Goal: Task Accomplishment & Management: Manage account settings

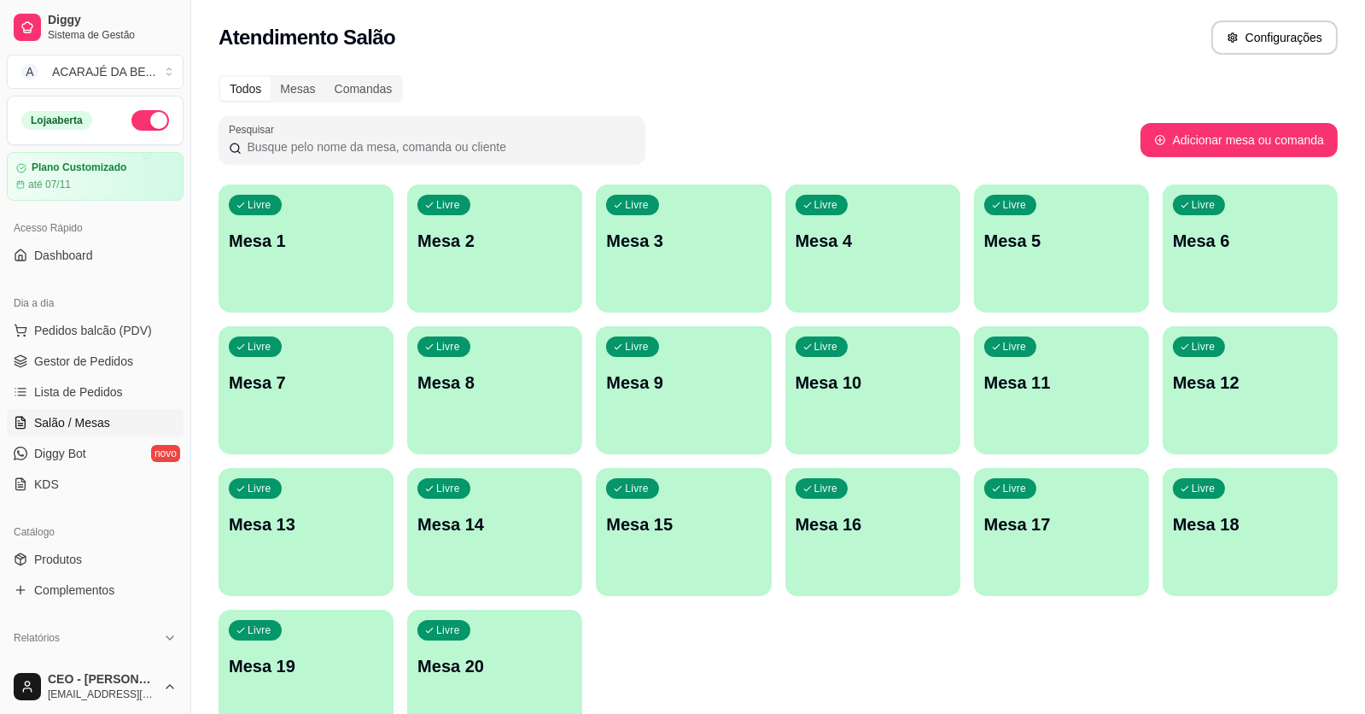
click at [891, 226] on div "Livre Mesa 4" at bounding box center [872, 238] width 175 height 108
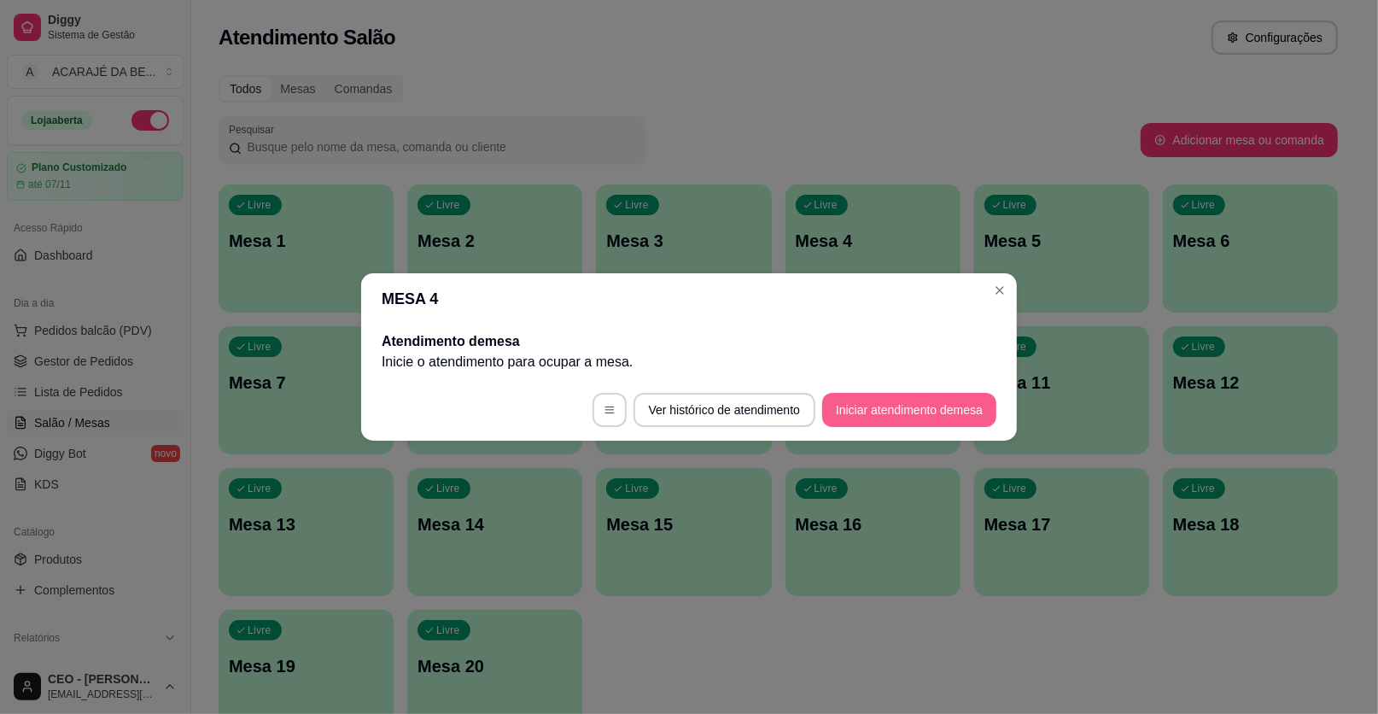
click at [909, 417] on button "Iniciar atendimento de mesa" at bounding box center [909, 410] width 174 height 34
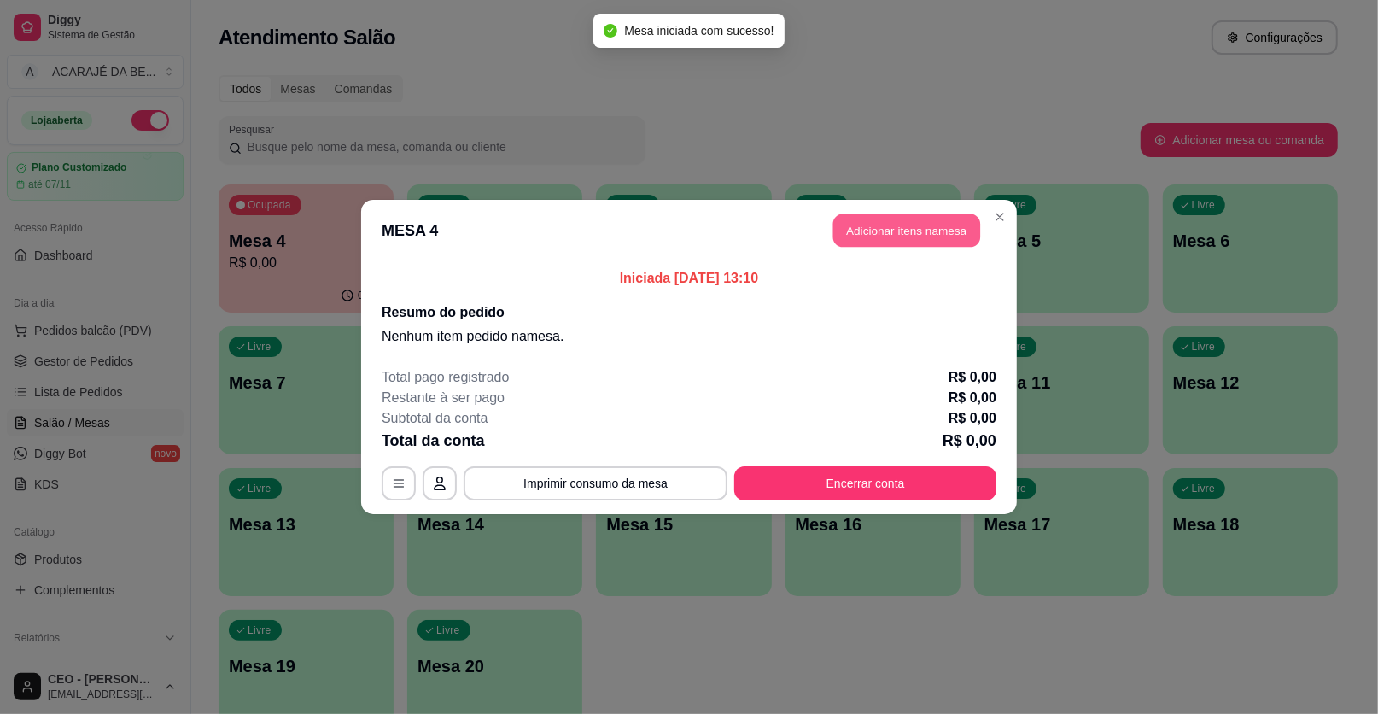
click at [871, 230] on button "Adicionar itens na mesa" at bounding box center [906, 230] width 147 height 33
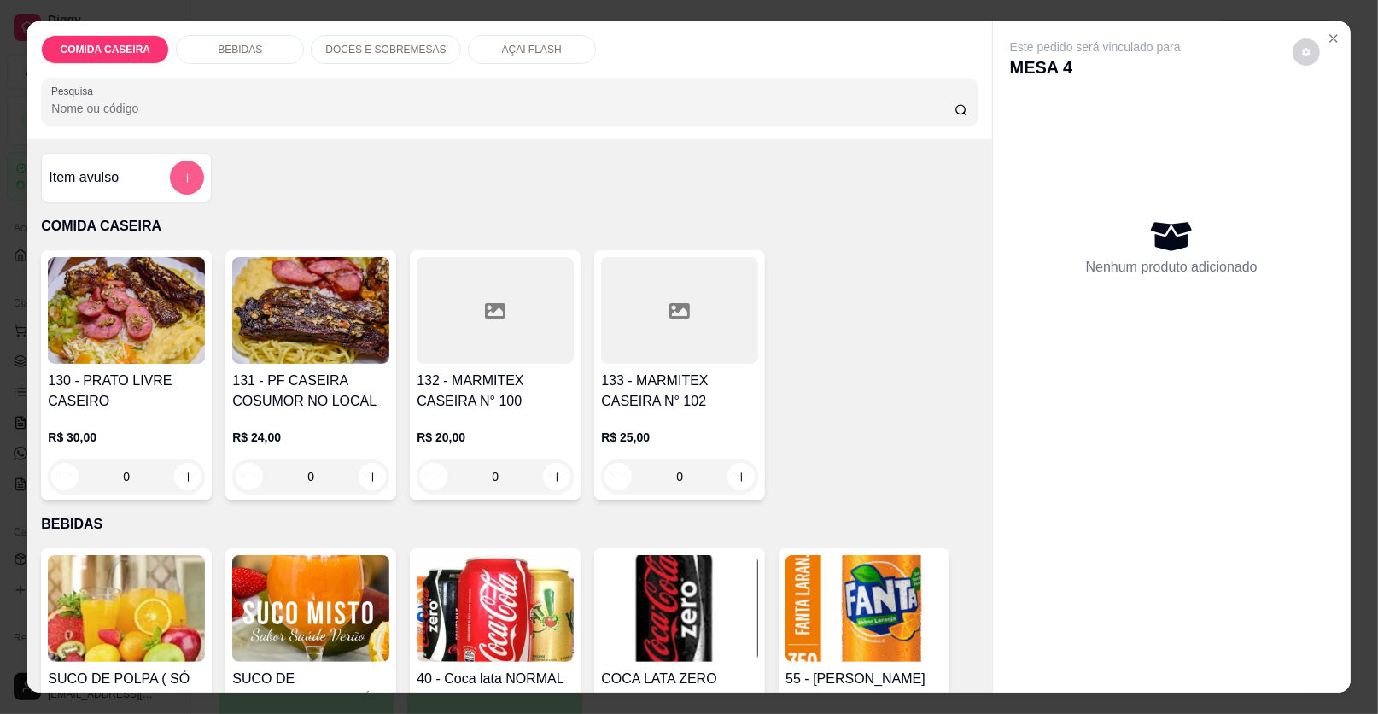
click at [188, 175] on button "add-separate-item" at bounding box center [187, 177] width 34 height 34
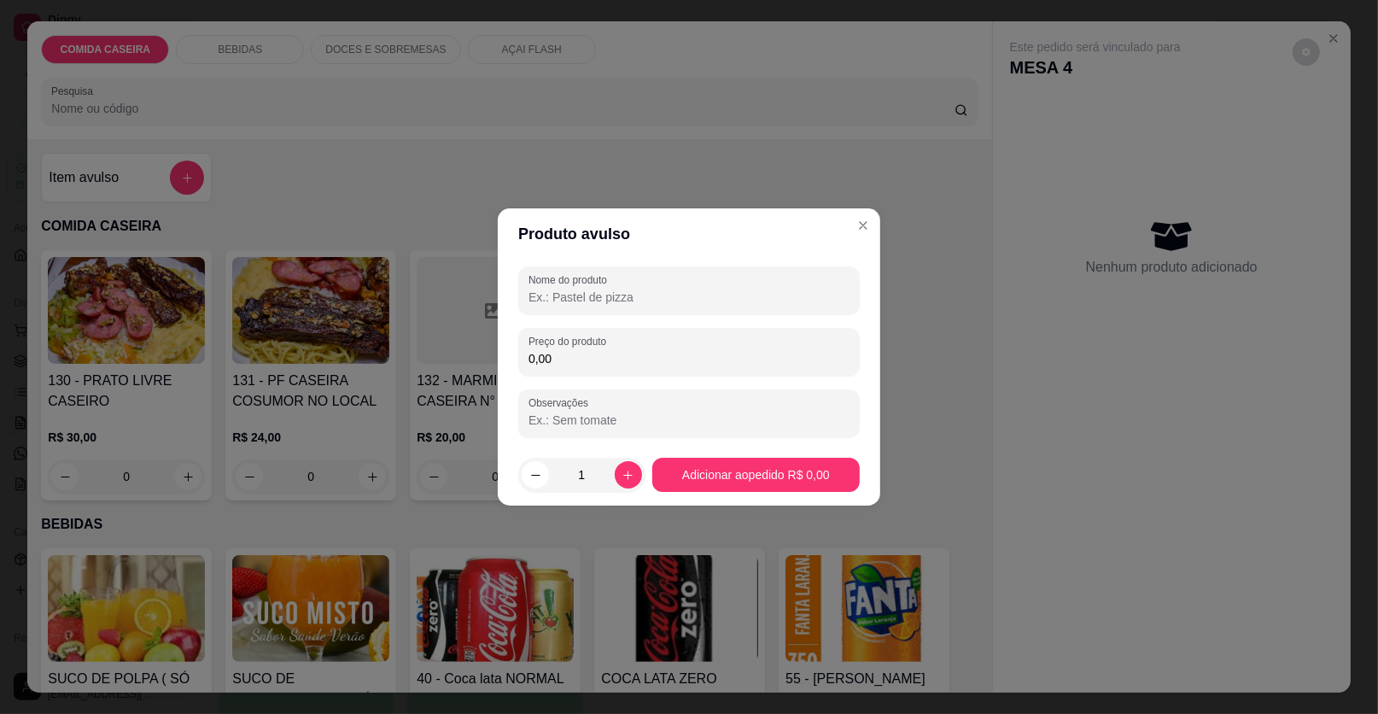
click at [666, 291] on input "Nome do produto" at bounding box center [688, 297] width 321 height 17
type input "PESO"
click at [576, 358] on input "0,00" at bounding box center [688, 358] width 321 height 17
type input "40,62"
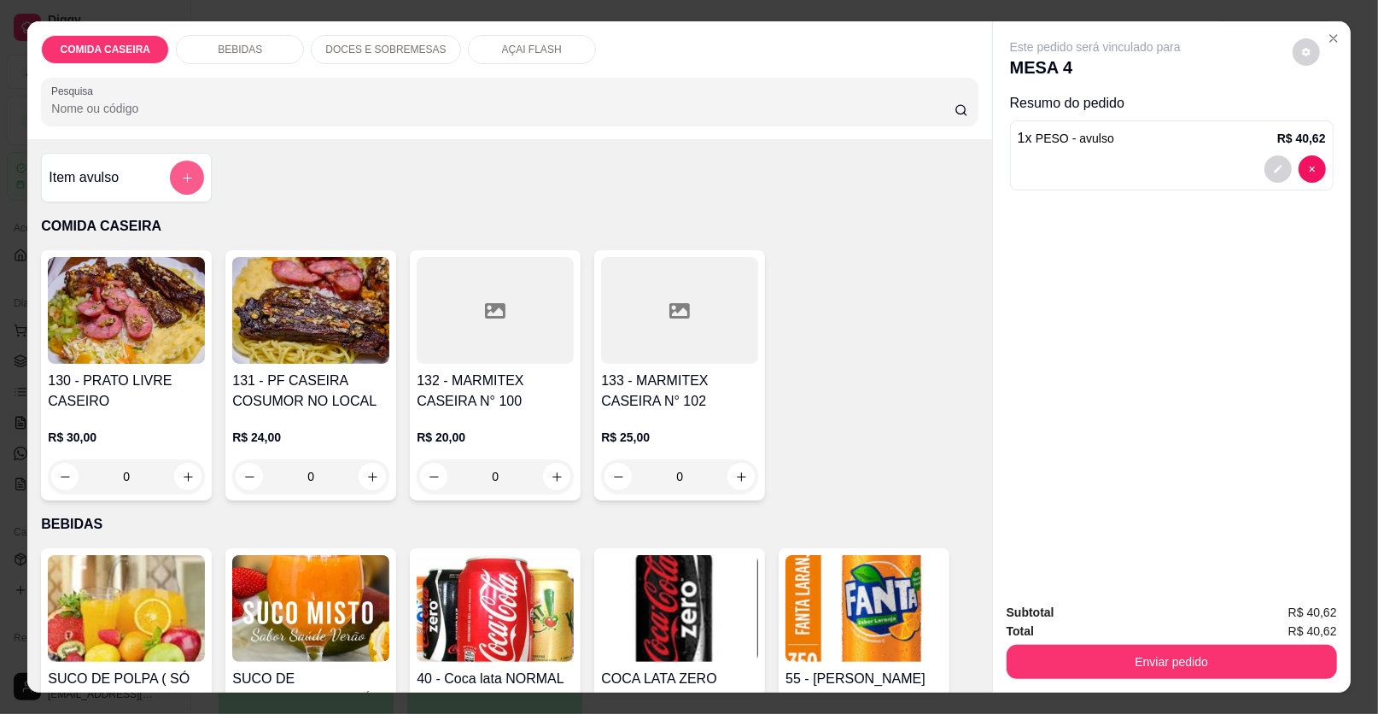
click at [189, 176] on button "add-separate-item" at bounding box center [187, 177] width 34 height 34
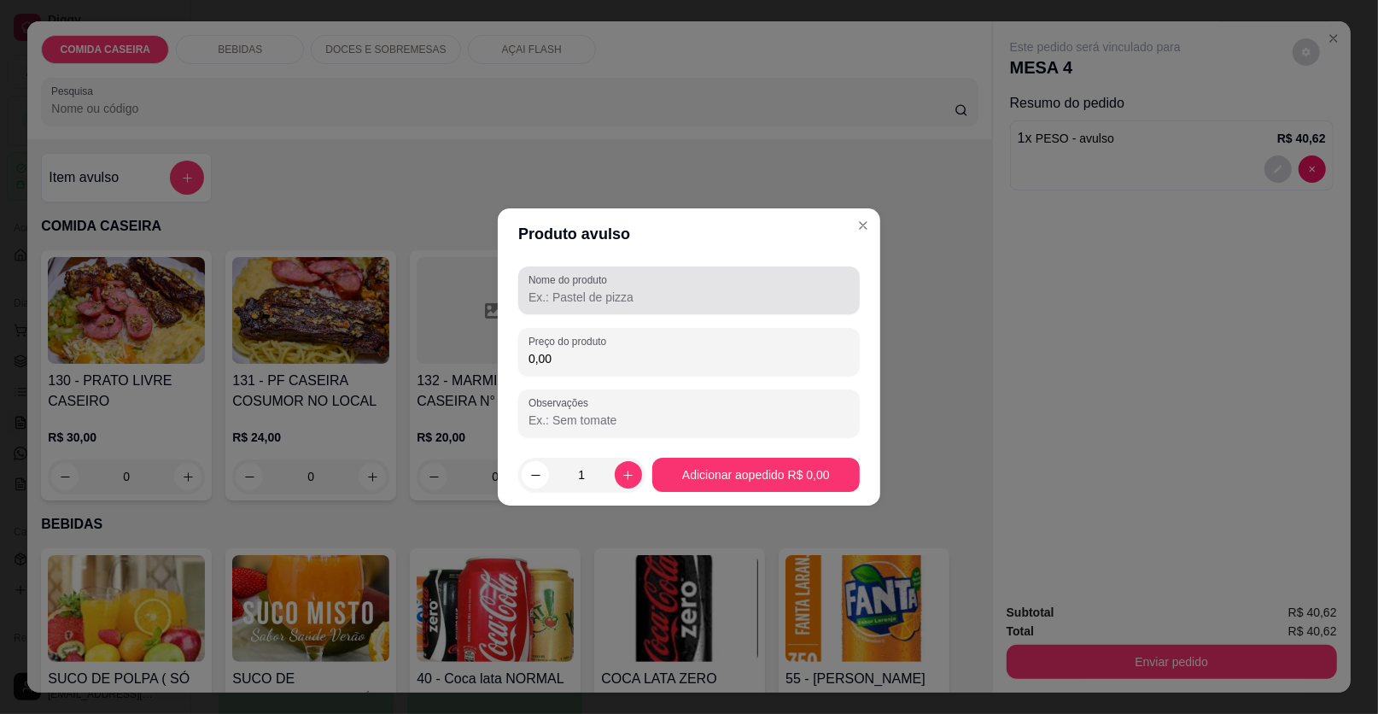
click at [619, 300] on input "Nome do produto" at bounding box center [688, 297] width 321 height 17
type input "PESO"
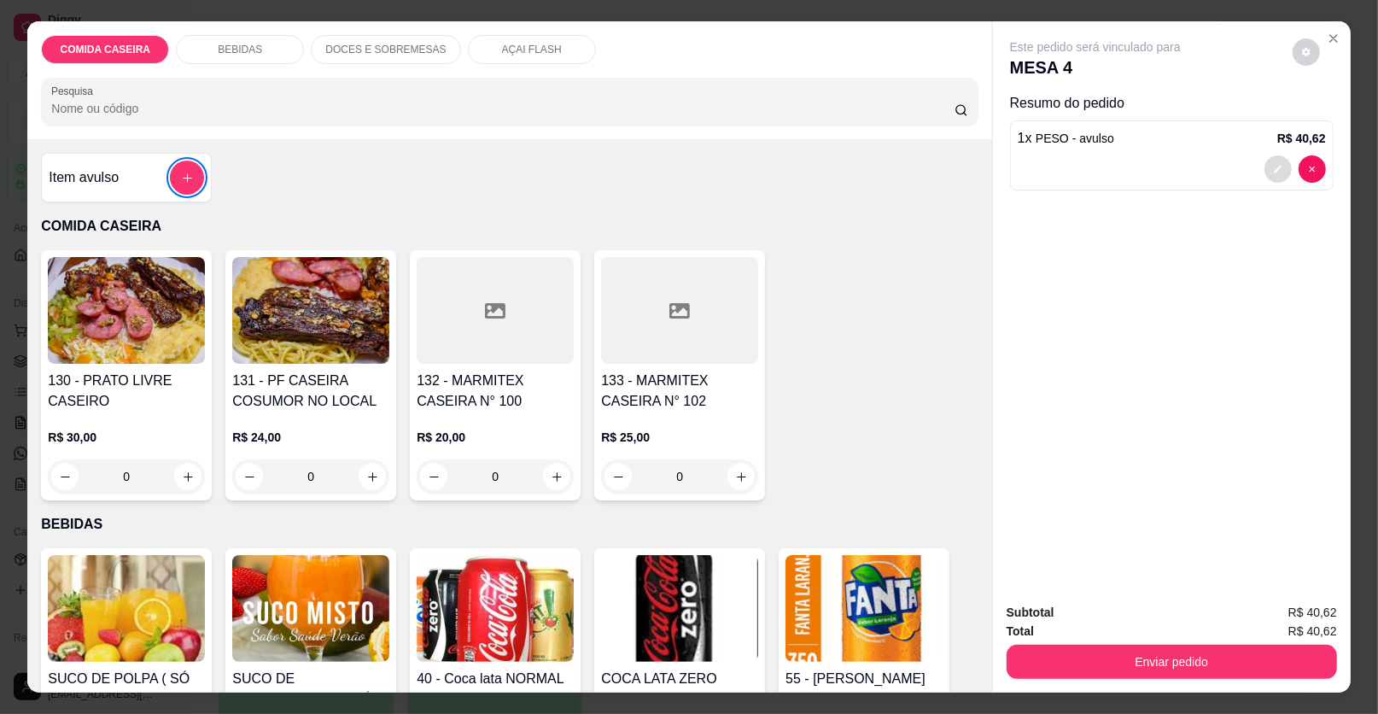
click at [1272, 161] on button "decrease-product-quantity" at bounding box center [1277, 168] width 27 height 27
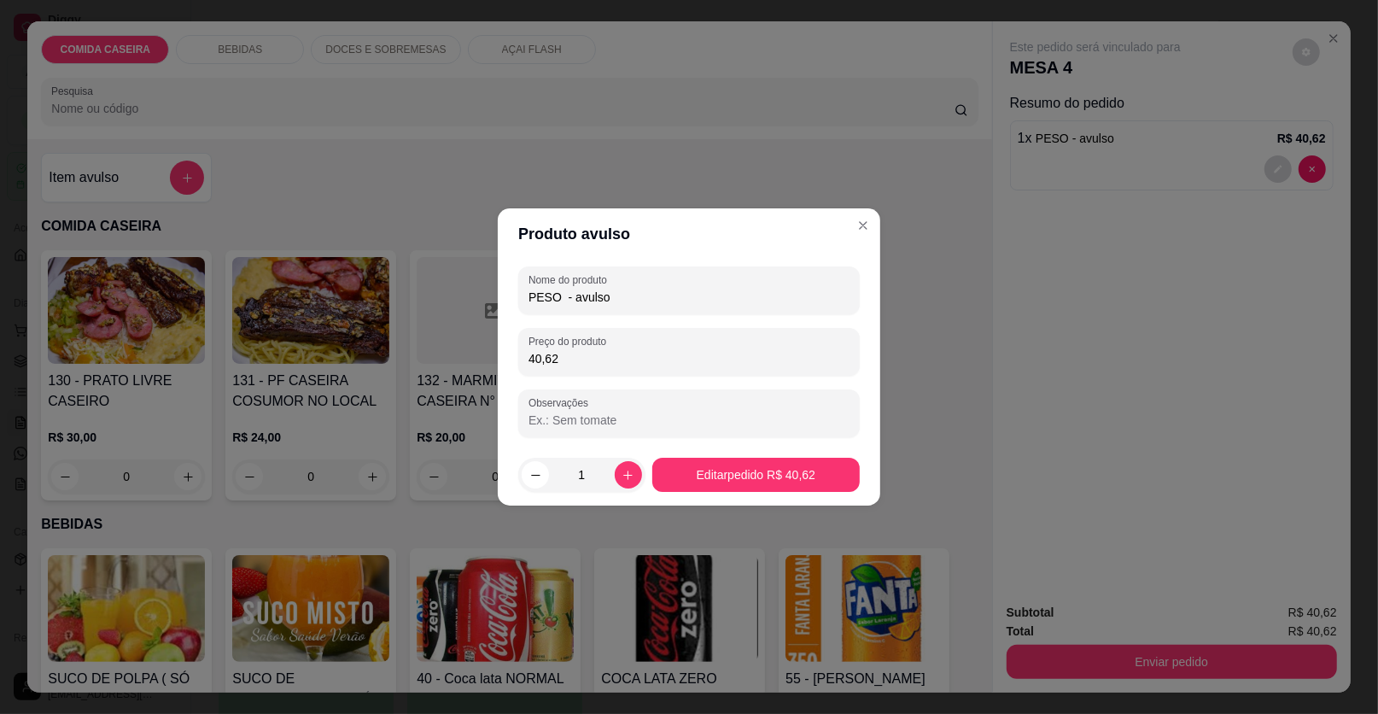
drag, startPoint x: 587, startPoint y: 357, endPoint x: 525, endPoint y: 358, distance: 62.3
click at [522, 360] on div "Preço do produto 40,62" at bounding box center [688, 352] width 341 height 48
click at [533, 355] on input "40,62" at bounding box center [688, 358] width 321 height 17
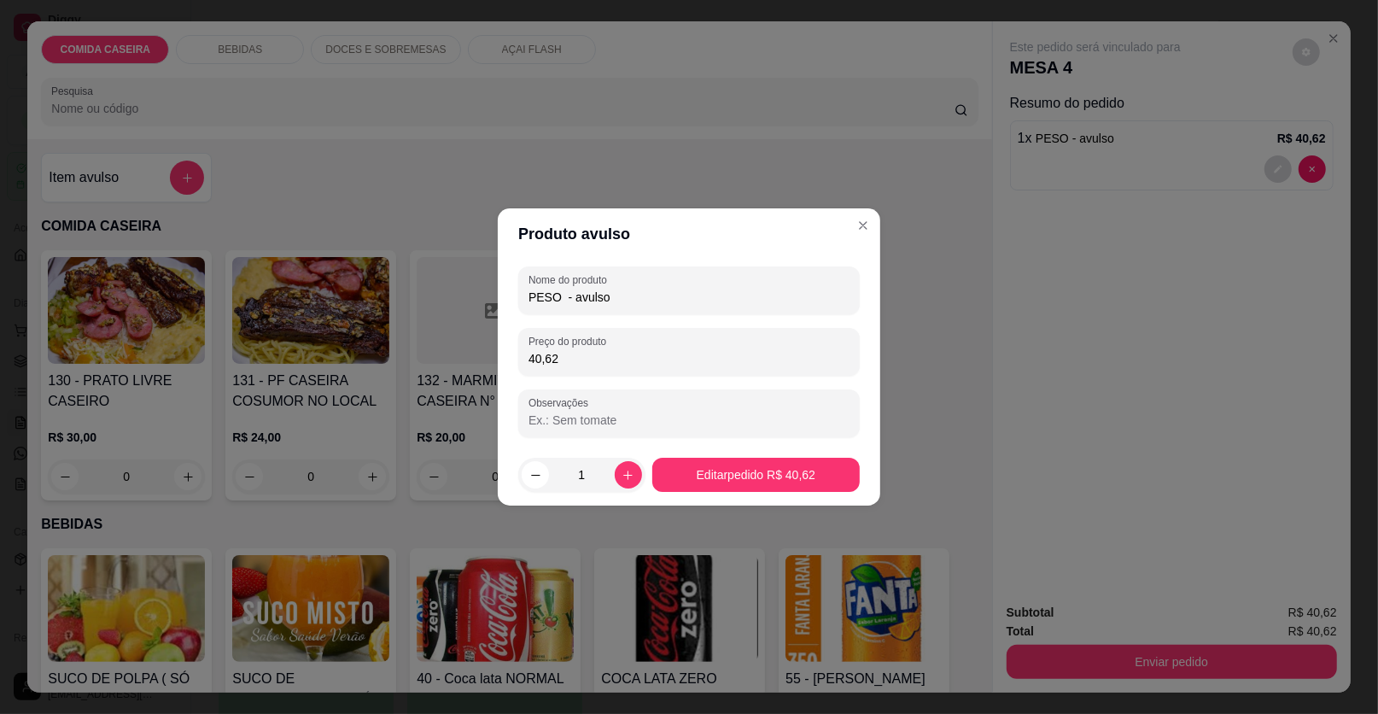
type input "0,00"
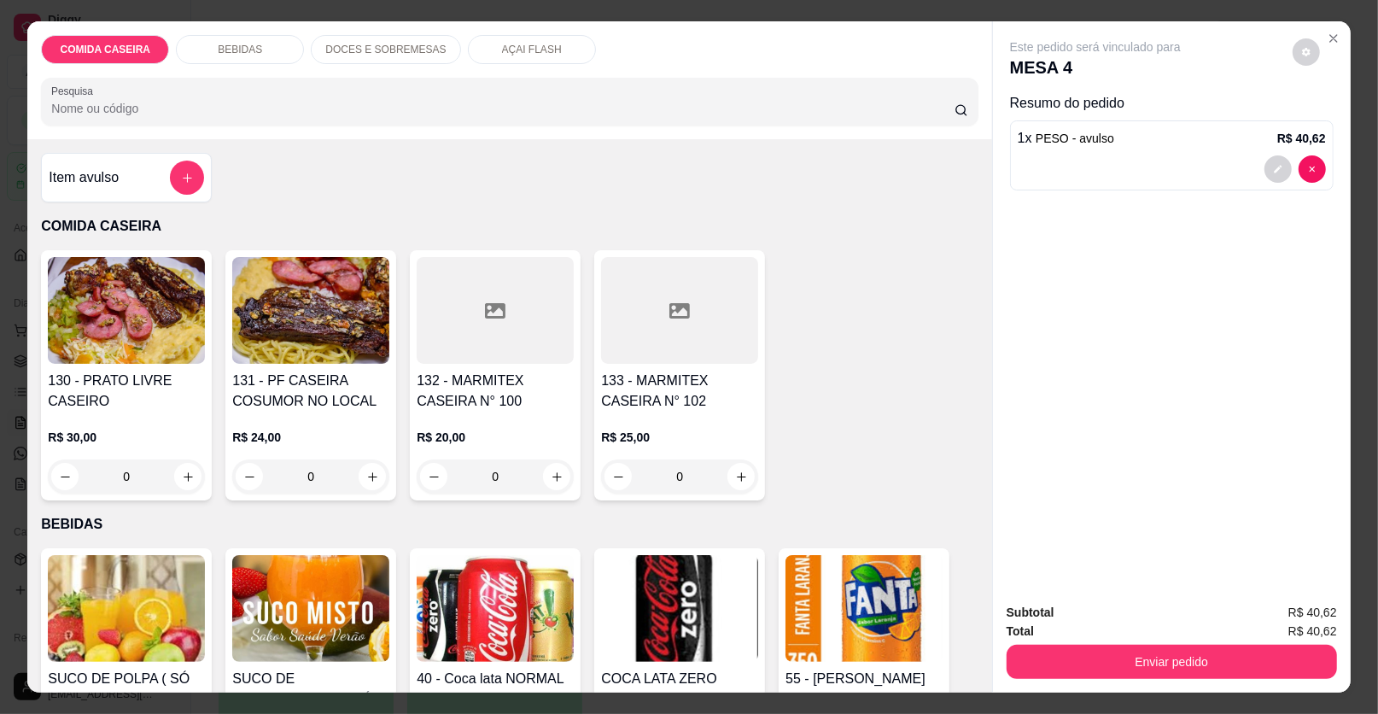
click at [1326, 35] on icon "Close" at bounding box center [1333, 39] width 14 height 14
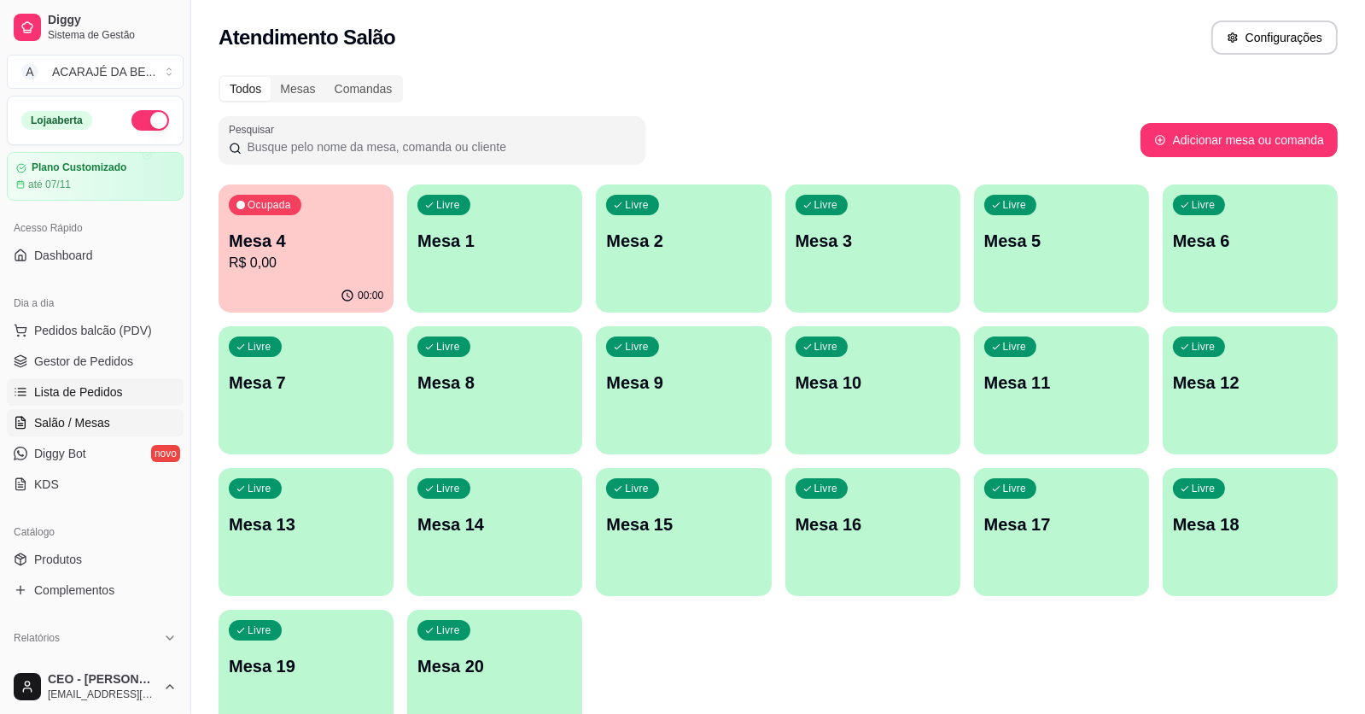
click at [127, 382] on link "Lista de Pedidos" at bounding box center [95, 391] width 177 height 27
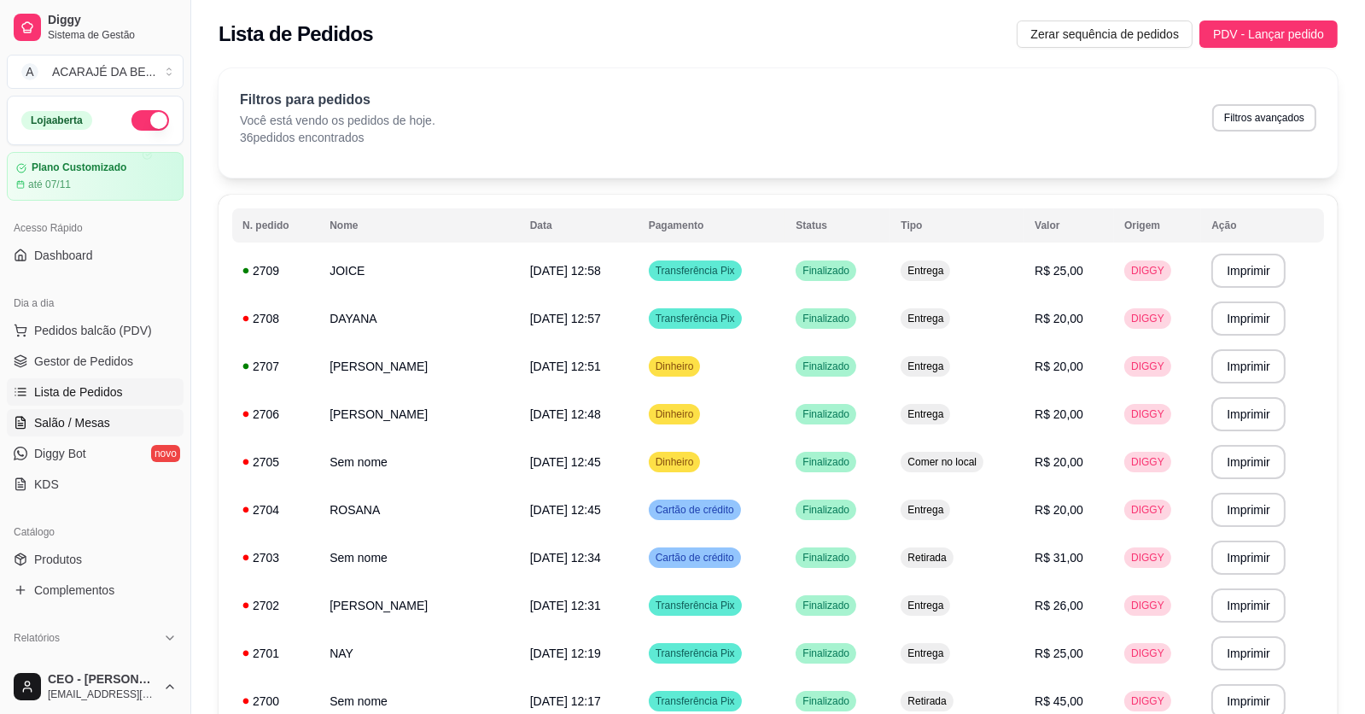
click at [102, 428] on span "Salão / Mesas" at bounding box center [72, 422] width 76 height 17
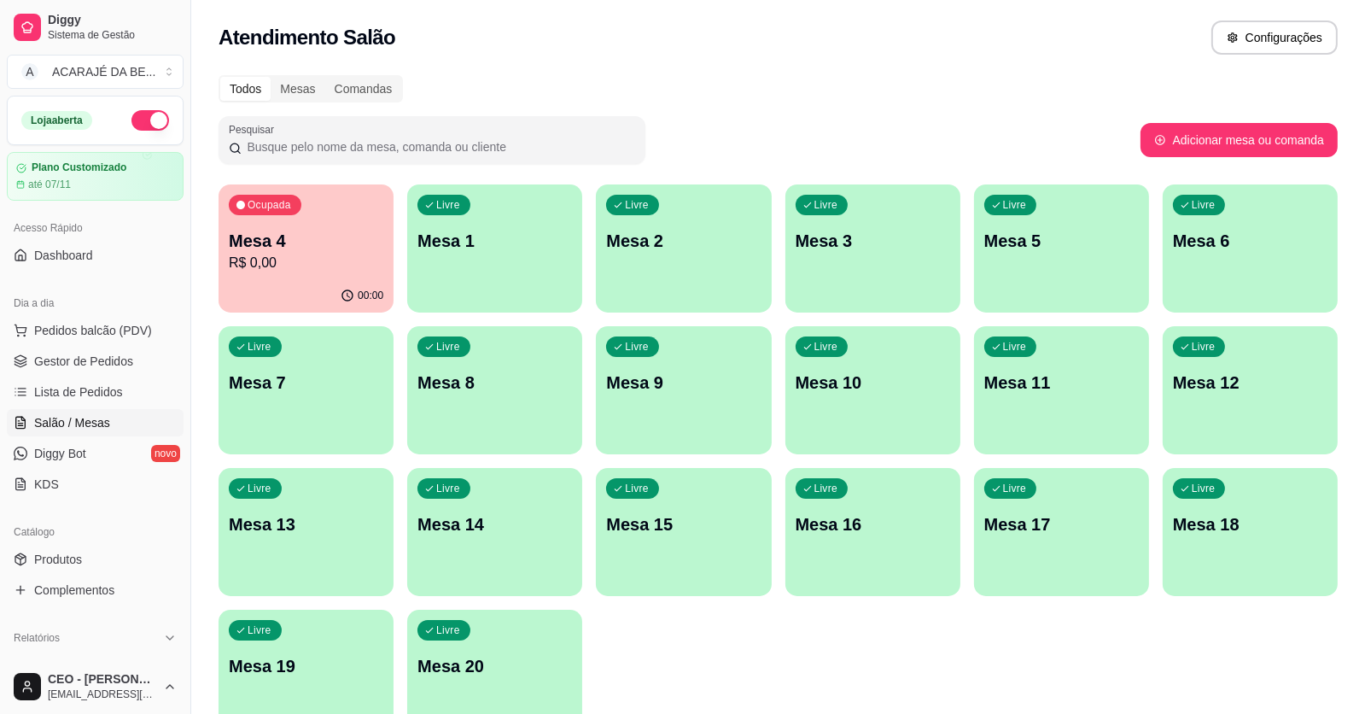
click at [292, 248] on p "Mesa 4" at bounding box center [306, 241] width 154 height 24
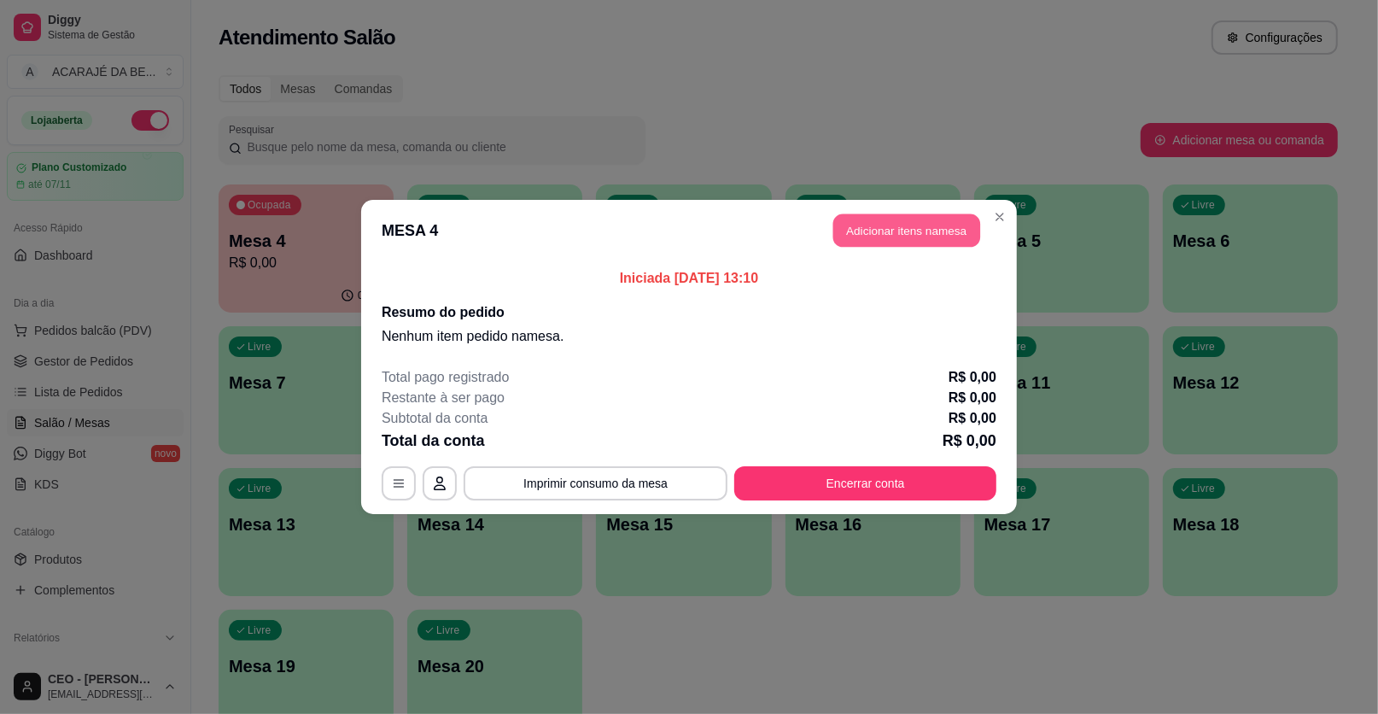
click at [898, 236] on button "Adicionar itens na mesa" at bounding box center [906, 230] width 147 height 33
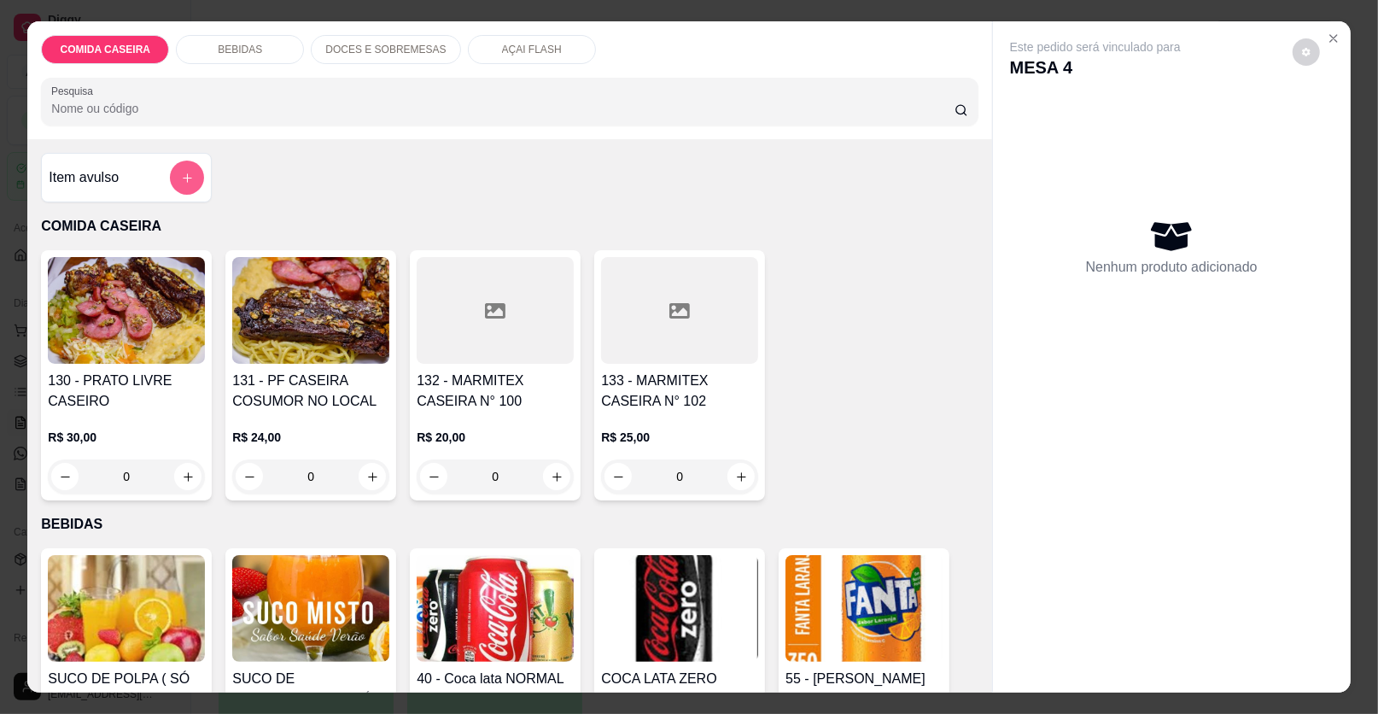
click at [184, 174] on icon "add-separate-item" at bounding box center [187, 178] width 13 height 13
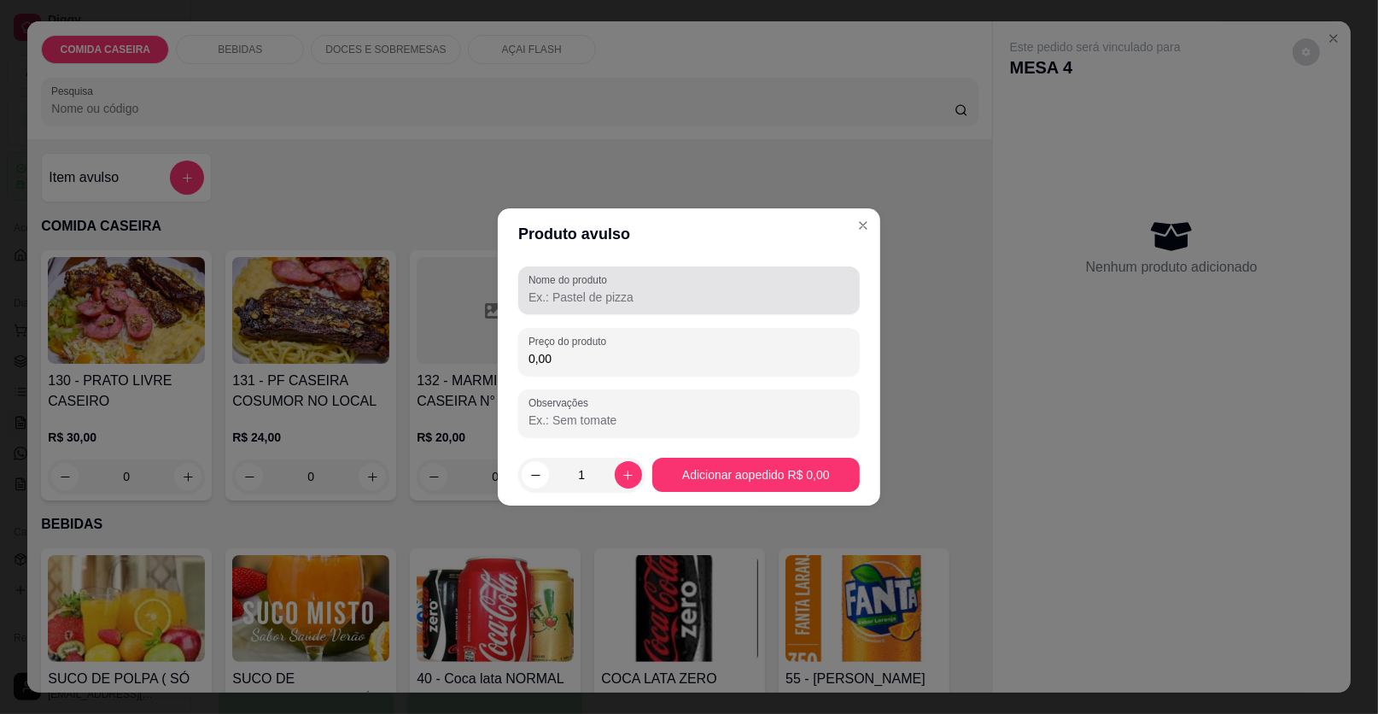
click at [692, 307] on div "Nome do produto" at bounding box center [688, 290] width 341 height 48
type input "PESO"
paste input "40,62"
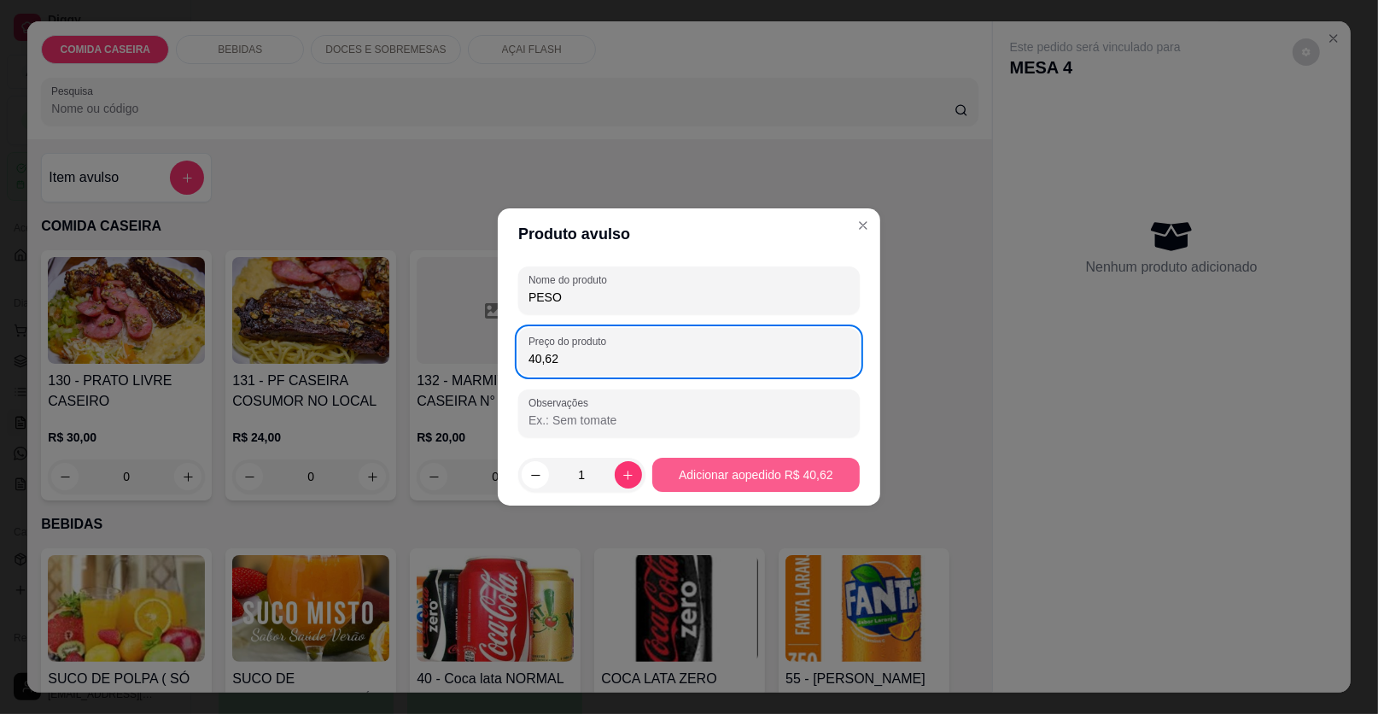
type input "40,62"
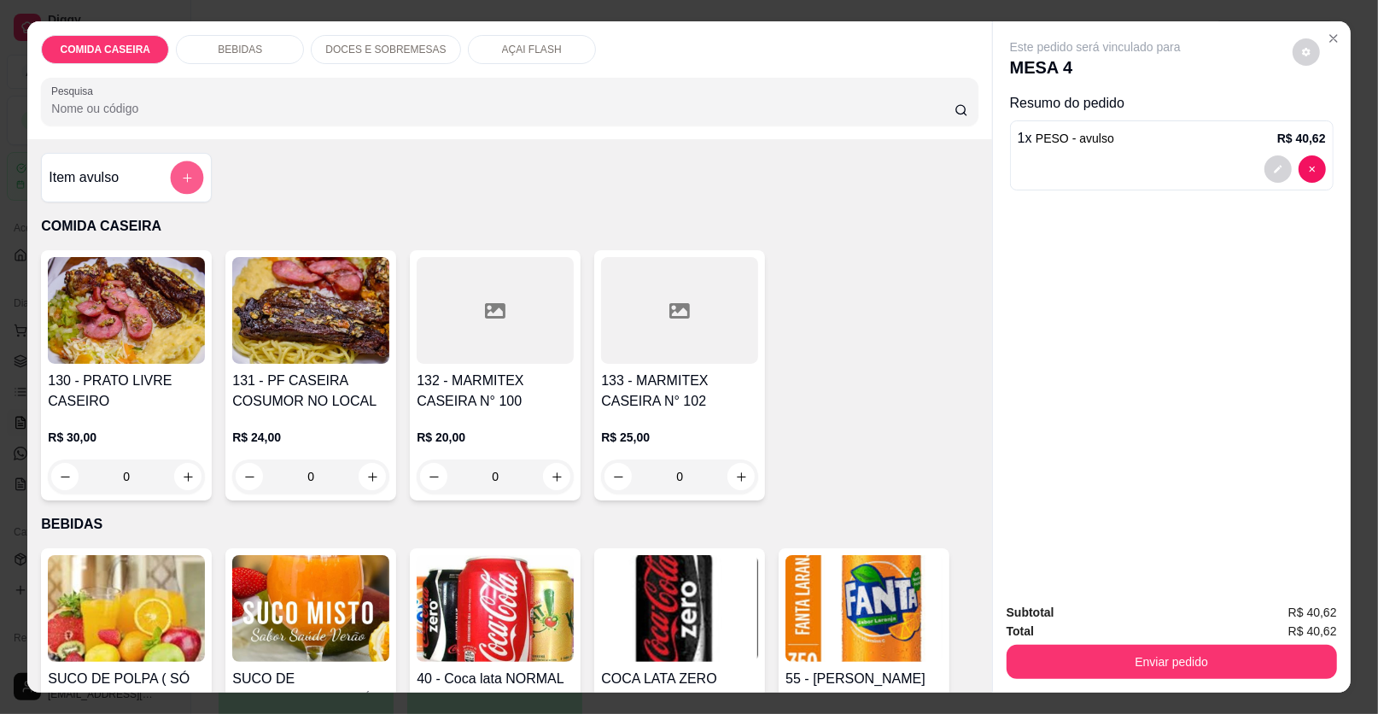
click at [184, 176] on icon "add-separate-item" at bounding box center [187, 178] width 13 height 13
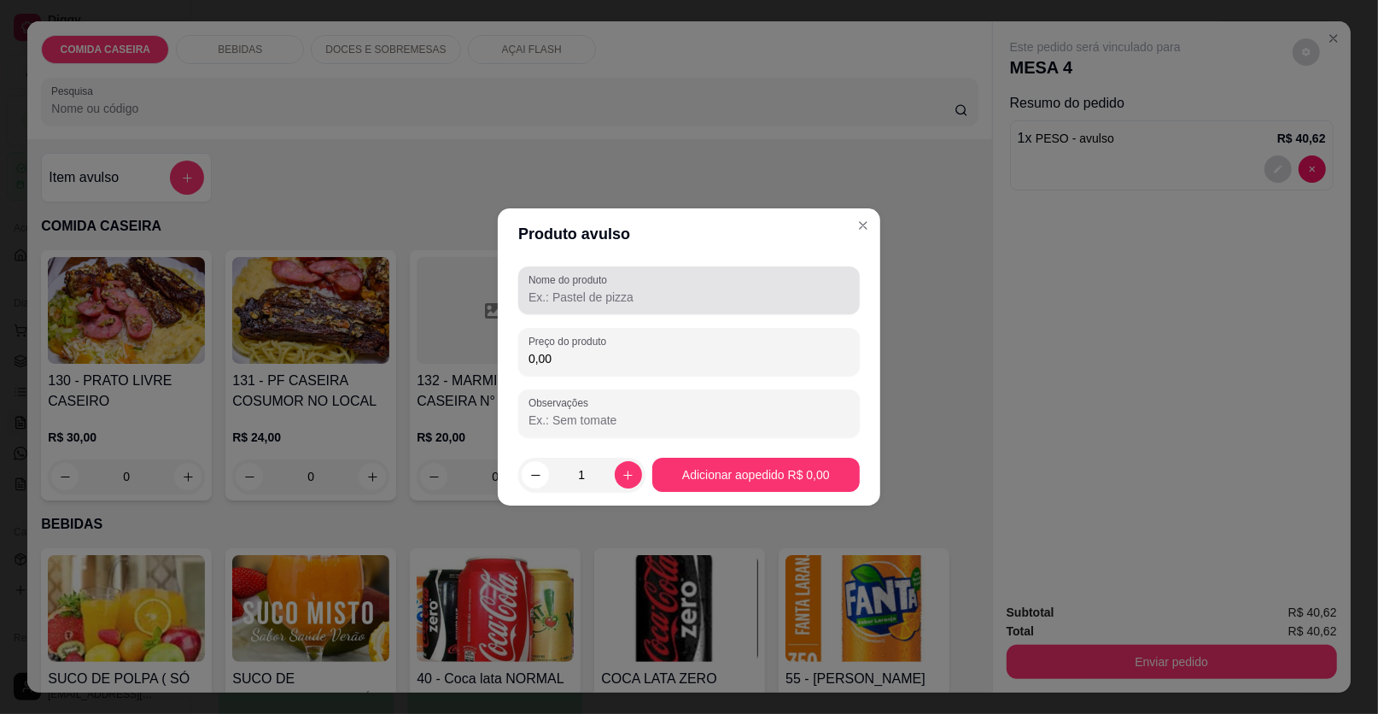
drag, startPoint x: 606, startPoint y: 303, endPoint x: 624, endPoint y: 289, distance: 22.5
click at [606, 300] on input "Nome do produto" at bounding box center [688, 297] width 321 height 17
type input "PESO"
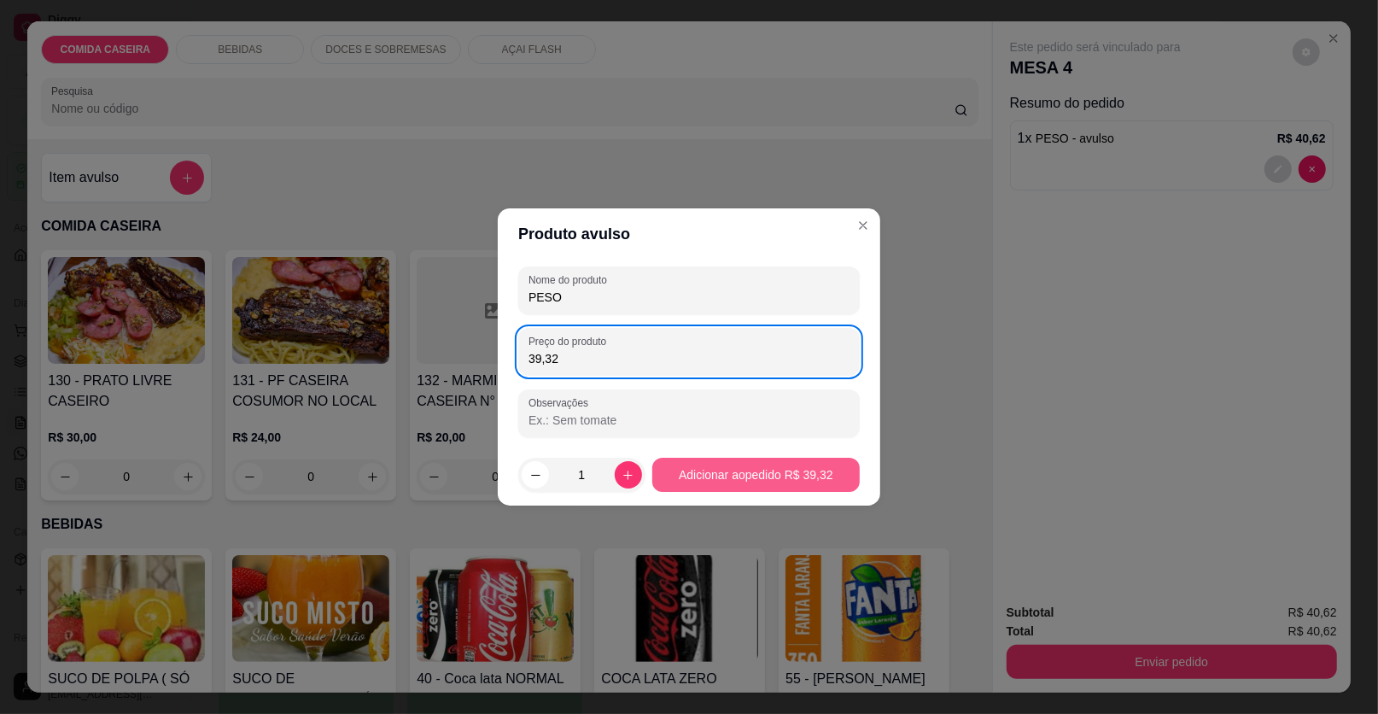
type input "39,32"
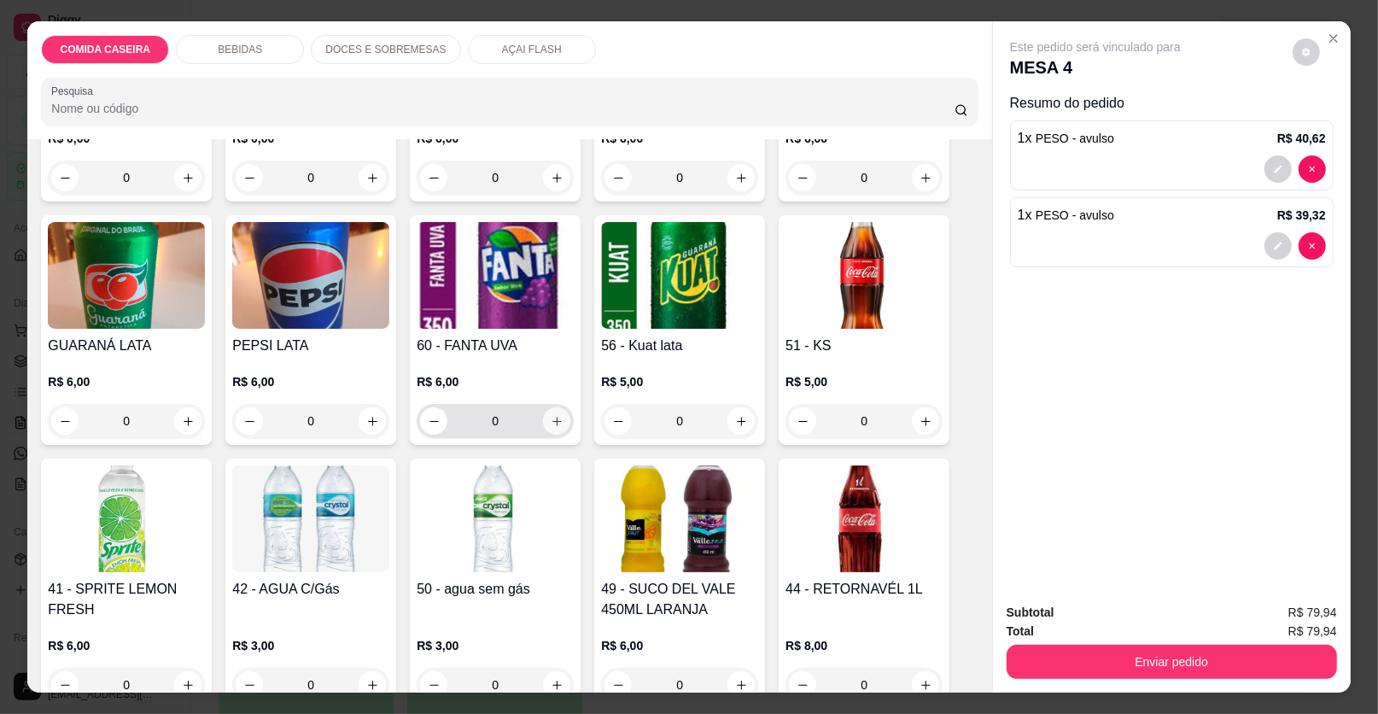
scroll to position [939, 0]
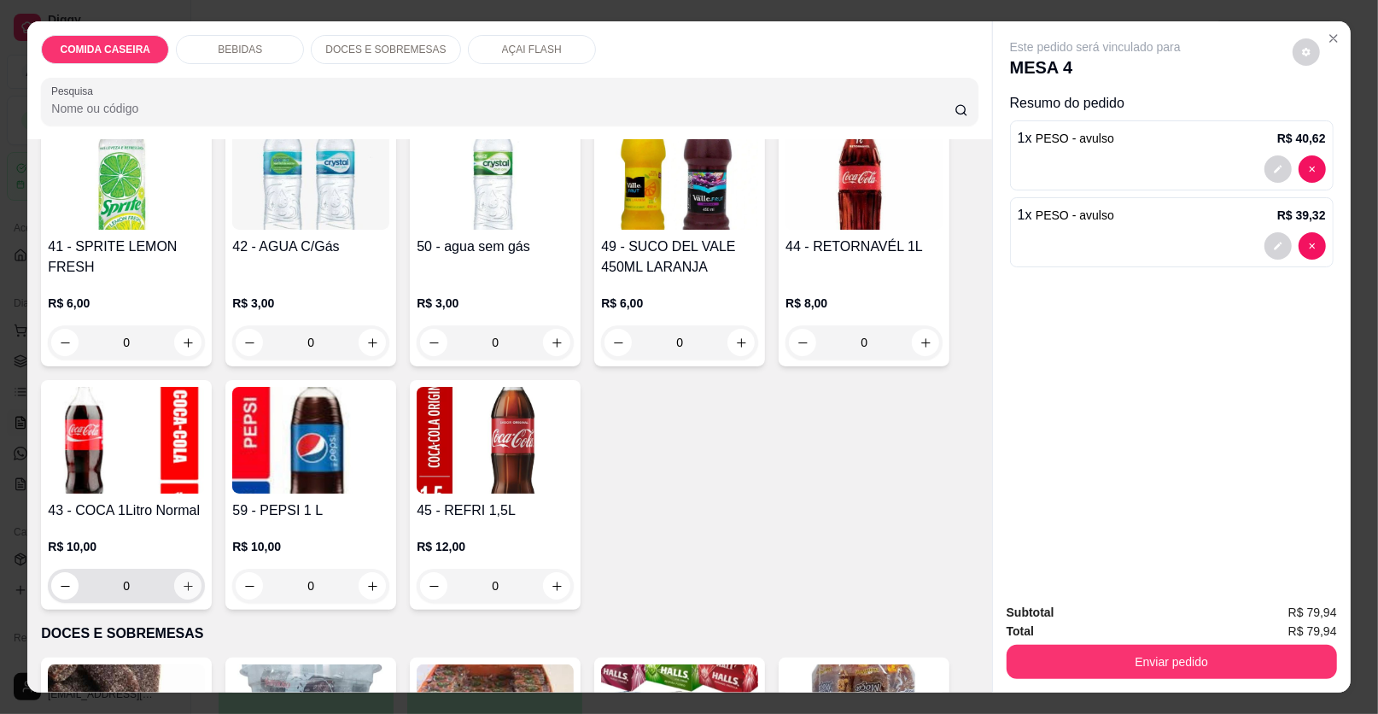
click at [187, 585] on icon "increase-product-quantity" at bounding box center [188, 586] width 13 height 13
type input "1"
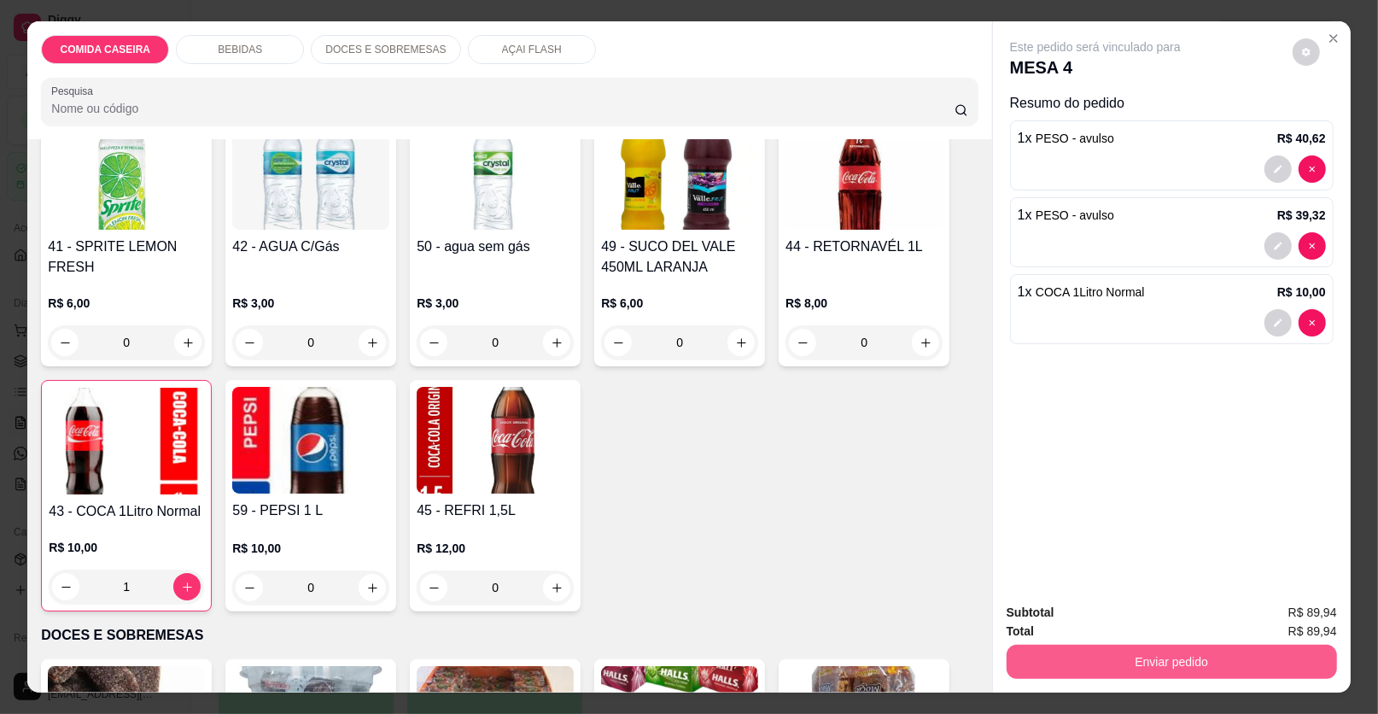
click at [1163, 667] on button "Enviar pedido" at bounding box center [1171, 661] width 330 height 34
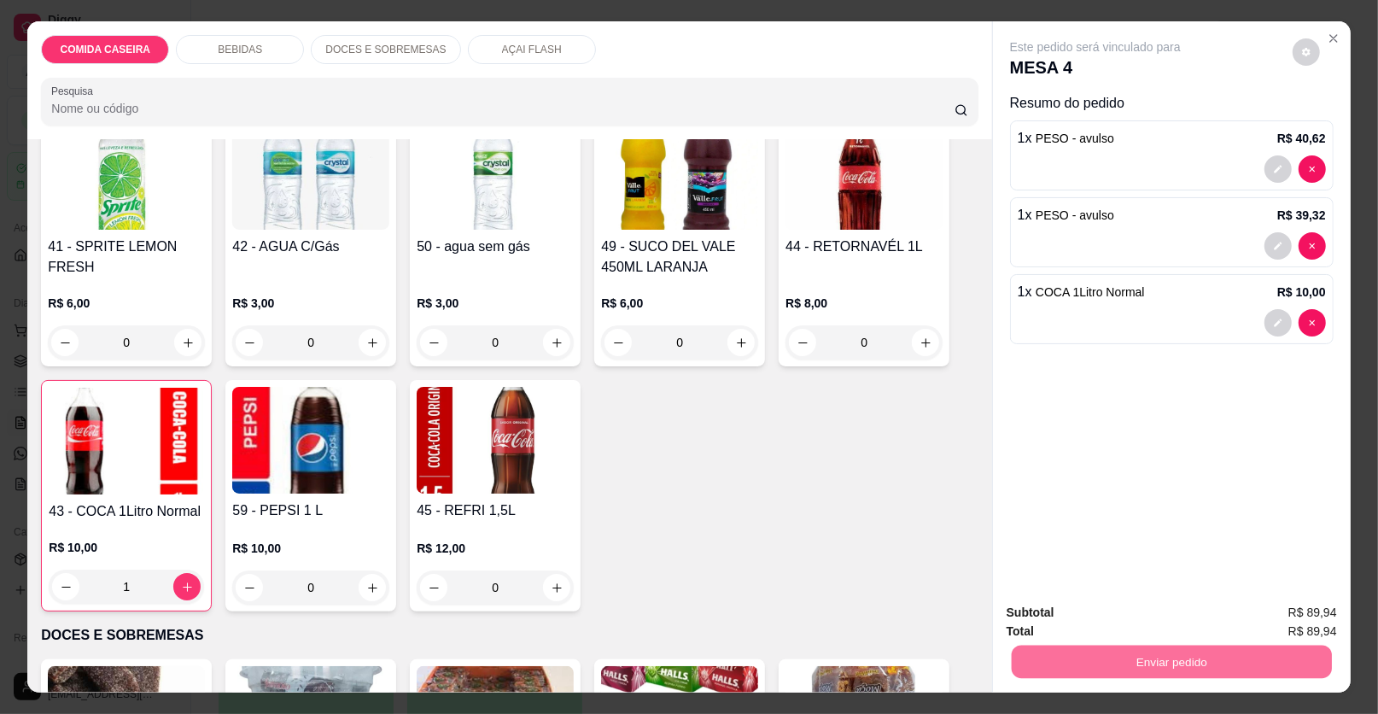
click at [1315, 615] on button "Enviar pedido" at bounding box center [1292, 619] width 94 height 32
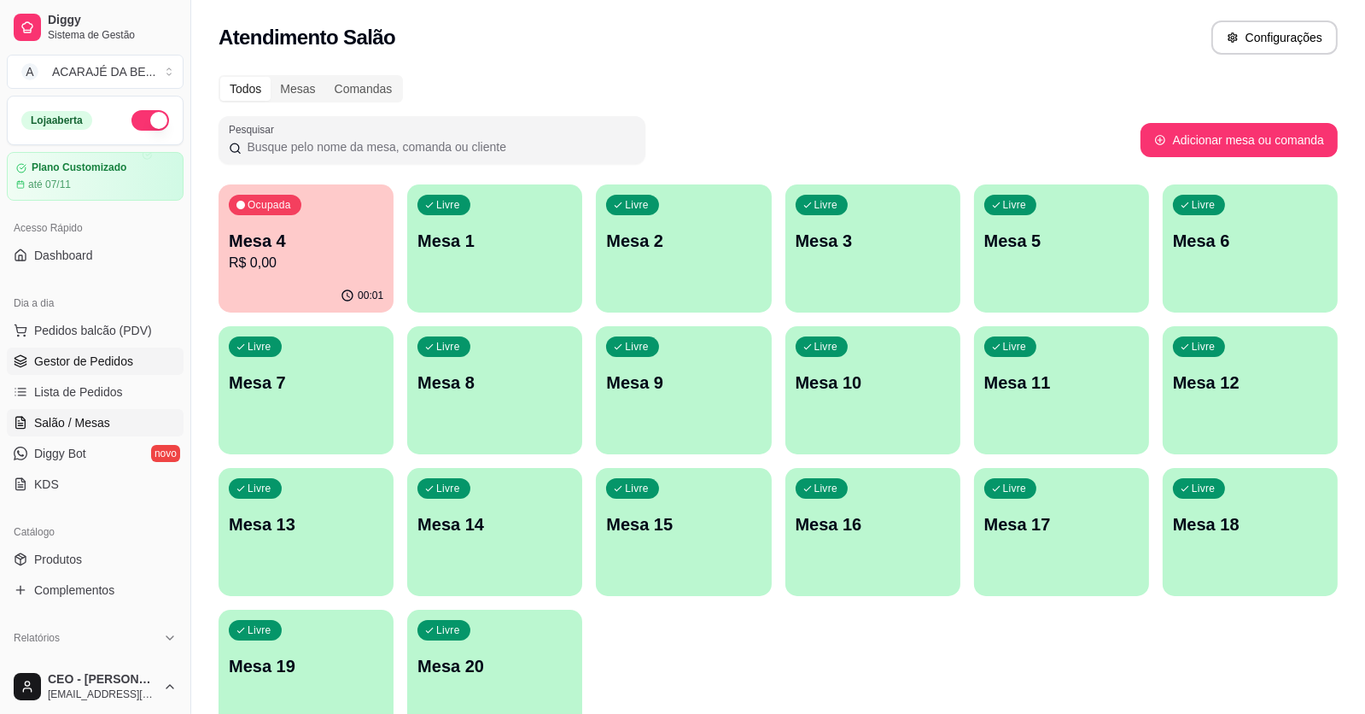
click at [107, 358] on span "Gestor de Pedidos" at bounding box center [83, 361] width 99 height 17
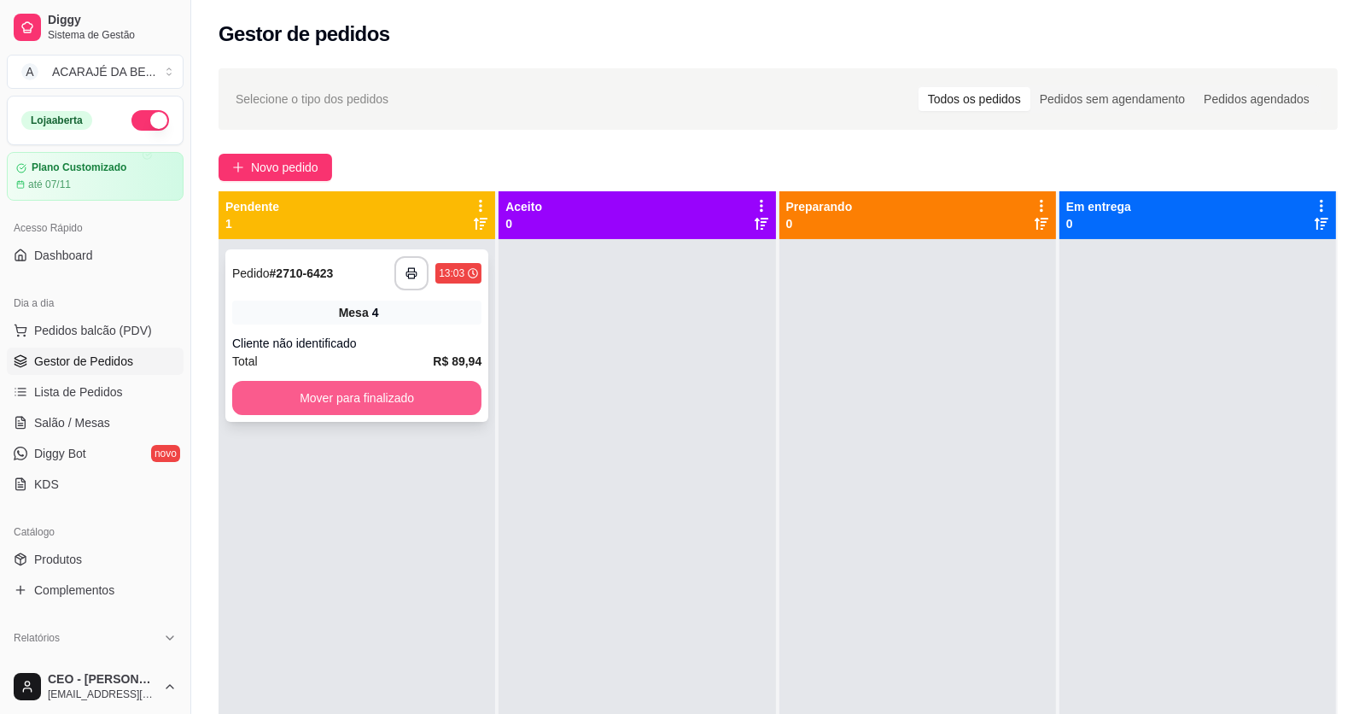
click at [347, 404] on button "Mover para finalizado" at bounding box center [356, 398] width 249 height 34
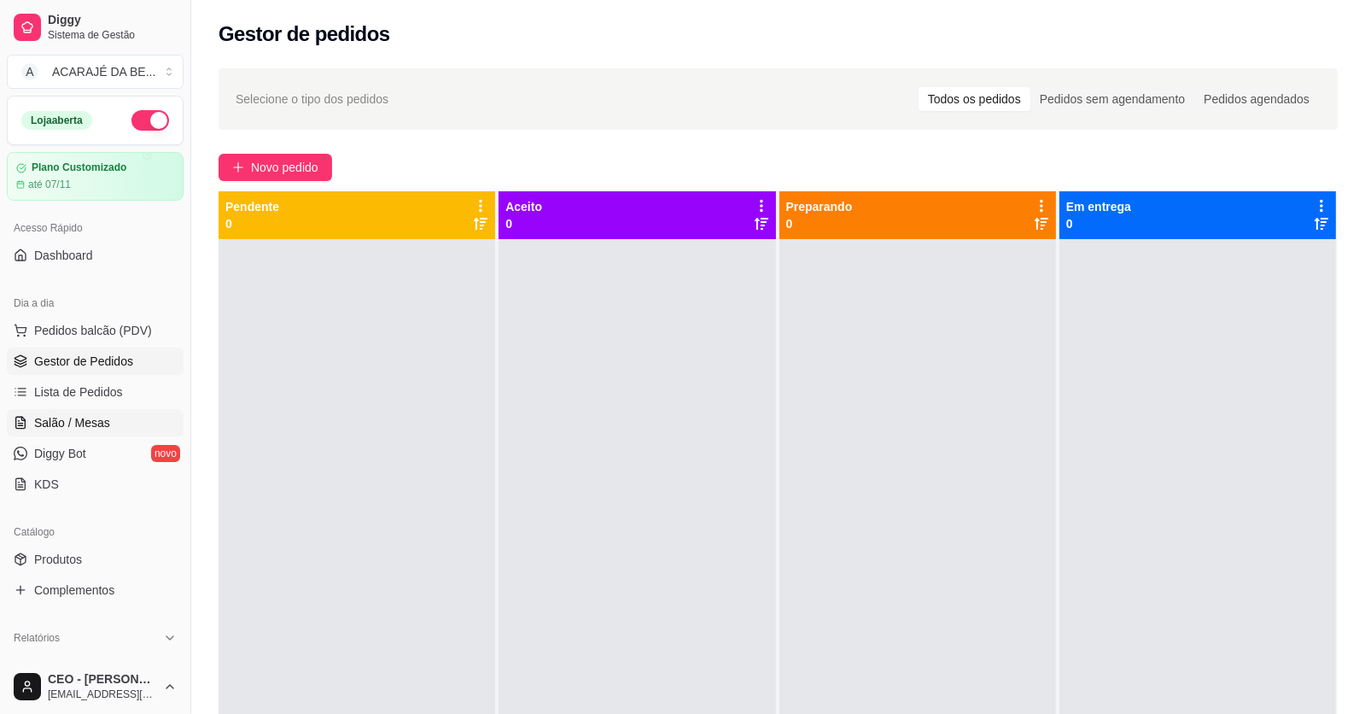
click at [108, 410] on link "Salão / Mesas" at bounding box center [95, 422] width 177 height 27
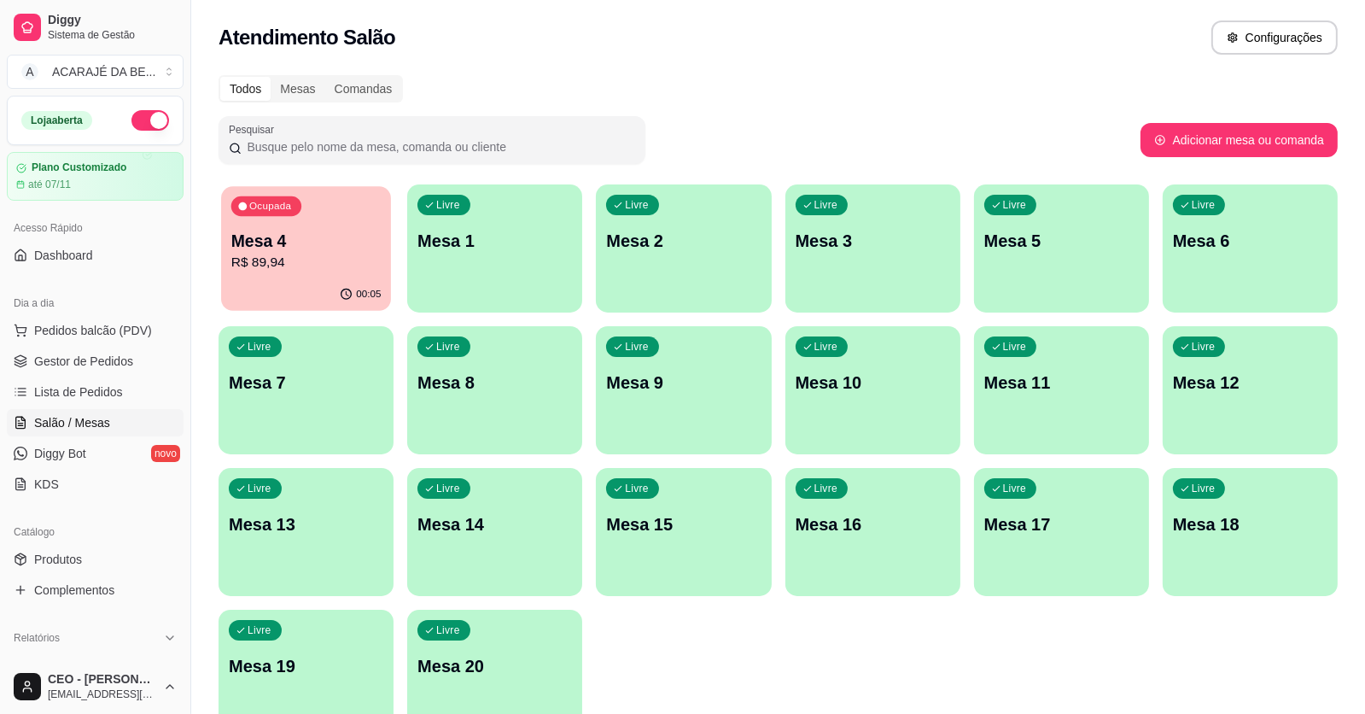
click at [309, 279] on div "00:05" at bounding box center [306, 294] width 170 height 32
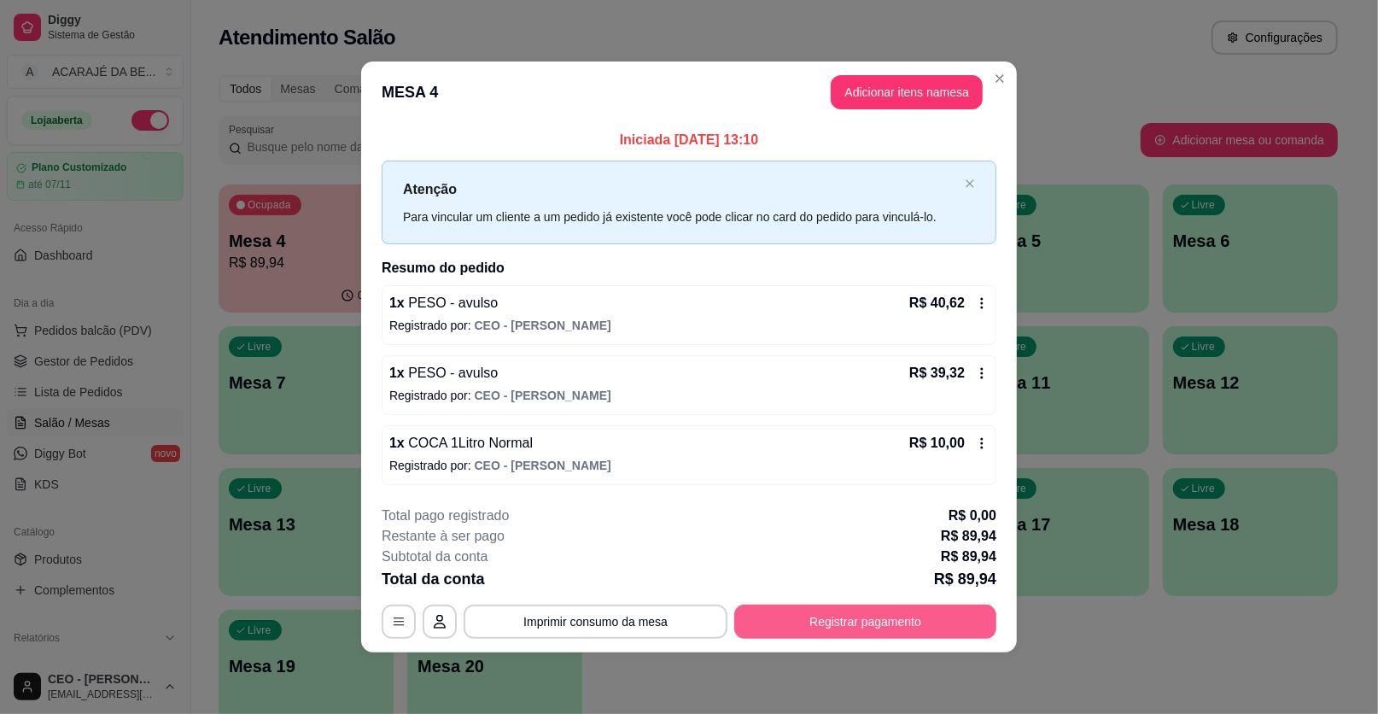
click at [902, 610] on button "Registrar pagamento" at bounding box center [865, 621] width 262 height 34
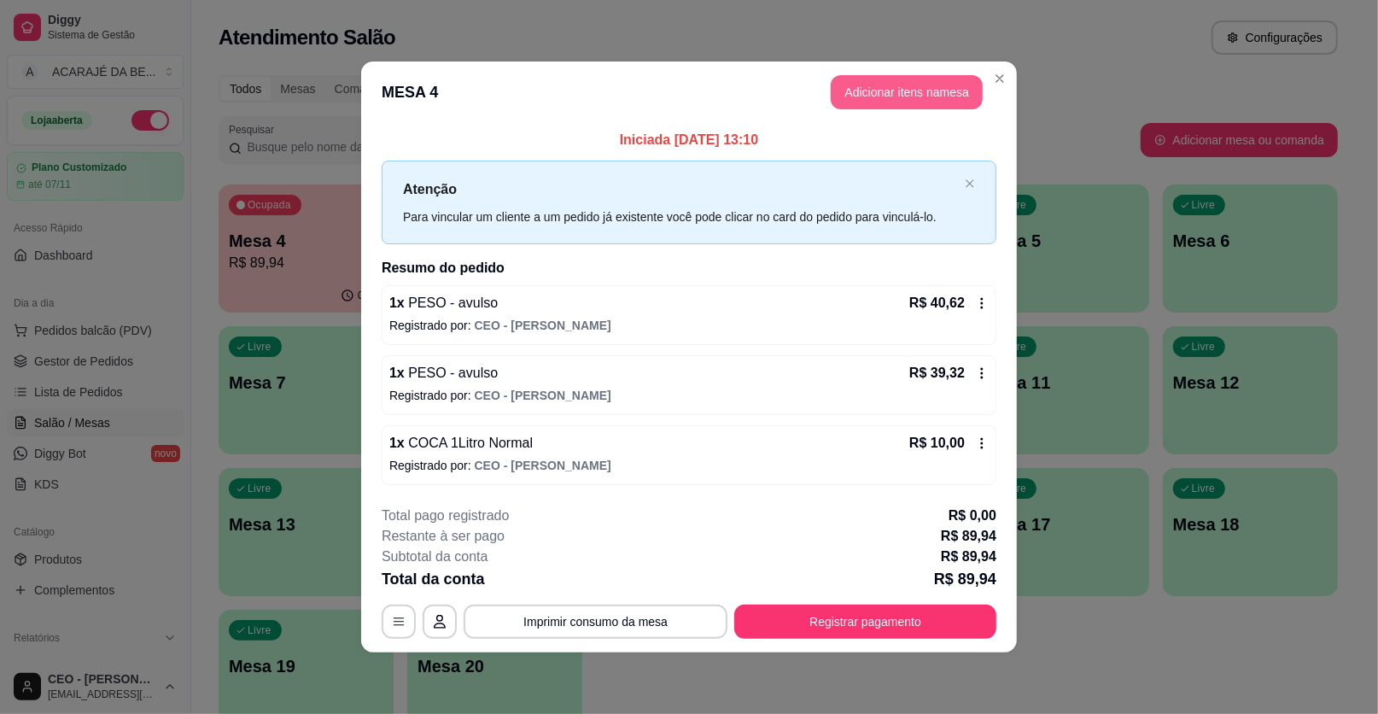
click at [905, 95] on button "Adicionar itens na mesa" at bounding box center [907, 92] width 152 height 34
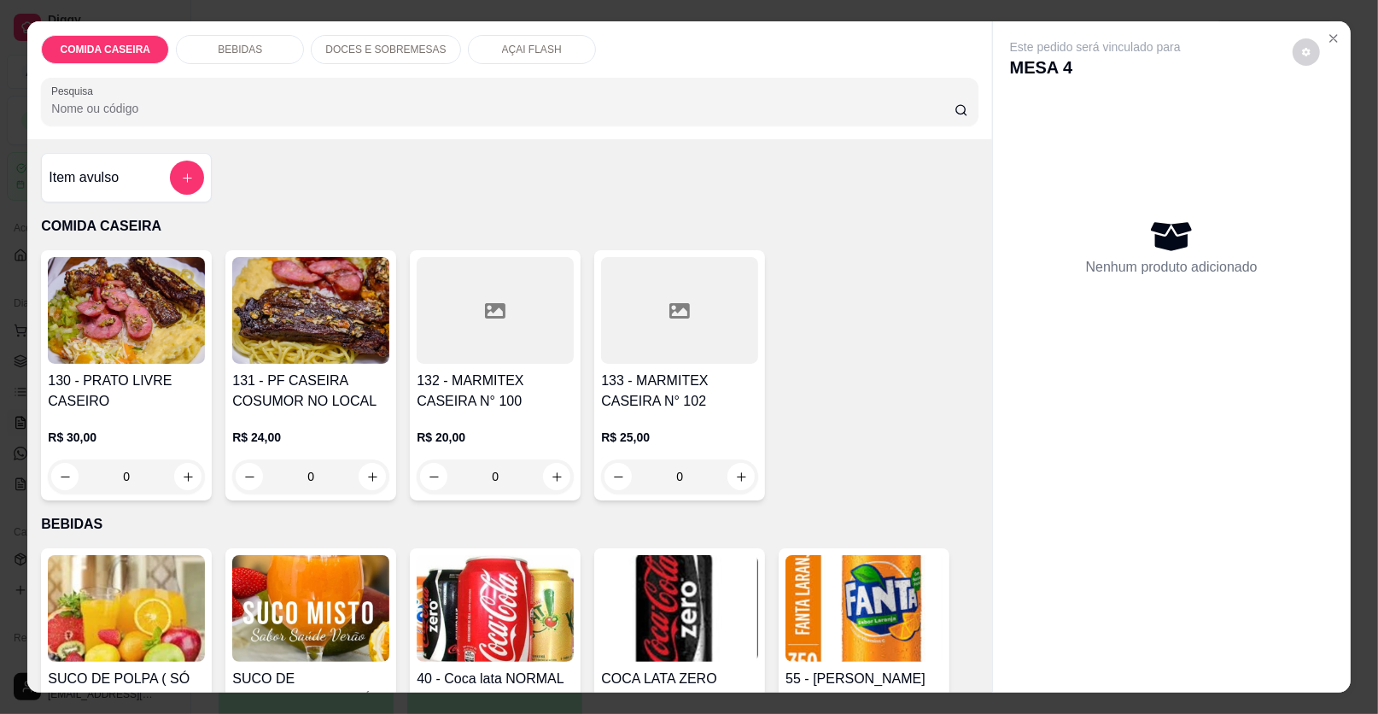
click at [356, 47] on p "DOCES E SOBREMESAS" at bounding box center [385, 50] width 120 height 14
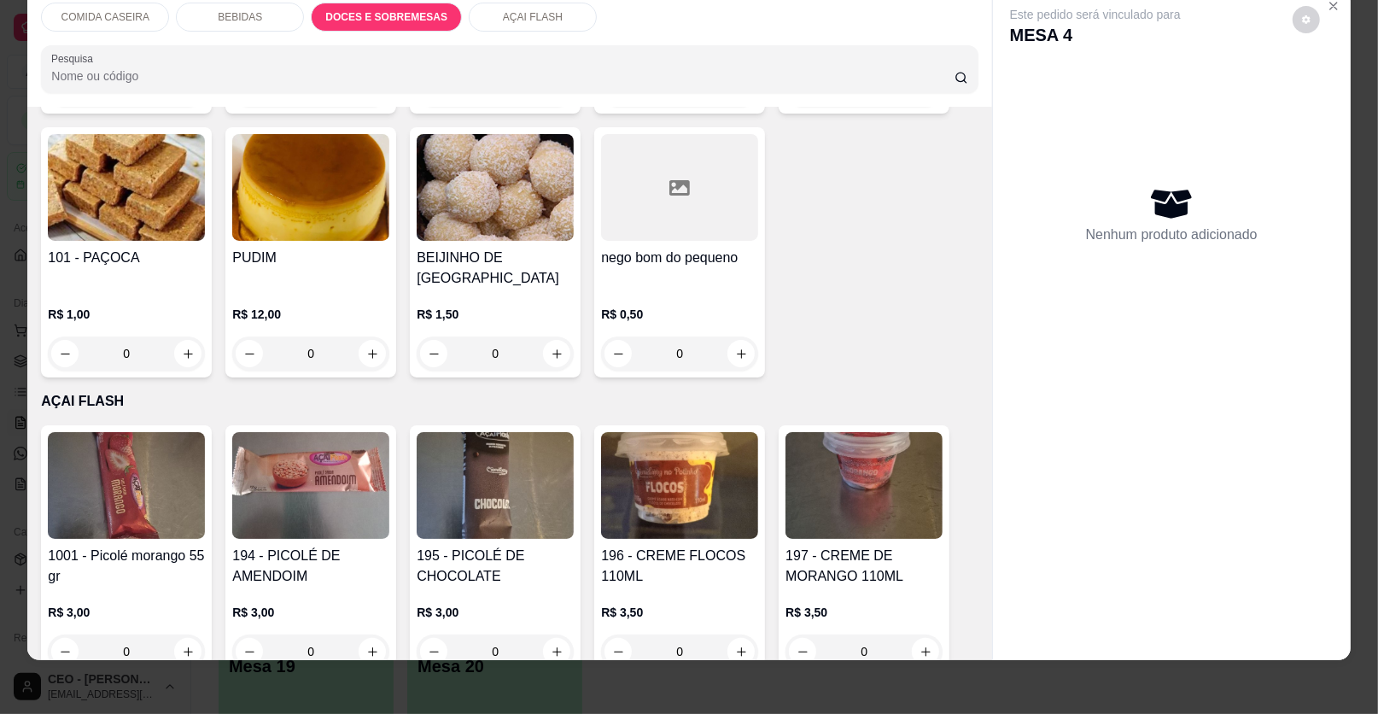
scroll to position [1763, 0]
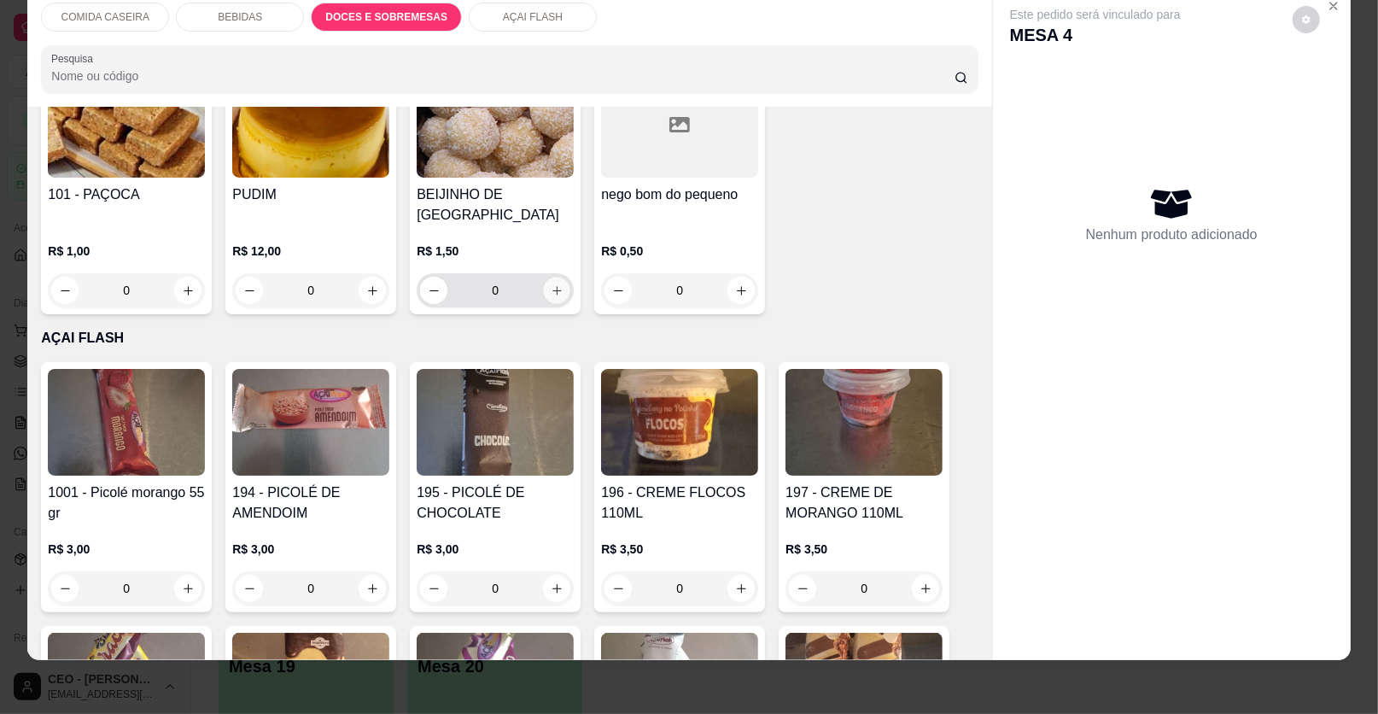
click at [557, 277] on button "increase-product-quantity" at bounding box center [557, 290] width 26 height 26
type input "1"
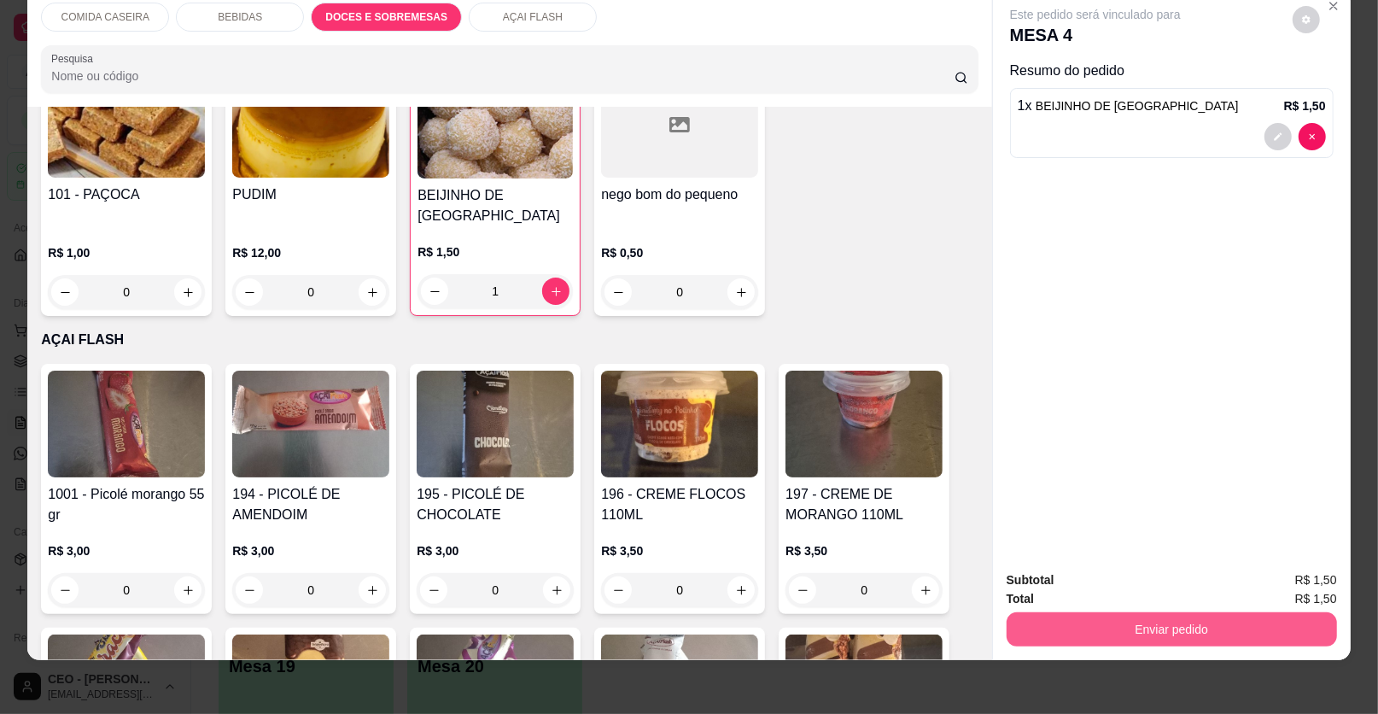
click at [1115, 613] on button "Enviar pedido" at bounding box center [1171, 629] width 330 height 34
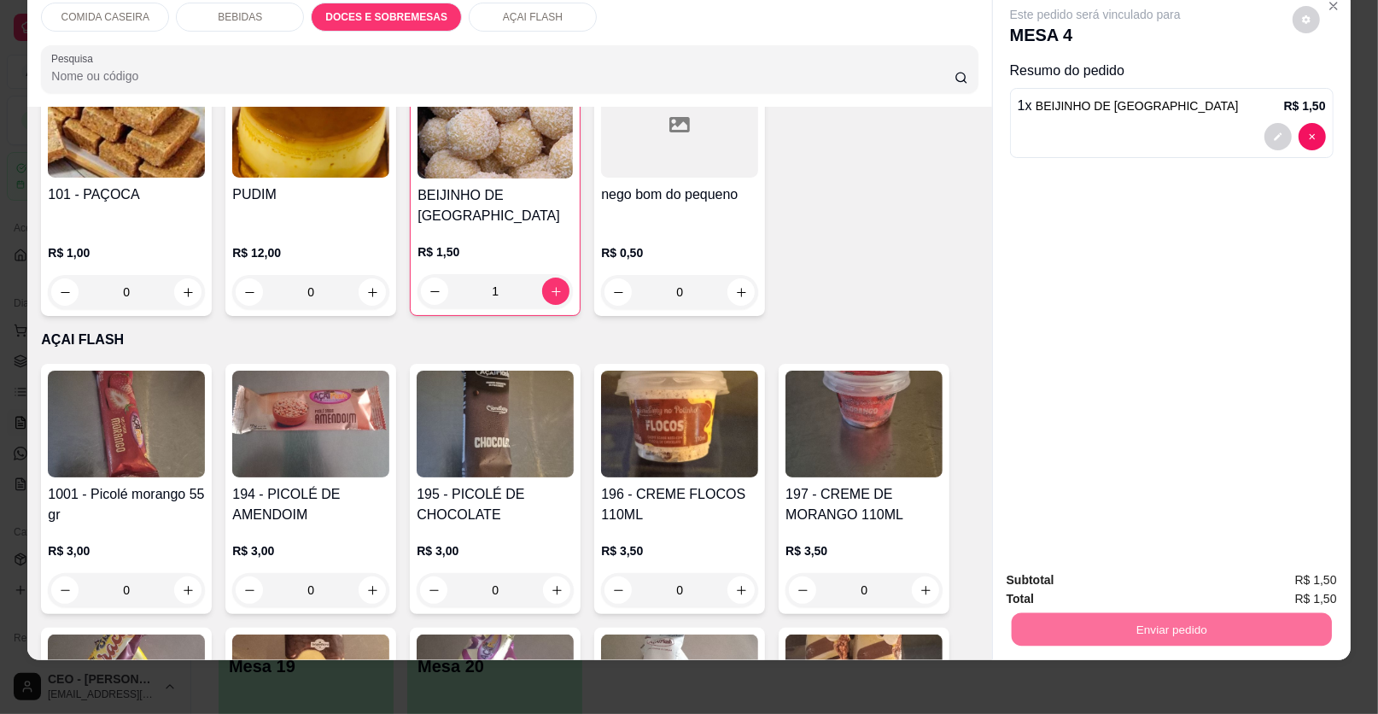
click at [1297, 574] on button "Enviar pedido" at bounding box center [1292, 586] width 96 height 32
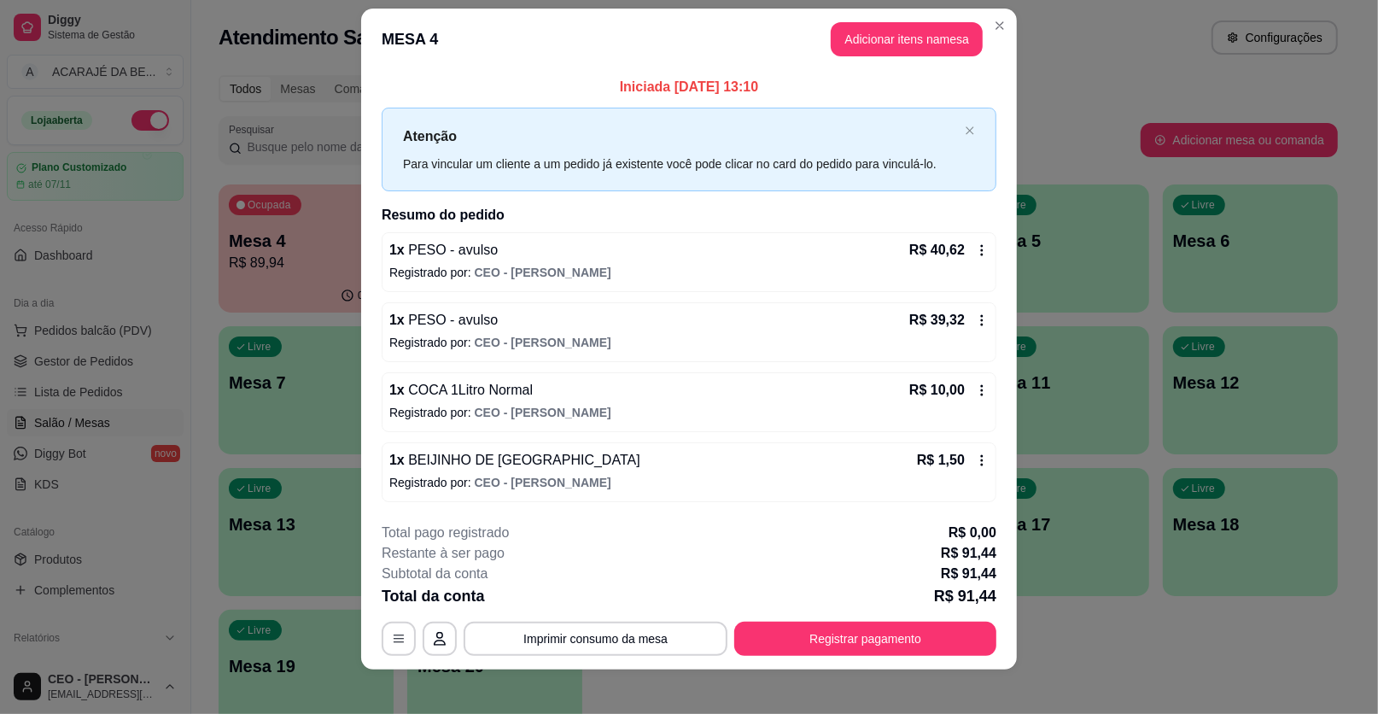
scroll to position [26, 0]
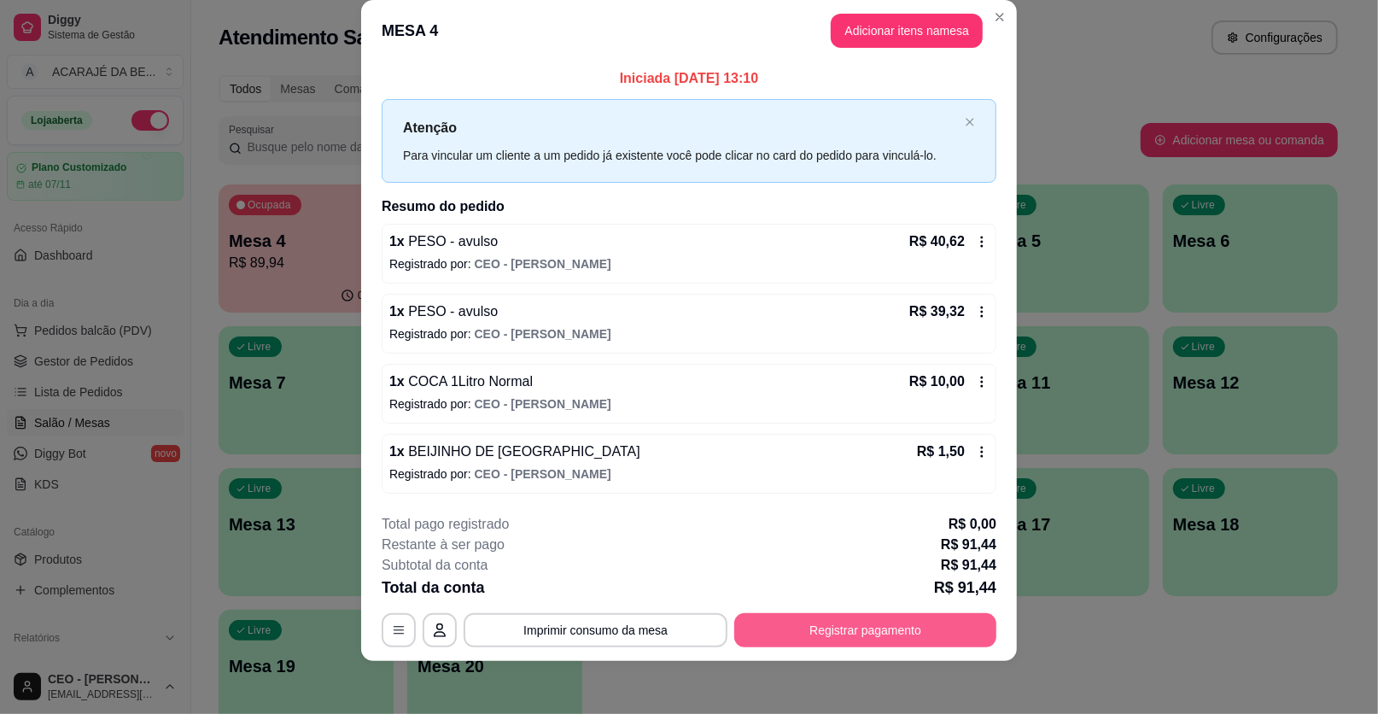
click at [848, 622] on button "Registrar pagamento" at bounding box center [865, 630] width 262 height 34
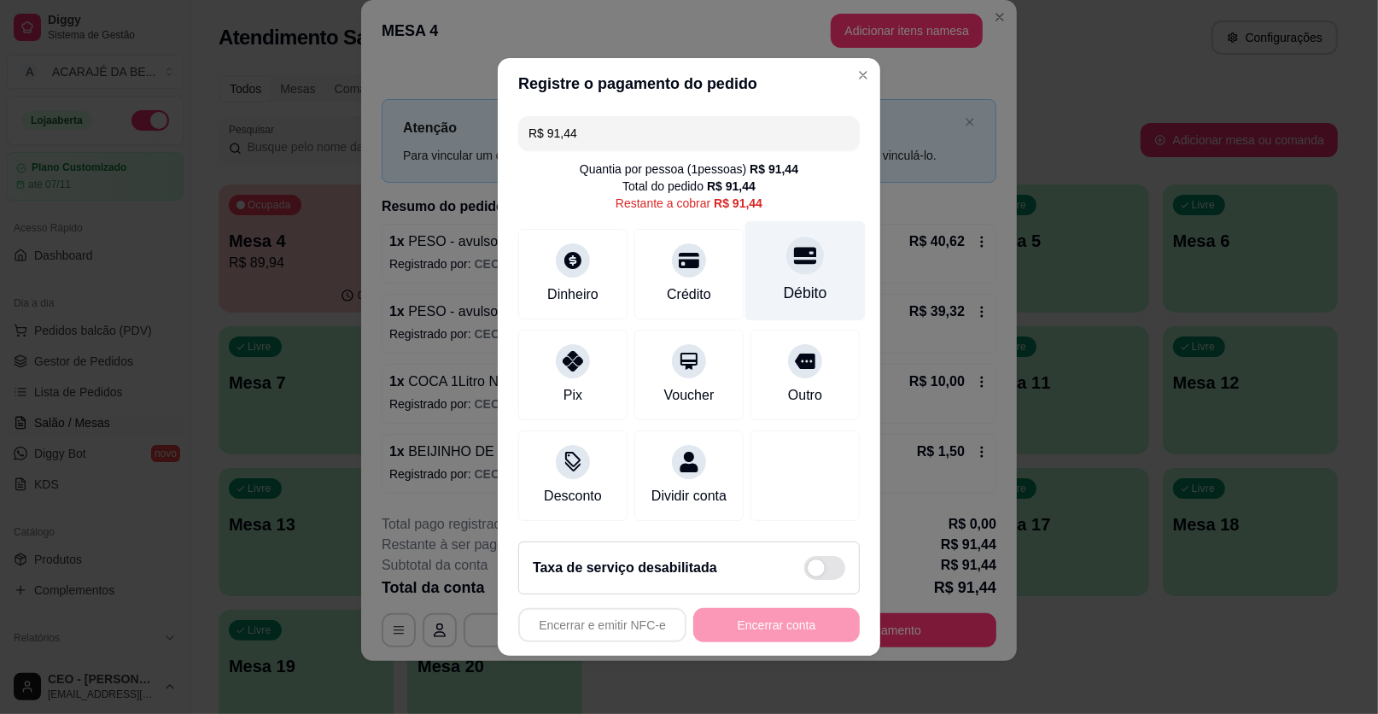
click at [790, 277] on div "Débito" at bounding box center [805, 271] width 120 height 100
type input "R$ 0,00"
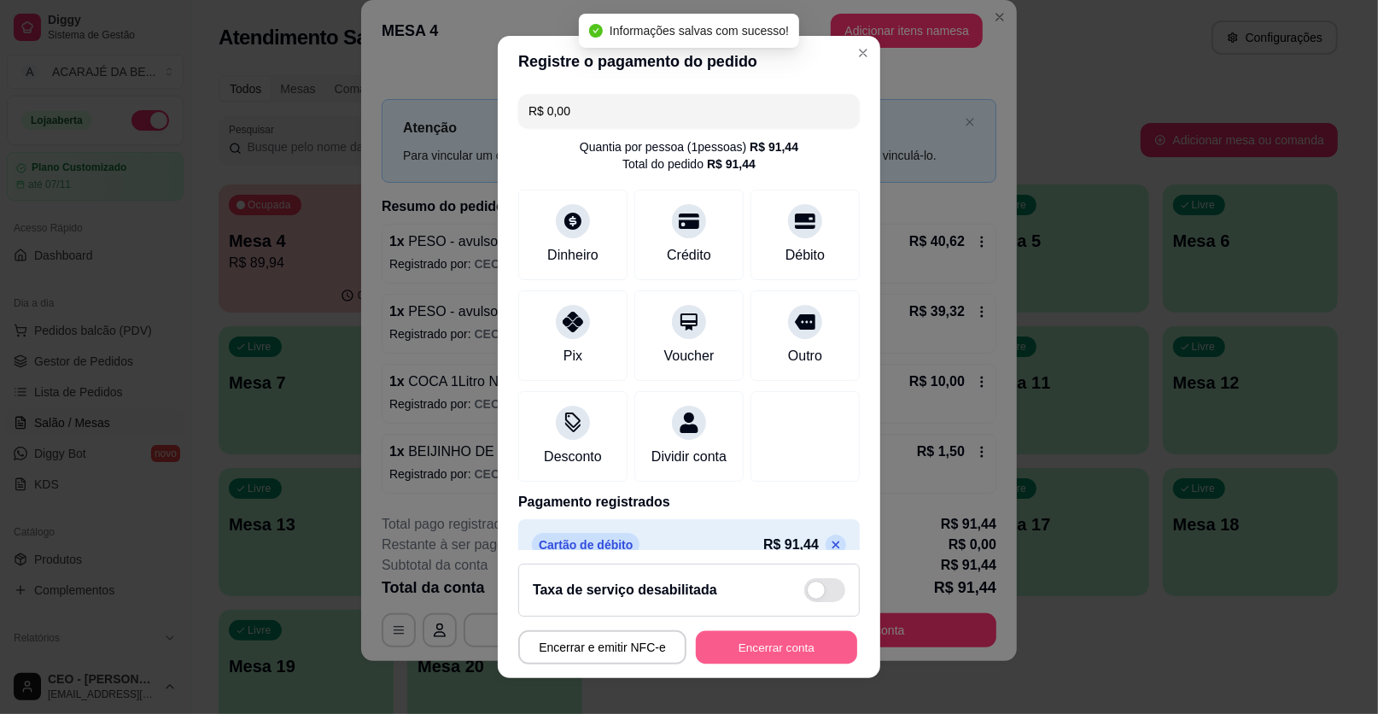
click at [830, 639] on button "Encerrar conta" at bounding box center [776, 647] width 161 height 33
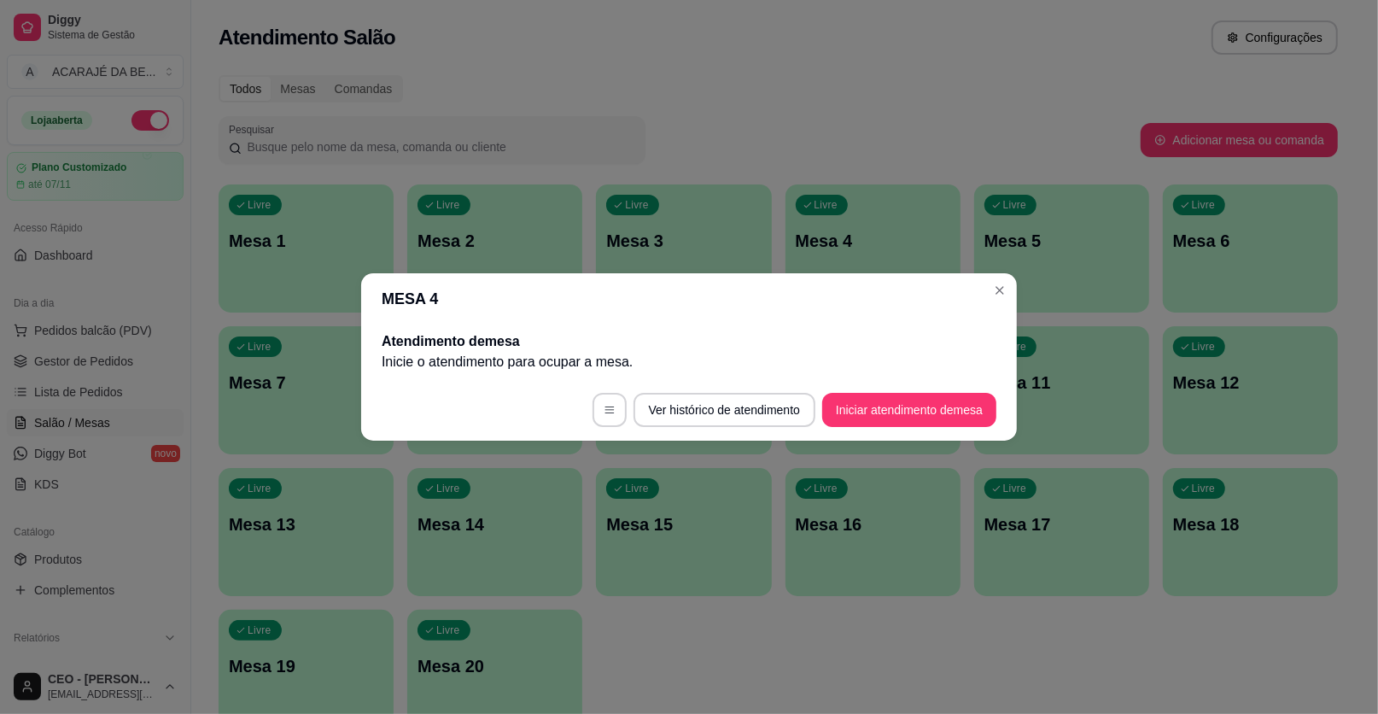
scroll to position [0, 0]
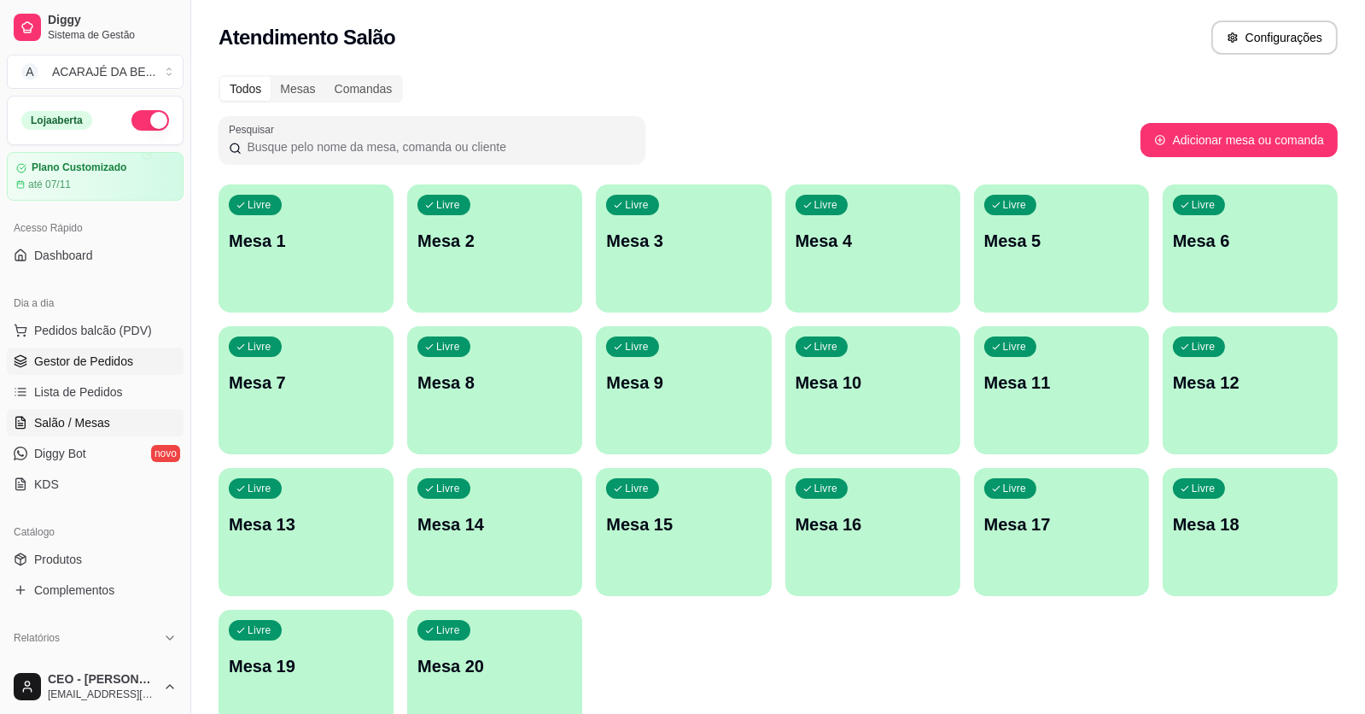
click at [72, 363] on span "Gestor de Pedidos" at bounding box center [83, 361] width 99 height 17
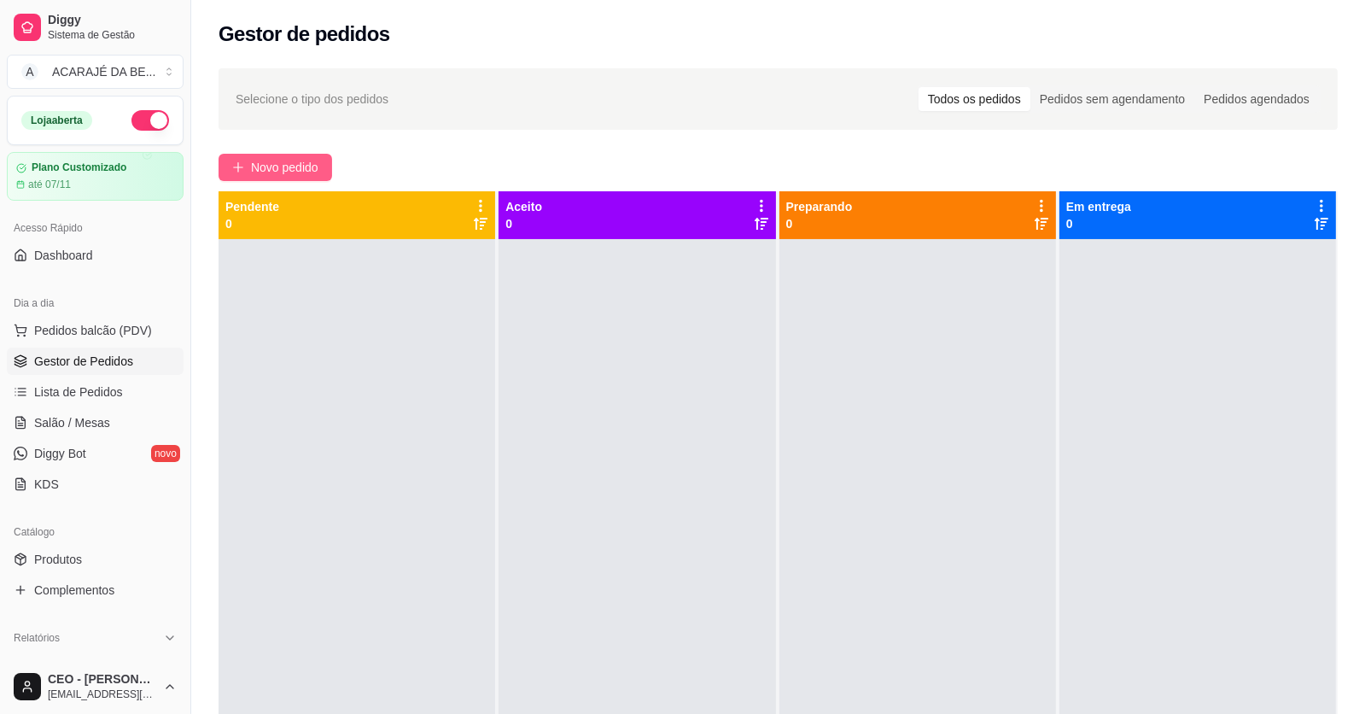
click at [323, 164] on button "Novo pedido" at bounding box center [276, 167] width 114 height 27
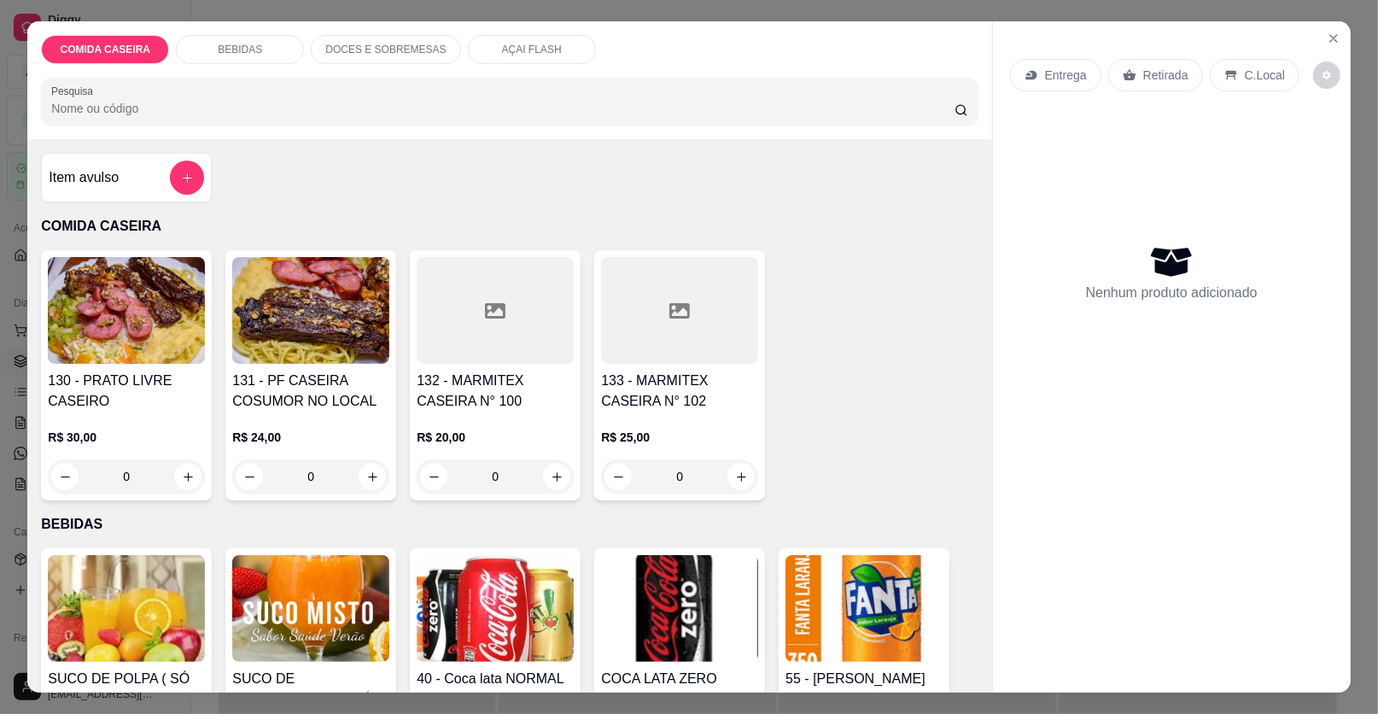
click at [497, 345] on div at bounding box center [495, 310] width 157 height 107
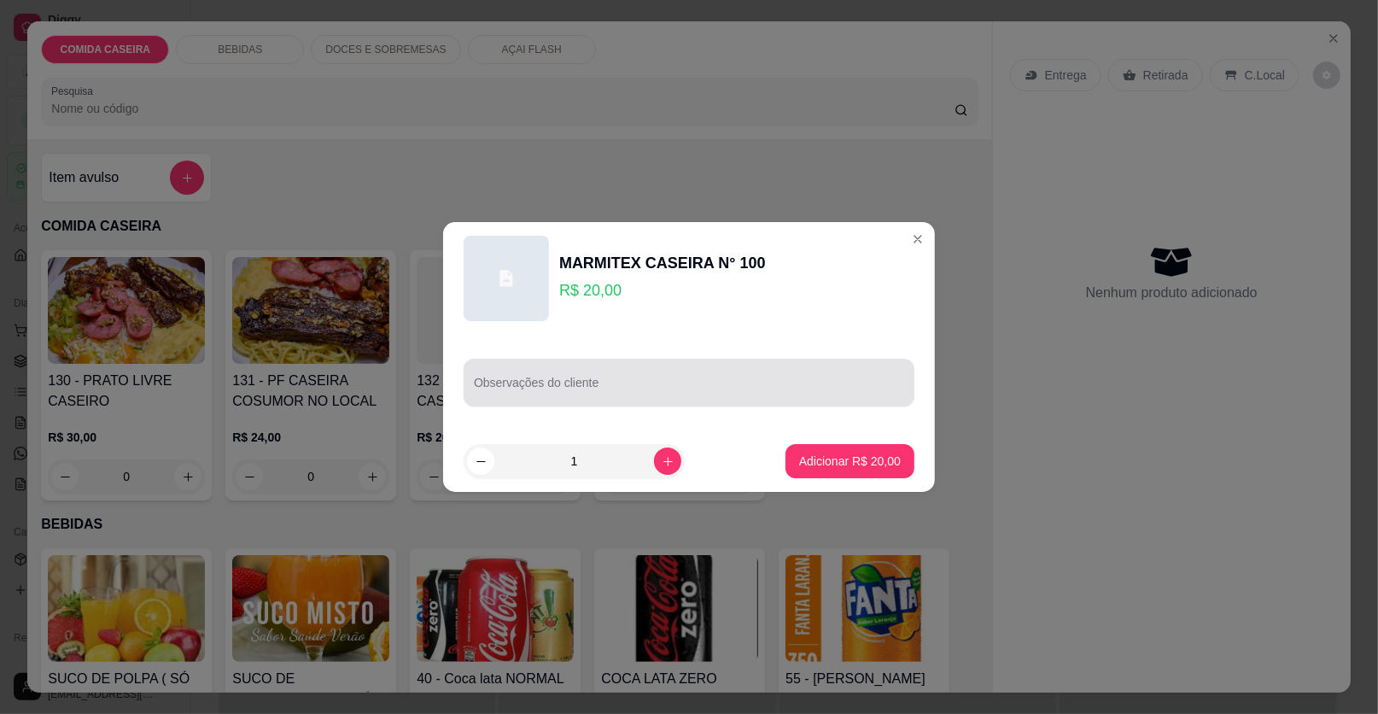
click at [570, 378] on div at bounding box center [689, 382] width 430 height 34
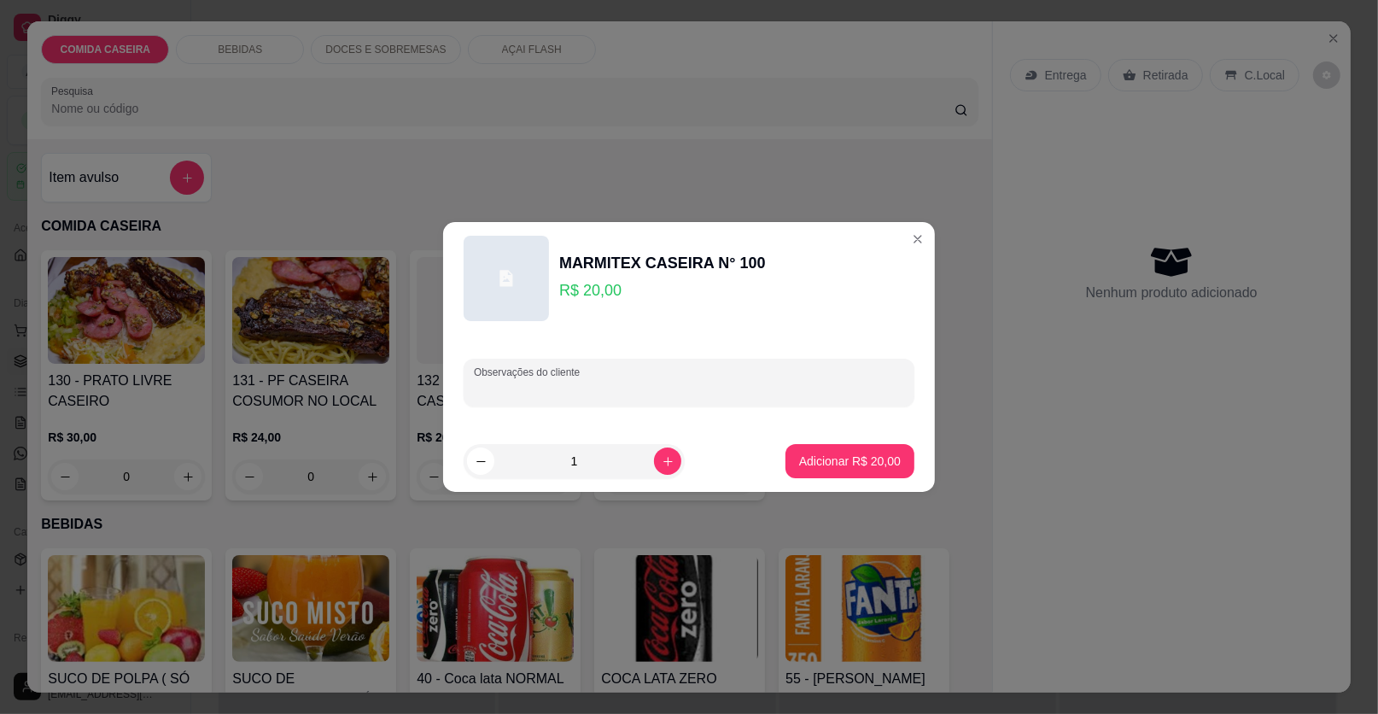
paste input "Feijao tropeiro [PERSON_NAME] purê Vinagrete Medalhão de frango e costela suína"
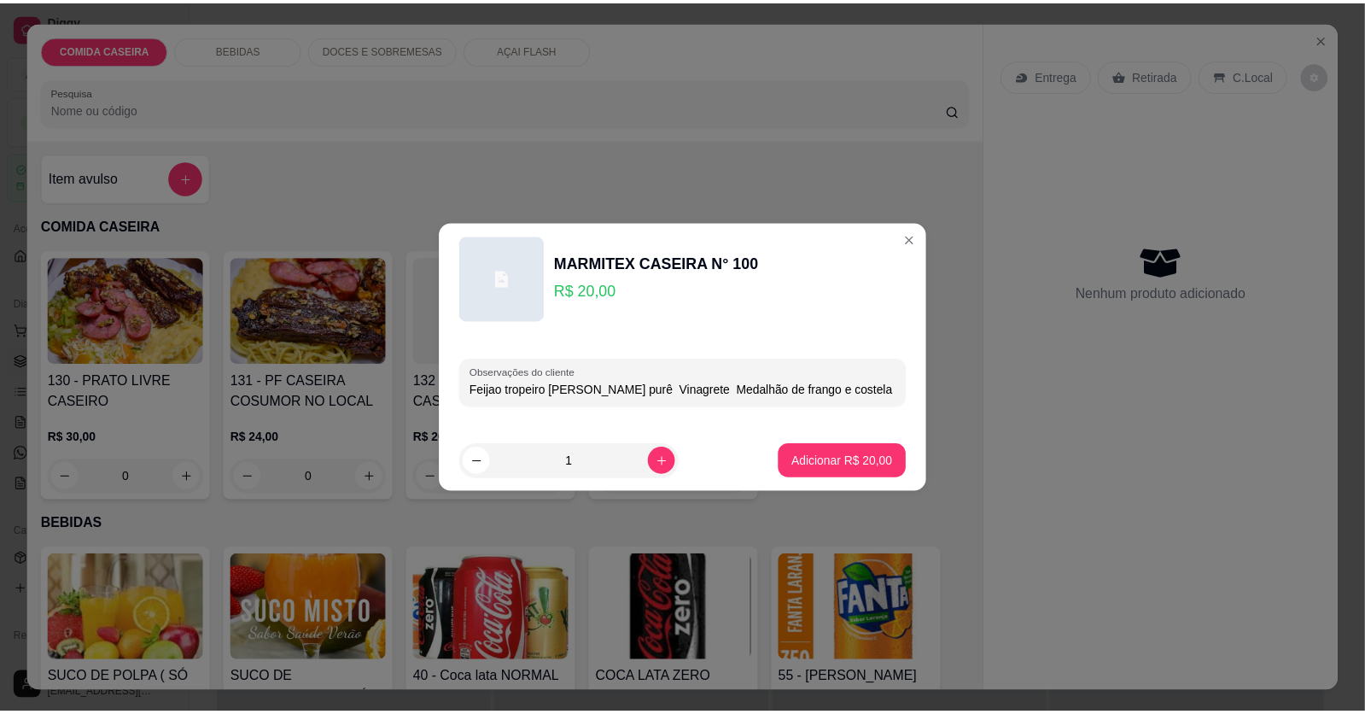
scroll to position [0, 6]
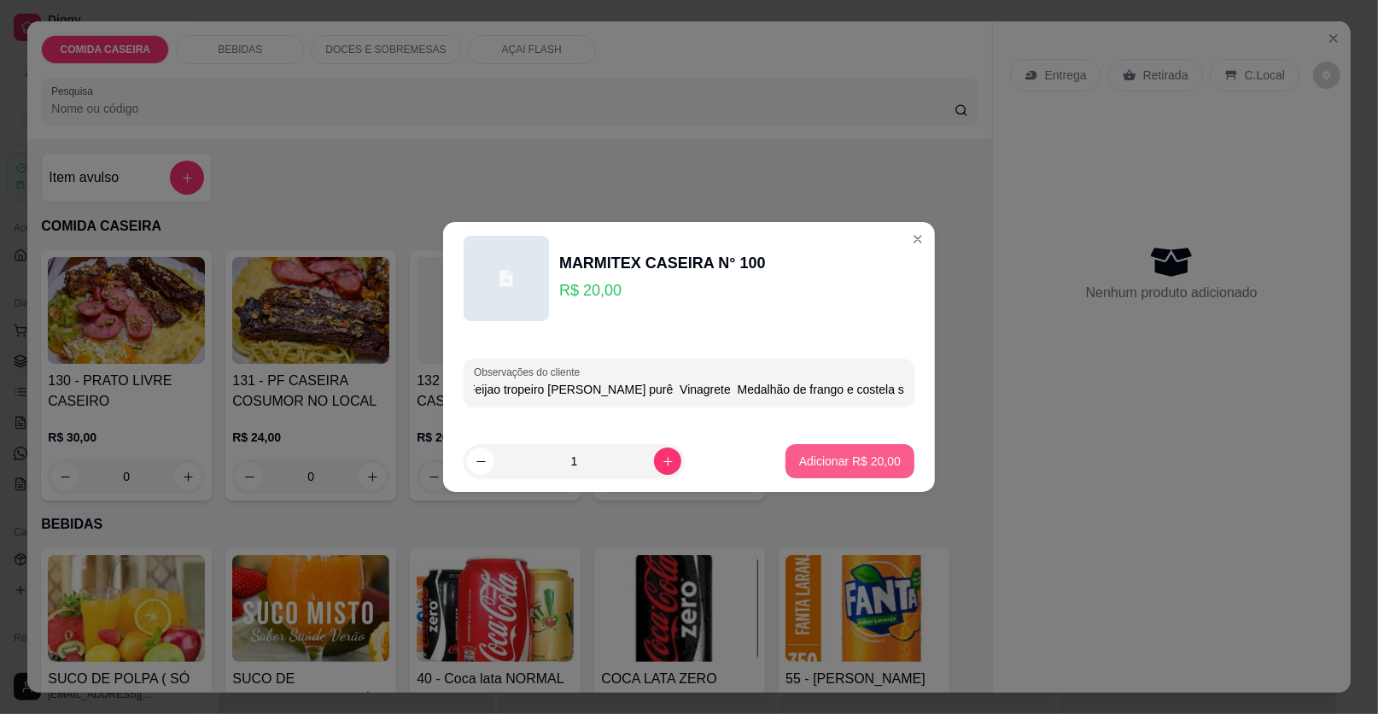
type input "Feijao tropeiro [PERSON_NAME] purê Vinagrete Medalhão de frango e costela suína"
click at [828, 457] on p "Adicionar R$ 20,00" at bounding box center [850, 460] width 102 height 17
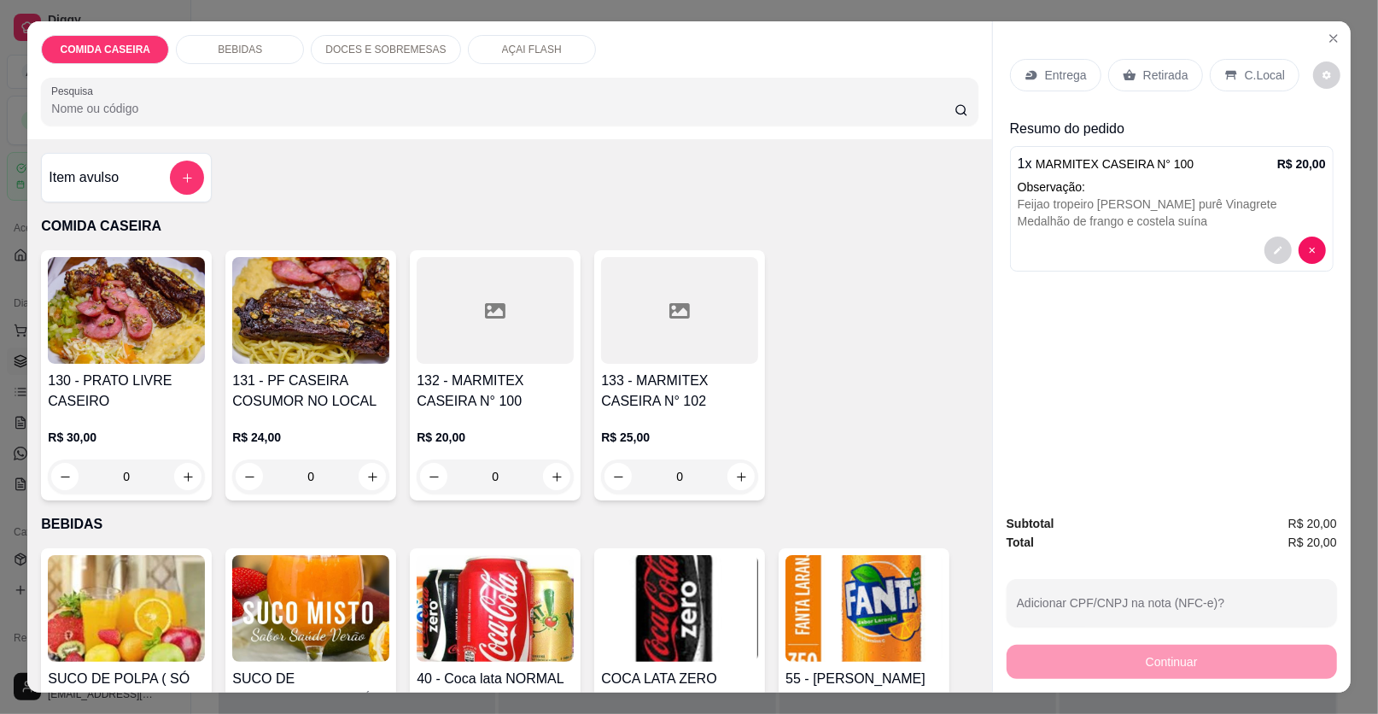
click at [1050, 73] on p "Entrega" at bounding box center [1066, 75] width 42 height 17
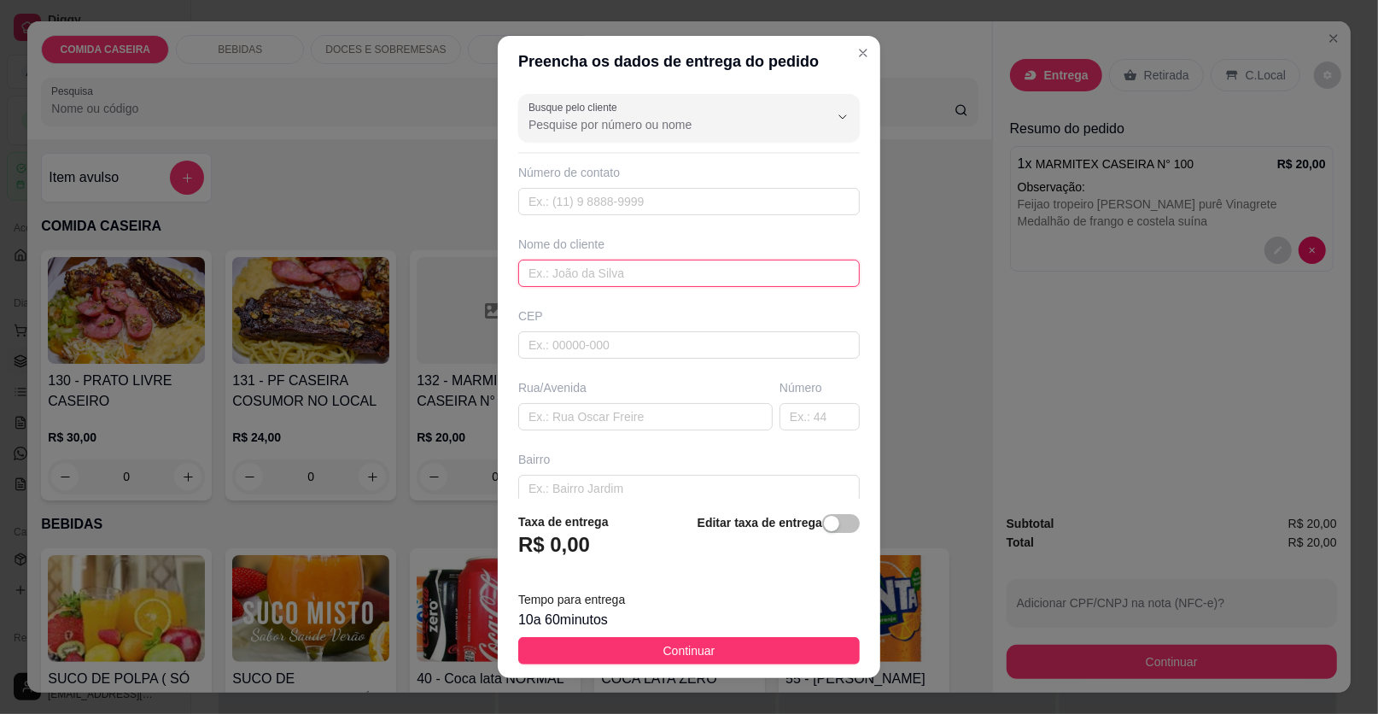
click at [580, 266] on input "text" at bounding box center [688, 272] width 341 height 27
type input "MIRELE"
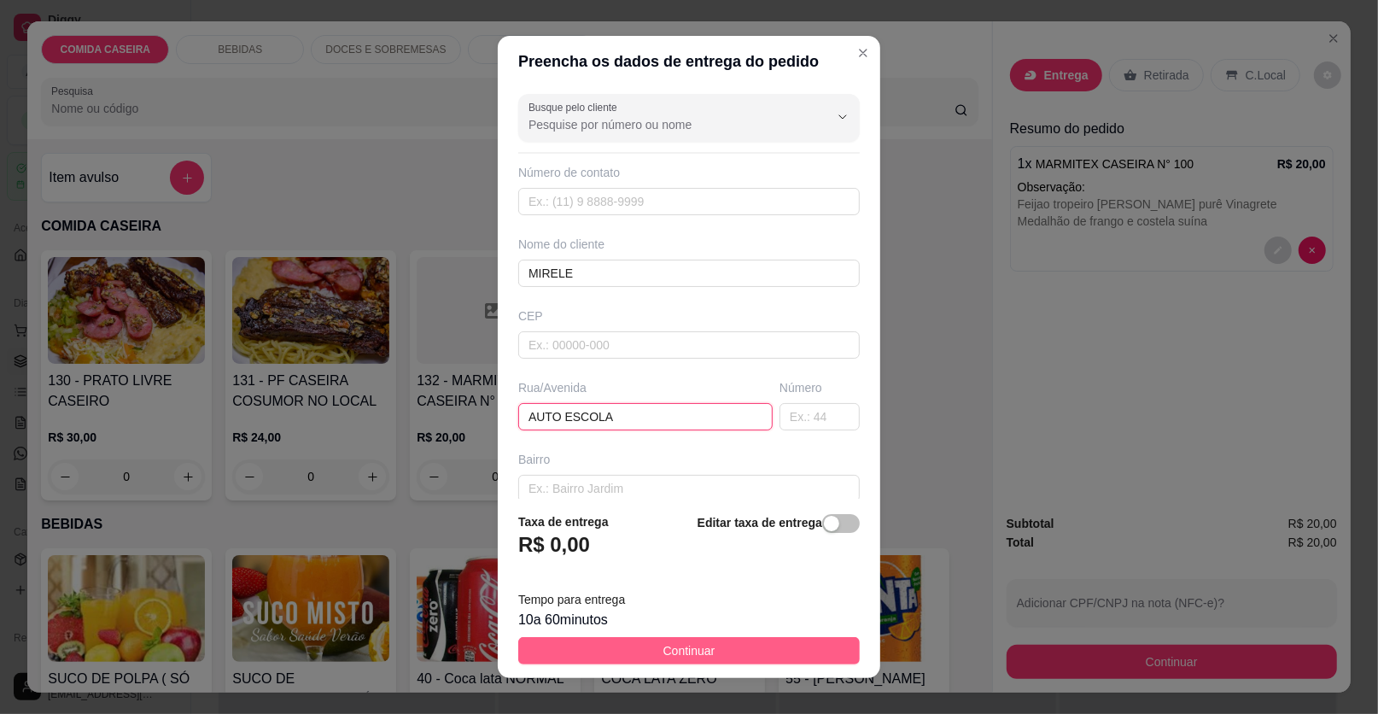
type input "AUTO ESCOLA"
click at [732, 653] on button "Continuar" at bounding box center [688, 650] width 341 height 27
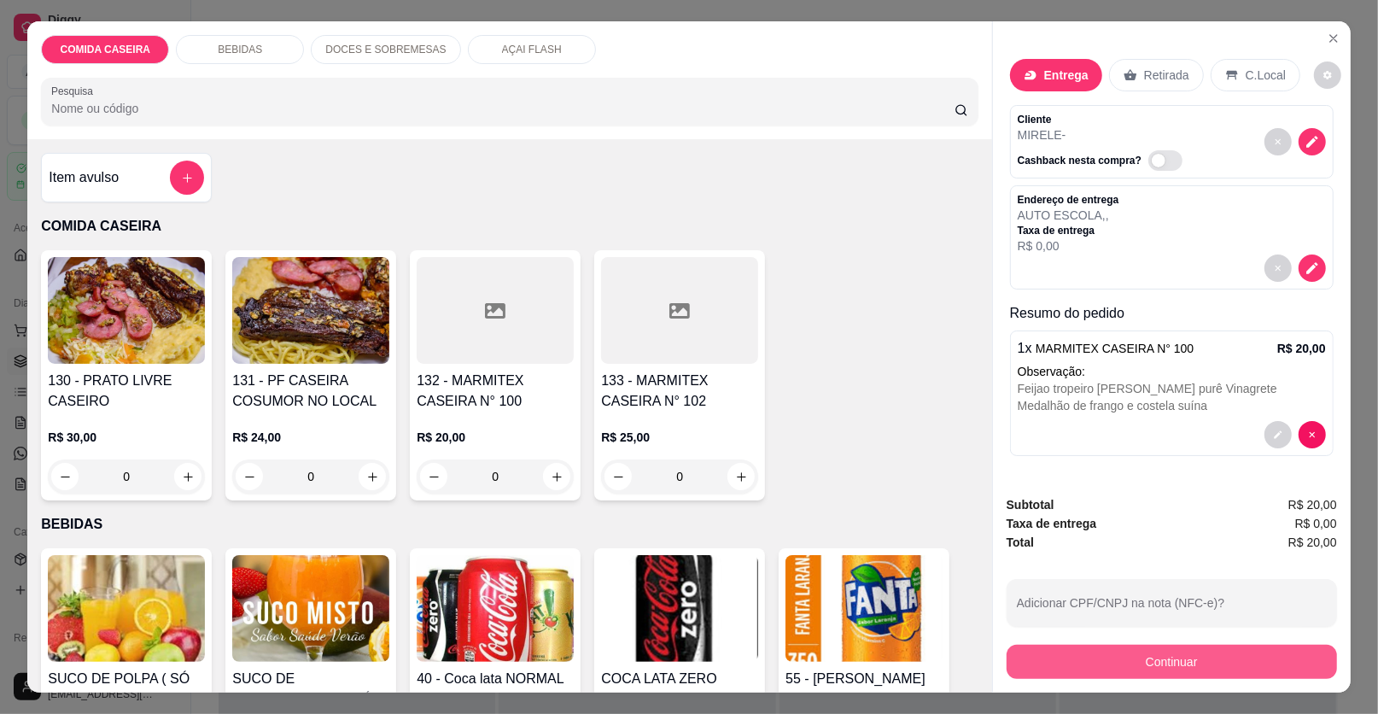
click at [1027, 657] on button "Continuar" at bounding box center [1171, 661] width 330 height 34
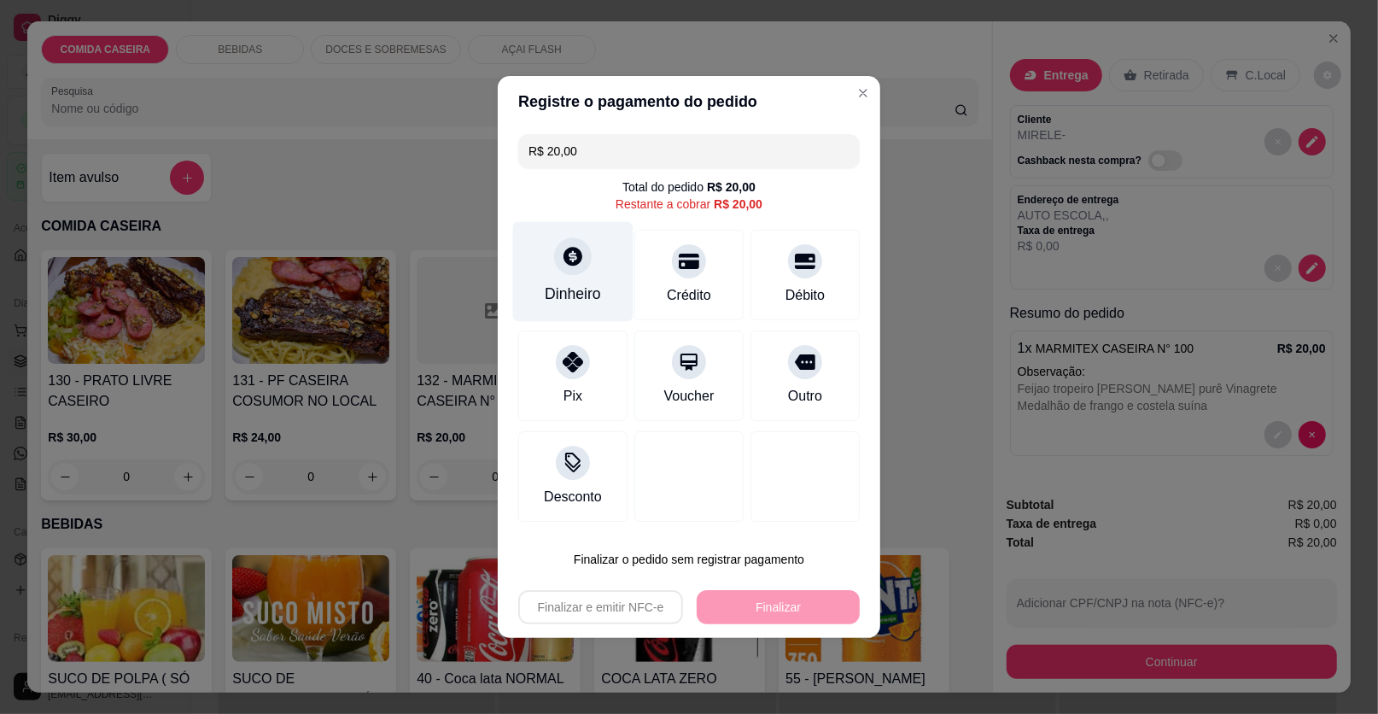
click at [592, 279] on div "Dinheiro" at bounding box center [573, 272] width 120 height 100
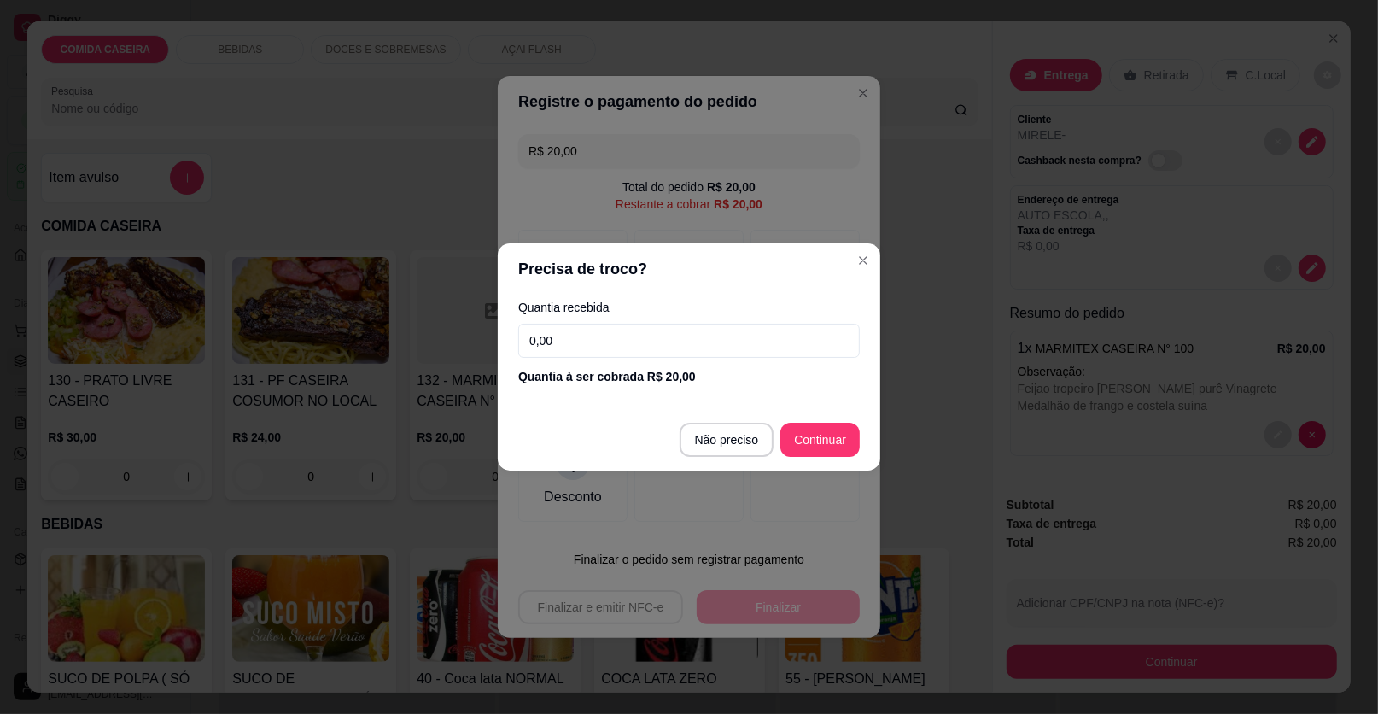
click at [631, 326] on input "0,00" at bounding box center [688, 341] width 341 height 34
type input "50,00"
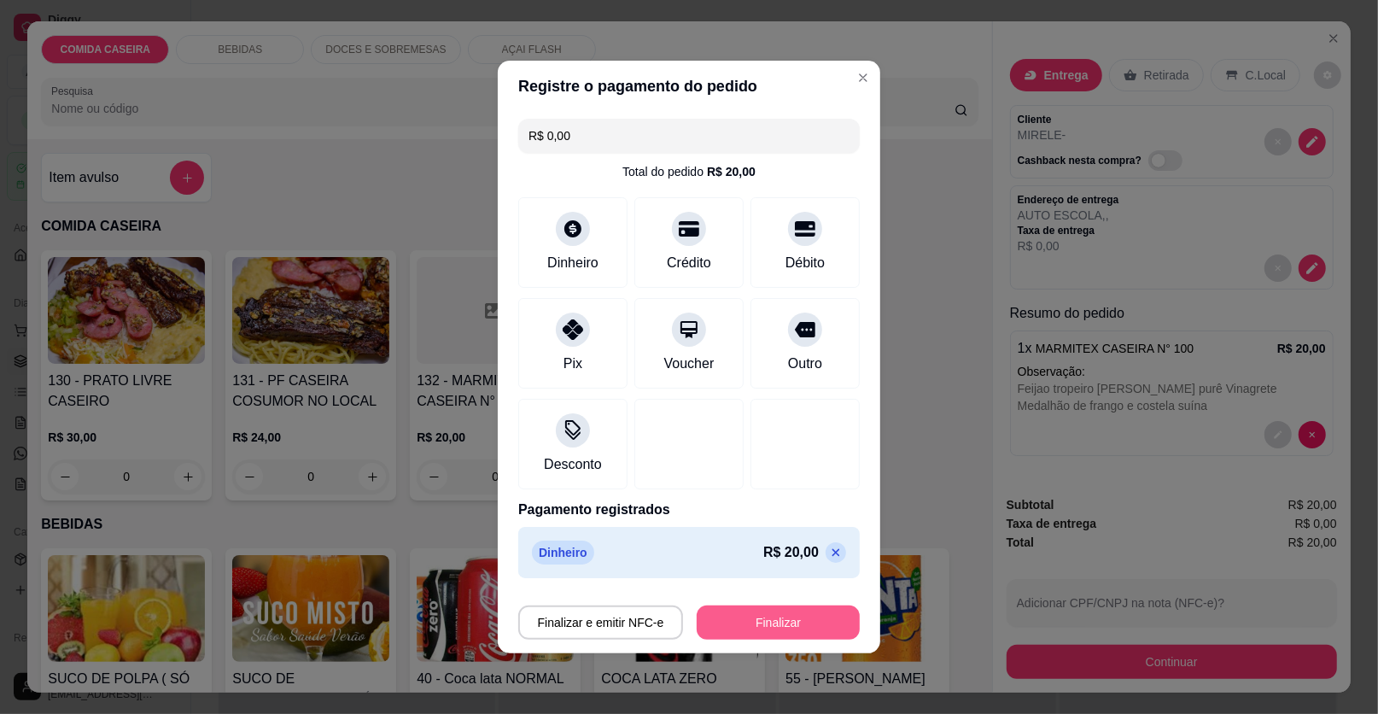
click at [789, 628] on button "Finalizar" at bounding box center [778, 622] width 163 height 34
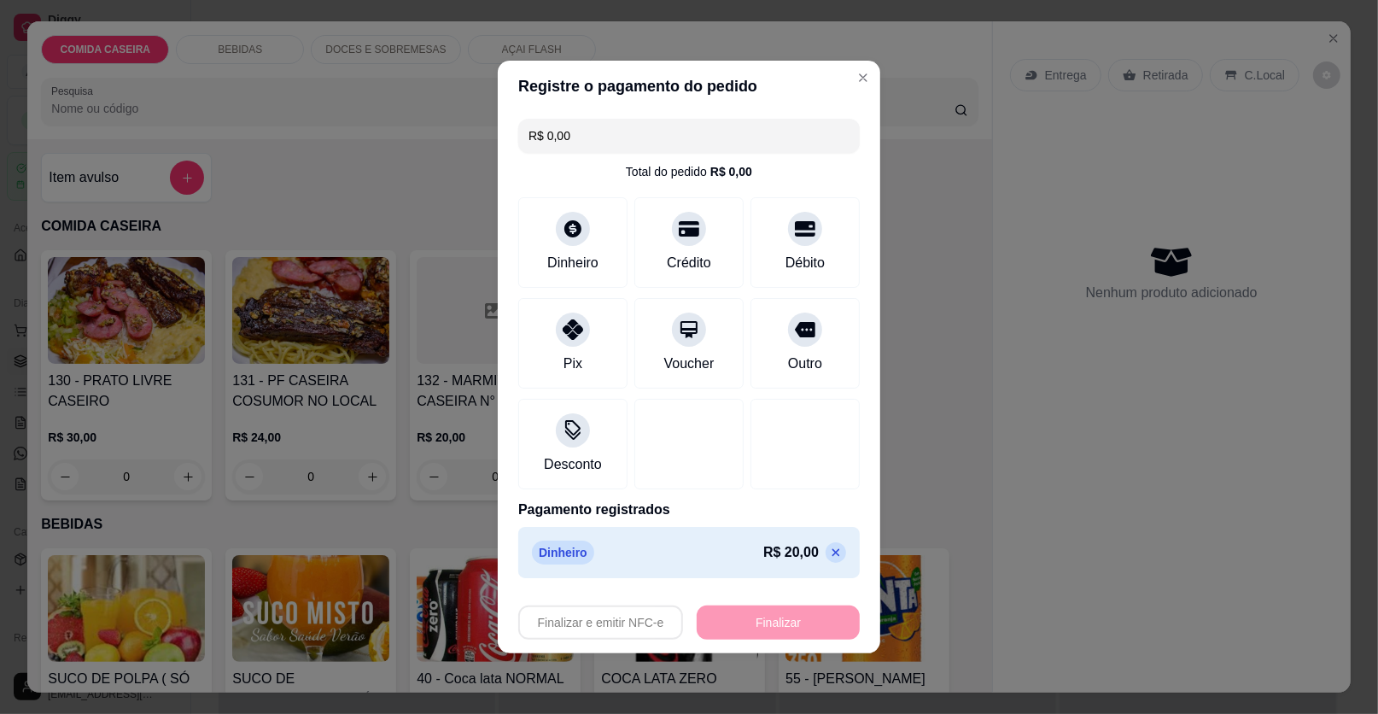
type input "-R$ 20,00"
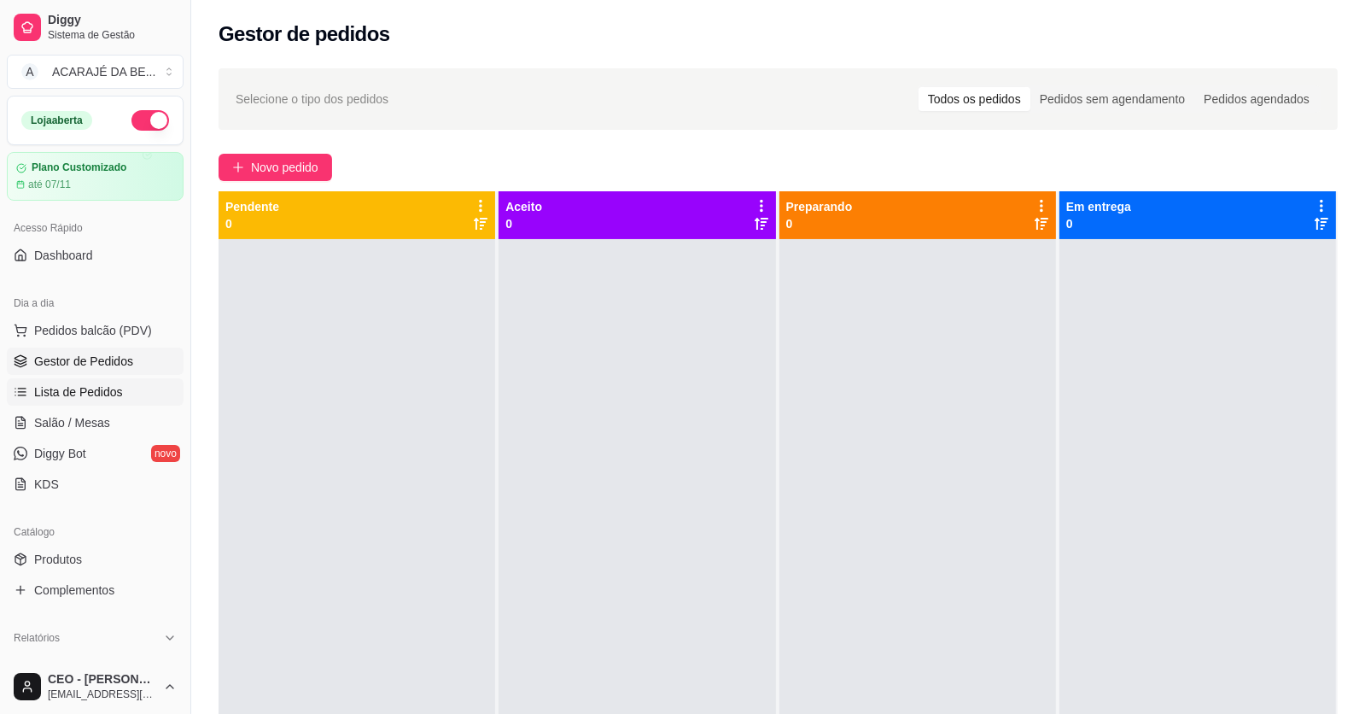
click at [106, 393] on span "Lista de Pedidos" at bounding box center [78, 391] width 89 height 17
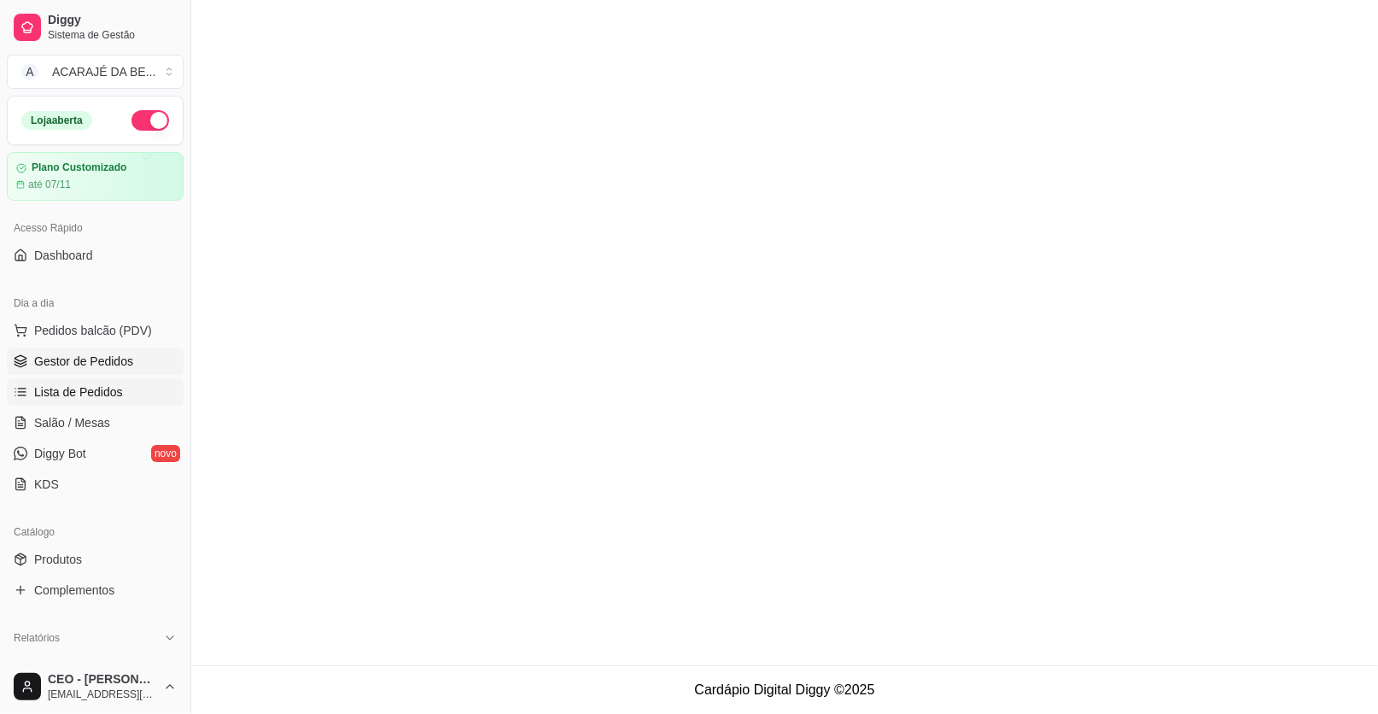
click at [105, 364] on span "Gestor de Pedidos" at bounding box center [83, 361] width 99 height 17
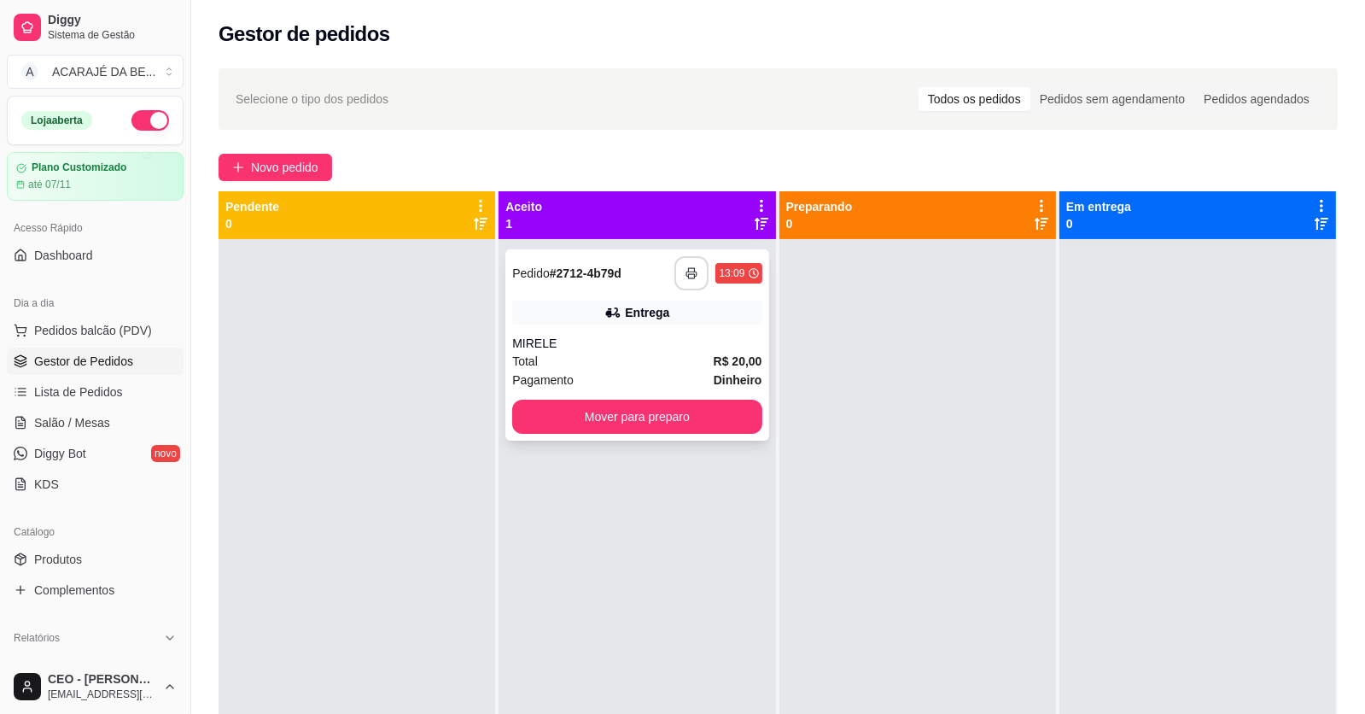
click at [677, 273] on button "button" at bounding box center [691, 273] width 34 height 34
click at [596, 422] on button "Mover para preparo" at bounding box center [636, 416] width 249 height 34
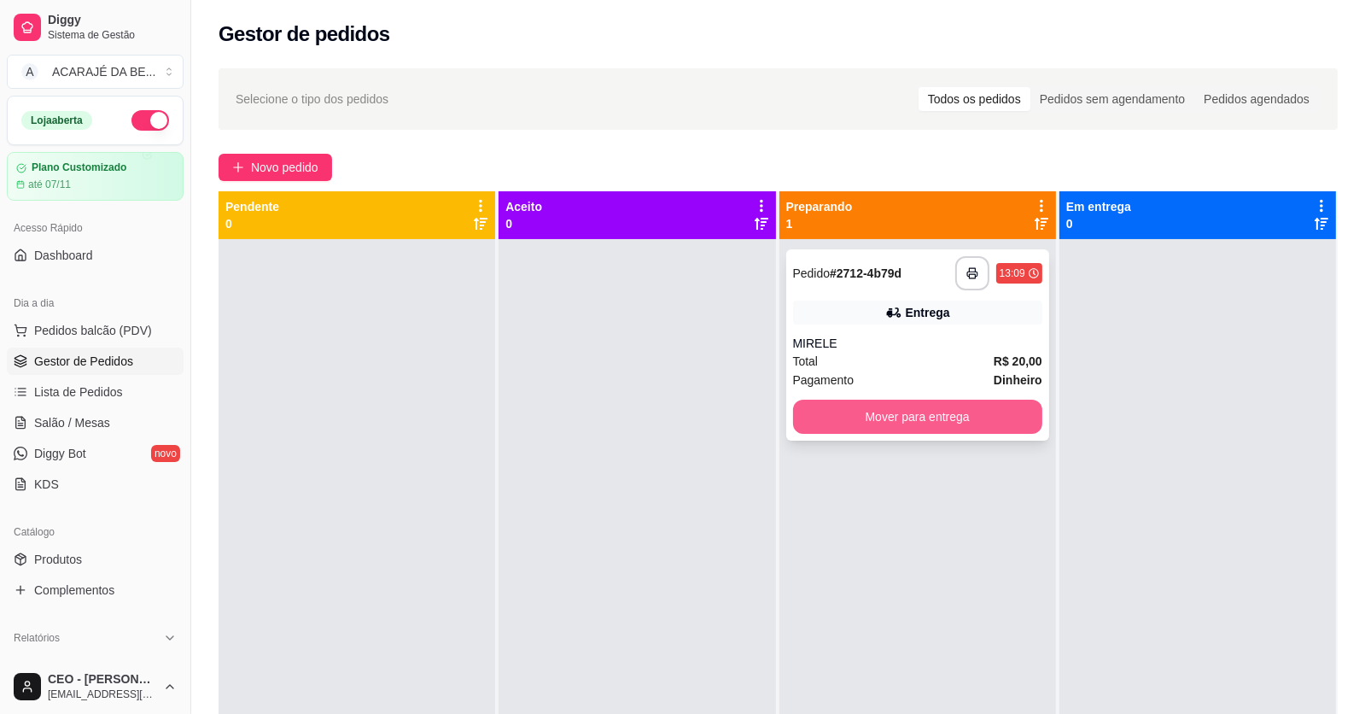
click at [853, 429] on button "Mover para entrega" at bounding box center [917, 416] width 249 height 34
click at [853, 429] on div "Mover para entrega" at bounding box center [917, 416] width 249 height 34
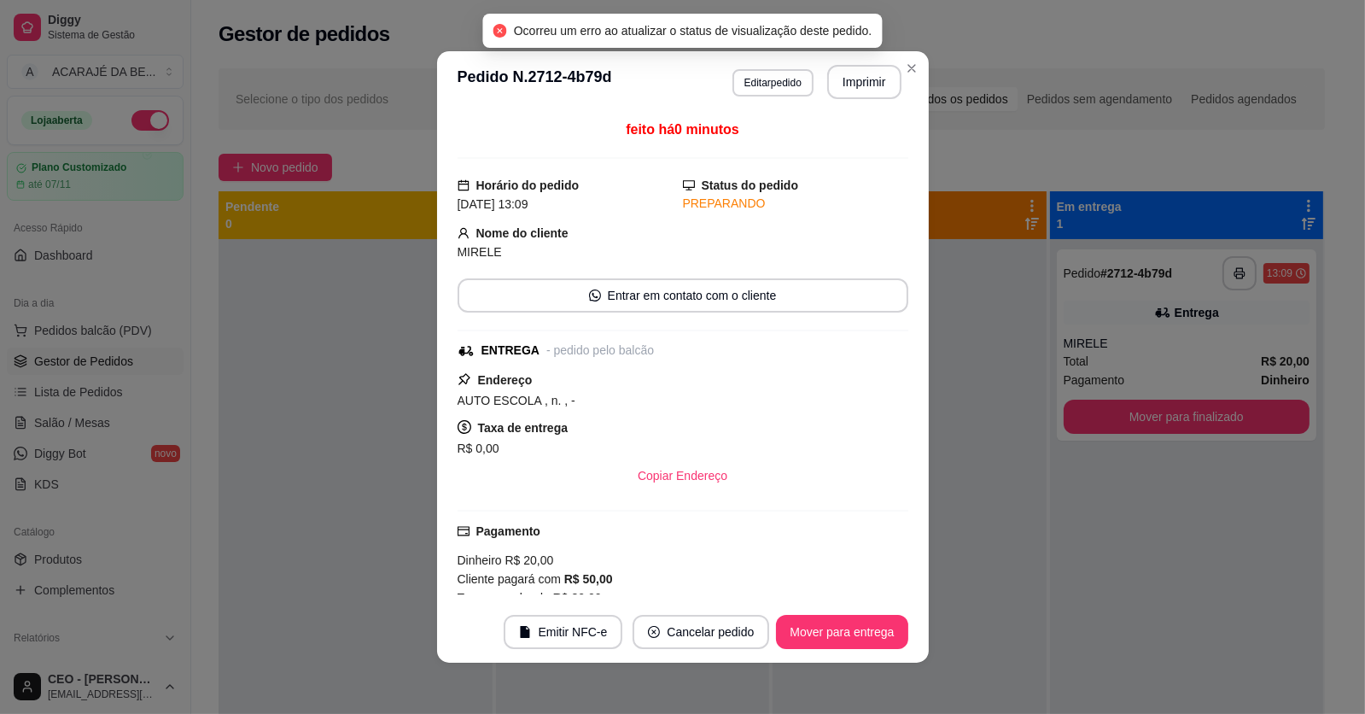
click at [1091, 415] on button "Mover para finalizado" at bounding box center [1187, 416] width 247 height 34
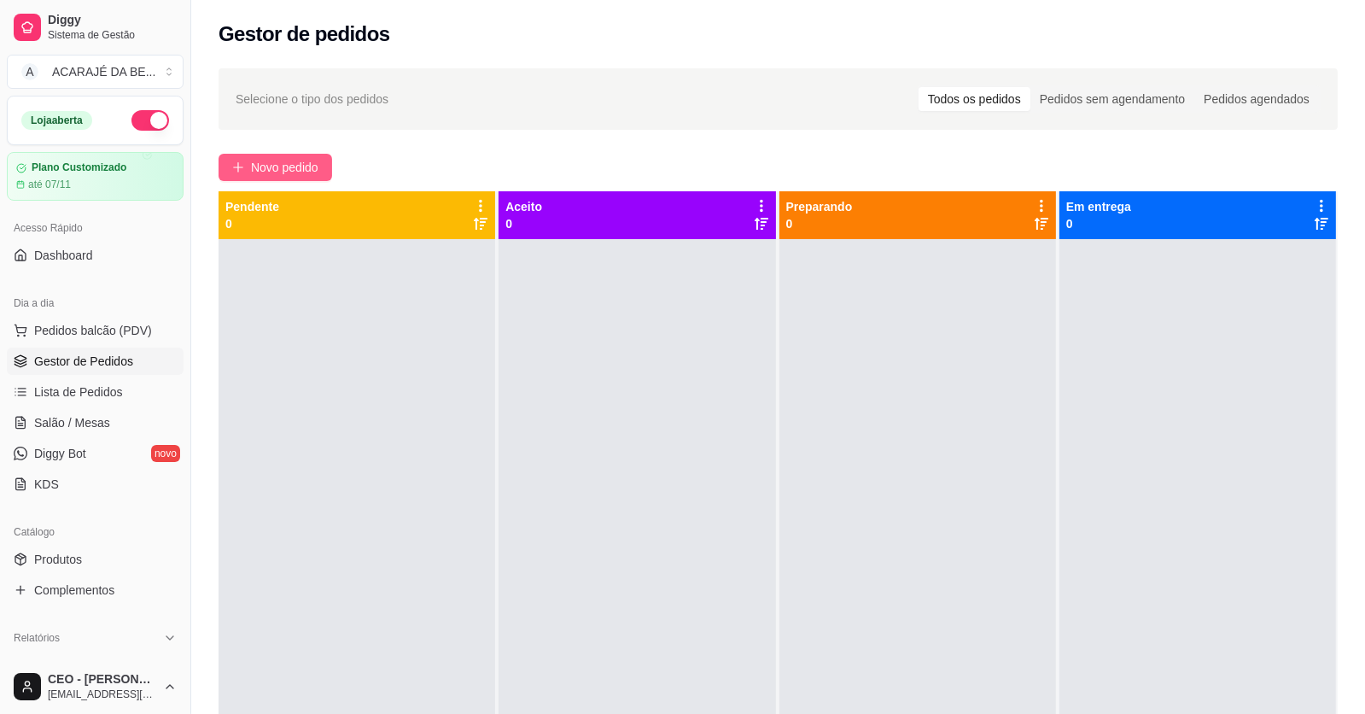
click at [321, 160] on button "Novo pedido" at bounding box center [276, 167] width 114 height 27
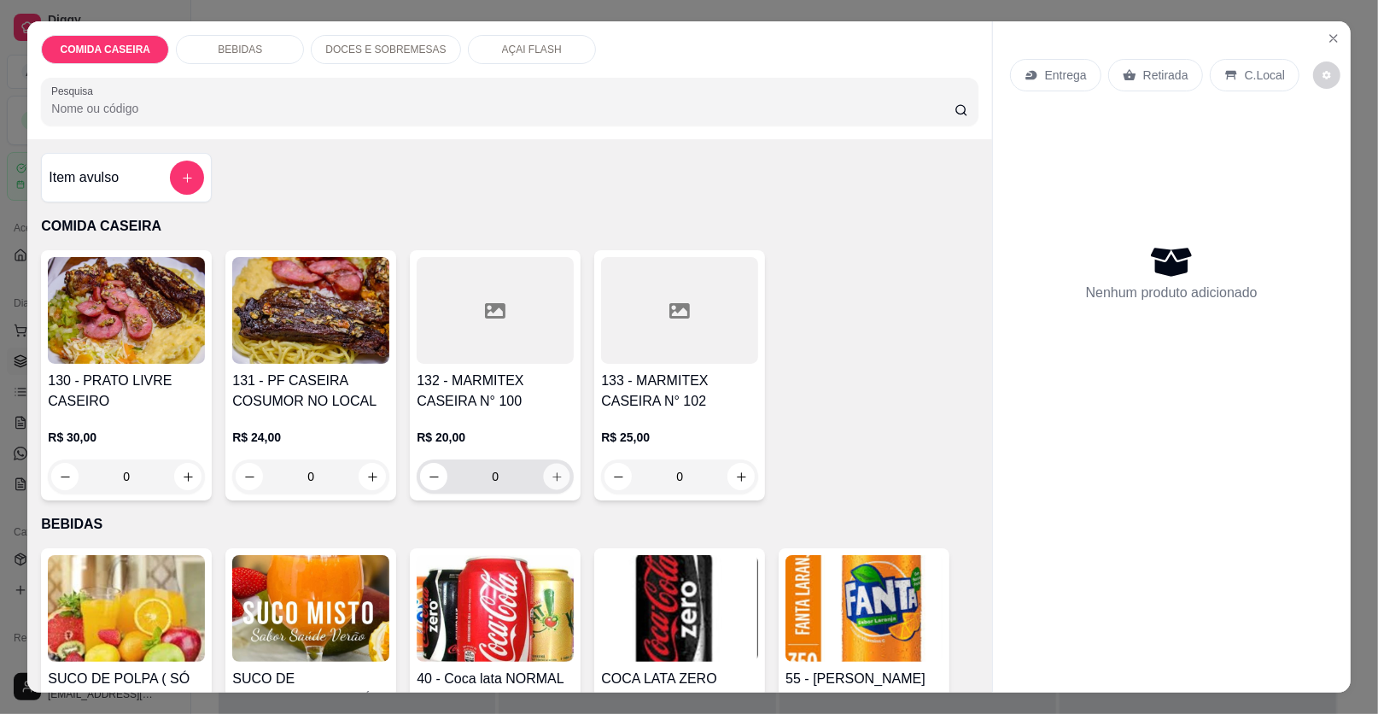
click at [552, 481] on icon "increase-product-quantity" at bounding box center [557, 476] width 13 height 13
type input "1"
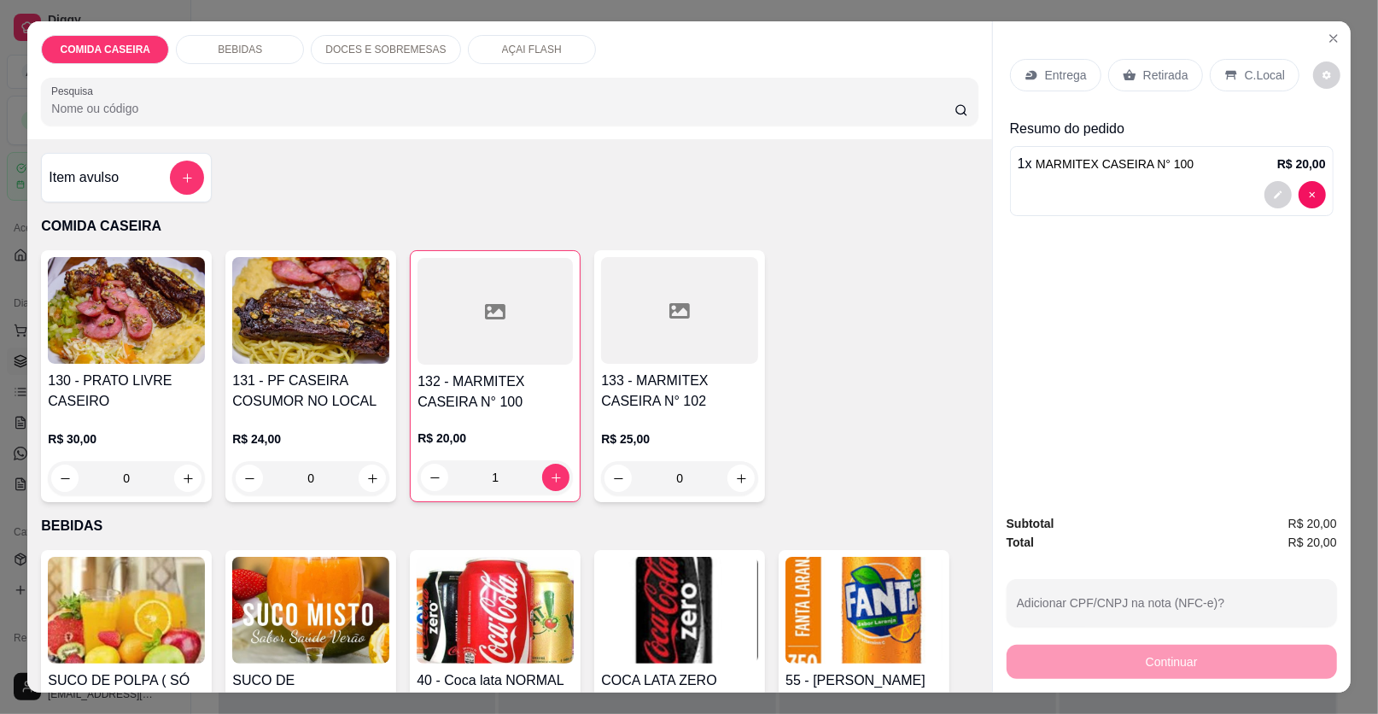
click at [1130, 76] on div "Retirada" at bounding box center [1155, 75] width 95 height 32
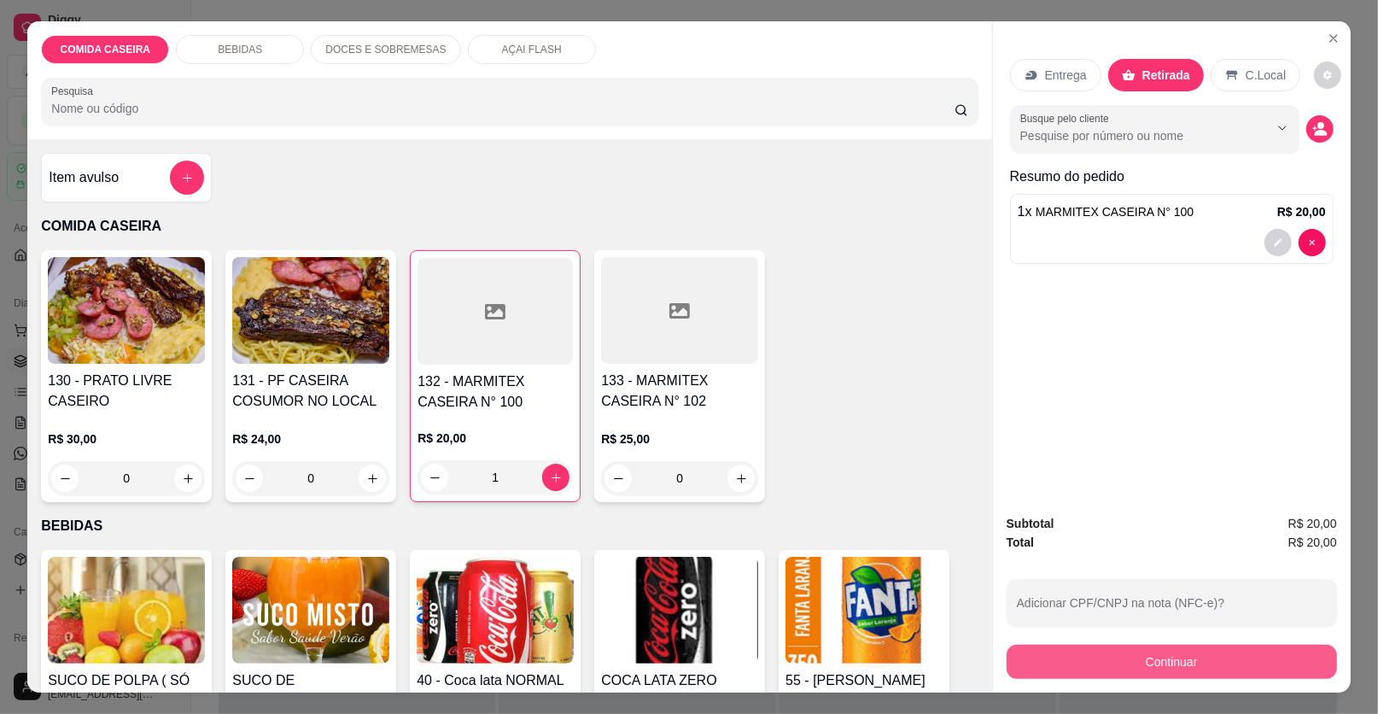
click at [1135, 670] on button "Continuar" at bounding box center [1171, 661] width 330 height 34
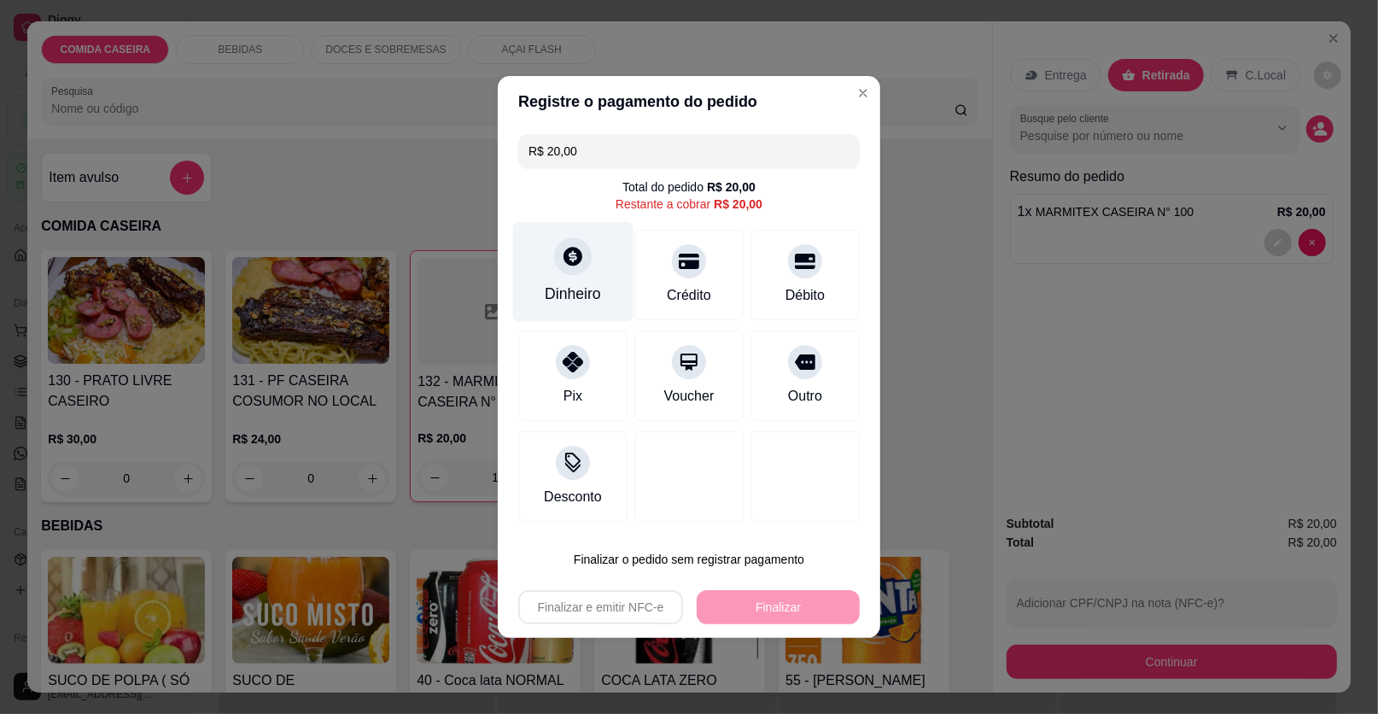
click at [546, 259] on div "Dinheiro" at bounding box center [573, 272] width 120 height 100
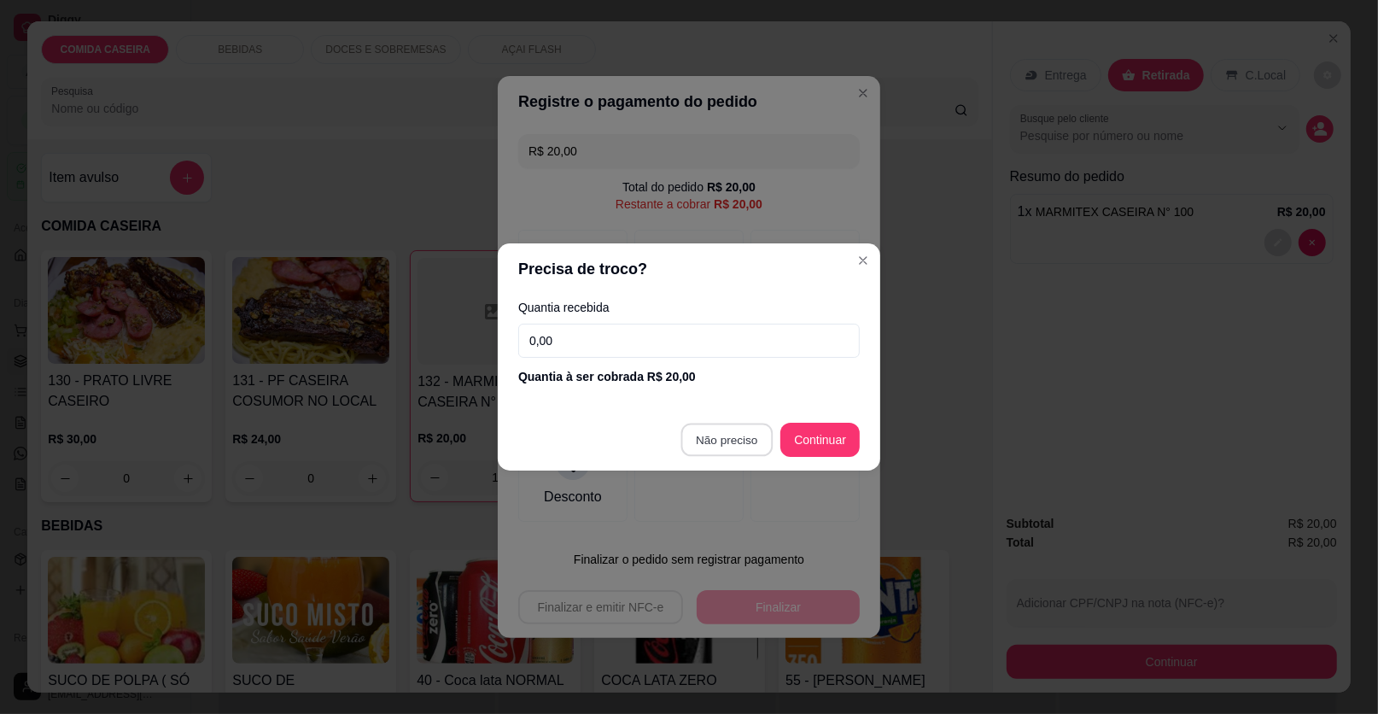
type input "R$ 0,00"
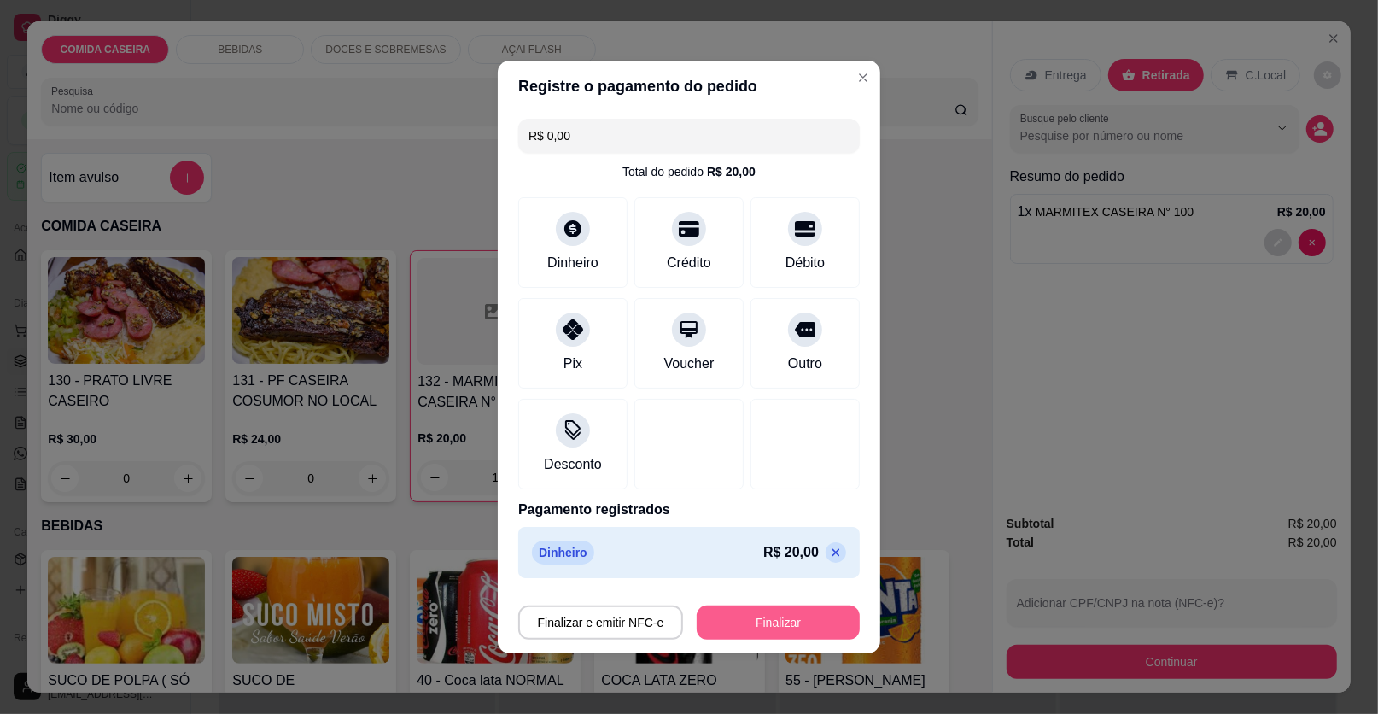
click at [790, 612] on button "Finalizar" at bounding box center [778, 622] width 163 height 34
type input "0"
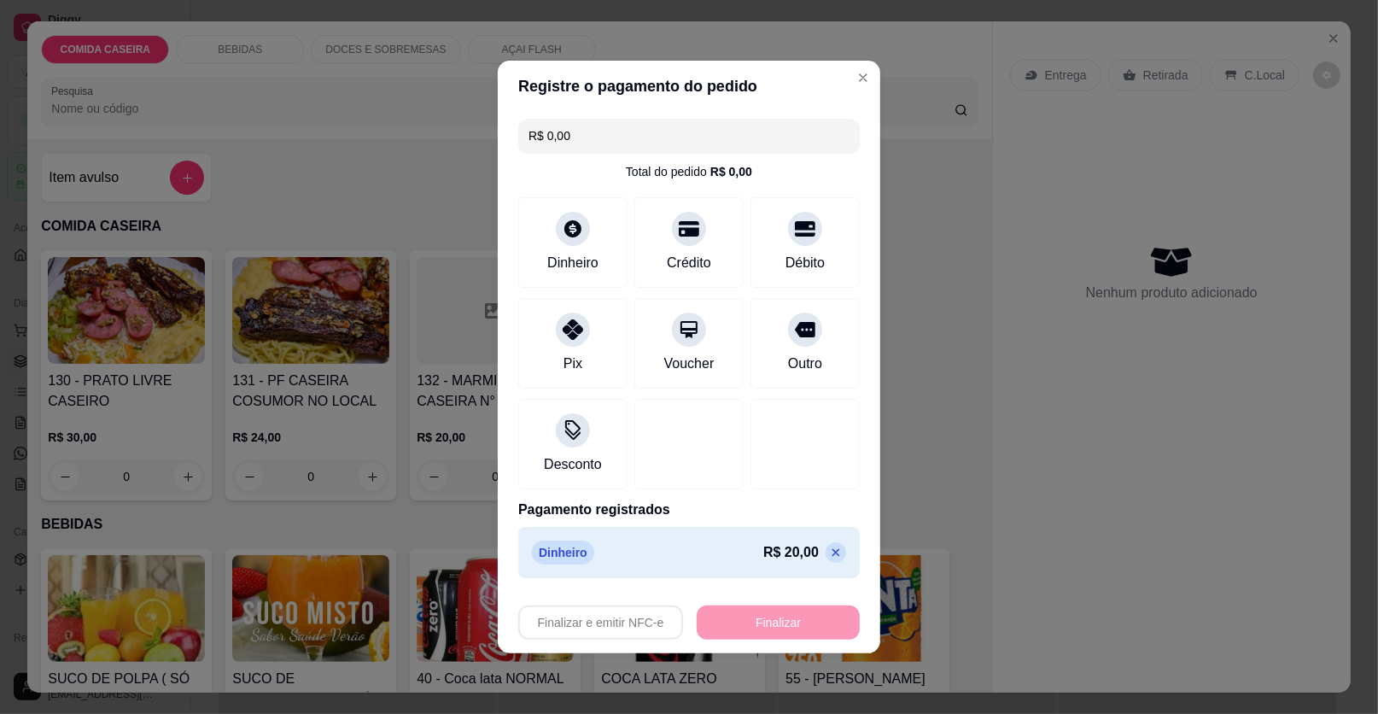
type input "-R$ 20,00"
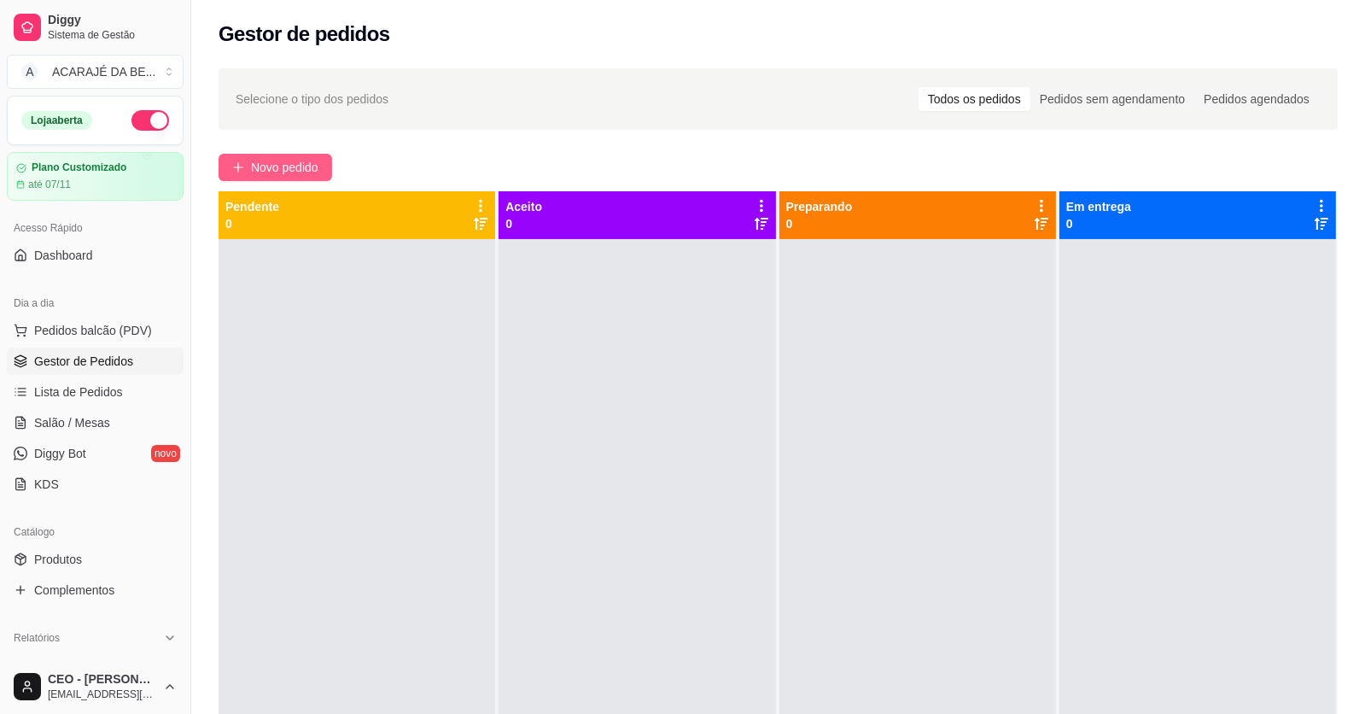
click at [289, 160] on span "Novo pedido" at bounding box center [284, 167] width 67 height 19
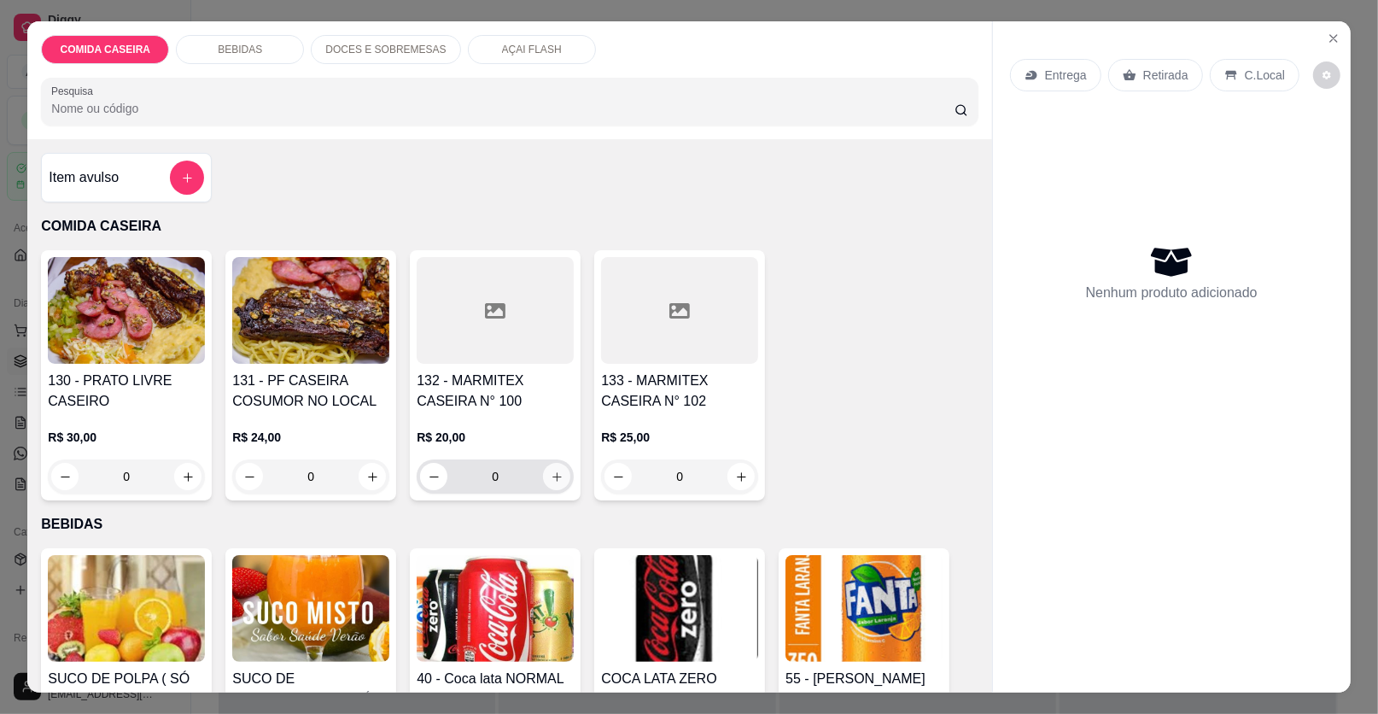
click at [555, 478] on icon "increase-product-quantity" at bounding box center [557, 476] width 13 height 13
type input "1"
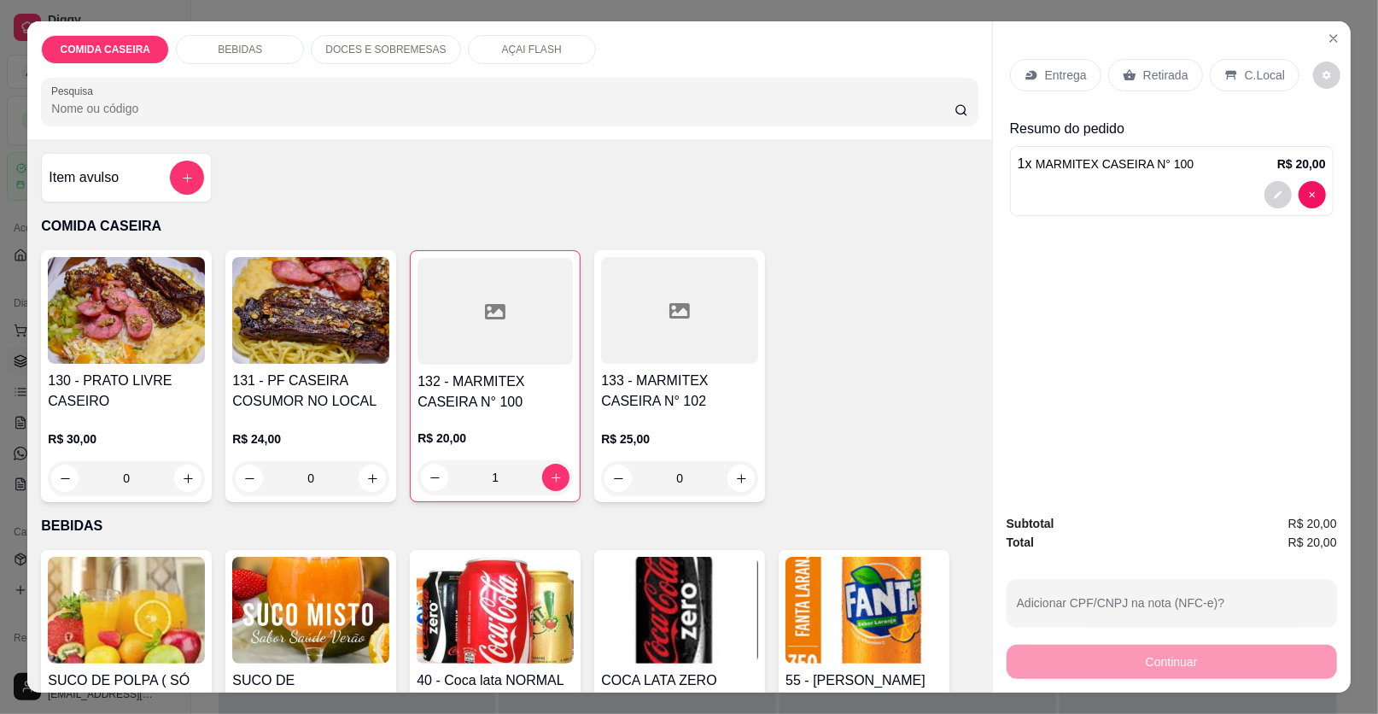
click at [1159, 81] on p "Retirada" at bounding box center [1165, 75] width 45 height 17
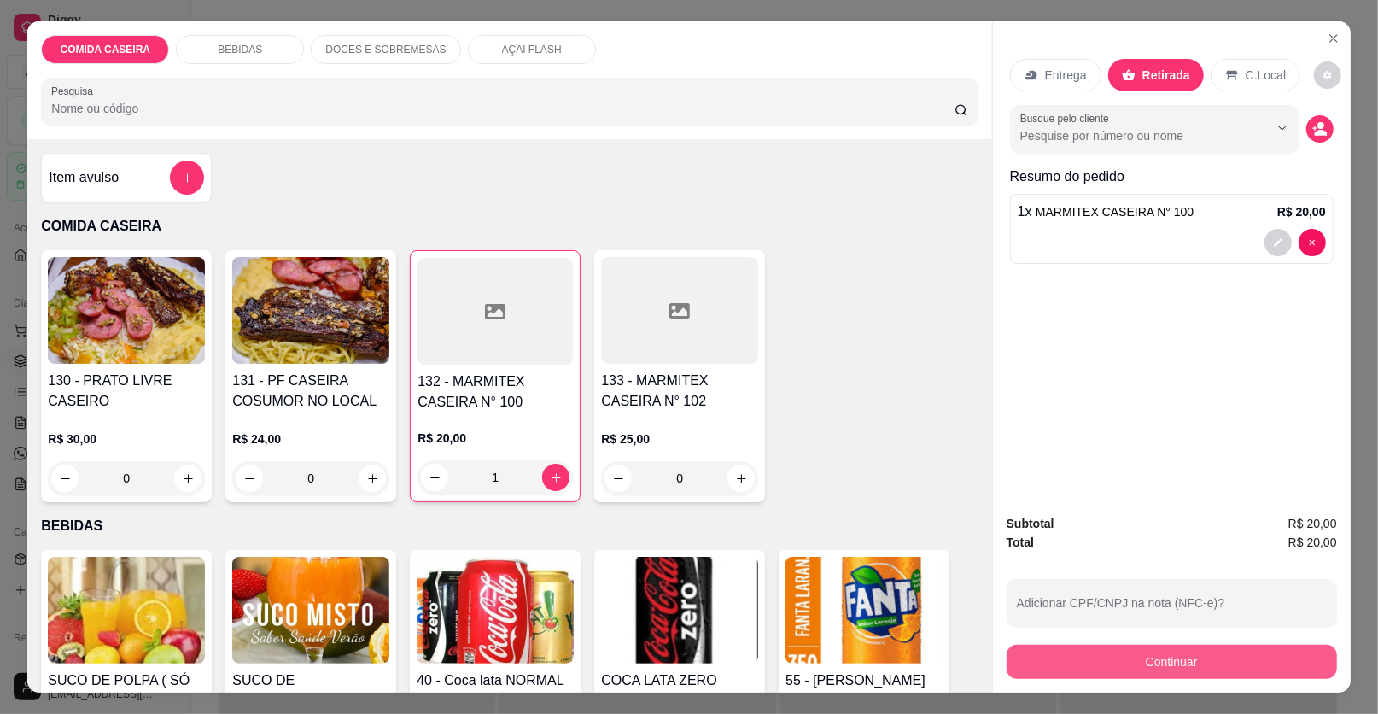
click at [1027, 673] on button "Continuar" at bounding box center [1171, 661] width 330 height 34
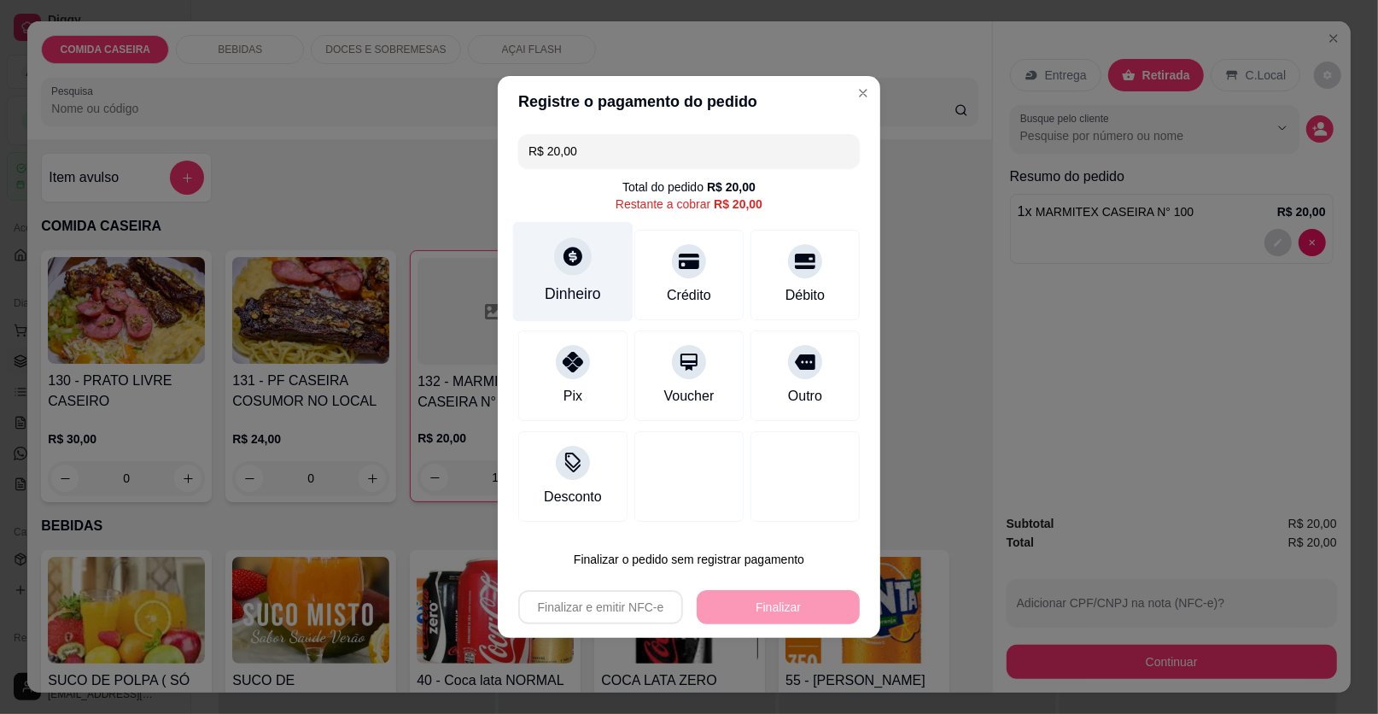
click at [534, 305] on div "Dinheiro" at bounding box center [573, 272] width 120 height 100
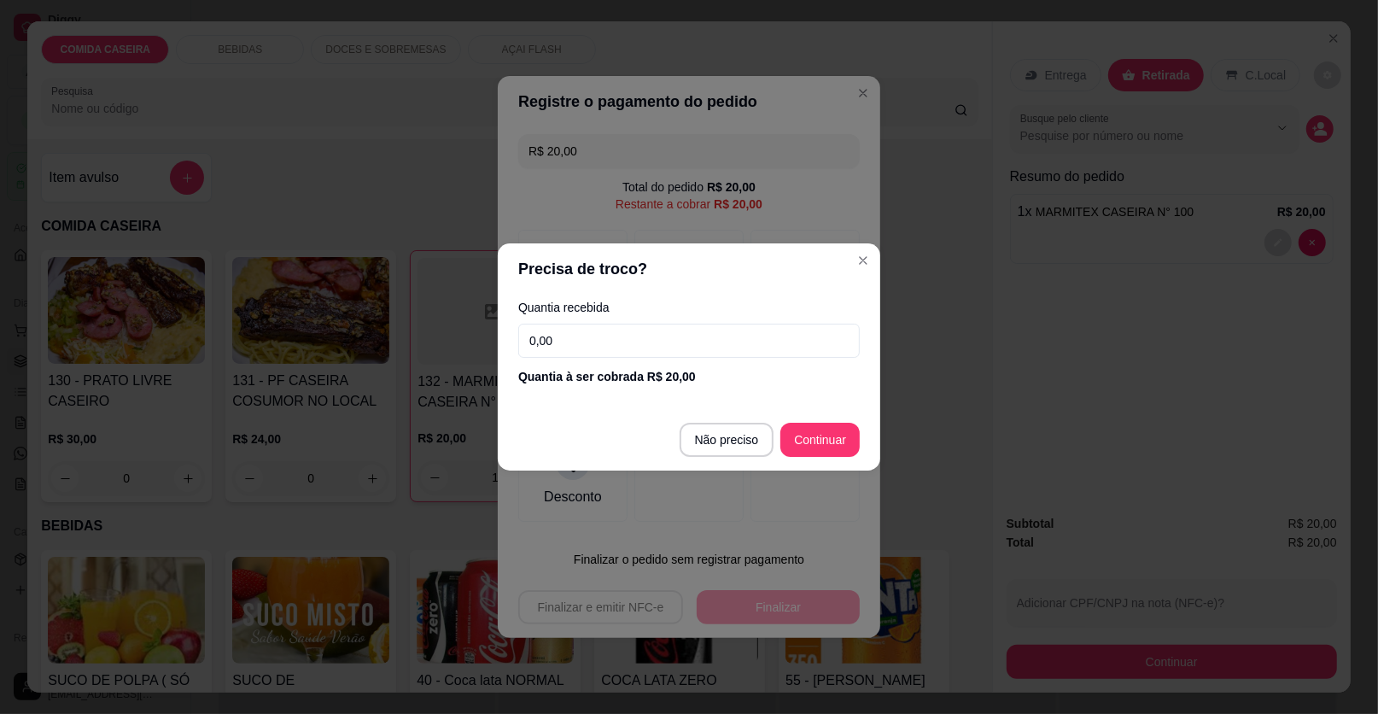
click at [559, 343] on input "0,00" at bounding box center [688, 341] width 341 height 34
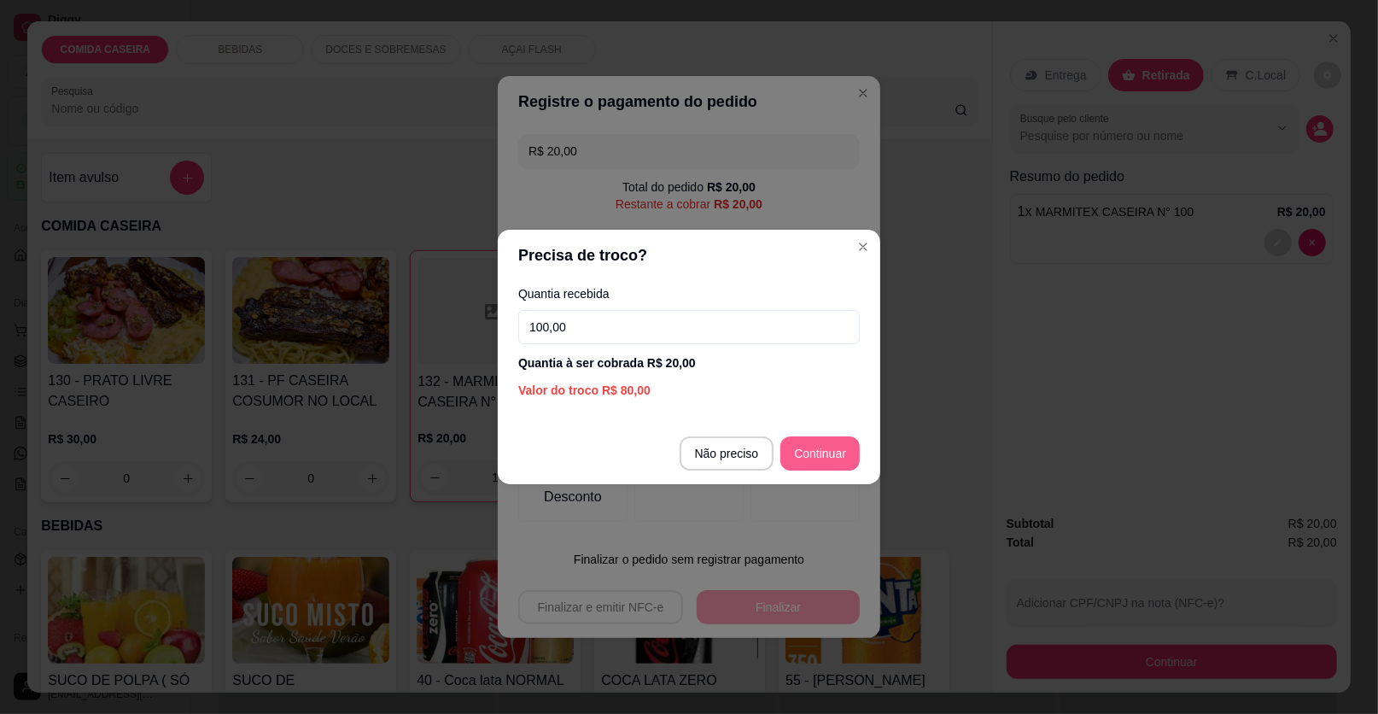
type input "100,00"
type input "R$ 0,00"
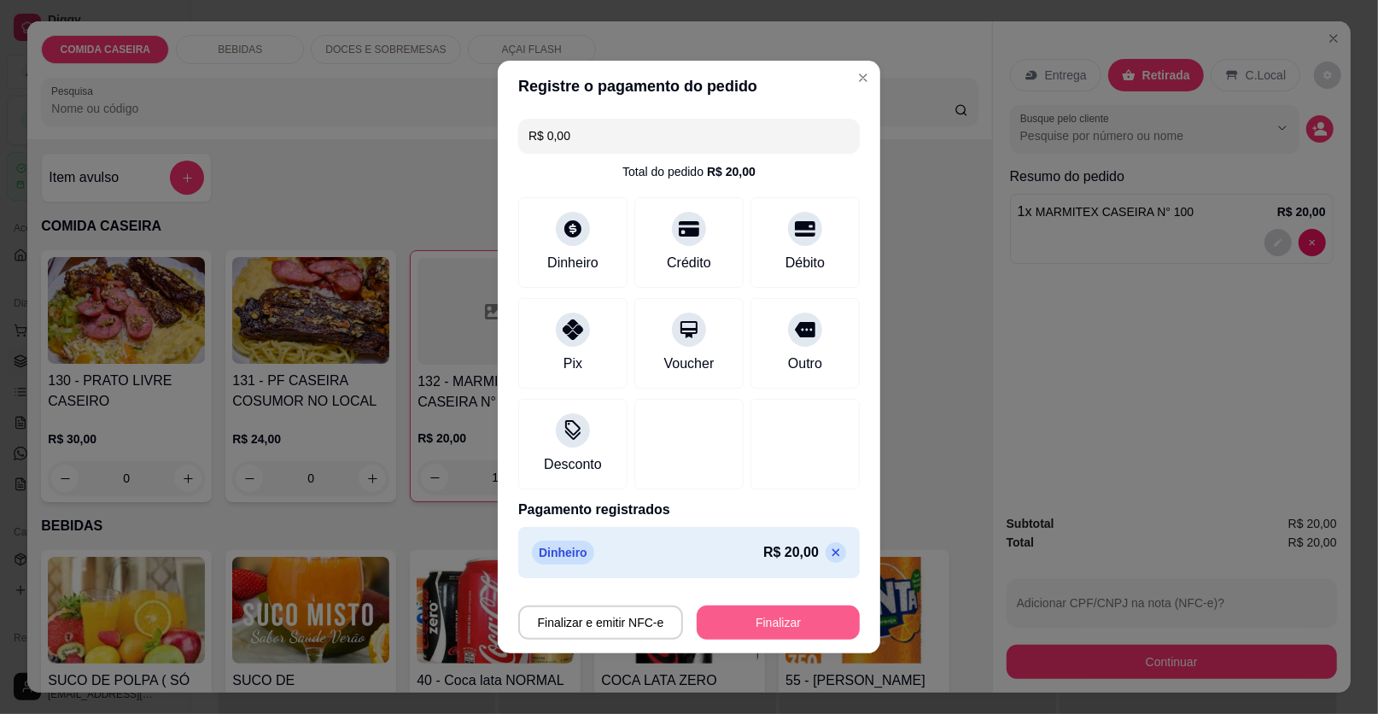
click at [819, 635] on button "Finalizar" at bounding box center [778, 622] width 163 height 34
type input "0"
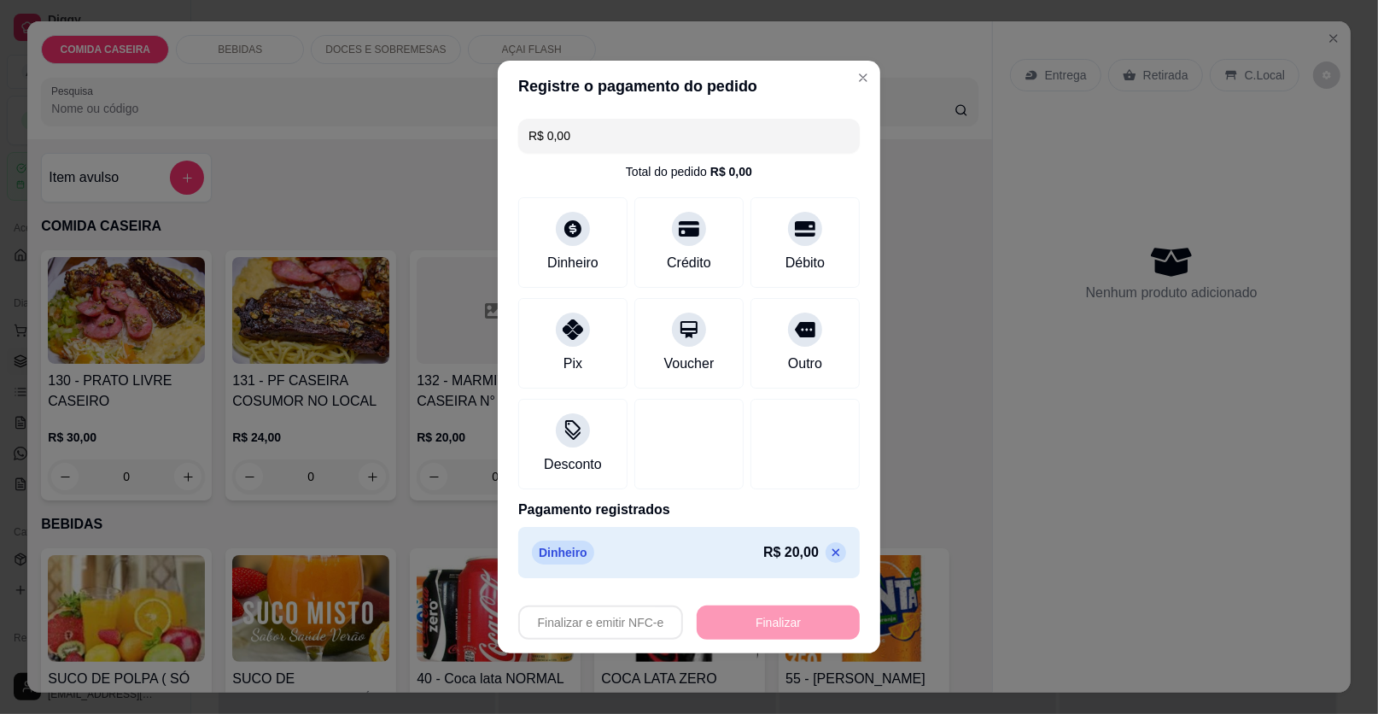
type input "-R$ 20,00"
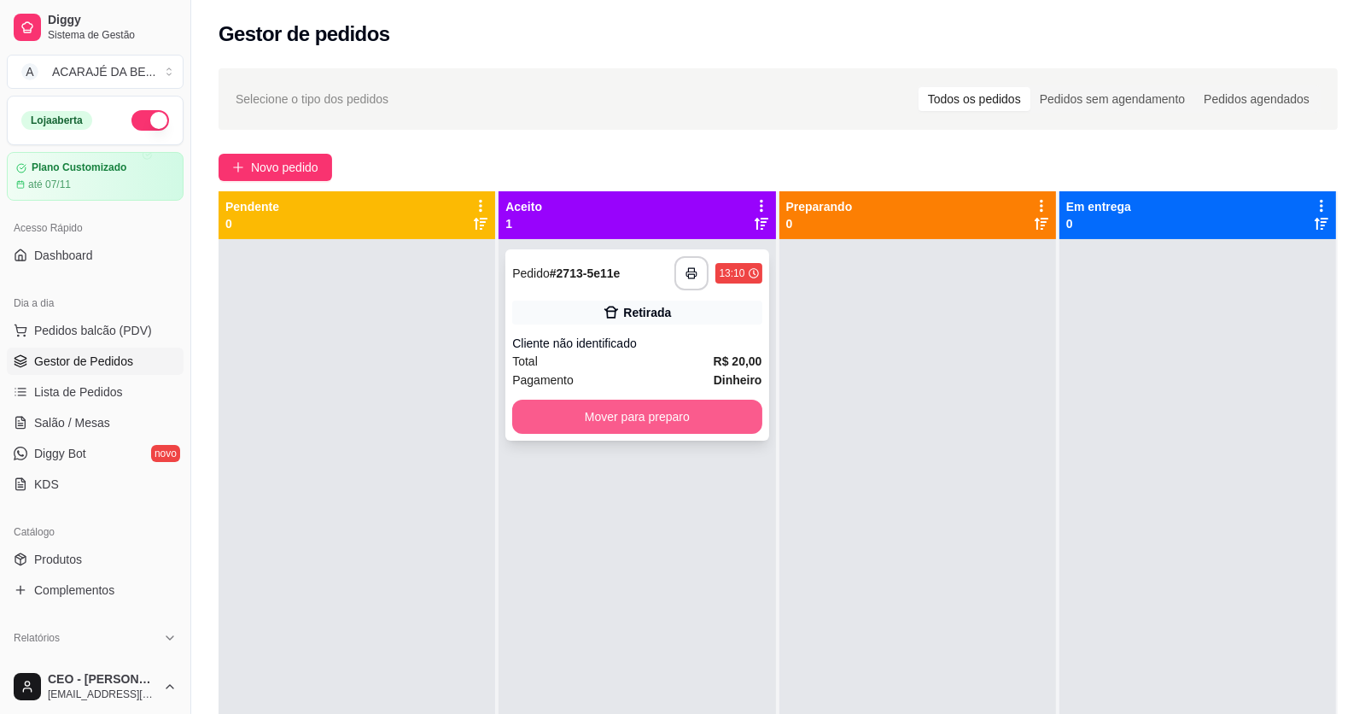
click at [606, 417] on button "Mover para preparo" at bounding box center [636, 416] width 249 height 34
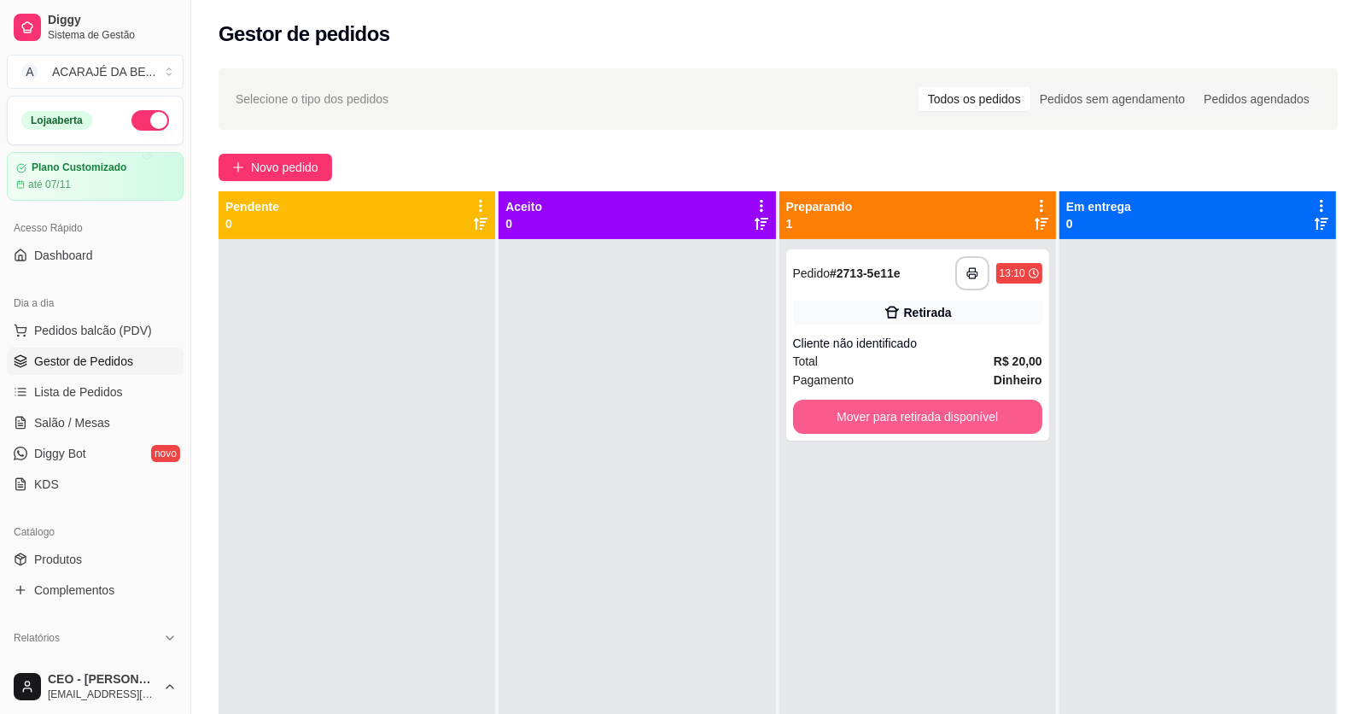
click at [851, 417] on button "Mover para retirada disponível" at bounding box center [917, 416] width 249 height 34
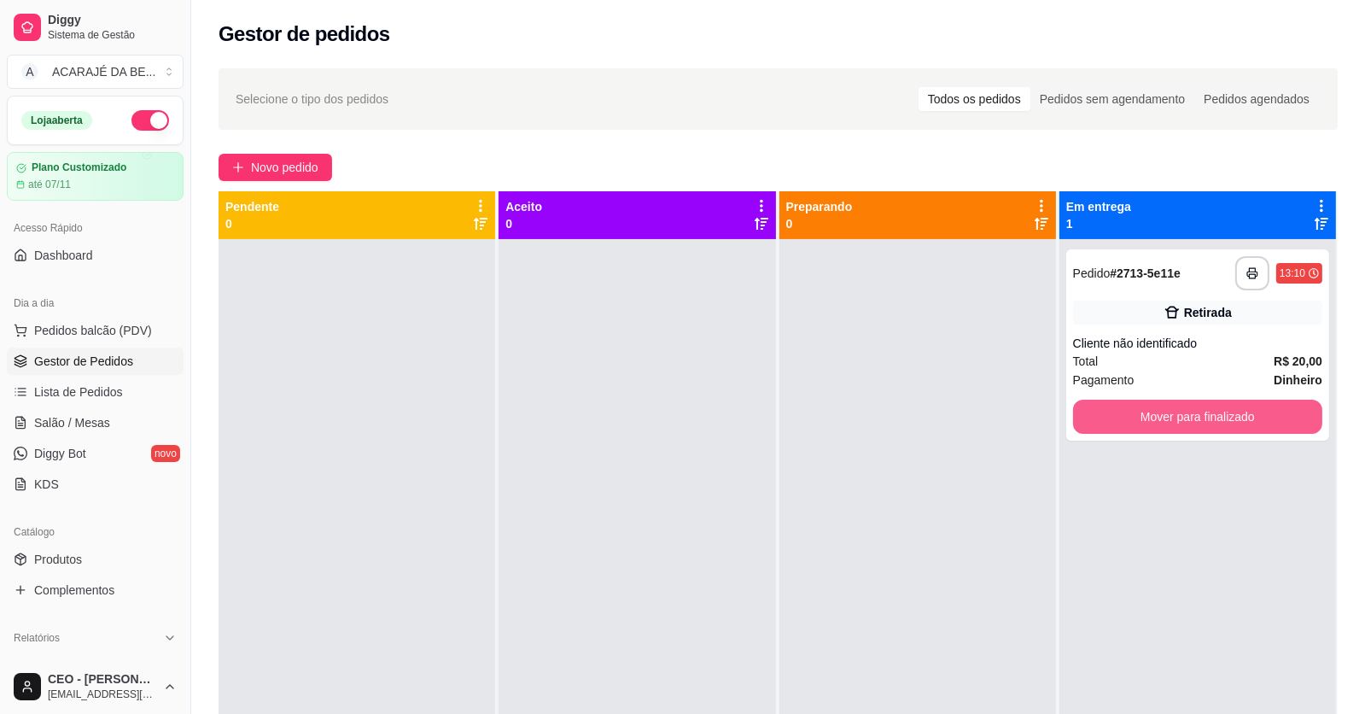
click at [1138, 419] on button "Mover para finalizado" at bounding box center [1197, 416] width 249 height 34
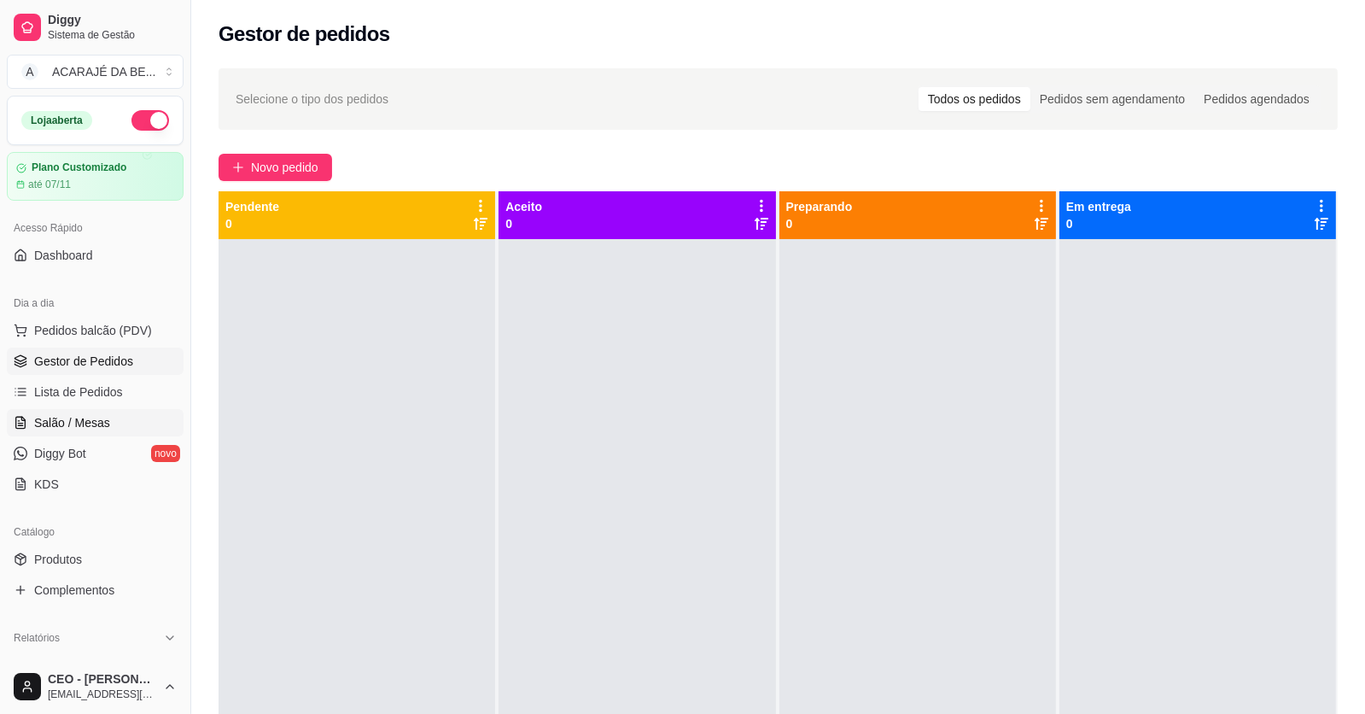
click at [106, 426] on span "Salão / Mesas" at bounding box center [72, 422] width 76 height 17
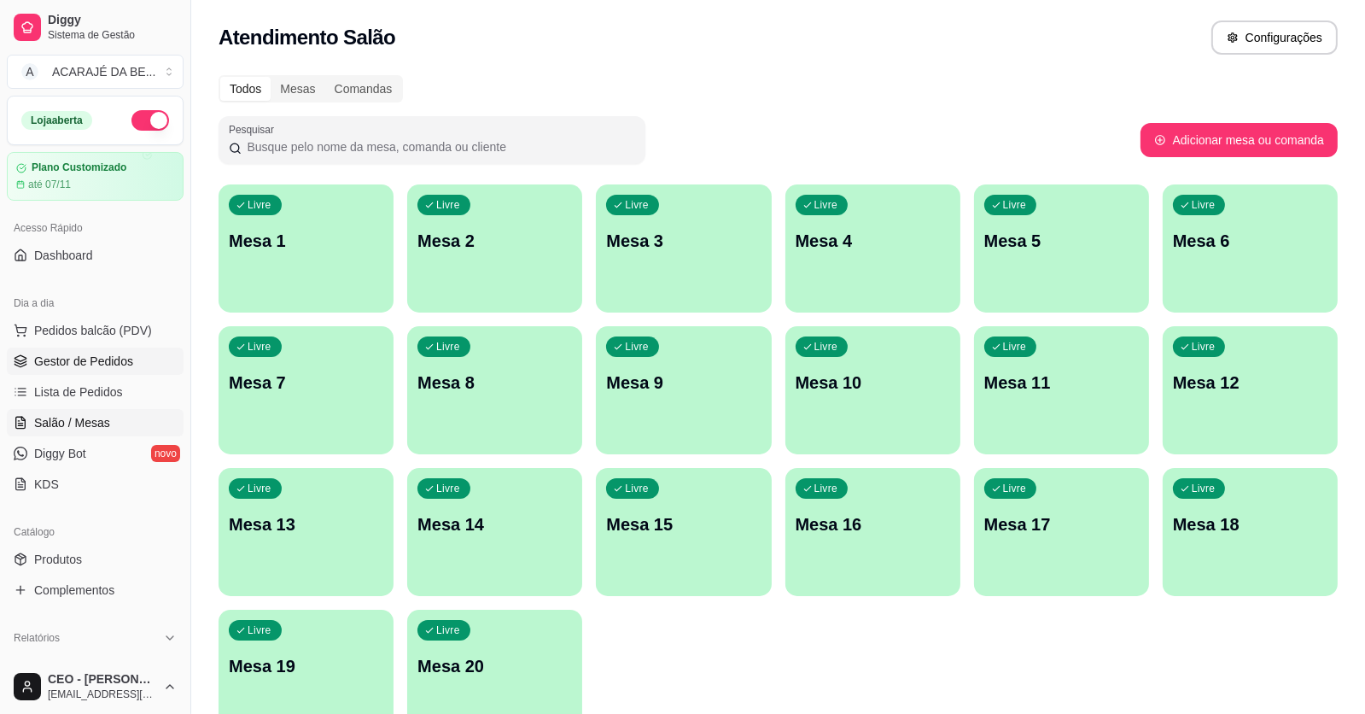
click at [112, 353] on span "Gestor de Pedidos" at bounding box center [83, 361] width 99 height 17
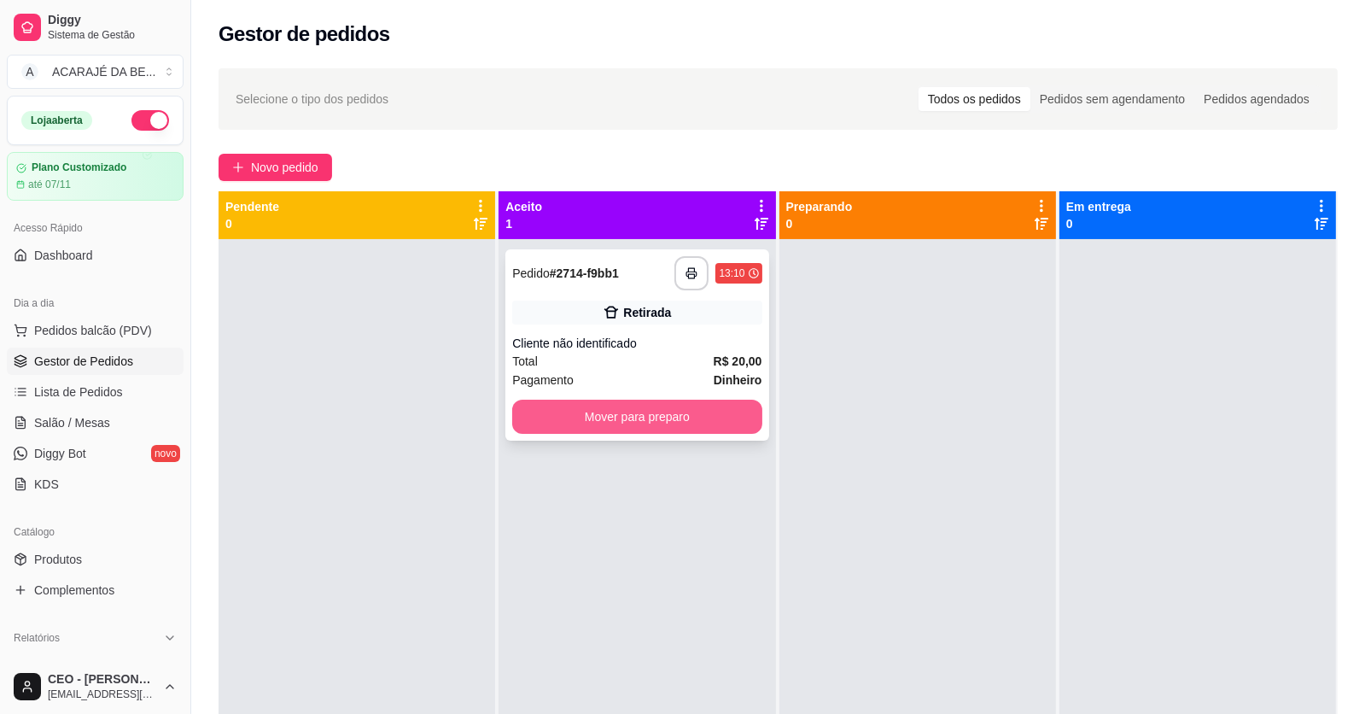
click at [642, 425] on button "Mover para preparo" at bounding box center [636, 416] width 249 height 34
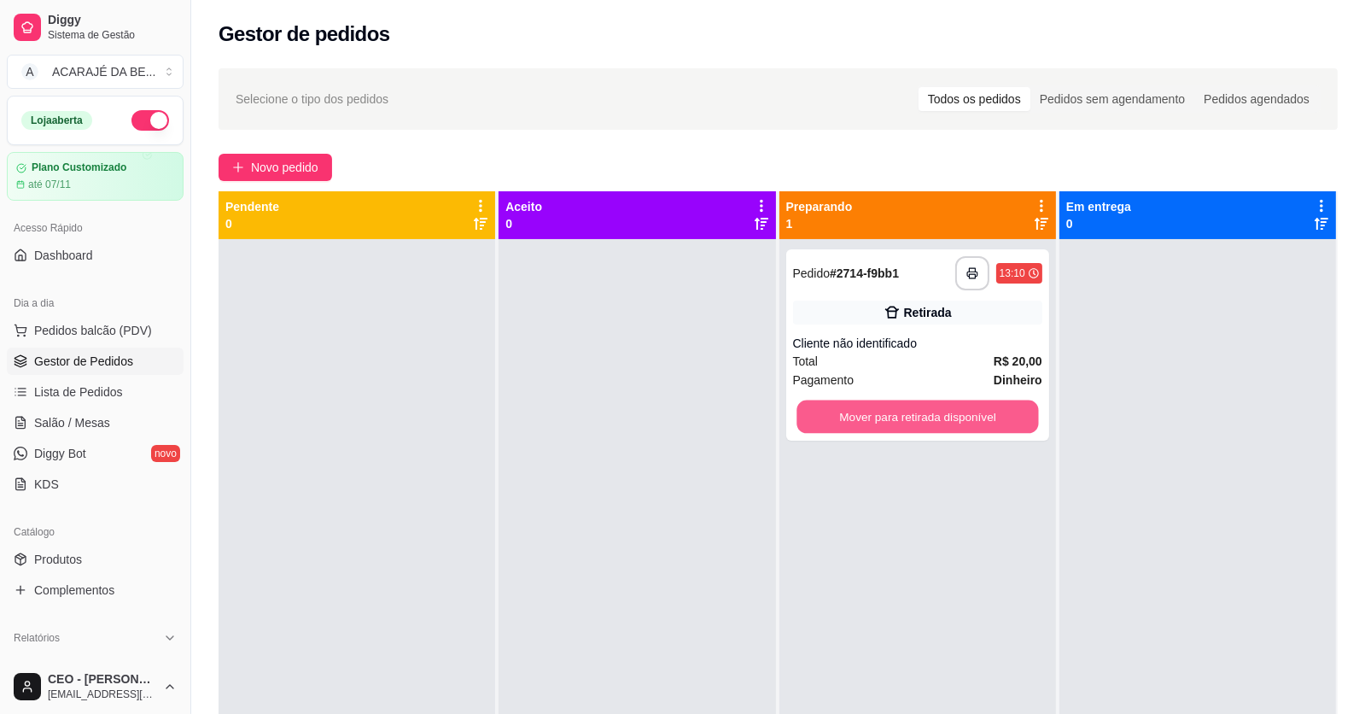
click at [918, 417] on button "Mover para retirada disponível" at bounding box center [917, 416] width 242 height 33
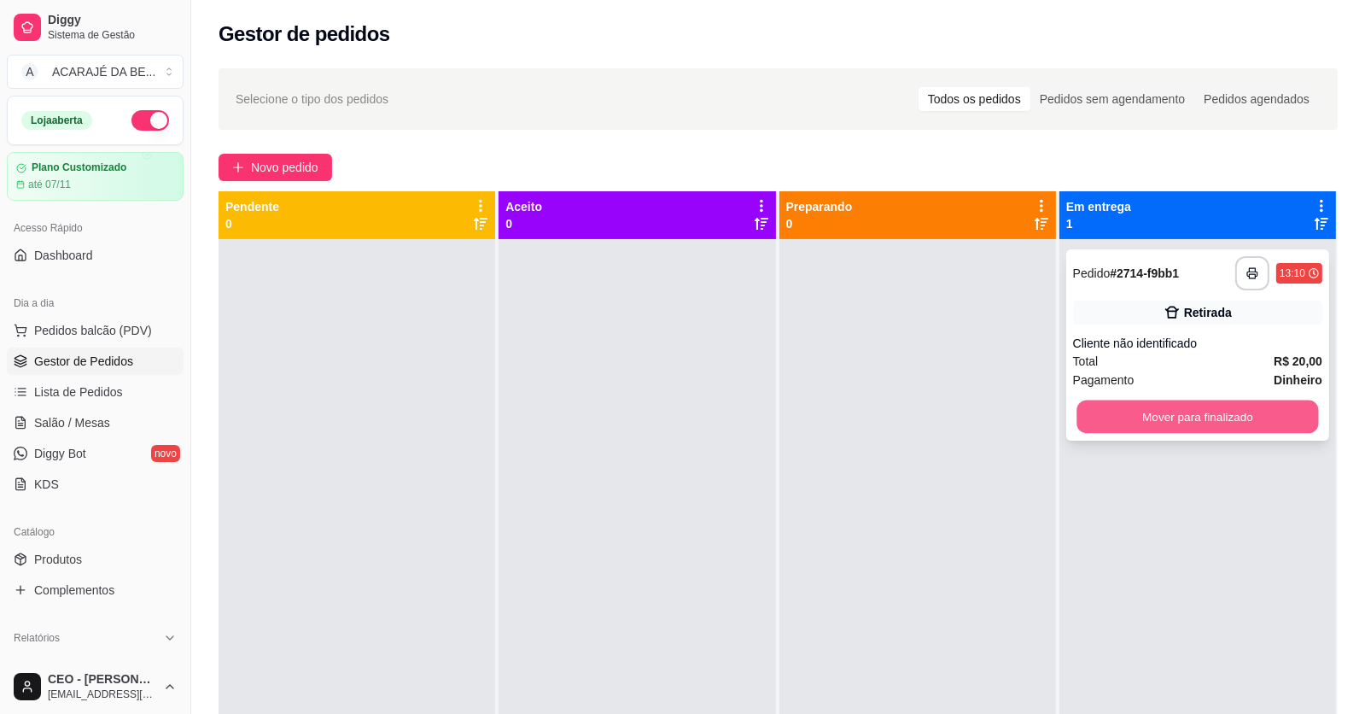
click at [1081, 417] on button "Mover para finalizado" at bounding box center [1197, 416] width 242 height 33
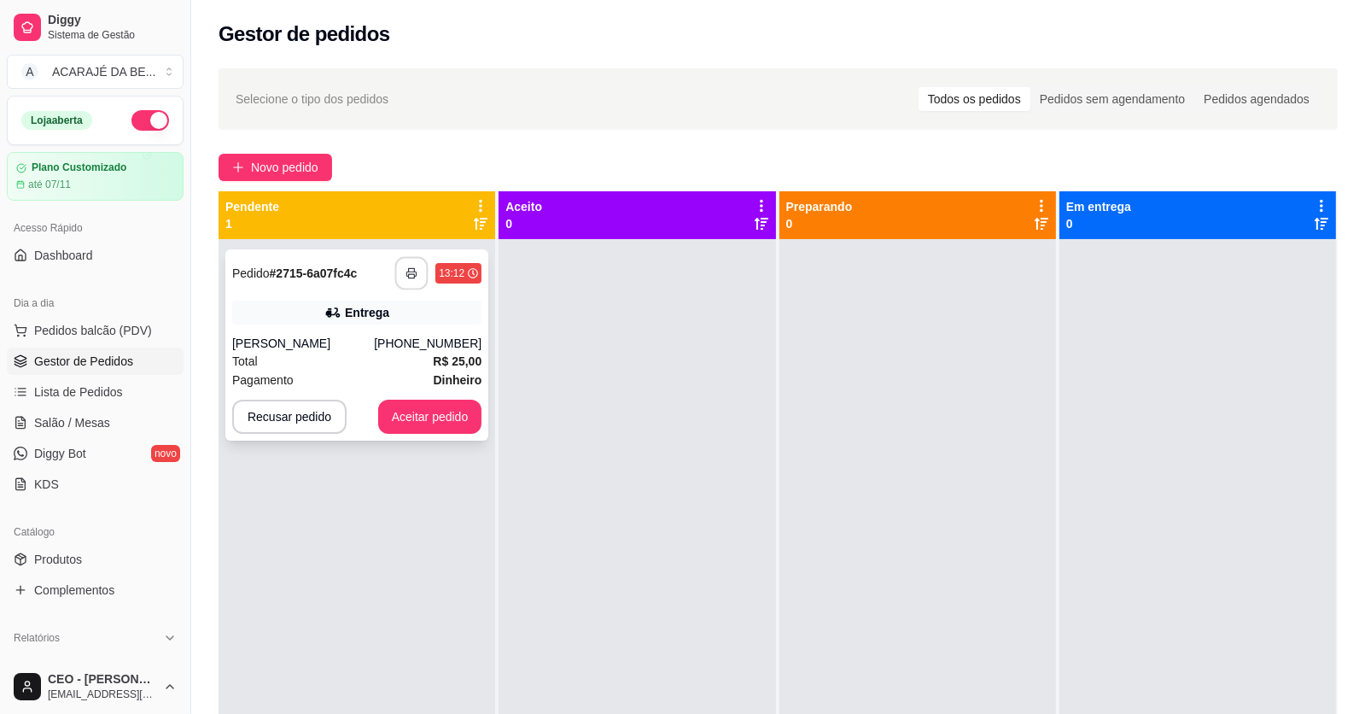
click at [411, 274] on rect "button" at bounding box center [412, 276] width 6 height 4
click at [424, 414] on button "Aceitar pedido" at bounding box center [430, 416] width 104 height 34
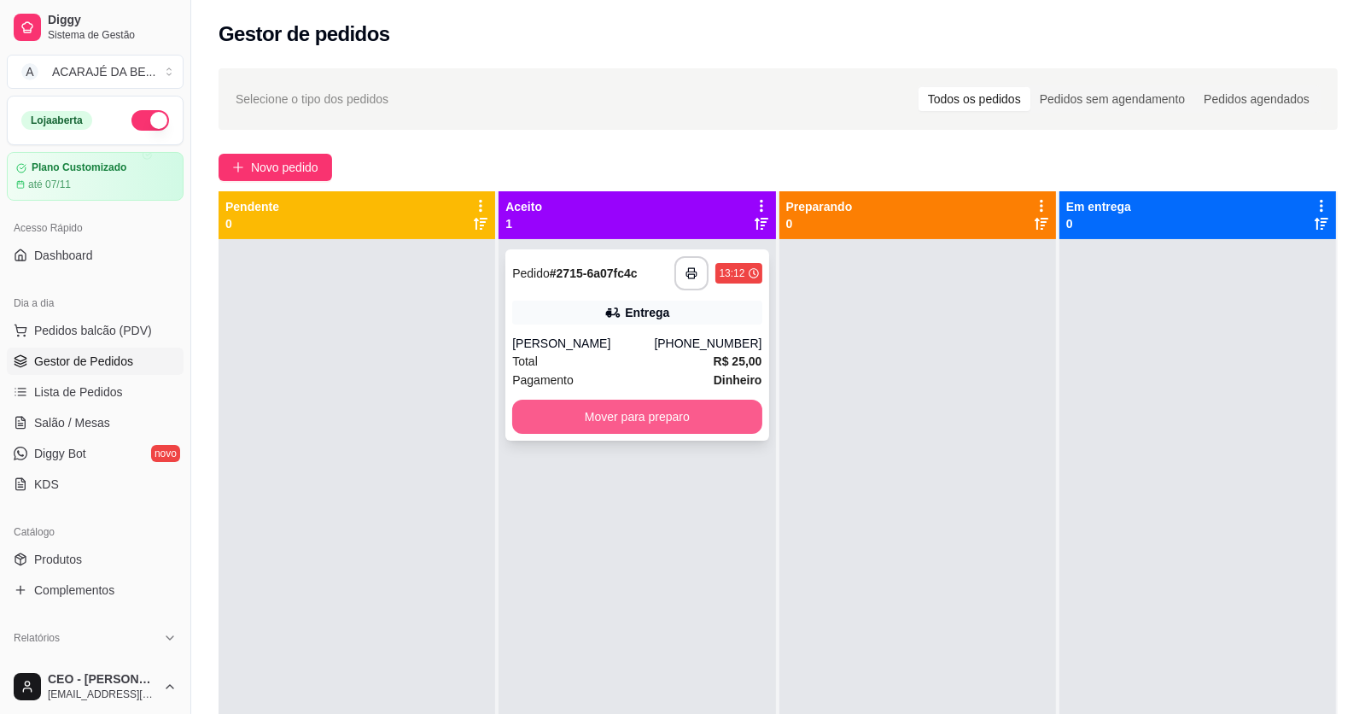
click at [571, 417] on button "Mover para preparo" at bounding box center [636, 416] width 249 height 34
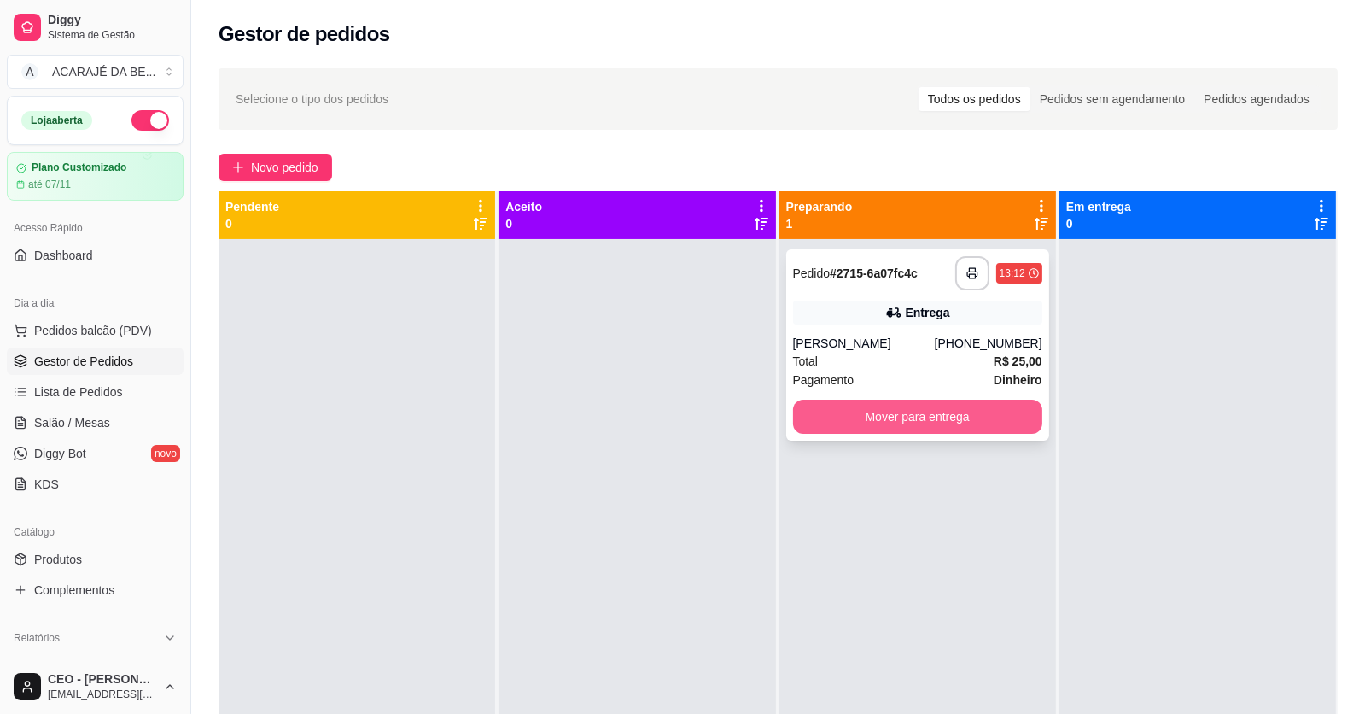
click at [943, 416] on button "Mover para entrega" at bounding box center [917, 416] width 249 height 34
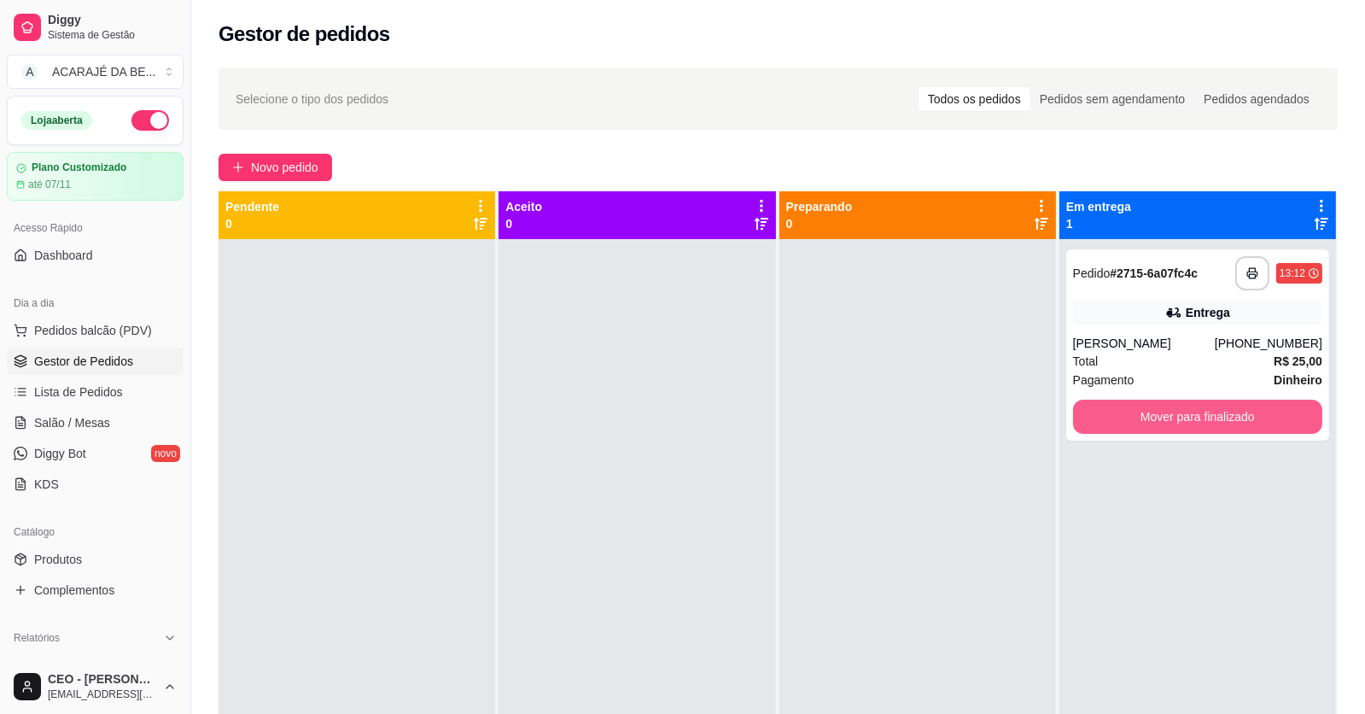
click at [1111, 412] on button "Mover para finalizado" at bounding box center [1197, 416] width 249 height 34
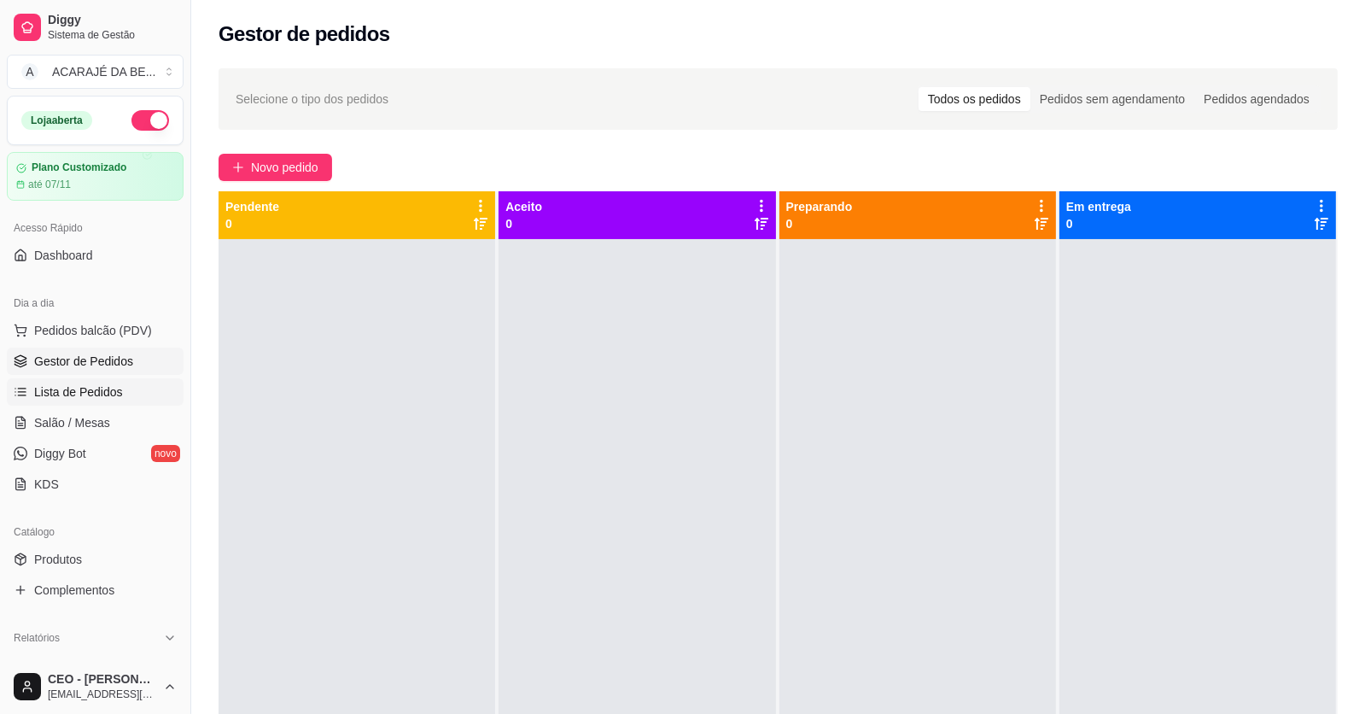
click at [84, 378] on link "Lista de Pedidos" at bounding box center [95, 391] width 177 height 27
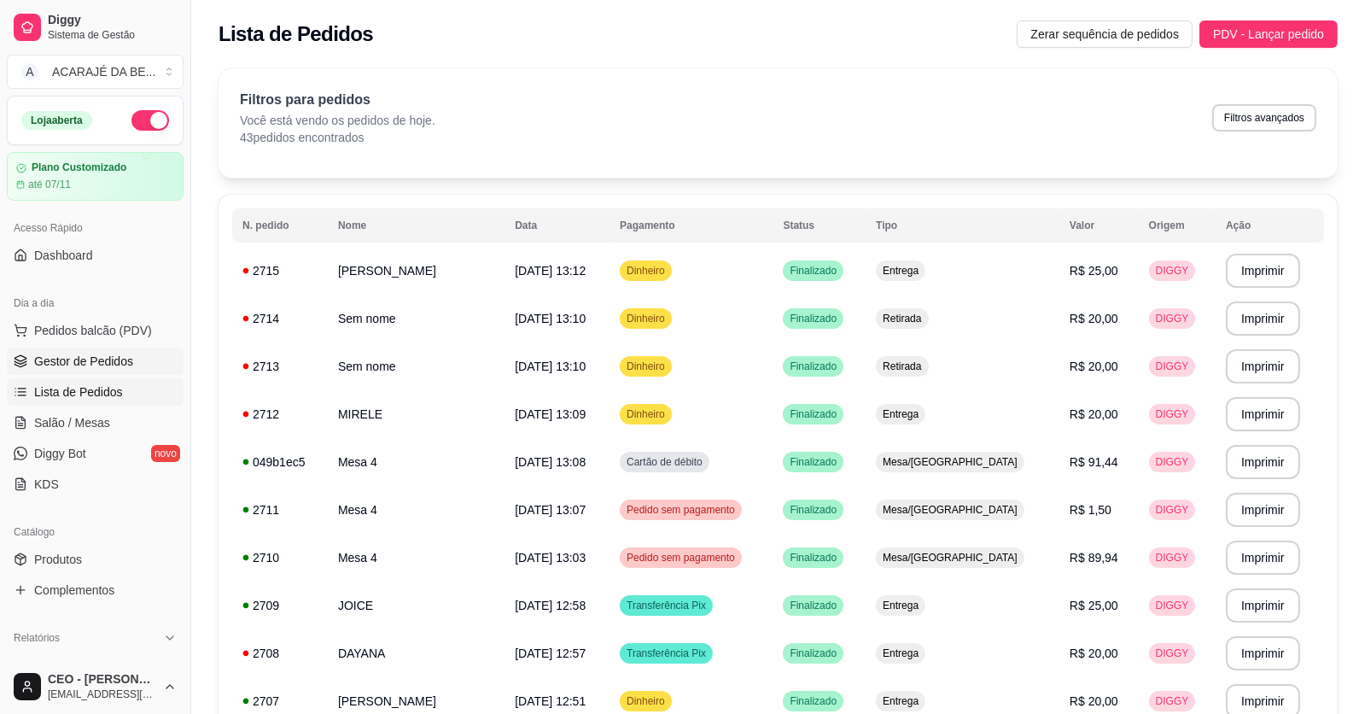
click at [98, 358] on span "Gestor de Pedidos" at bounding box center [83, 361] width 99 height 17
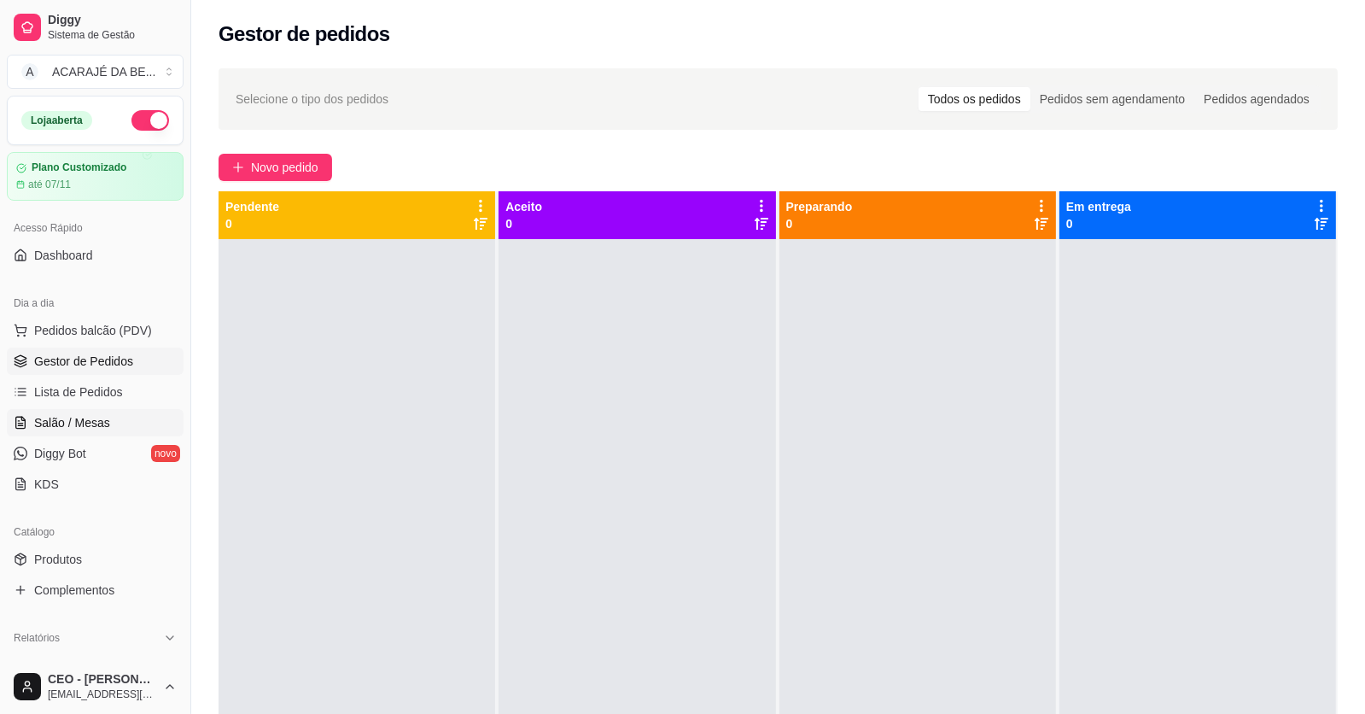
click at [108, 434] on link "Salão / Mesas" at bounding box center [95, 422] width 177 height 27
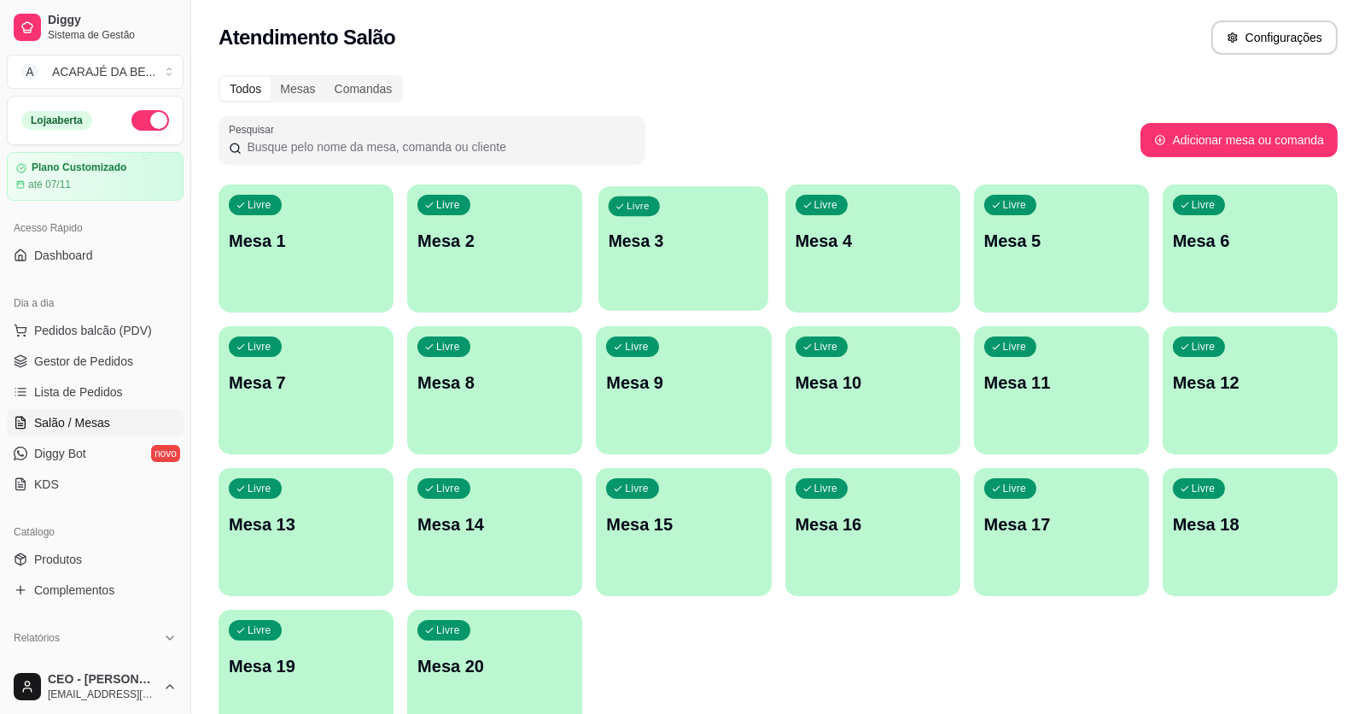
click at [732, 219] on div "Livre Mesa 3" at bounding box center [683, 238] width 170 height 104
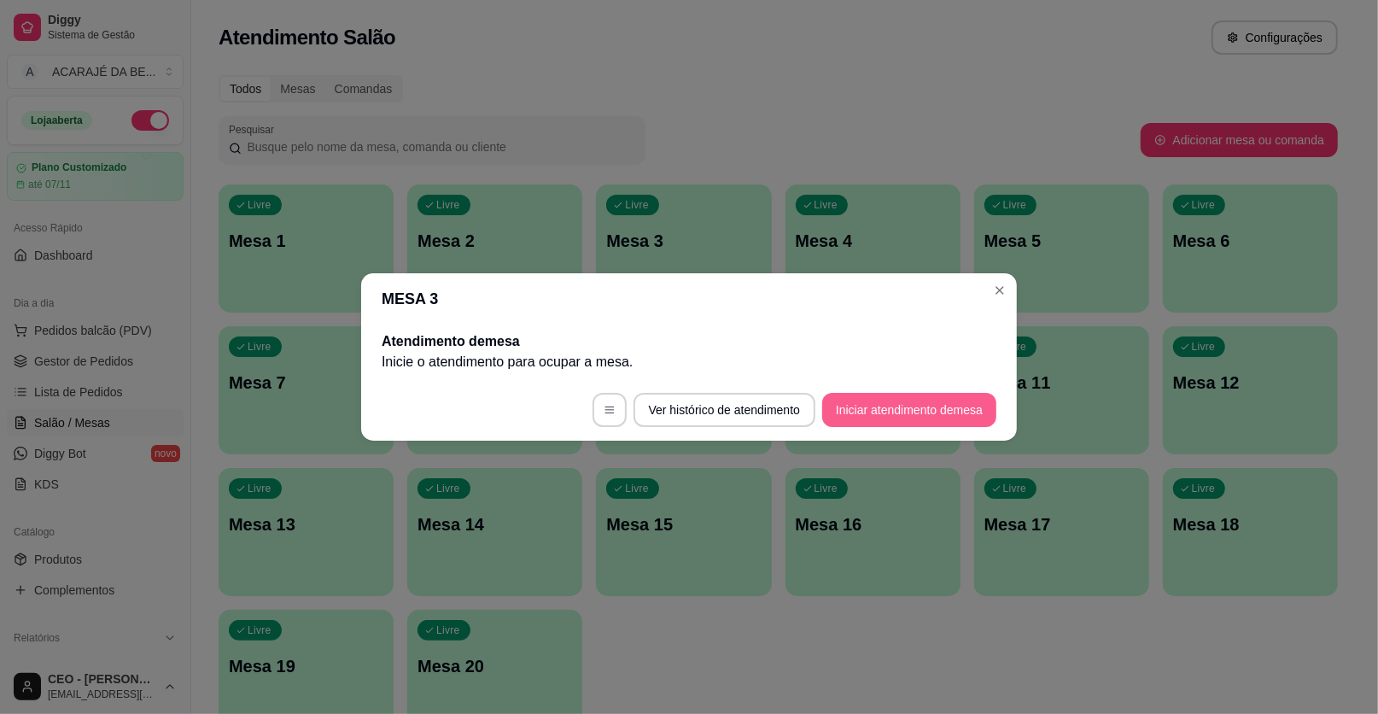
click at [864, 411] on button "Iniciar atendimento de mesa" at bounding box center [909, 410] width 174 height 34
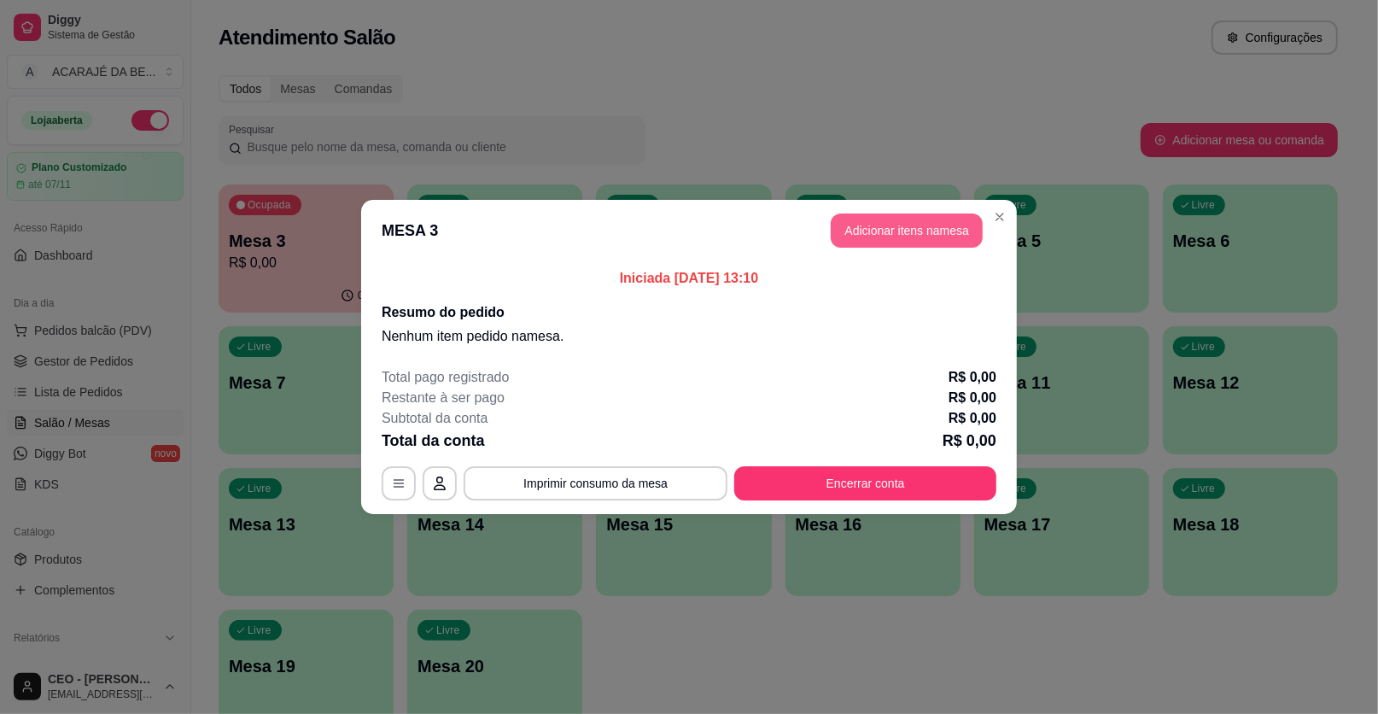
click at [913, 227] on button "Adicionar itens na mesa" at bounding box center [907, 230] width 152 height 34
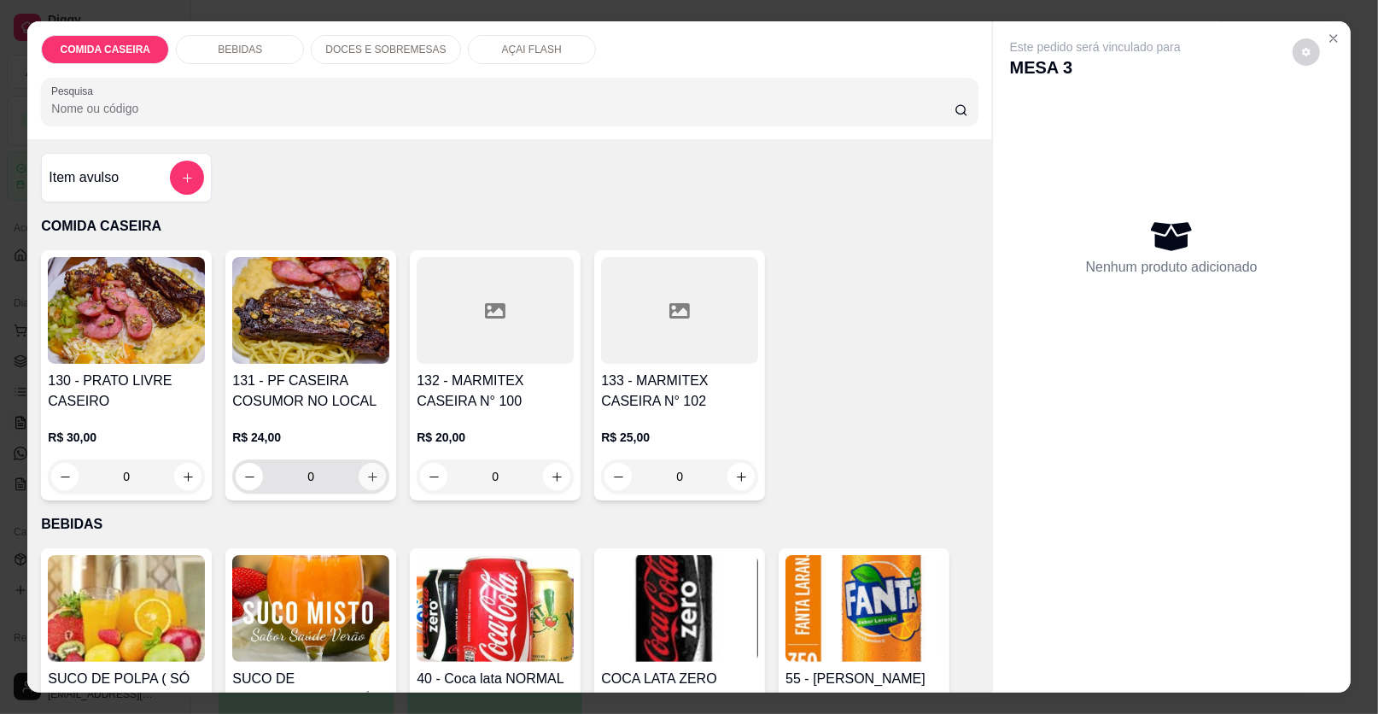
click at [366, 479] on icon "increase-product-quantity" at bounding box center [372, 476] width 13 height 13
type input "1"
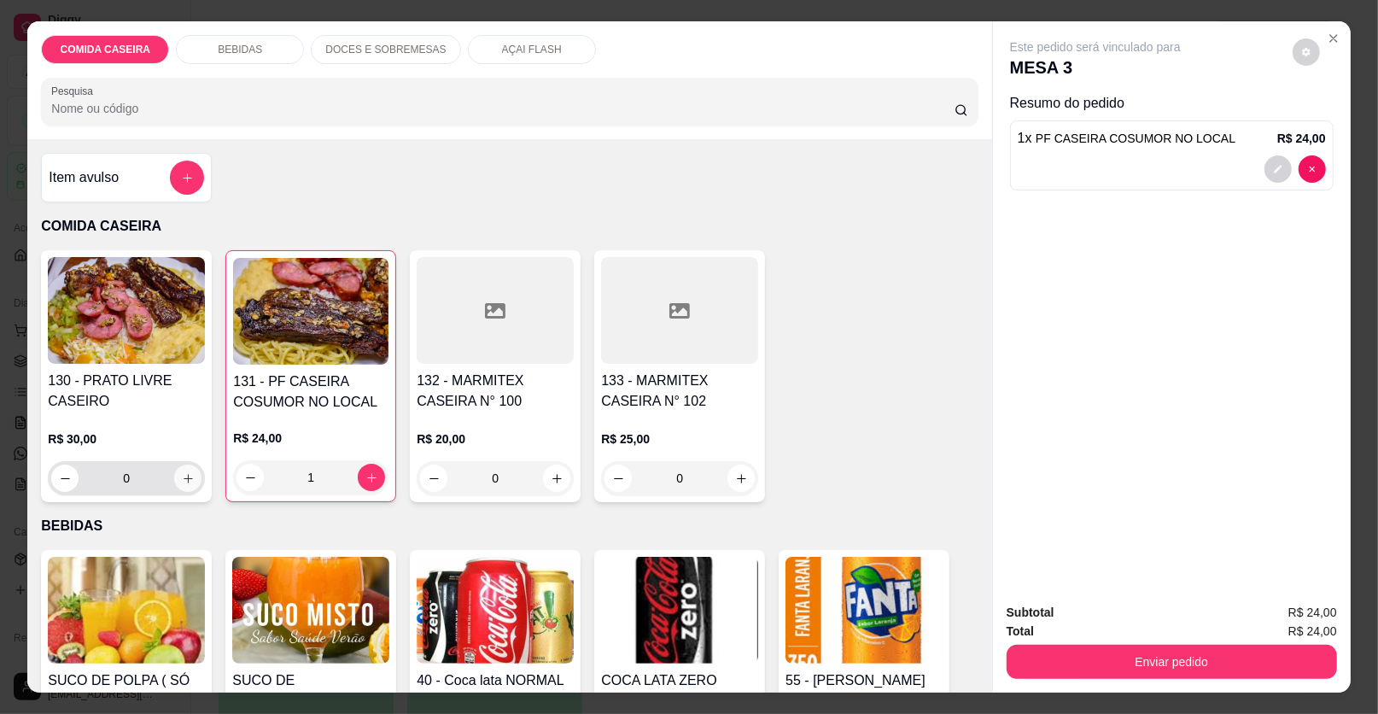
click at [182, 473] on icon "increase-product-quantity" at bounding box center [188, 478] width 13 height 13
type input "1"
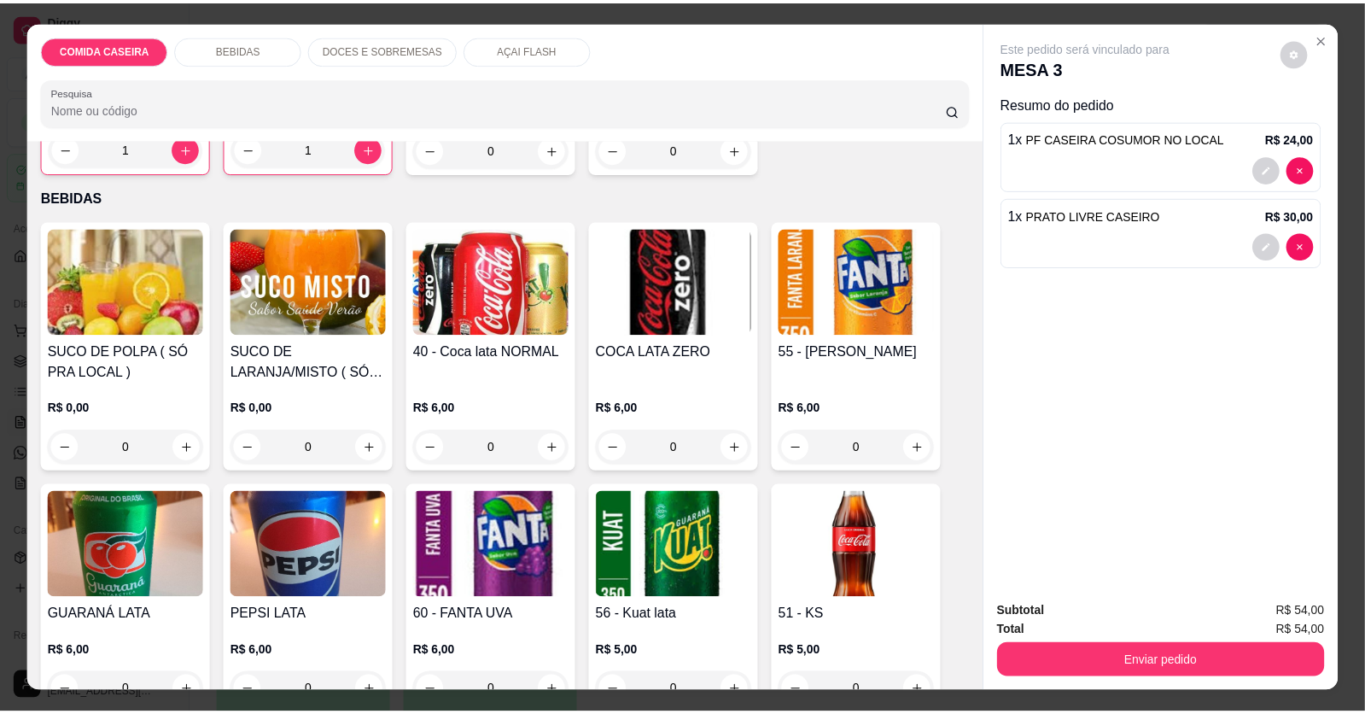
scroll to position [341, 0]
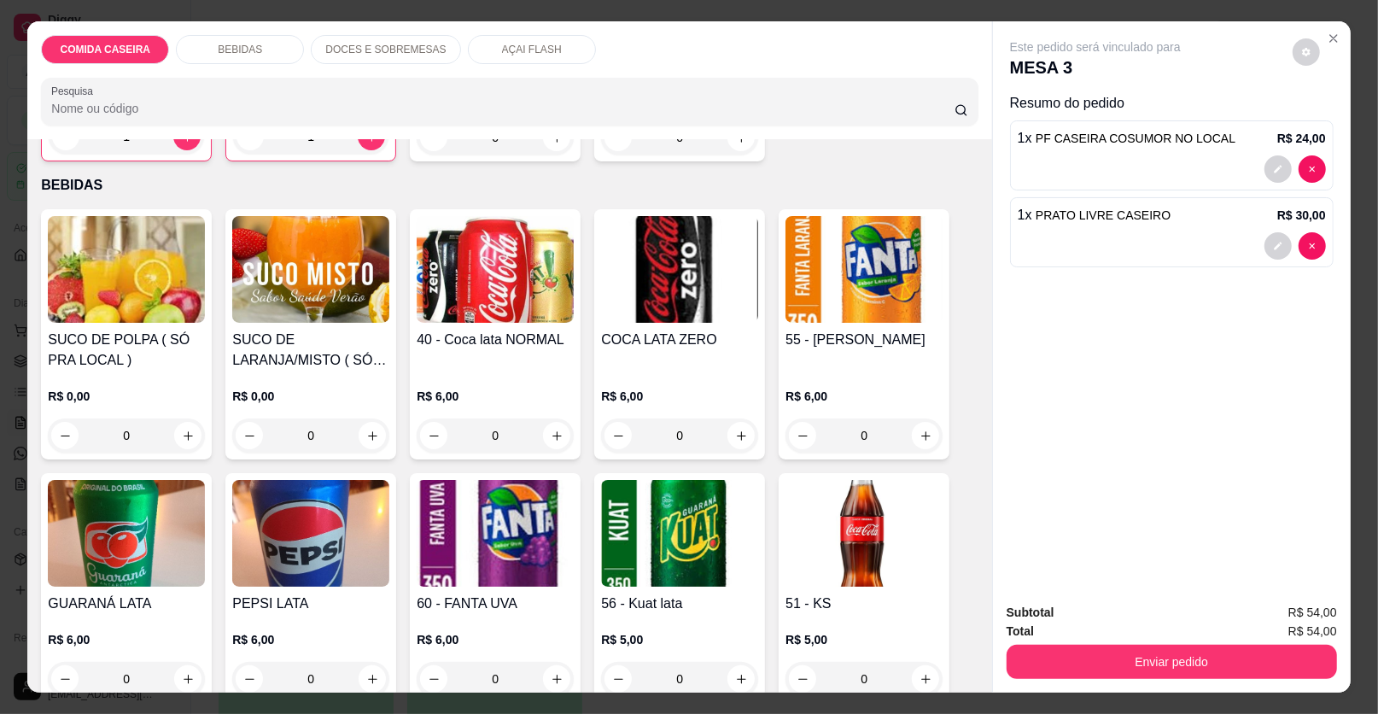
click at [116, 294] on img at bounding box center [126, 269] width 157 height 107
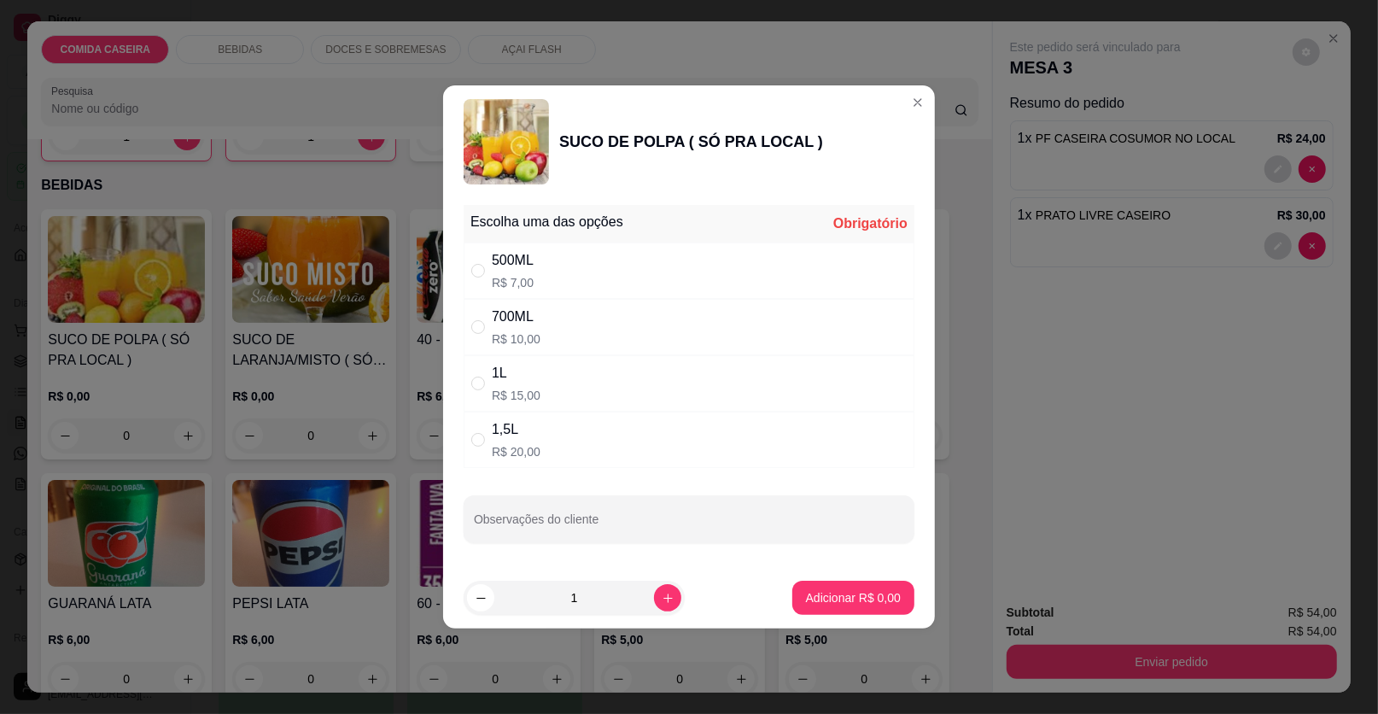
click at [556, 283] on div "500ML R$ 7,00" at bounding box center [688, 270] width 451 height 56
radio input "true"
click at [819, 592] on p "Adicionar R$ 7,00" at bounding box center [853, 597] width 95 height 17
type input "1"
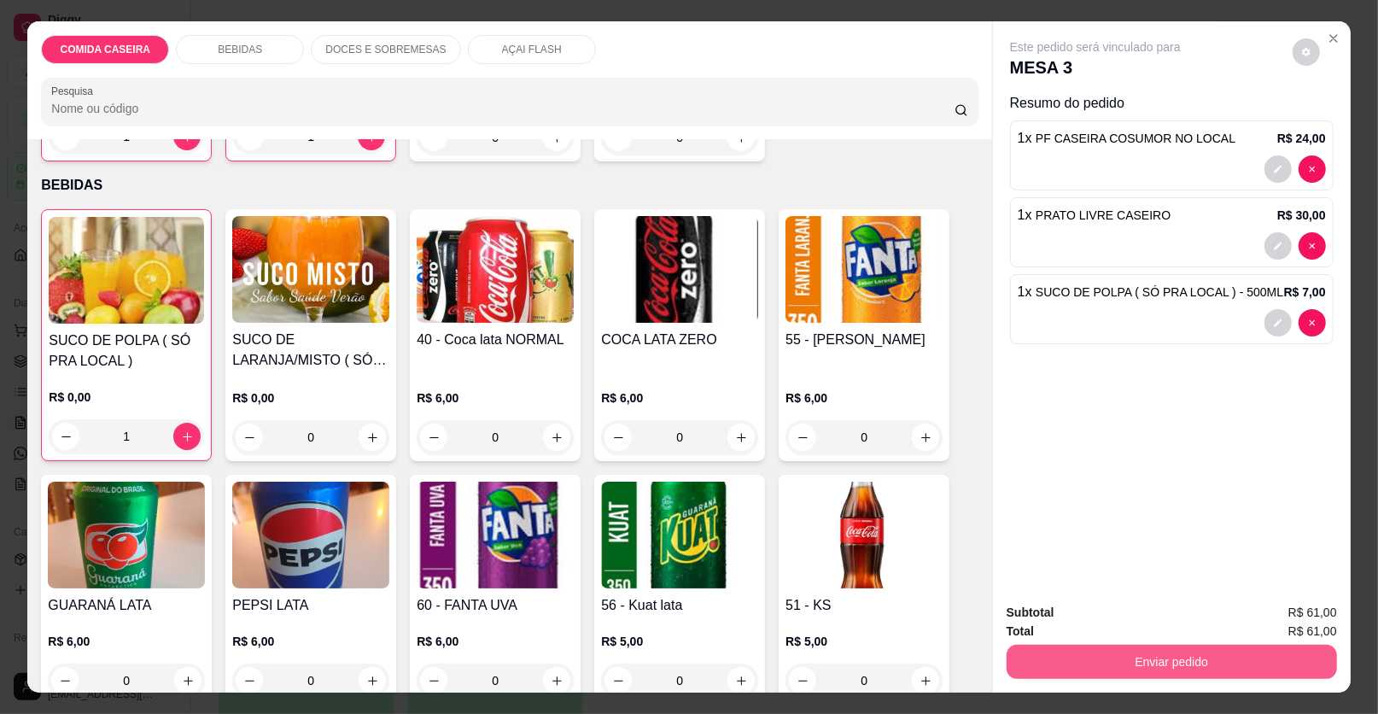
click at [1052, 672] on button "Enviar pedido" at bounding box center [1171, 661] width 330 height 34
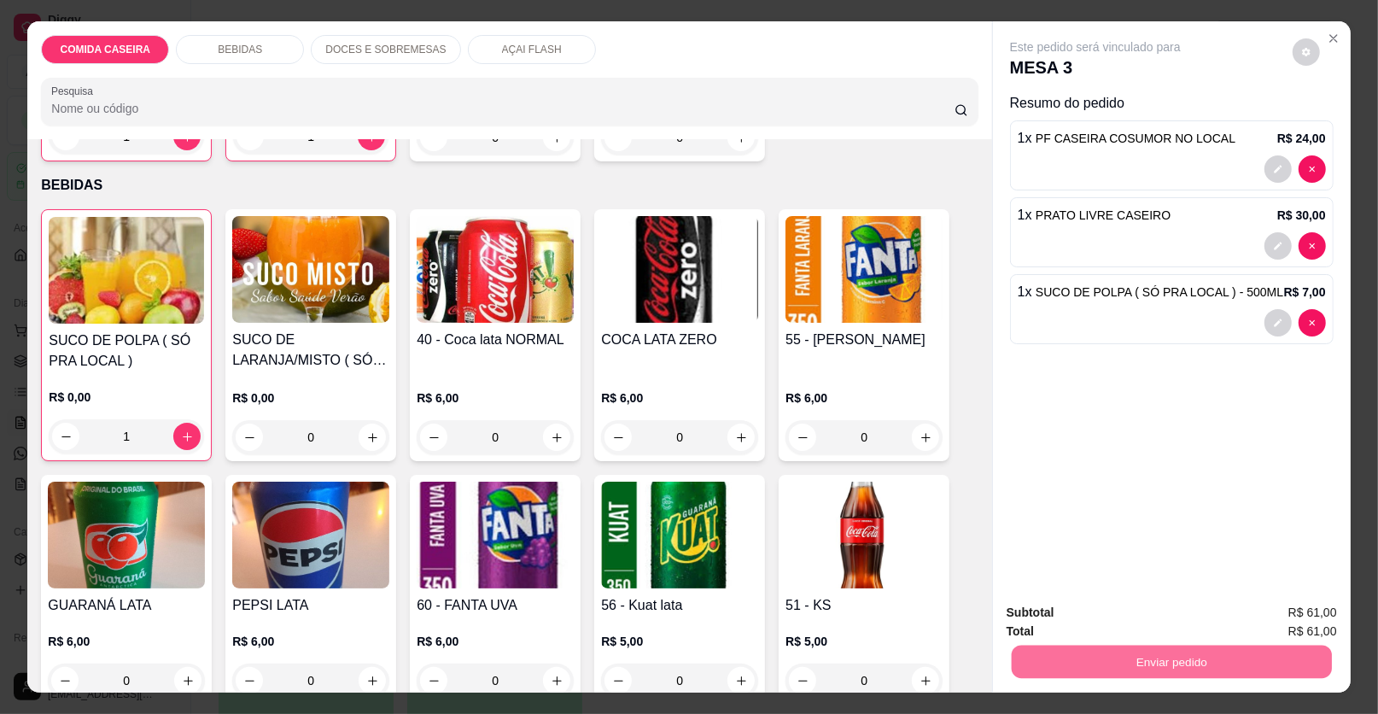
click at [1274, 626] on button "Enviar pedido" at bounding box center [1292, 619] width 96 height 32
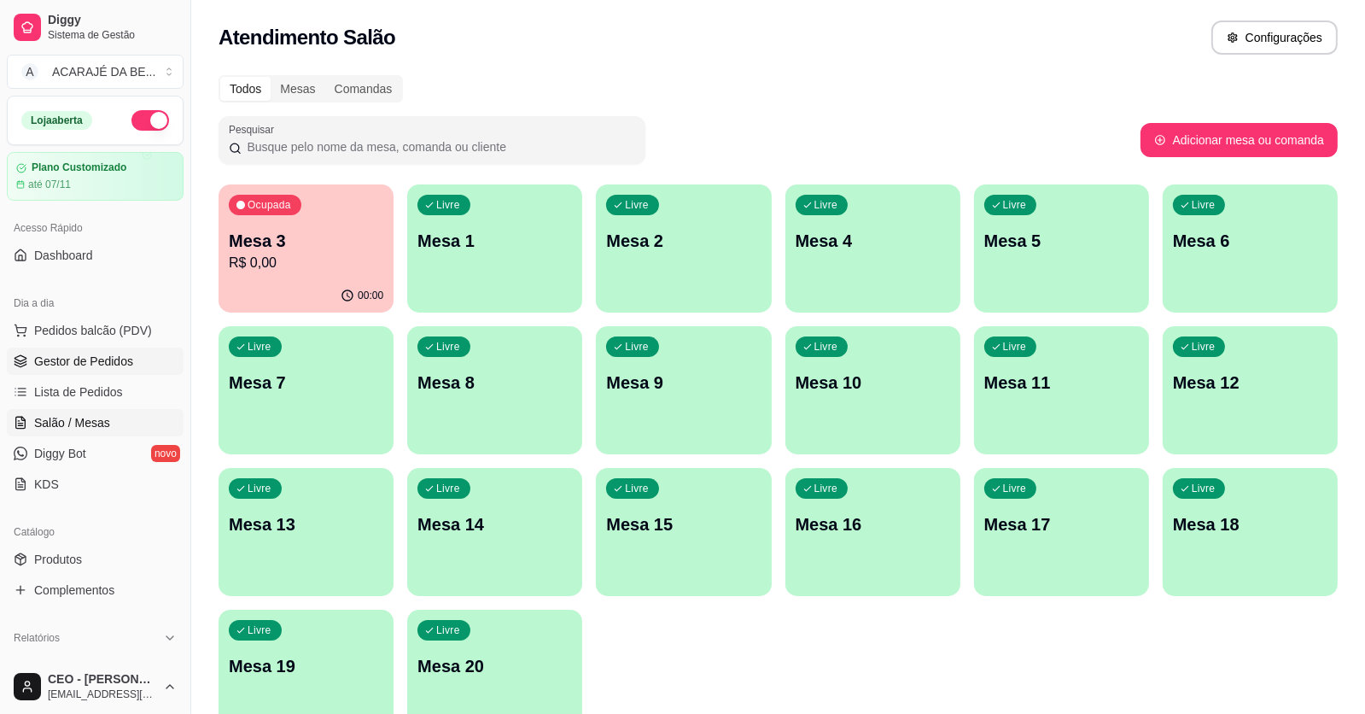
click at [139, 354] on link "Gestor de Pedidos" at bounding box center [95, 360] width 177 height 27
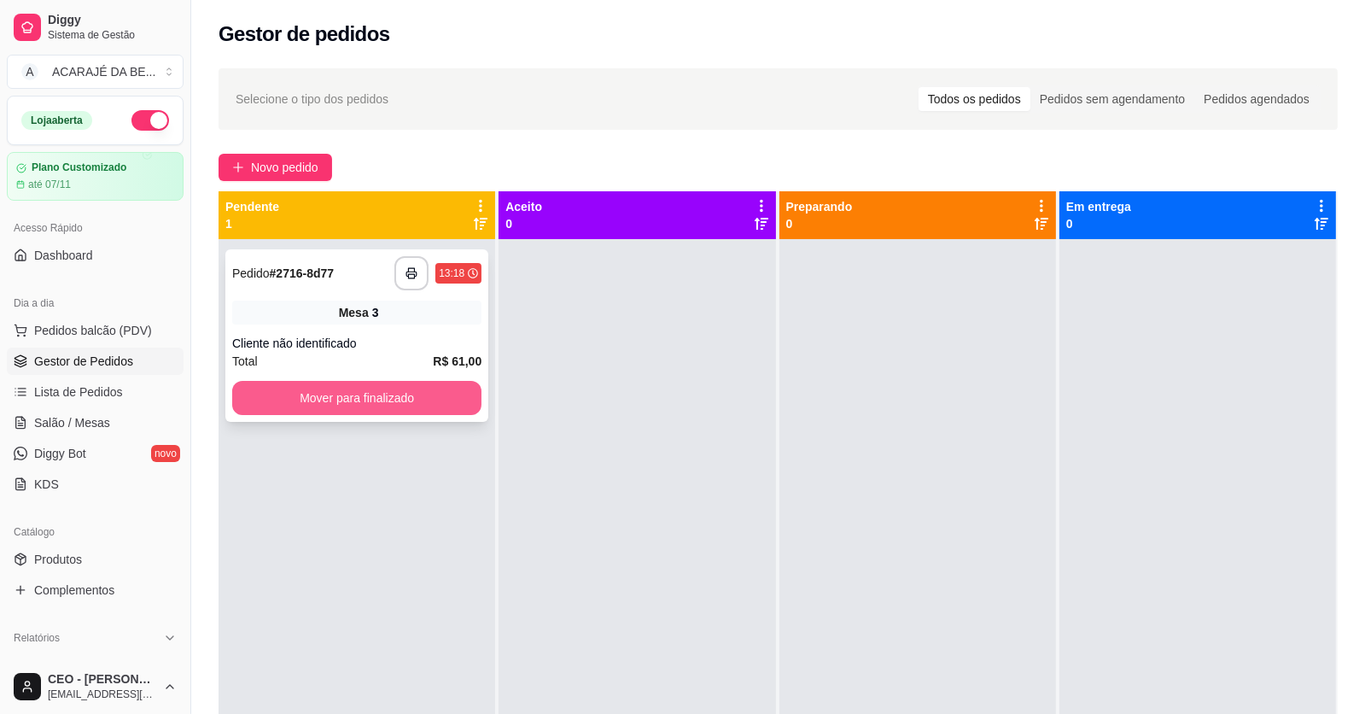
click at [427, 398] on button "Mover para finalizado" at bounding box center [356, 398] width 249 height 34
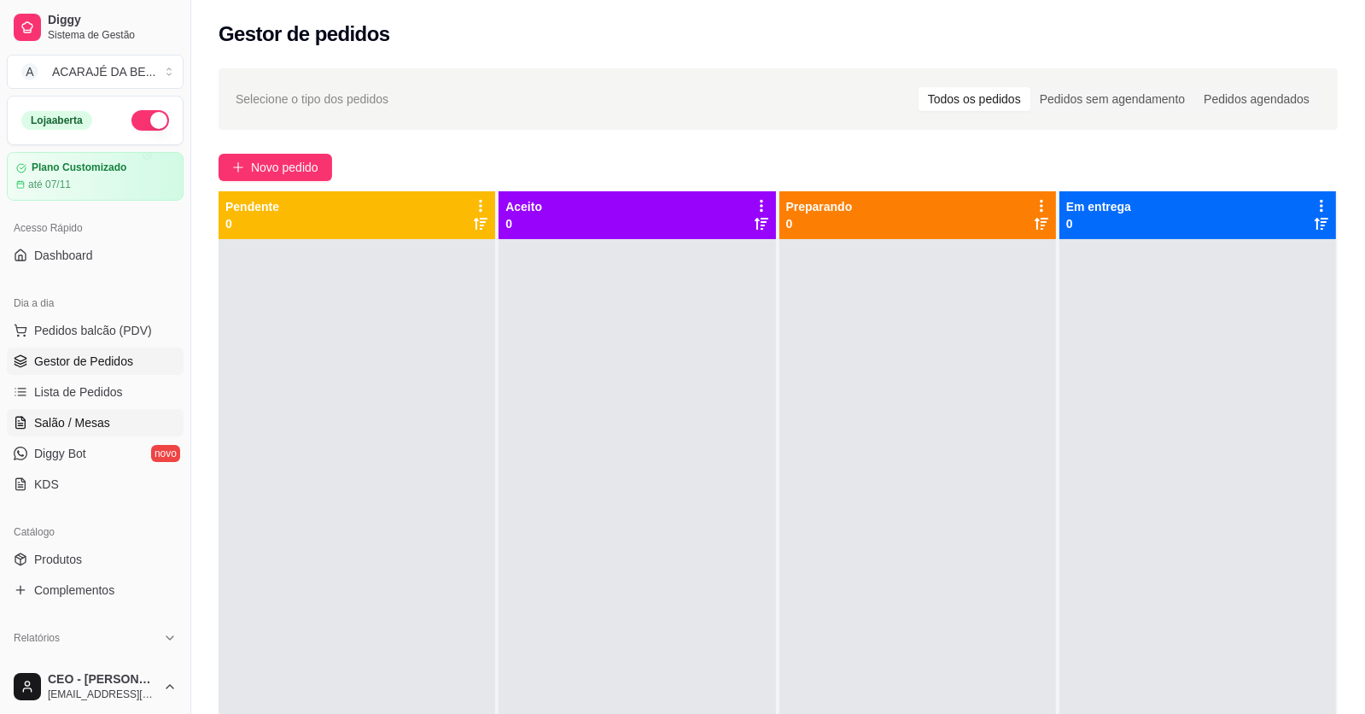
click at [89, 420] on span "Salão / Mesas" at bounding box center [72, 422] width 76 height 17
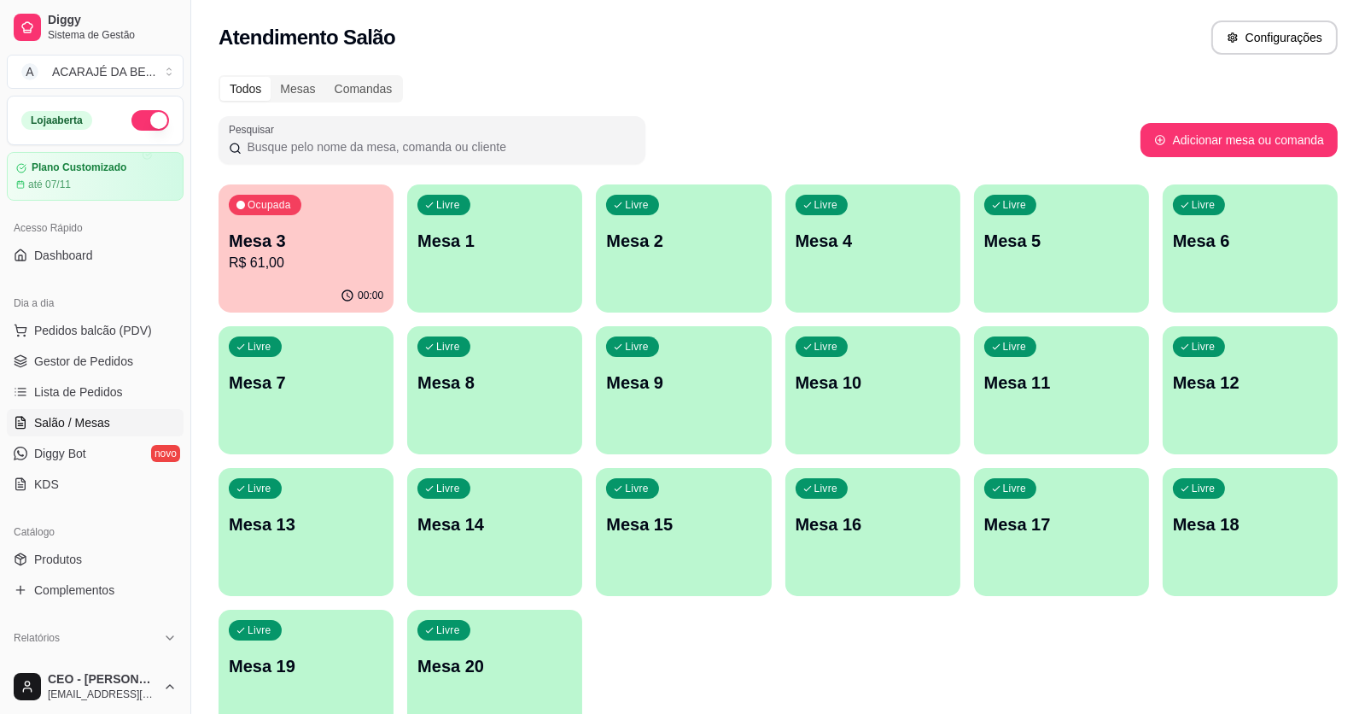
click at [305, 271] on p "R$ 61,00" at bounding box center [306, 263] width 154 height 20
click at [98, 369] on link "Gestor de Pedidos" at bounding box center [95, 360] width 177 height 27
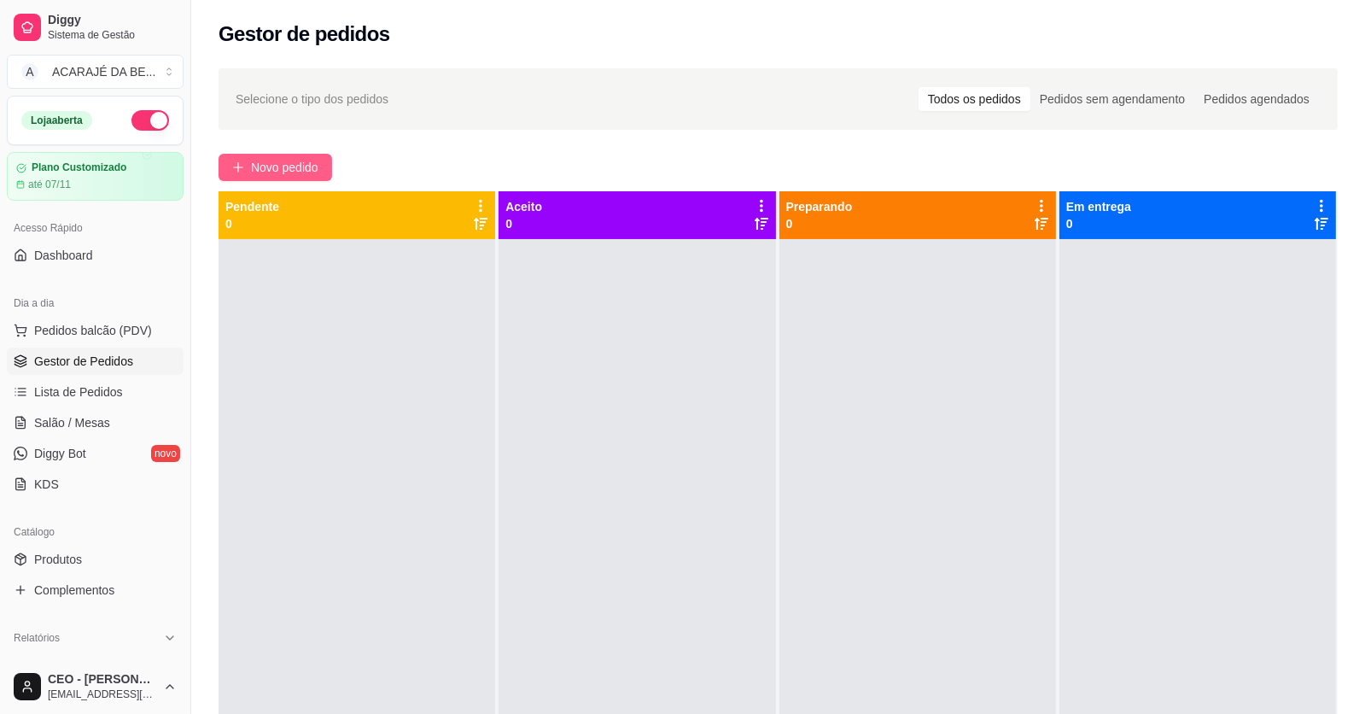
click at [265, 166] on span "Novo pedido" at bounding box center [284, 167] width 67 height 19
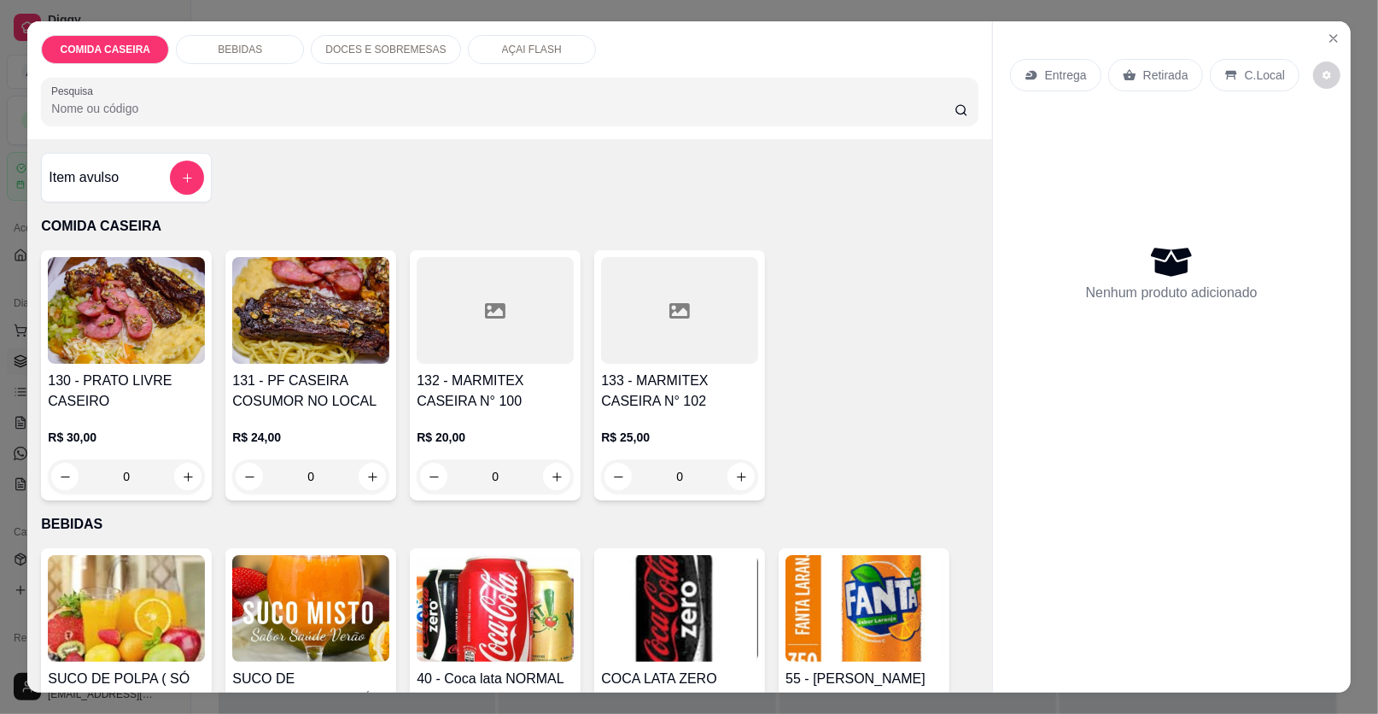
click at [504, 373] on h4 "132 - MARMITEX CASEIRA N° 100" at bounding box center [495, 390] width 157 height 41
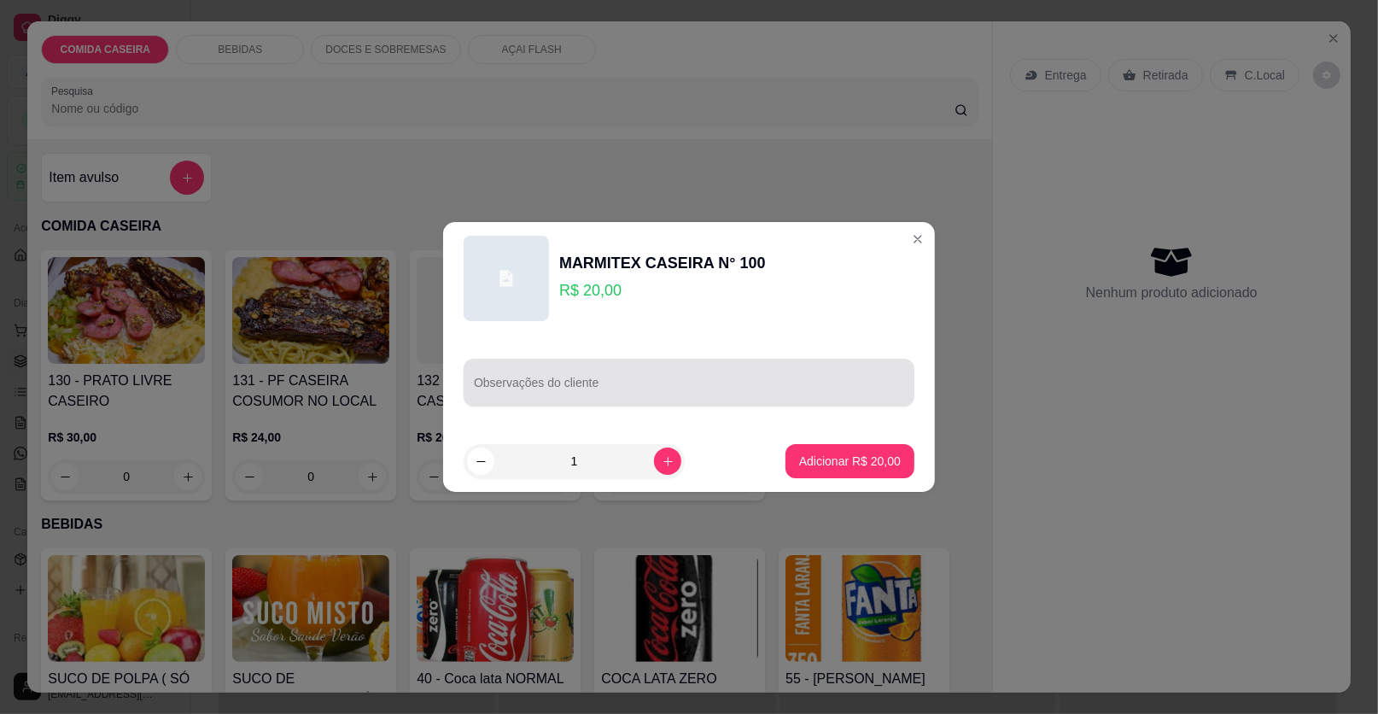
click at [551, 371] on div at bounding box center [689, 382] width 430 height 34
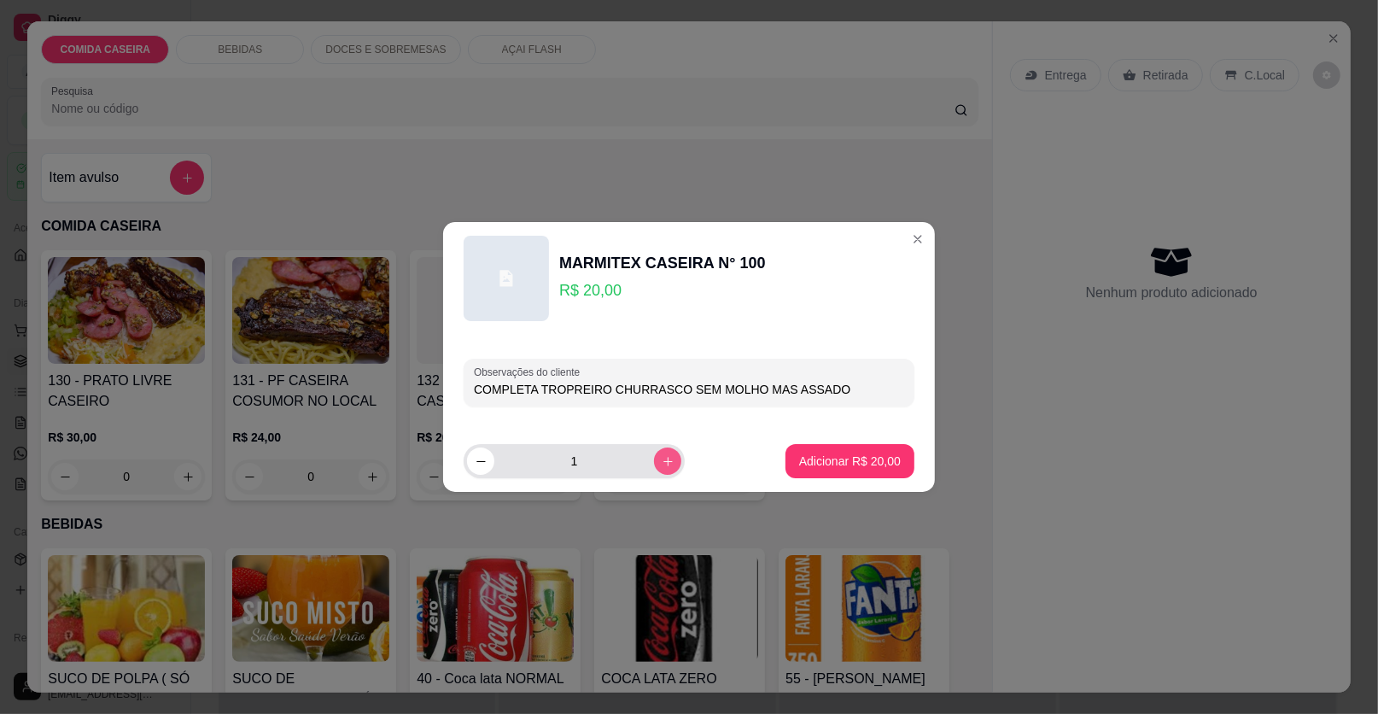
type input "COMPLETA TROPREIRO CHURRASCO SEM MOLHO MAS ASSADO"
click at [662, 462] on icon "increase-product-quantity" at bounding box center [668, 461] width 13 height 13
type input "2"
click at [822, 458] on p "Adicionar R$ 40,00" at bounding box center [850, 460] width 102 height 17
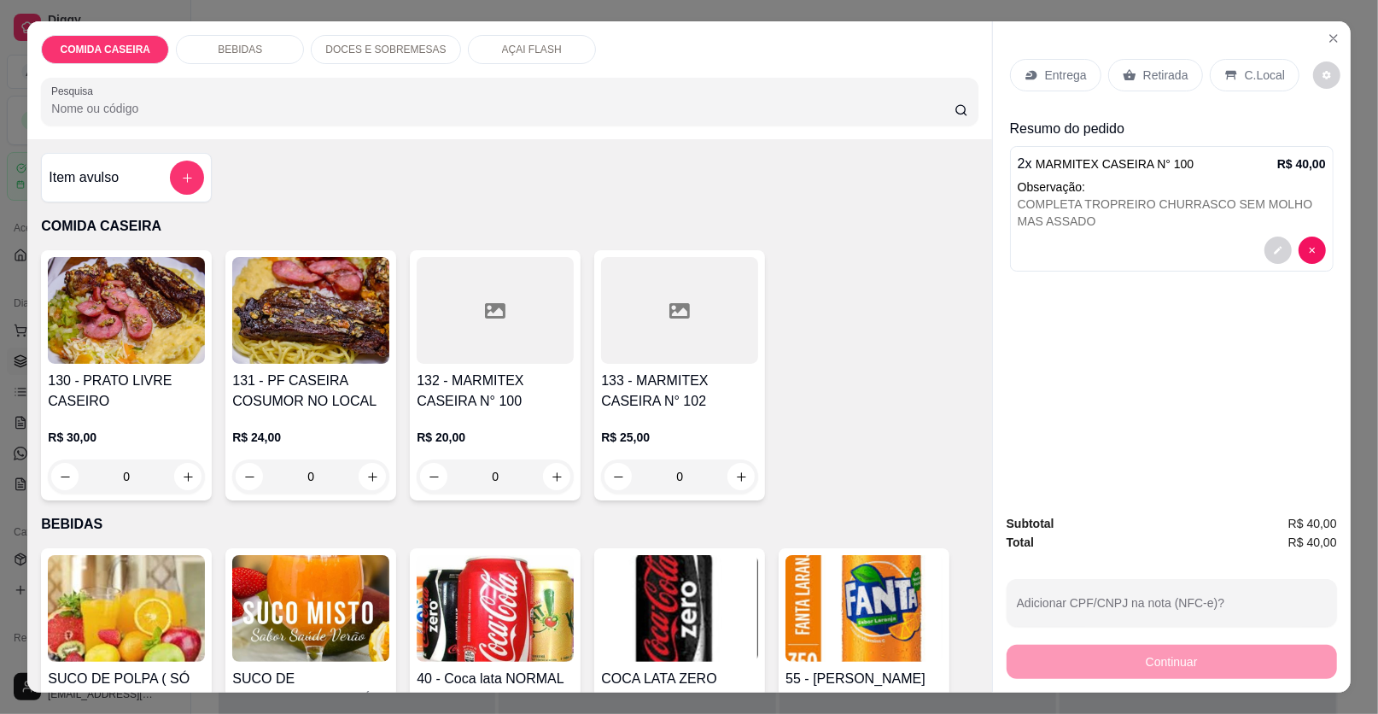
click at [1045, 67] on p "Entrega" at bounding box center [1066, 75] width 42 height 17
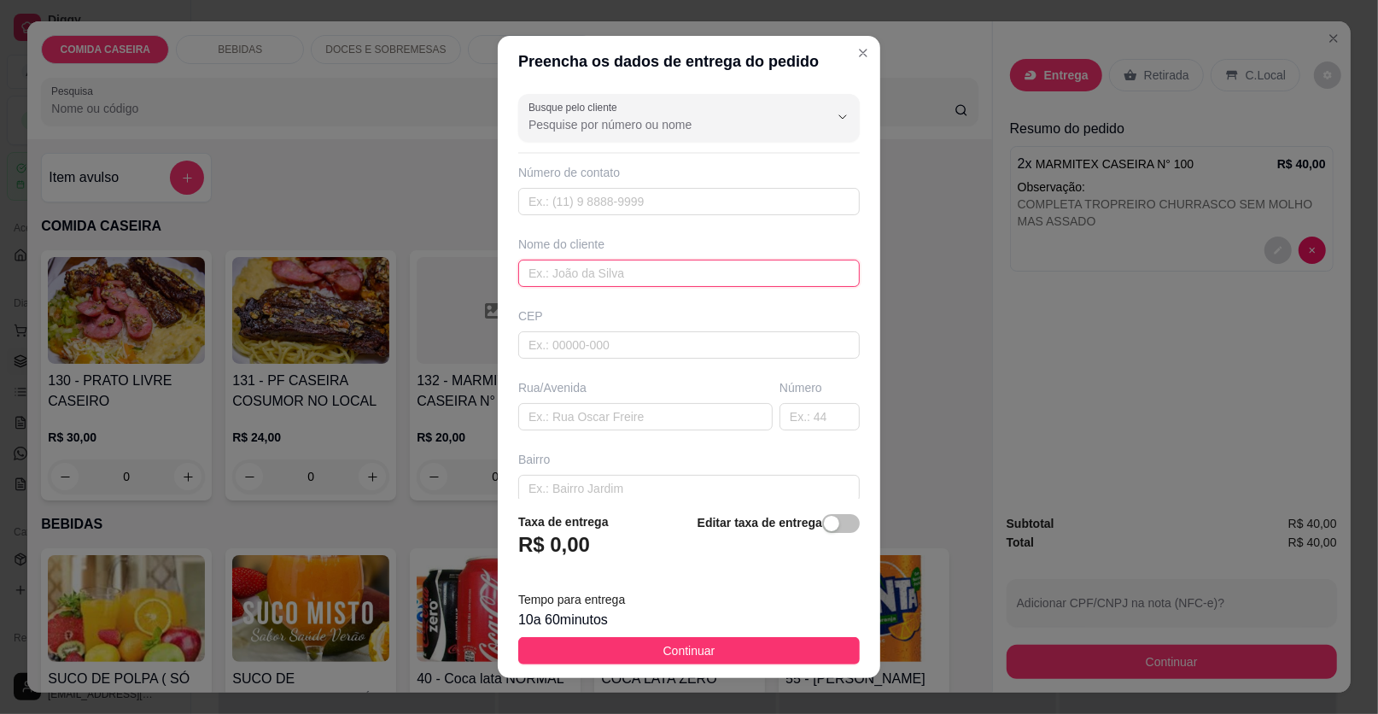
click at [603, 273] on input "text" at bounding box center [688, 272] width 341 height 27
type input "[PERSON_NAME]"
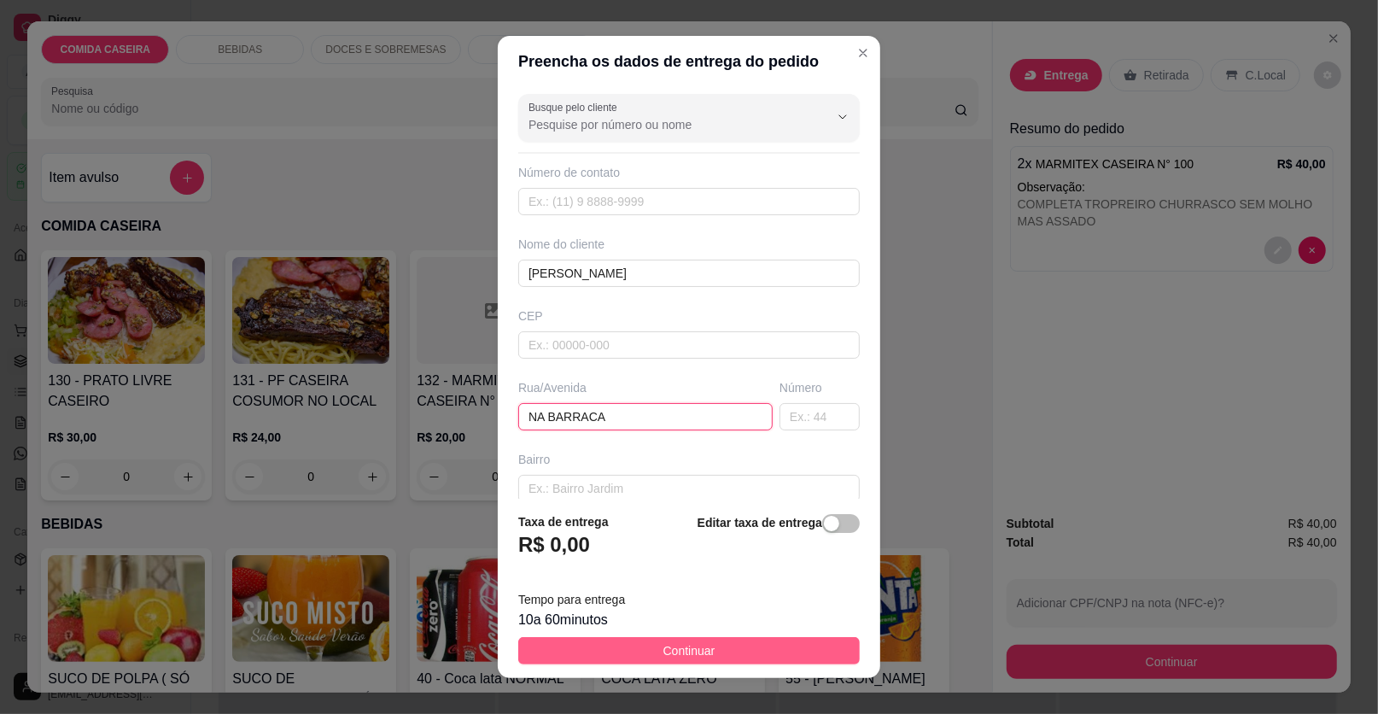
type input "NA BARRACA"
click at [700, 640] on button "Continuar" at bounding box center [688, 650] width 341 height 27
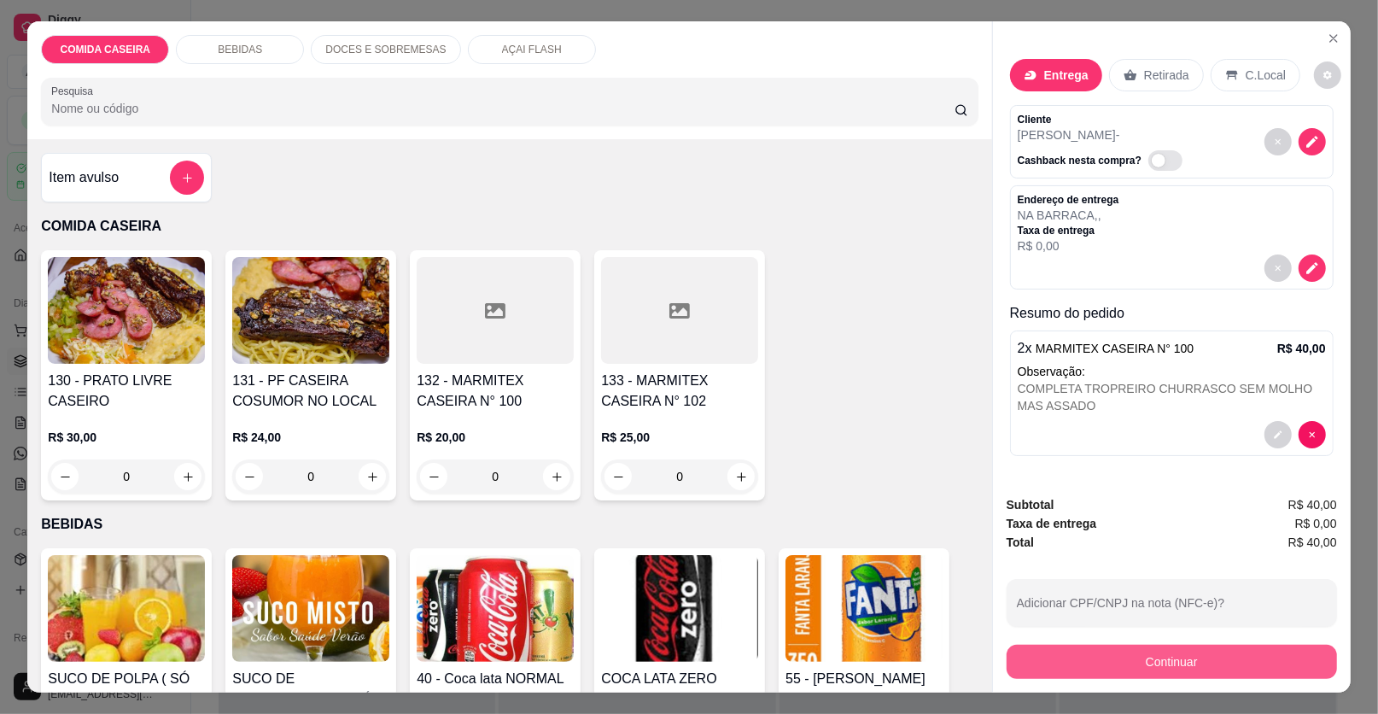
click at [1078, 668] on button "Continuar" at bounding box center [1171, 661] width 330 height 34
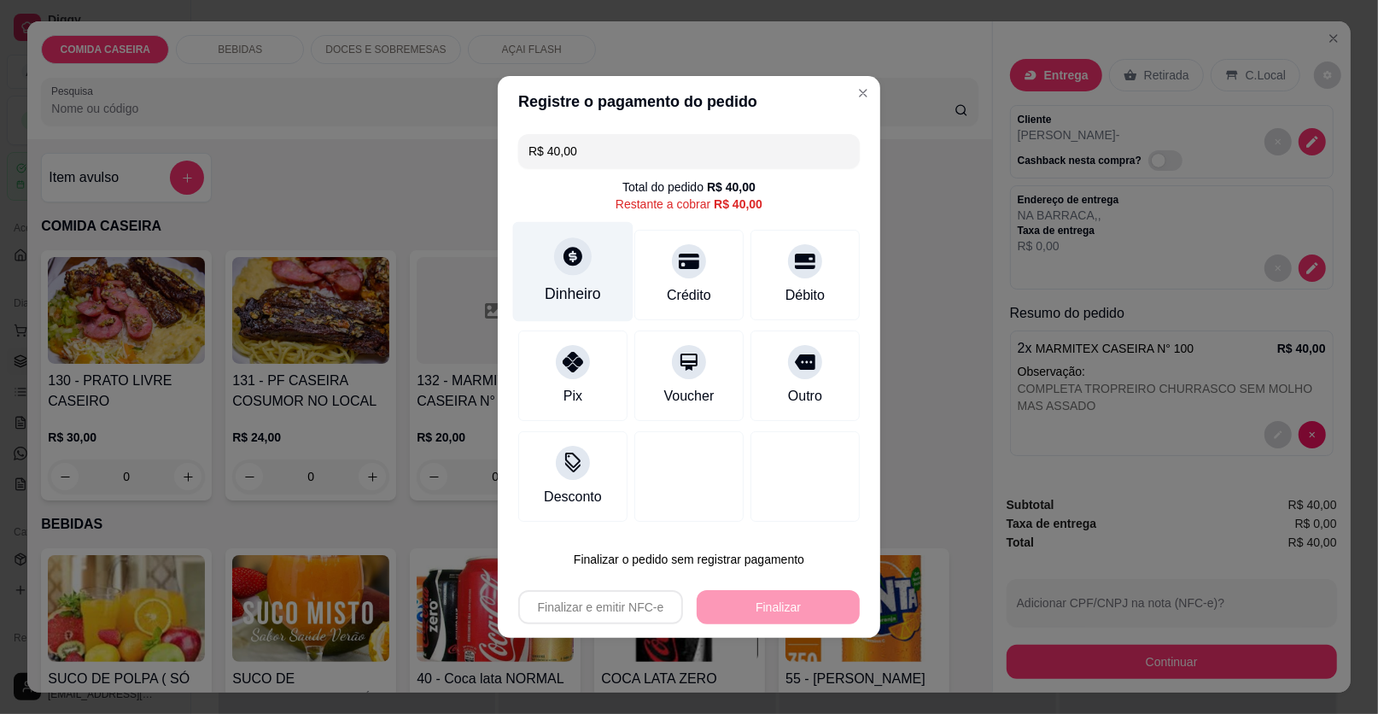
click at [568, 290] on div "Dinheiro" at bounding box center [573, 294] width 56 height 22
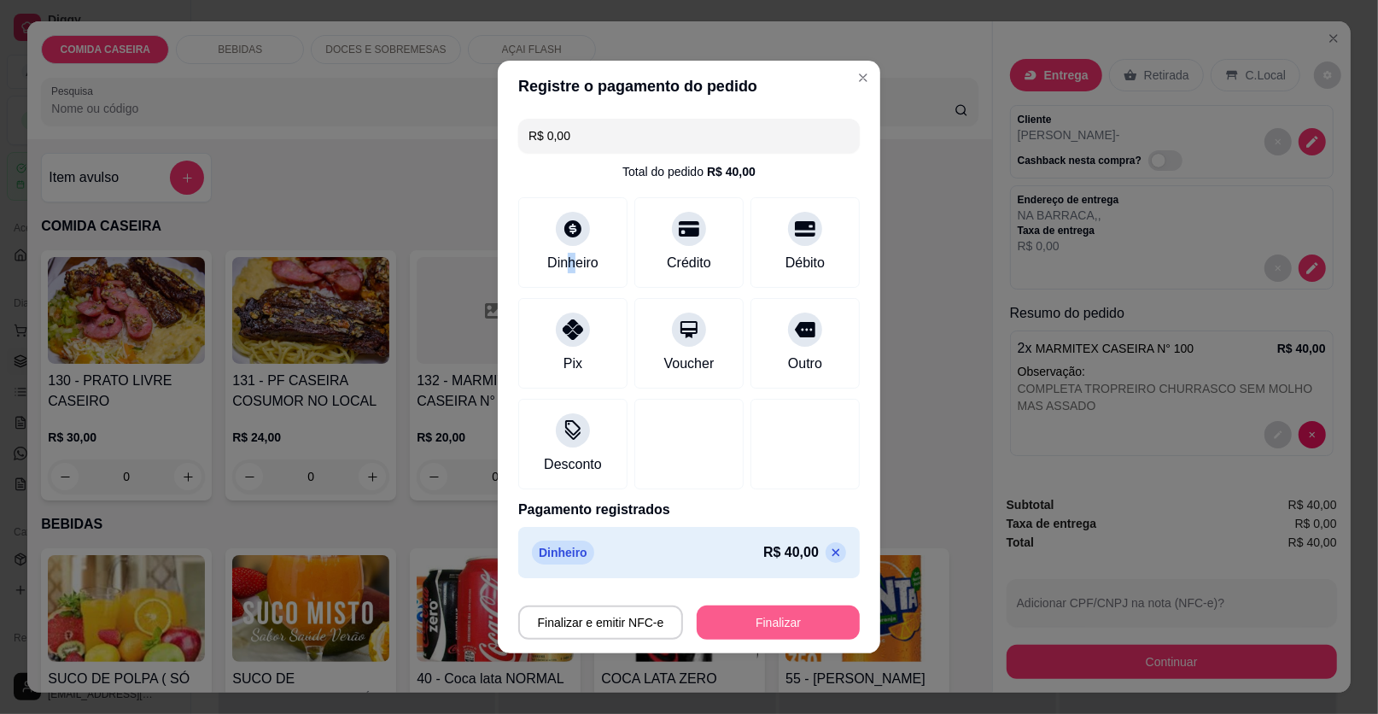
click at [759, 619] on button "Finalizar" at bounding box center [778, 622] width 163 height 34
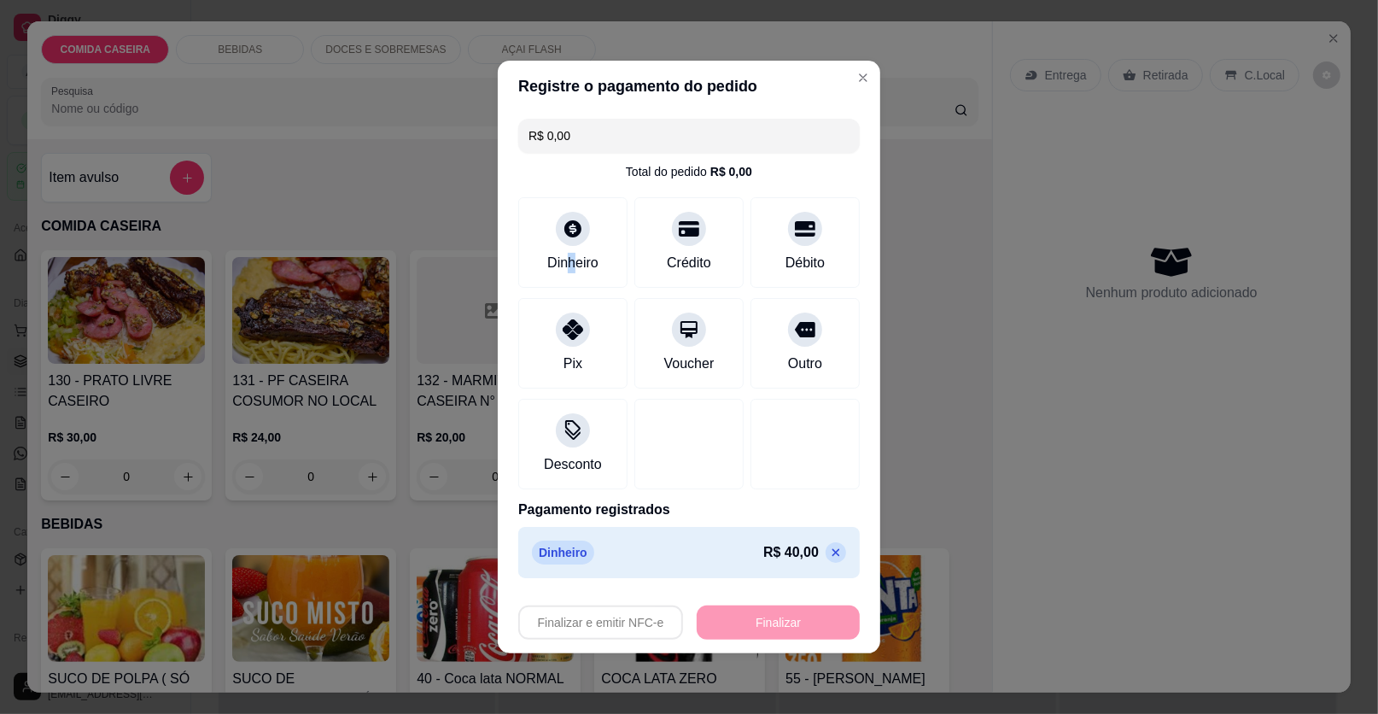
type input "-R$ 40,00"
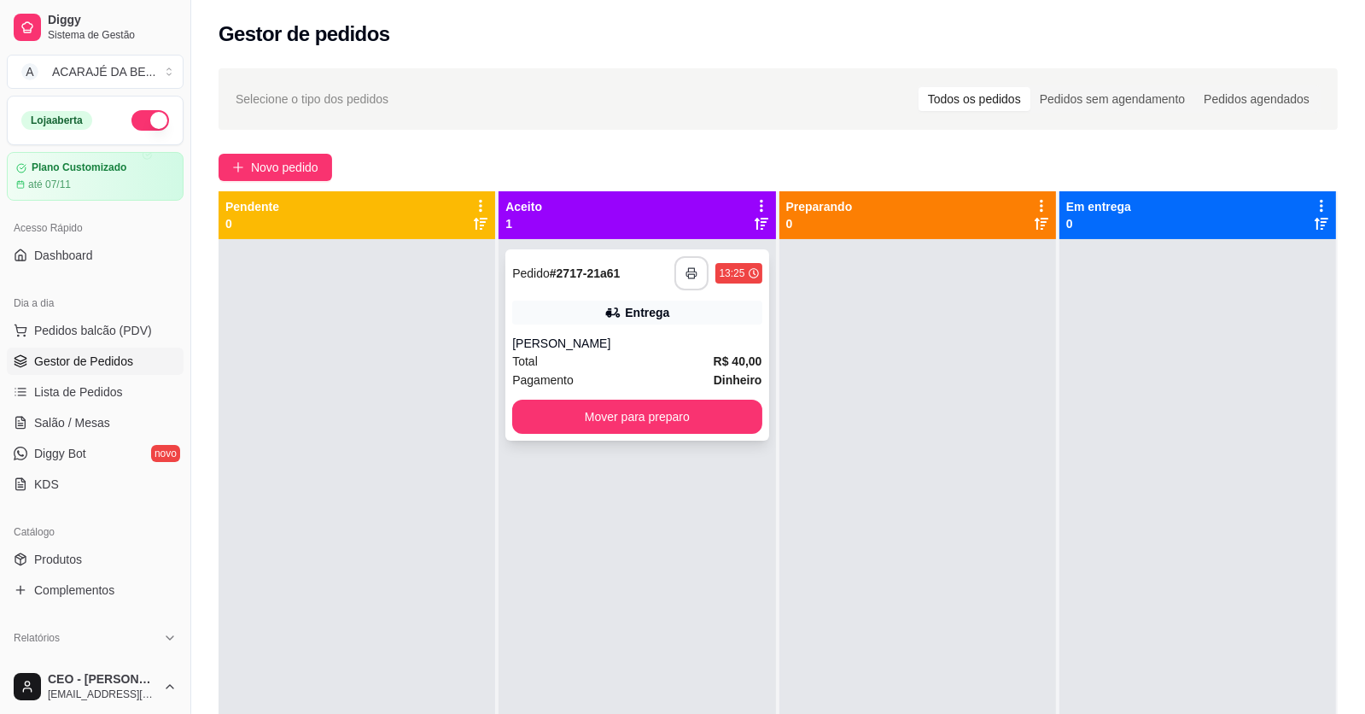
click at [681, 265] on button "button" at bounding box center [691, 273] width 34 height 34
click at [697, 419] on button "Mover para preparo" at bounding box center [637, 416] width 242 height 33
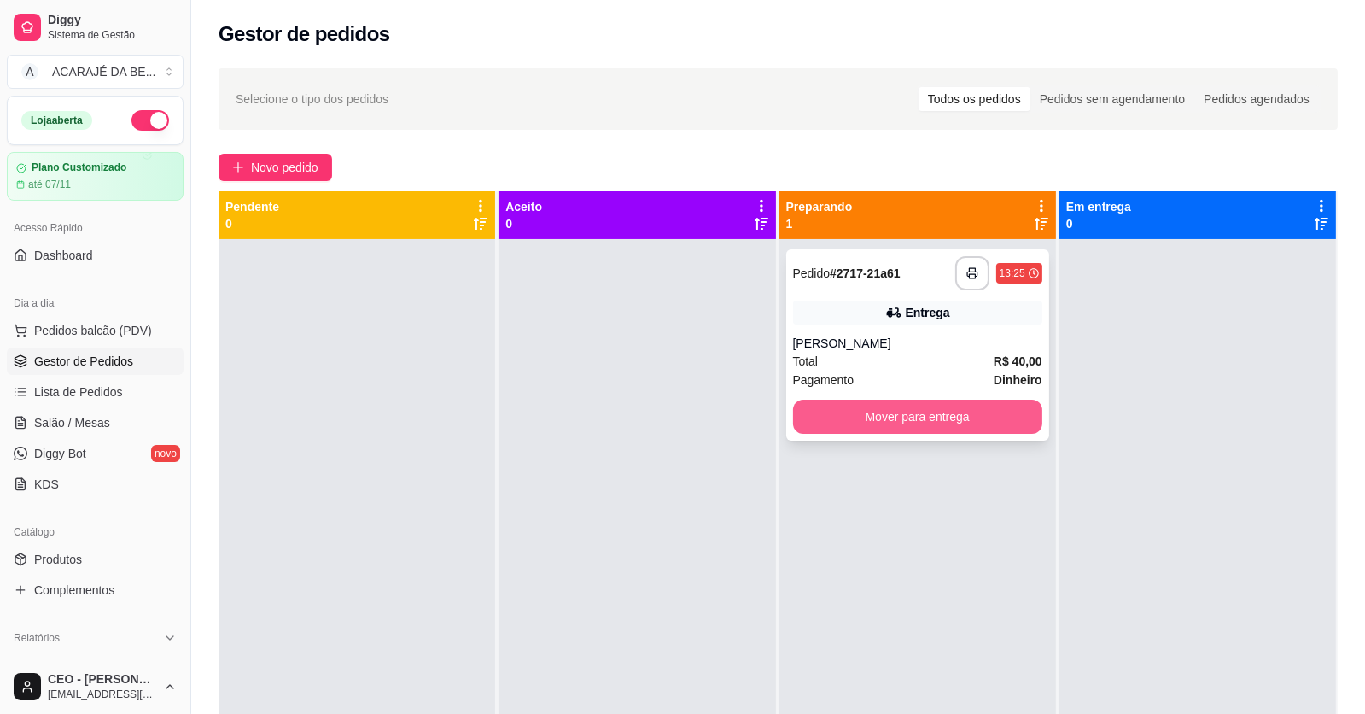
click at [862, 414] on button "Mover para entrega" at bounding box center [917, 416] width 249 height 34
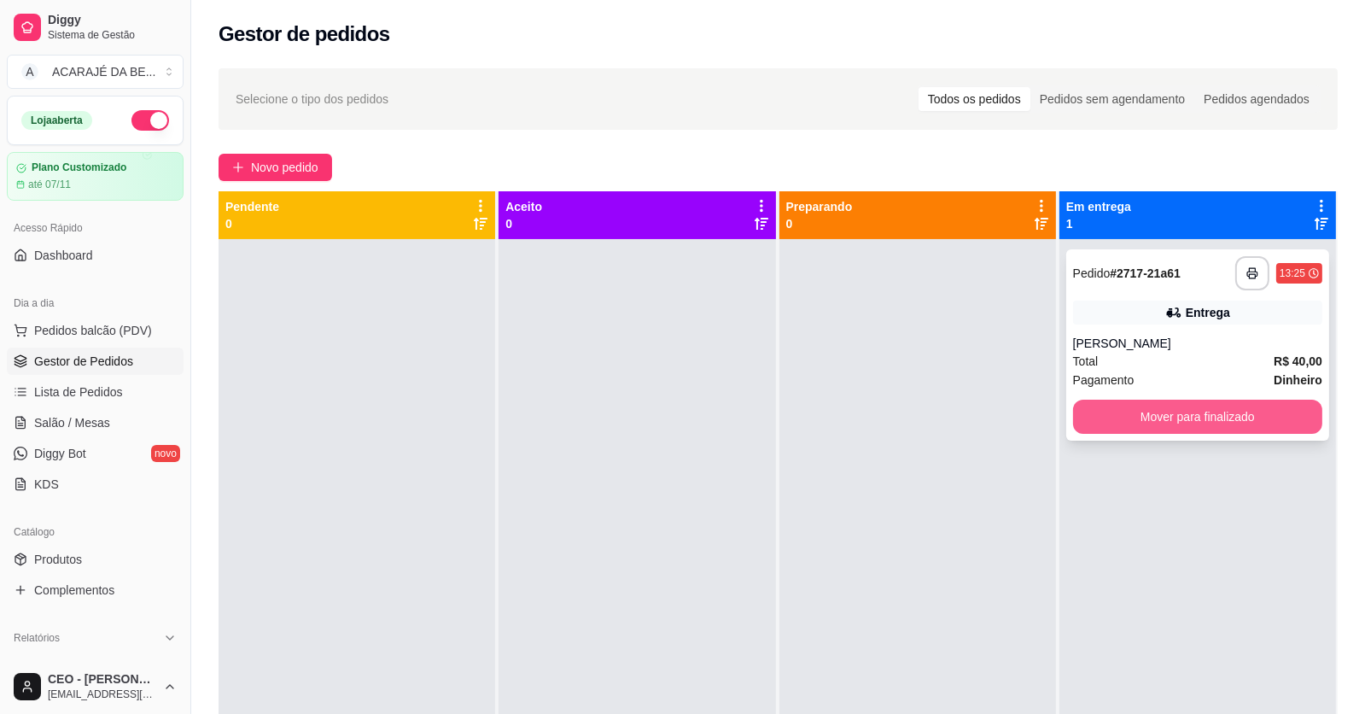
click at [1073, 408] on div "Mover para finalizado" at bounding box center [1197, 416] width 249 height 34
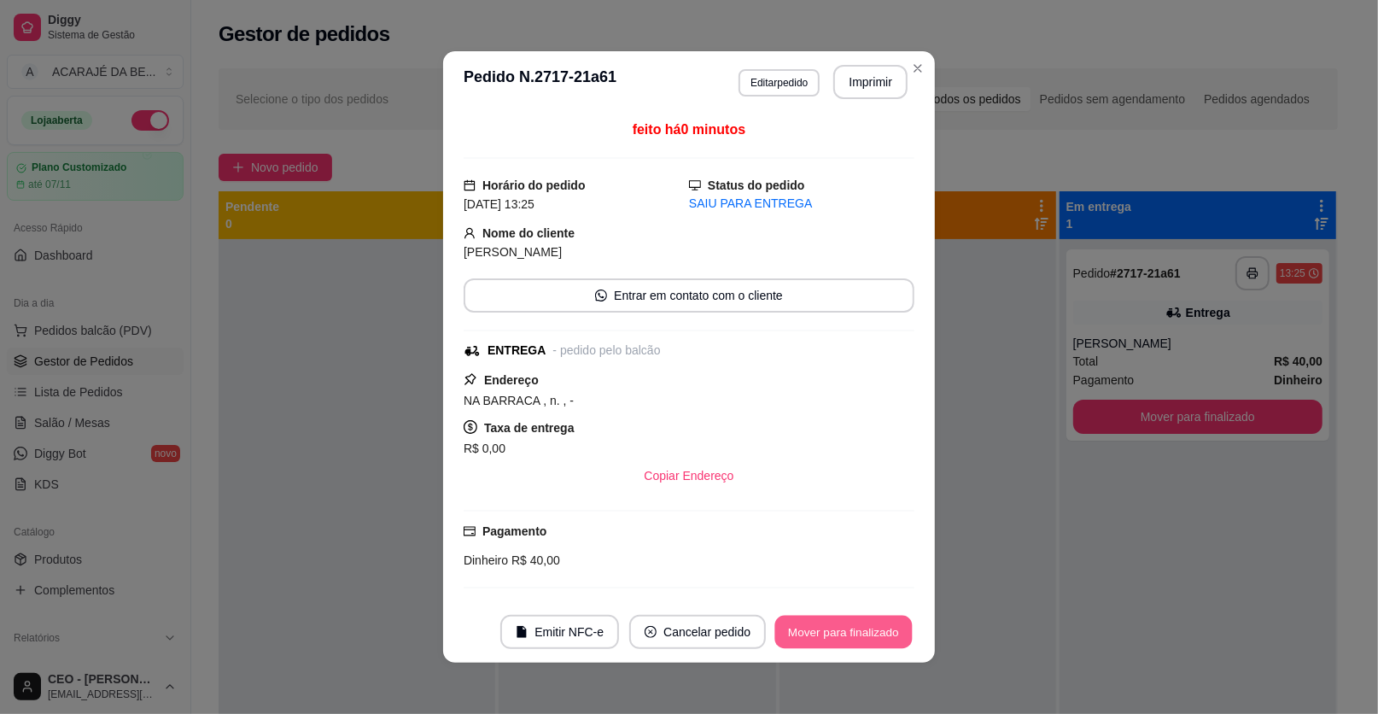
click at [808, 632] on button "Mover para finalizado" at bounding box center [843, 631] width 137 height 33
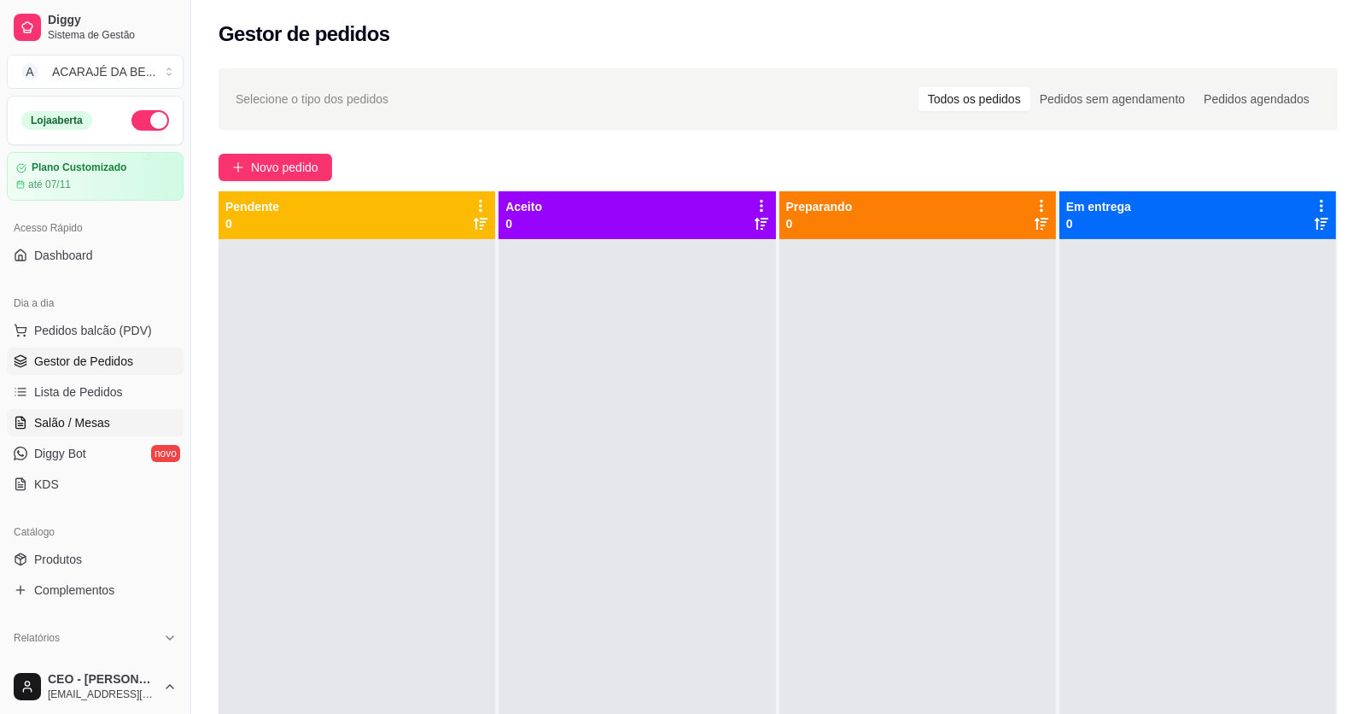
click at [87, 419] on span "Salão / Mesas" at bounding box center [72, 422] width 76 height 17
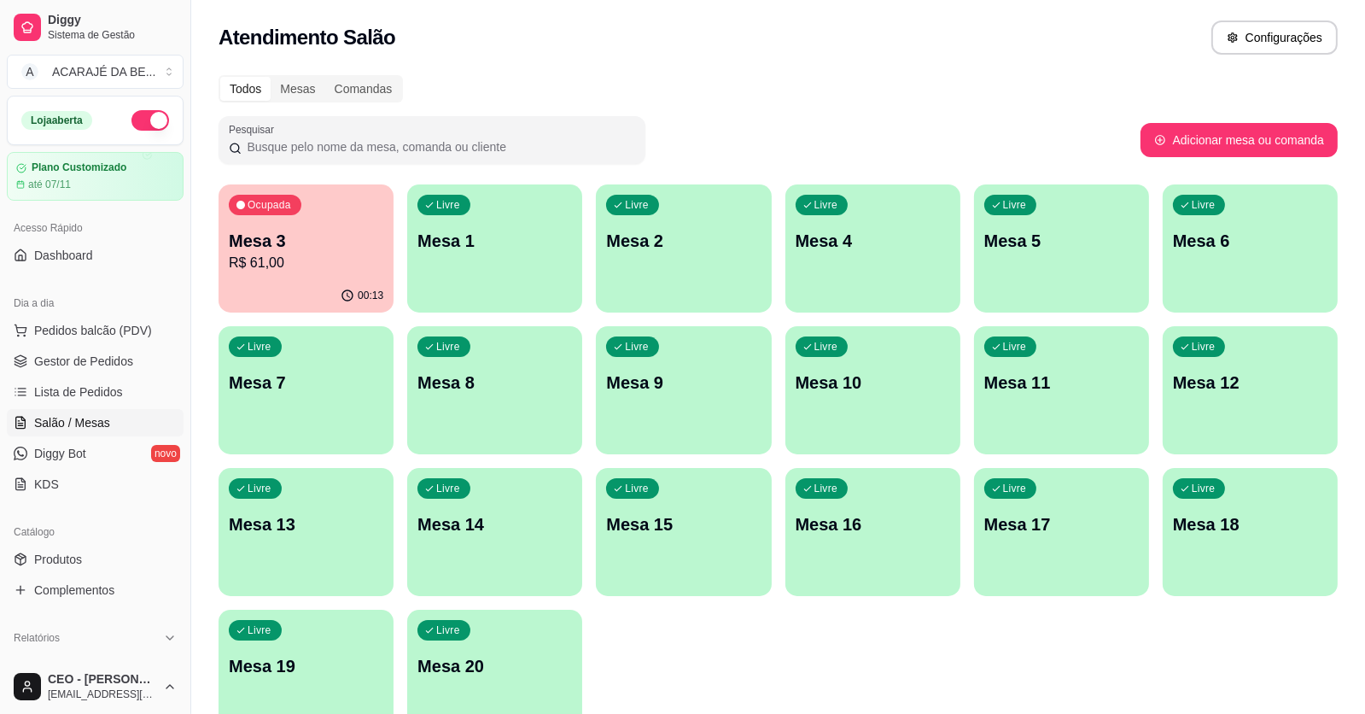
click at [335, 261] on p "R$ 61,00" at bounding box center [306, 263] width 154 height 20
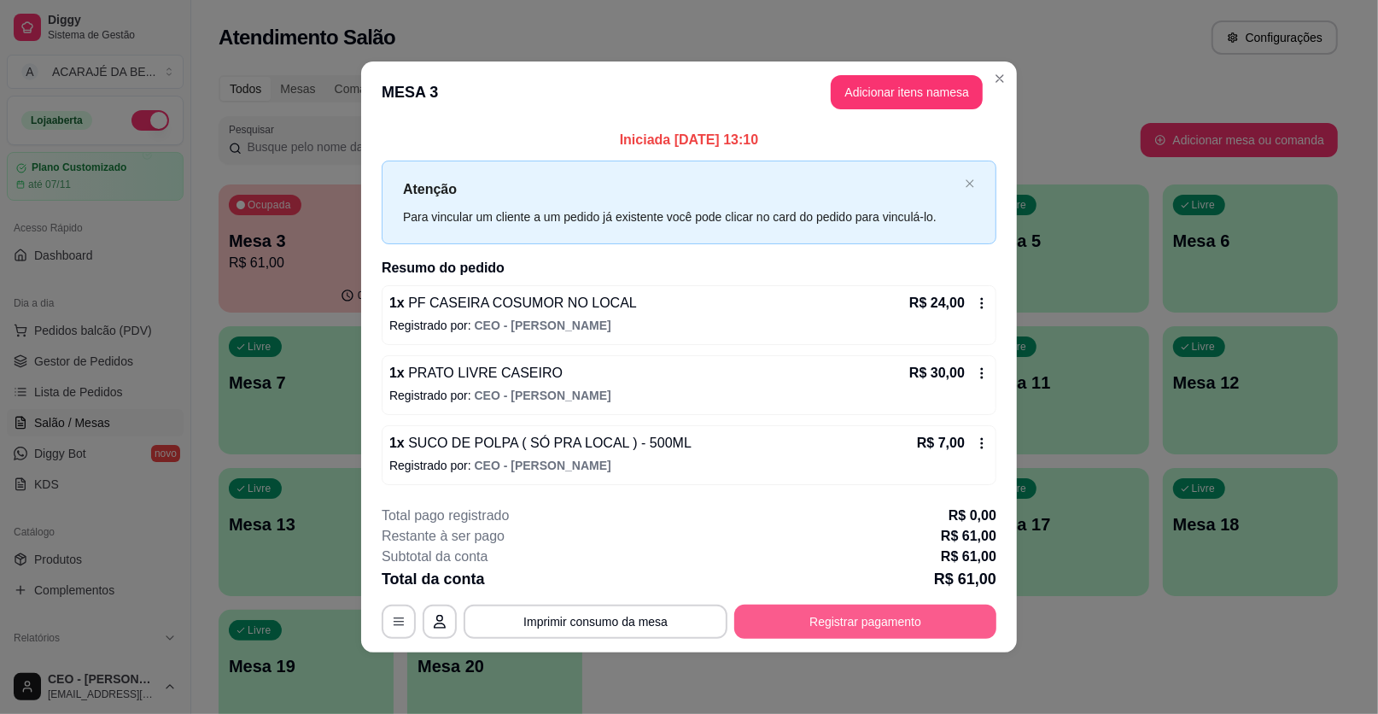
click at [971, 607] on button "Registrar pagamento" at bounding box center [865, 621] width 262 height 34
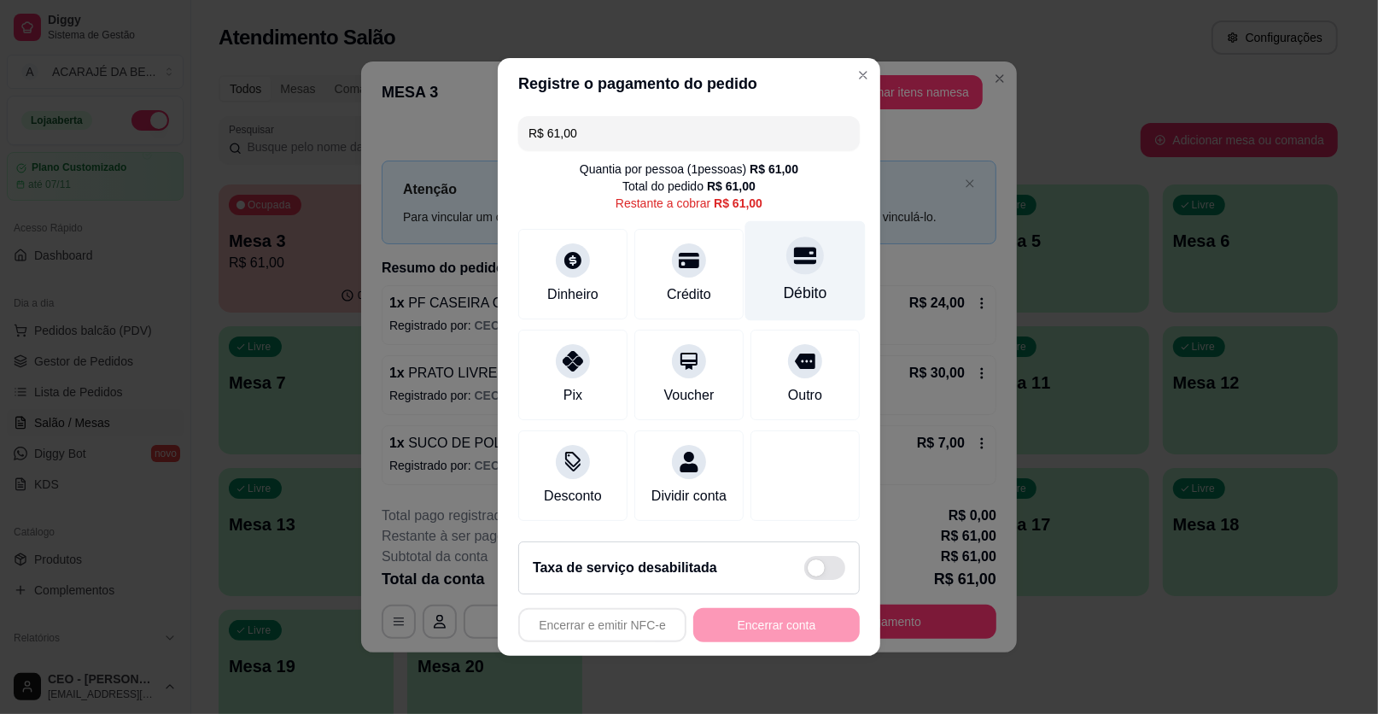
click at [790, 285] on div "Débito" at bounding box center [806, 293] width 44 height 22
type input "R$ 0,00"
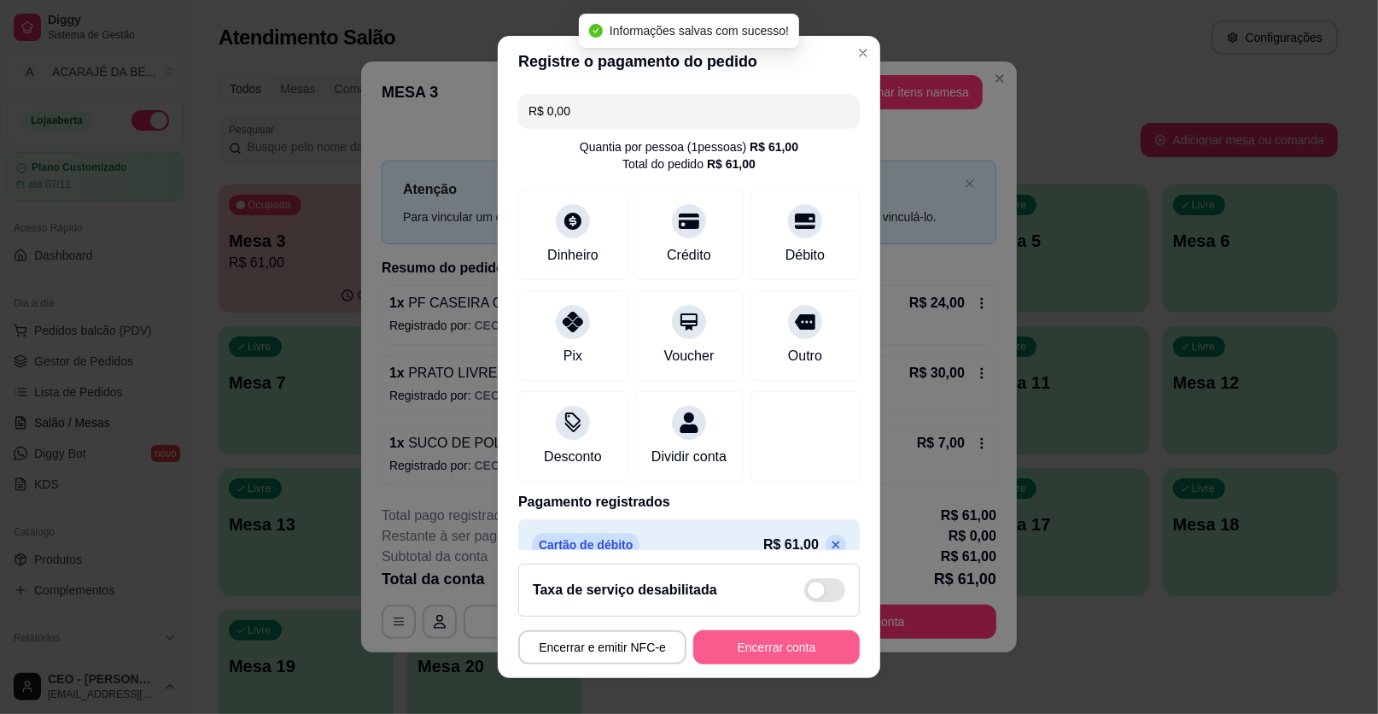
click at [776, 643] on button "Encerrar conta" at bounding box center [776, 647] width 166 height 34
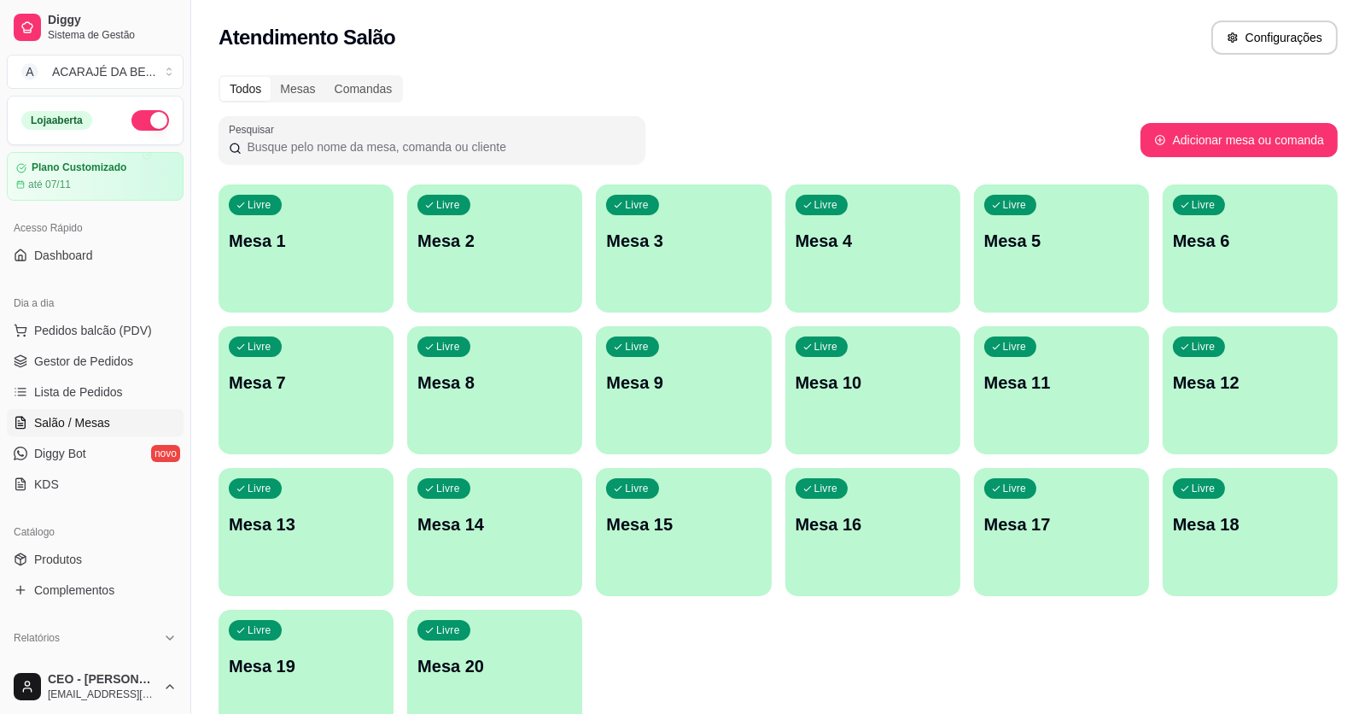
click at [112, 380] on link "Lista de Pedidos" at bounding box center [95, 391] width 177 height 27
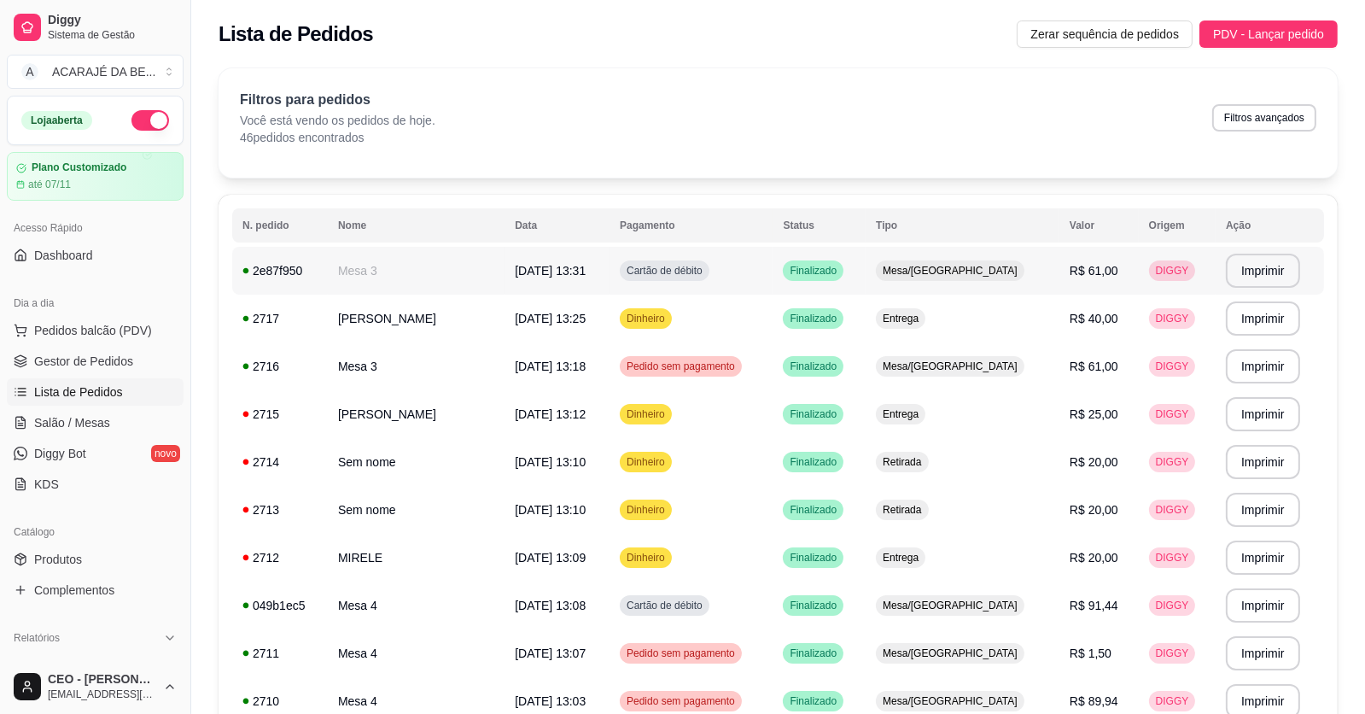
click at [556, 276] on span "[DATE] 13:31" at bounding box center [550, 271] width 71 height 14
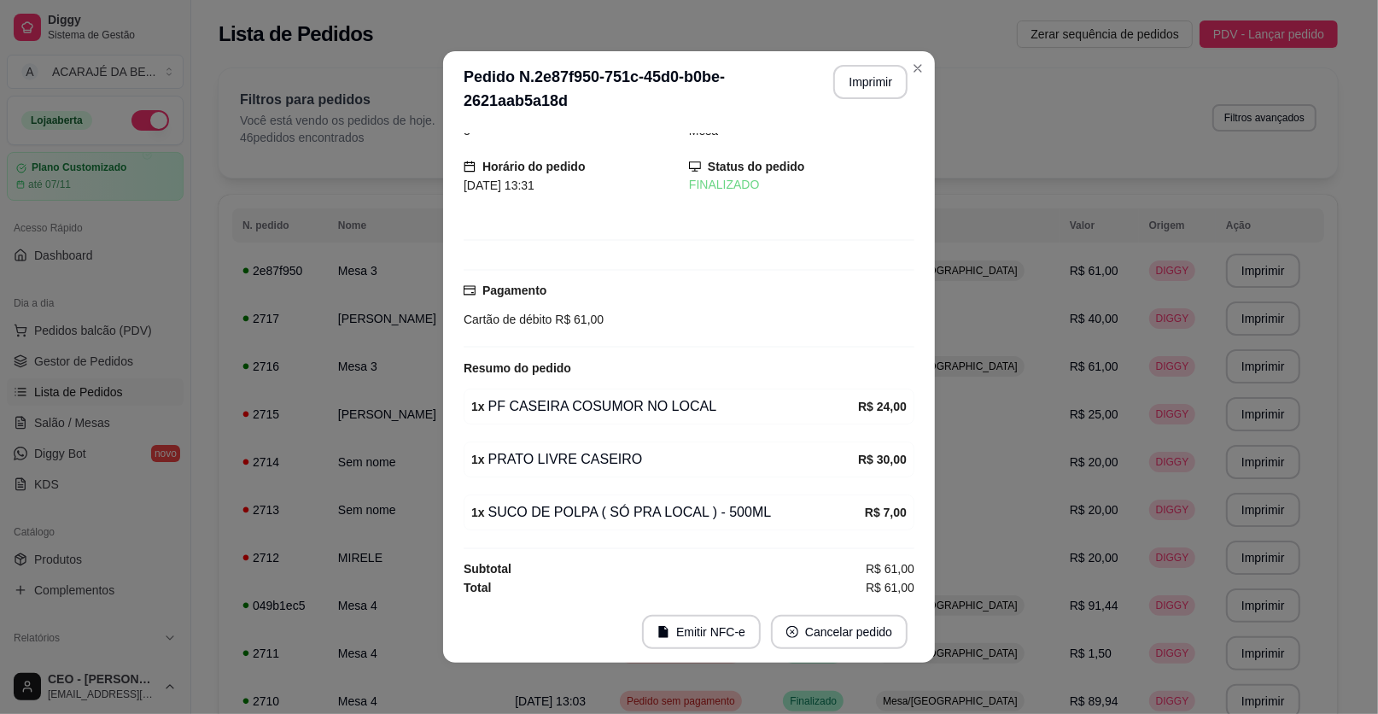
scroll to position [3, 0]
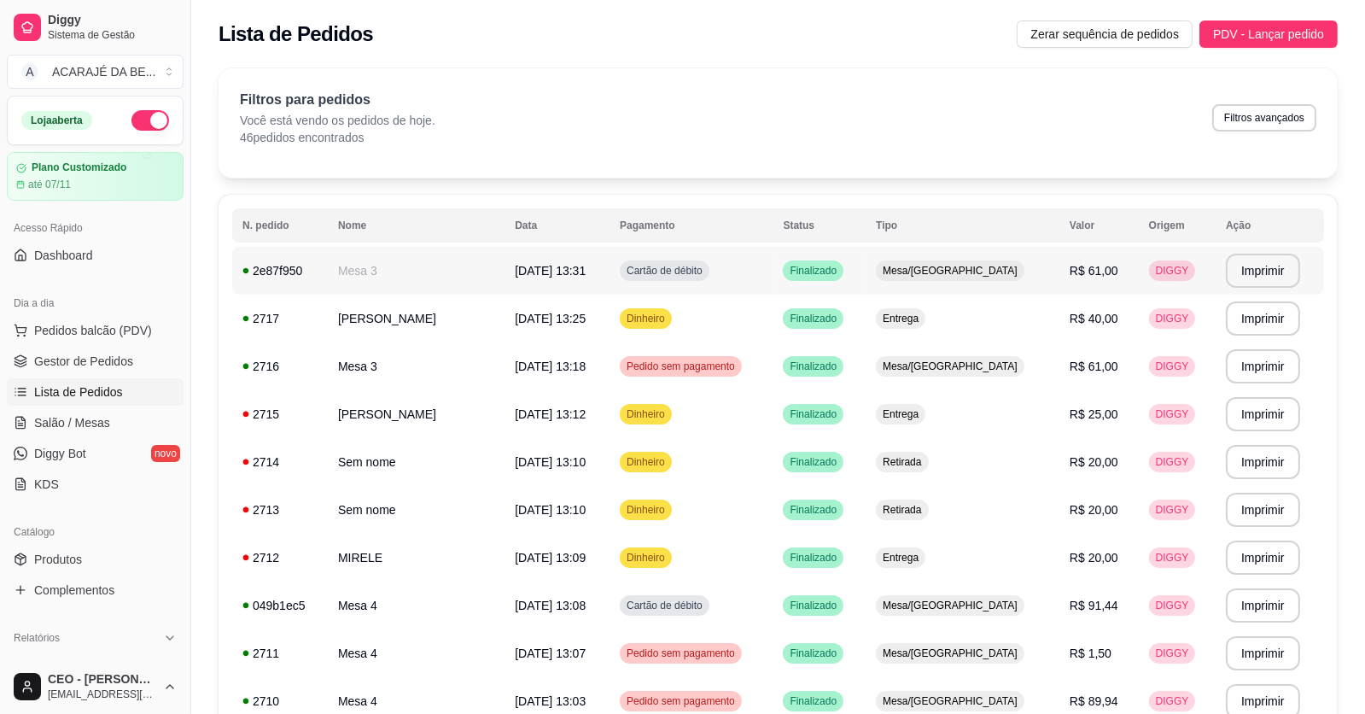
click at [755, 283] on td "Cartão de débito" at bounding box center [690, 271] width 163 height 48
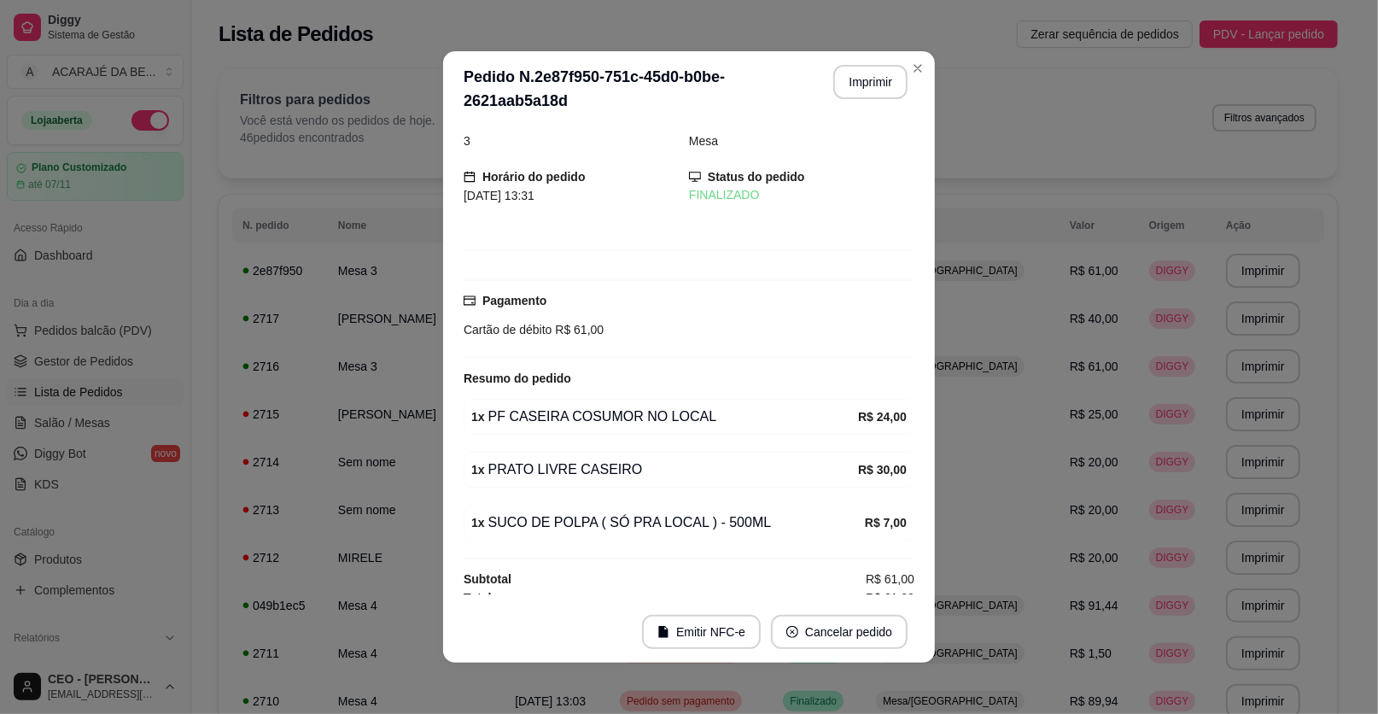
scroll to position [31, 0]
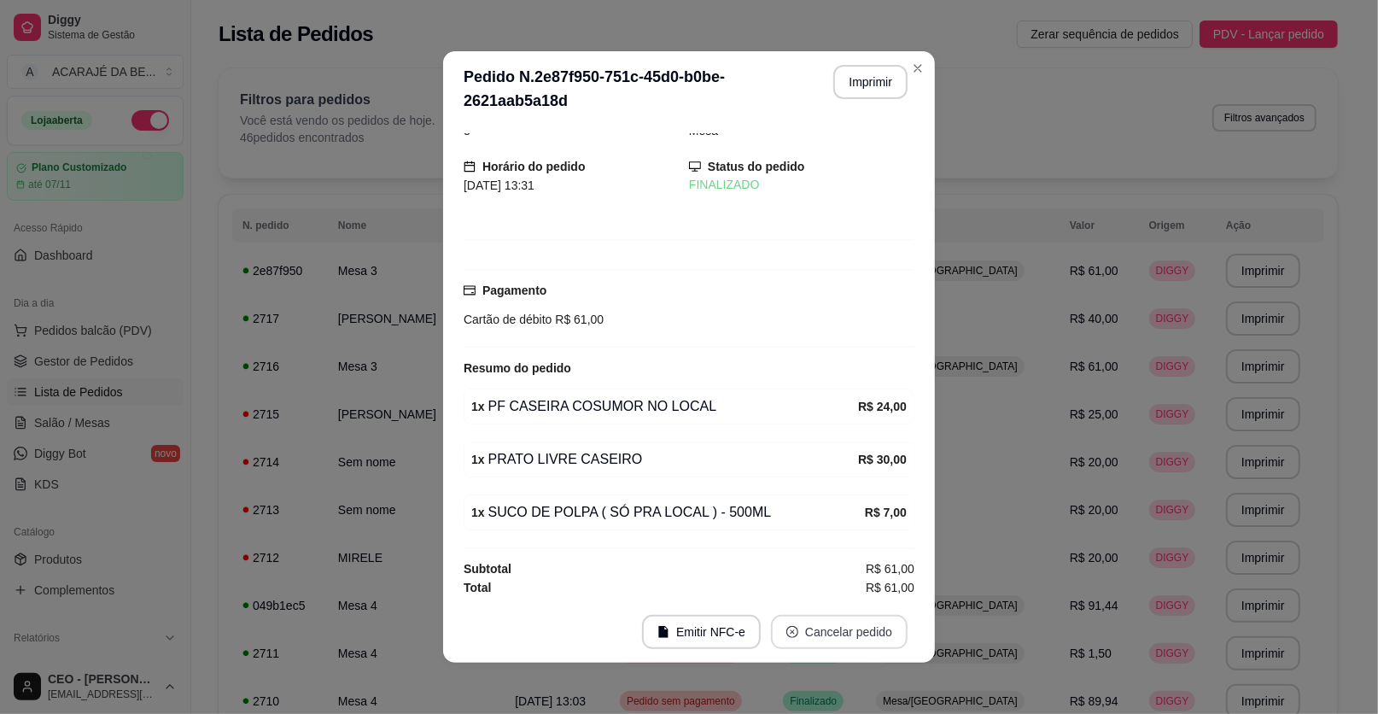
click at [842, 638] on button "Cancelar pedido" at bounding box center [839, 632] width 137 height 34
click at [866, 577] on button "Sim" at bounding box center [881, 589] width 67 height 33
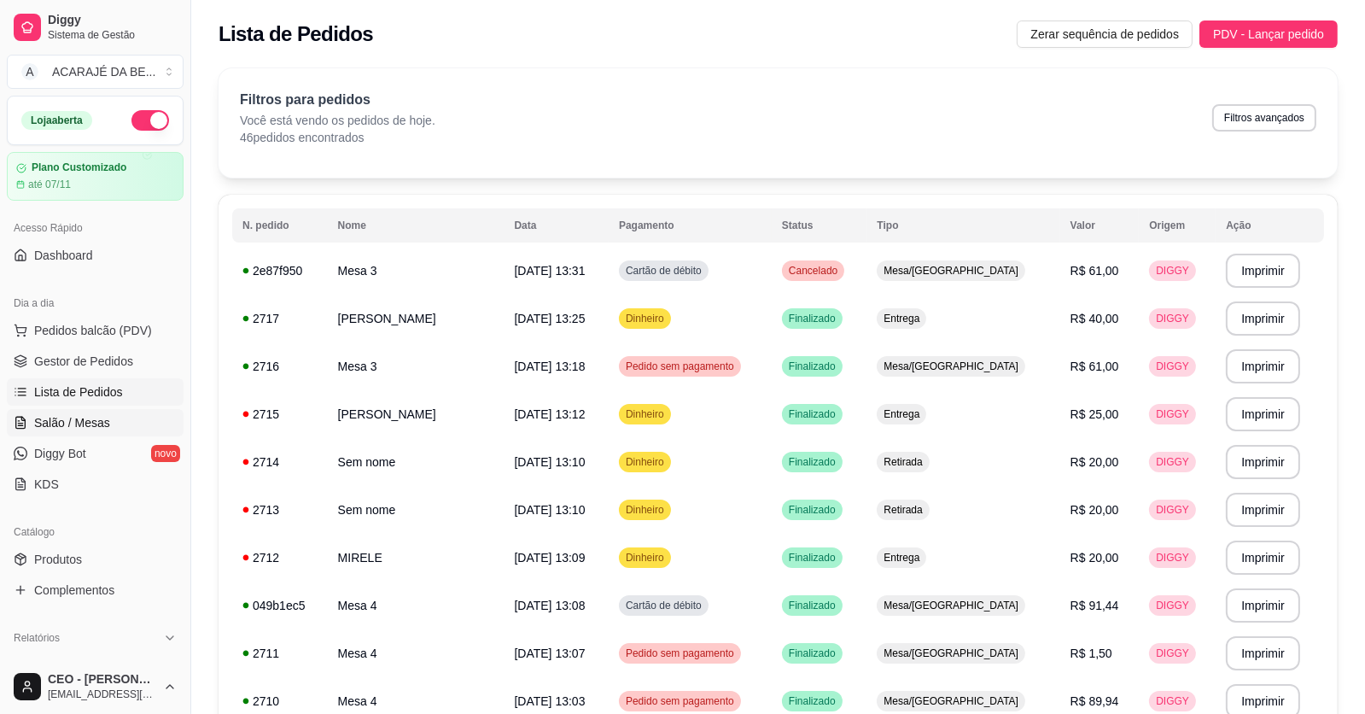
click at [74, 409] on link "Salão / Mesas" at bounding box center [95, 422] width 177 height 27
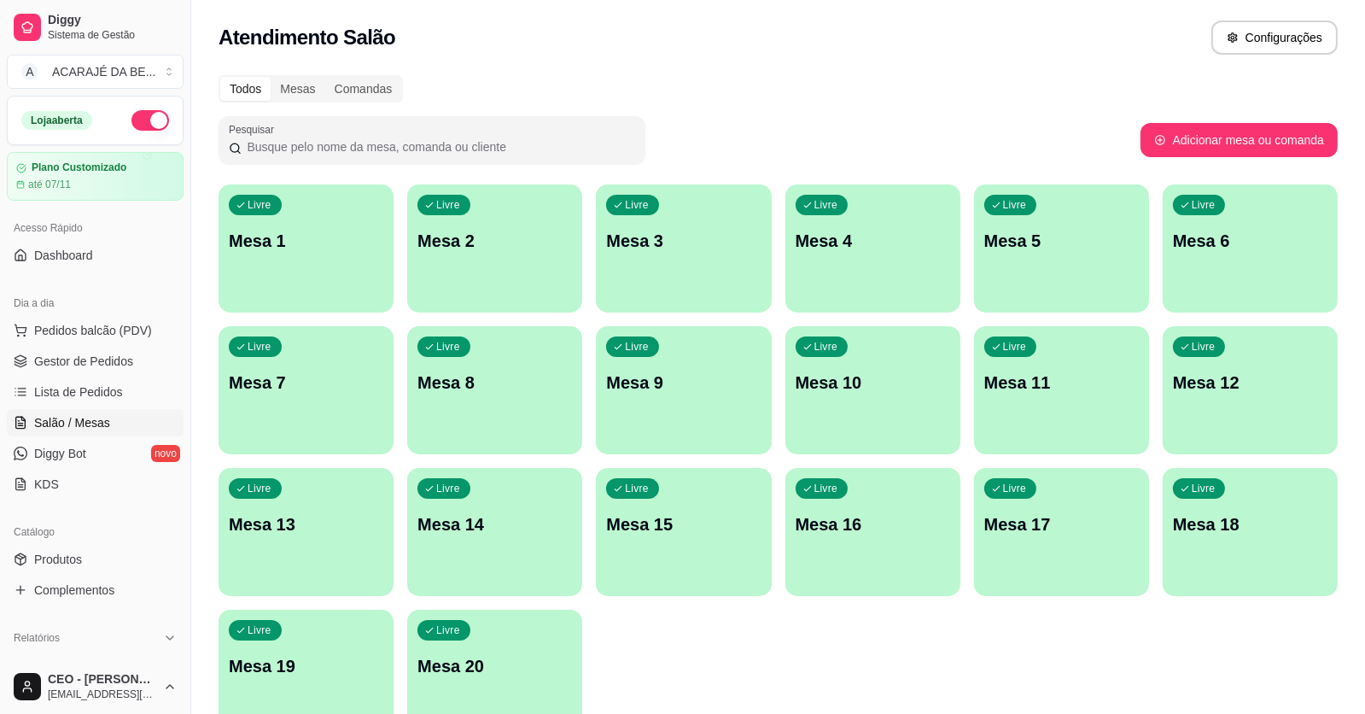
click at [662, 243] on p "Mesa 3" at bounding box center [683, 241] width 154 height 24
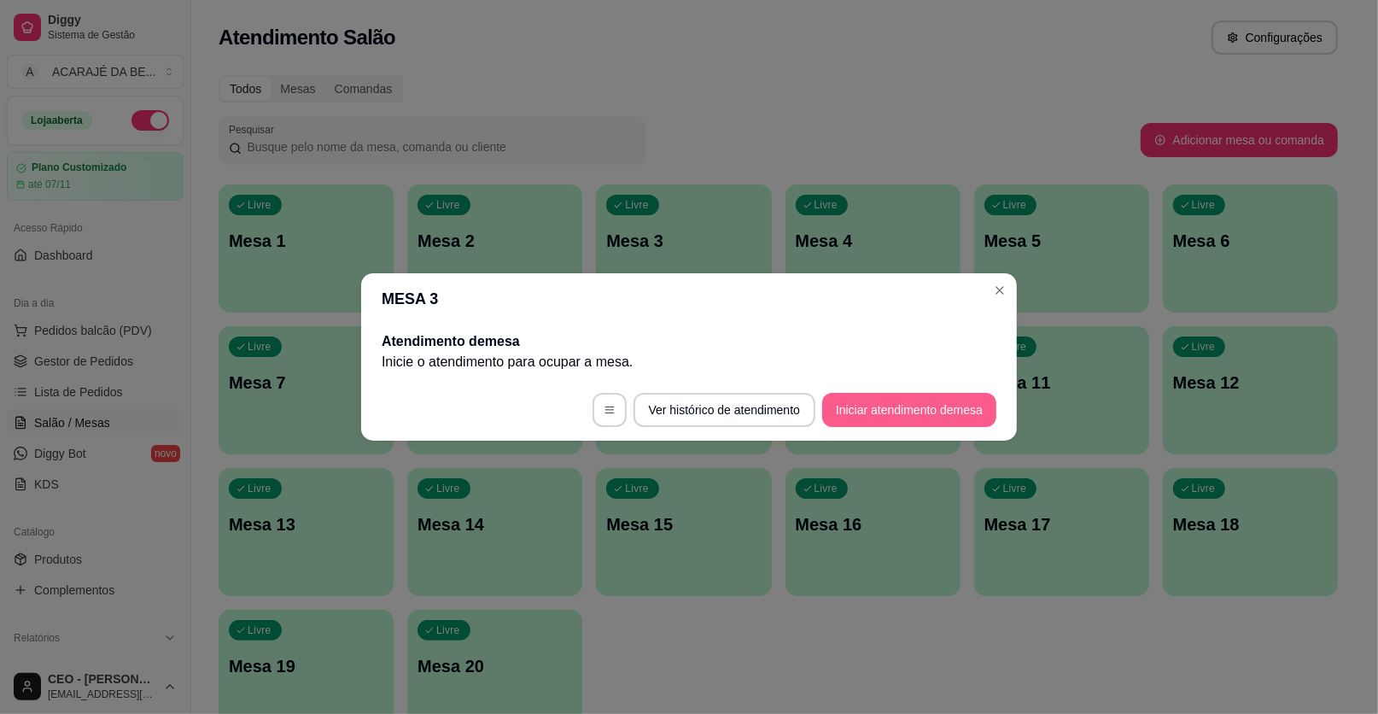
click at [915, 411] on button "Iniciar atendimento de mesa" at bounding box center [909, 410] width 174 height 34
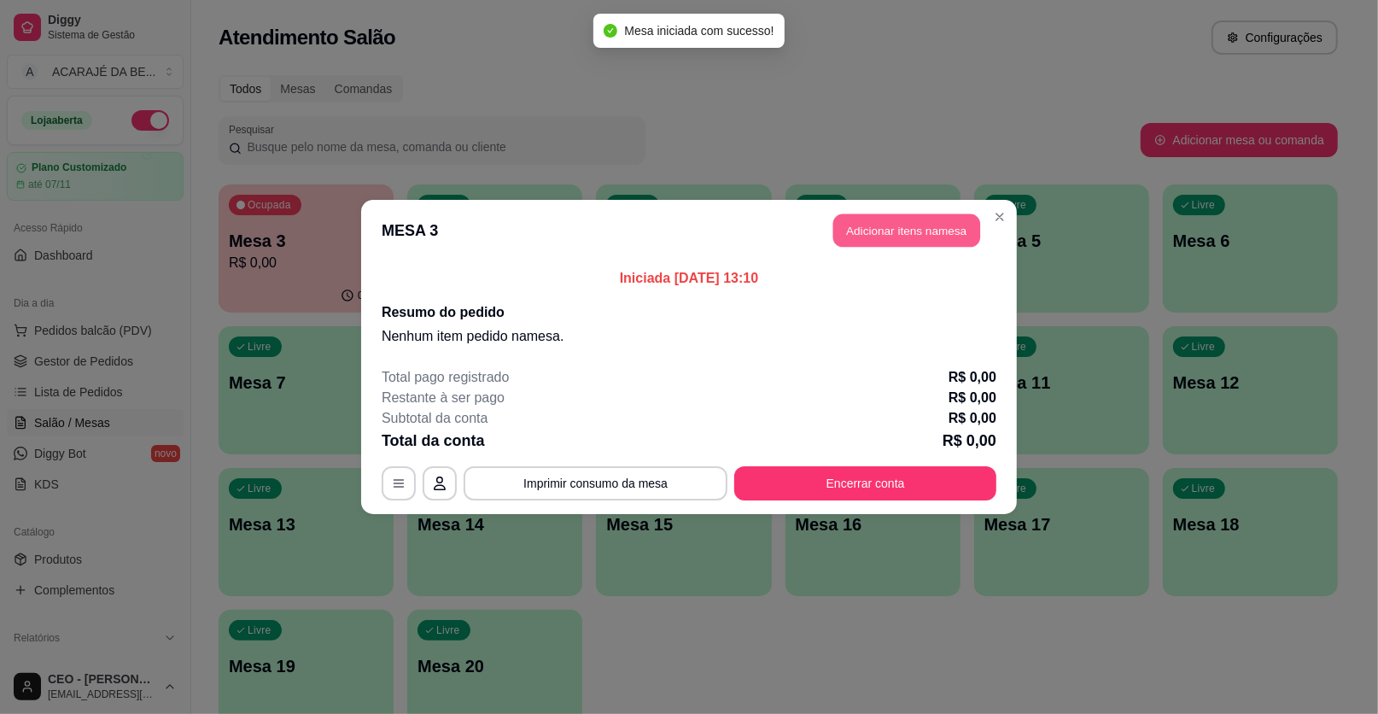
click at [891, 226] on button "Adicionar itens na mesa" at bounding box center [906, 230] width 147 height 33
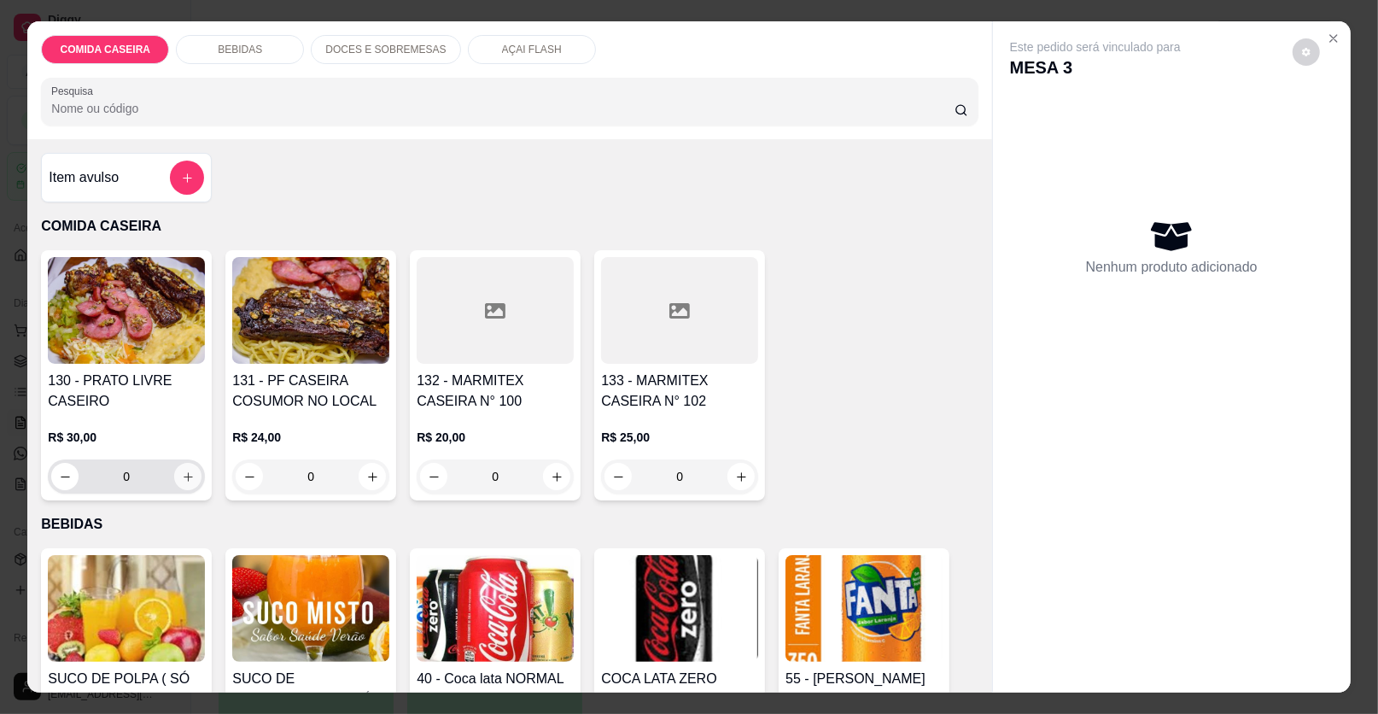
click at [182, 475] on icon "increase-product-quantity" at bounding box center [188, 476] width 13 height 13
type input "1"
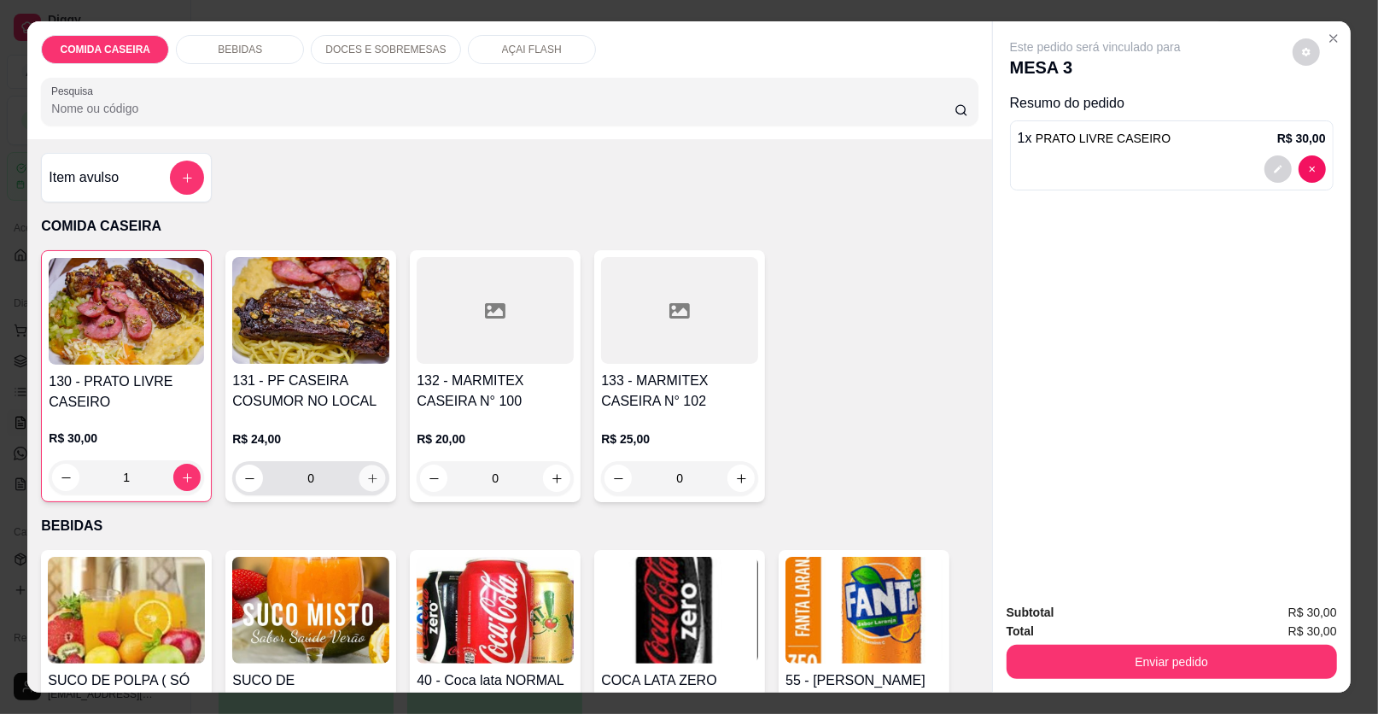
click at [375, 479] on button "increase-product-quantity" at bounding box center [372, 478] width 26 height 26
type input "1"
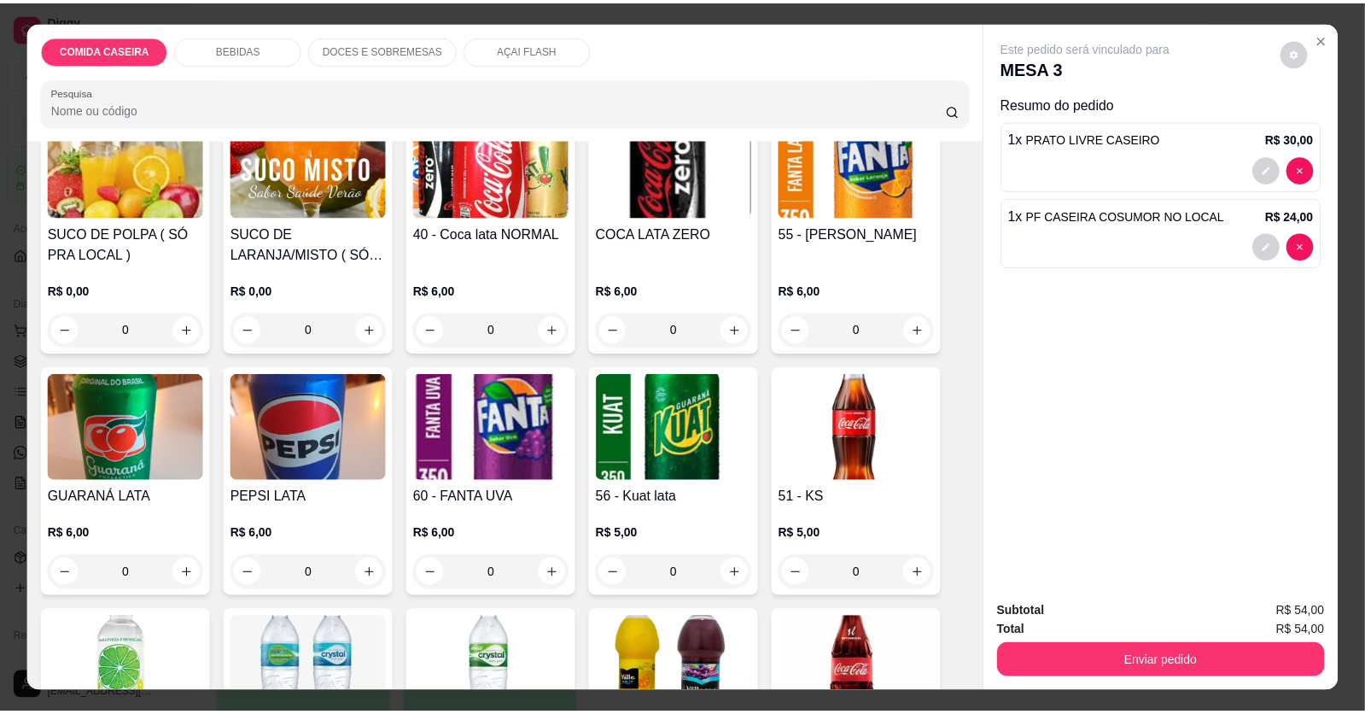
scroll to position [341, 0]
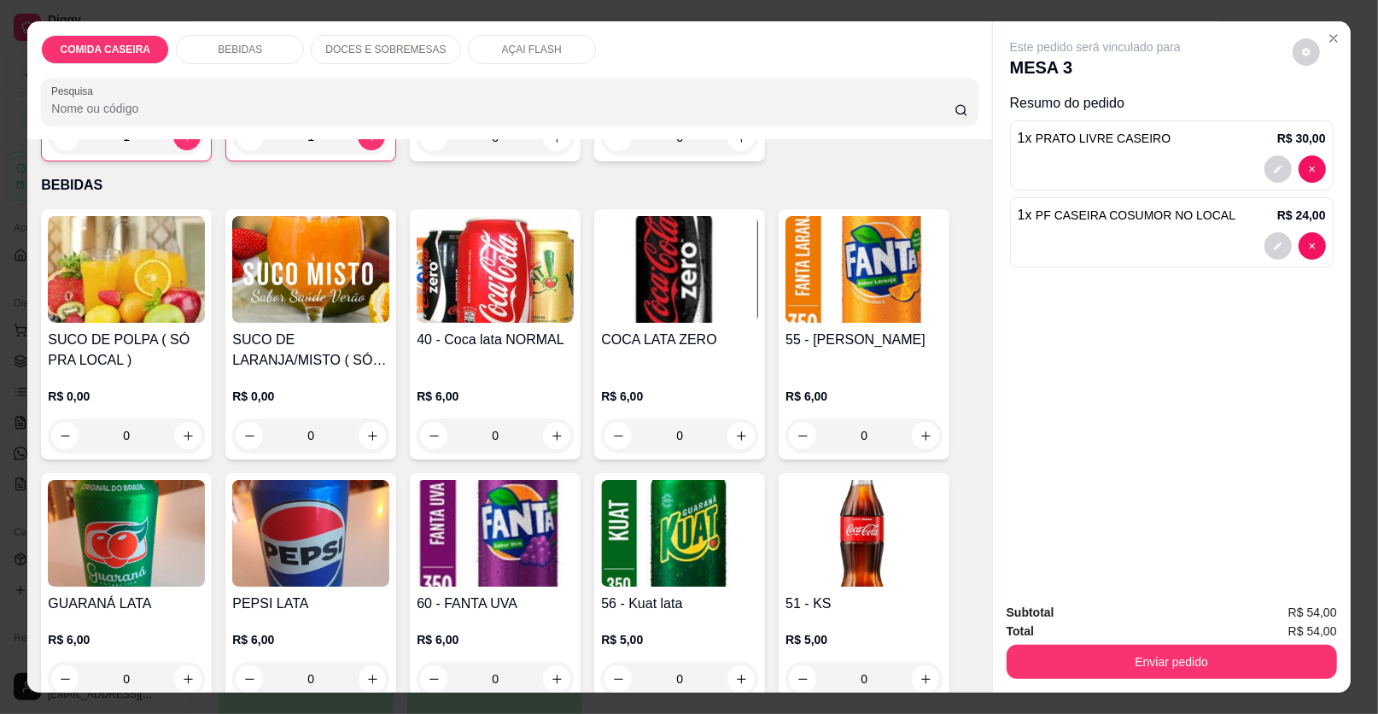
click at [136, 308] on img at bounding box center [126, 269] width 157 height 107
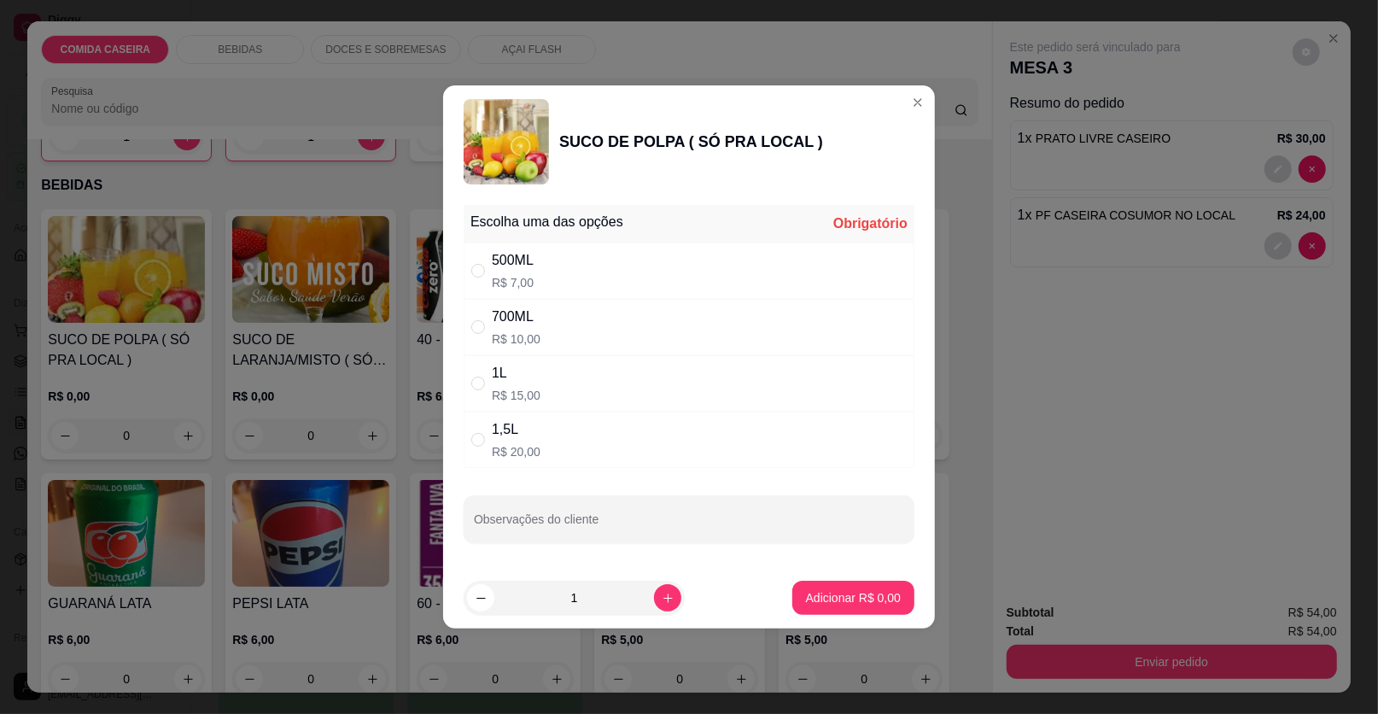
click at [592, 263] on div "500ML R$ 7,00" at bounding box center [688, 270] width 451 height 56
radio input "true"
click at [836, 591] on p "Adicionar R$ 7,00" at bounding box center [853, 597] width 92 height 16
type input "1"
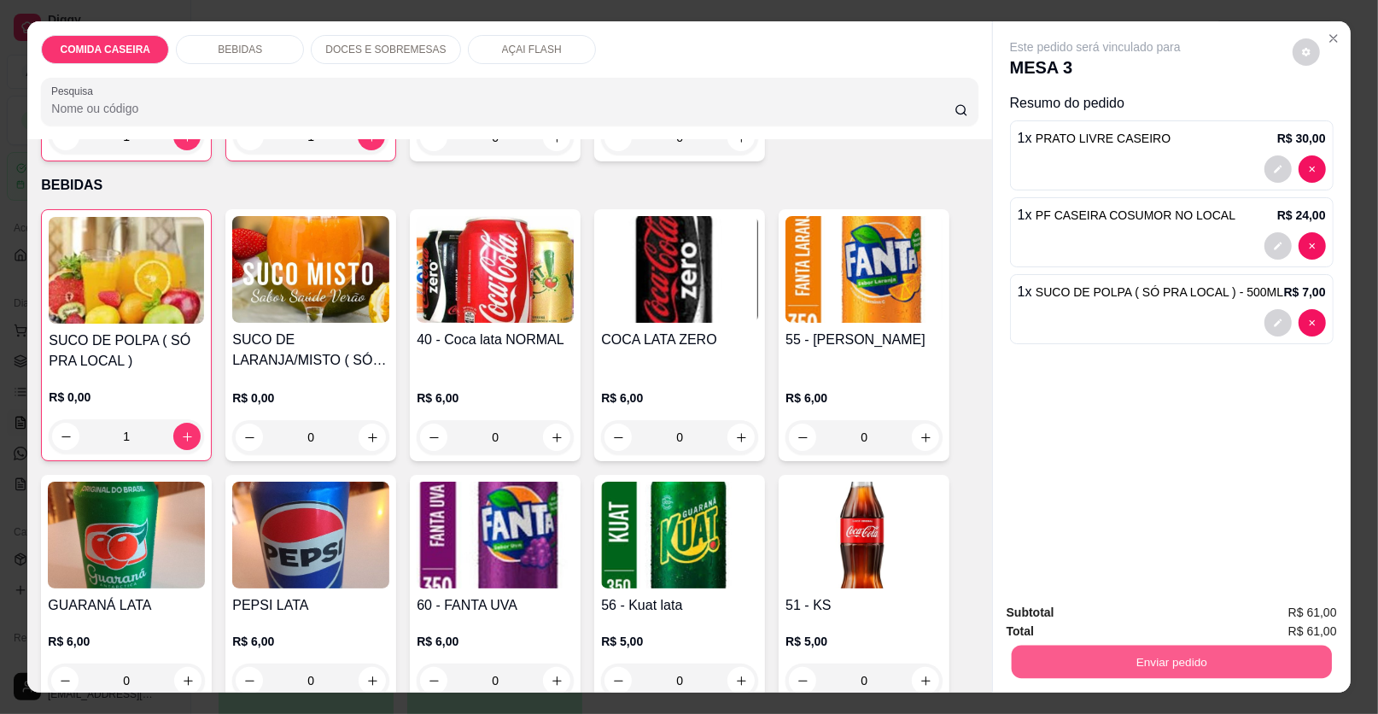
click at [1113, 648] on button "Enviar pedido" at bounding box center [1171, 661] width 320 height 33
click at [1317, 616] on button "Enviar pedido" at bounding box center [1292, 619] width 96 height 32
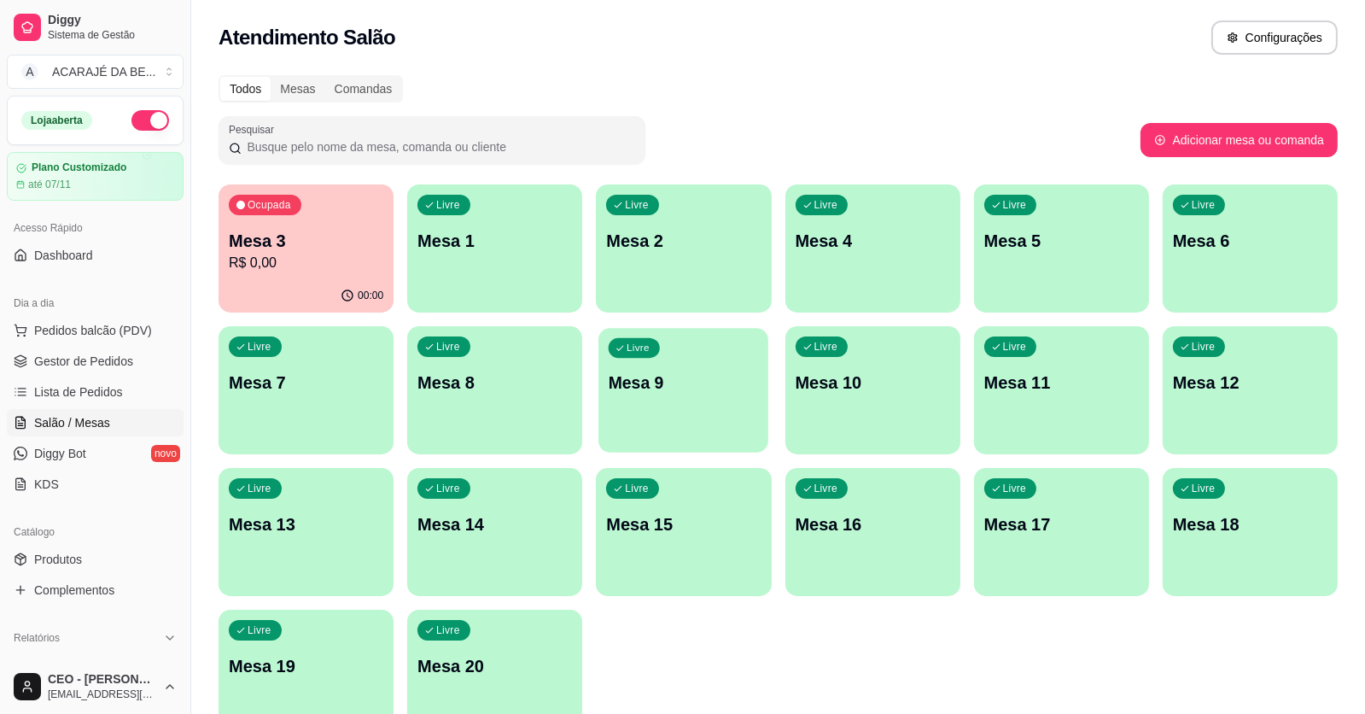
click at [680, 369] on div "Livre Mesa 9" at bounding box center [683, 380] width 170 height 104
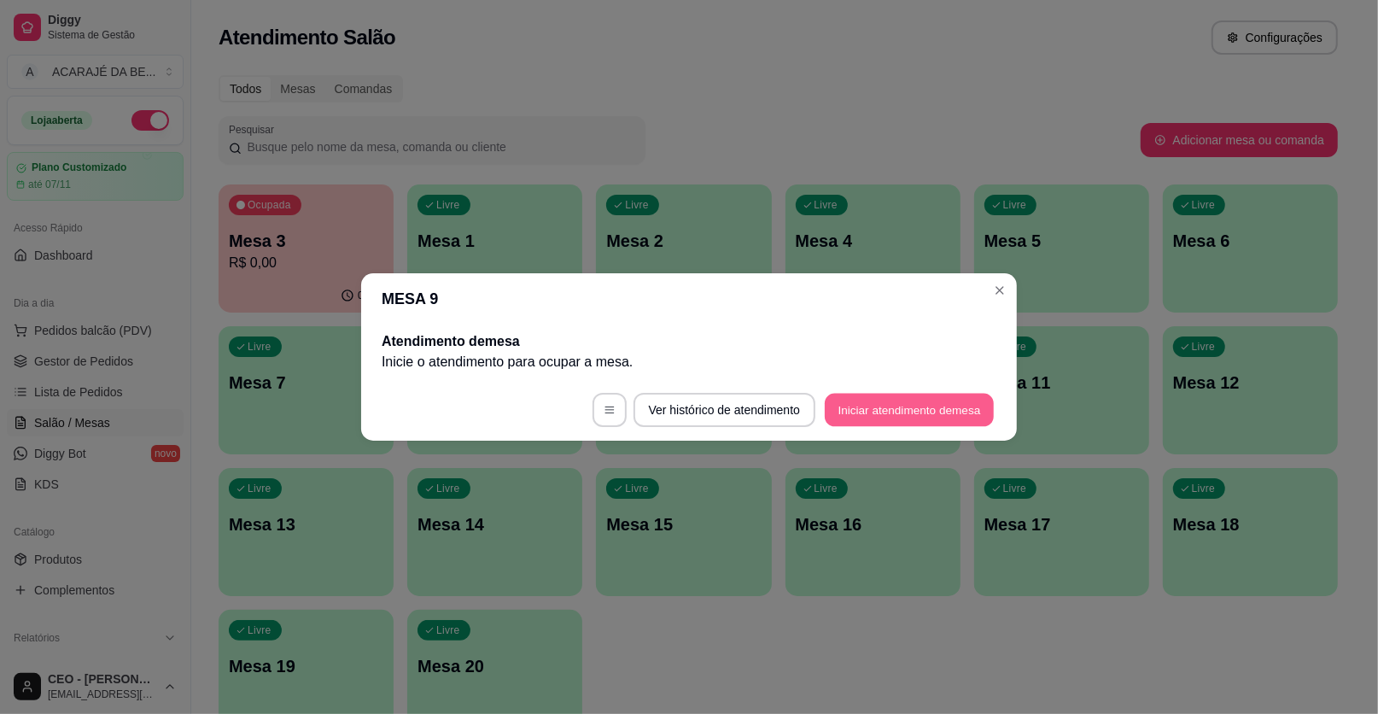
click at [857, 409] on button "Iniciar atendimento de mesa" at bounding box center [909, 409] width 169 height 33
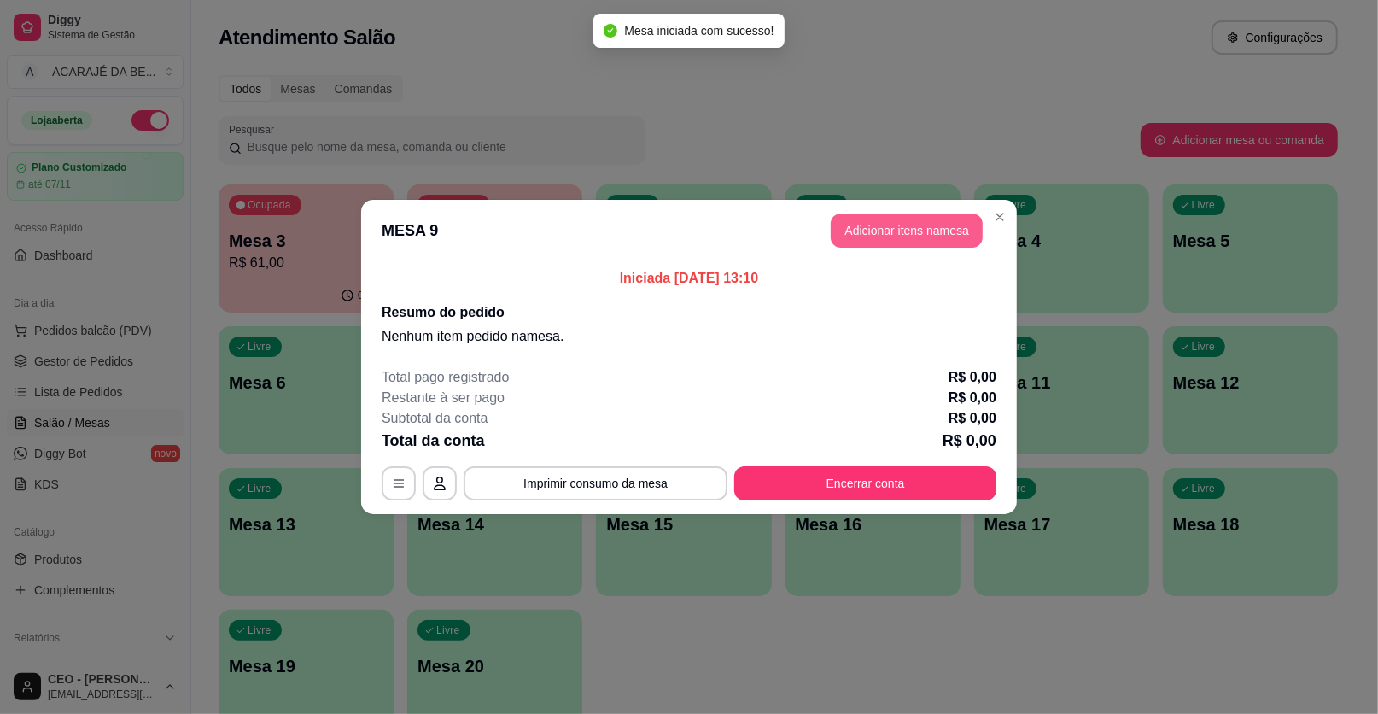
click at [865, 239] on button "Adicionar itens na mesa" at bounding box center [907, 230] width 152 height 34
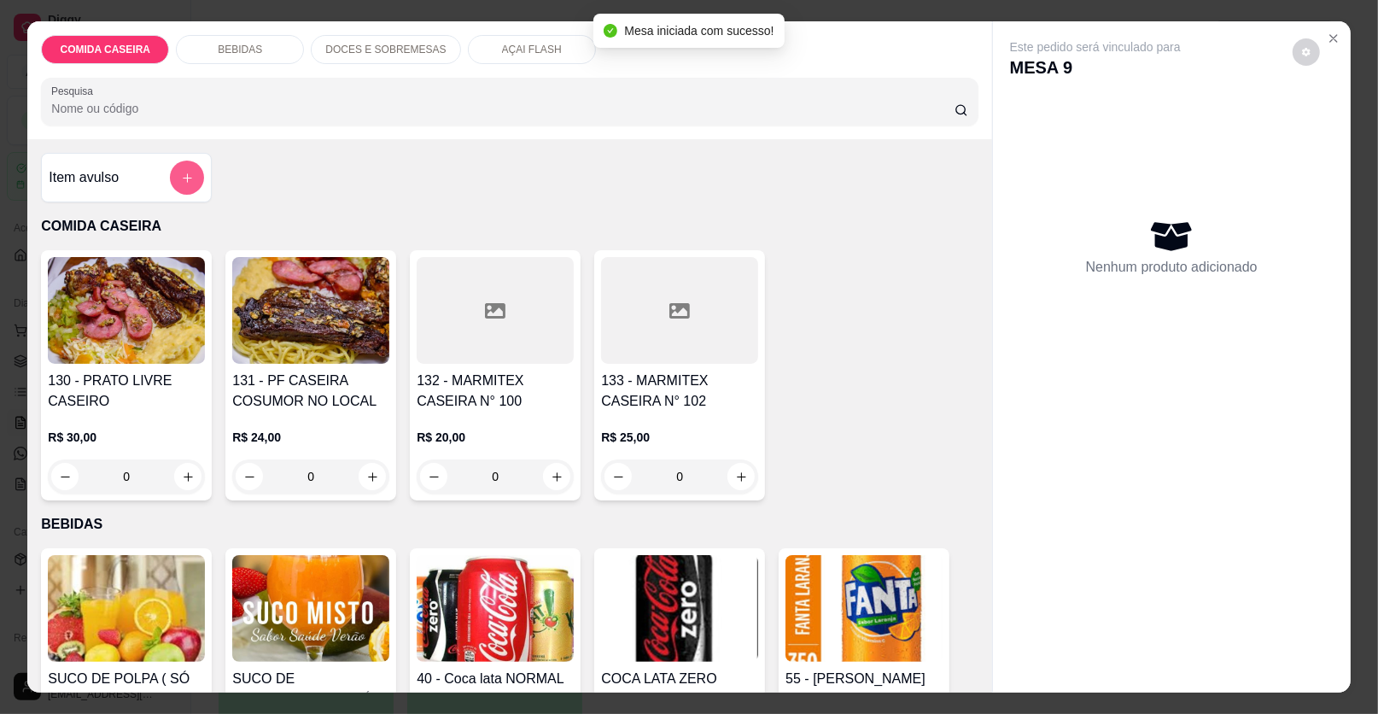
click at [172, 179] on button "add-separate-item" at bounding box center [187, 177] width 34 height 34
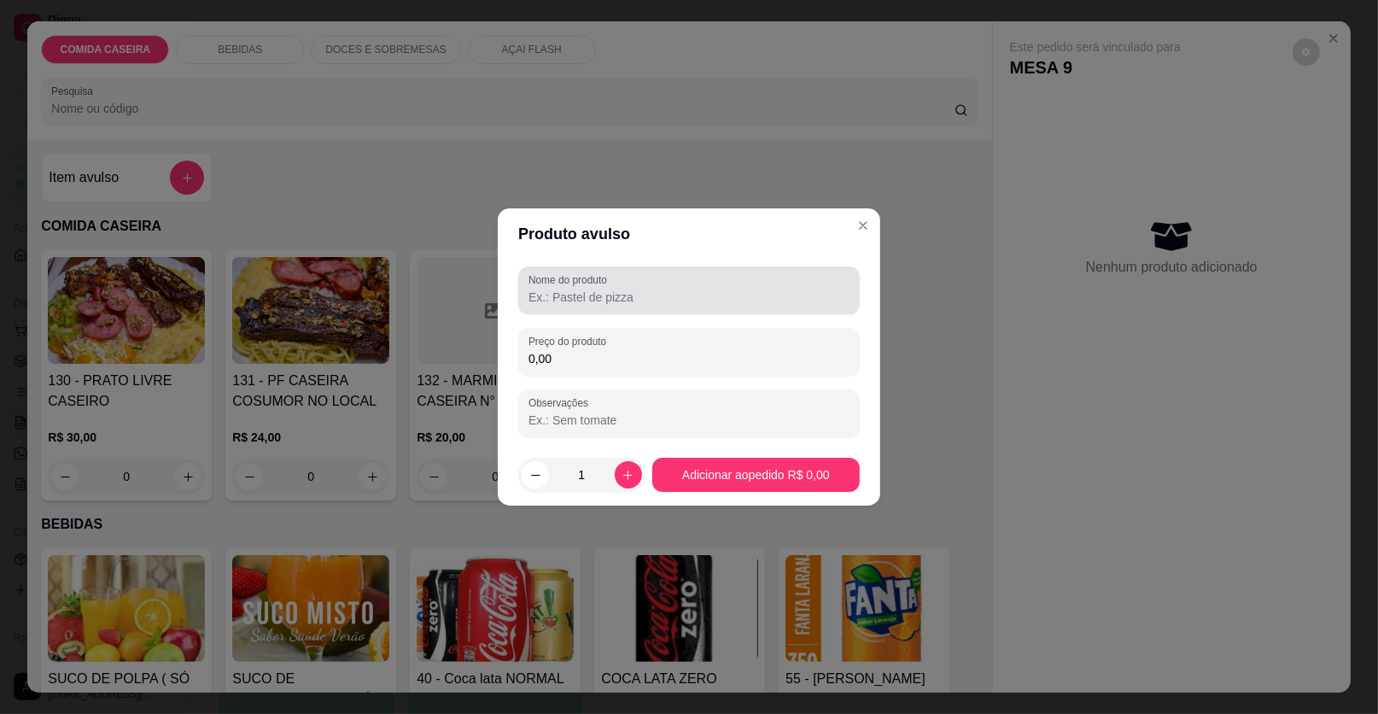
click at [530, 295] on input "Nome do produto" at bounding box center [688, 297] width 321 height 17
type input "PESO"
click at [564, 357] on input "0,00" at bounding box center [688, 358] width 321 height 17
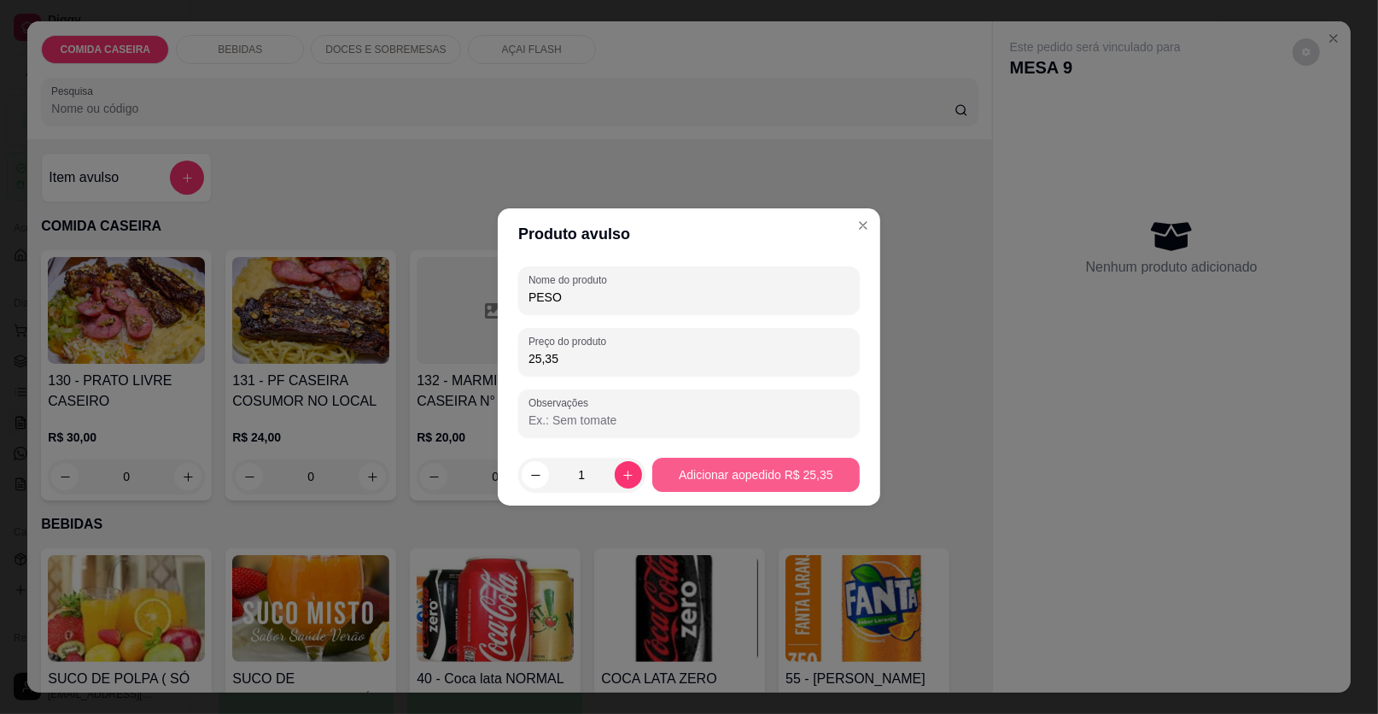
type input "25,35"
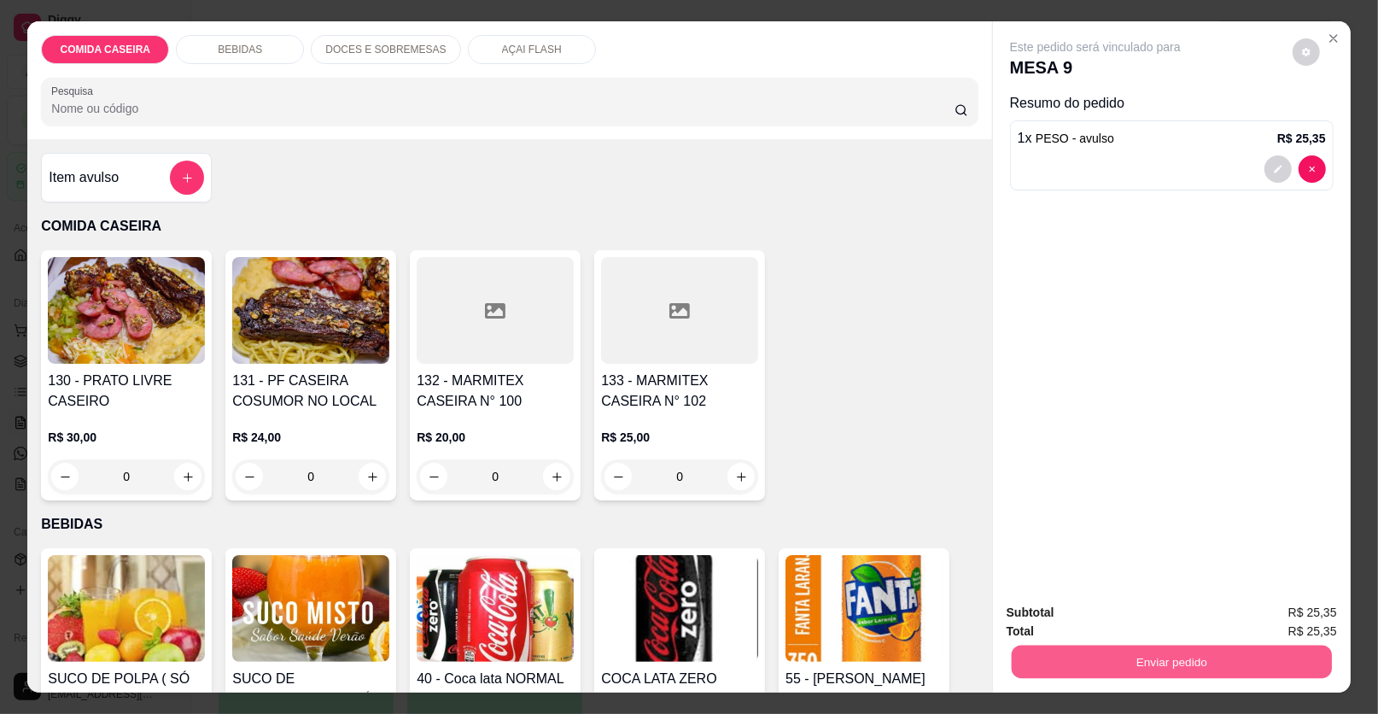
click at [1185, 655] on button "Enviar pedido" at bounding box center [1171, 661] width 320 height 33
click at [1269, 612] on button "Enviar pedido" at bounding box center [1292, 619] width 96 height 32
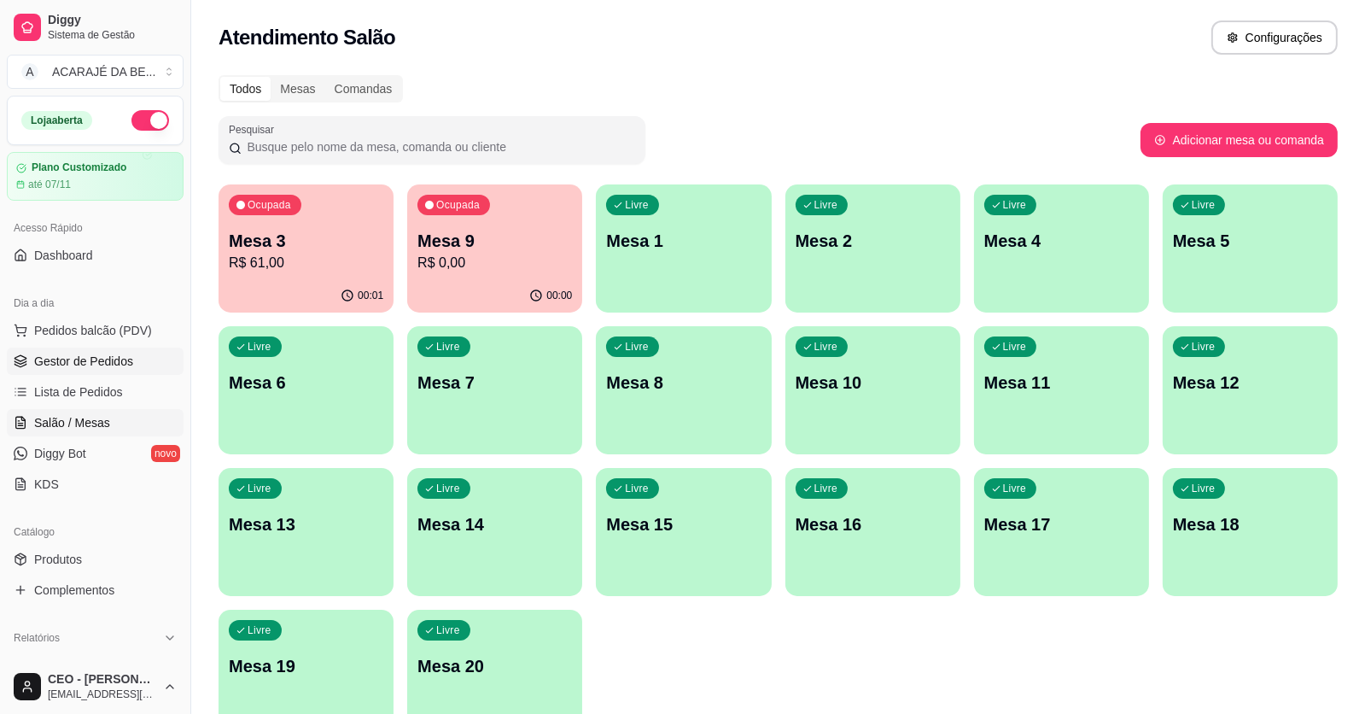
click at [73, 364] on span "Gestor de Pedidos" at bounding box center [83, 361] width 99 height 17
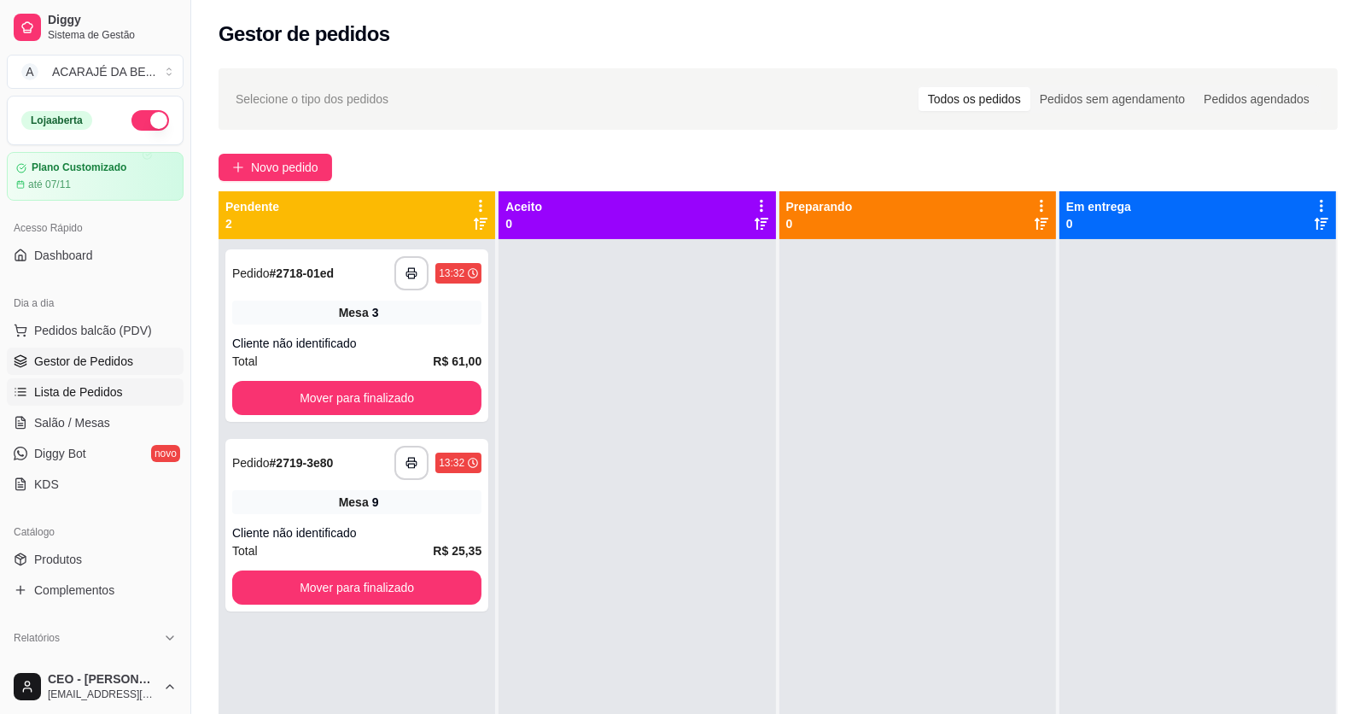
click at [116, 388] on span "Lista de Pedidos" at bounding box center [78, 391] width 89 height 17
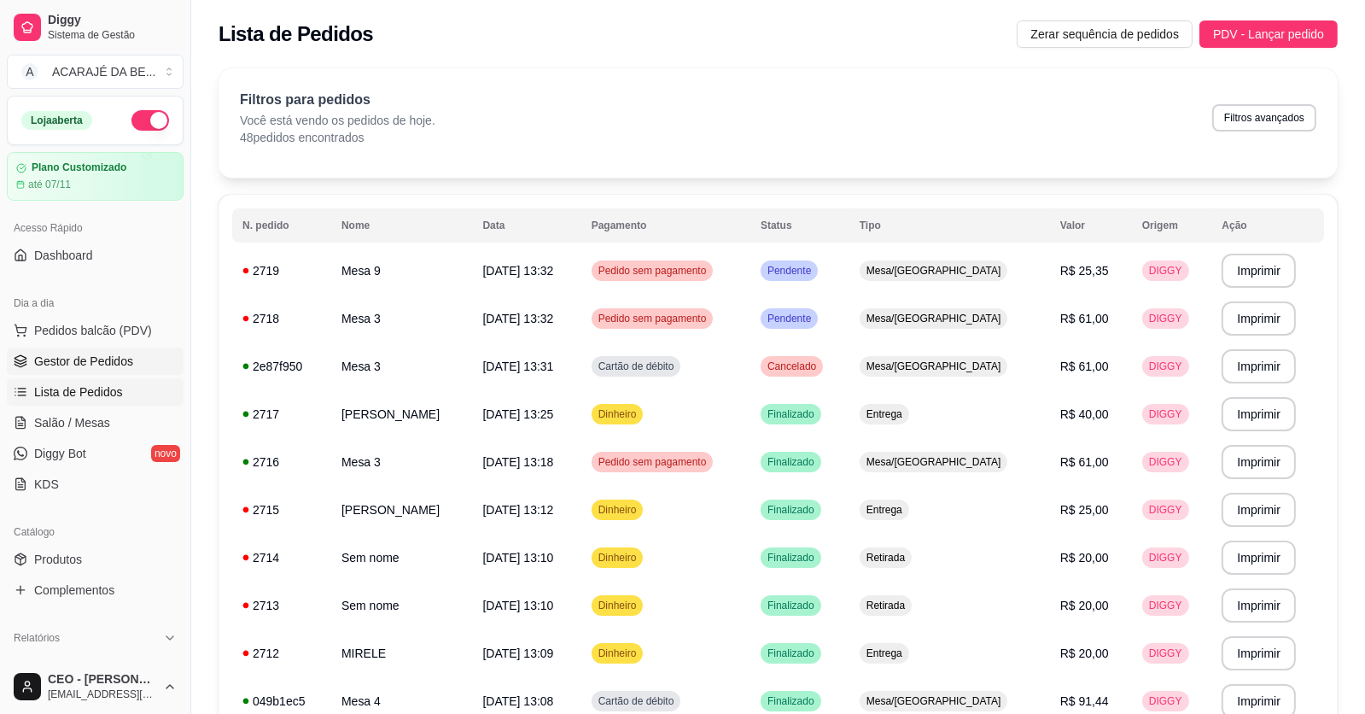
click at [106, 358] on span "Gestor de Pedidos" at bounding box center [83, 361] width 99 height 17
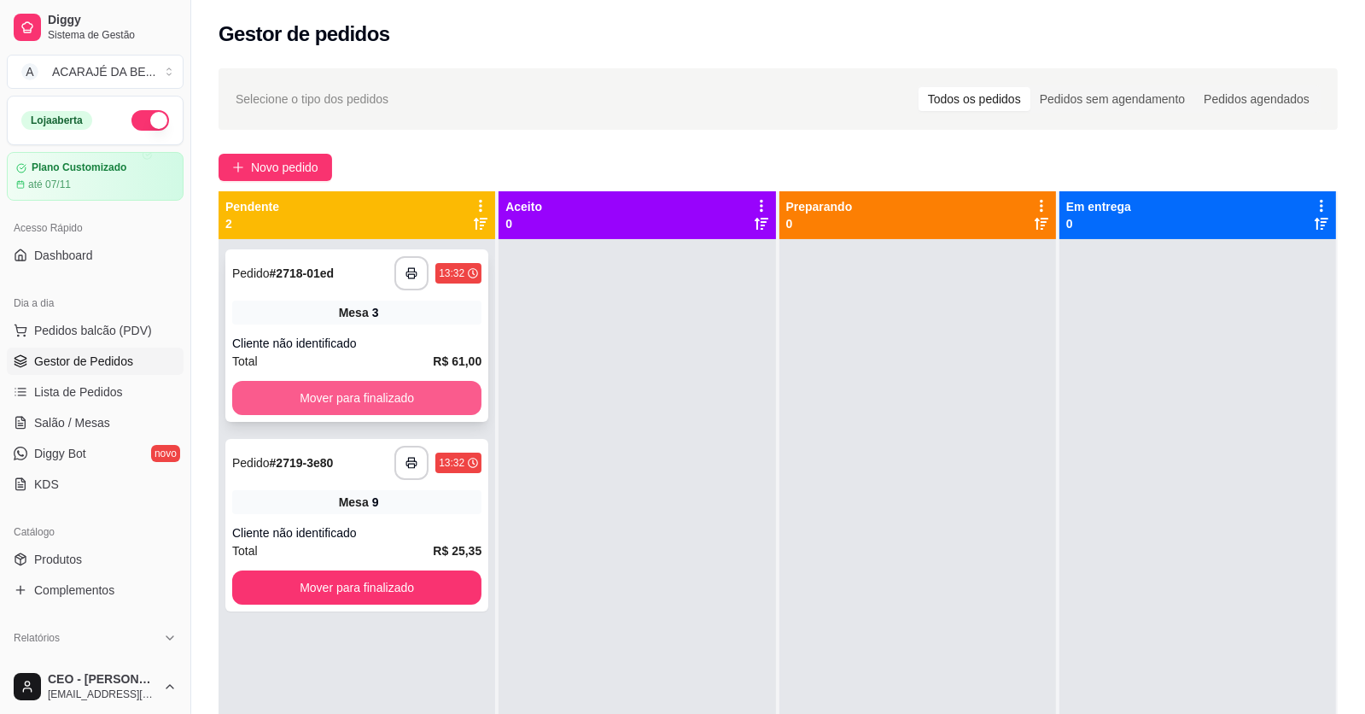
click at [423, 399] on button "Mover para finalizado" at bounding box center [356, 398] width 249 height 34
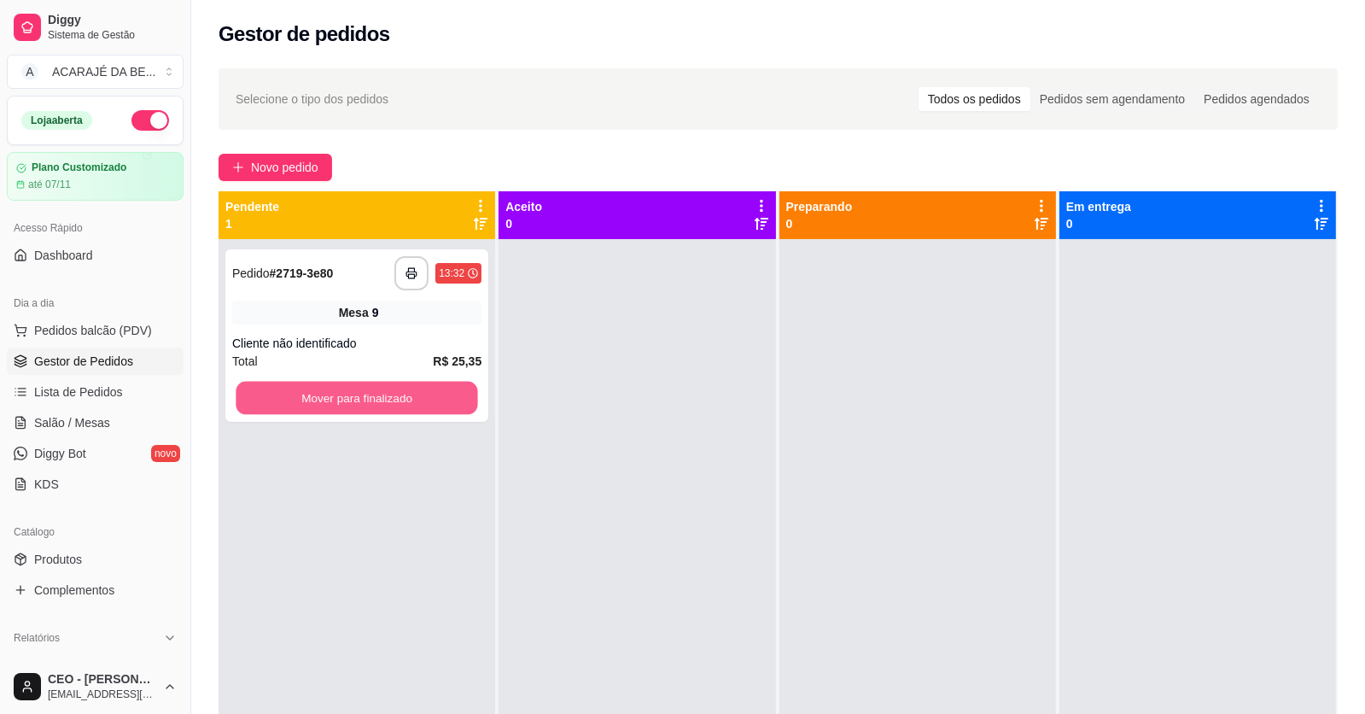
click at [467, 388] on button "Mover para finalizado" at bounding box center [357, 398] width 242 height 33
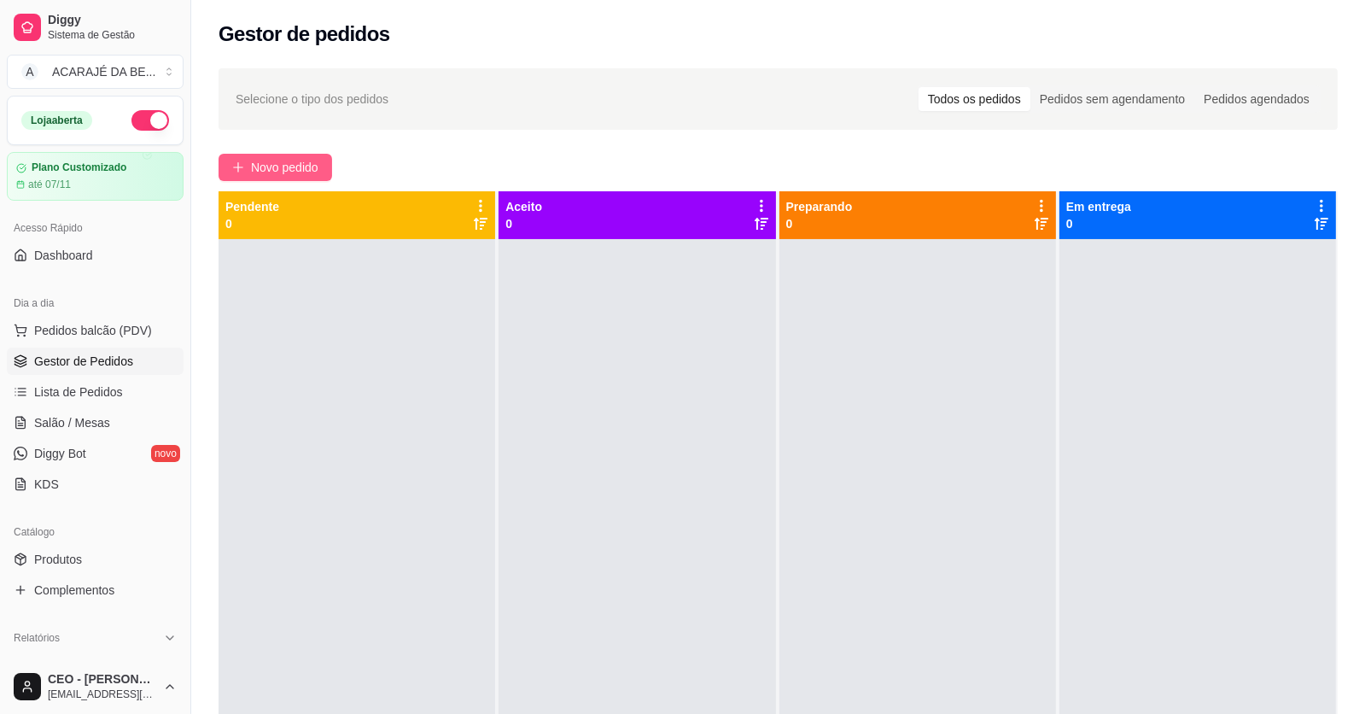
click at [269, 155] on button "Novo pedido" at bounding box center [276, 167] width 114 height 27
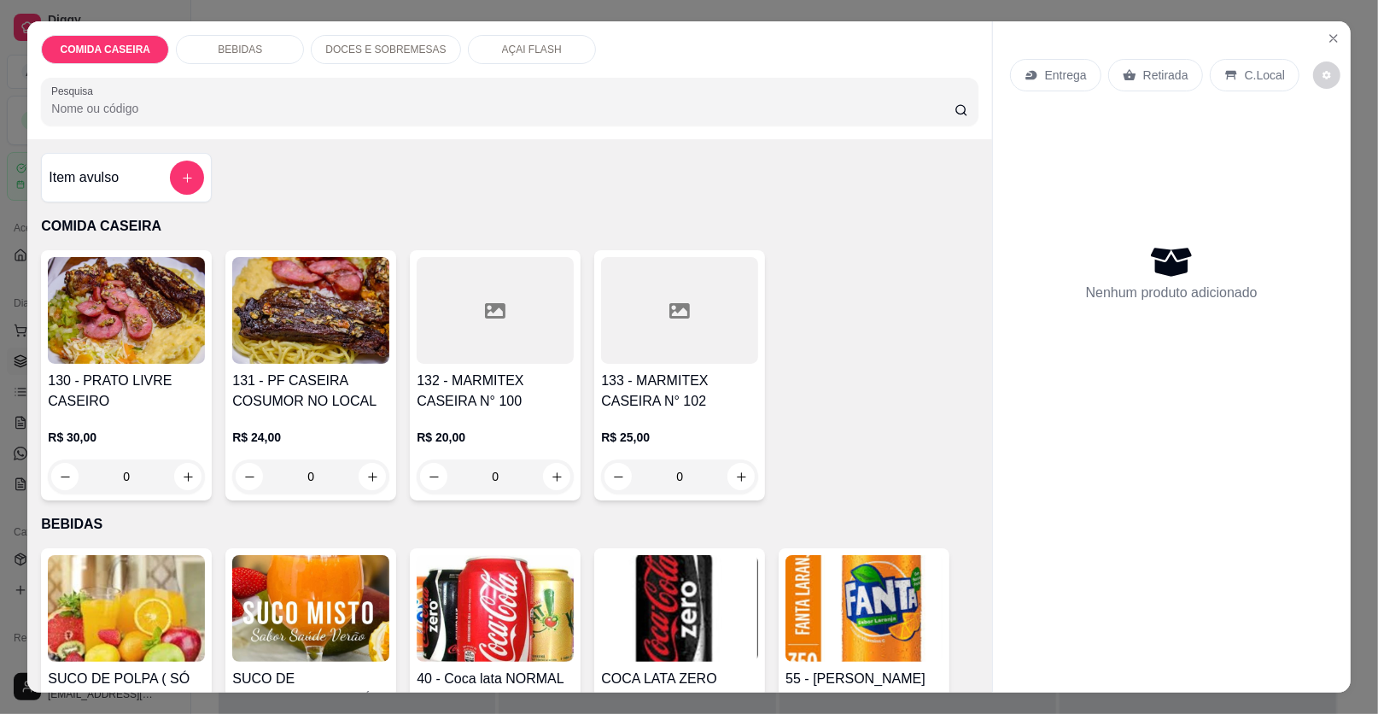
click at [701, 311] on div at bounding box center [679, 310] width 157 height 107
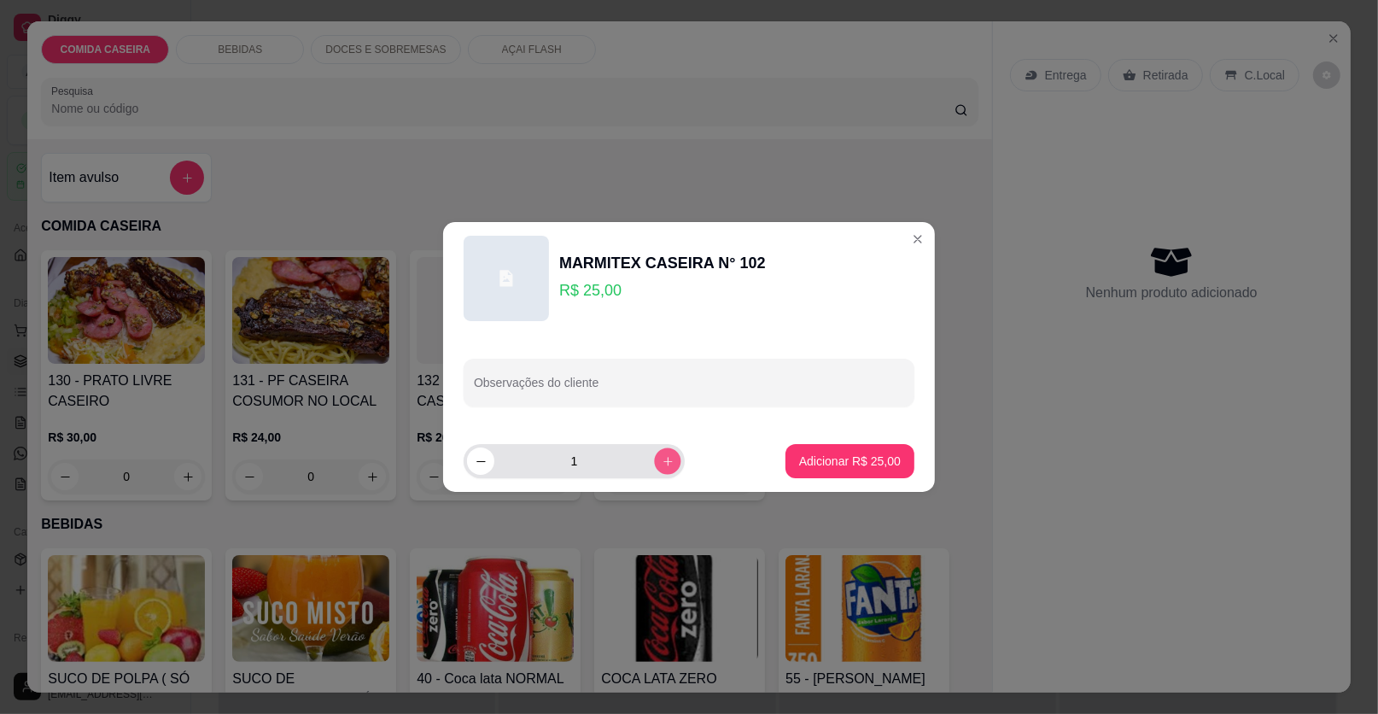
click at [662, 469] on button "increase-product-quantity" at bounding box center [667, 460] width 26 height 26
type input "2"
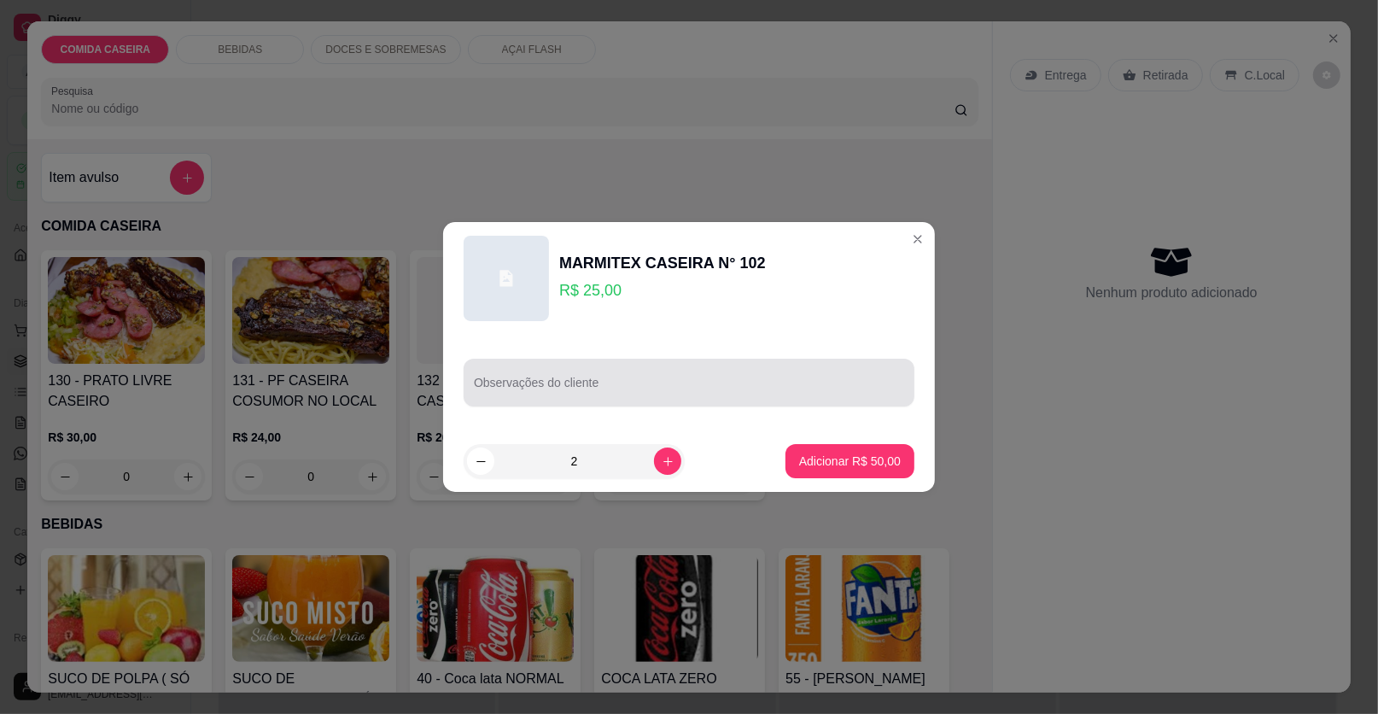
click at [662, 384] on input "Observações do cliente" at bounding box center [689, 389] width 430 height 17
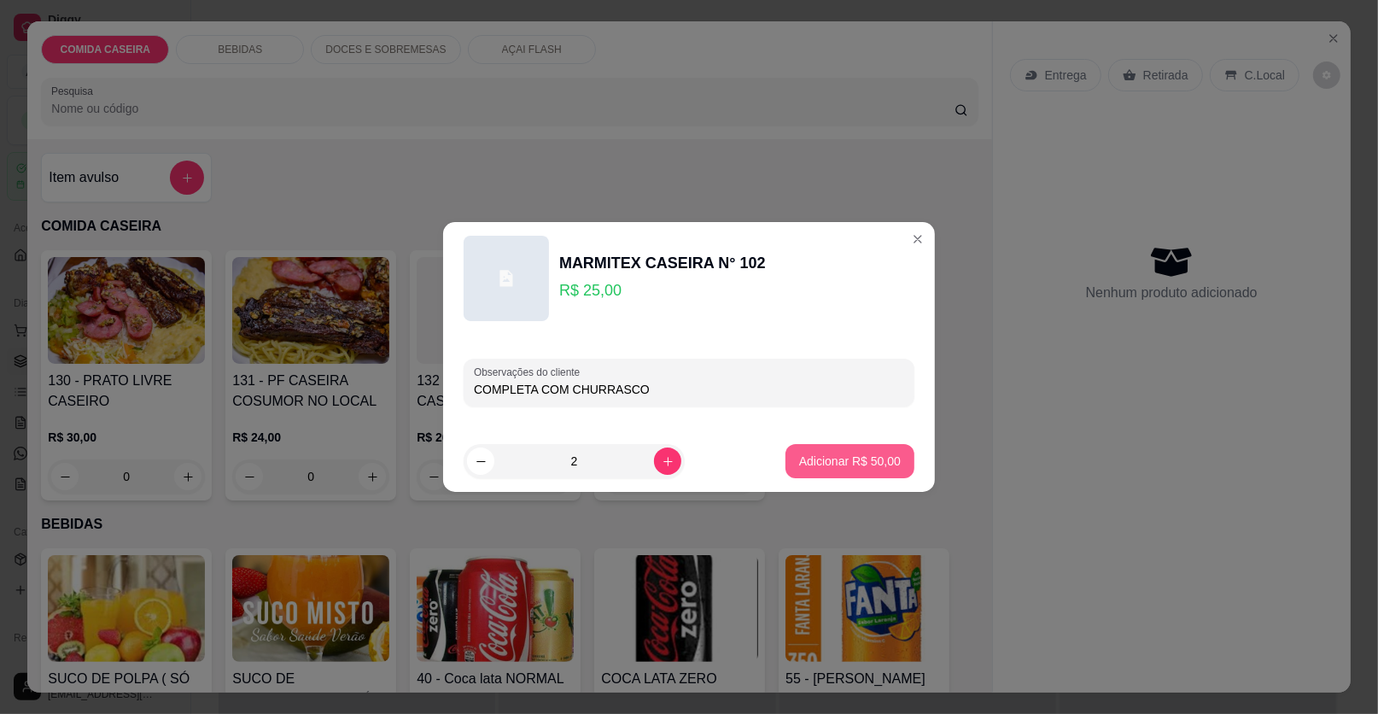
type input "COMPLETA COM CHURRASCO"
click at [879, 468] on p "Adicionar R$ 50,00" at bounding box center [850, 460] width 102 height 17
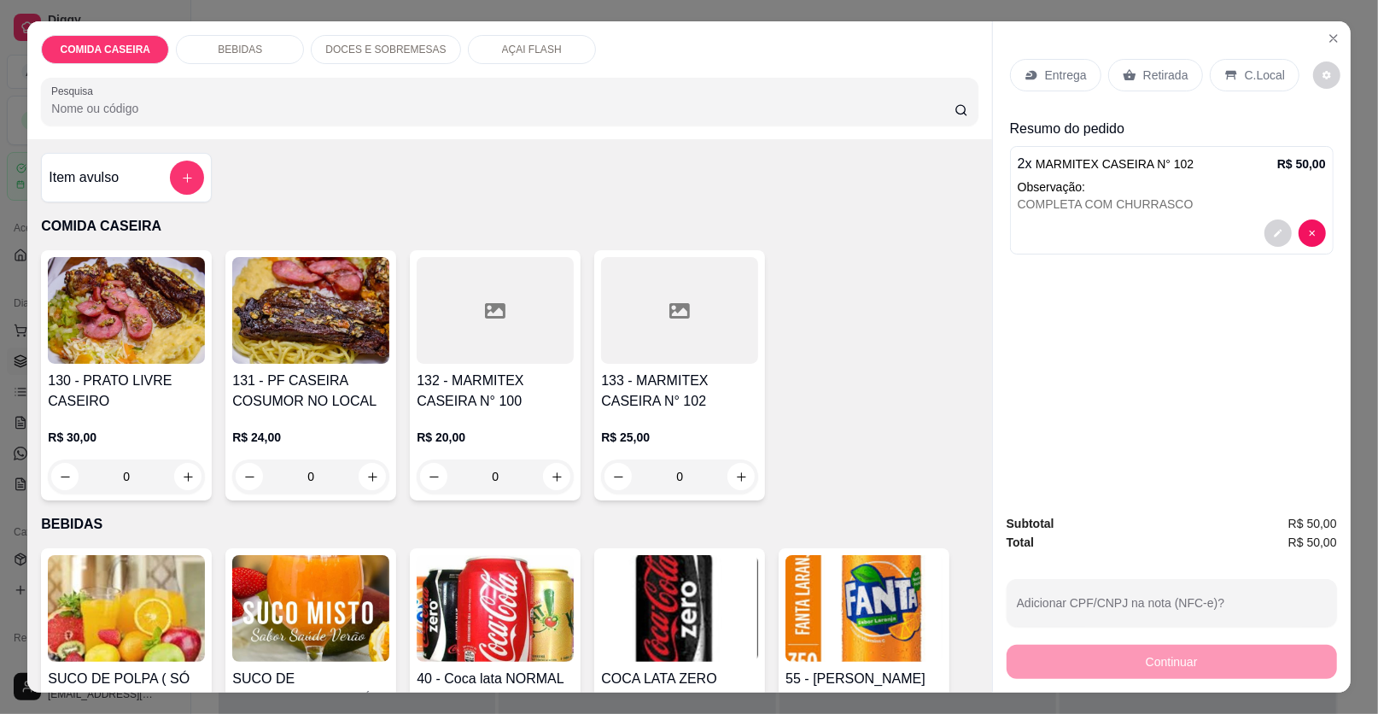
click at [1047, 69] on p "Entrega" at bounding box center [1066, 75] width 42 height 17
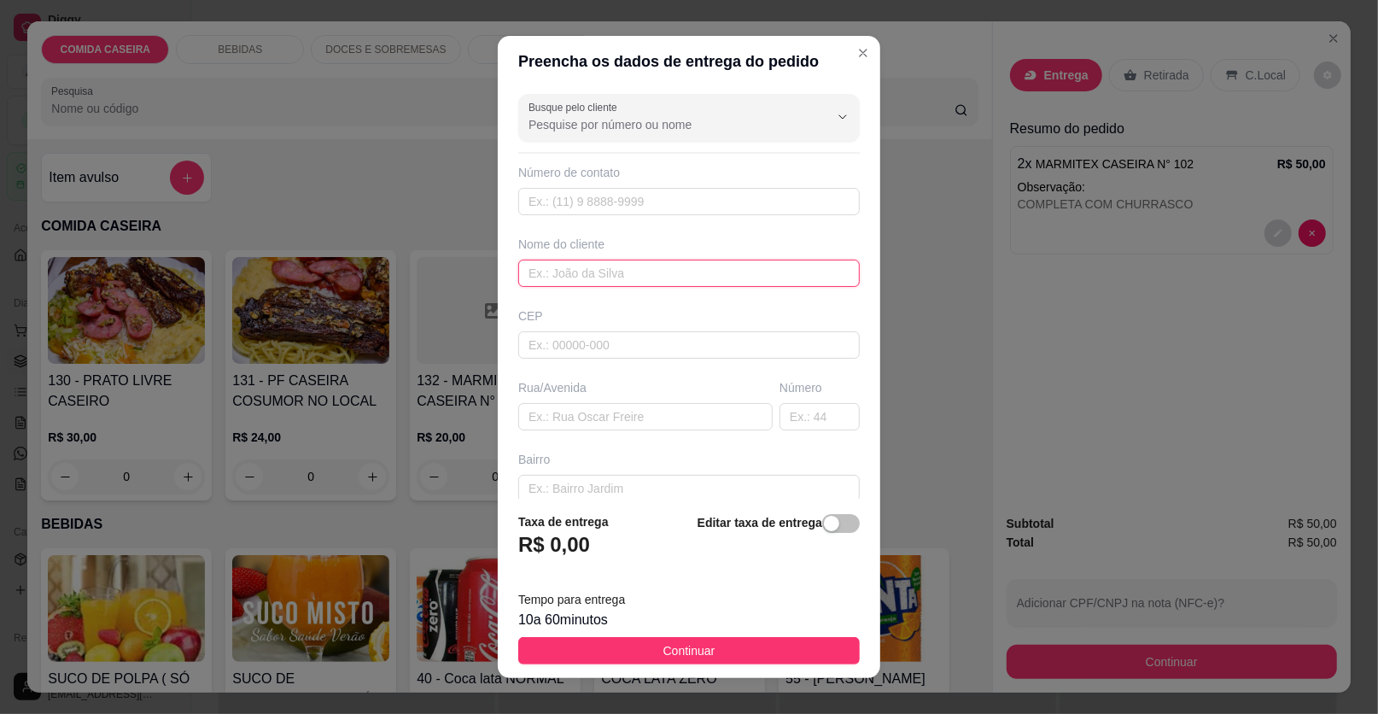
click at [673, 269] on input "text" at bounding box center [688, 272] width 341 height 27
type input "GERUSIA"
click at [709, 422] on input "text" at bounding box center [645, 416] width 254 height 27
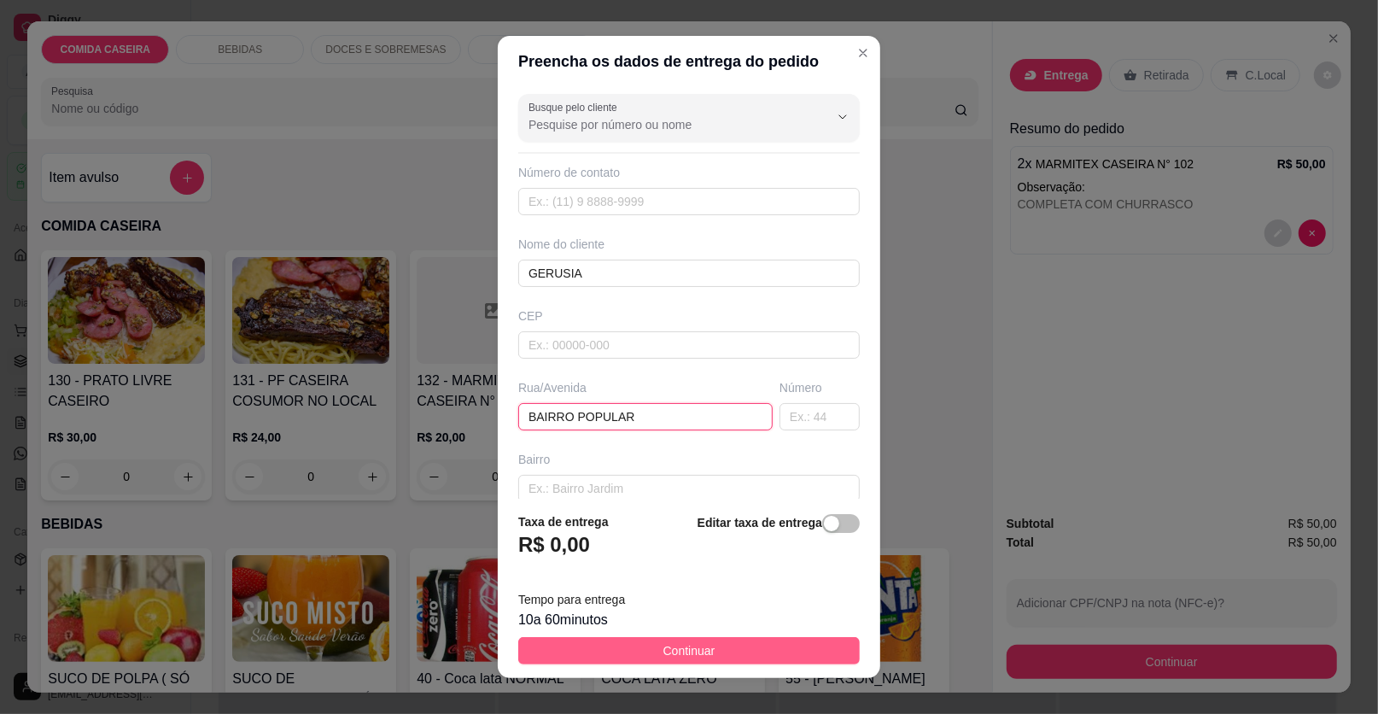
type input "BAIRRO POPULAR"
click at [763, 644] on button "Continuar" at bounding box center [688, 650] width 341 height 27
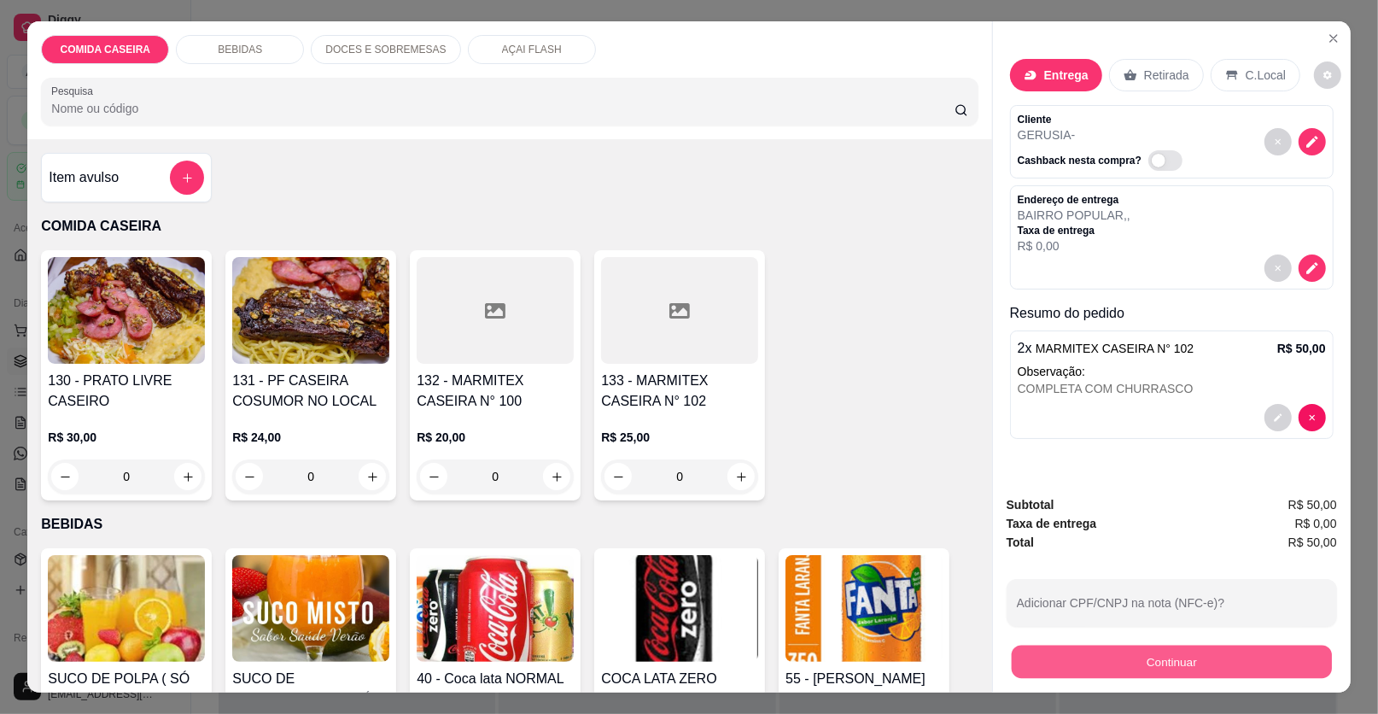
click at [1117, 668] on button "Continuar" at bounding box center [1171, 661] width 320 height 33
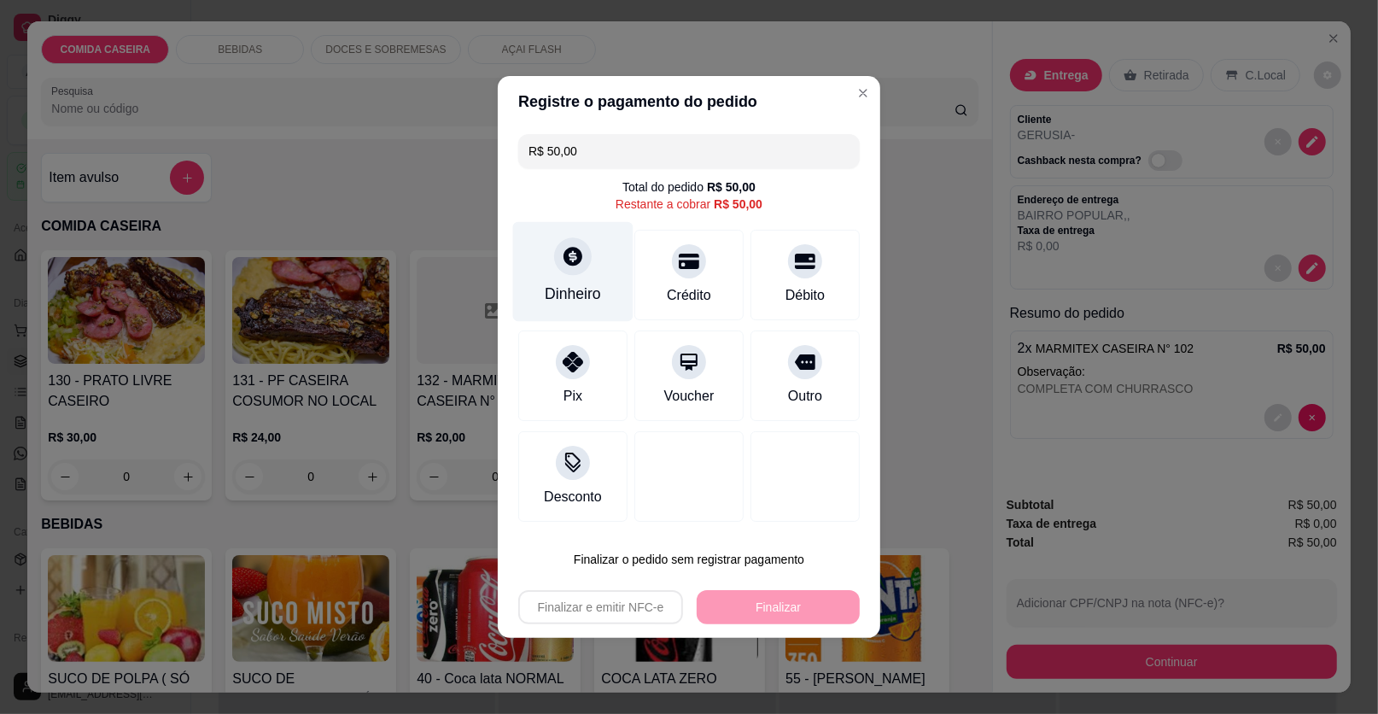
click at [584, 283] on div "Dinheiro" at bounding box center [573, 294] width 56 height 22
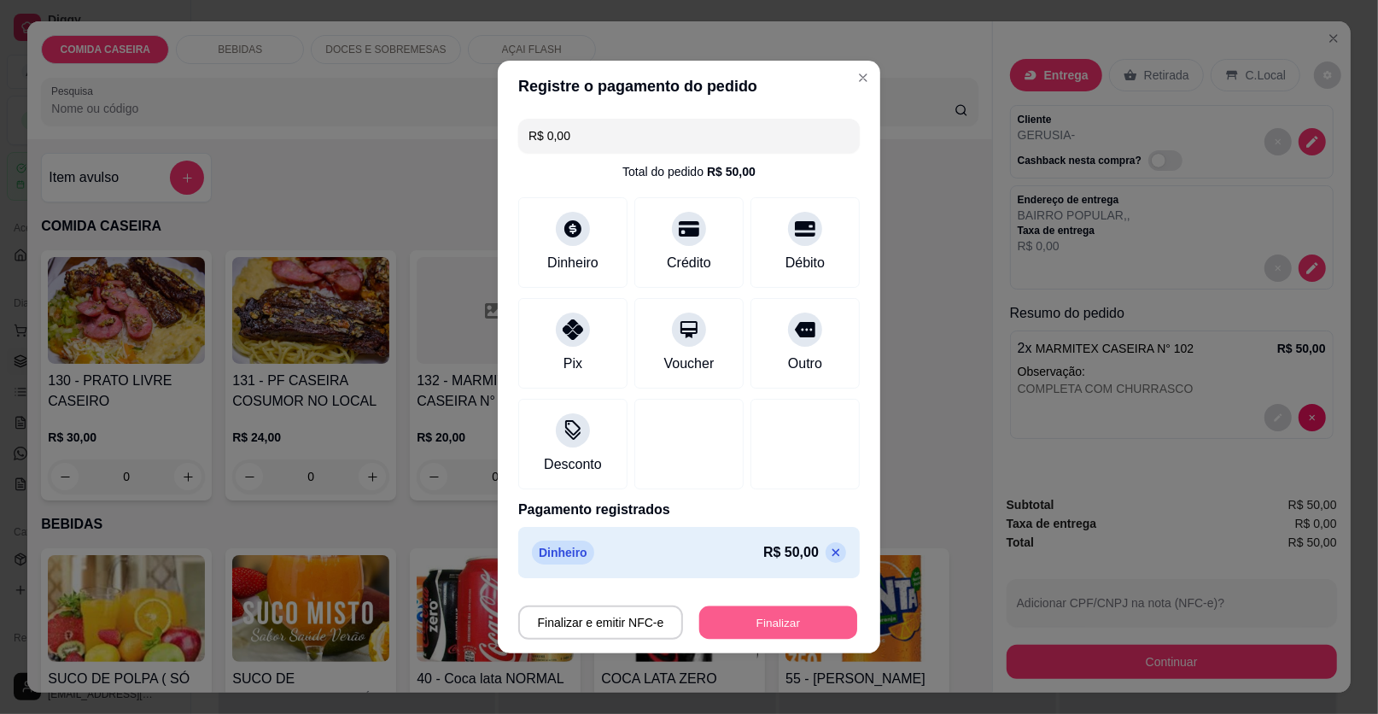
click at [801, 615] on button "Finalizar" at bounding box center [778, 622] width 158 height 33
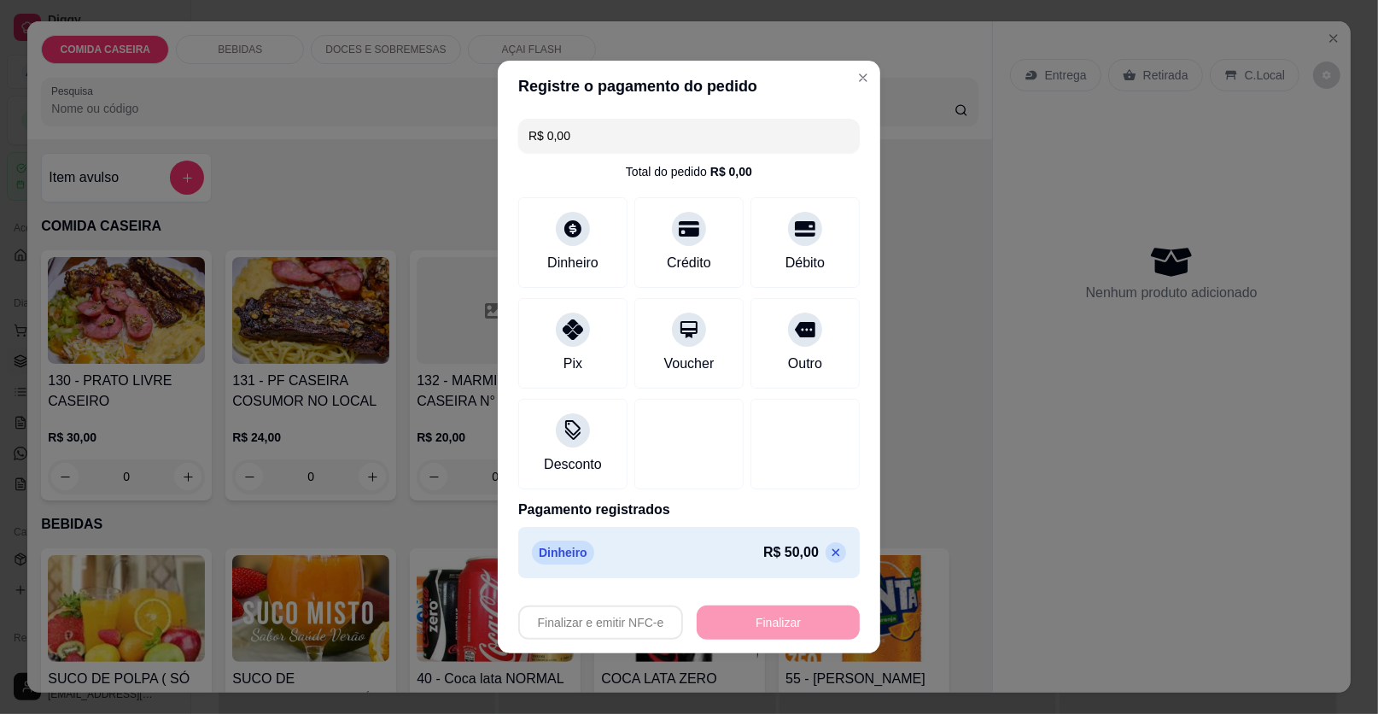
type input "-R$ 50,00"
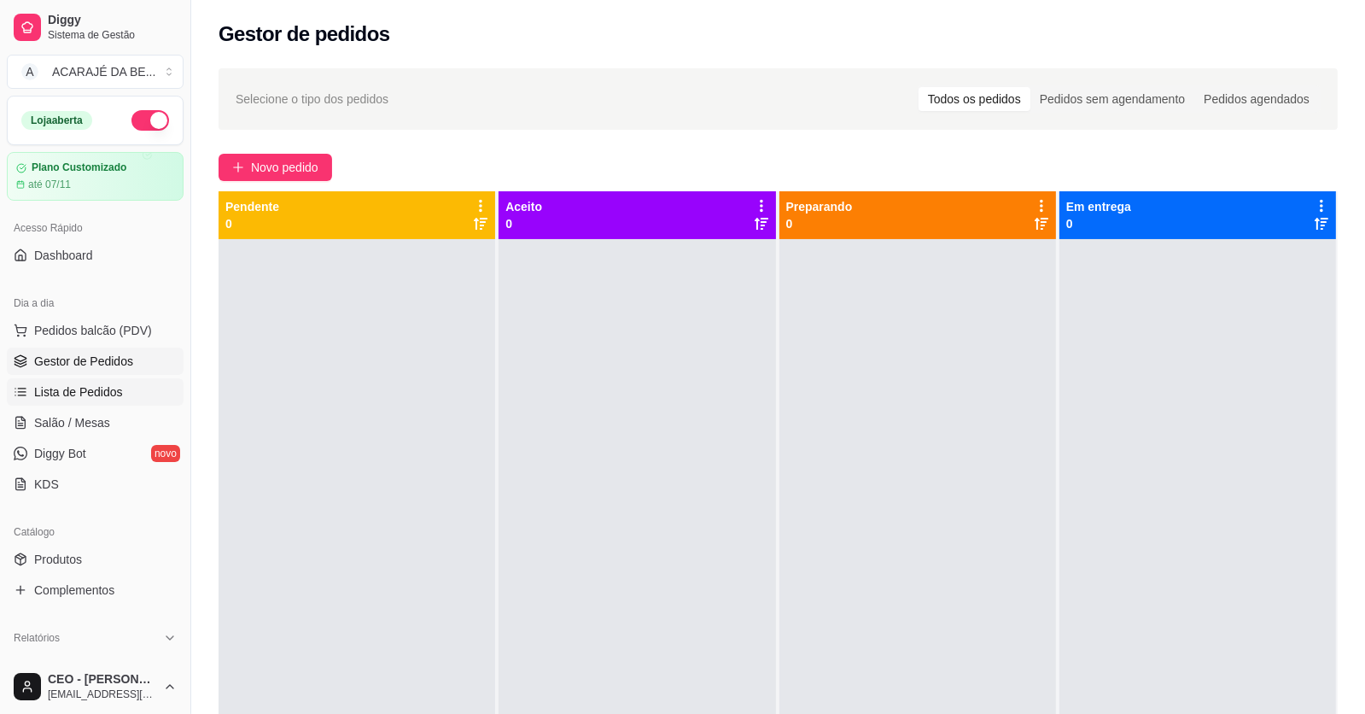
click at [102, 393] on span "Lista de Pedidos" at bounding box center [78, 391] width 89 height 17
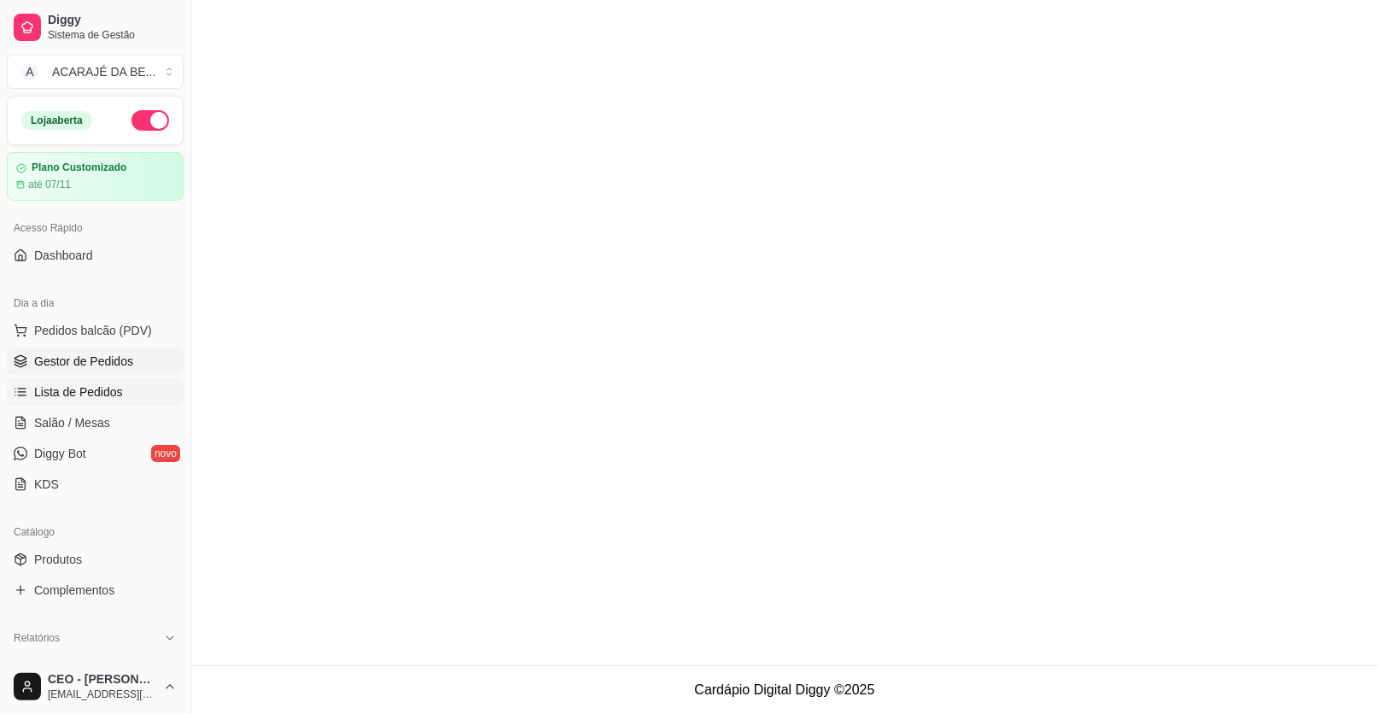
click at [97, 353] on span "Gestor de Pedidos" at bounding box center [83, 361] width 99 height 17
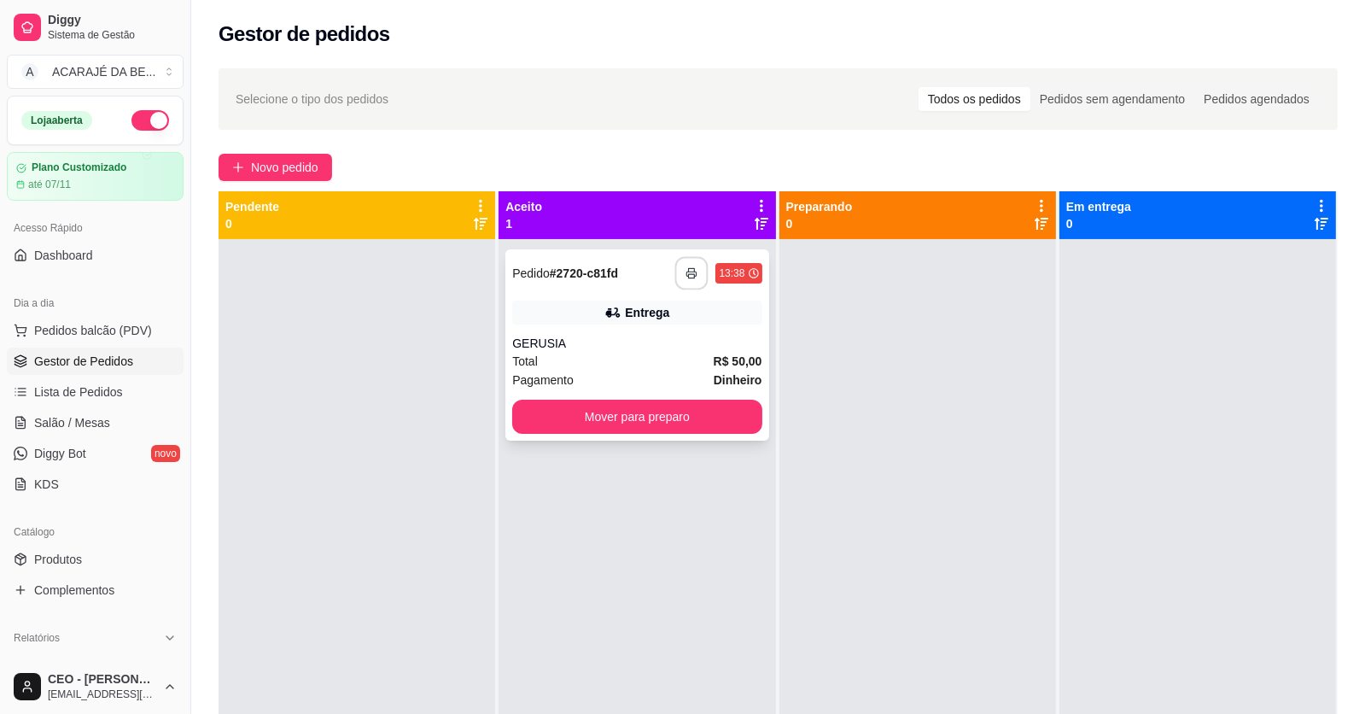
click at [696, 268] on button "button" at bounding box center [691, 273] width 33 height 33
click at [296, 158] on span "Novo pedido" at bounding box center [284, 167] width 67 height 19
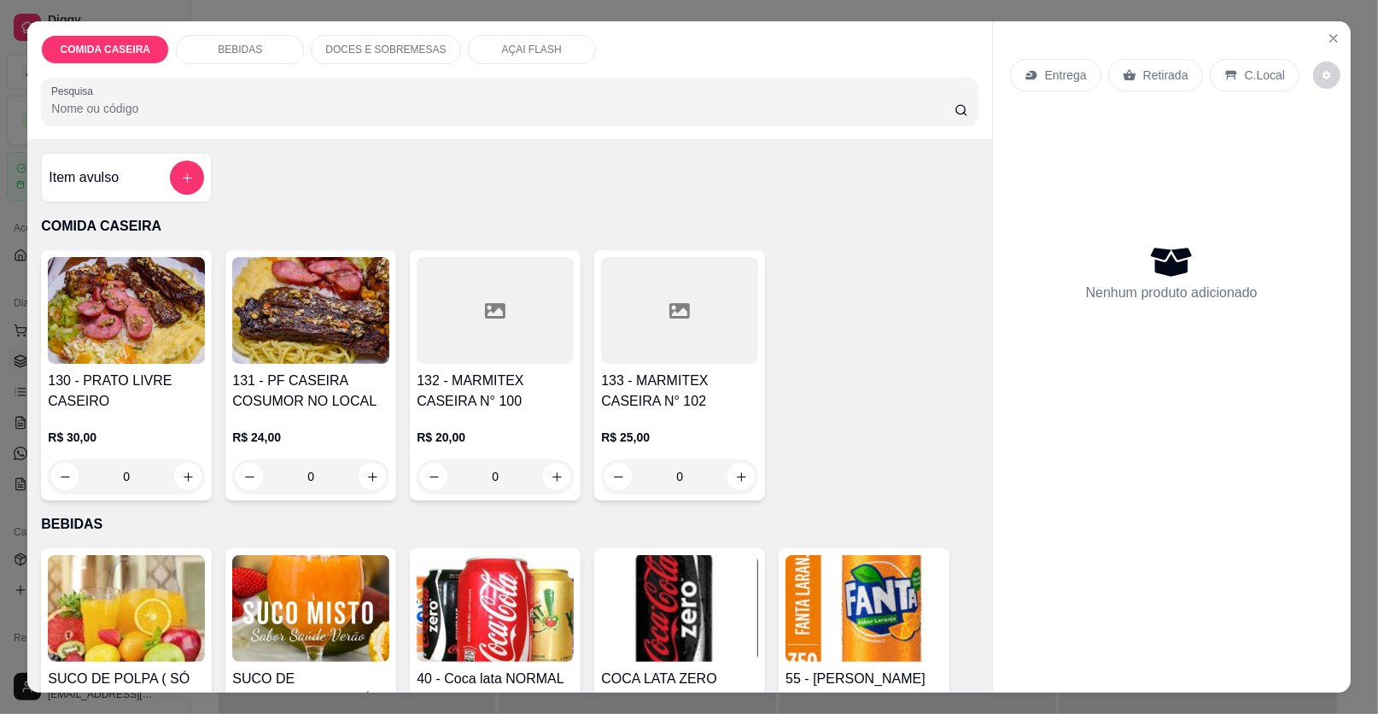
click at [682, 327] on div at bounding box center [679, 310] width 157 height 107
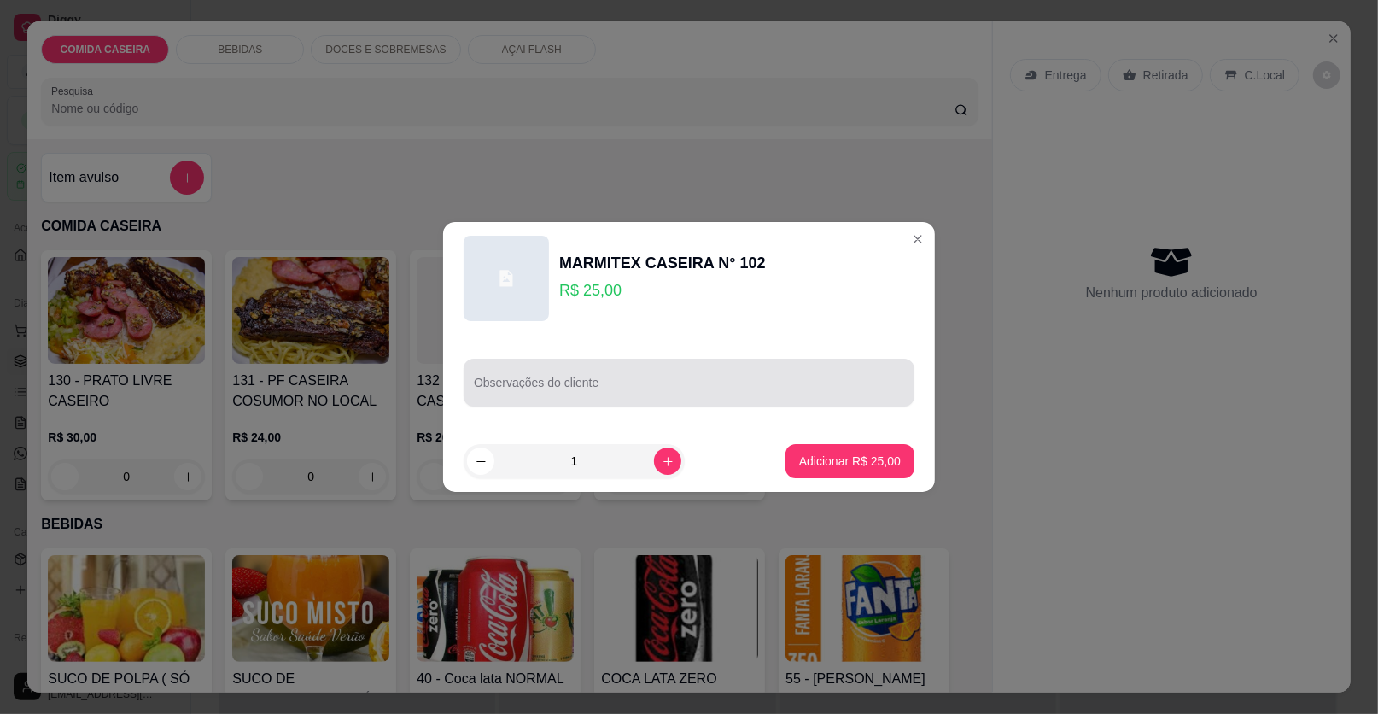
click at [618, 376] on div at bounding box center [689, 382] width 430 height 34
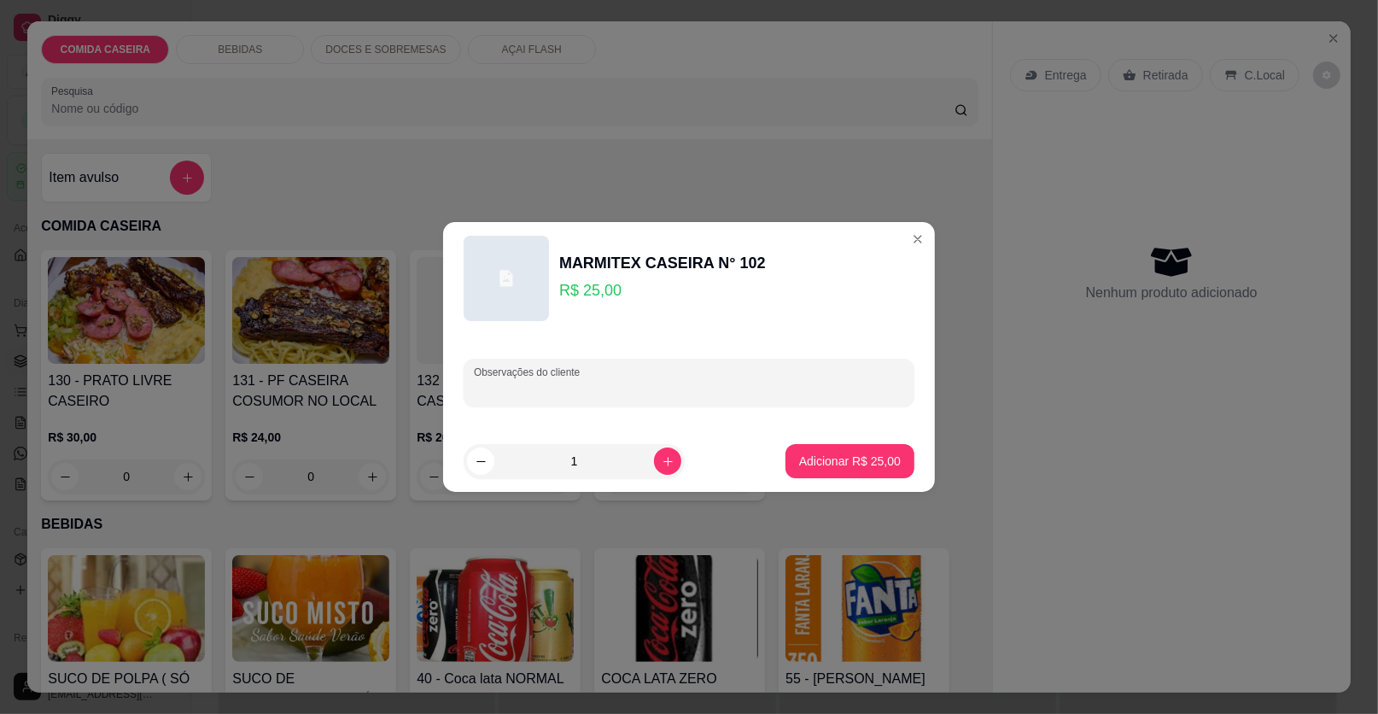
paste input "Feijão tropeiro [PERSON_NAME] Purê de aipim Vinagrete File de [PERSON_NAME] de …"
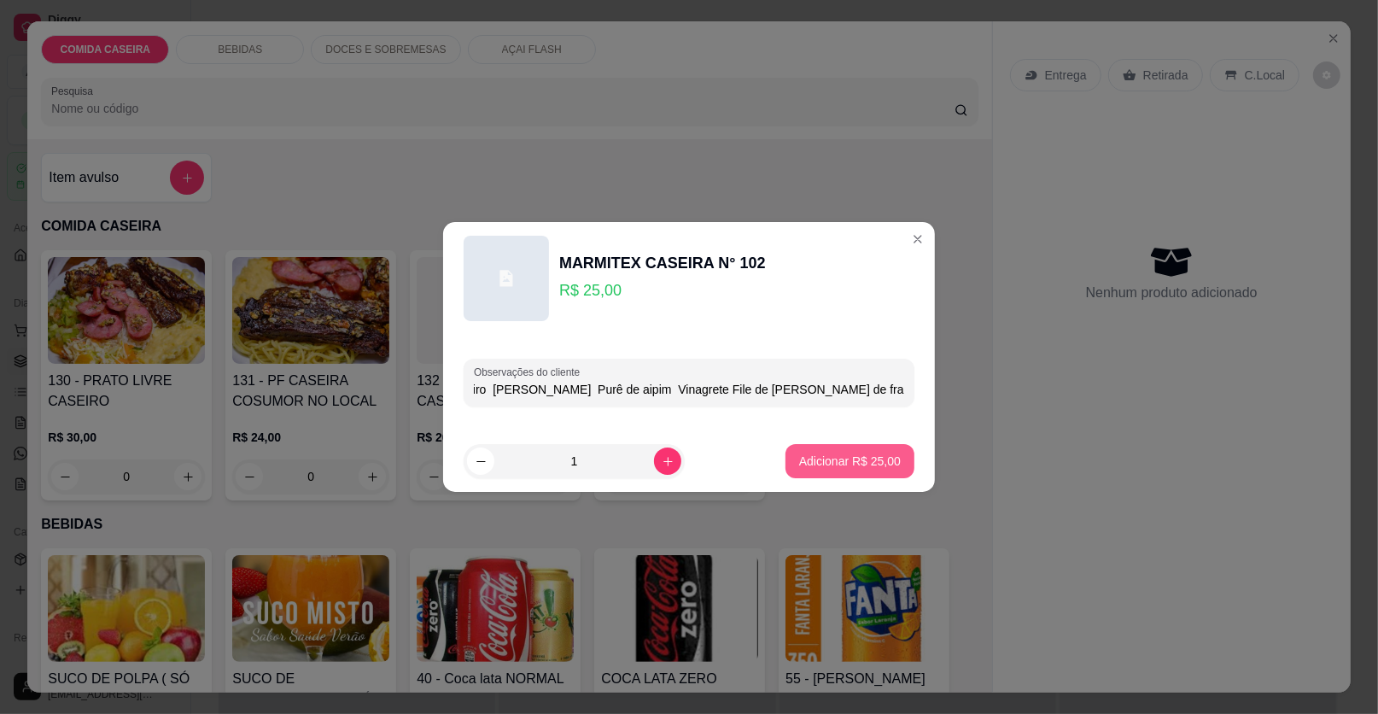
type input "Feijão tropeiro [PERSON_NAME] Purê de aipim Vinagrete File de [PERSON_NAME] de …"
click at [842, 458] on p "Adicionar R$ 25,00" at bounding box center [850, 460] width 99 height 16
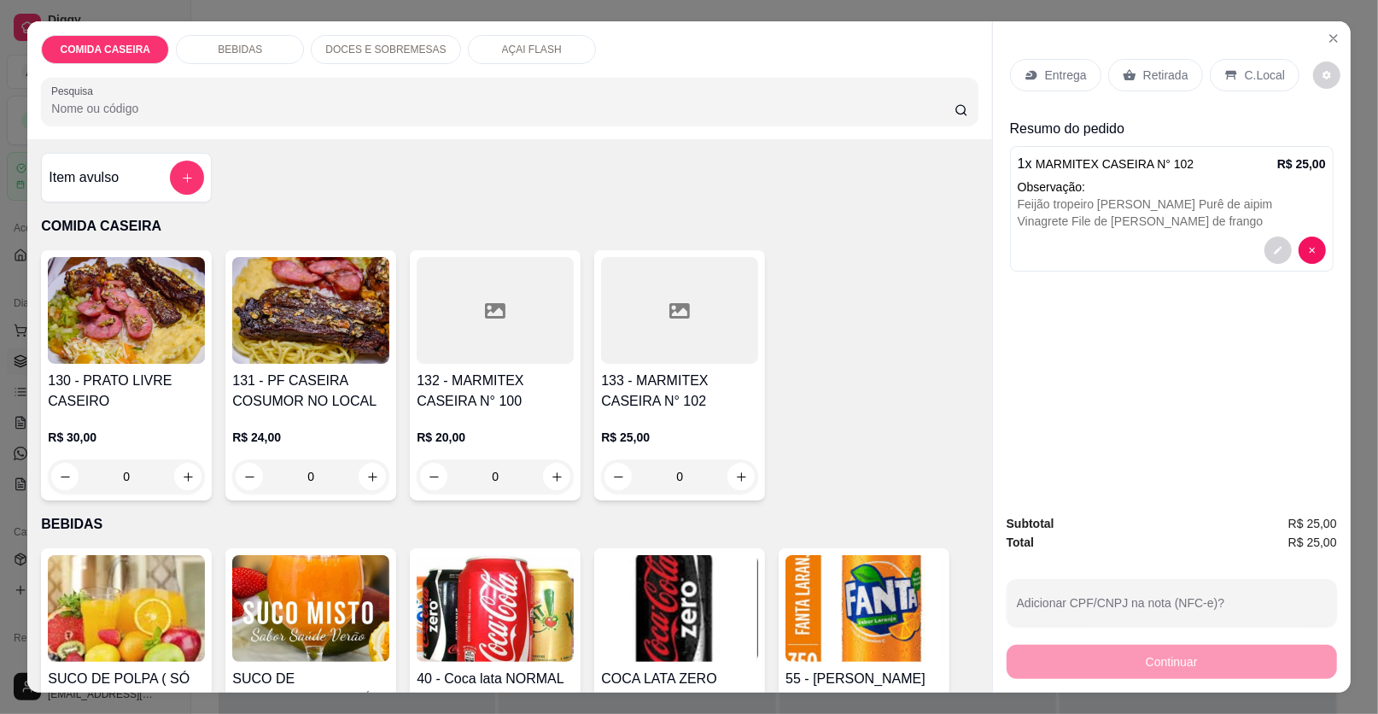
click at [1075, 76] on p "Entrega" at bounding box center [1066, 75] width 42 height 17
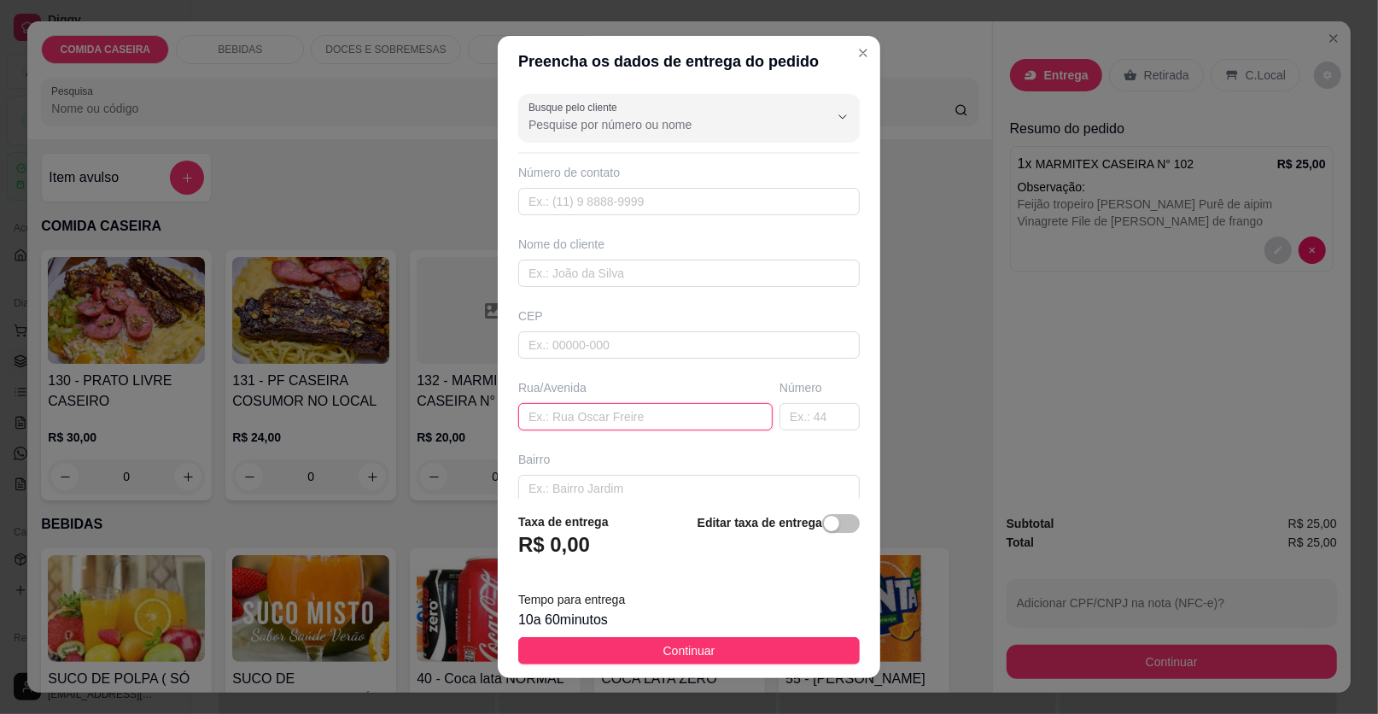
click at [673, 412] on input "text" at bounding box center [645, 416] width 254 height 27
paste input "Rua [GEOGRAPHIC_DATA] ao lado de Betinho chapista e próximo a [PERSON_NAME]"
type input "Rua [GEOGRAPHIC_DATA] ao lado de Betinho chapista e próximo a [PERSON_NAME]"
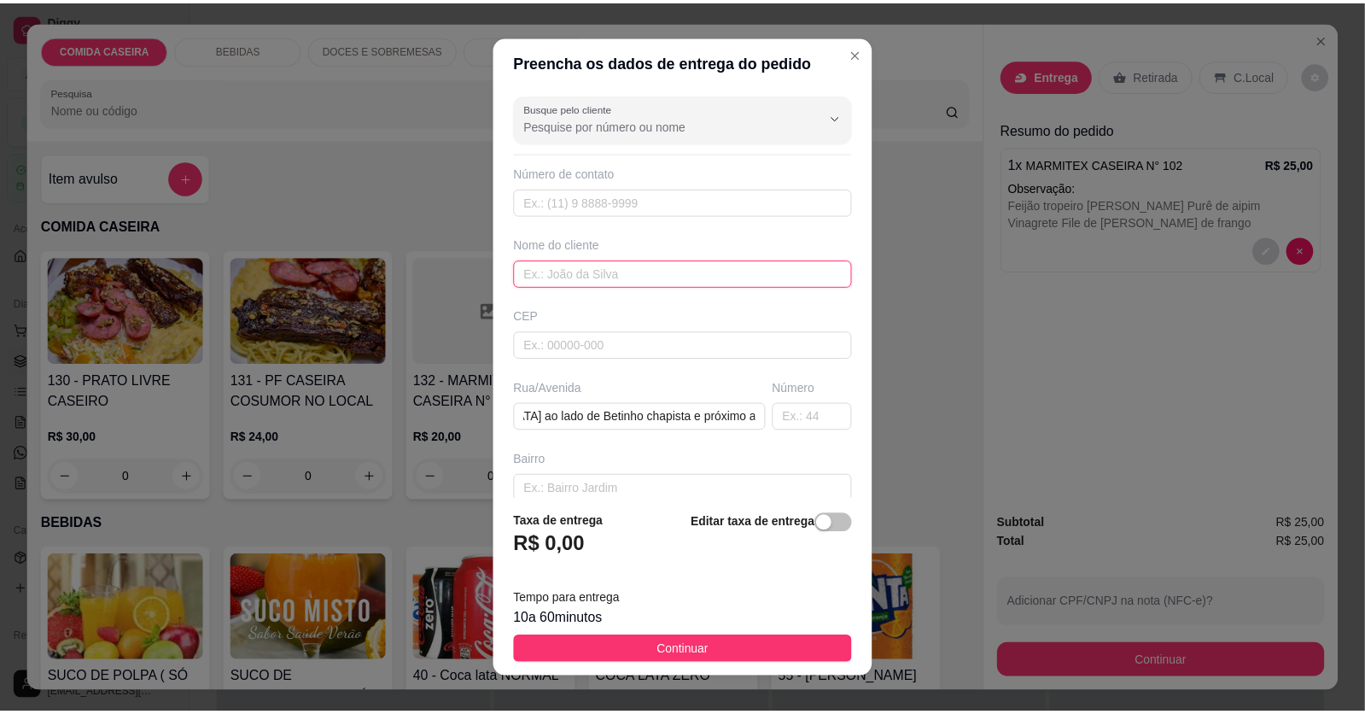
scroll to position [0, 0]
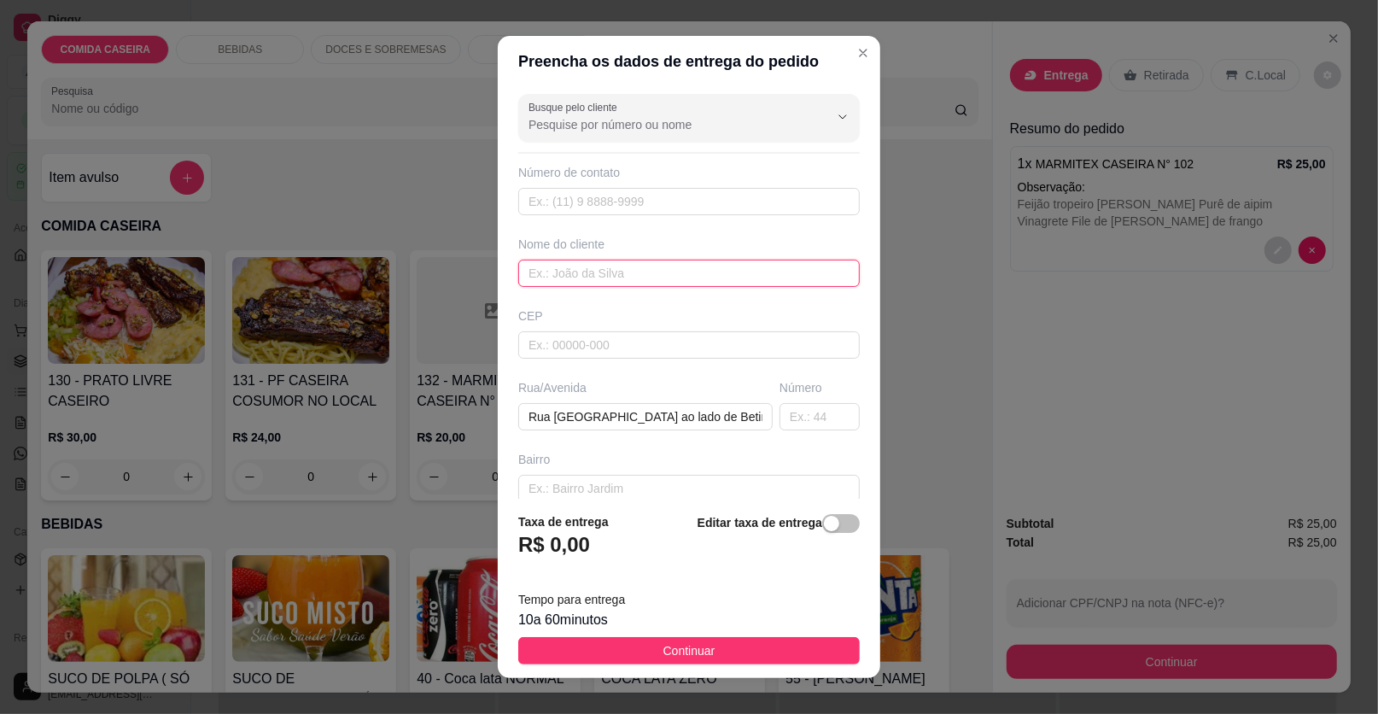
click at [665, 271] on input "text" at bounding box center [688, 272] width 341 height 27
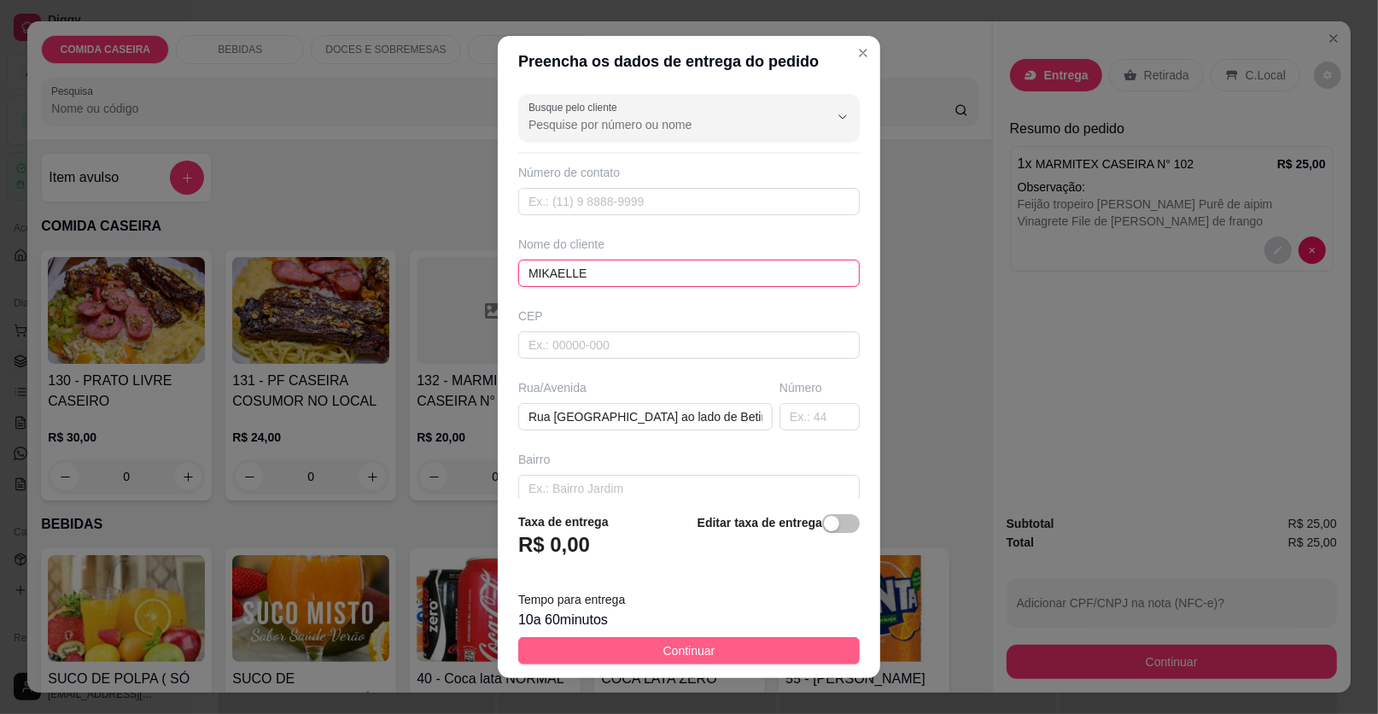
type input "MIKAELLE"
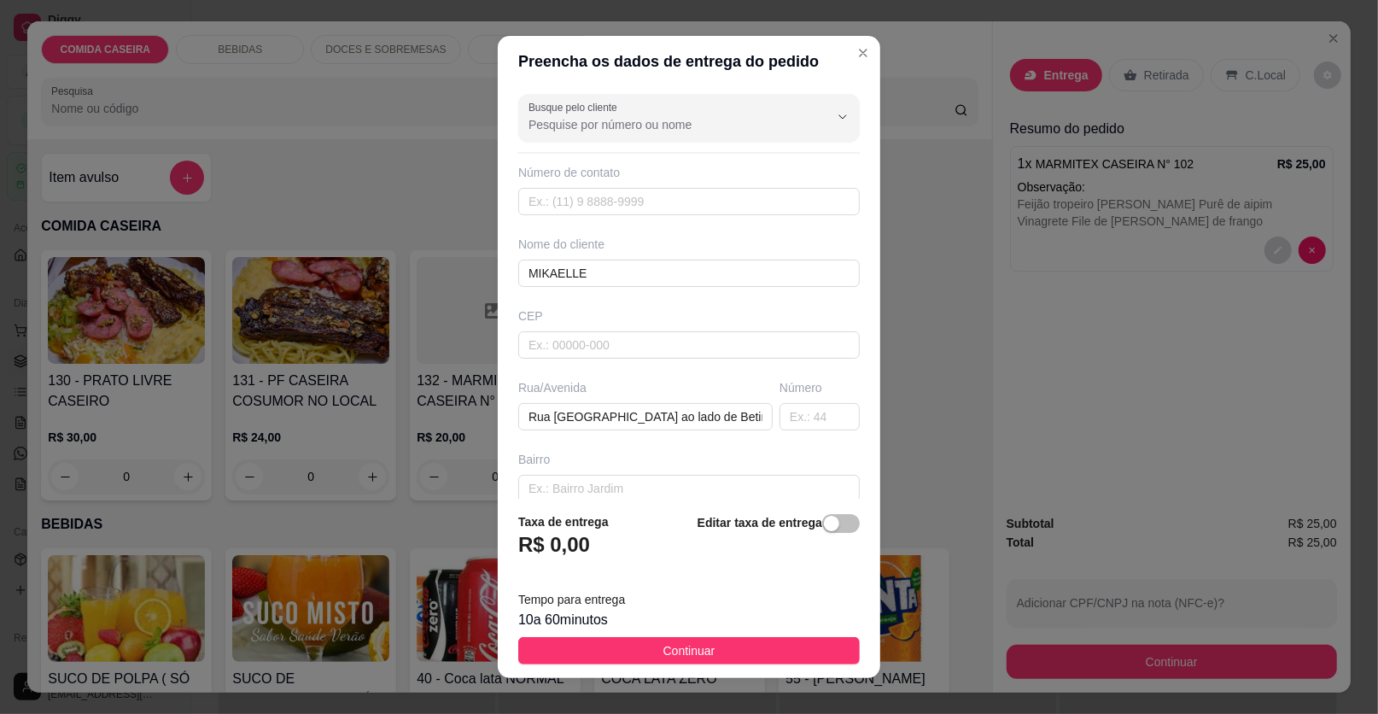
click at [663, 642] on span "Continuar" at bounding box center [689, 650] width 52 height 19
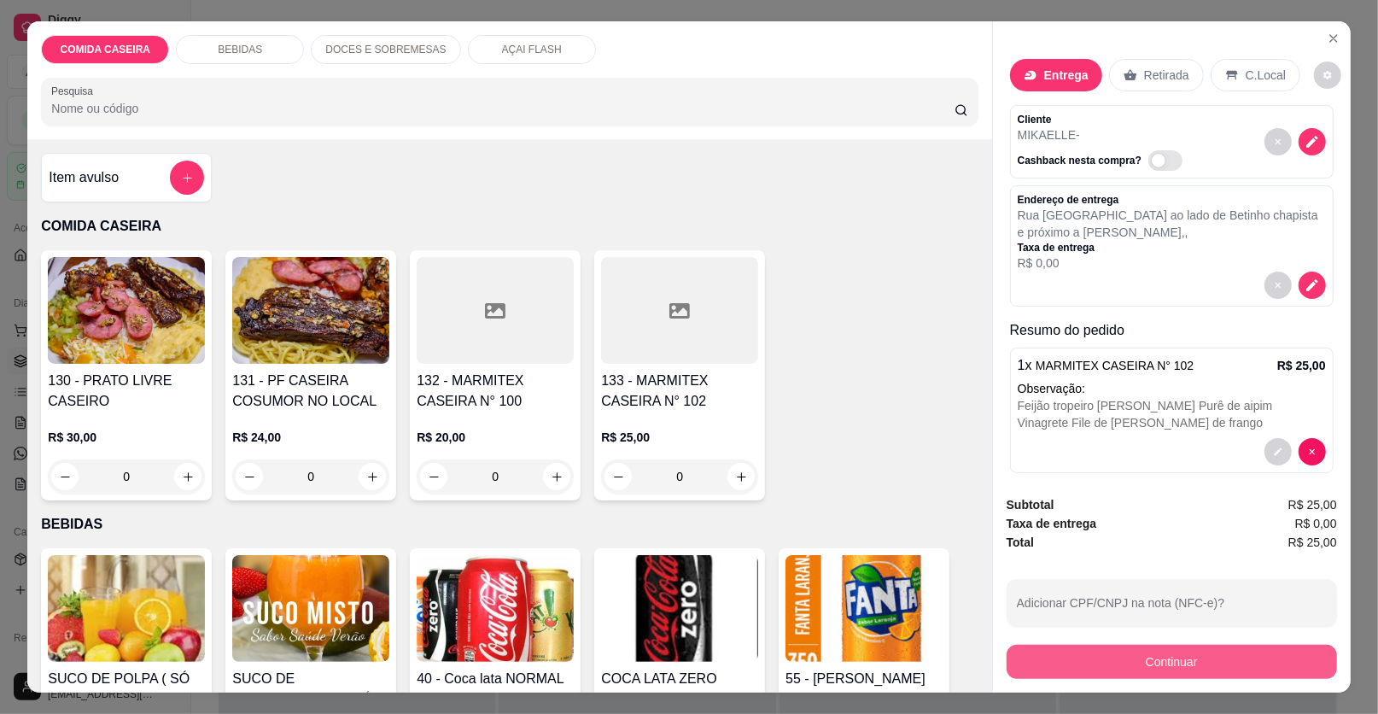
click at [1061, 660] on button "Continuar" at bounding box center [1171, 661] width 330 height 34
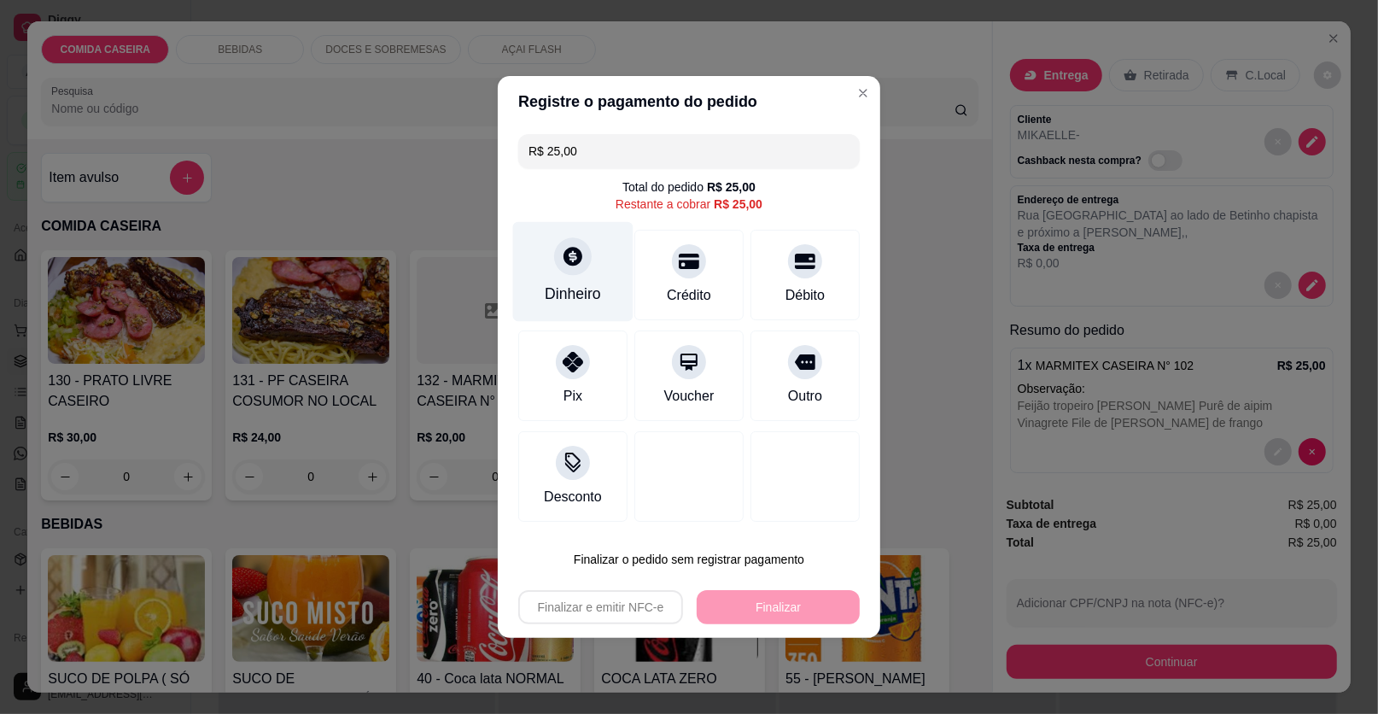
click at [552, 273] on div "Dinheiro" at bounding box center [573, 272] width 120 height 100
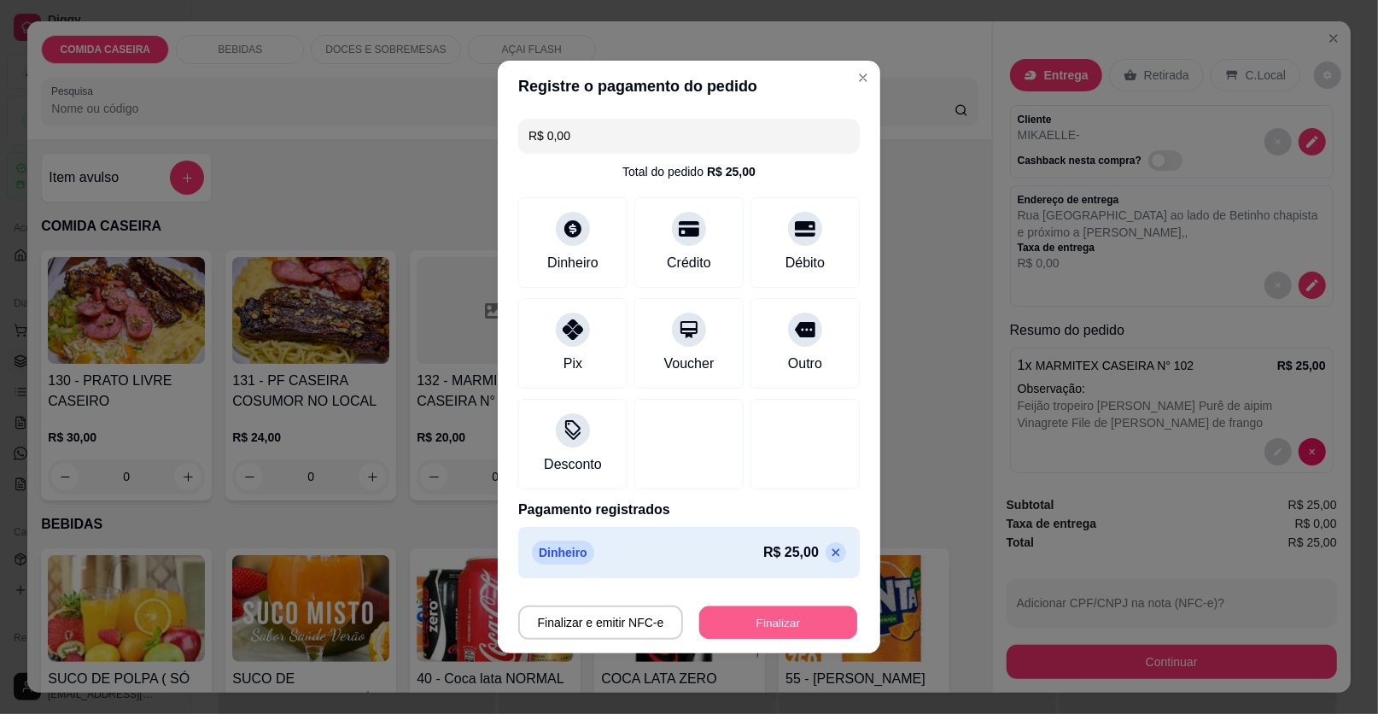
click at [791, 627] on button "Finalizar" at bounding box center [778, 622] width 158 height 33
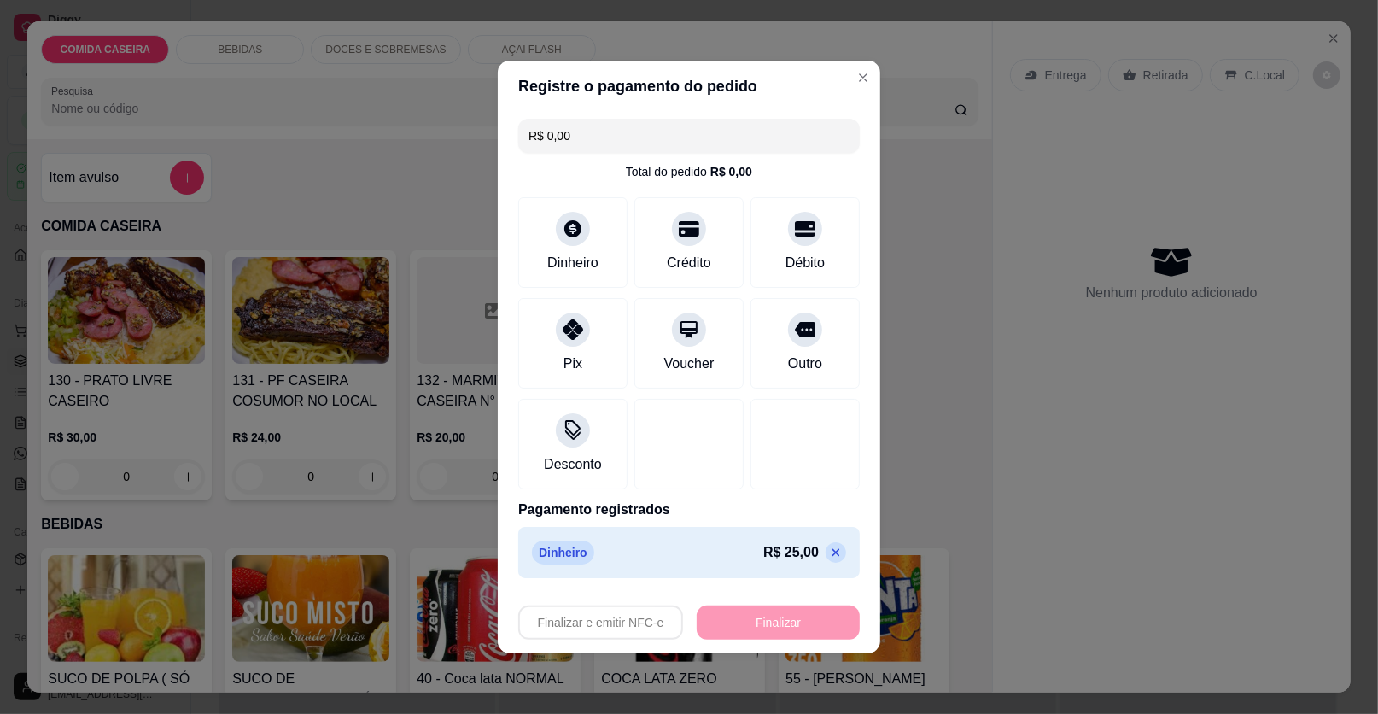
type input "-R$ 25,00"
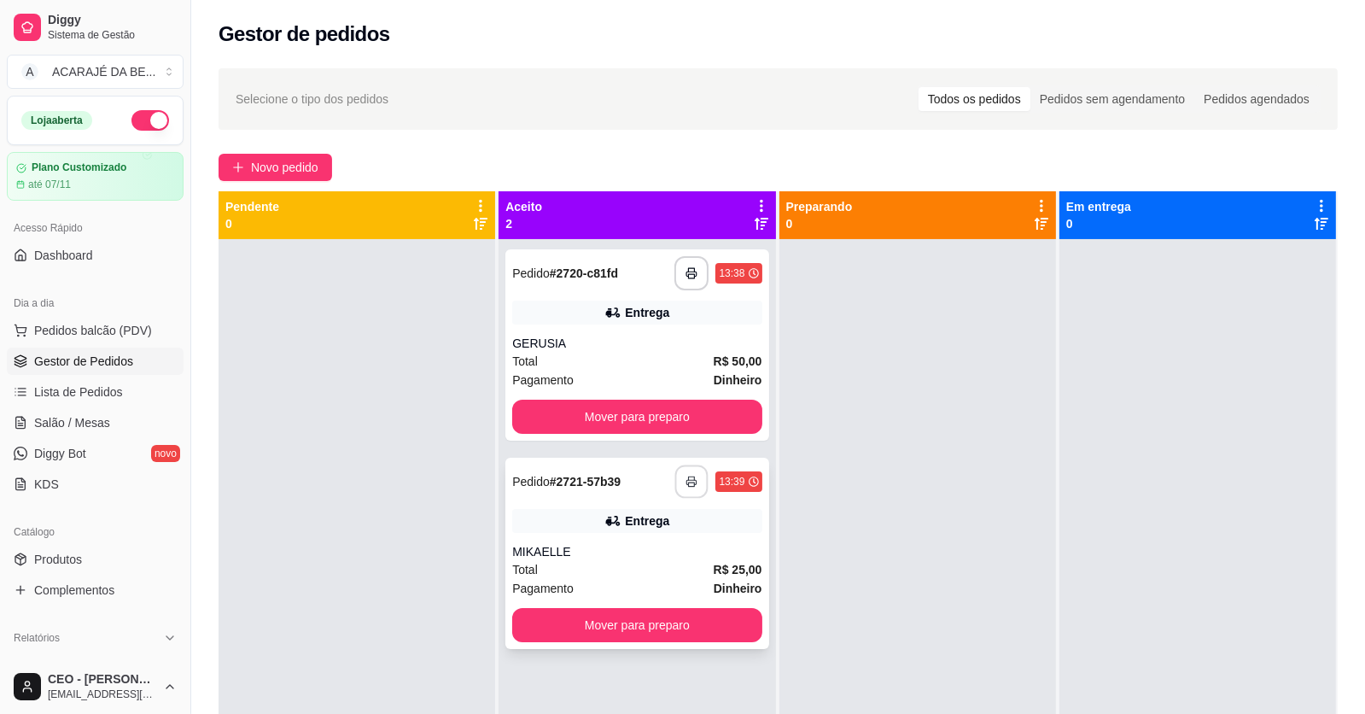
click at [695, 472] on button "button" at bounding box center [691, 481] width 33 height 33
click at [676, 422] on button "Mover para preparo" at bounding box center [636, 416] width 249 height 34
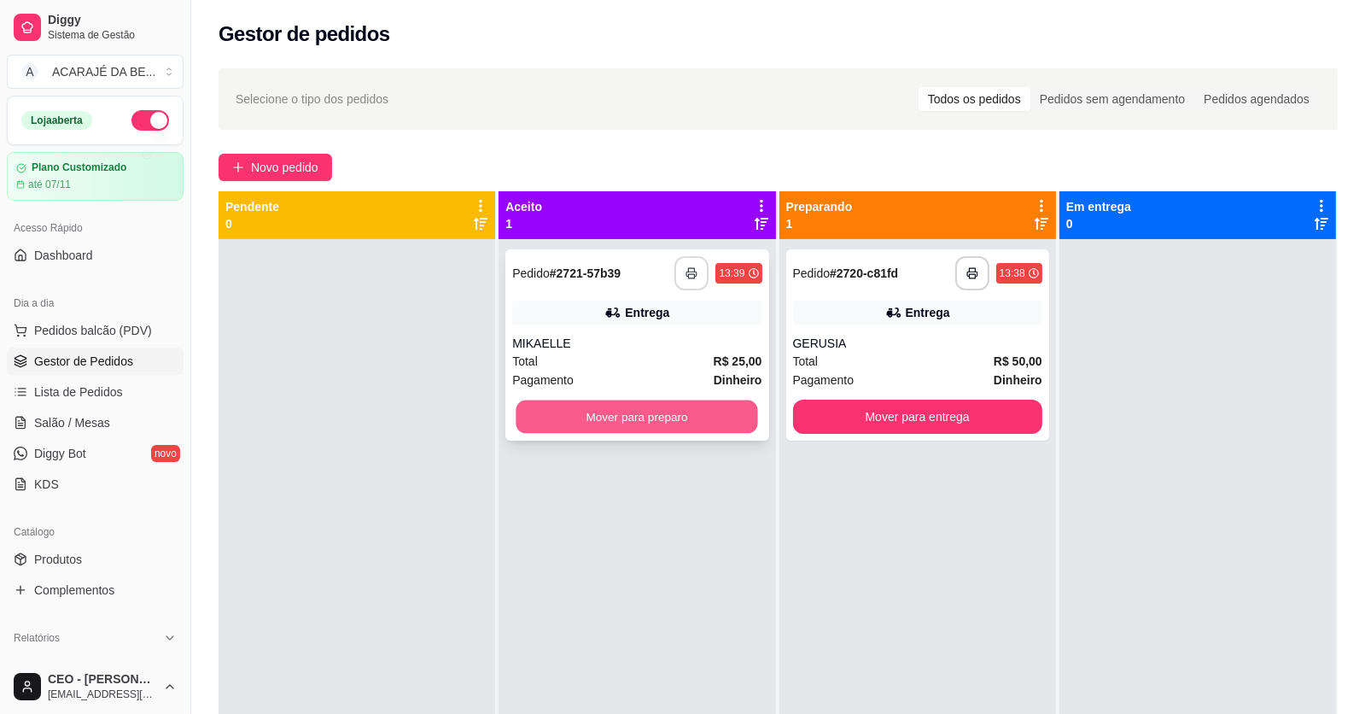
click at [687, 417] on button "Mover para preparo" at bounding box center [637, 416] width 242 height 33
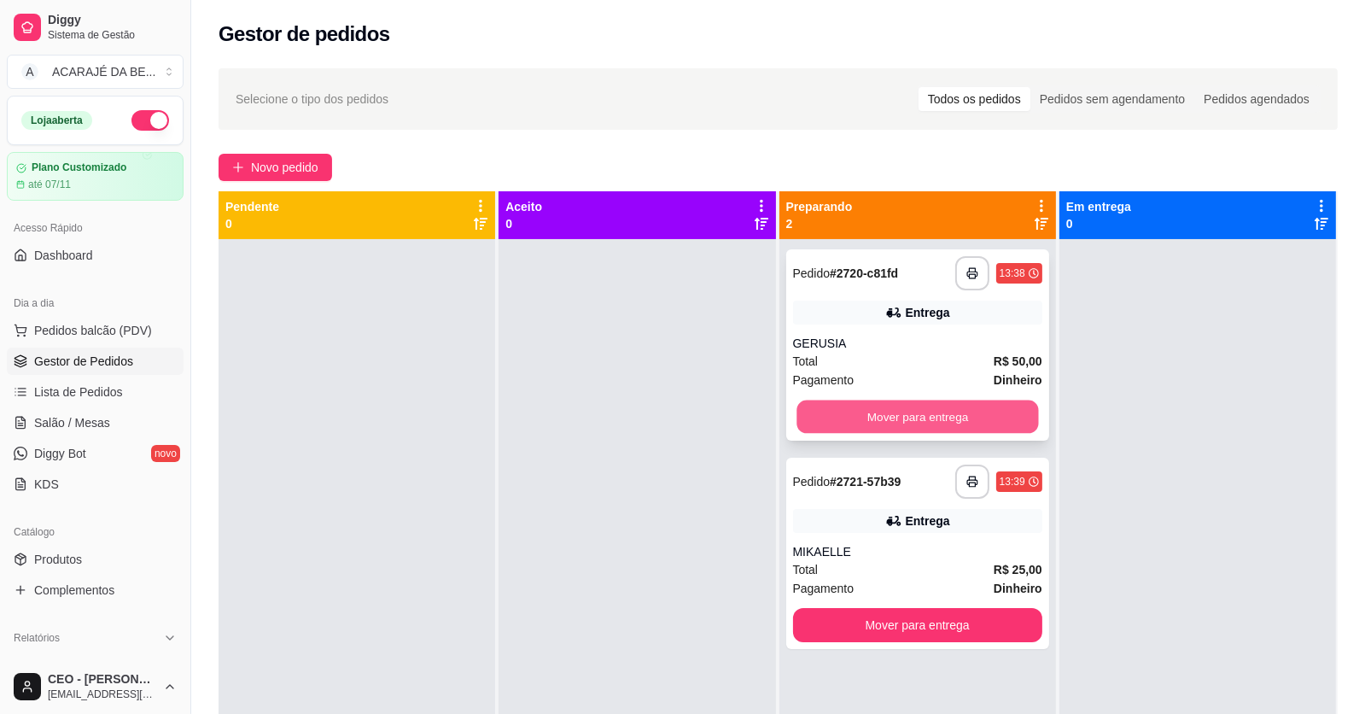
click at [806, 411] on button "Mover para entrega" at bounding box center [917, 416] width 242 height 33
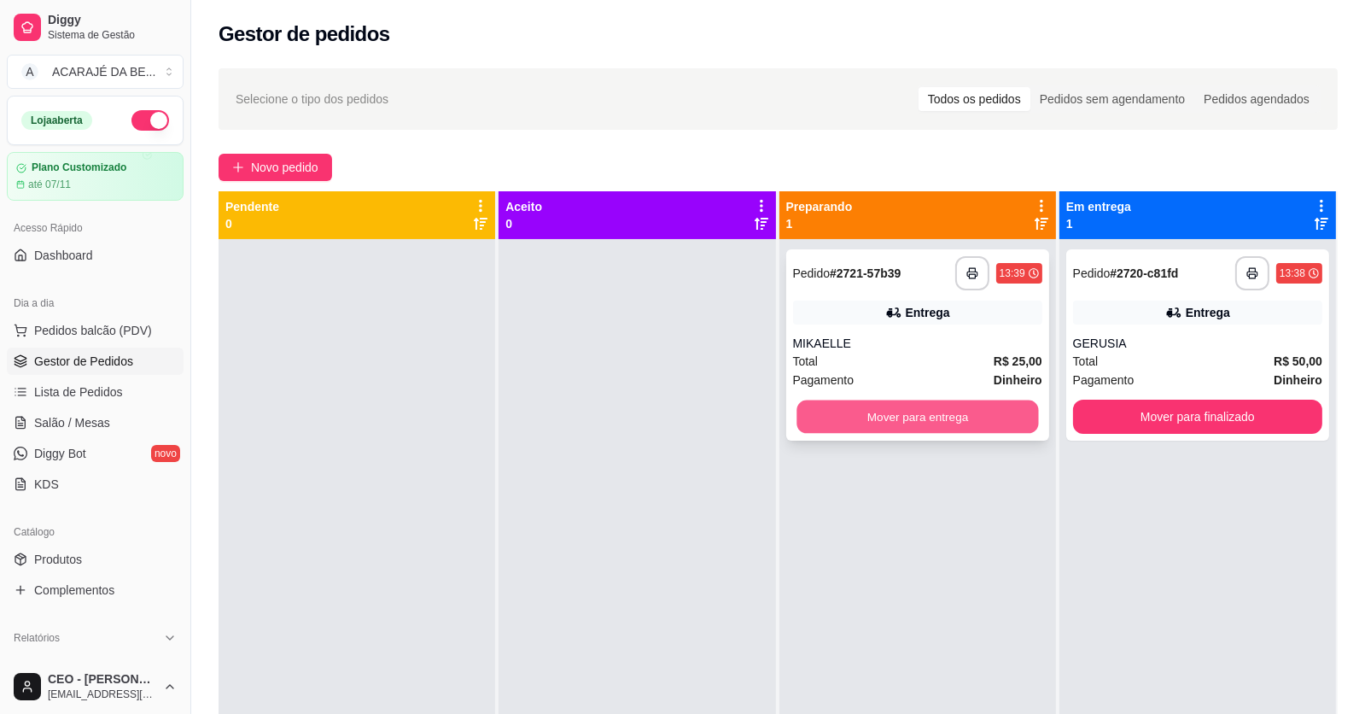
click at [814, 411] on button "Mover para entrega" at bounding box center [917, 416] width 242 height 33
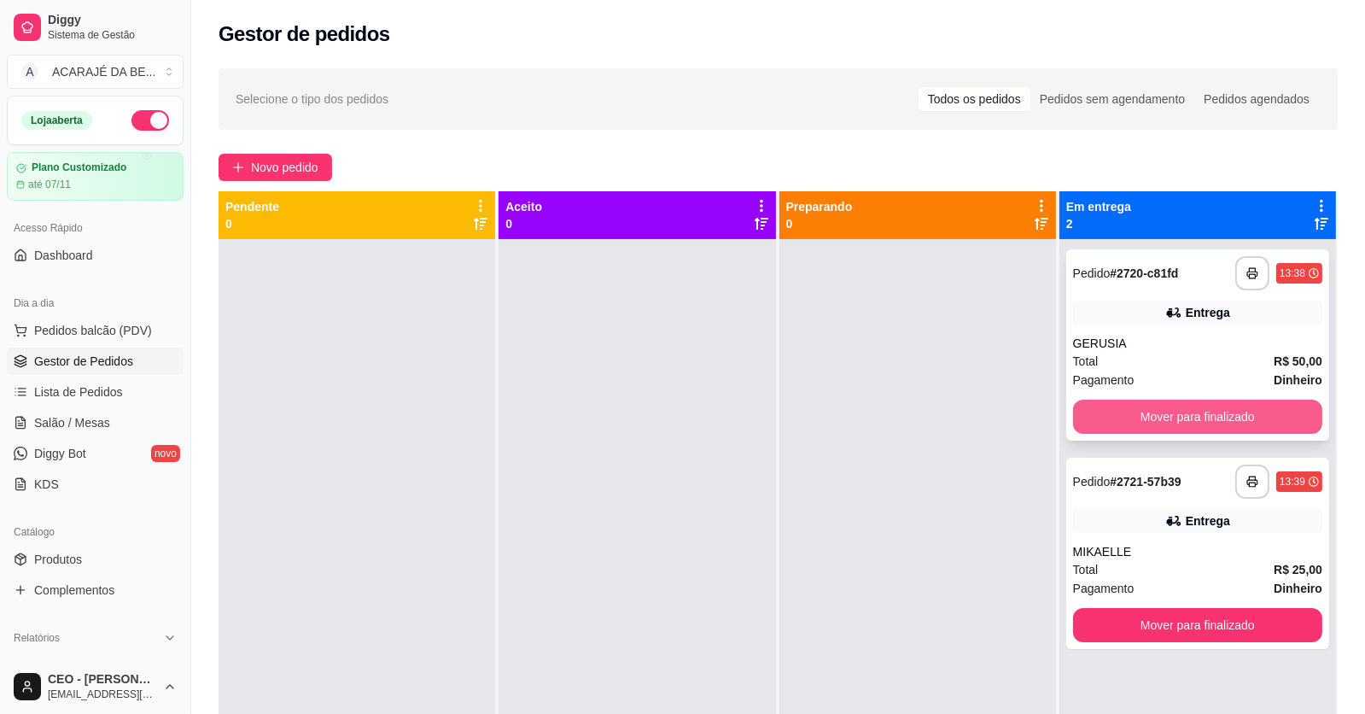
click at [1101, 412] on button "Mover para finalizado" at bounding box center [1197, 416] width 249 height 34
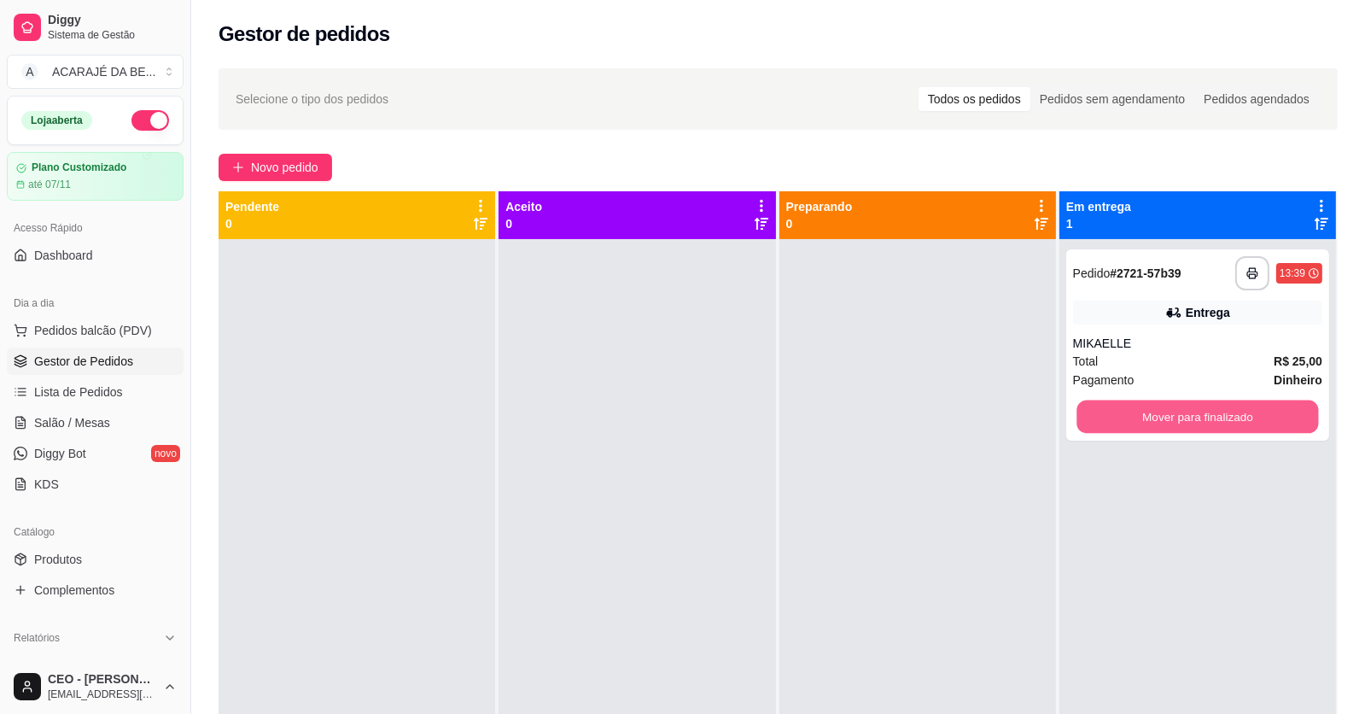
click at [1101, 412] on button "Mover para finalizado" at bounding box center [1197, 416] width 242 height 33
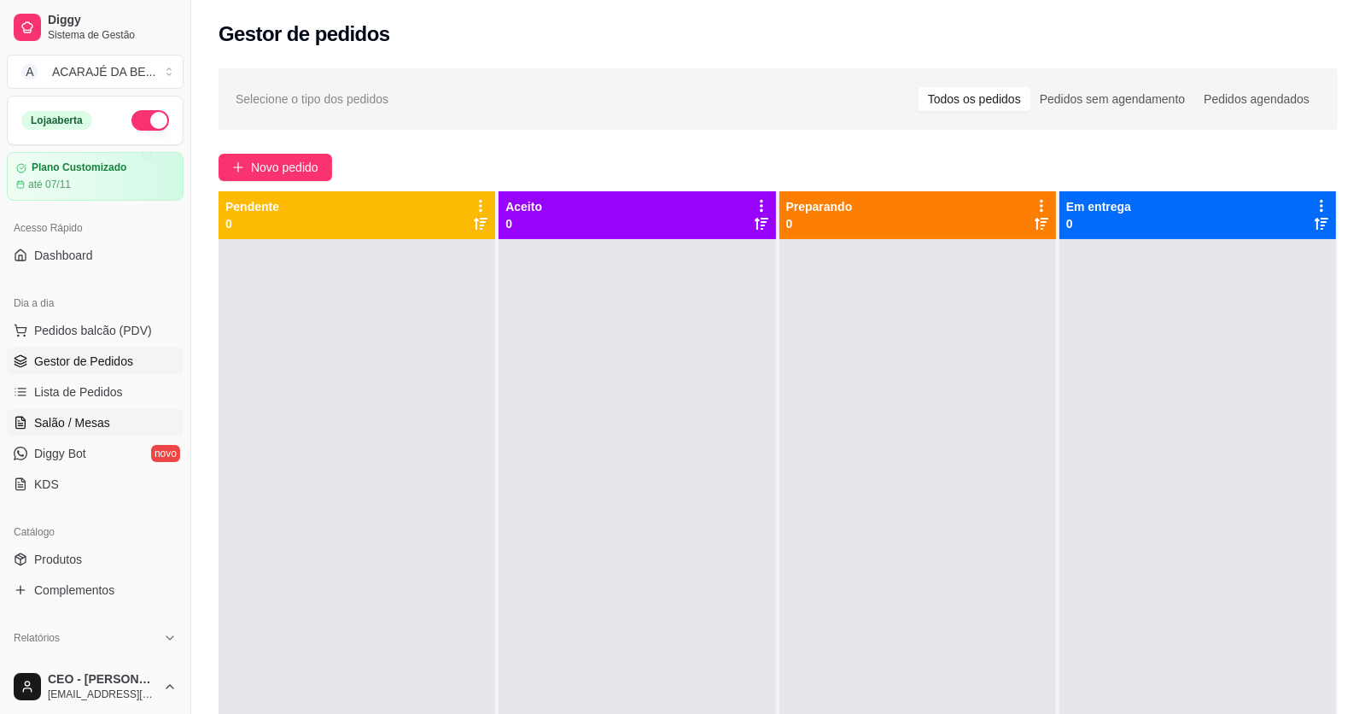
click at [86, 426] on span "Salão / Mesas" at bounding box center [72, 422] width 76 height 17
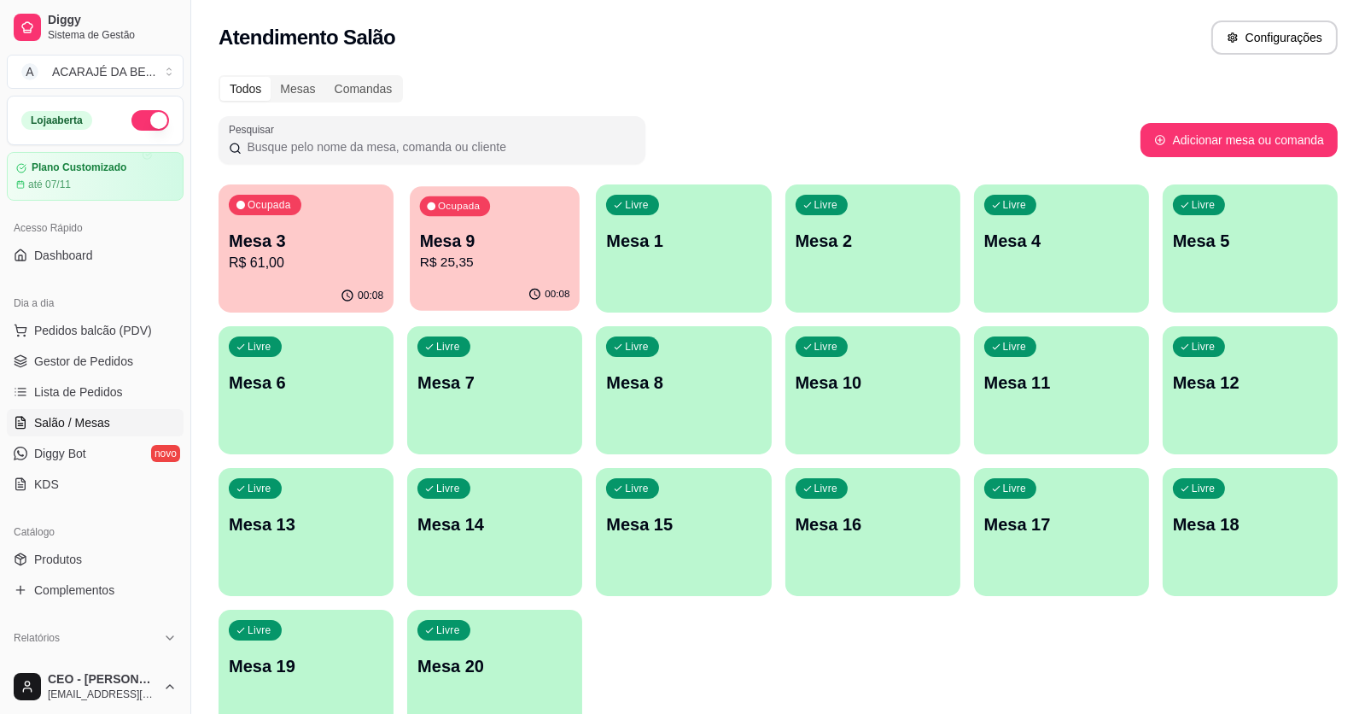
click at [507, 283] on div "00:08" at bounding box center [495, 294] width 170 height 32
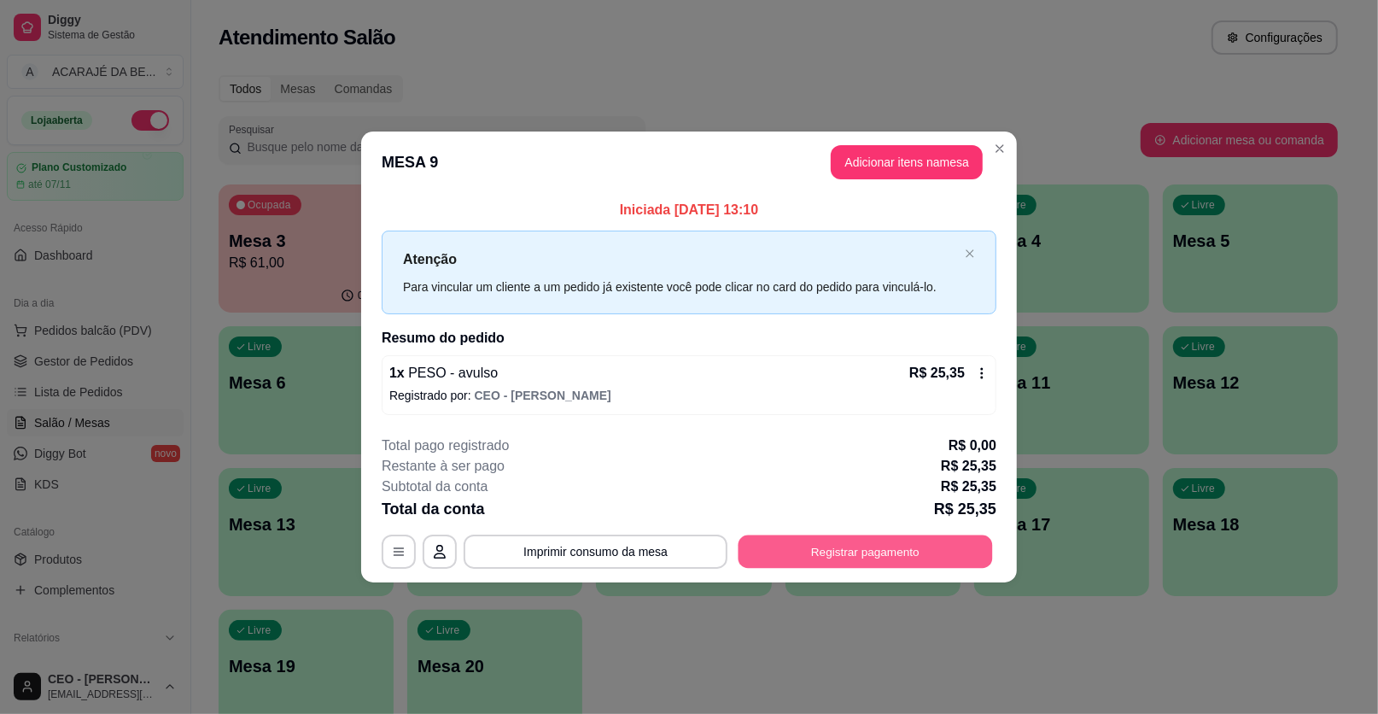
click at [866, 551] on button "Registrar pagamento" at bounding box center [865, 550] width 254 height 33
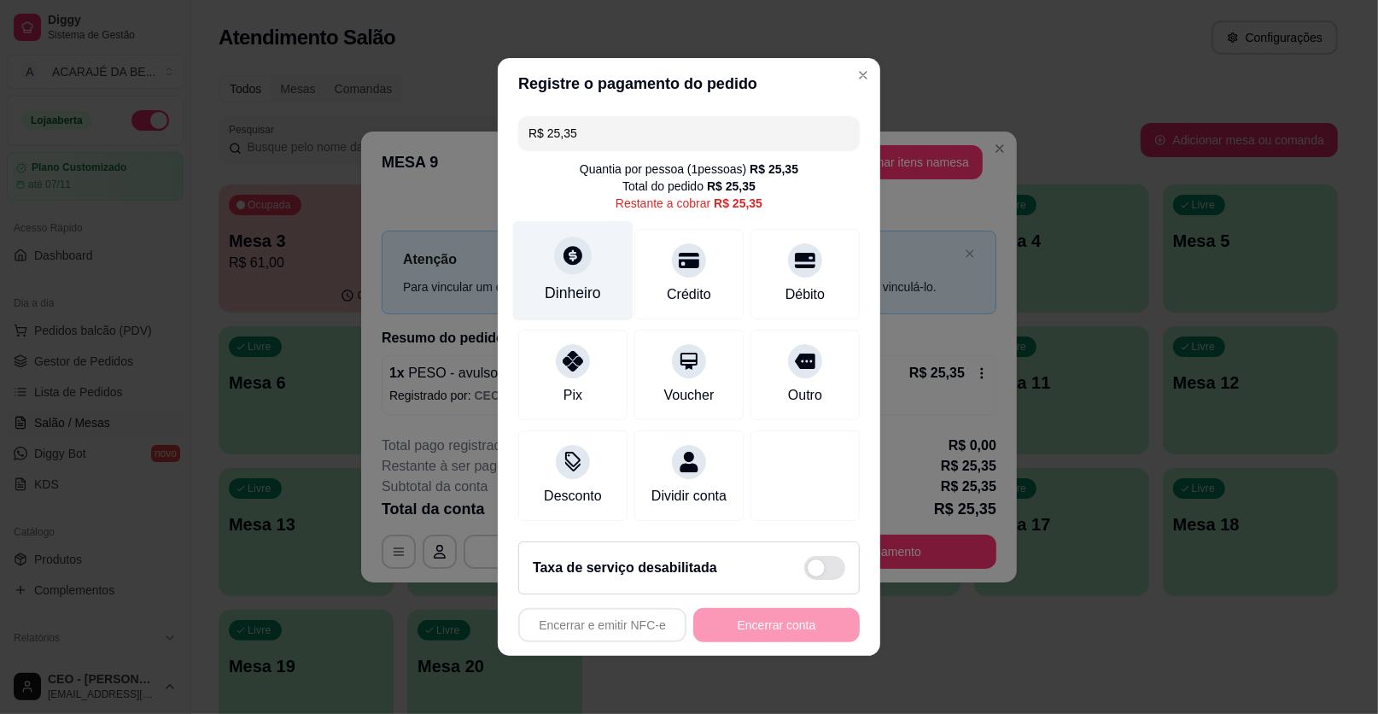
click at [563, 283] on div "Dinheiro" at bounding box center [573, 293] width 56 height 22
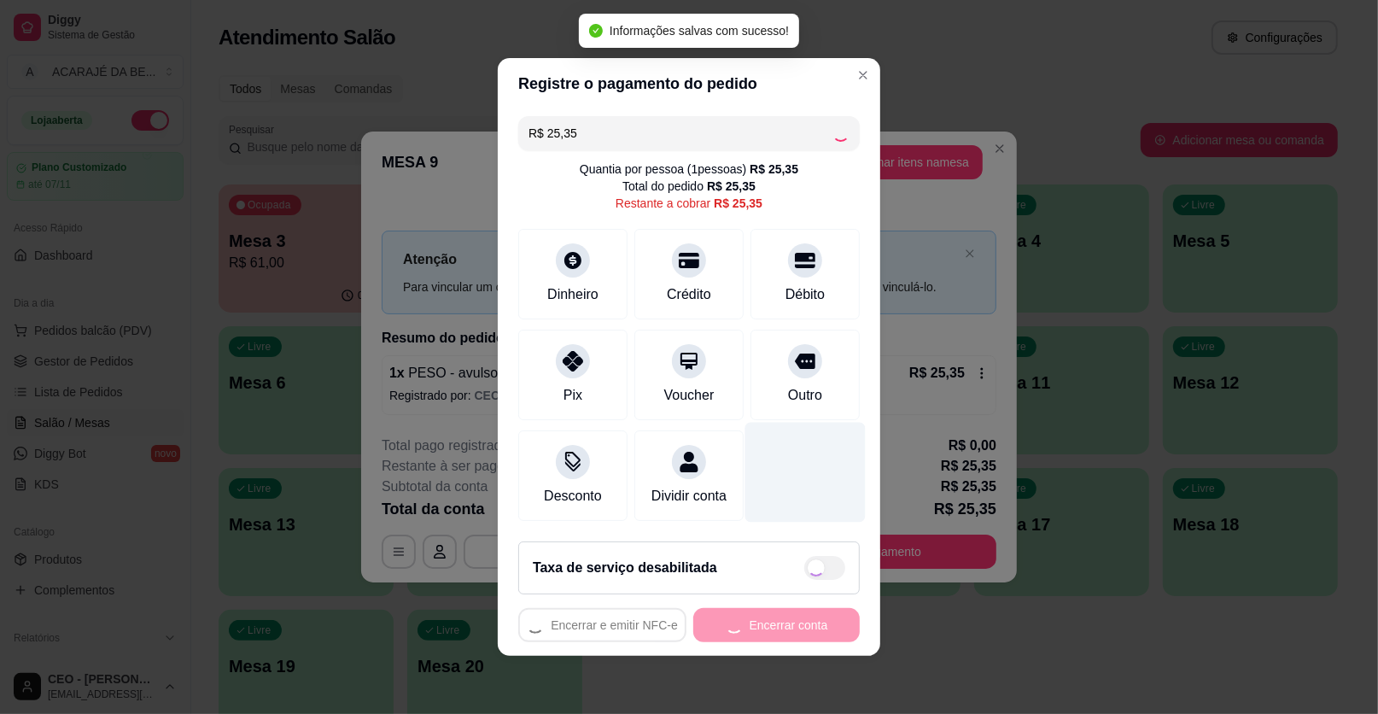
type input "R$ 0,00"
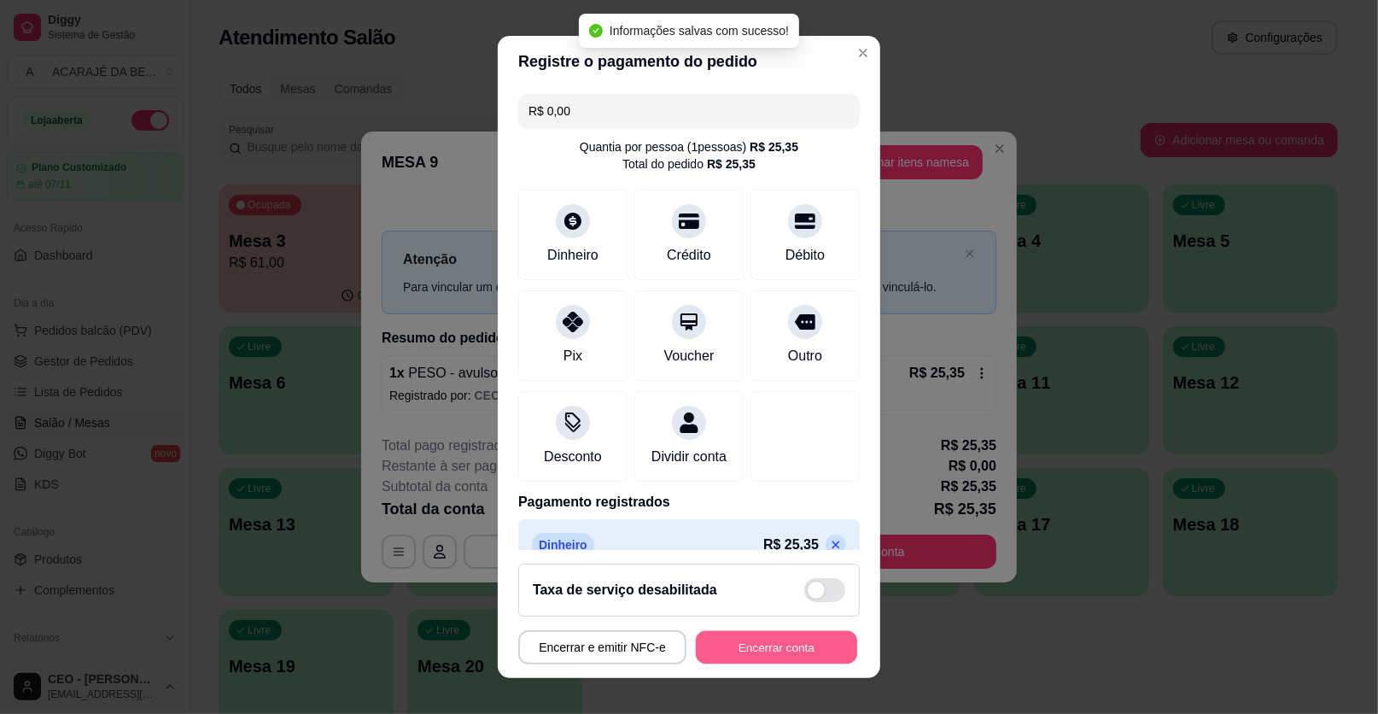
click at [768, 654] on button "Encerrar conta" at bounding box center [776, 647] width 161 height 33
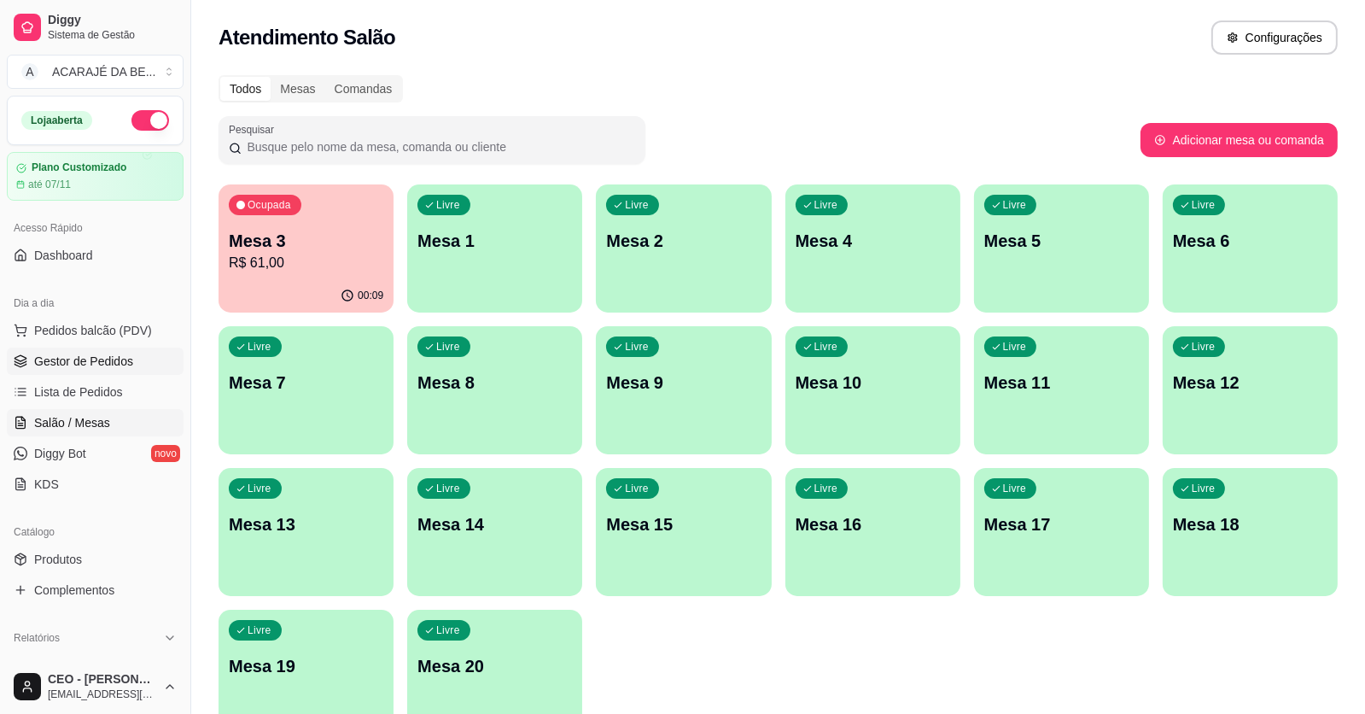
click at [109, 363] on span "Gestor de Pedidos" at bounding box center [83, 361] width 99 height 17
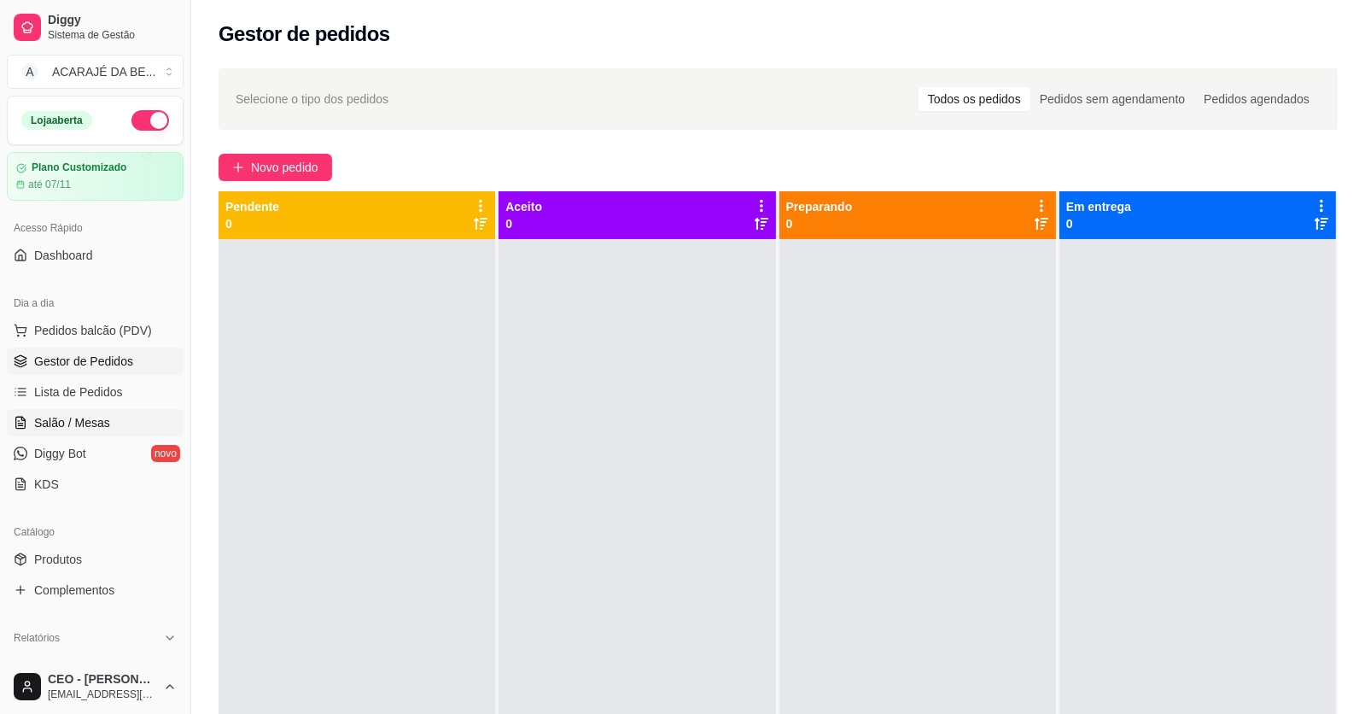
click at [80, 416] on span "Salão / Mesas" at bounding box center [72, 422] width 76 height 17
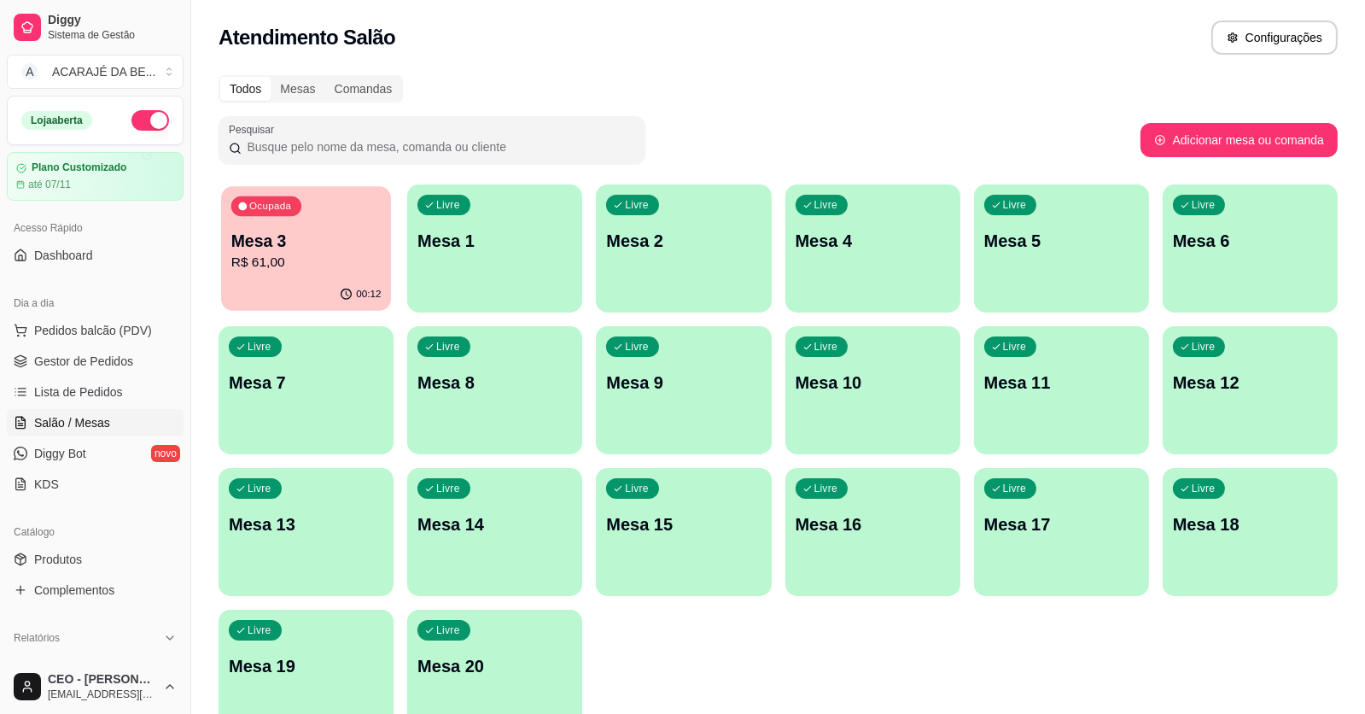
click at [319, 269] on p "R$ 61,00" at bounding box center [306, 263] width 150 height 20
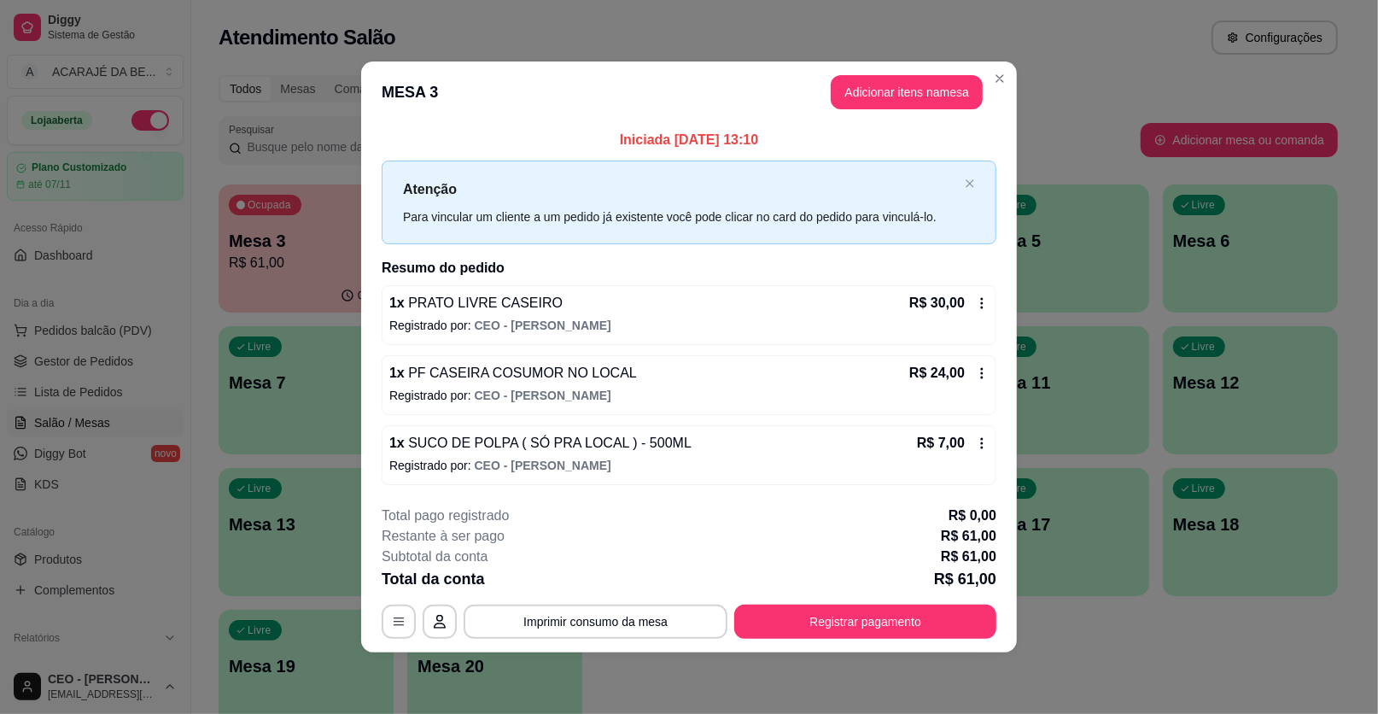
drag, startPoint x: 949, startPoint y: 75, endPoint x: 948, endPoint y: 85, distance: 10.3
click at [950, 75] on header "MESA 3 Adicionar itens na mesa" at bounding box center [689, 91] width 656 height 61
click at [931, 85] on button "Adicionar itens na mesa" at bounding box center [906, 92] width 147 height 33
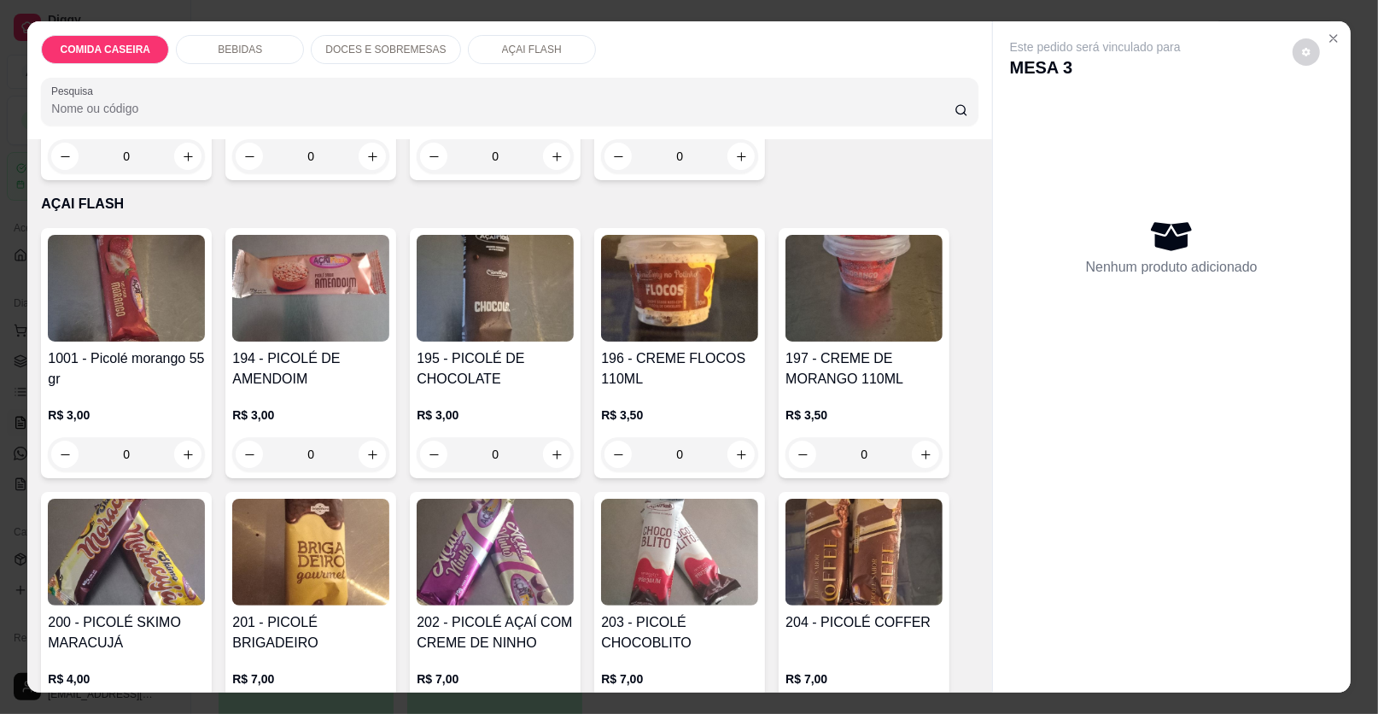
scroll to position [1823, 0]
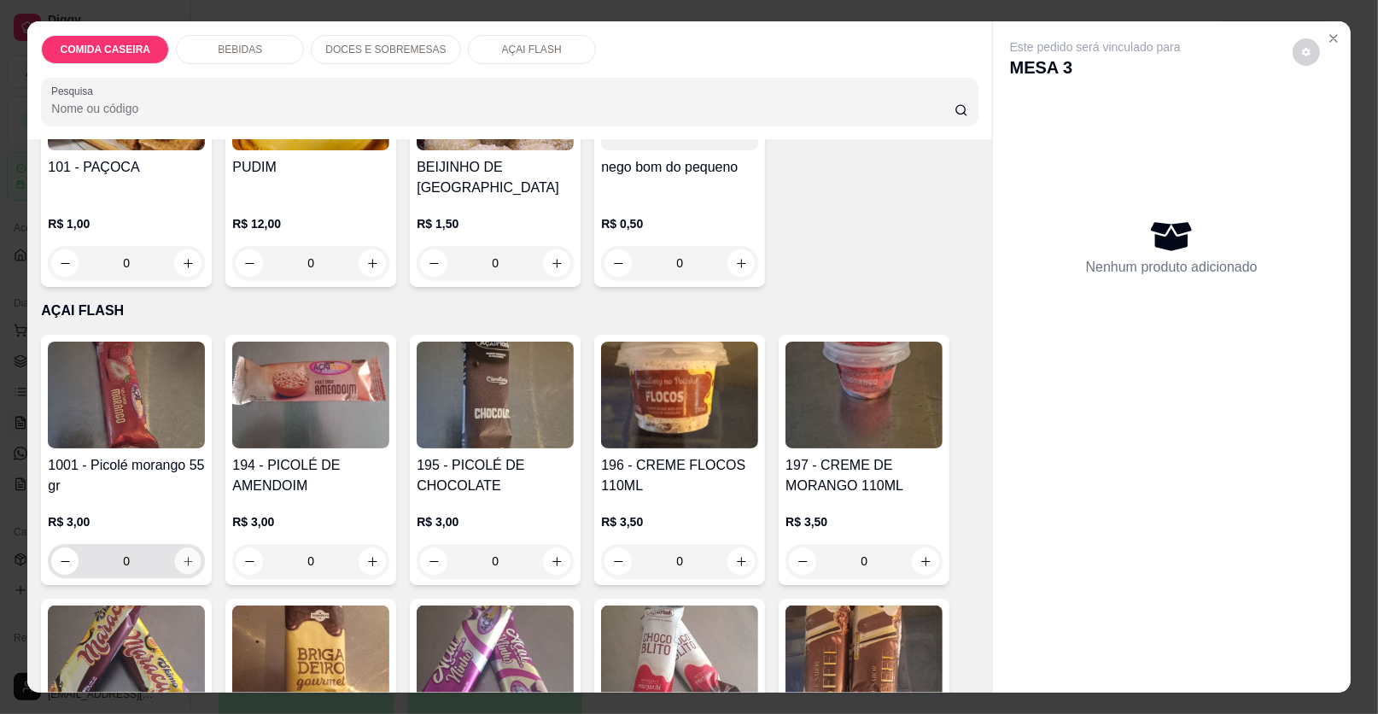
click at [183, 548] on button "increase-product-quantity" at bounding box center [188, 561] width 26 height 26
type input "1"
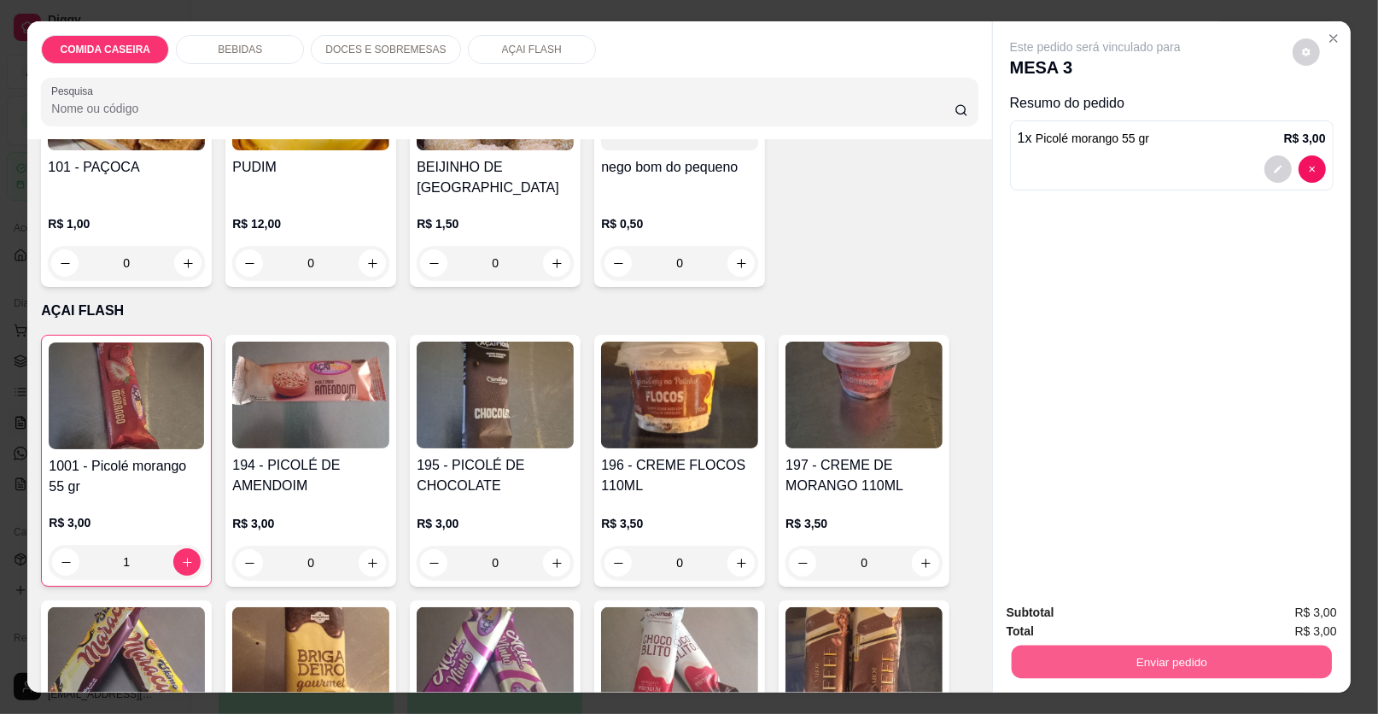
click at [1204, 656] on button "Enviar pedido" at bounding box center [1171, 661] width 320 height 33
click at [1287, 610] on button "Enviar pedido" at bounding box center [1292, 619] width 94 height 32
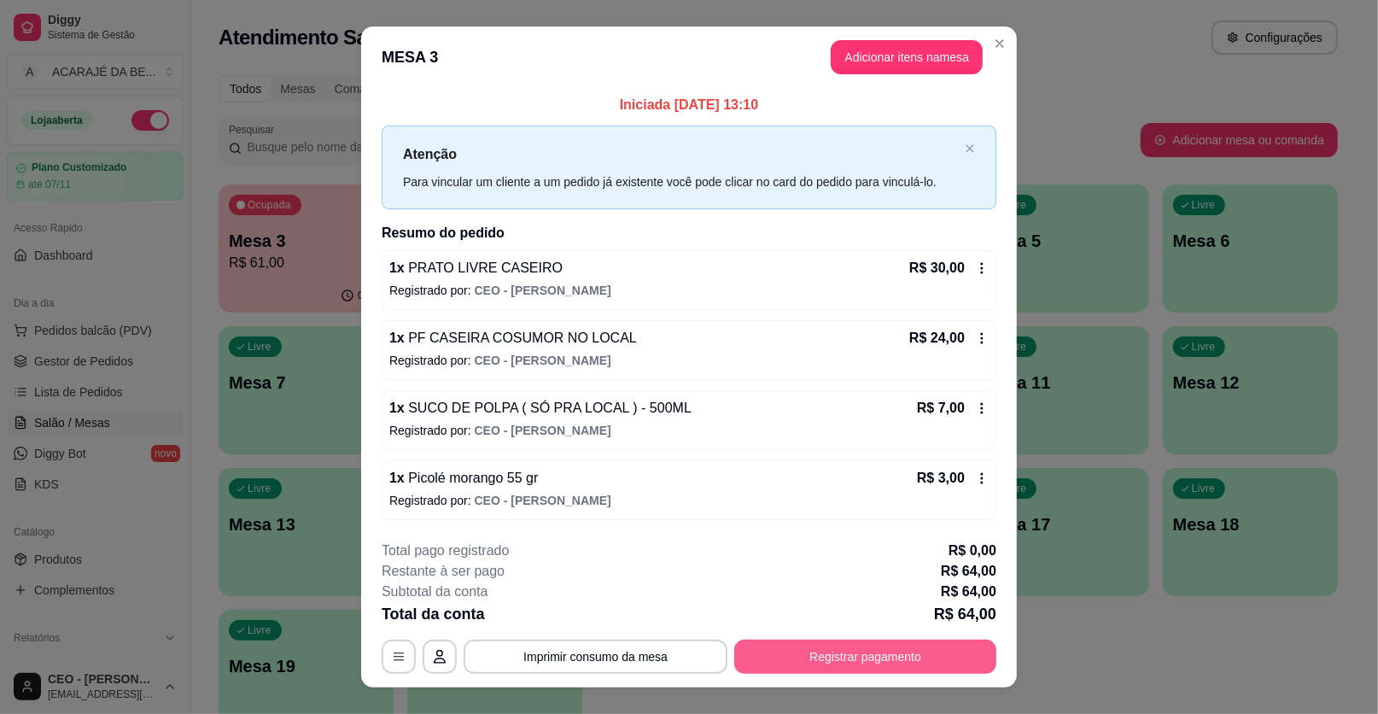
click at [931, 655] on button "Registrar pagamento" at bounding box center [865, 656] width 262 height 34
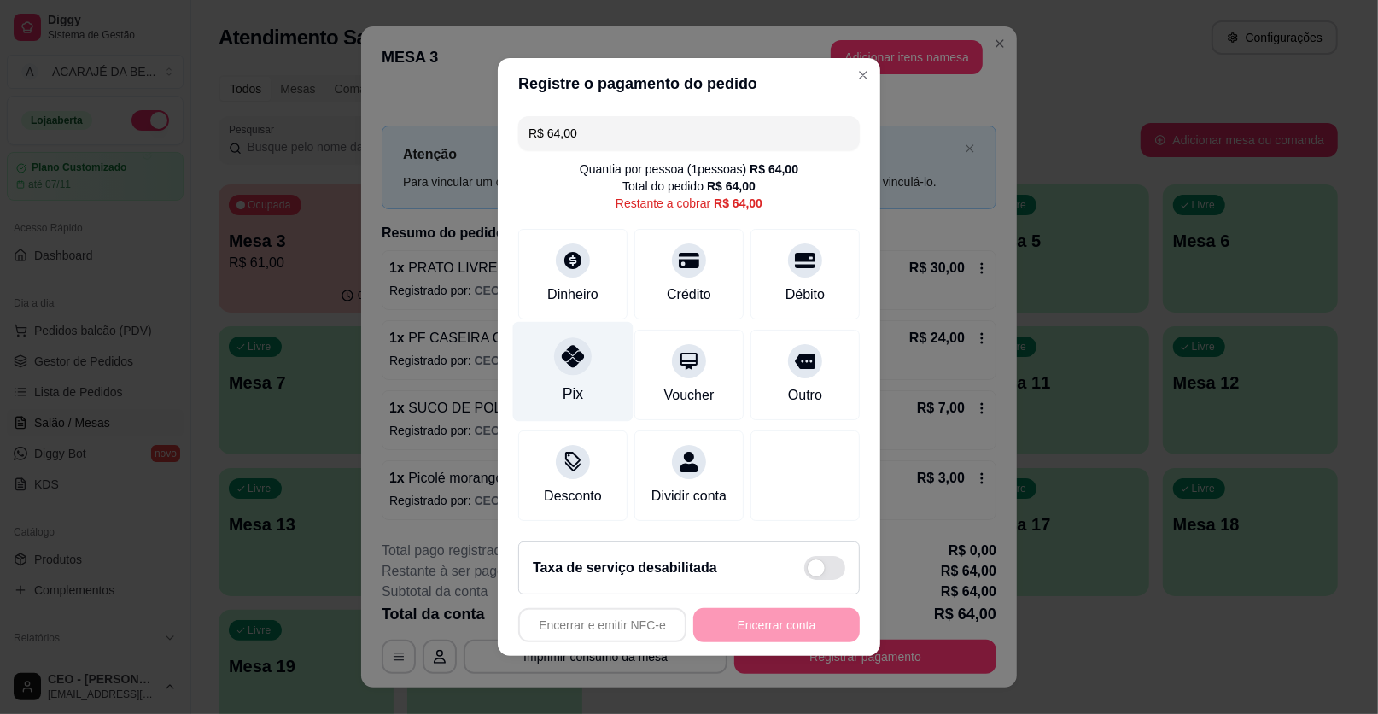
click at [557, 367] on div at bounding box center [573, 356] width 38 height 38
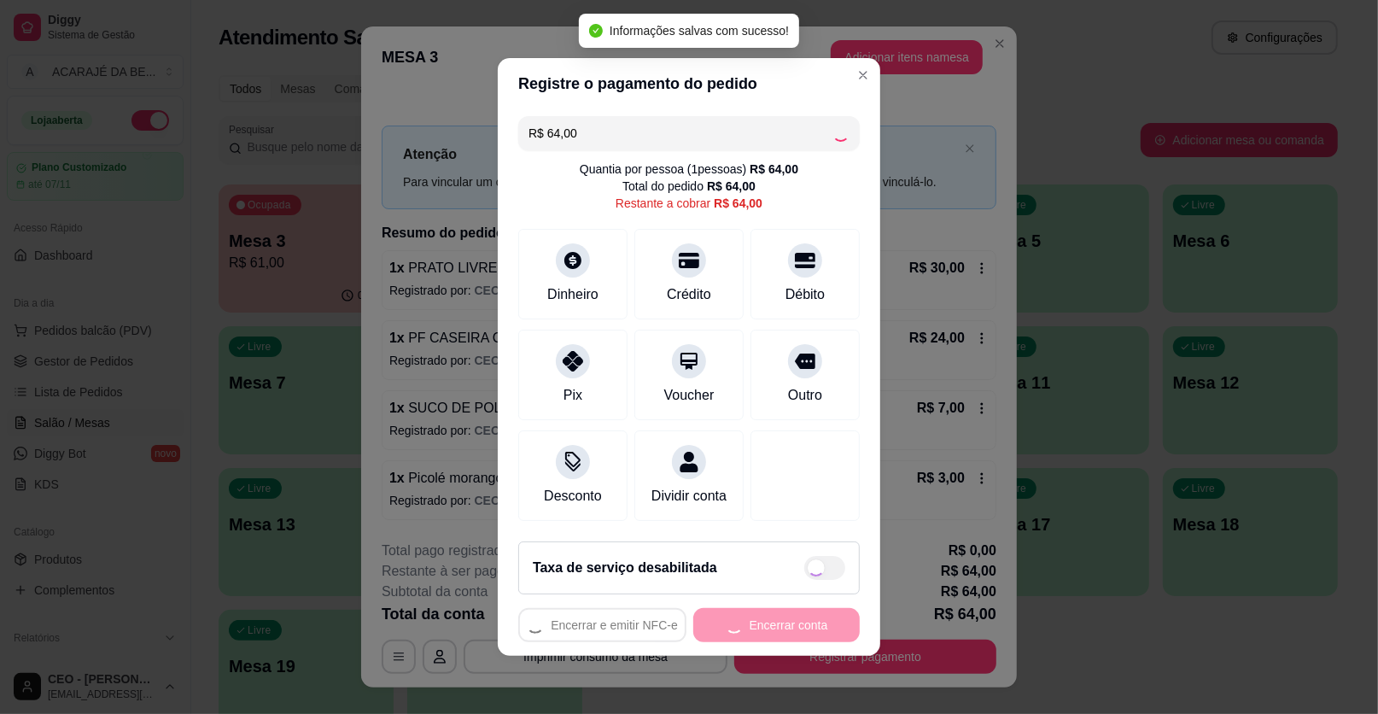
type input "R$ 0,00"
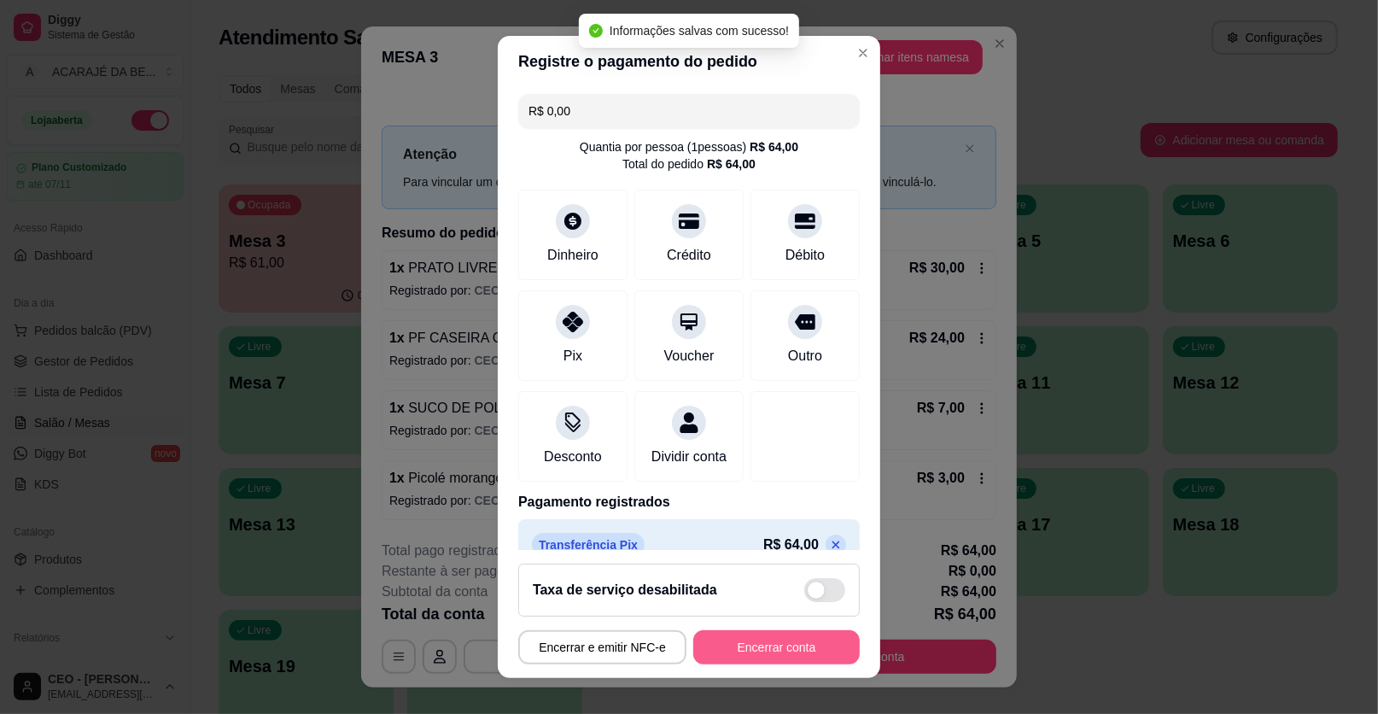
click at [746, 647] on button "Encerrar conta" at bounding box center [776, 647] width 166 height 34
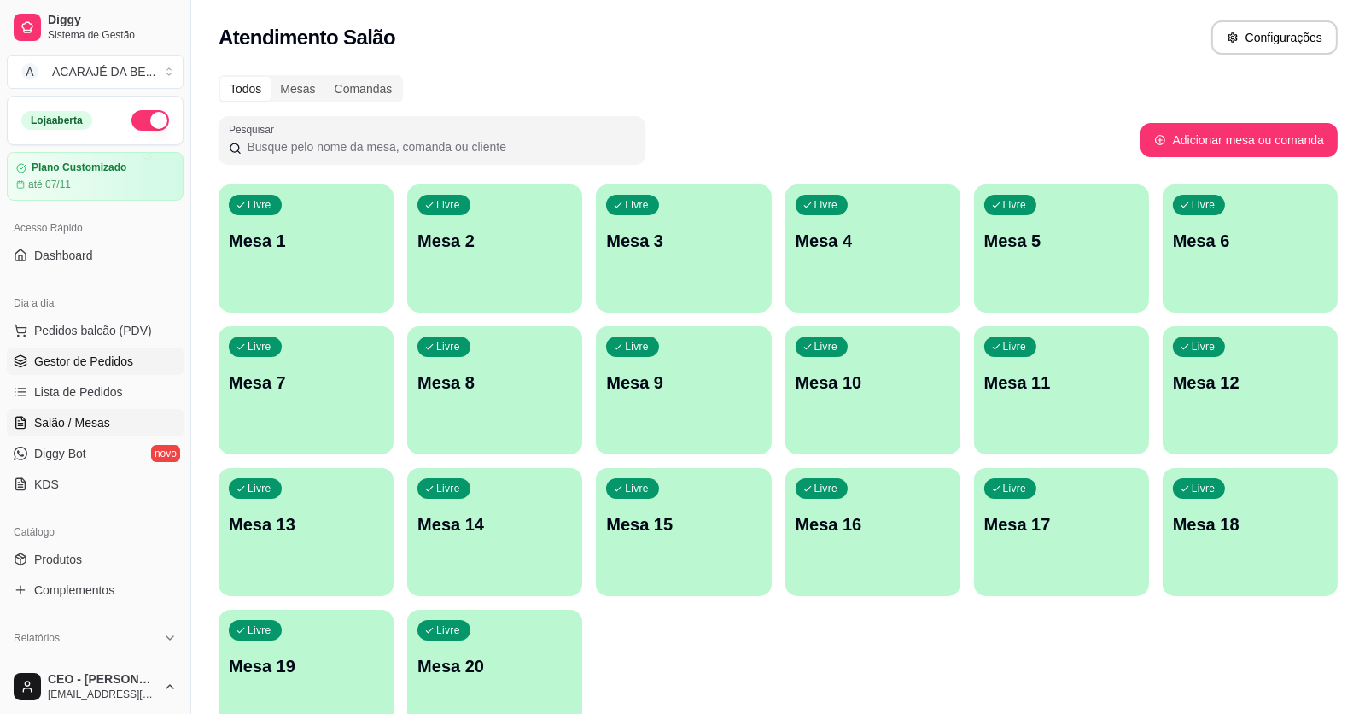
click at [59, 359] on span "Gestor de Pedidos" at bounding box center [83, 361] width 99 height 17
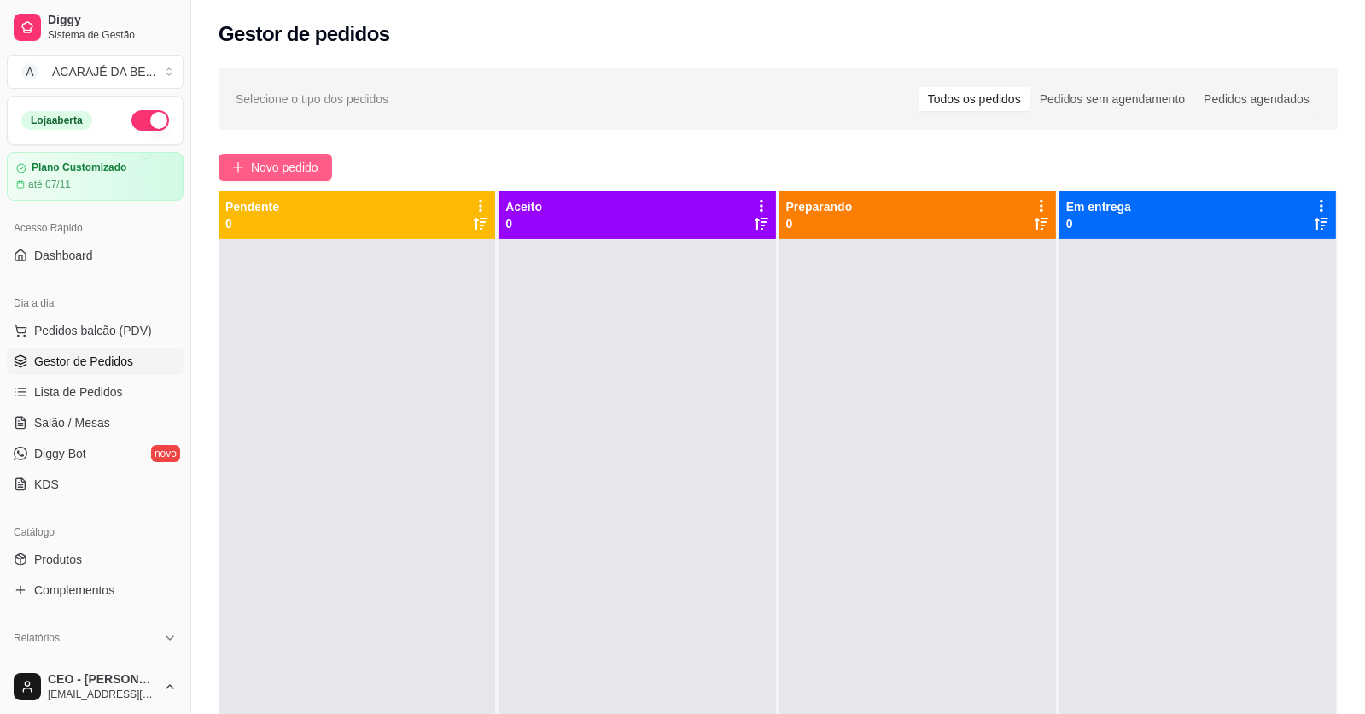
click at [294, 168] on span "Novo pedido" at bounding box center [284, 167] width 67 height 19
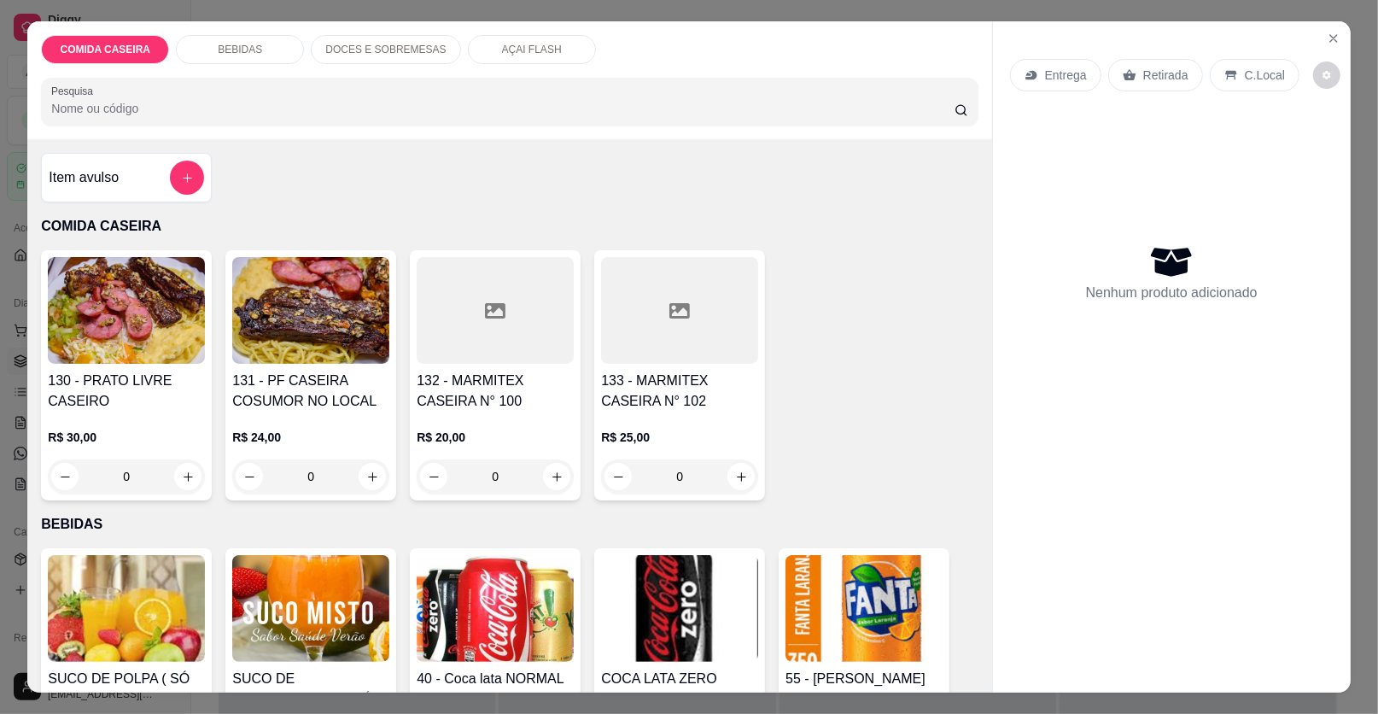
click at [107, 184] on h4 "Item avulso" at bounding box center [84, 177] width 70 height 20
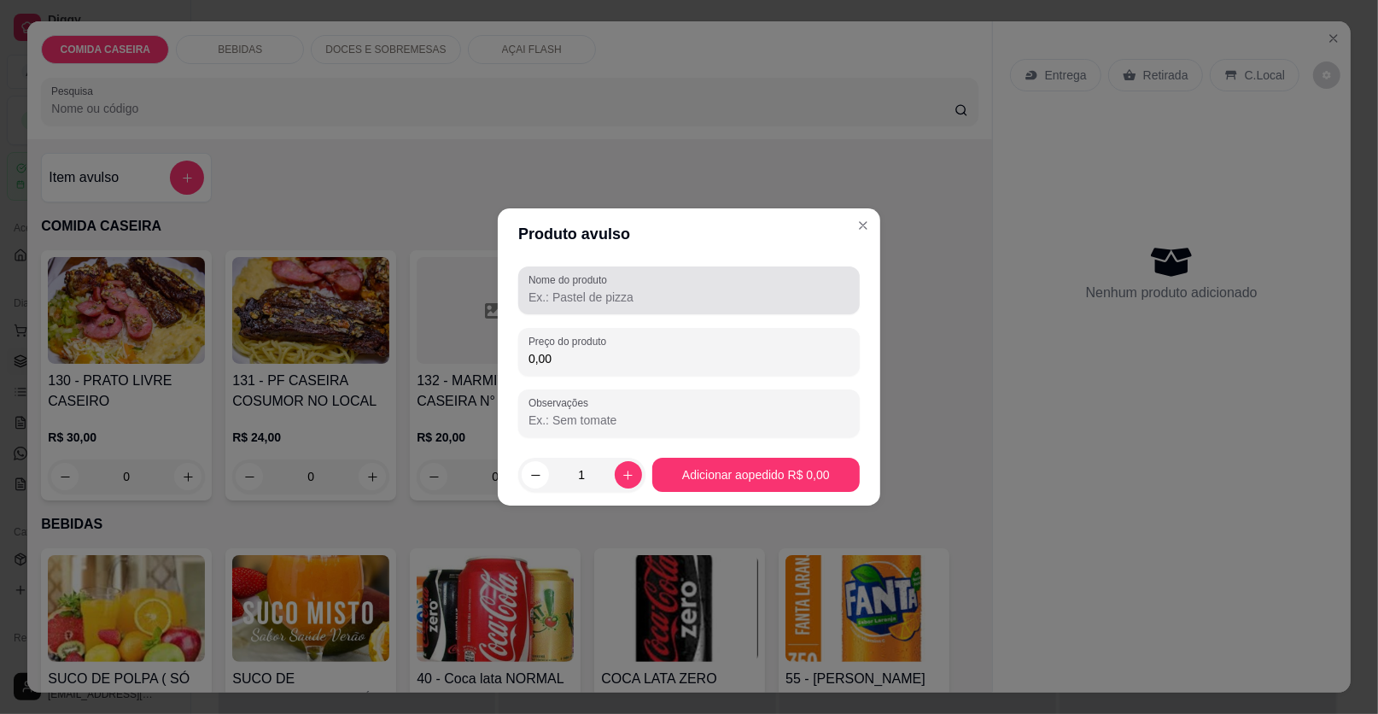
click at [586, 300] on input "Nome do produto" at bounding box center [688, 297] width 321 height 17
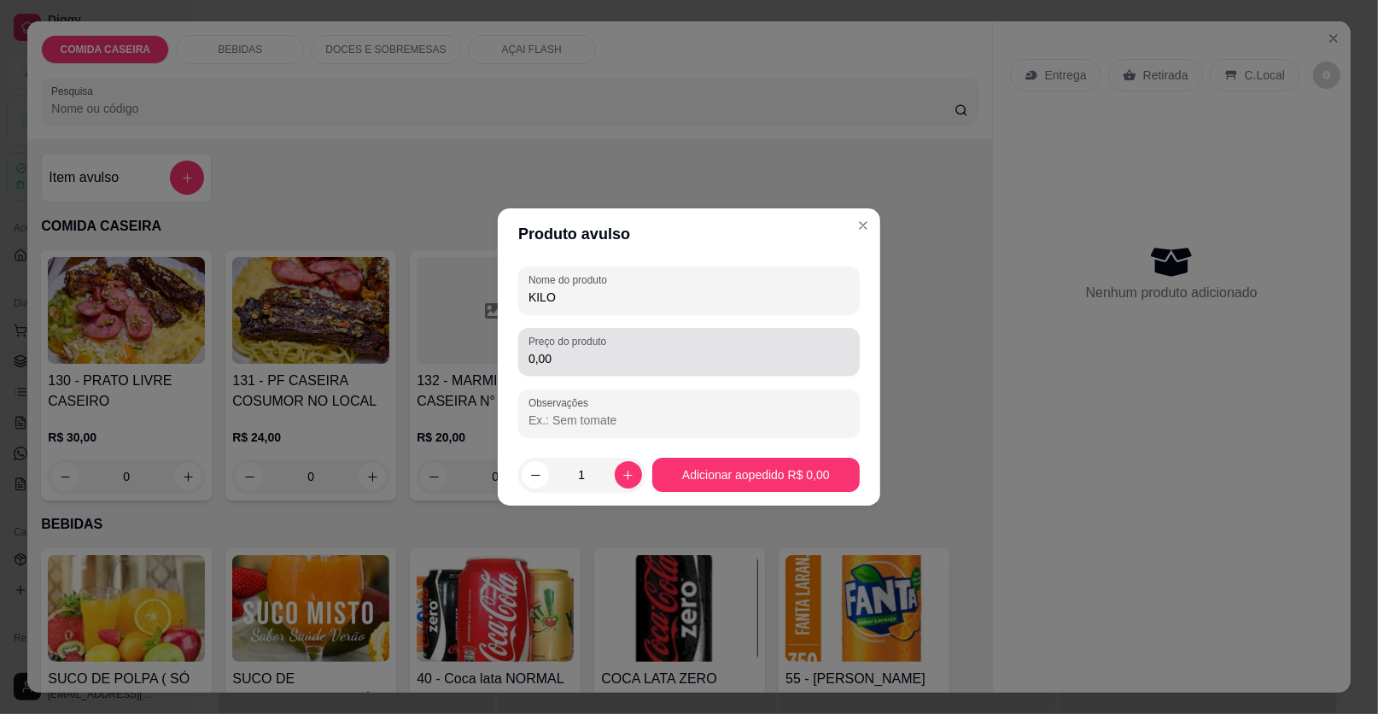
type input "KILO"
click at [644, 357] on input "0,00" at bounding box center [688, 358] width 321 height 17
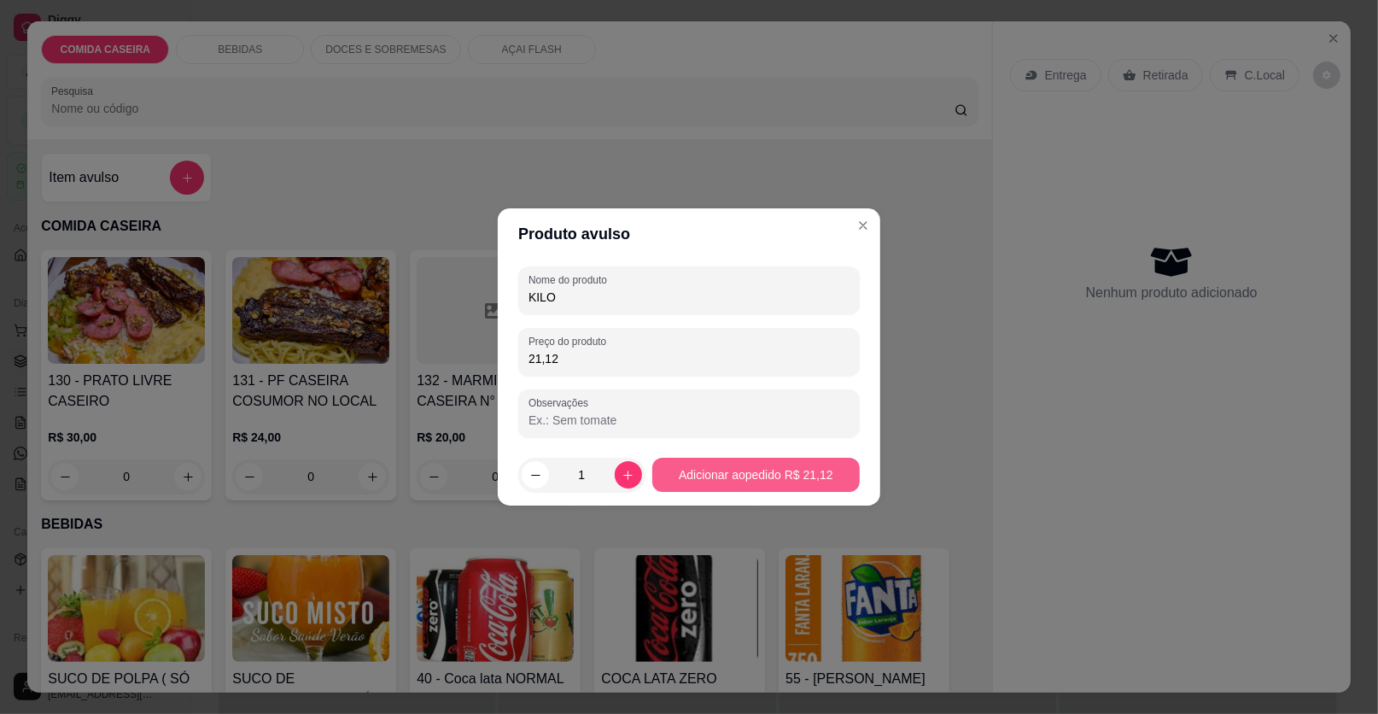
type input "21,12"
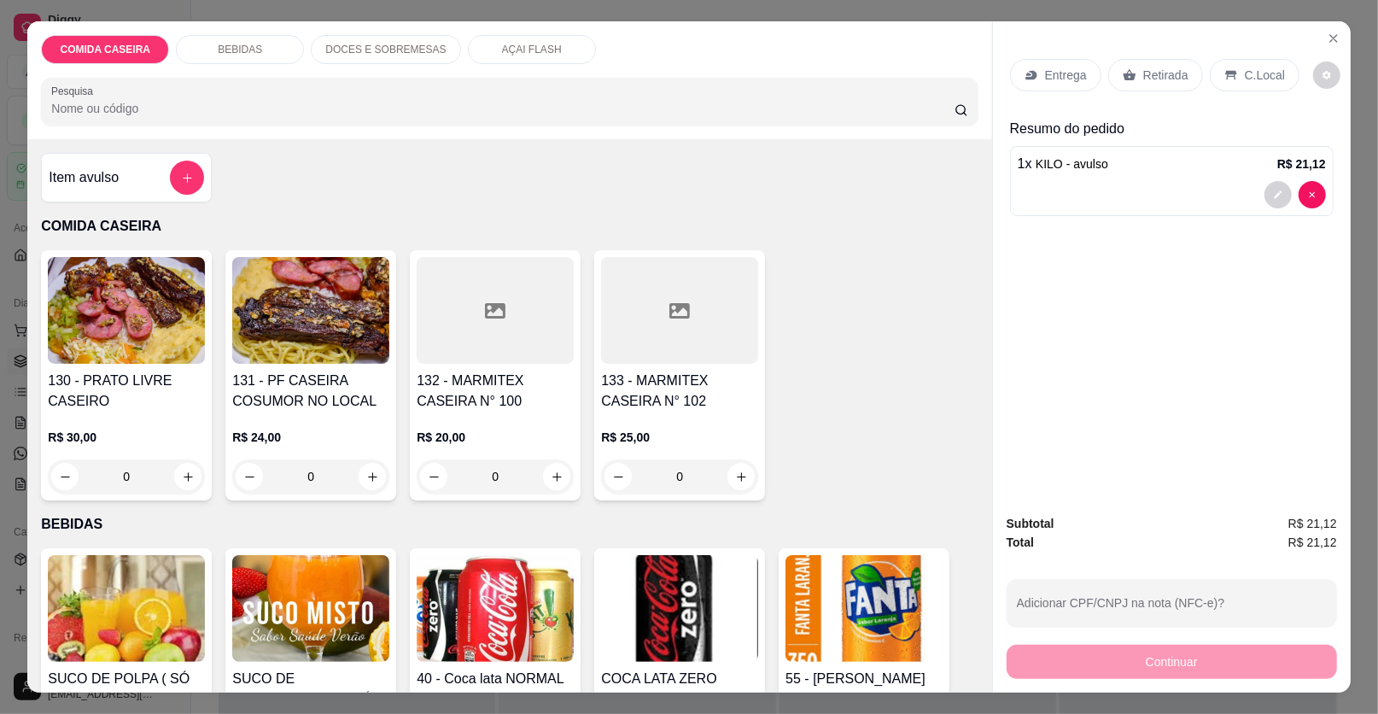
click at [1152, 72] on p "Retirada" at bounding box center [1165, 75] width 45 height 17
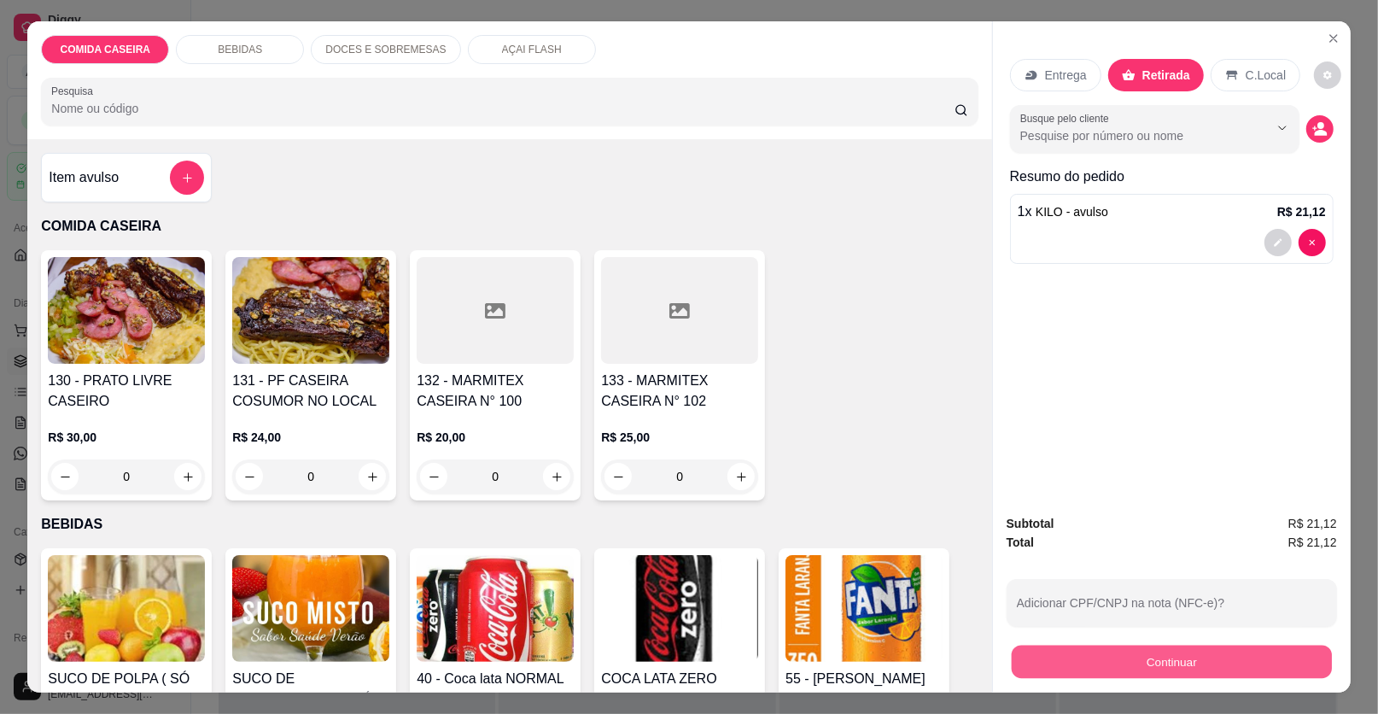
click at [1122, 665] on button "Continuar" at bounding box center [1171, 661] width 320 height 33
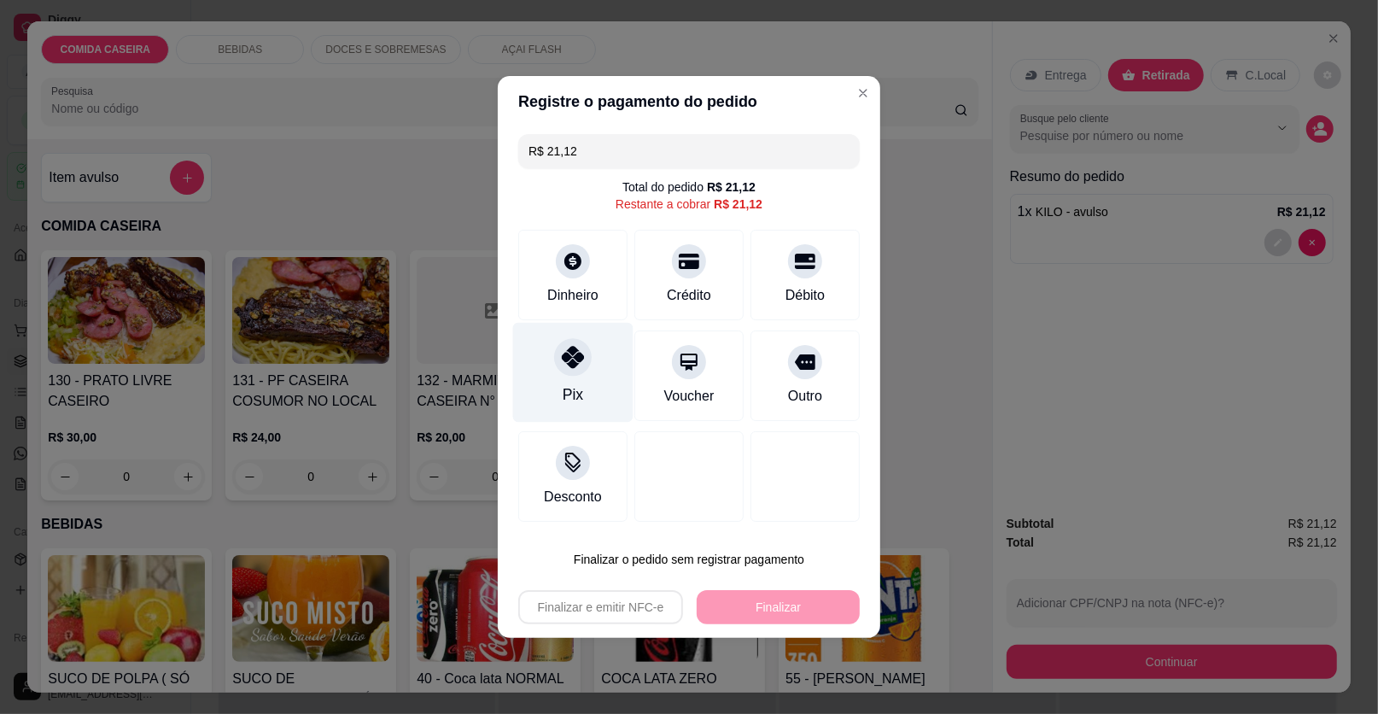
click at [600, 374] on div "Pix" at bounding box center [573, 373] width 120 height 100
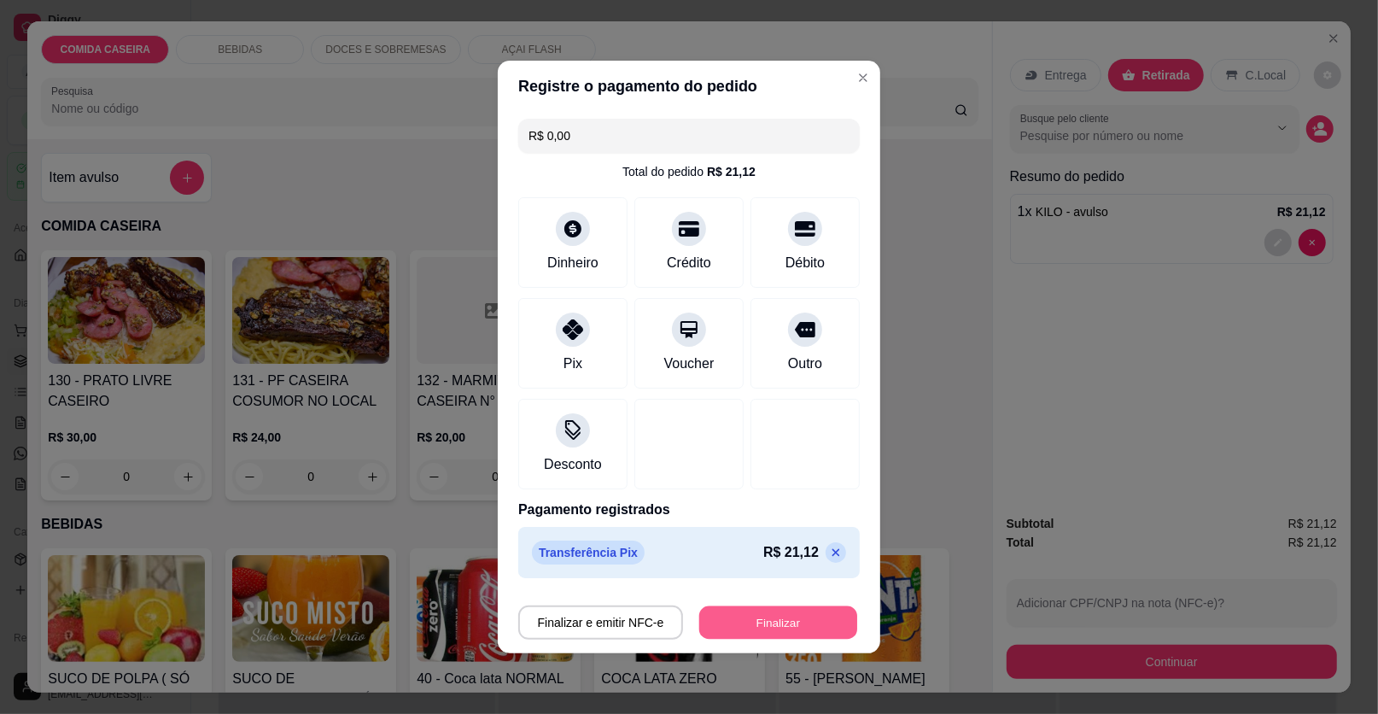
click at [821, 620] on button "Finalizar" at bounding box center [778, 622] width 158 height 33
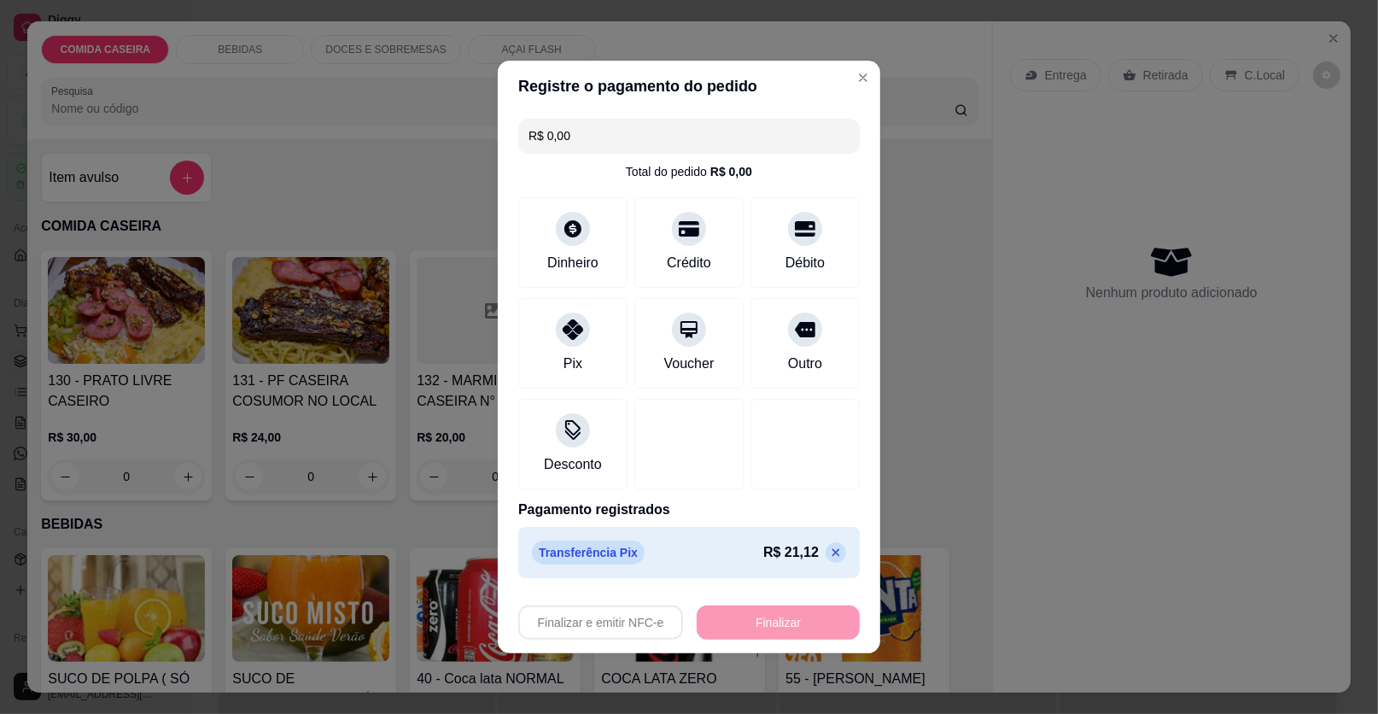
type input "-R$ 21,12"
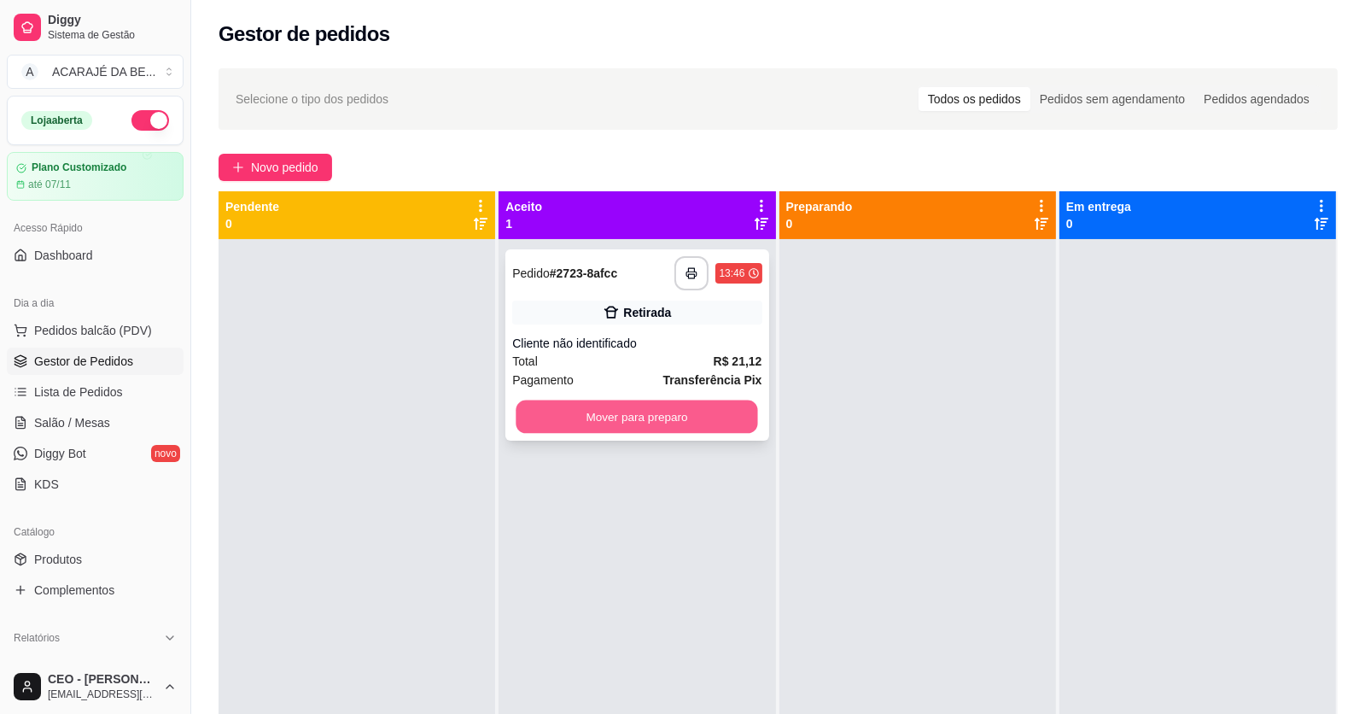
click at [737, 417] on button "Mover para preparo" at bounding box center [637, 416] width 242 height 33
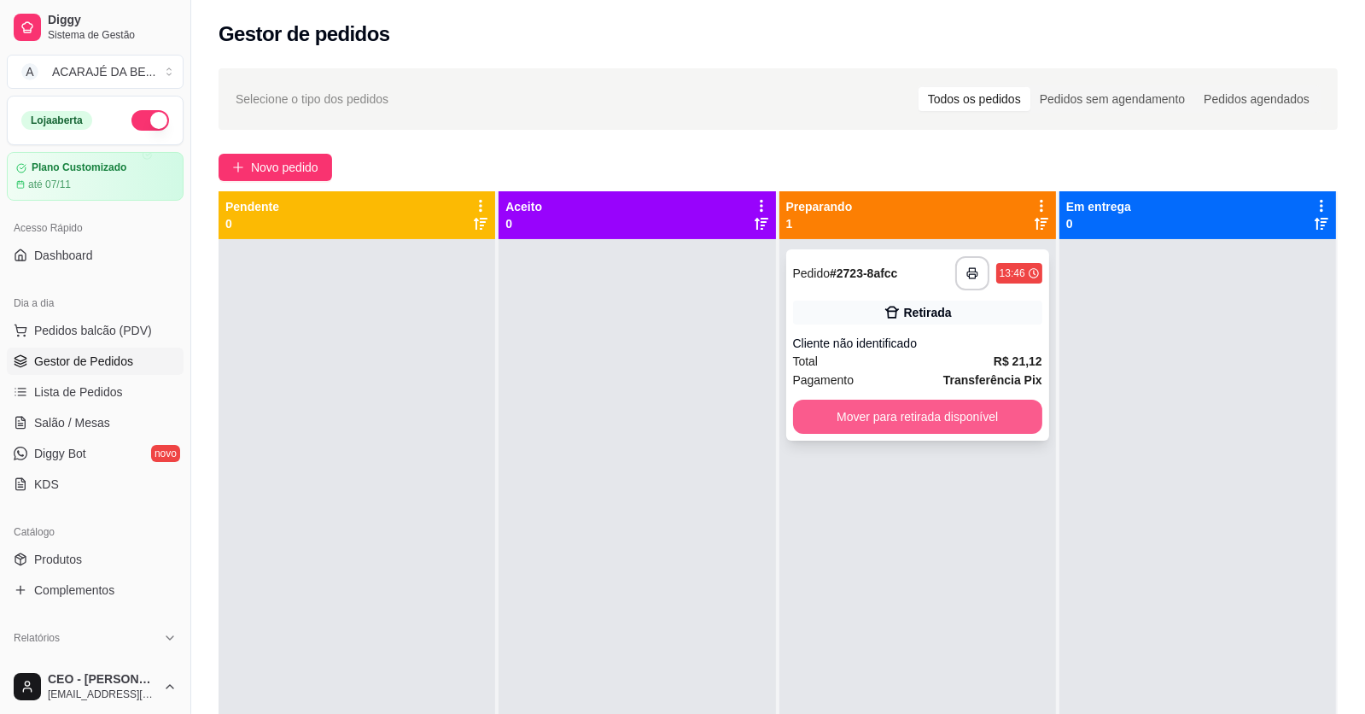
click at [924, 430] on button "Mover para retirada disponível" at bounding box center [917, 416] width 249 height 34
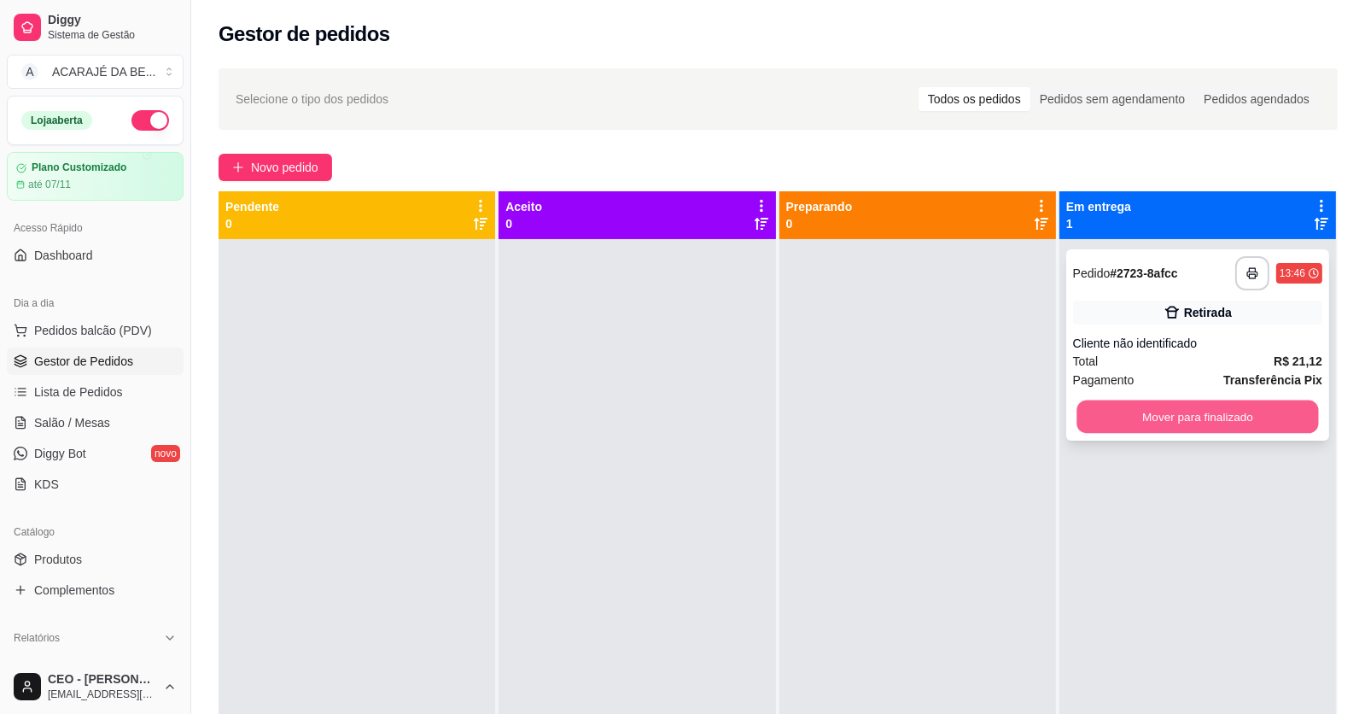
click at [1114, 423] on button "Mover para finalizado" at bounding box center [1197, 416] width 242 height 33
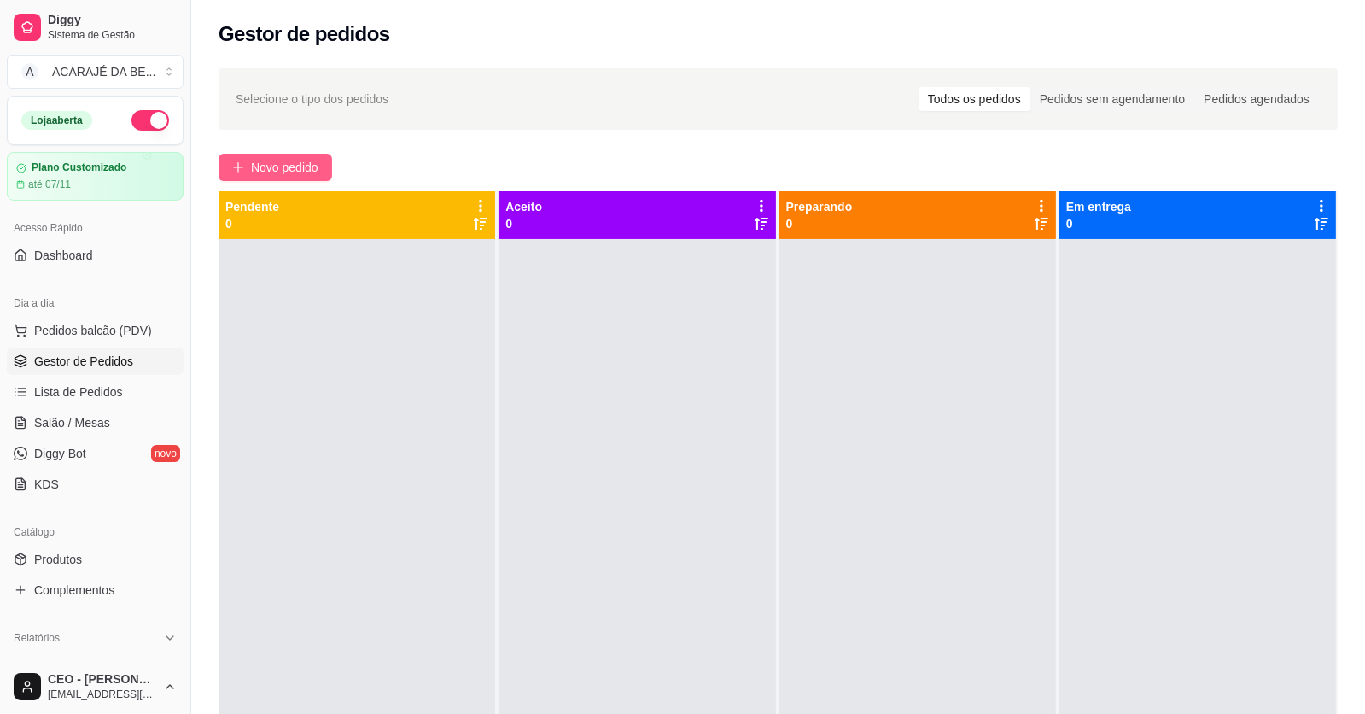
click at [312, 165] on span "Novo pedido" at bounding box center [284, 167] width 67 height 19
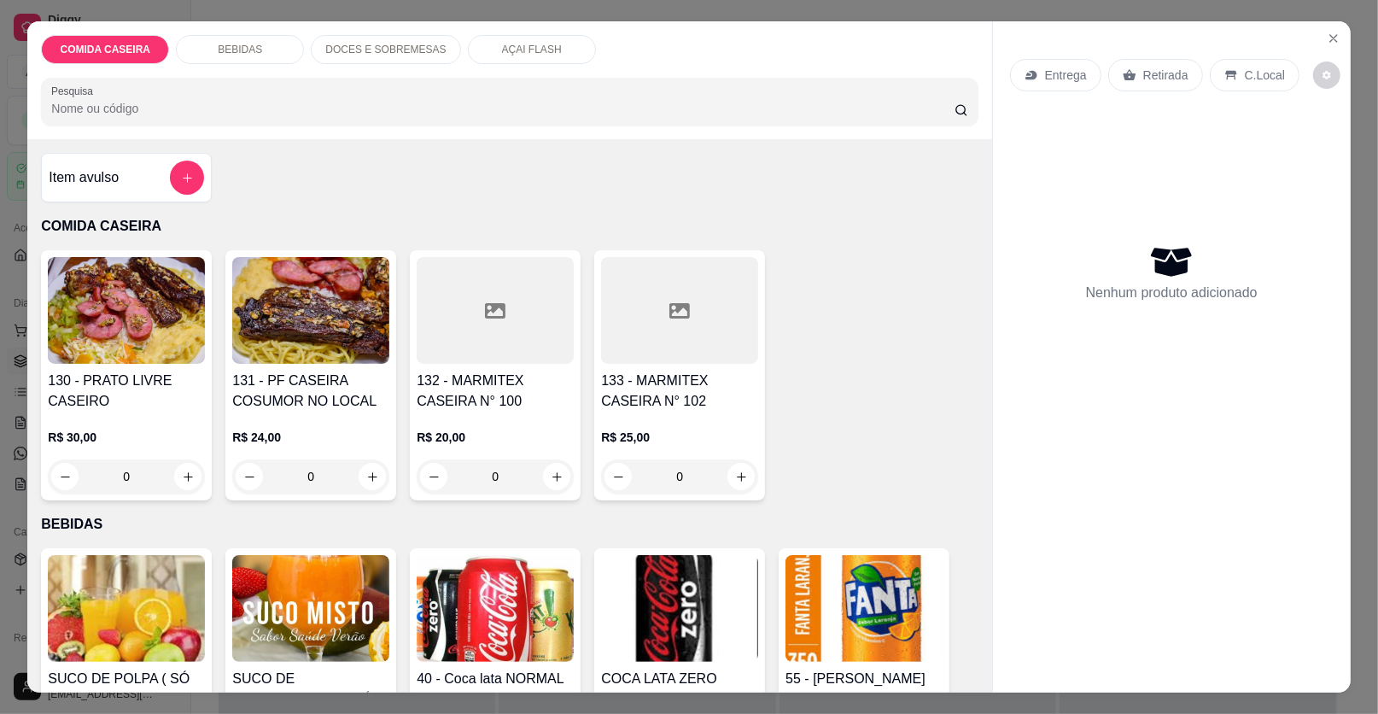
click at [498, 324] on div at bounding box center [495, 310] width 157 height 107
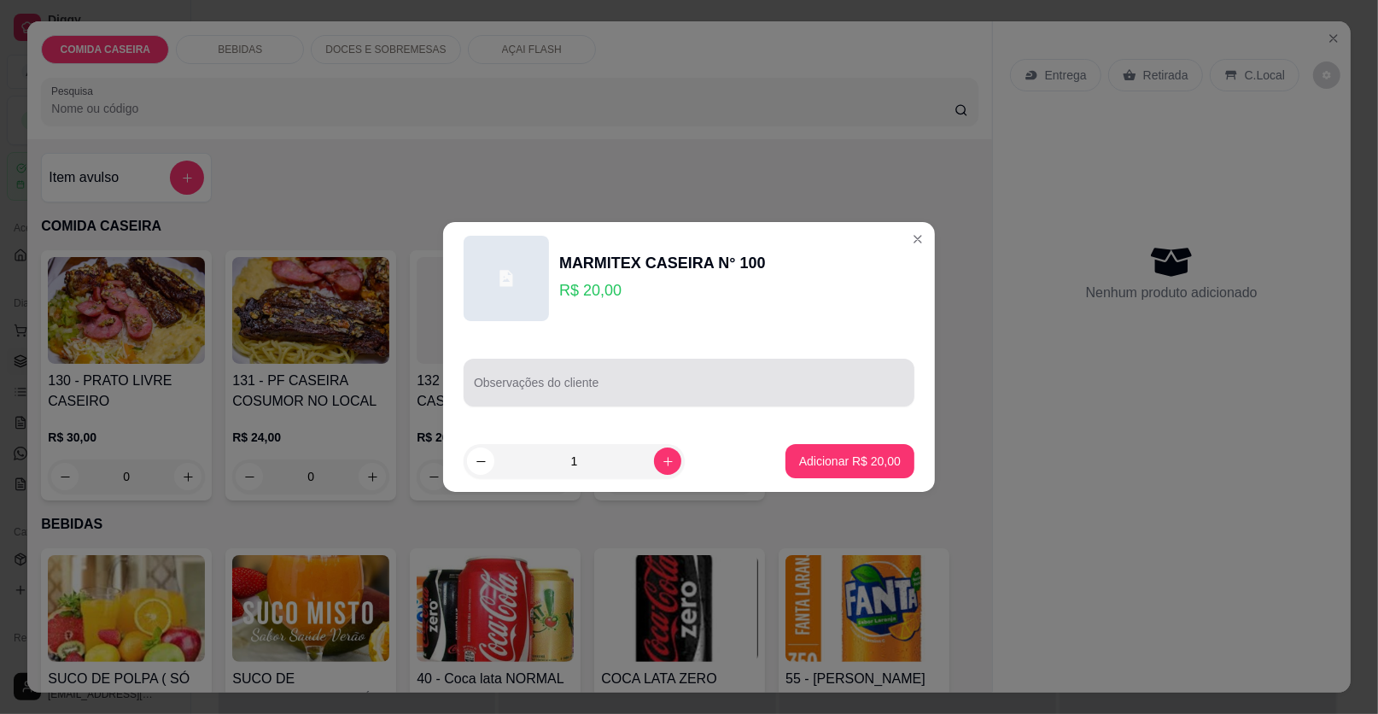
click at [574, 375] on div at bounding box center [689, 382] width 430 height 34
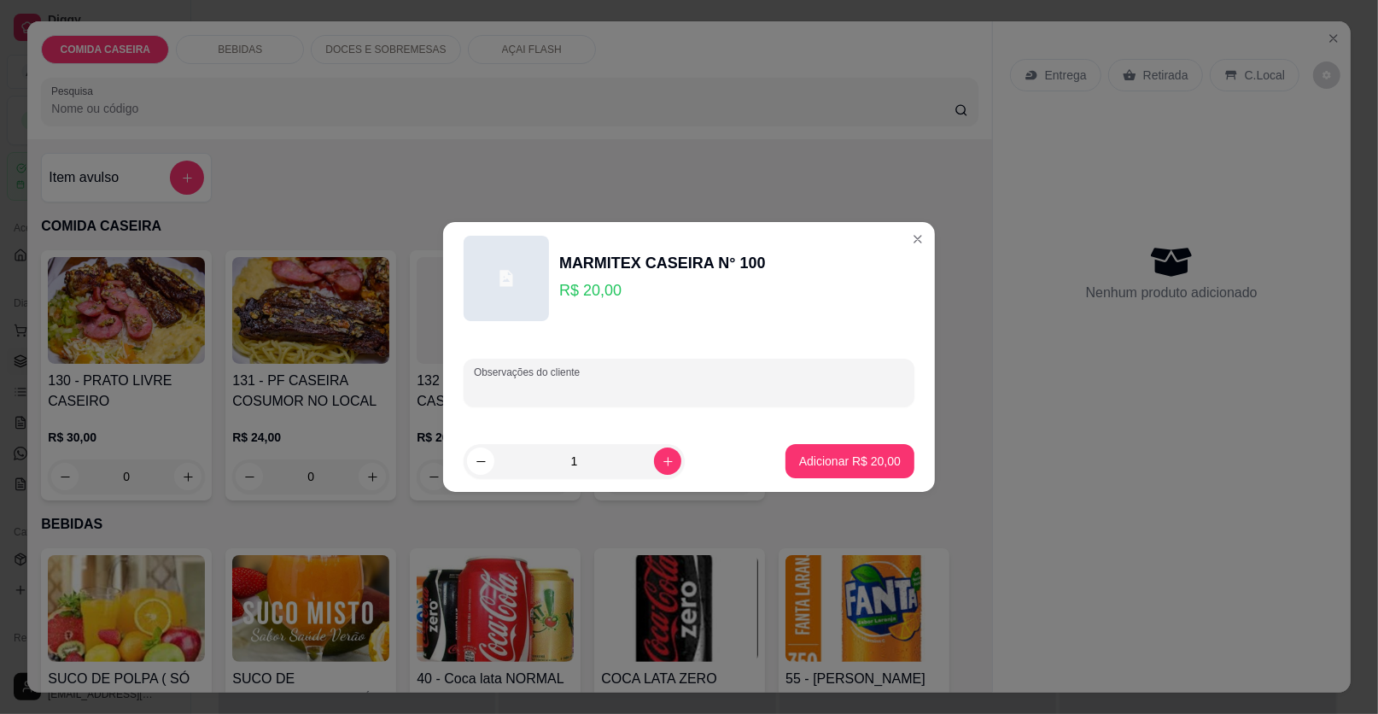
paste input "Macarrão, farofa, purê, salada de alface e fígado"
type input "Macarrão, farofa, purê, salada de alface e fígado"
click at [848, 460] on p "Adicionar R$ 20,00" at bounding box center [850, 460] width 99 height 16
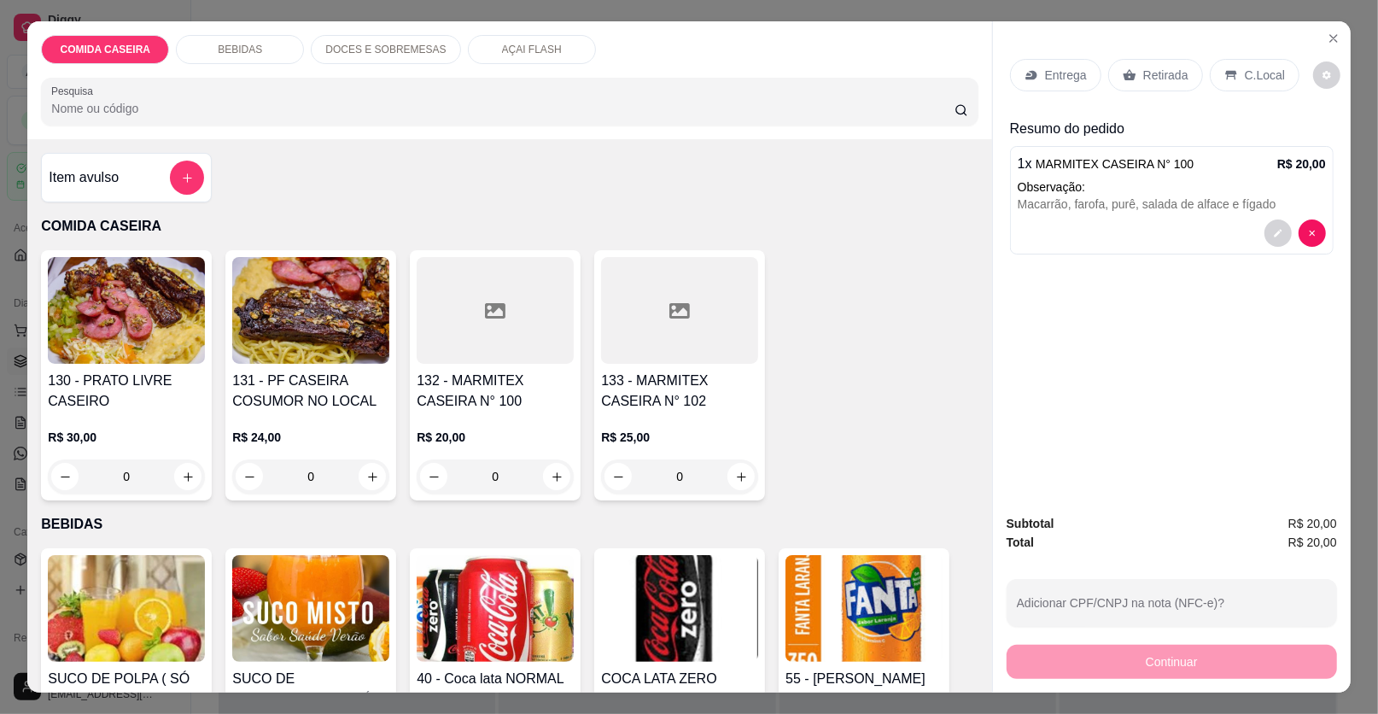
click at [1070, 76] on p "Entrega" at bounding box center [1066, 75] width 42 height 17
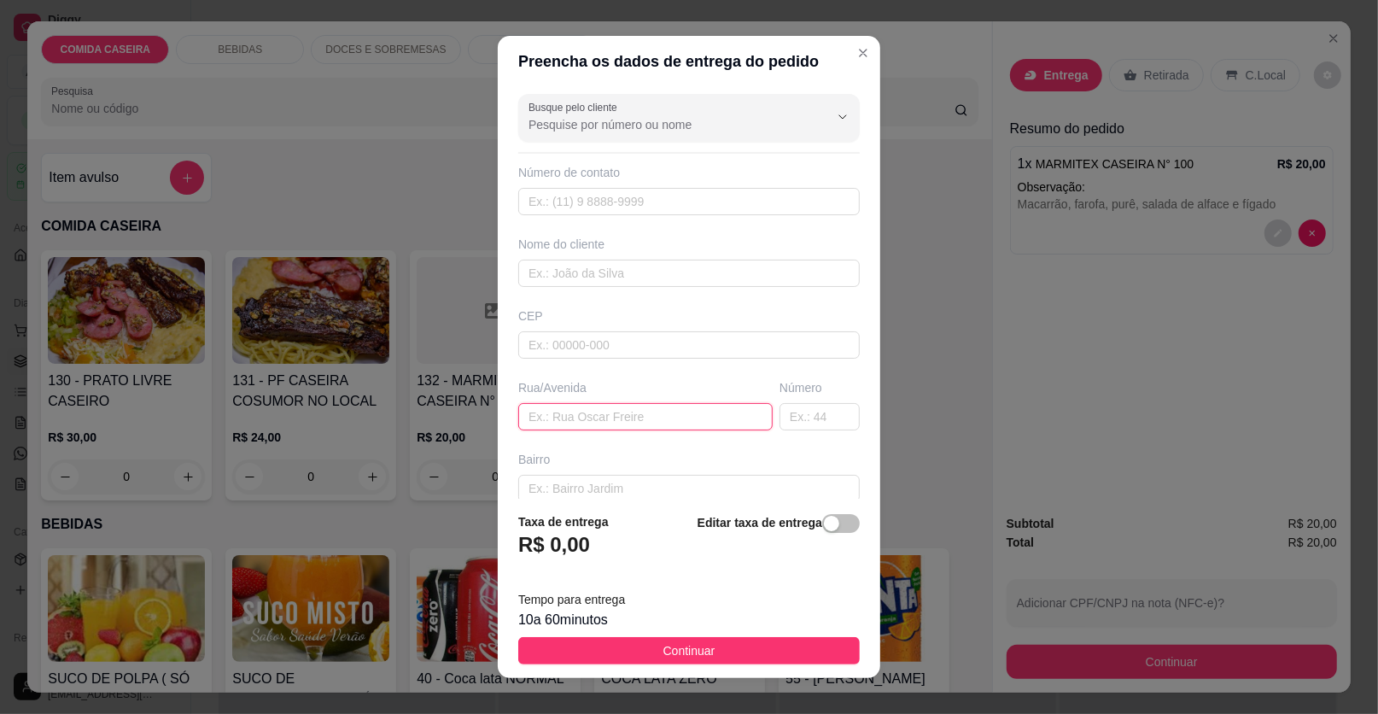
drag, startPoint x: 625, startPoint y: 421, endPoint x: 625, endPoint y: 409, distance: 11.9
click at [625, 415] on input "text" at bounding box center [645, 416] width 254 height 27
paste input "[STREET_ADDRESS] próximo a Jairo moto"
type input "[STREET_ADDRESS] próximo a Jairo moto"
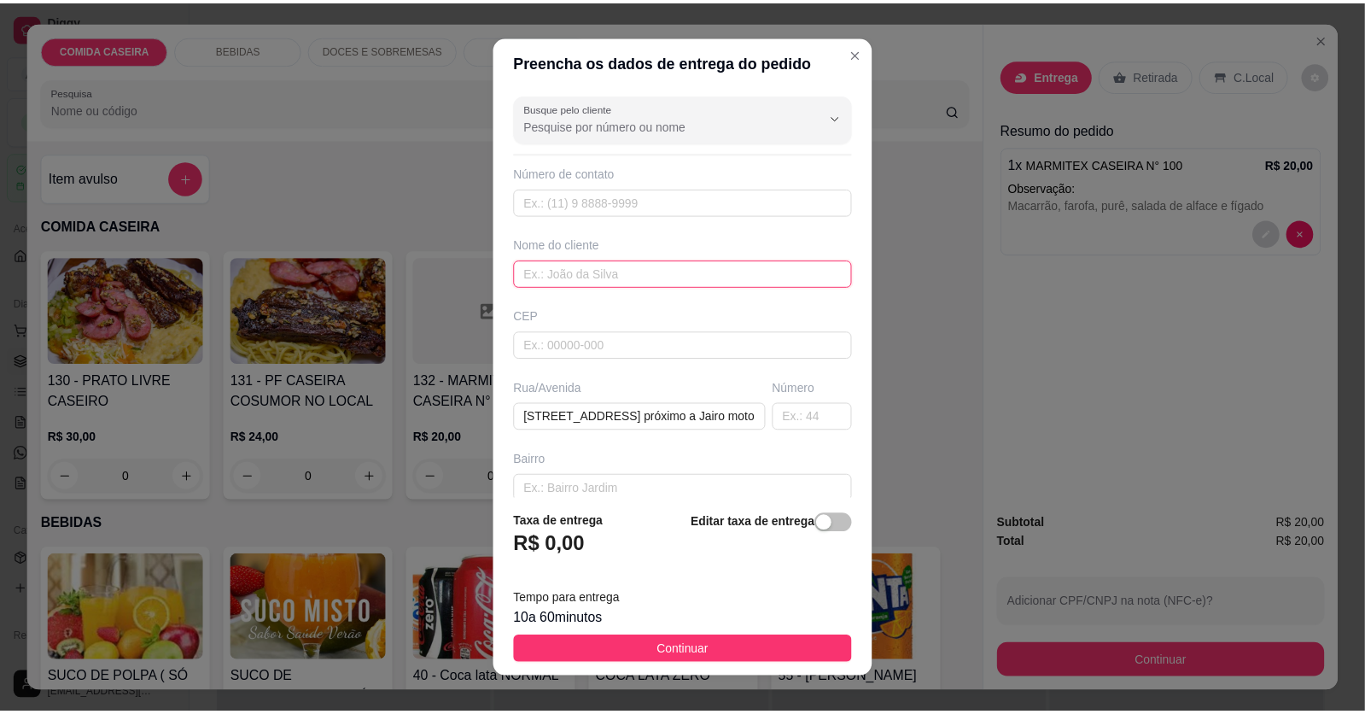
scroll to position [0, 0]
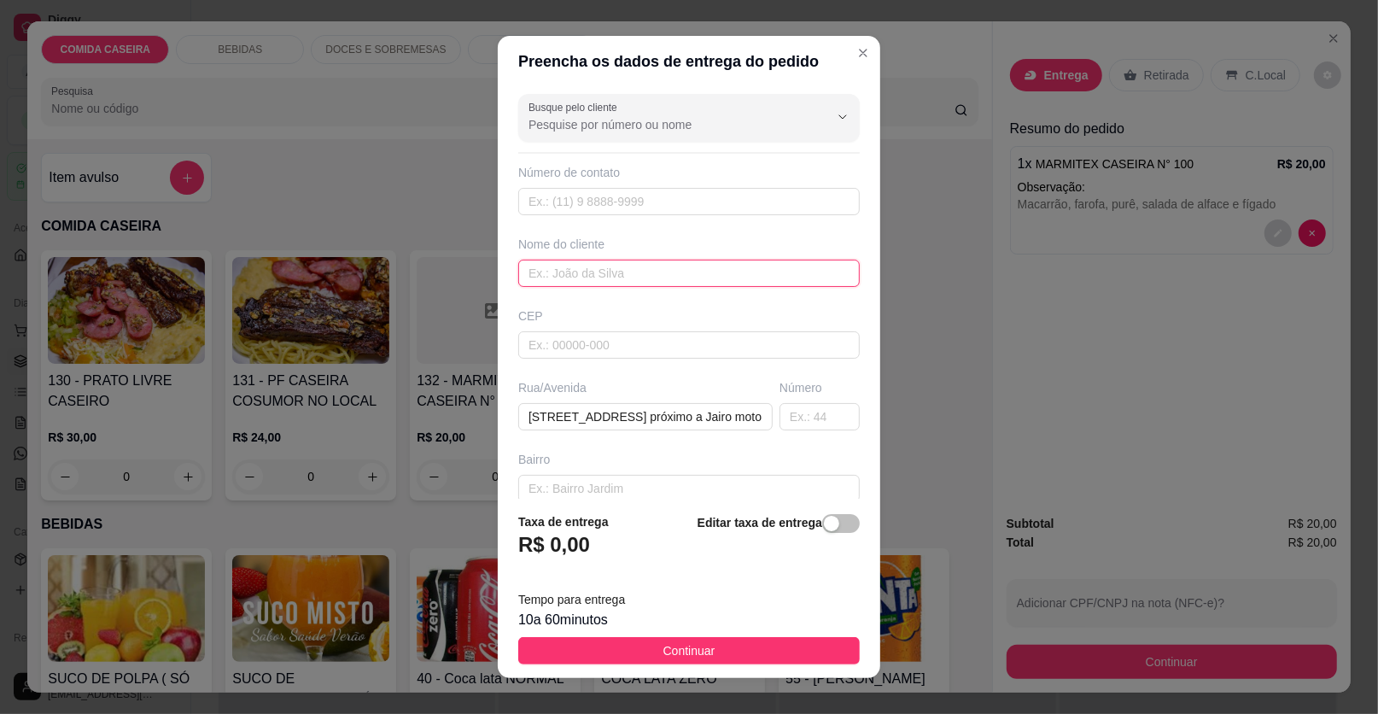
click at [701, 262] on input "text" at bounding box center [688, 272] width 341 height 27
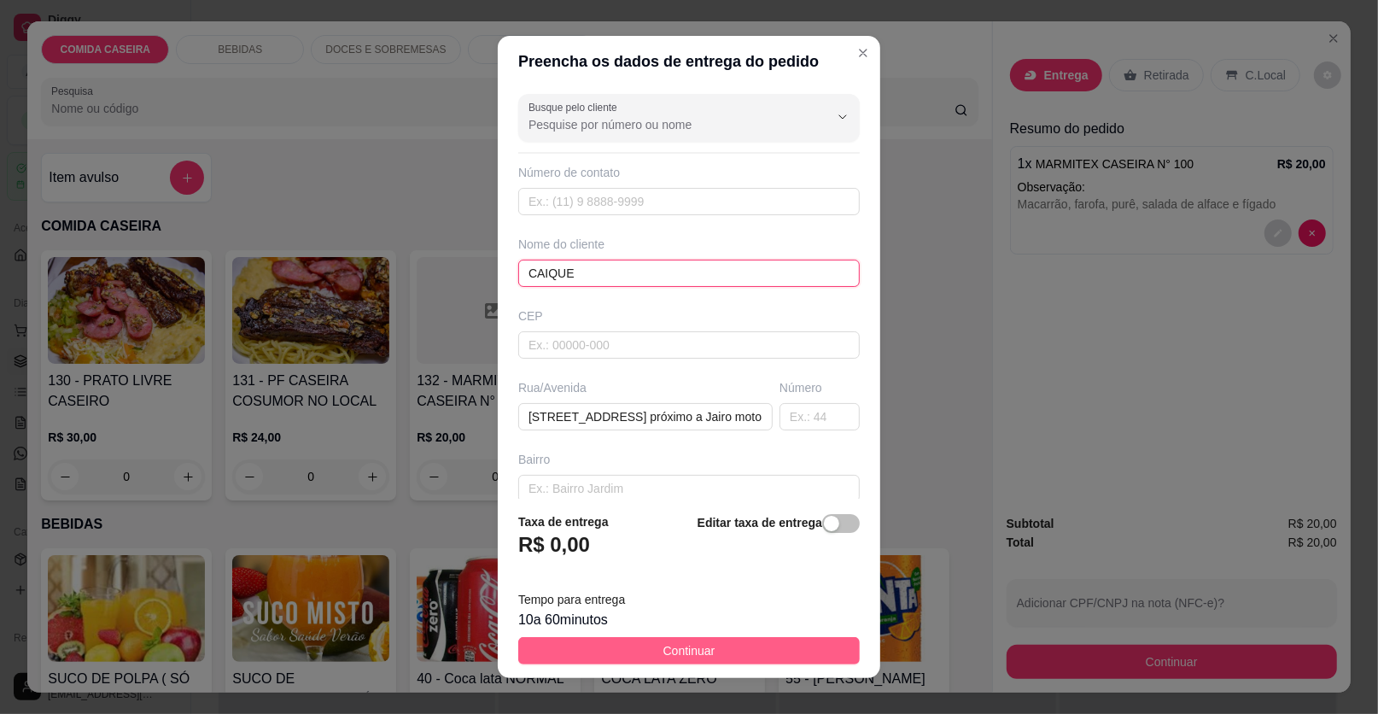
type input "CAIQUE"
click at [726, 650] on button "Continuar" at bounding box center [688, 650] width 341 height 27
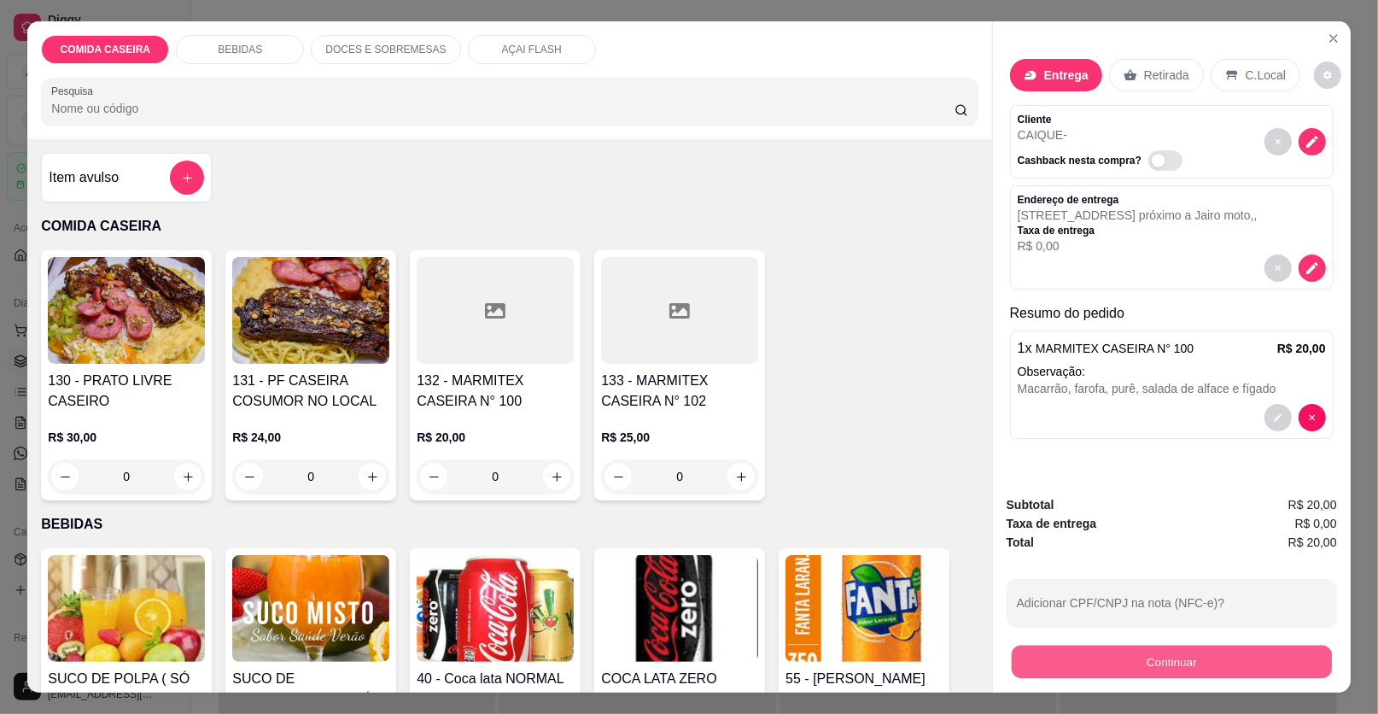
click at [1091, 667] on button "Continuar" at bounding box center [1171, 661] width 320 height 33
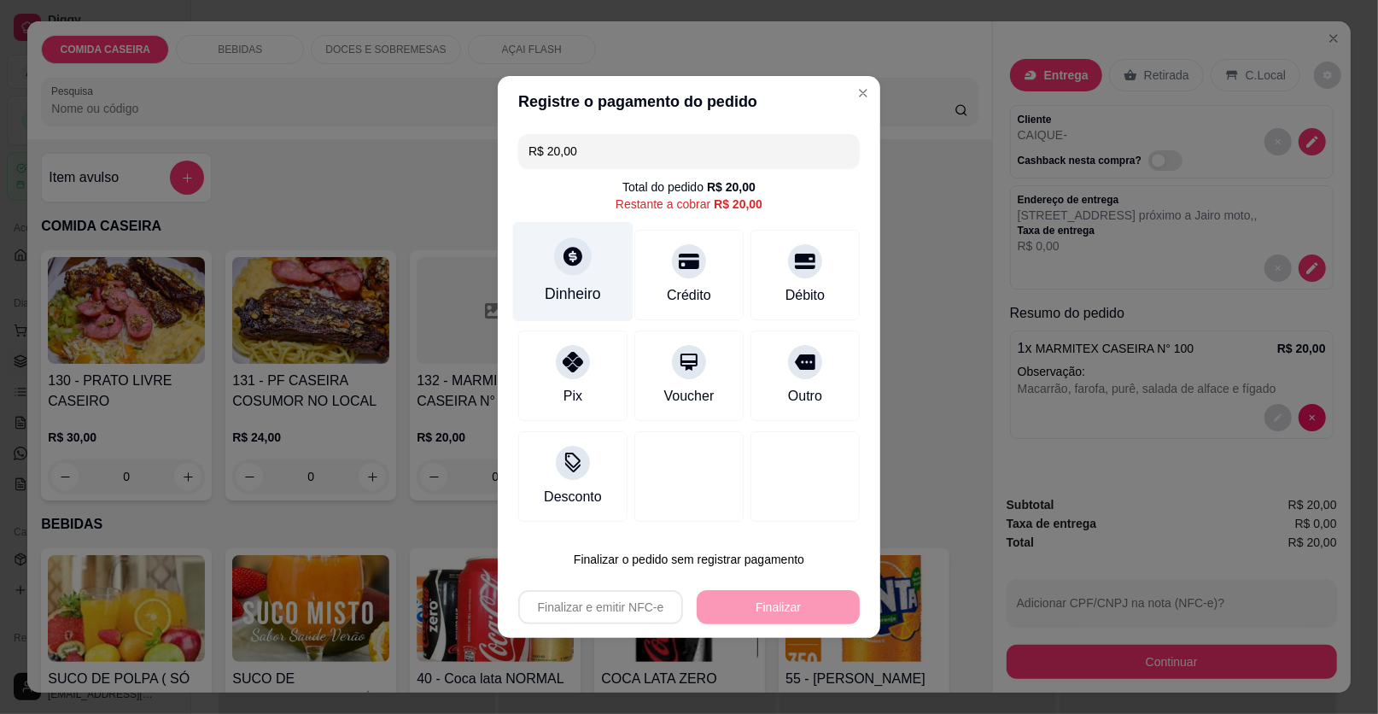
click at [544, 254] on div "Dinheiro" at bounding box center [573, 272] width 120 height 100
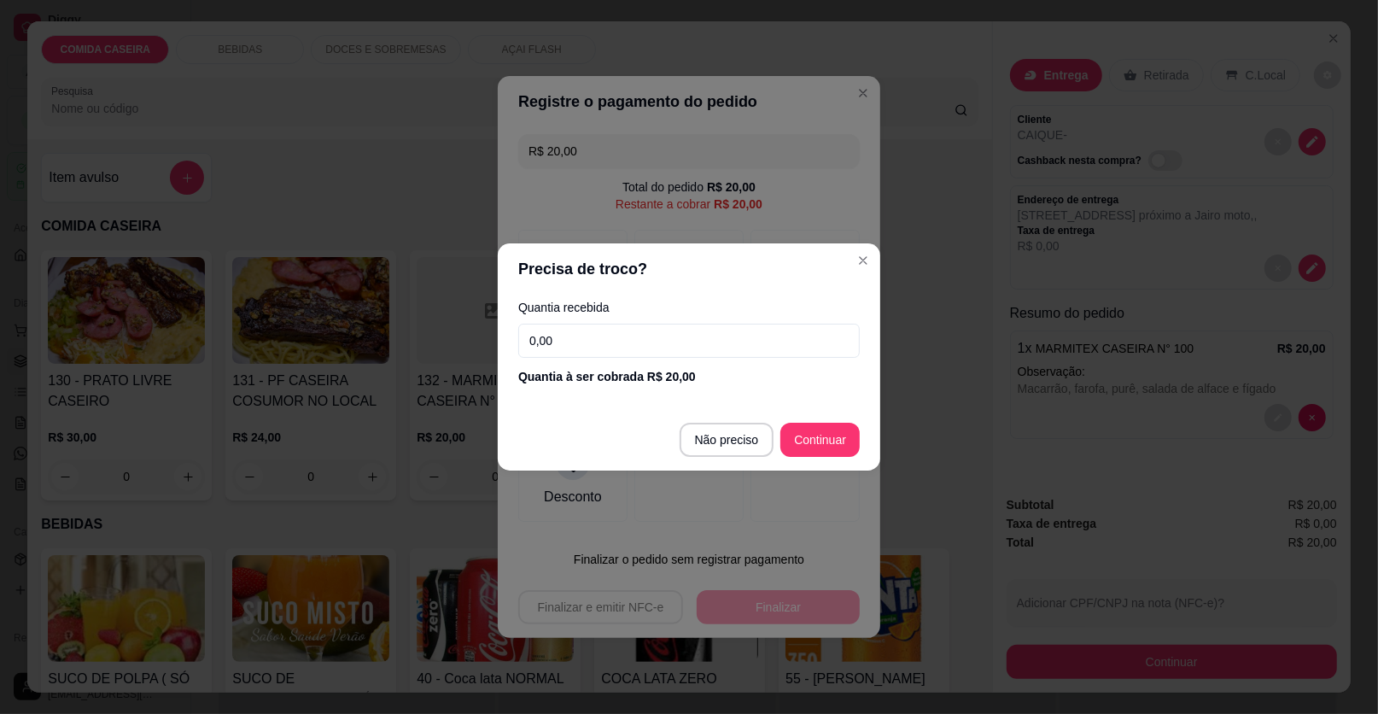
click at [714, 334] on input "0,00" at bounding box center [688, 341] width 341 height 34
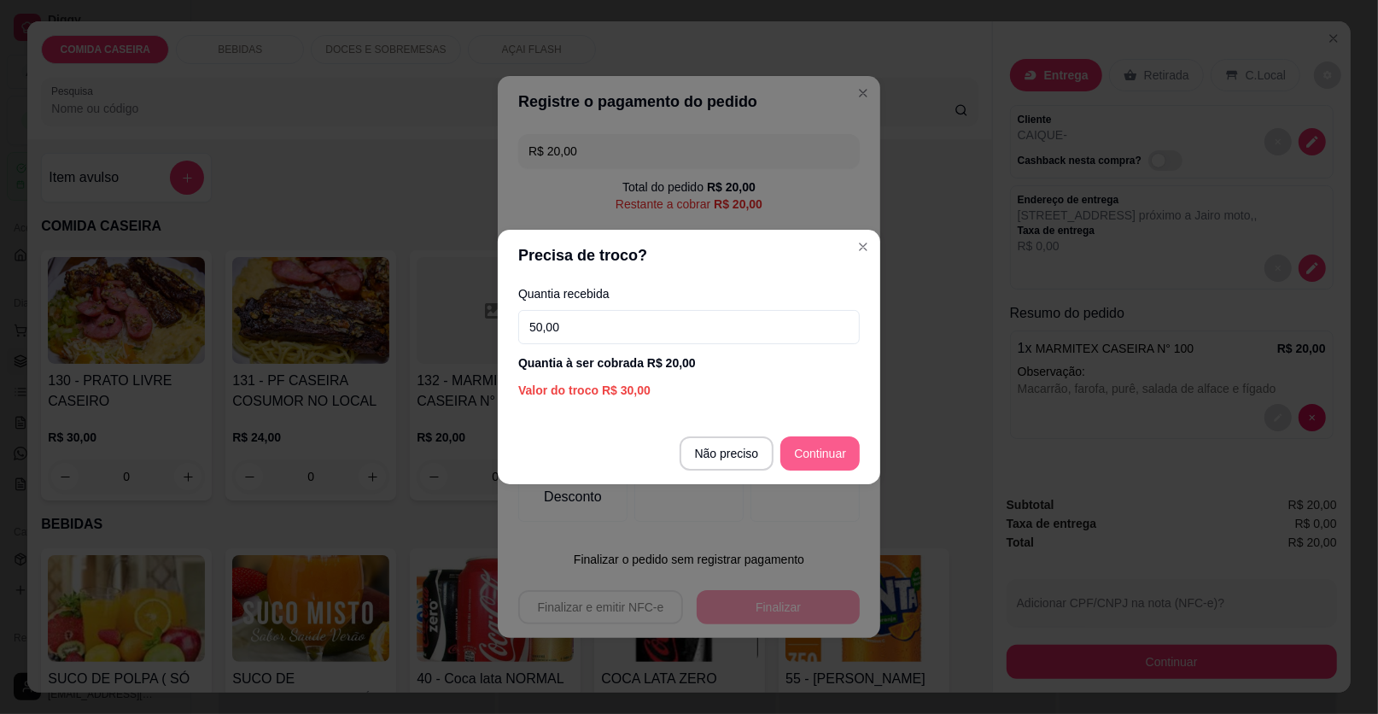
type input "50,00"
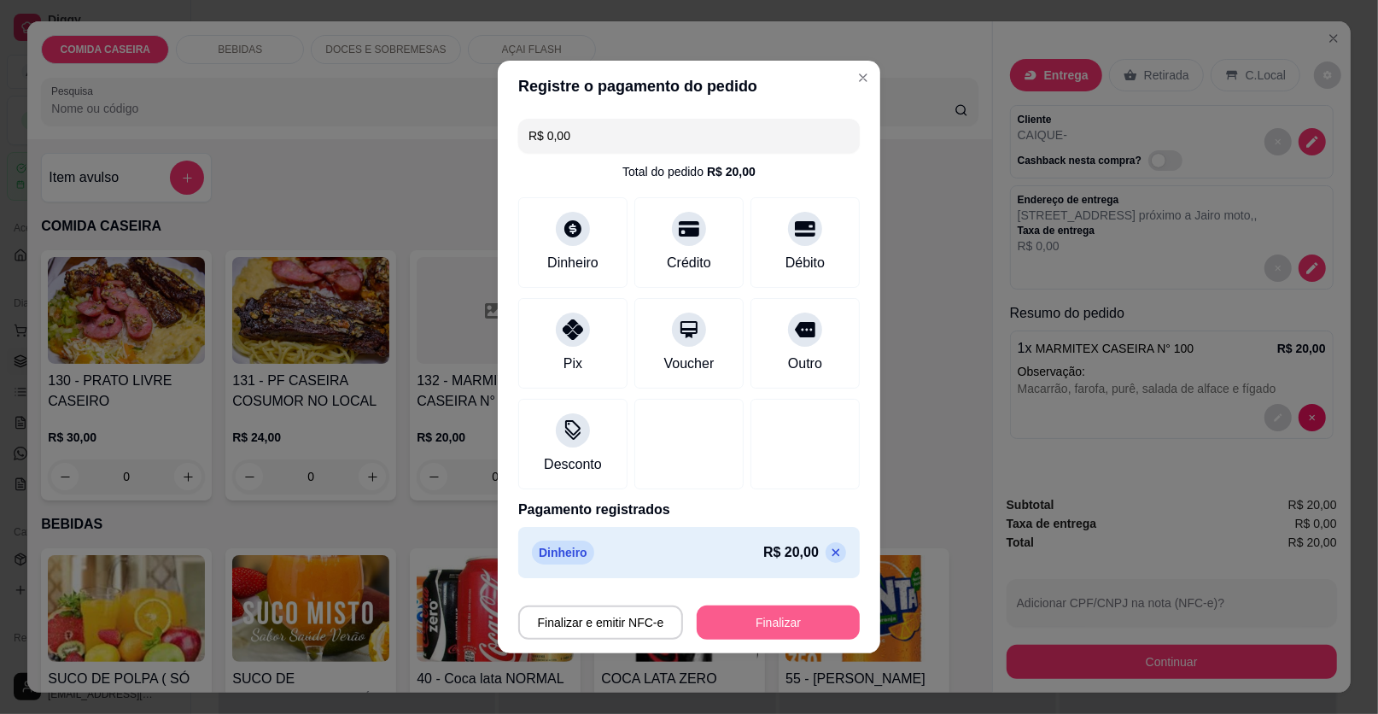
click at [784, 628] on button "Finalizar" at bounding box center [778, 622] width 163 height 34
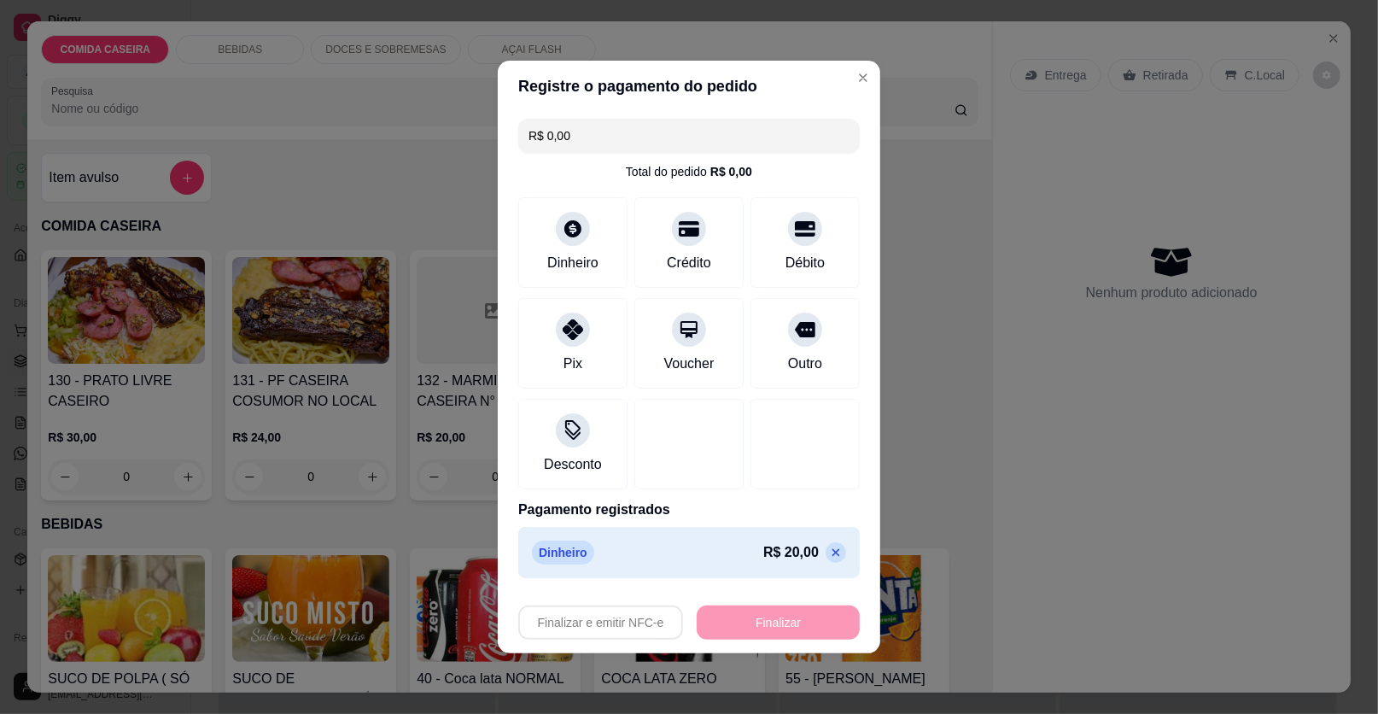
type input "-R$ 20,00"
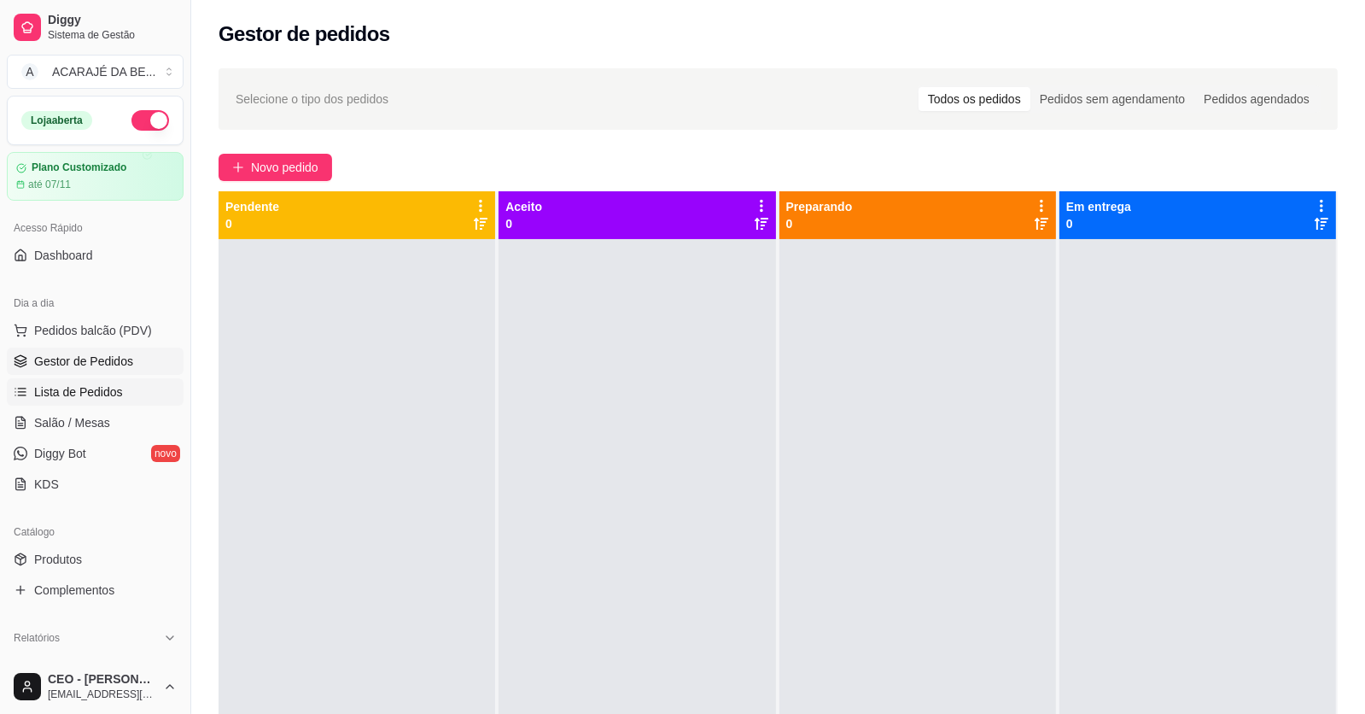
click at [107, 391] on span "Lista de Pedidos" at bounding box center [78, 391] width 89 height 17
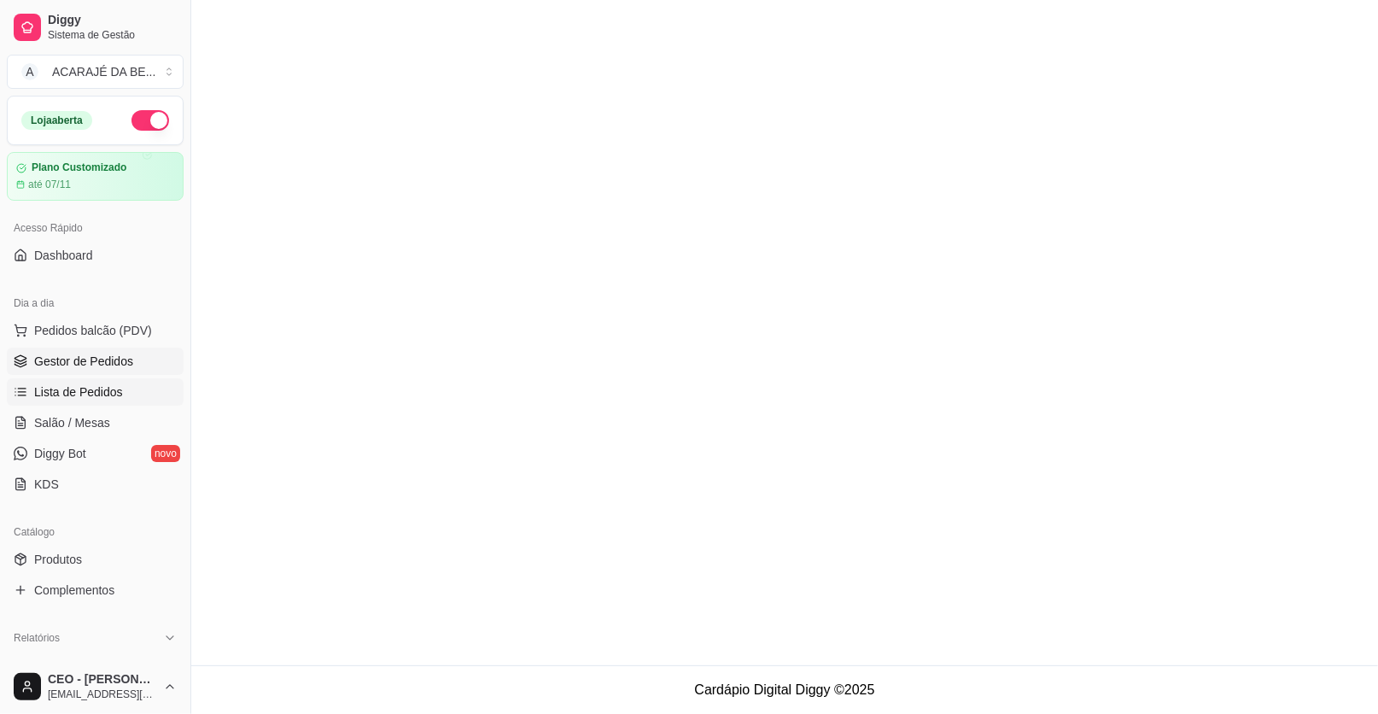
click at [108, 353] on span "Gestor de Pedidos" at bounding box center [83, 361] width 99 height 17
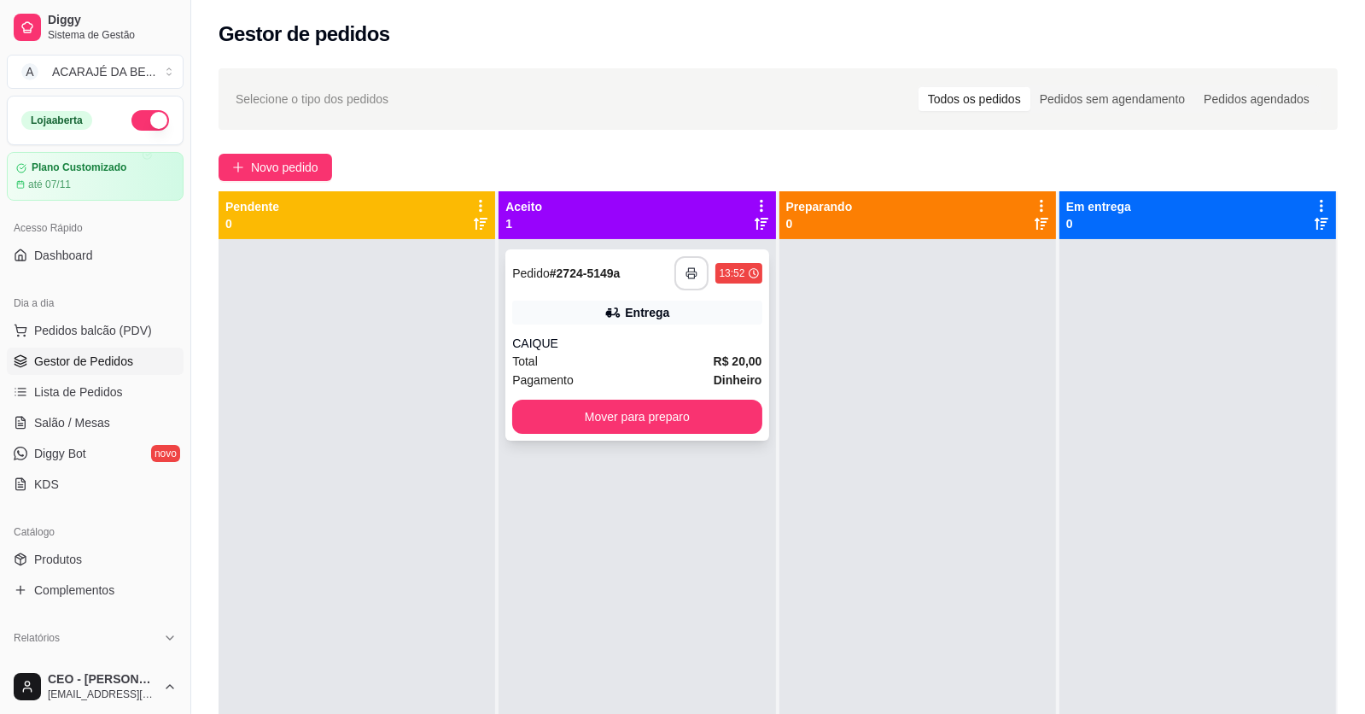
click at [691, 280] on button "button" at bounding box center [691, 273] width 34 height 34
click at [703, 410] on button "Mover para preparo" at bounding box center [637, 416] width 242 height 33
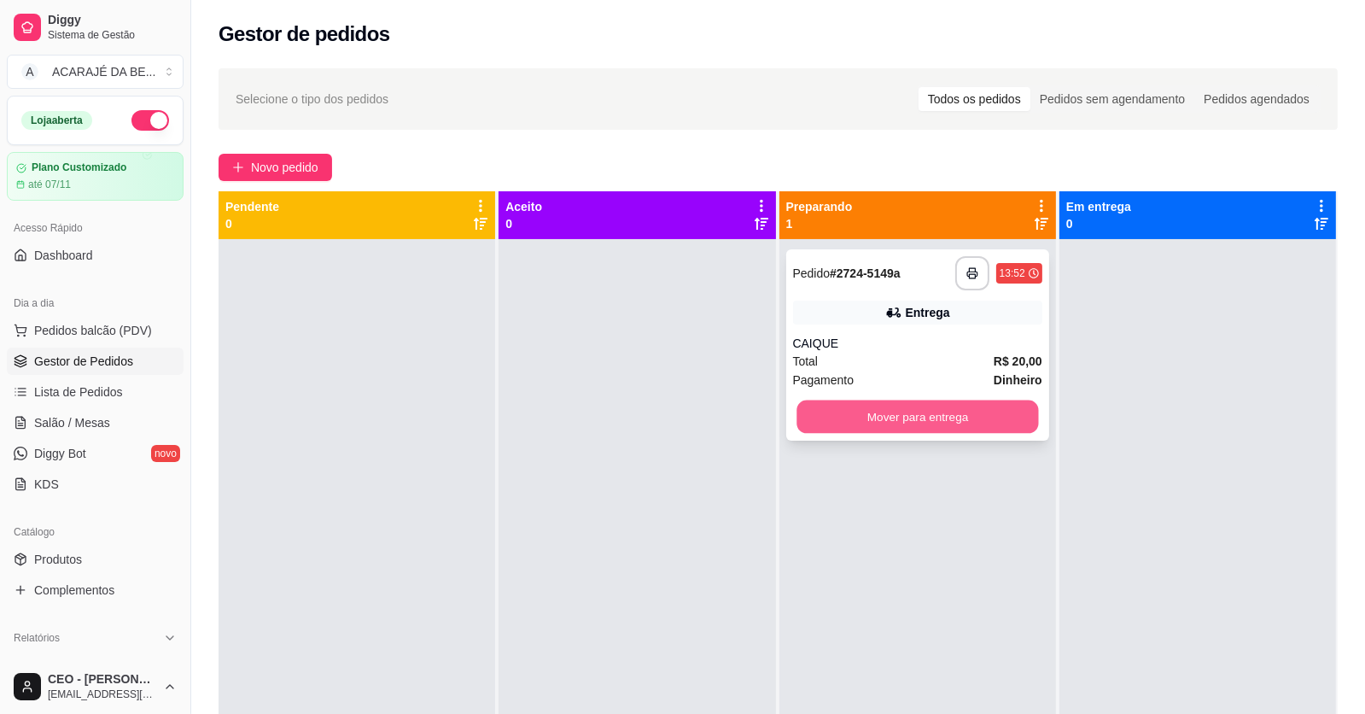
click at [871, 406] on button "Mover para entrega" at bounding box center [917, 416] width 242 height 33
click at [871, 406] on div "Mover para entrega" at bounding box center [917, 416] width 249 height 34
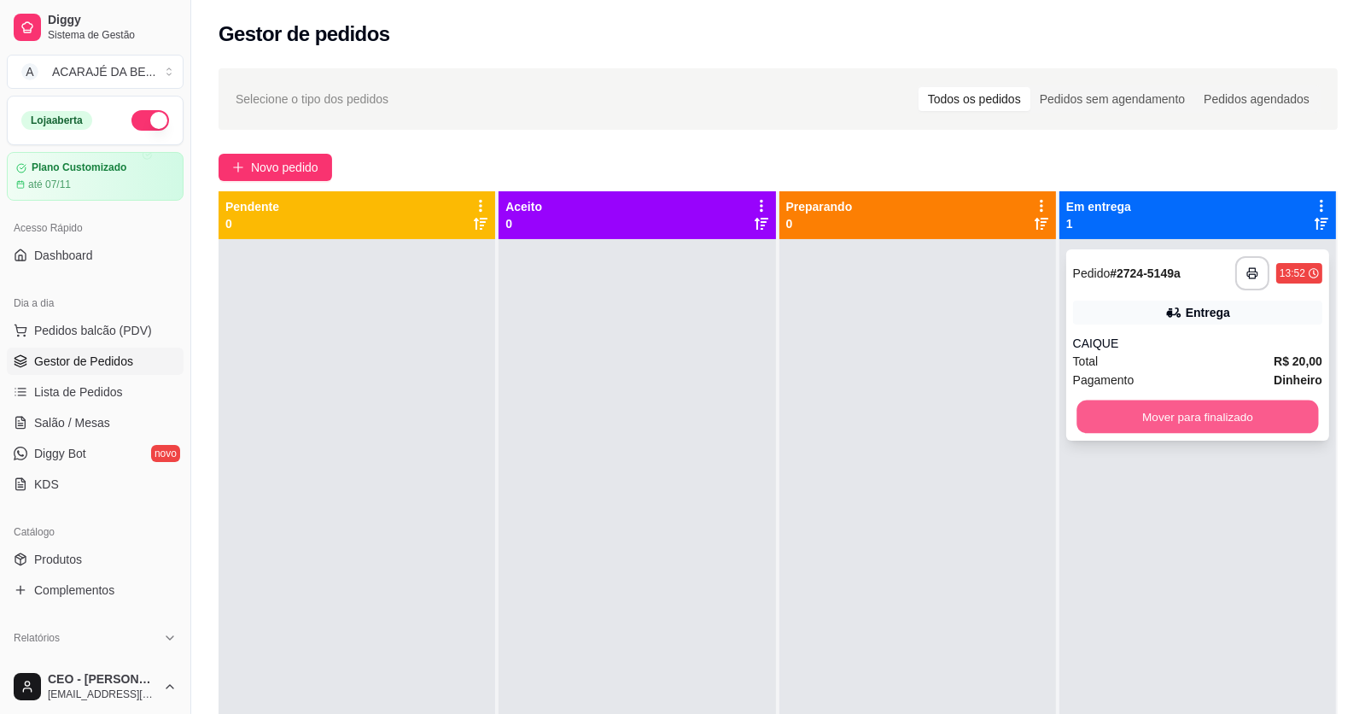
click at [1091, 424] on button "Mover para finalizado" at bounding box center [1197, 416] width 242 height 33
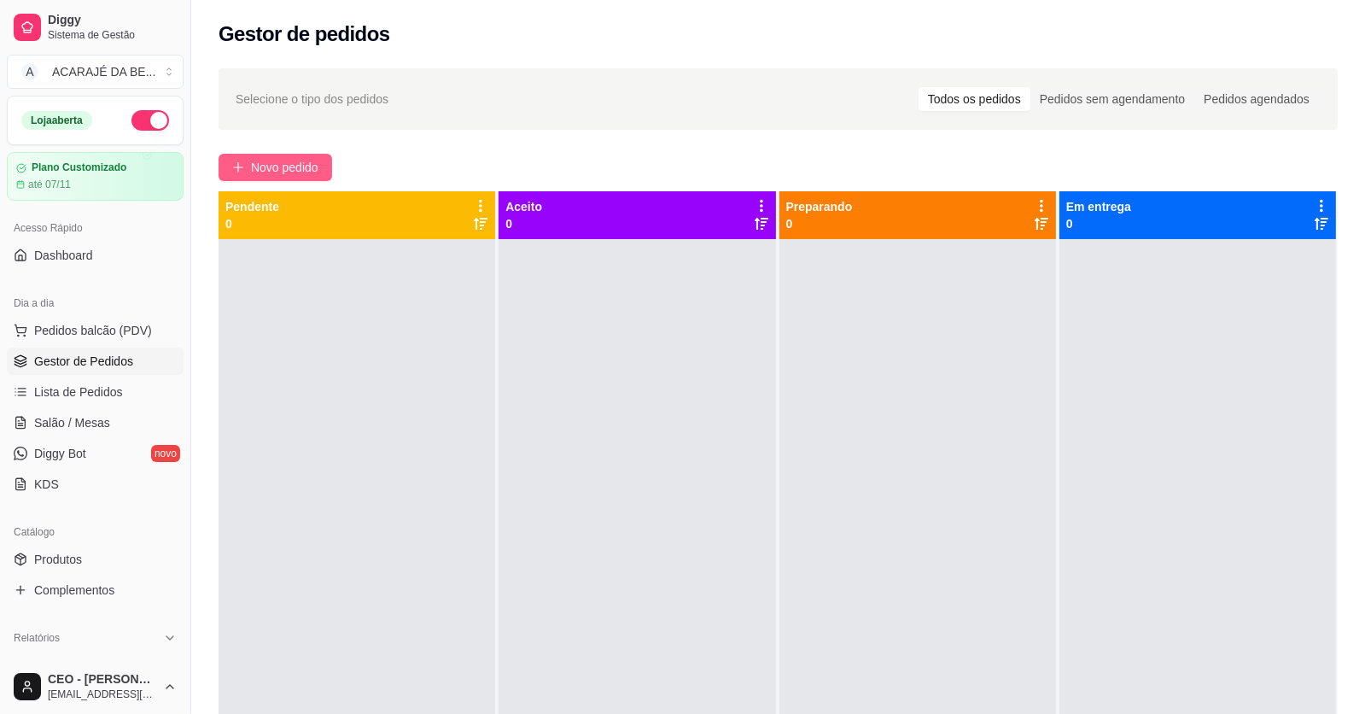
click at [279, 154] on button "Novo pedido" at bounding box center [276, 167] width 114 height 27
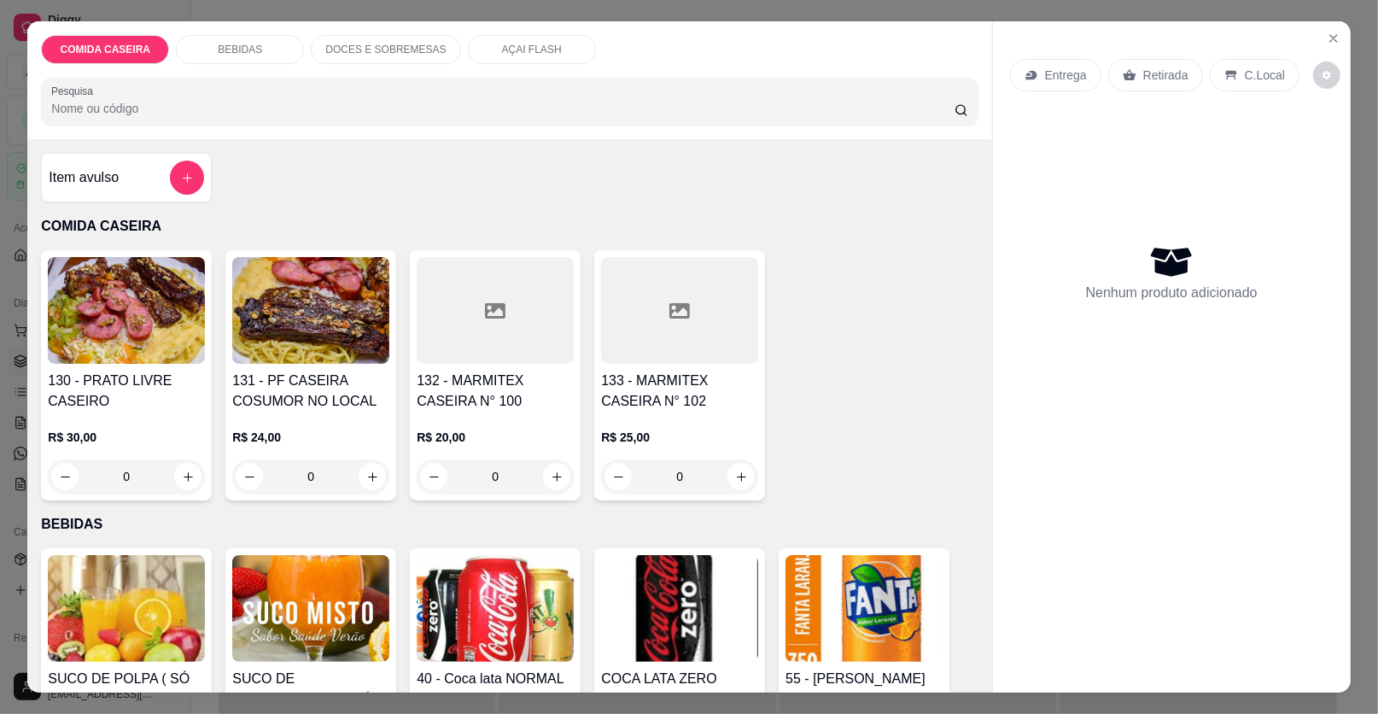
click at [682, 327] on div at bounding box center [679, 310] width 157 height 107
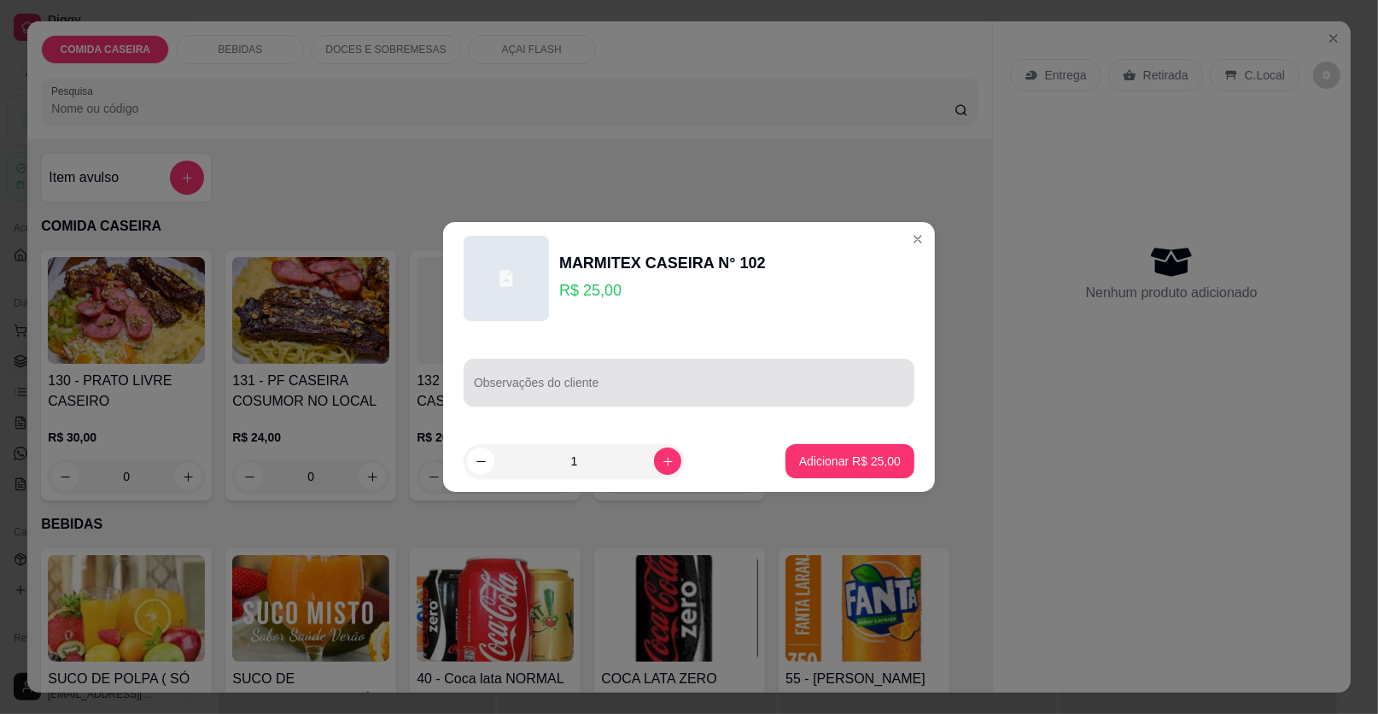
click at [691, 386] on input "Observações do cliente" at bounding box center [689, 389] width 430 height 17
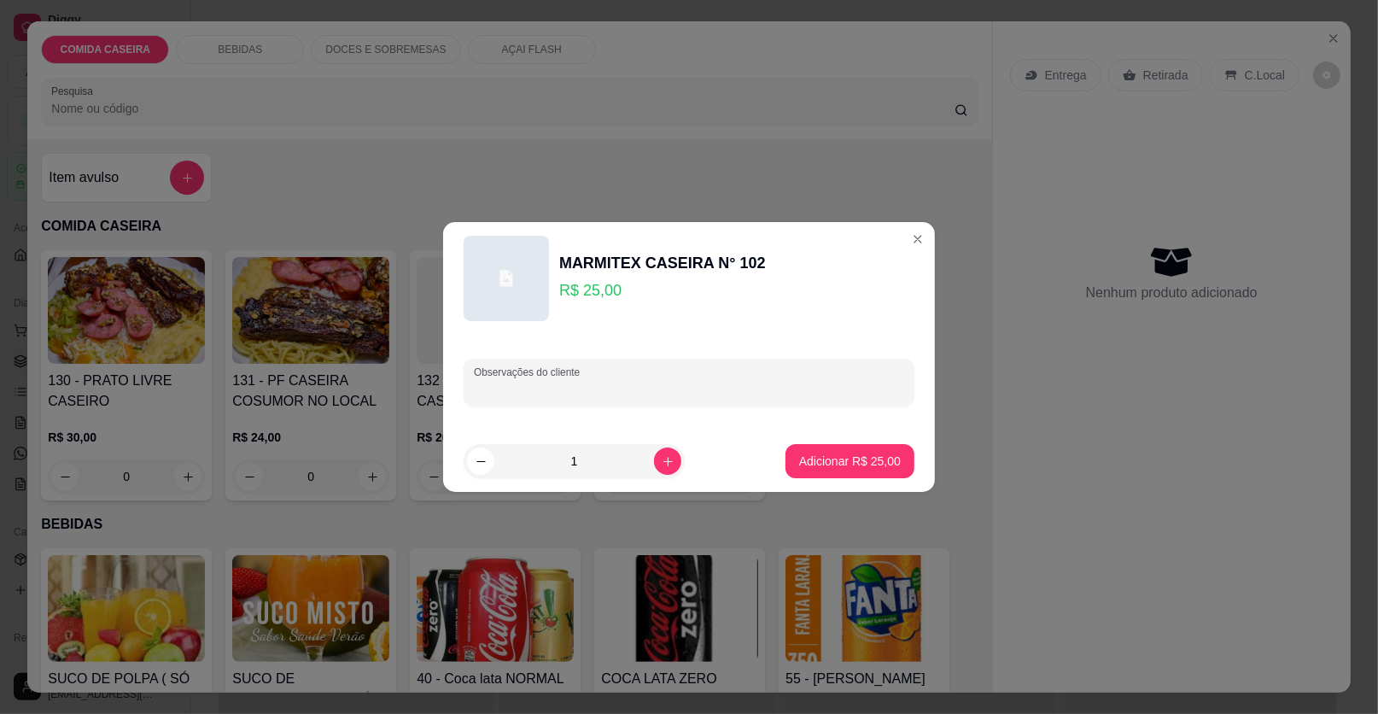
paste input "Moqueca de maxixe Lasanha de bacalhau Alface com tomate Farofa (pouquinho)"
type input "Moqueca de maxixe Lasanha de bacalhau Alface com tomate Farofa (pouquinho)"
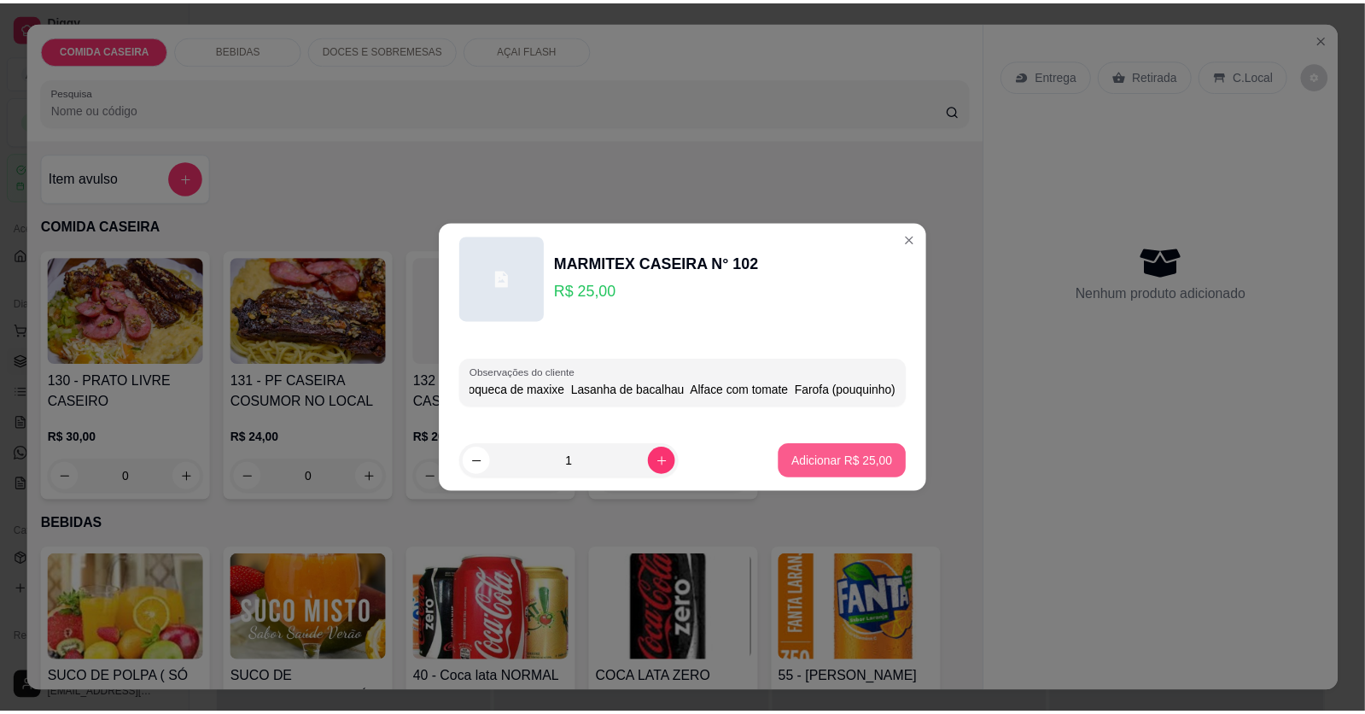
scroll to position [0, 0]
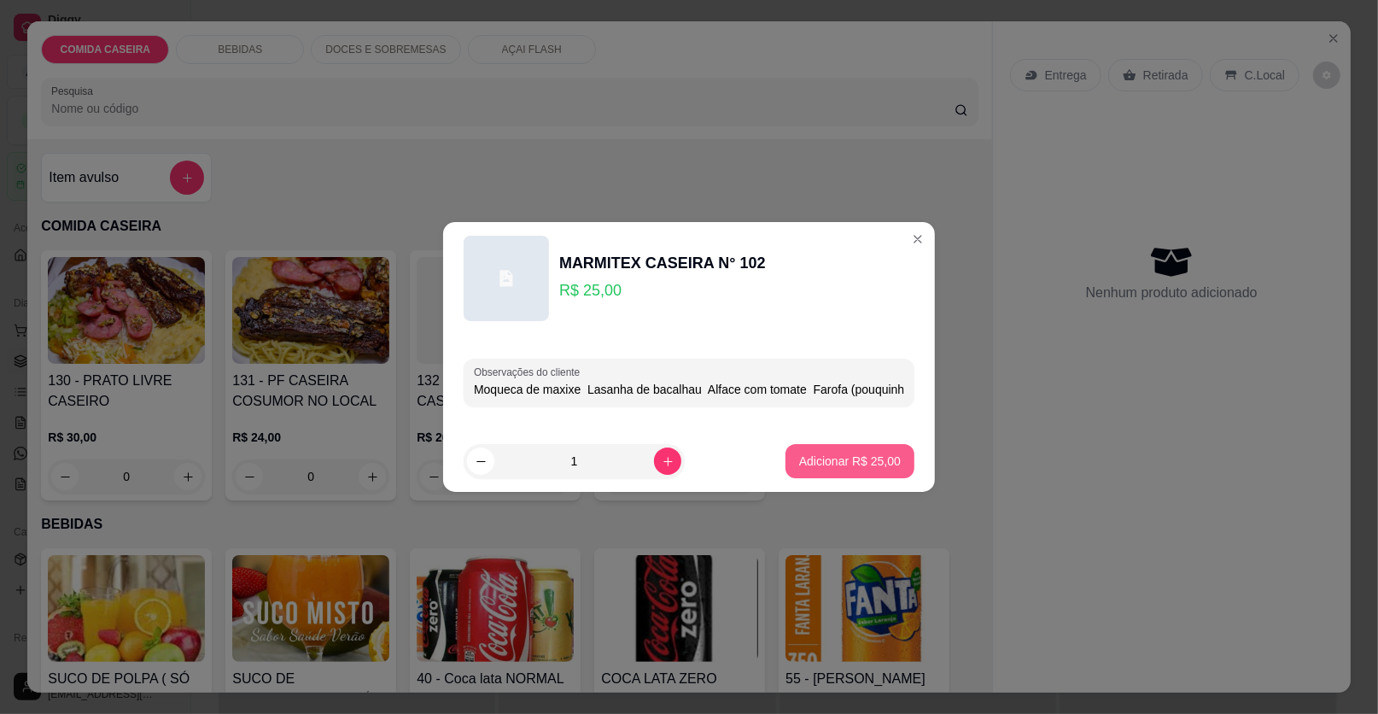
click at [806, 462] on p "Adicionar R$ 25,00" at bounding box center [850, 460] width 102 height 17
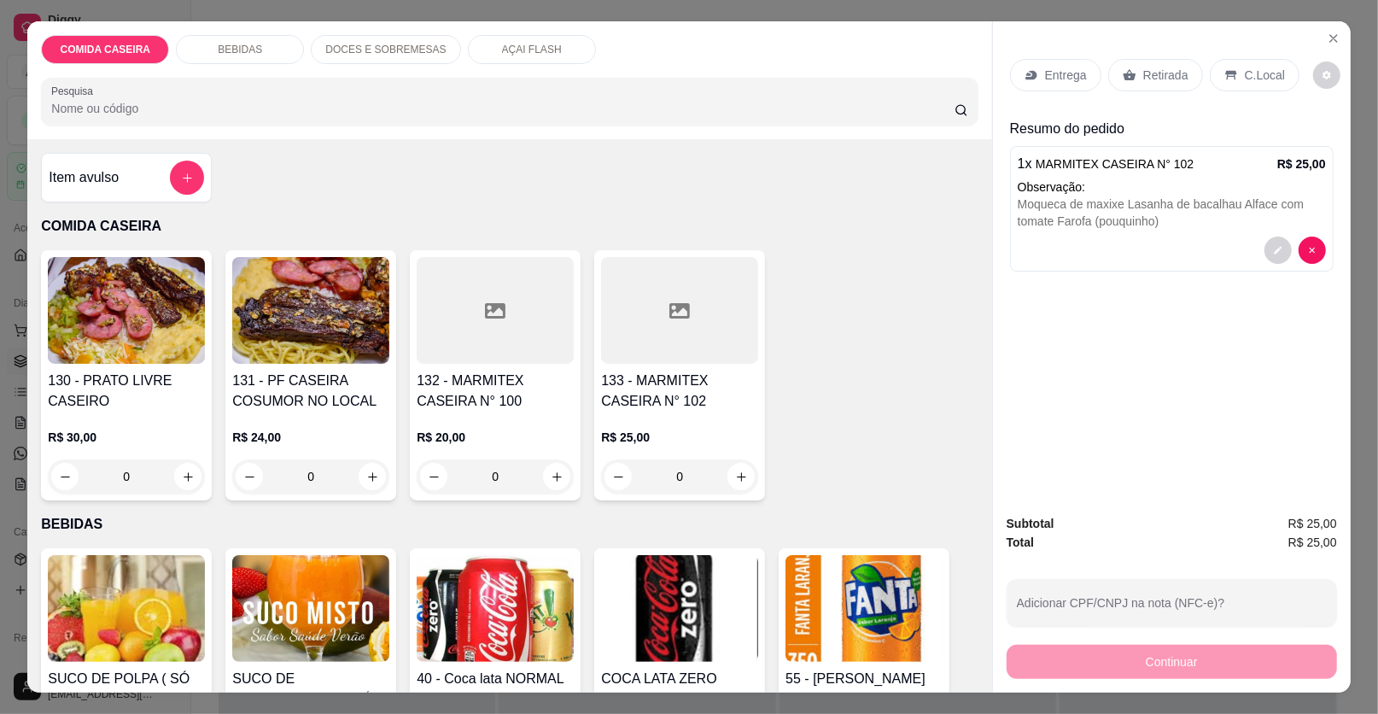
click at [1068, 62] on div "Entrega" at bounding box center [1055, 75] width 91 height 32
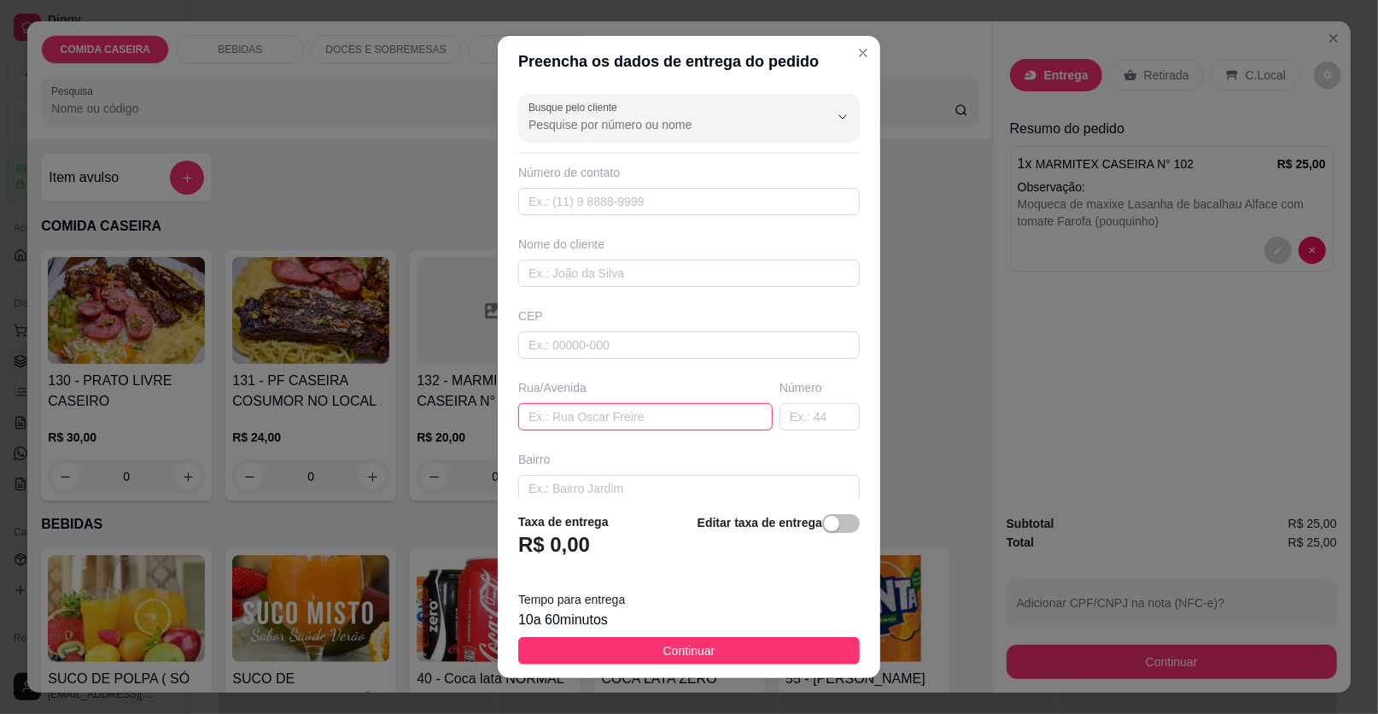
click at [681, 419] on input "text" at bounding box center [645, 416] width 254 height 27
paste input "Entregar no açaí prime"
type input "Entregar no açaí prime"
click at [685, 272] on input "text" at bounding box center [688, 272] width 341 height 27
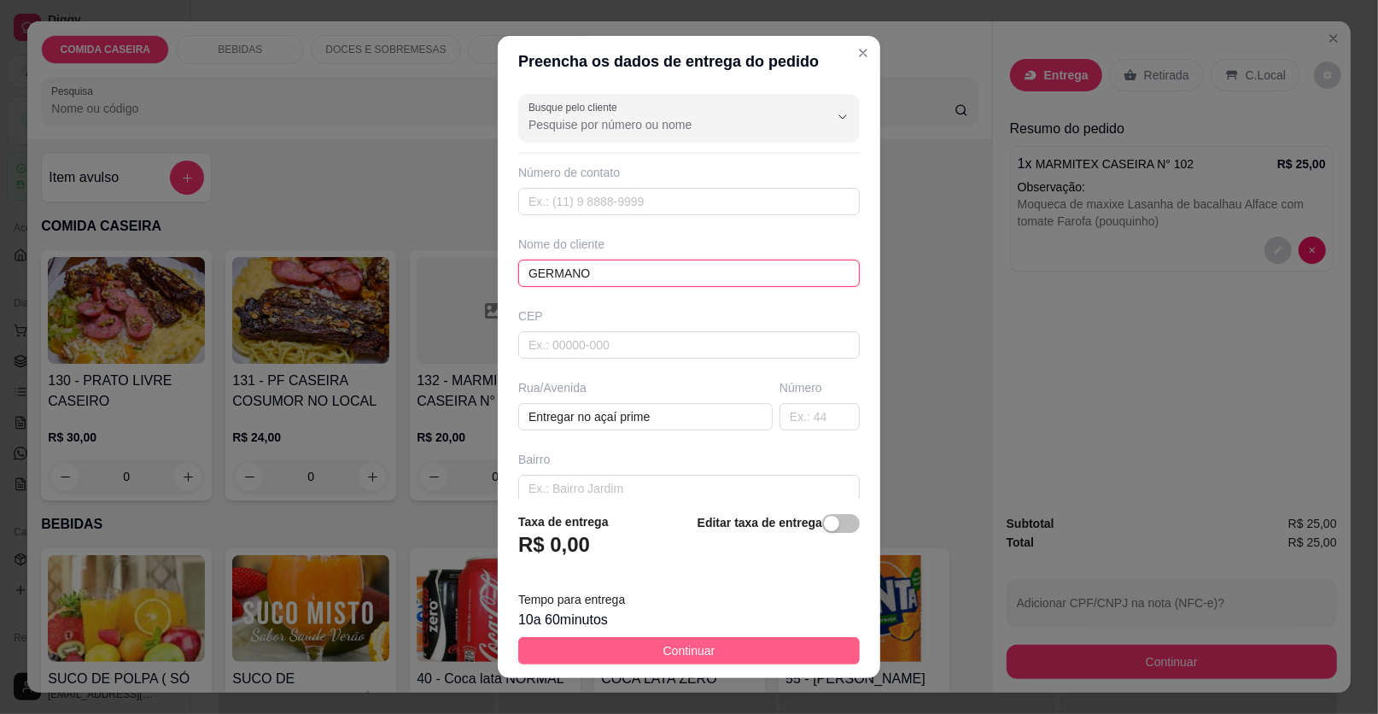
type input "GERMANO"
click at [768, 661] on button "Continuar" at bounding box center [688, 650] width 341 height 27
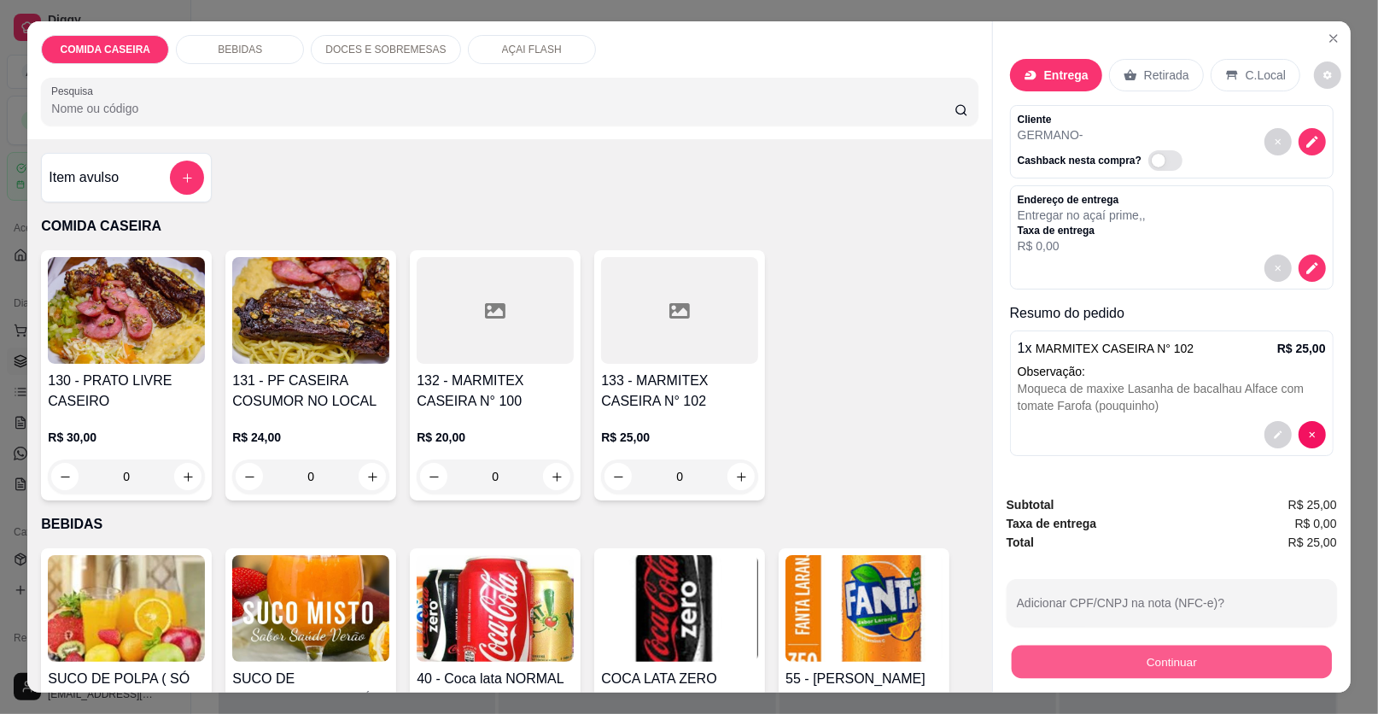
click at [1025, 656] on button "Continuar" at bounding box center [1171, 661] width 320 height 33
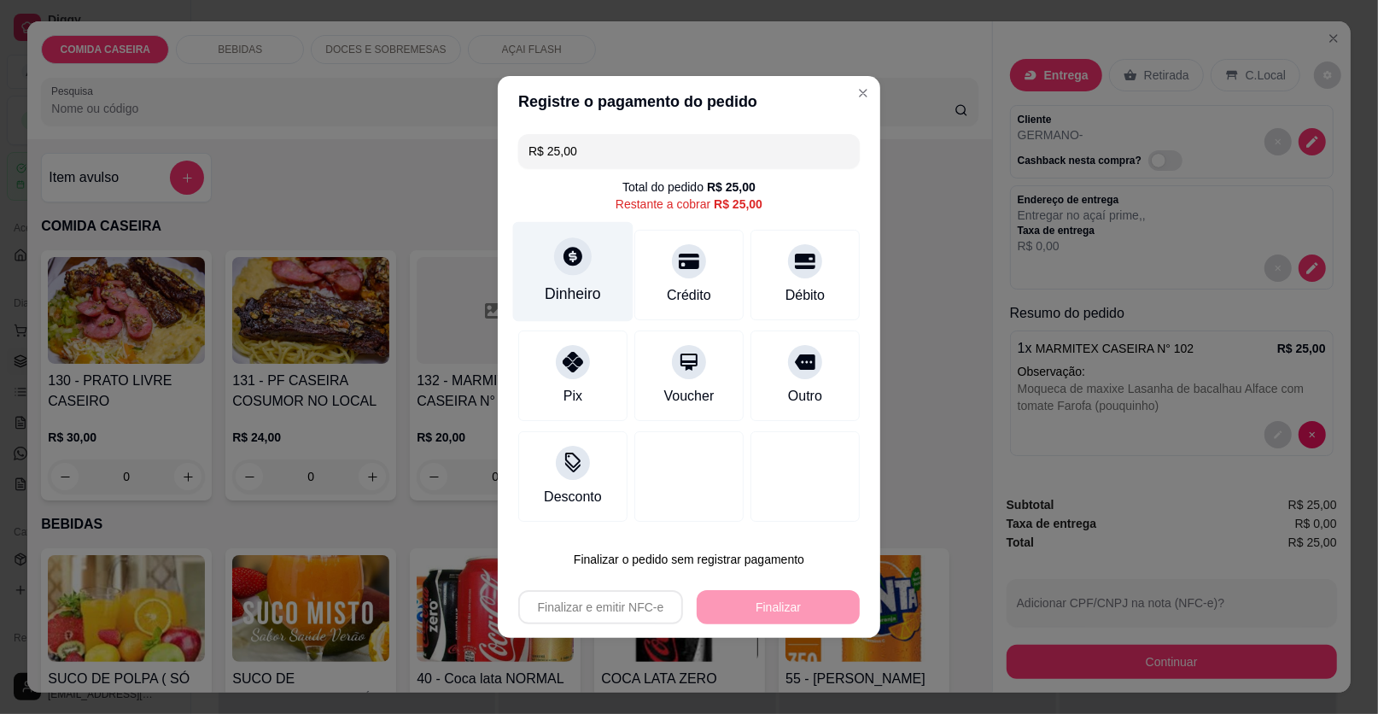
click at [574, 292] on div "Dinheiro" at bounding box center [573, 294] width 56 height 22
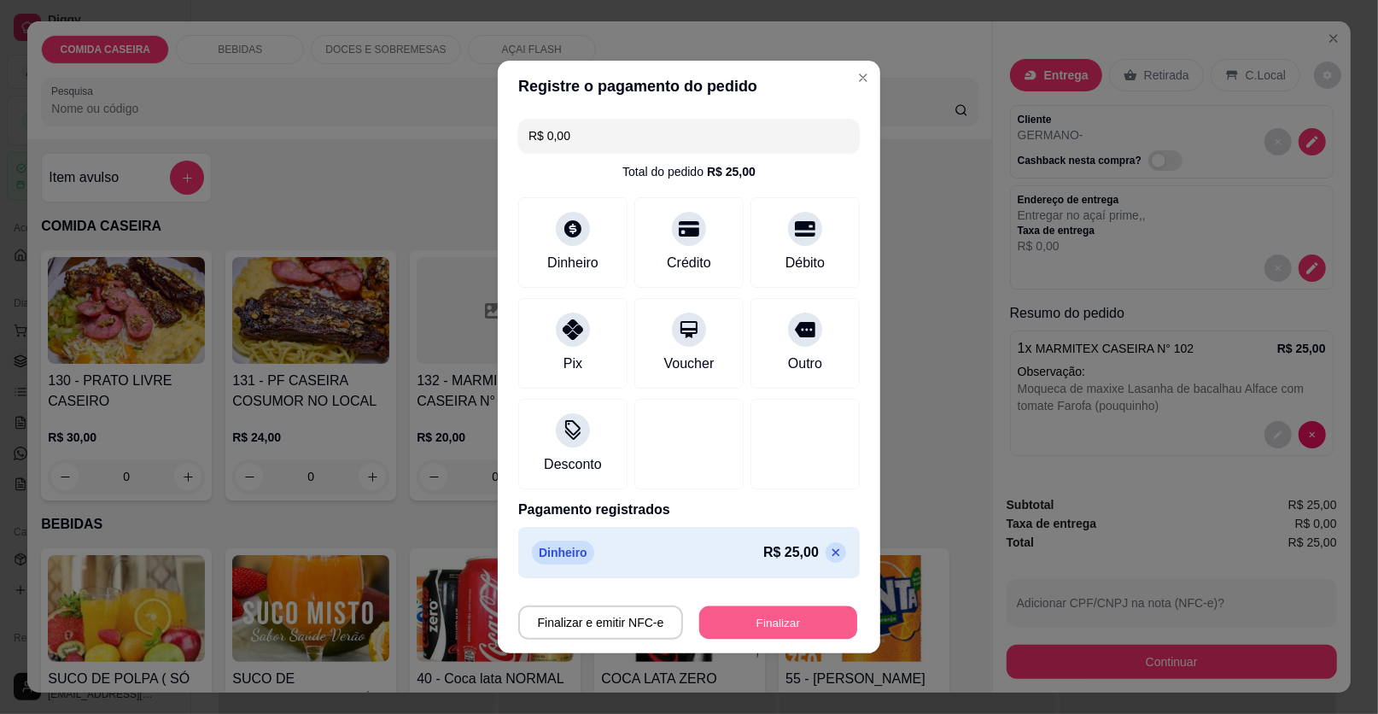
click at [767, 619] on button "Finalizar" at bounding box center [778, 622] width 158 height 33
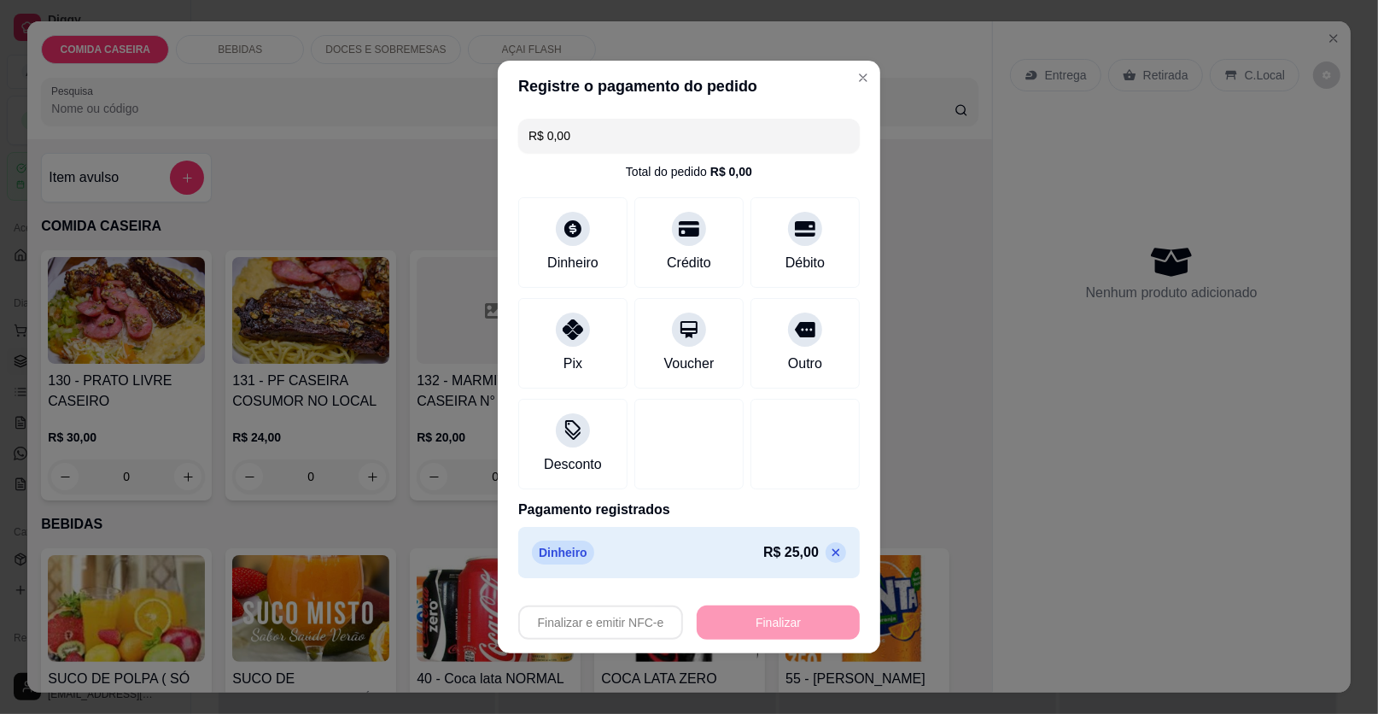
type input "-R$ 25,00"
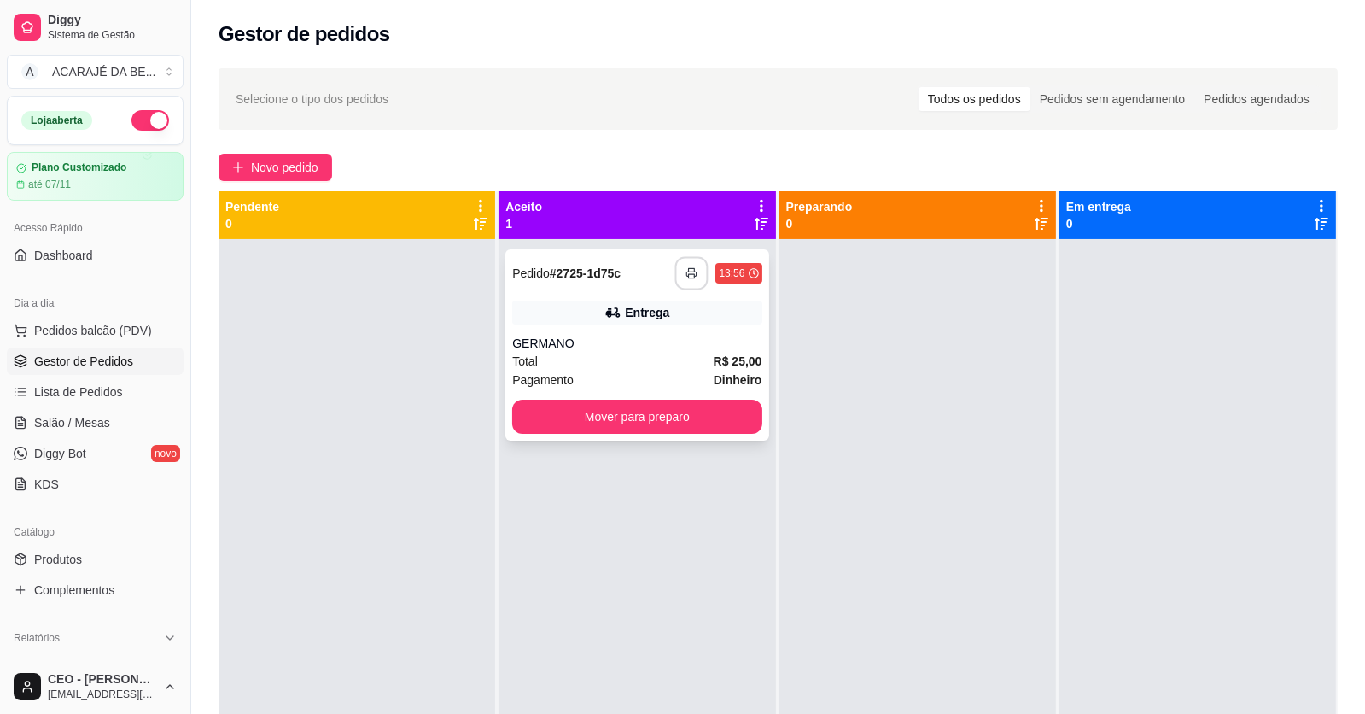
click at [675, 274] on button "button" at bounding box center [691, 273] width 33 height 33
click at [634, 412] on button "Mover para preparo" at bounding box center [637, 416] width 242 height 33
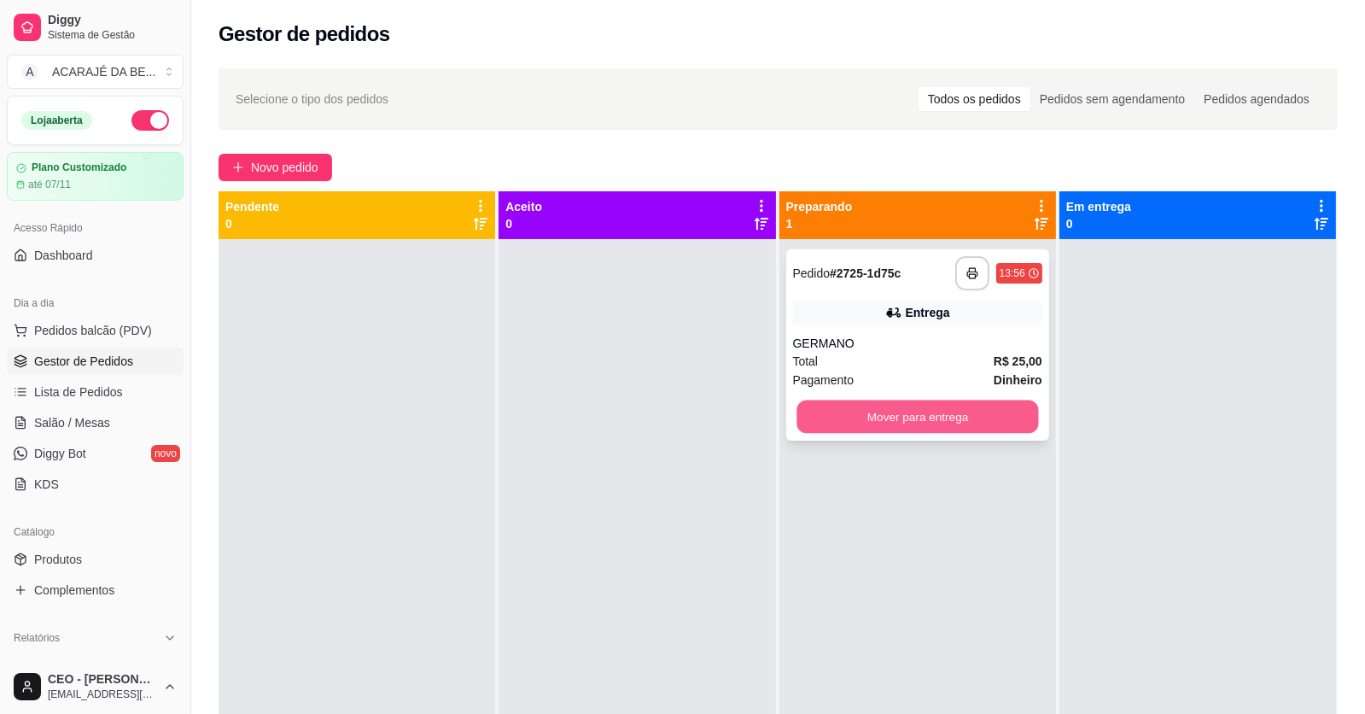
click at [868, 422] on button "Mover para entrega" at bounding box center [917, 416] width 242 height 33
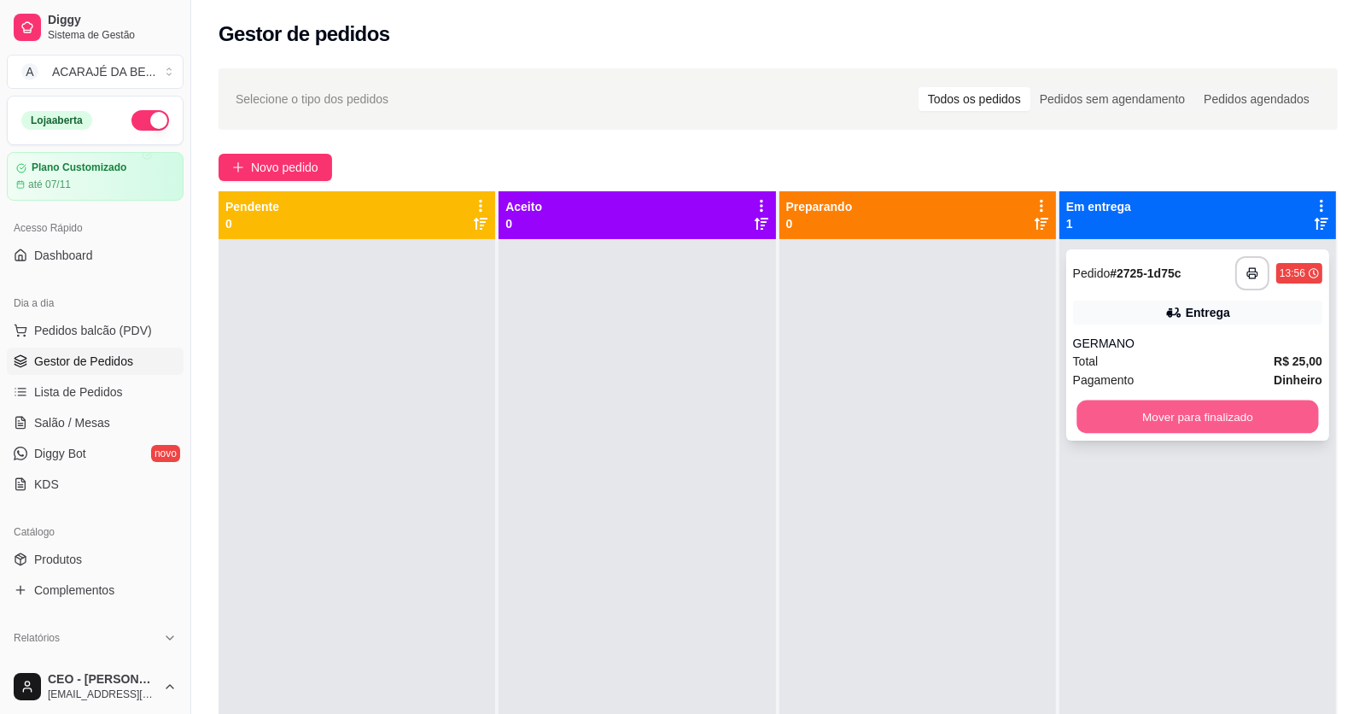
click at [1080, 421] on button "Mover para finalizado" at bounding box center [1197, 416] width 242 height 33
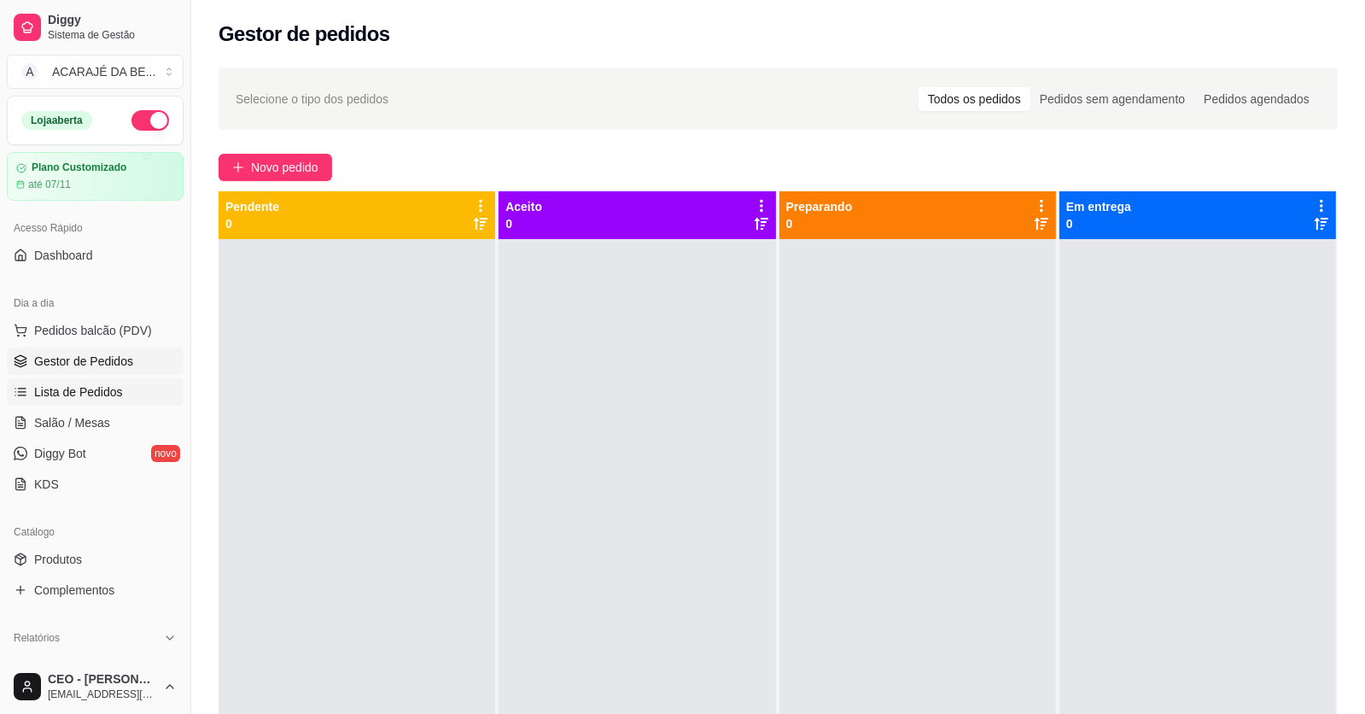
click at [101, 399] on span "Lista de Pedidos" at bounding box center [78, 391] width 89 height 17
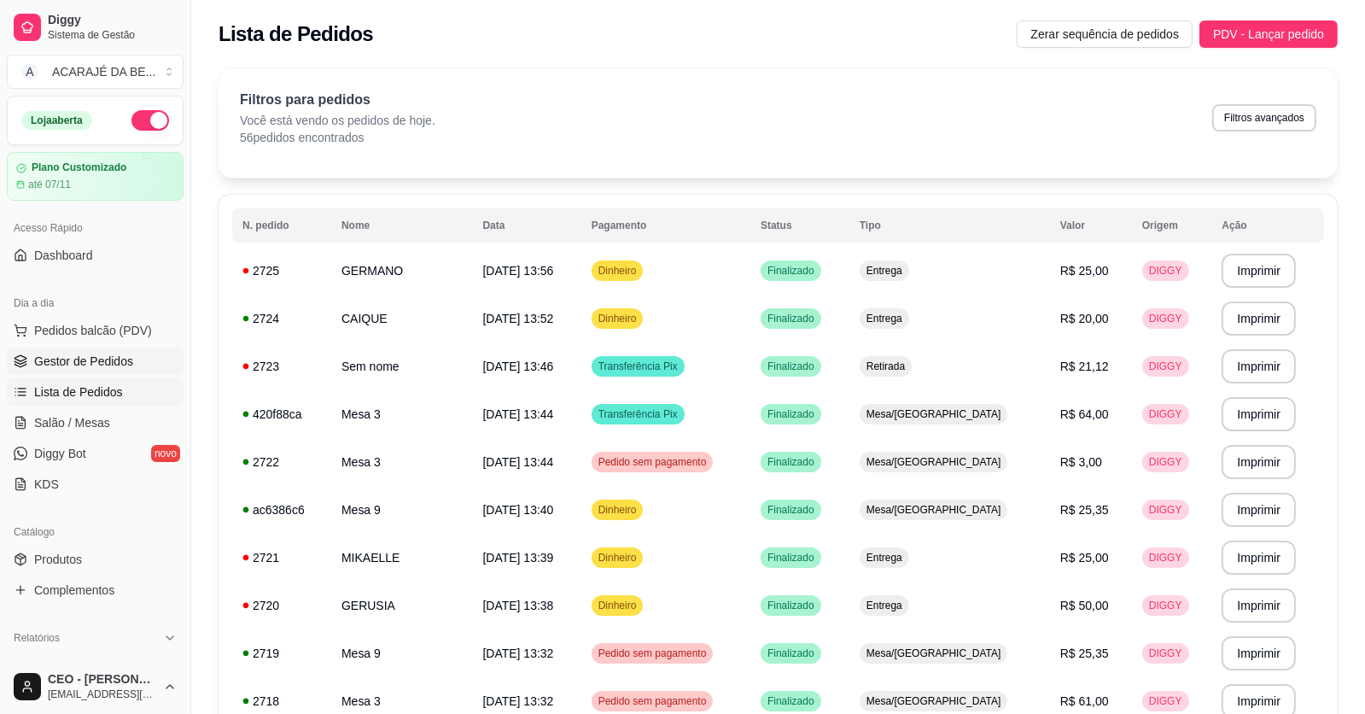
click at [100, 358] on span "Gestor de Pedidos" at bounding box center [83, 361] width 99 height 17
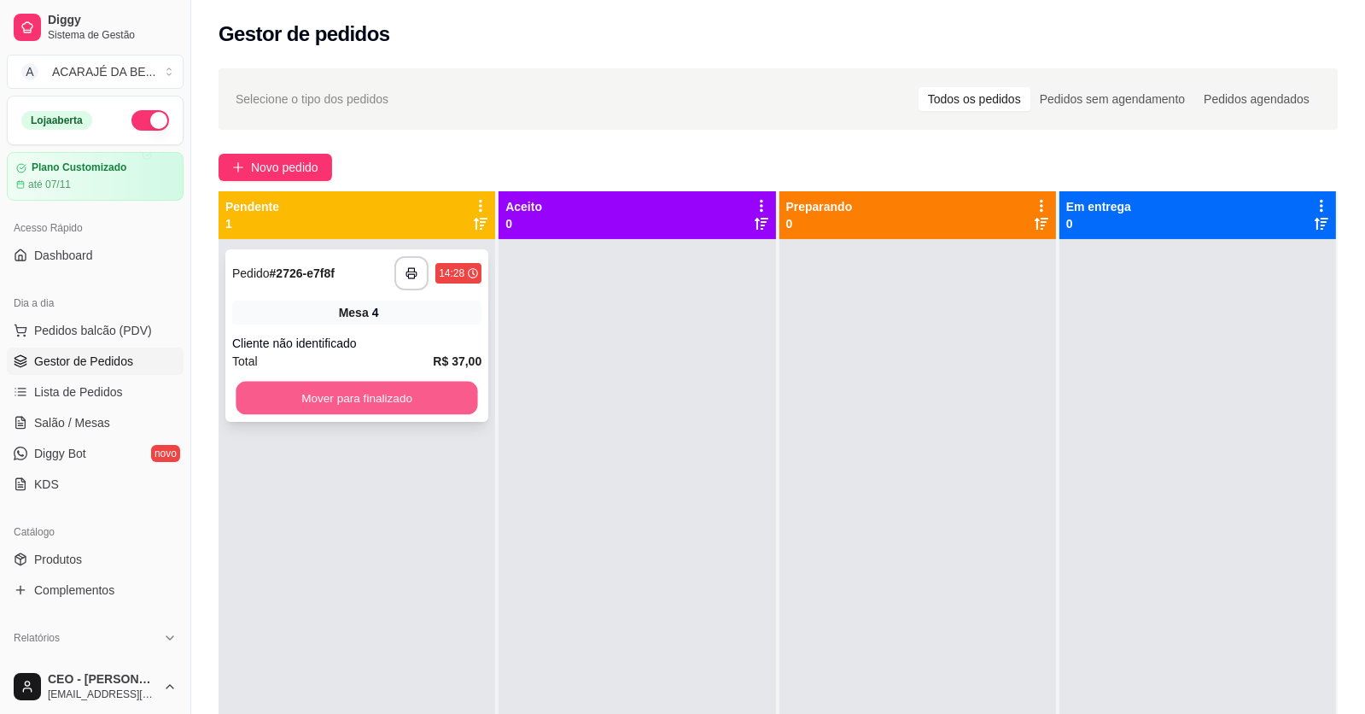
click at [382, 386] on button "Mover para finalizado" at bounding box center [357, 398] width 242 height 33
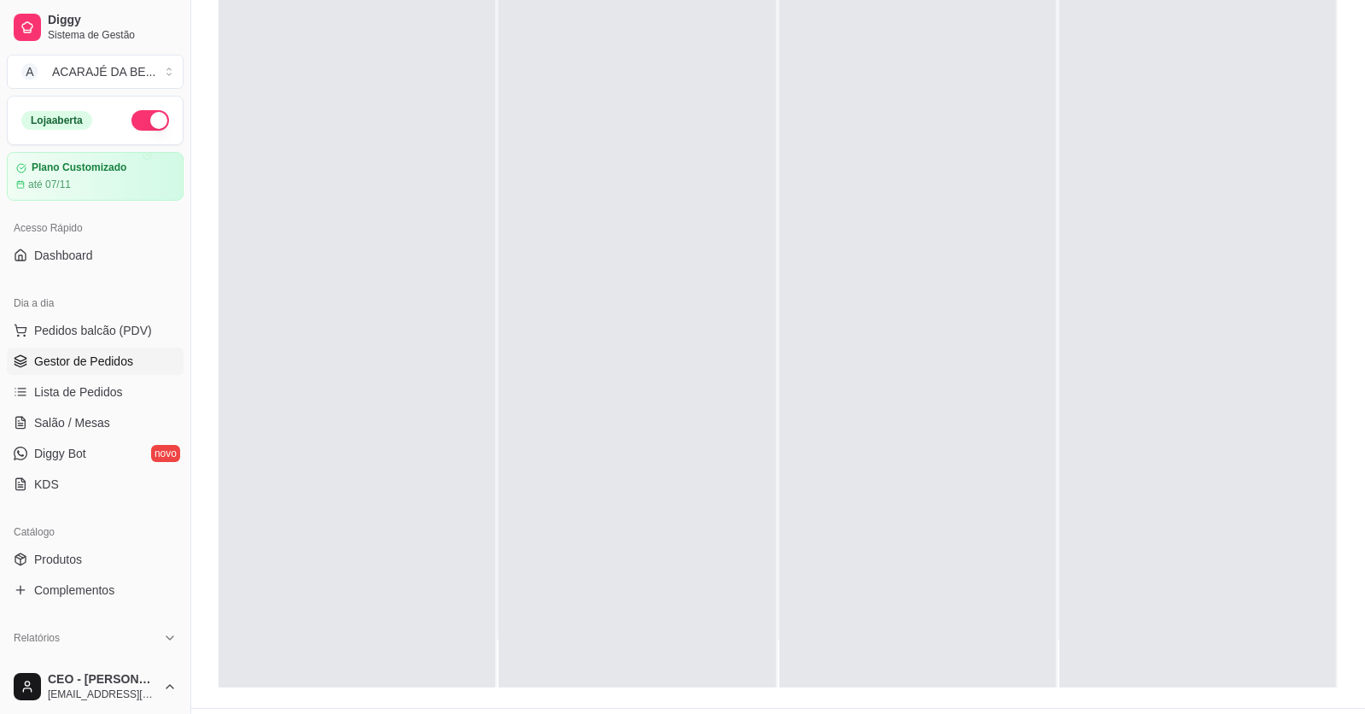
scroll to position [260, 0]
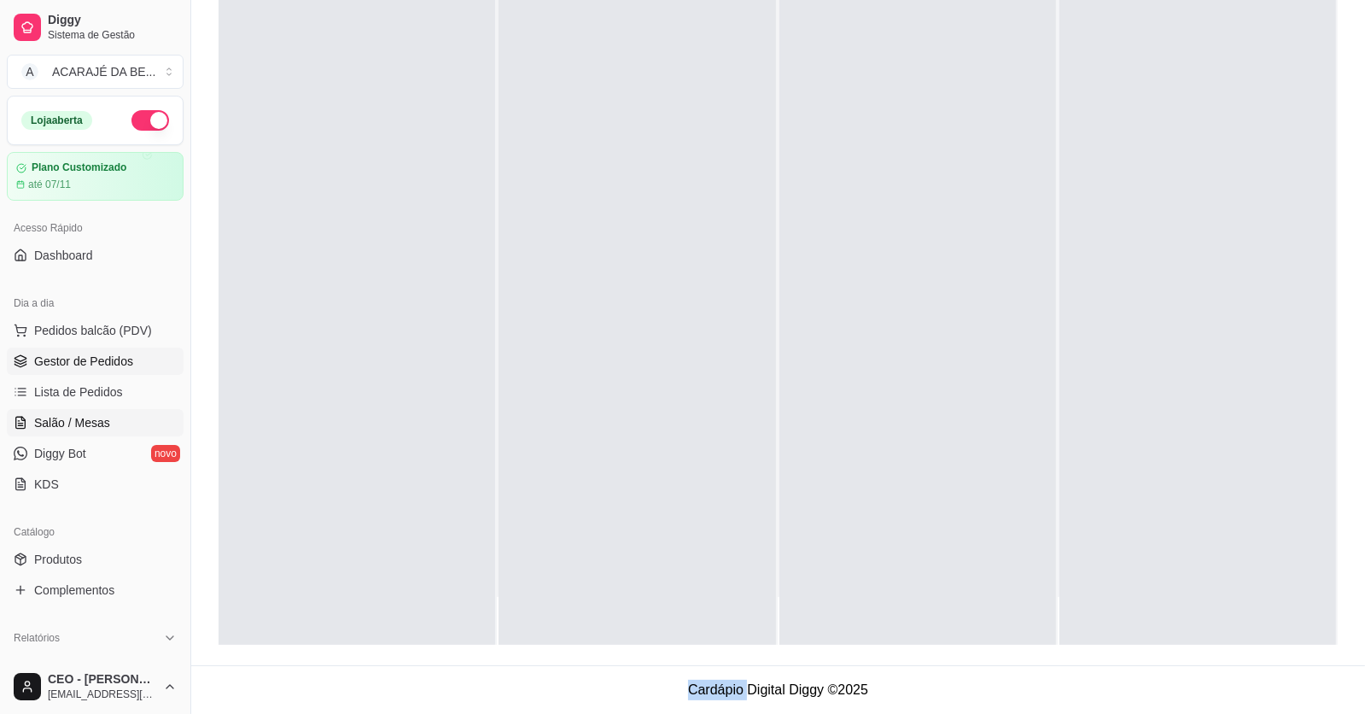
click at [108, 423] on link "Salão / Mesas" at bounding box center [95, 422] width 177 height 27
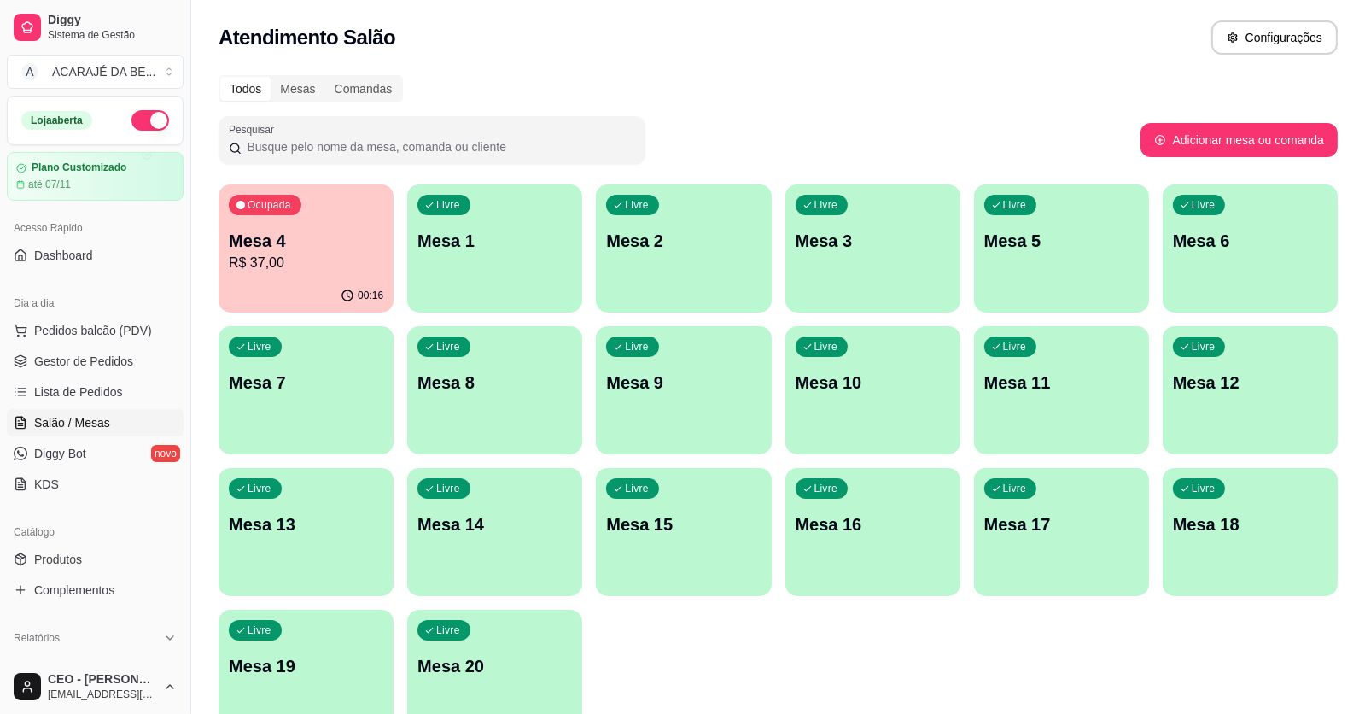
click at [320, 279] on div "00:16" at bounding box center [306, 295] width 175 height 33
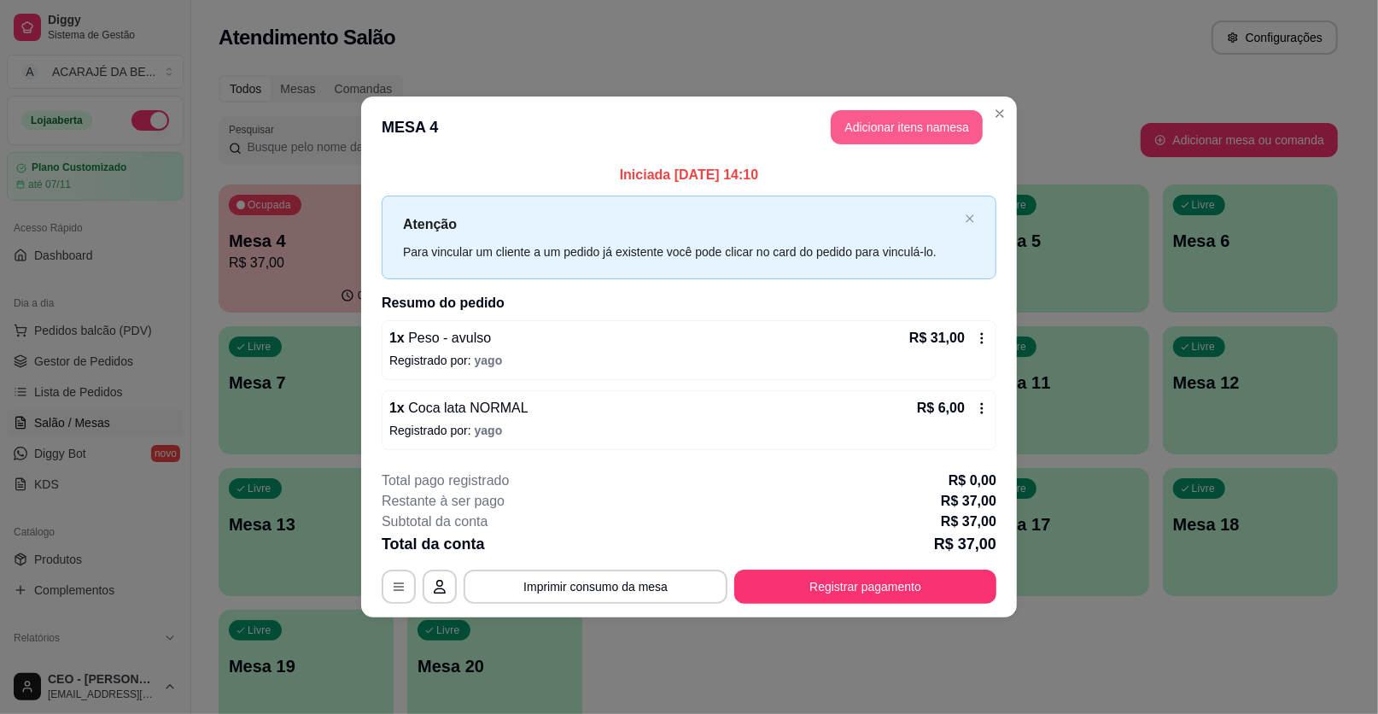
click at [889, 125] on button "Adicionar itens na mesa" at bounding box center [907, 127] width 152 height 34
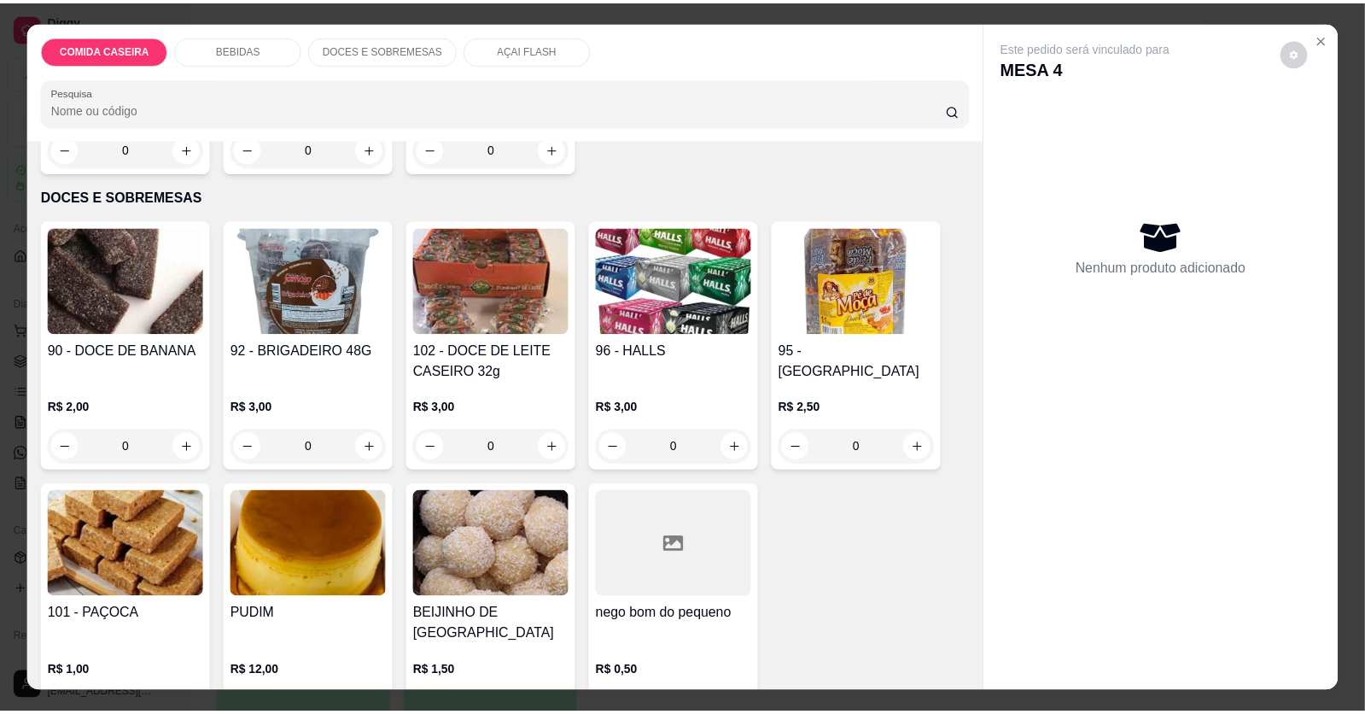
scroll to position [1450, 0]
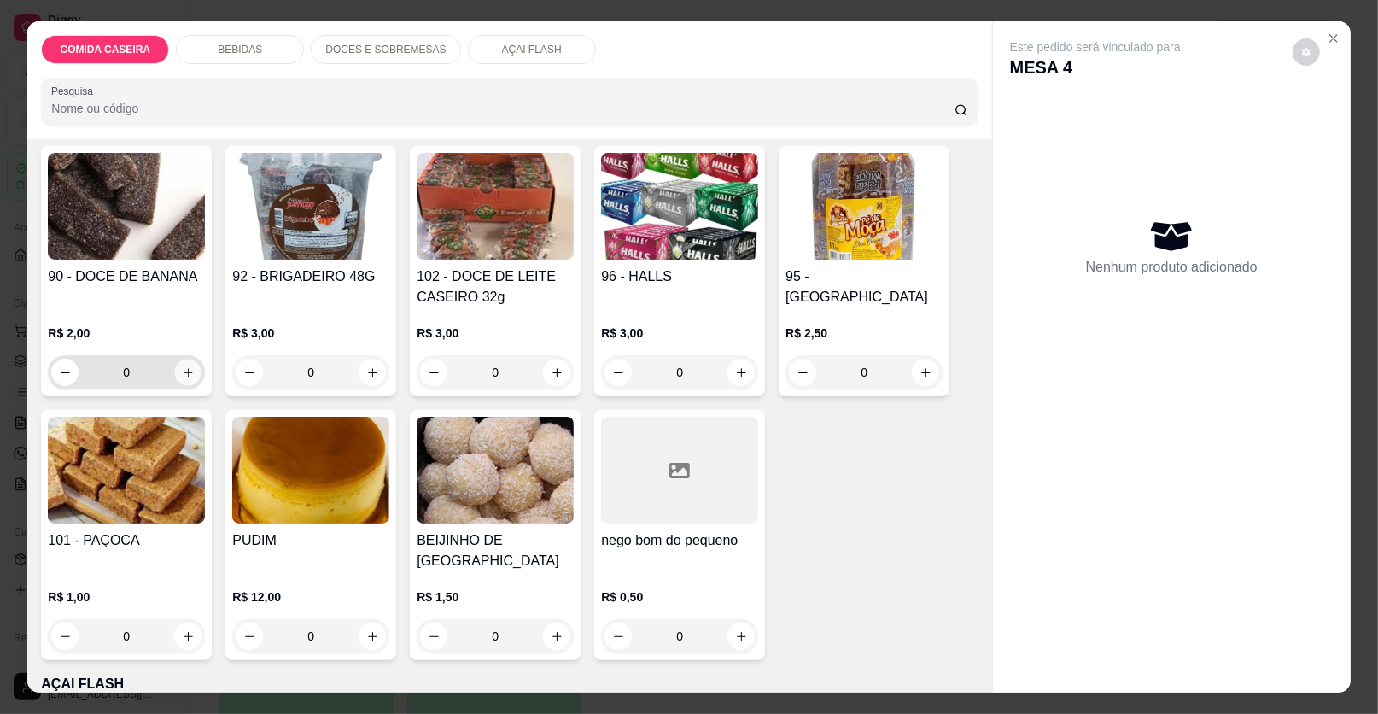
click at [186, 377] on button "increase-product-quantity" at bounding box center [188, 372] width 26 height 26
type input "1"
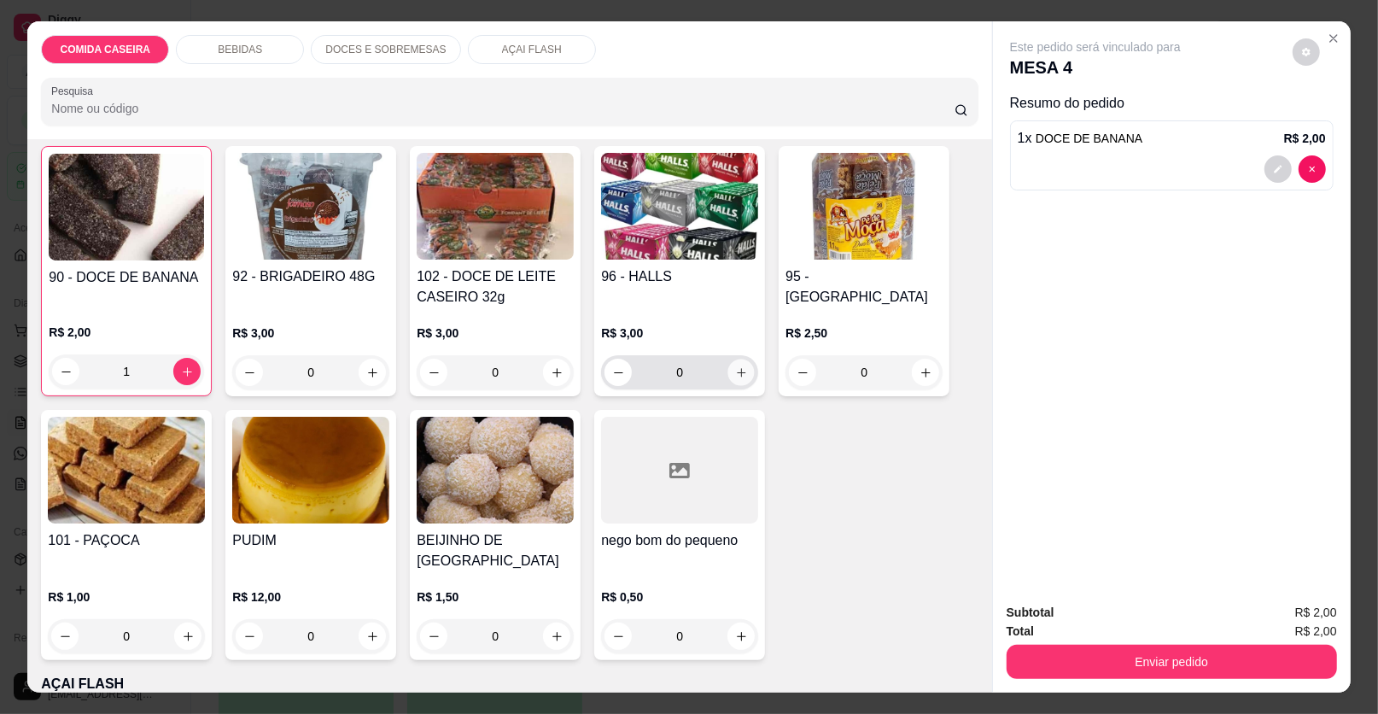
click at [728, 375] on button "increase-product-quantity" at bounding box center [741, 372] width 26 height 26
type input "1"
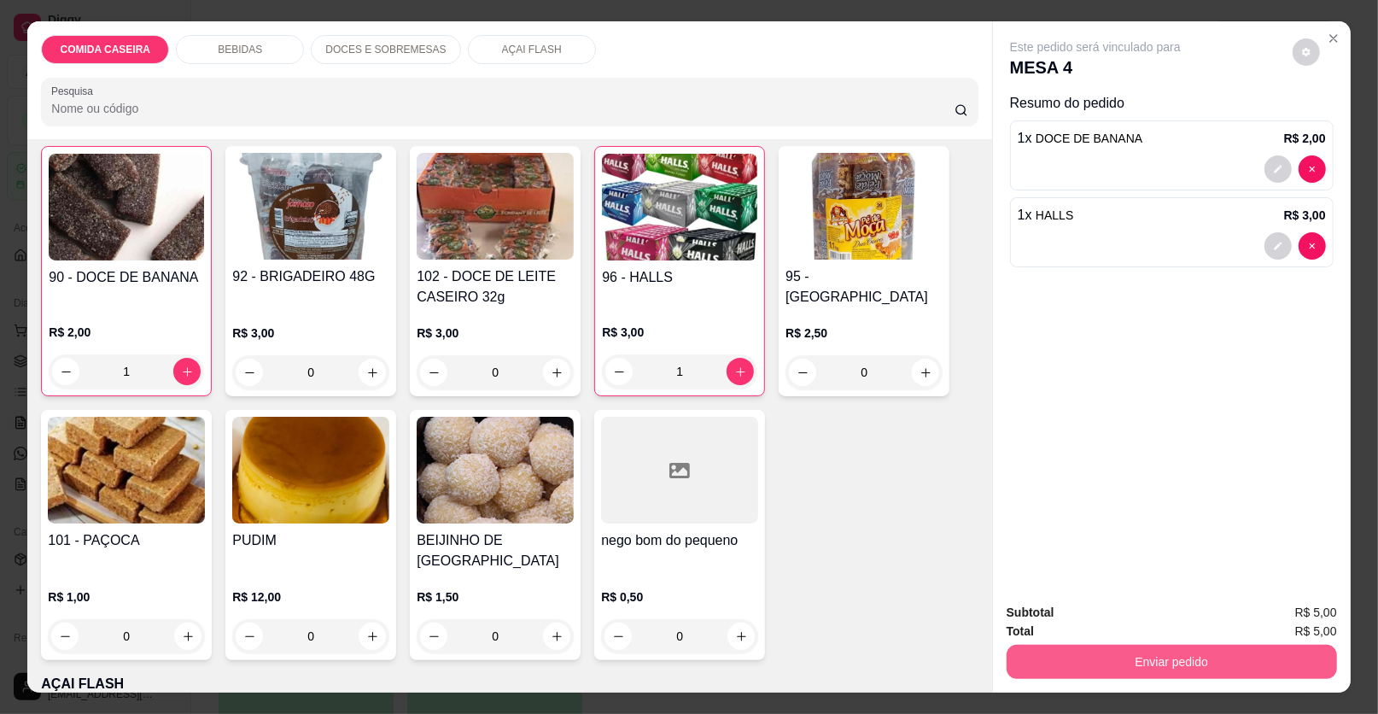
click at [1261, 670] on button "Enviar pedido" at bounding box center [1171, 661] width 330 height 34
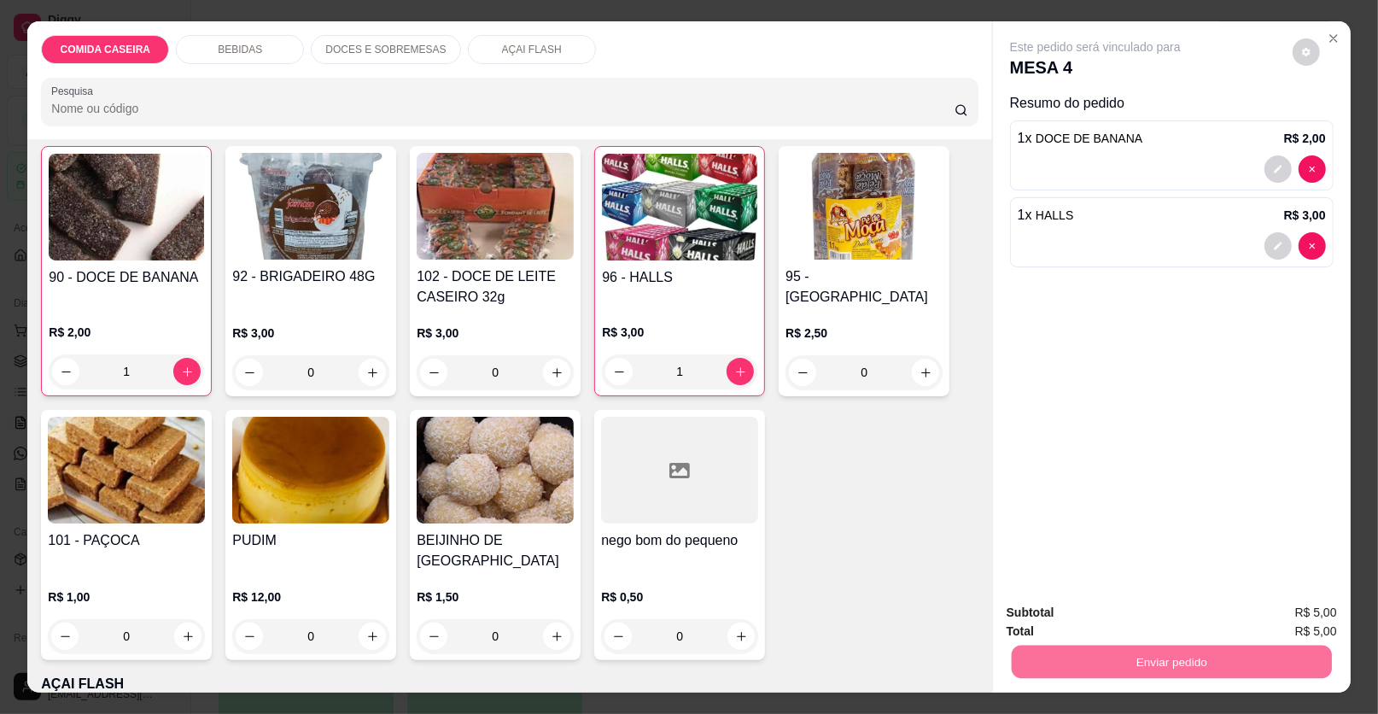
click at [1320, 629] on button "Enviar pedido" at bounding box center [1292, 619] width 94 height 32
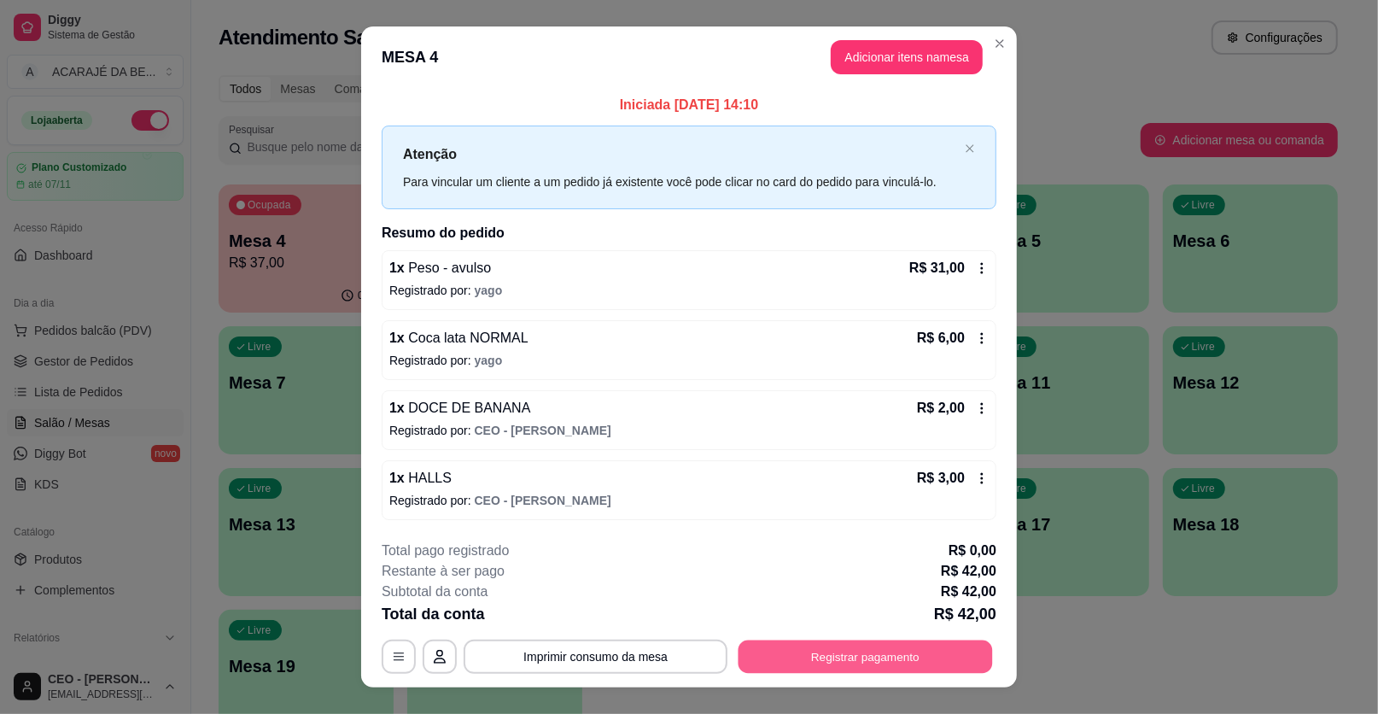
click at [890, 650] on button "Registrar pagamento" at bounding box center [865, 655] width 254 height 33
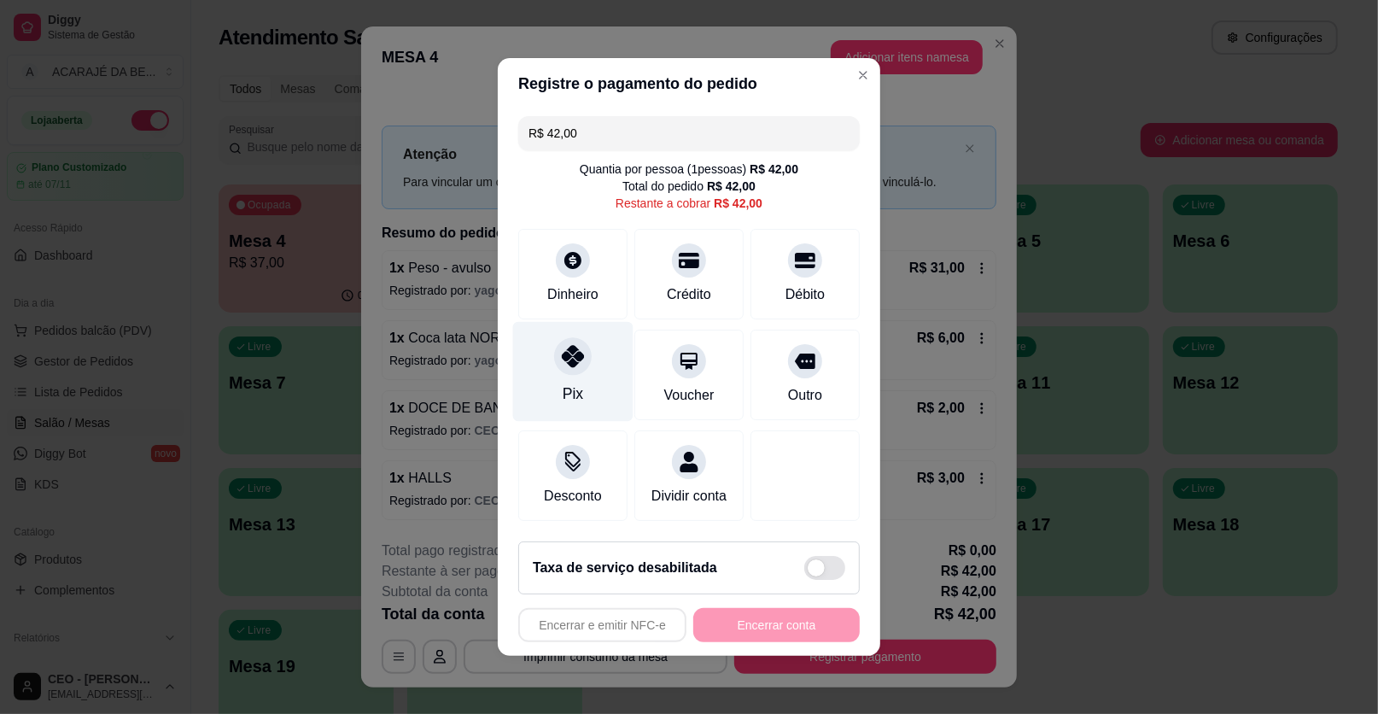
click at [590, 372] on div "Pix" at bounding box center [573, 372] width 120 height 100
type input "R$ 0,00"
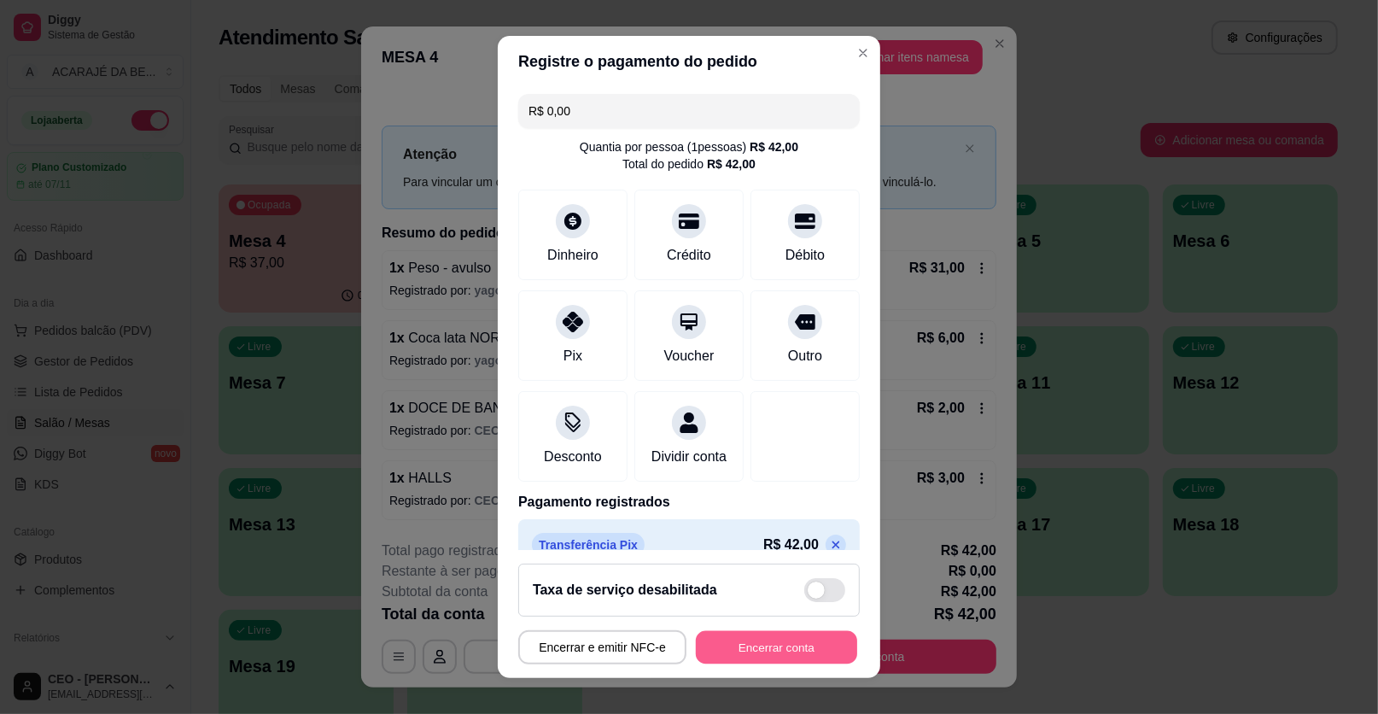
click at [772, 646] on button "Encerrar conta" at bounding box center [776, 647] width 161 height 33
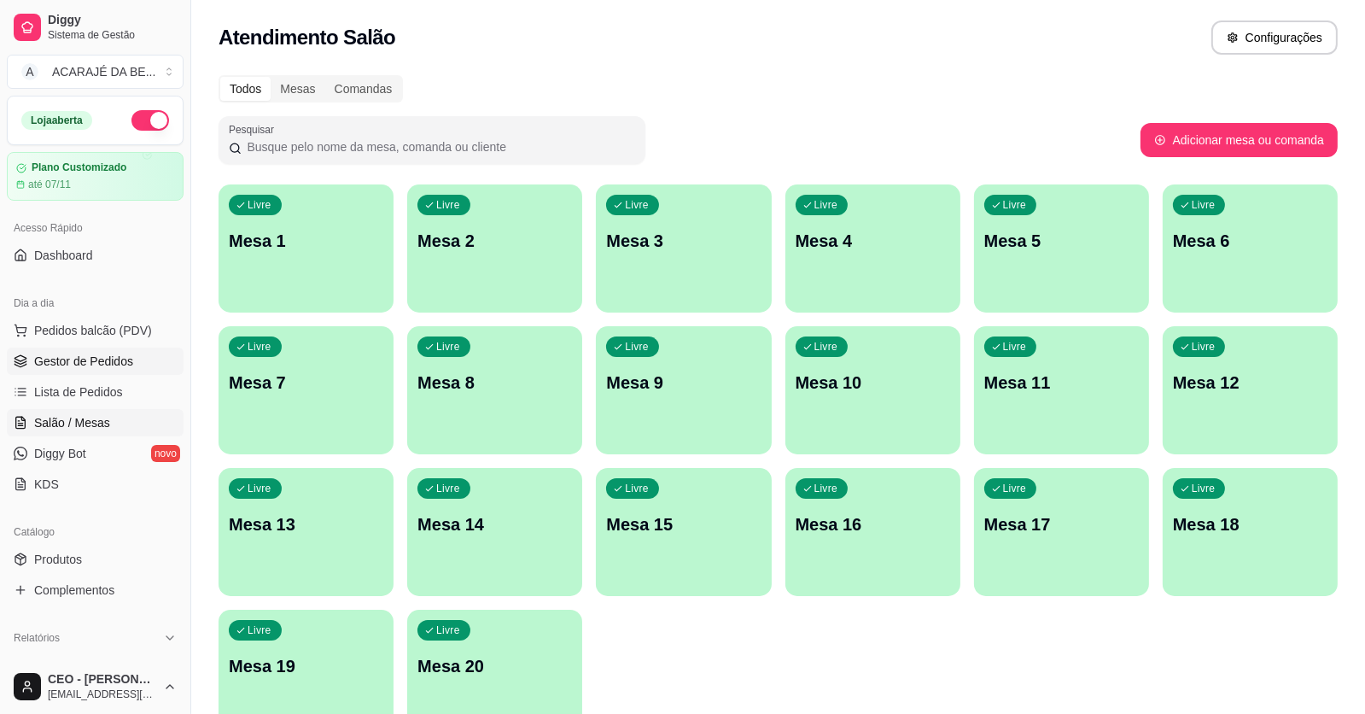
click at [71, 358] on span "Gestor de Pedidos" at bounding box center [83, 361] width 99 height 17
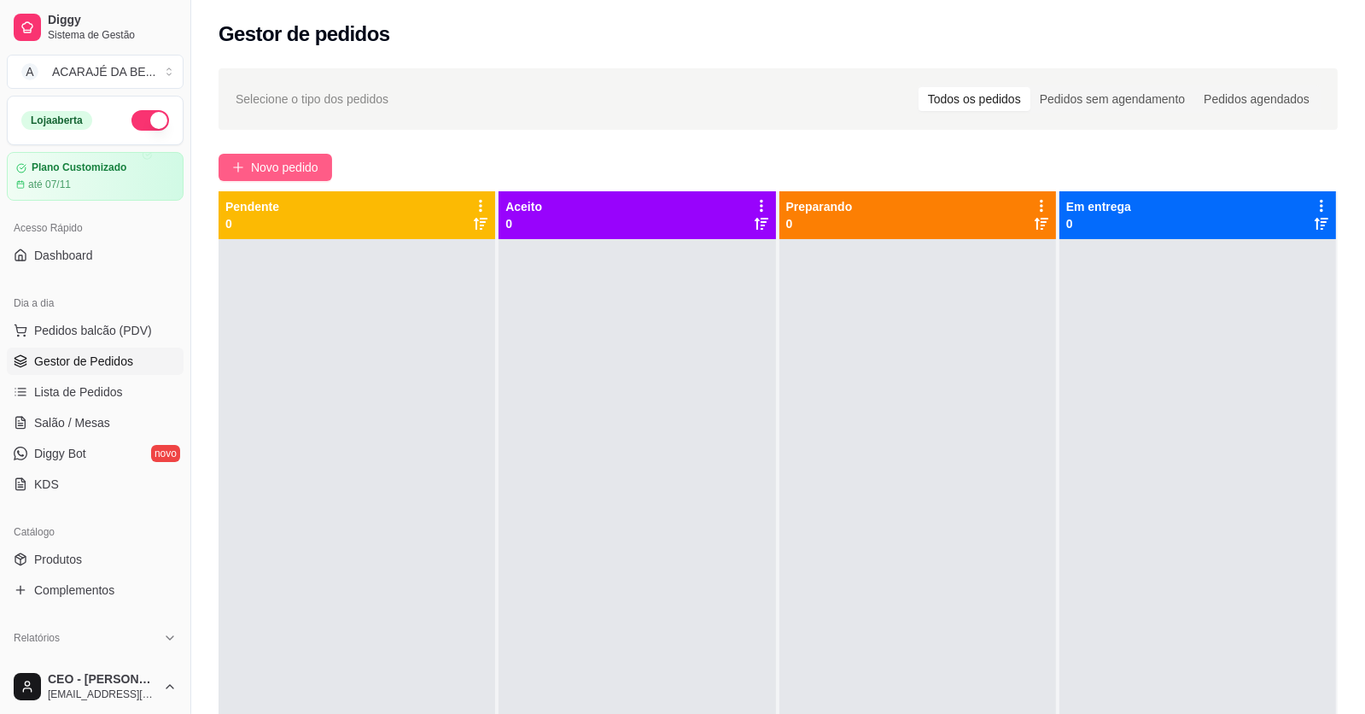
click at [318, 170] on span "Novo pedido" at bounding box center [284, 167] width 67 height 19
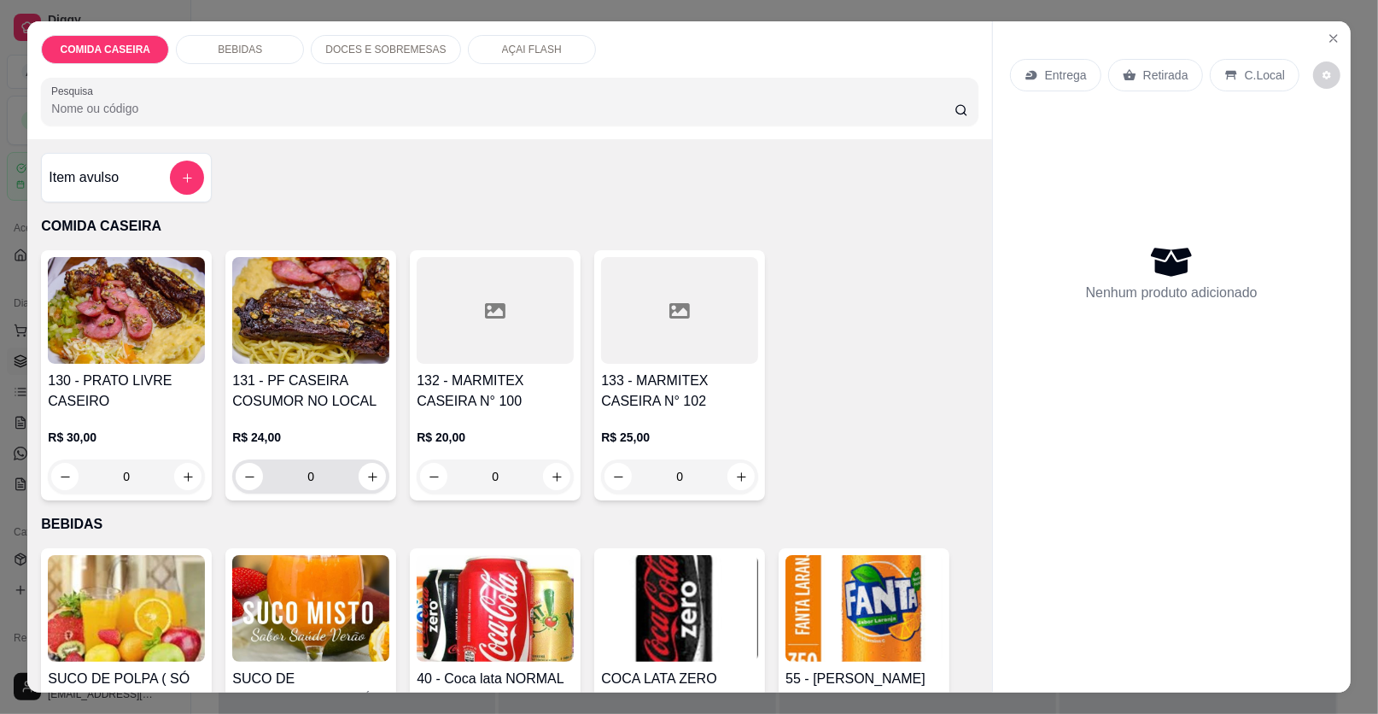
click at [378, 482] on div "0" at bounding box center [311, 476] width 150 height 34
click at [372, 484] on button "increase-product-quantity" at bounding box center [371, 476] width 27 height 27
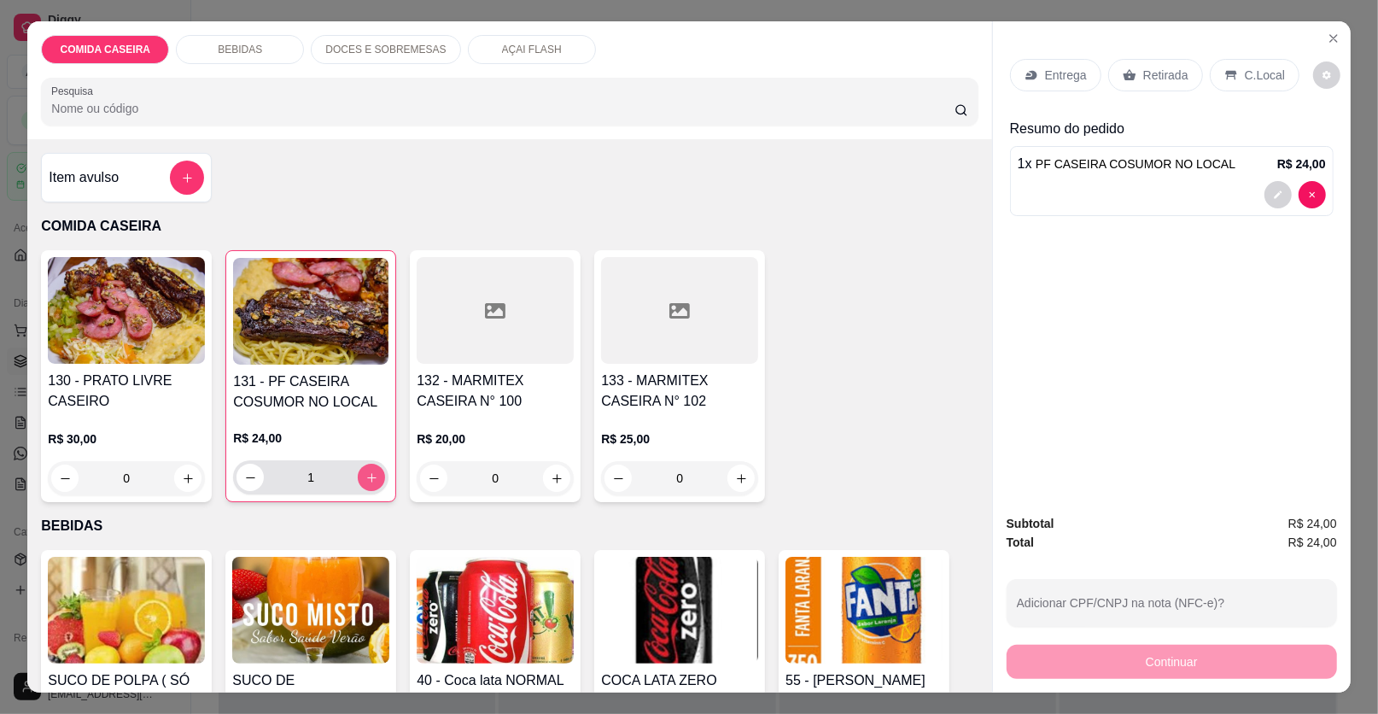
type input "1"
click at [1244, 78] on p "C.Local" at bounding box center [1264, 75] width 40 height 17
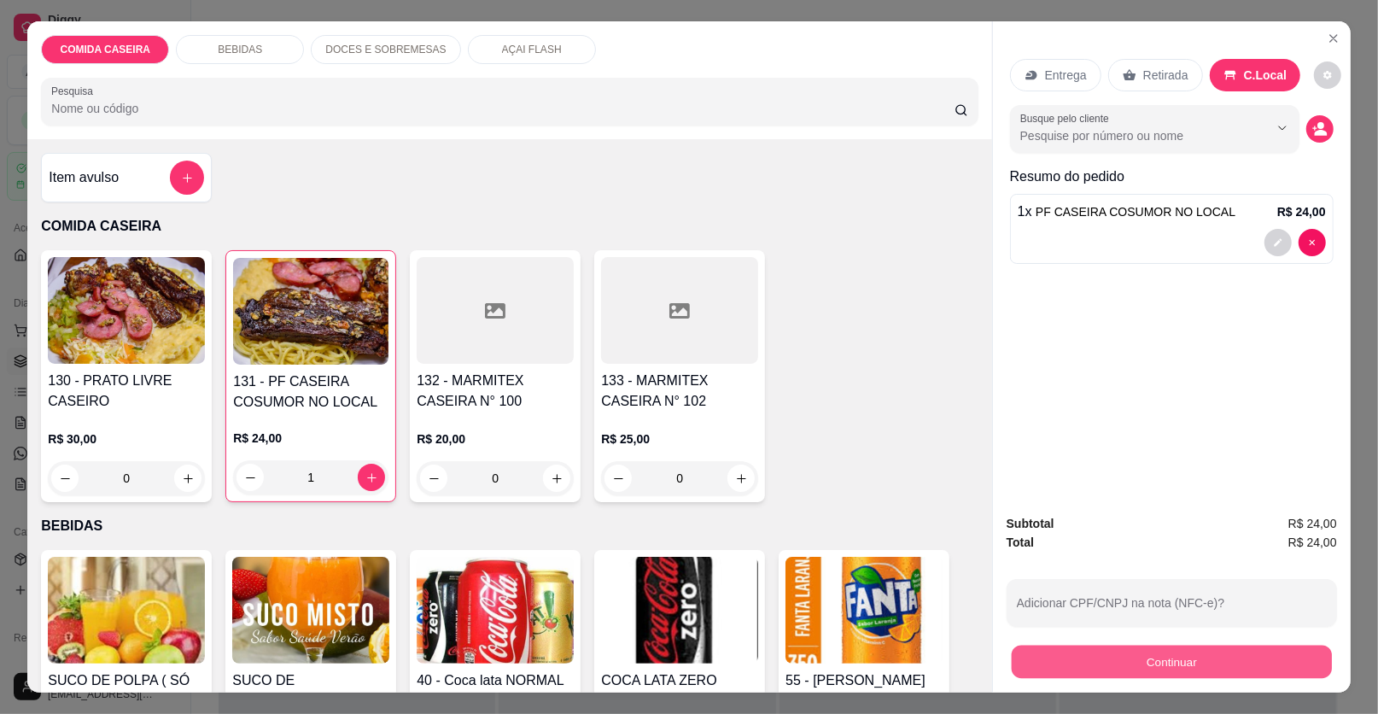
click at [1148, 664] on button "Continuar" at bounding box center [1171, 661] width 320 height 33
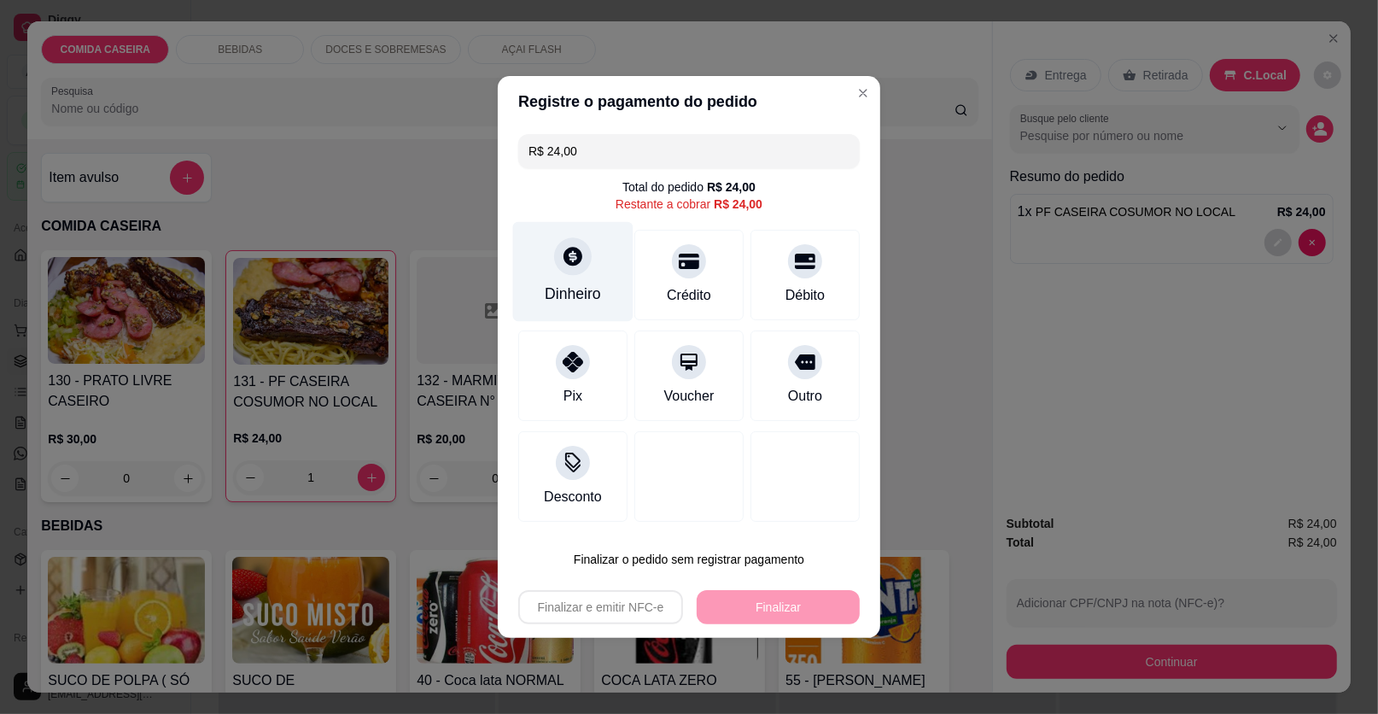
click at [578, 291] on div "Dinheiro" at bounding box center [573, 294] width 56 height 22
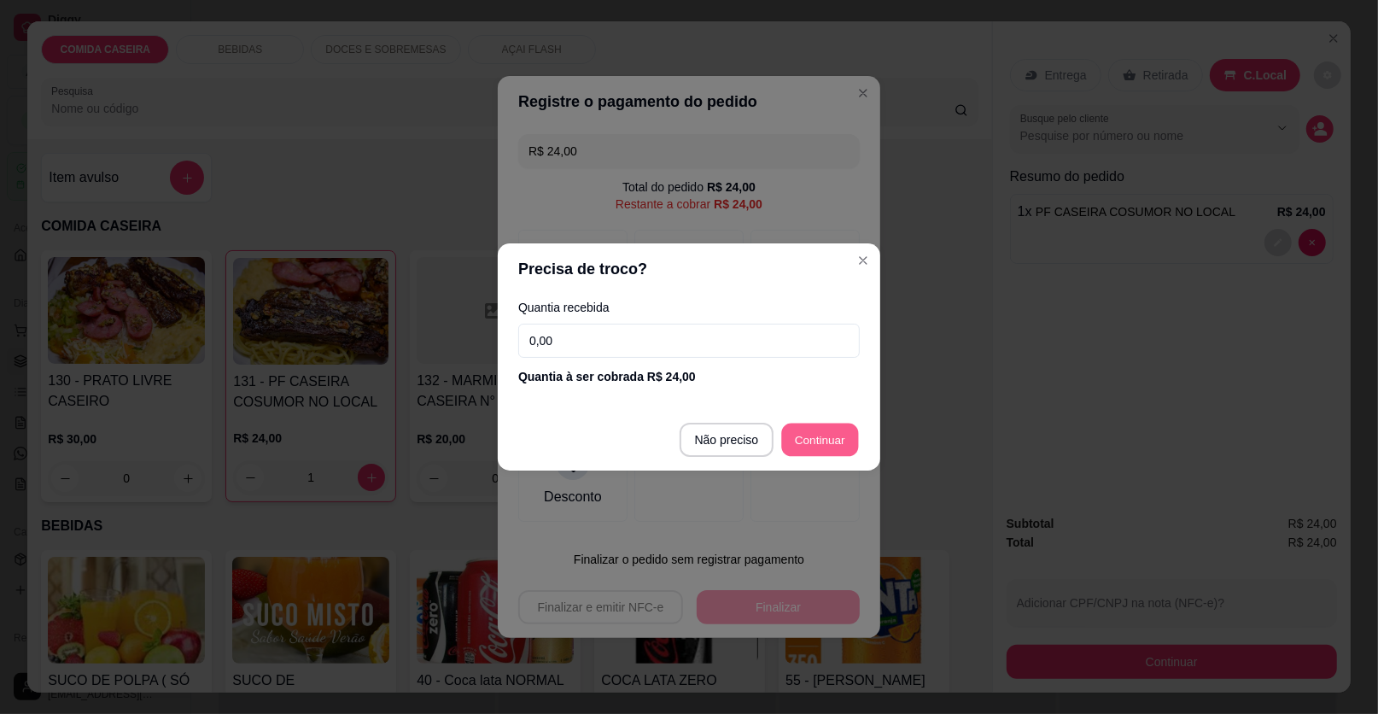
type input "R$ 0,00"
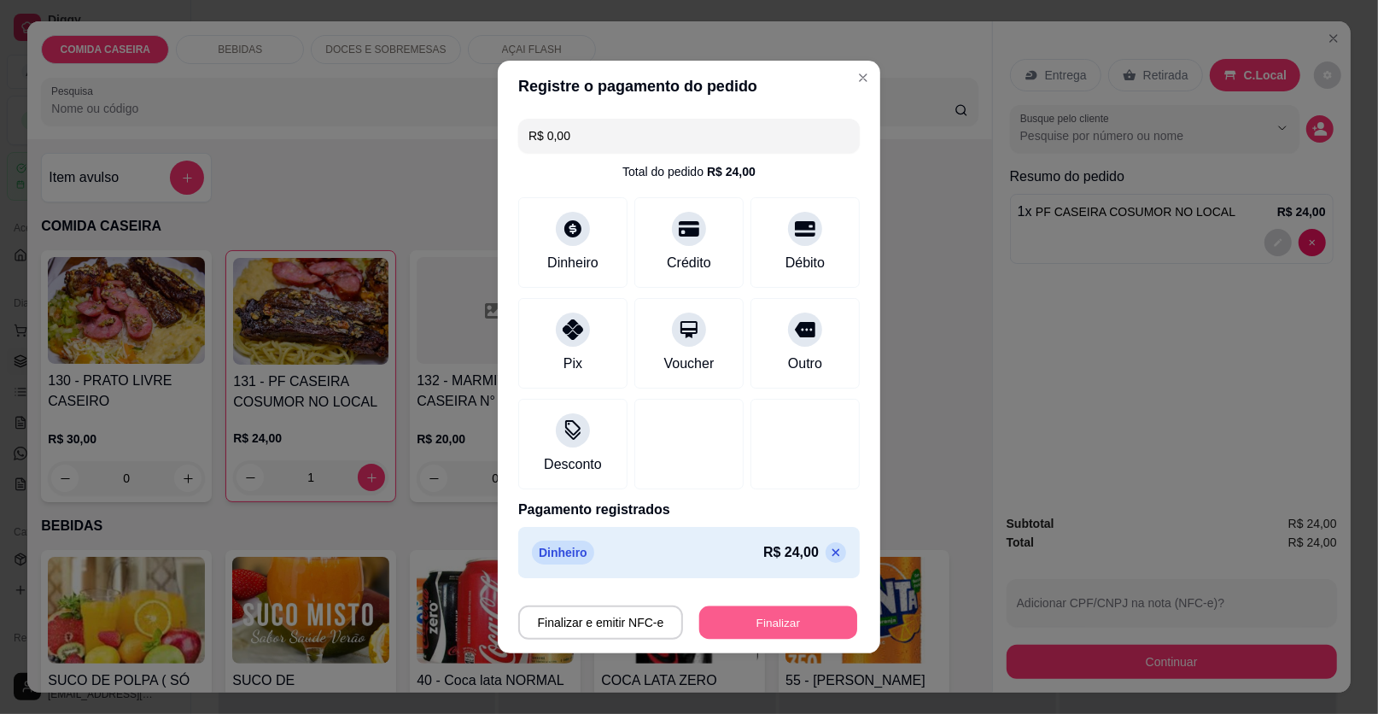
click at [777, 615] on button "Finalizar" at bounding box center [778, 622] width 158 height 33
type input "0"
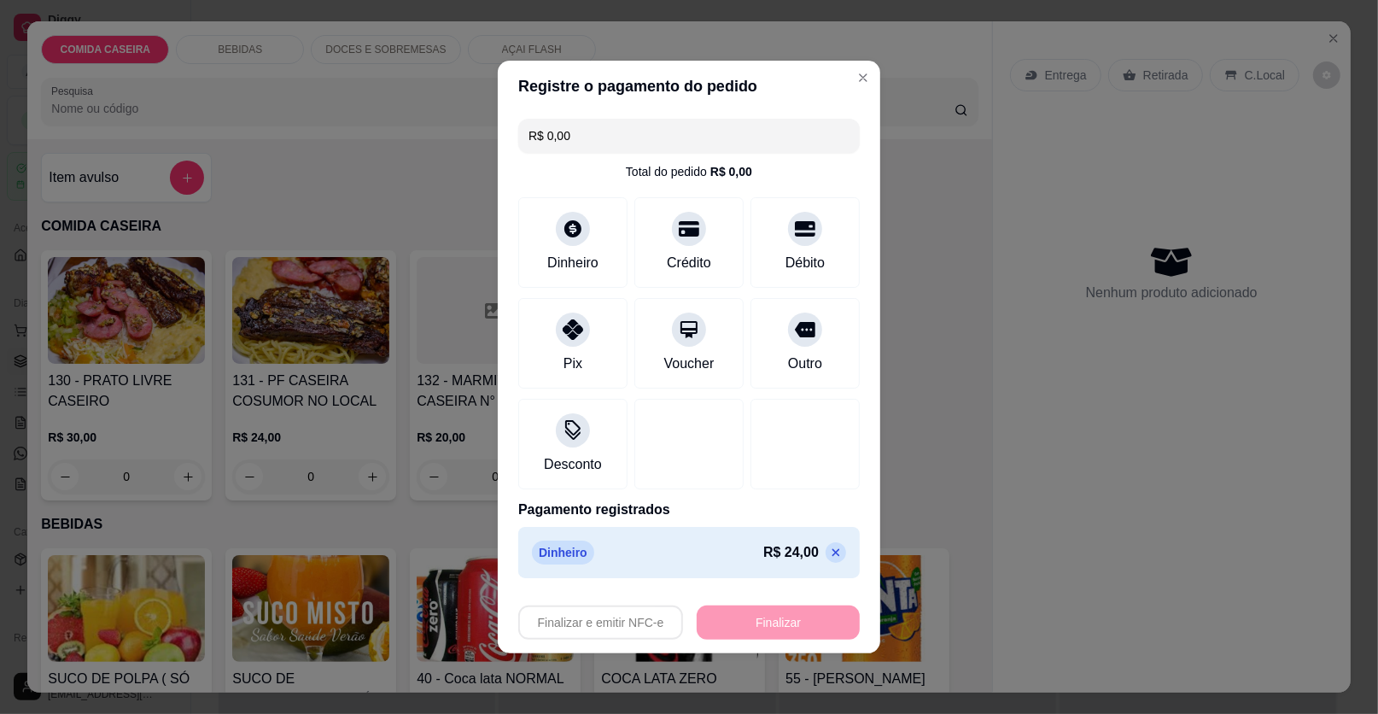
type input "-R$ 24,00"
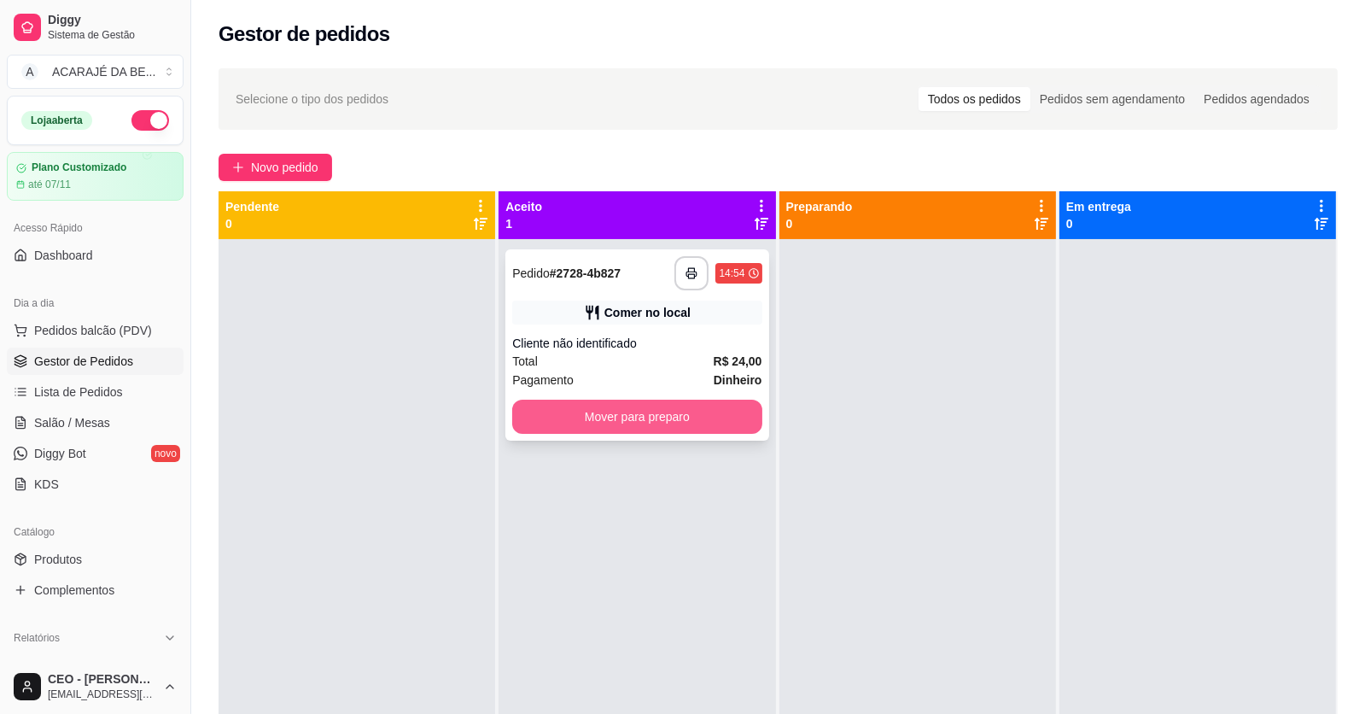
click at [704, 407] on button "Mover para preparo" at bounding box center [636, 416] width 249 height 34
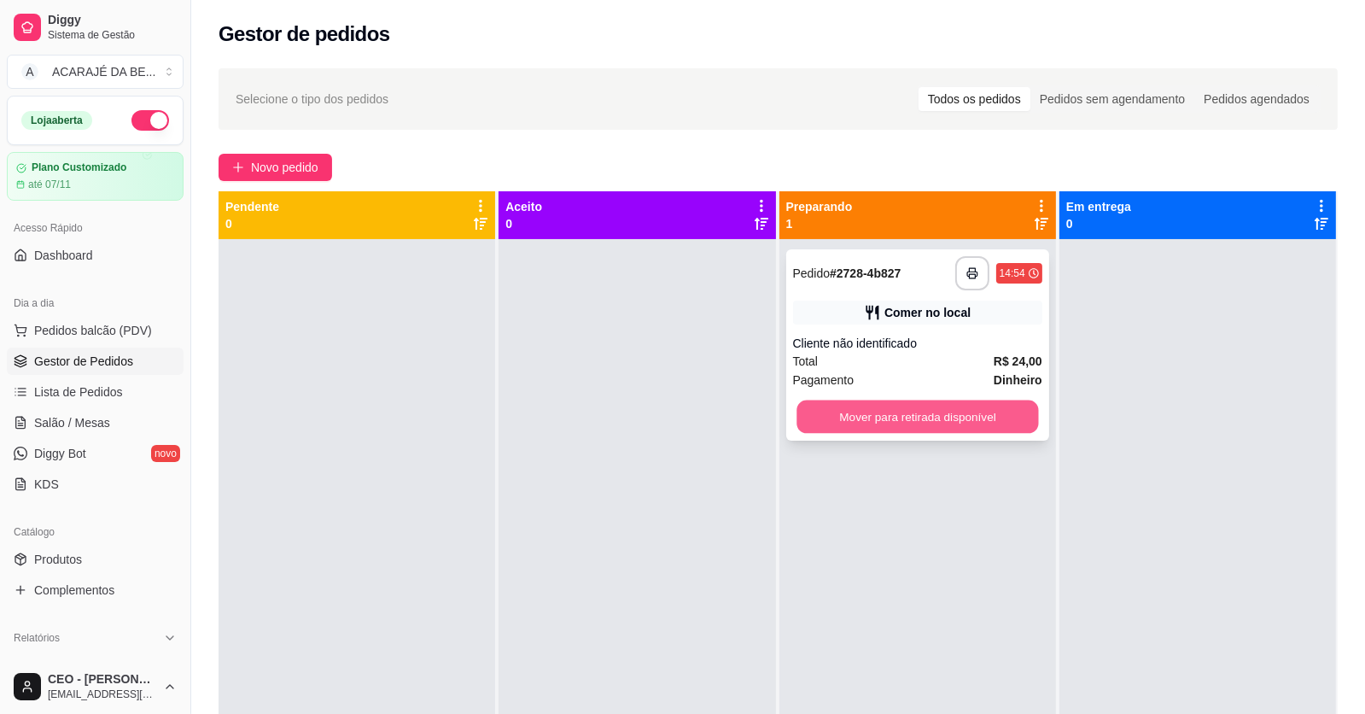
click at [848, 413] on button "Mover para retirada disponível" at bounding box center [917, 416] width 242 height 33
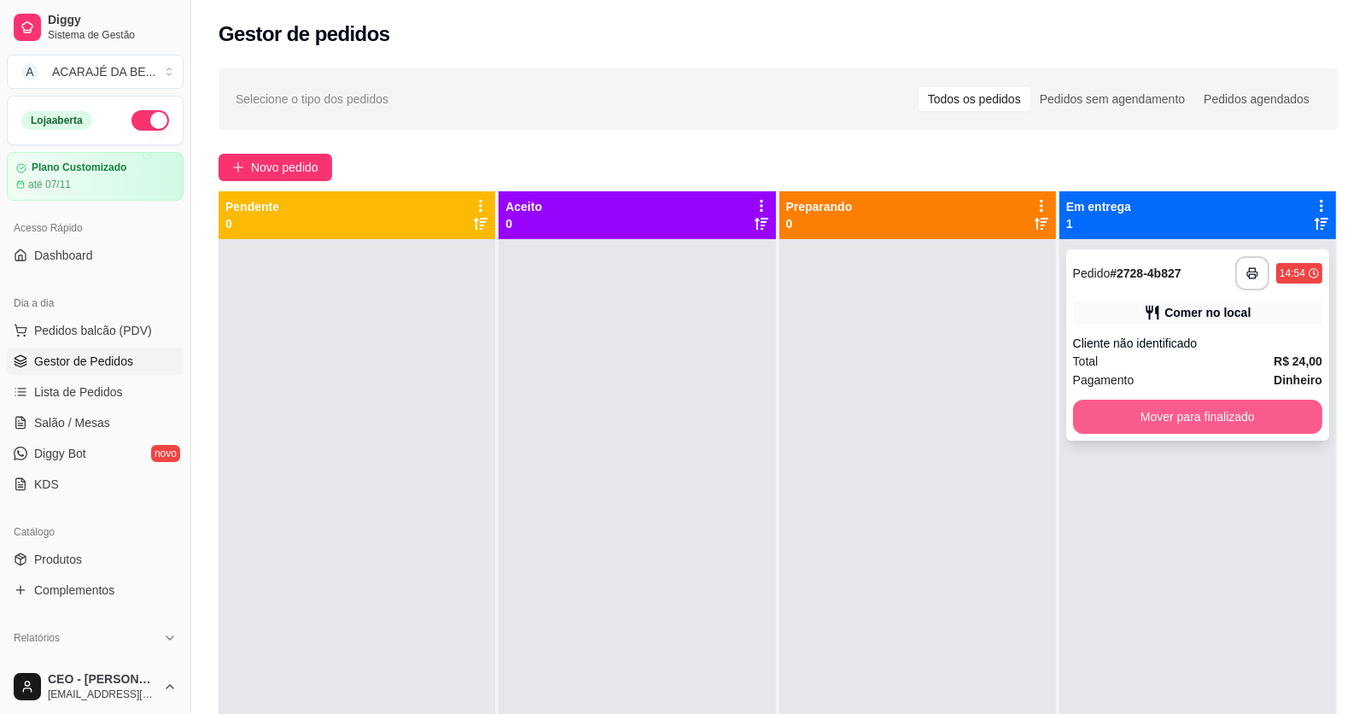
click at [1140, 423] on button "Mover para finalizado" at bounding box center [1197, 416] width 249 height 34
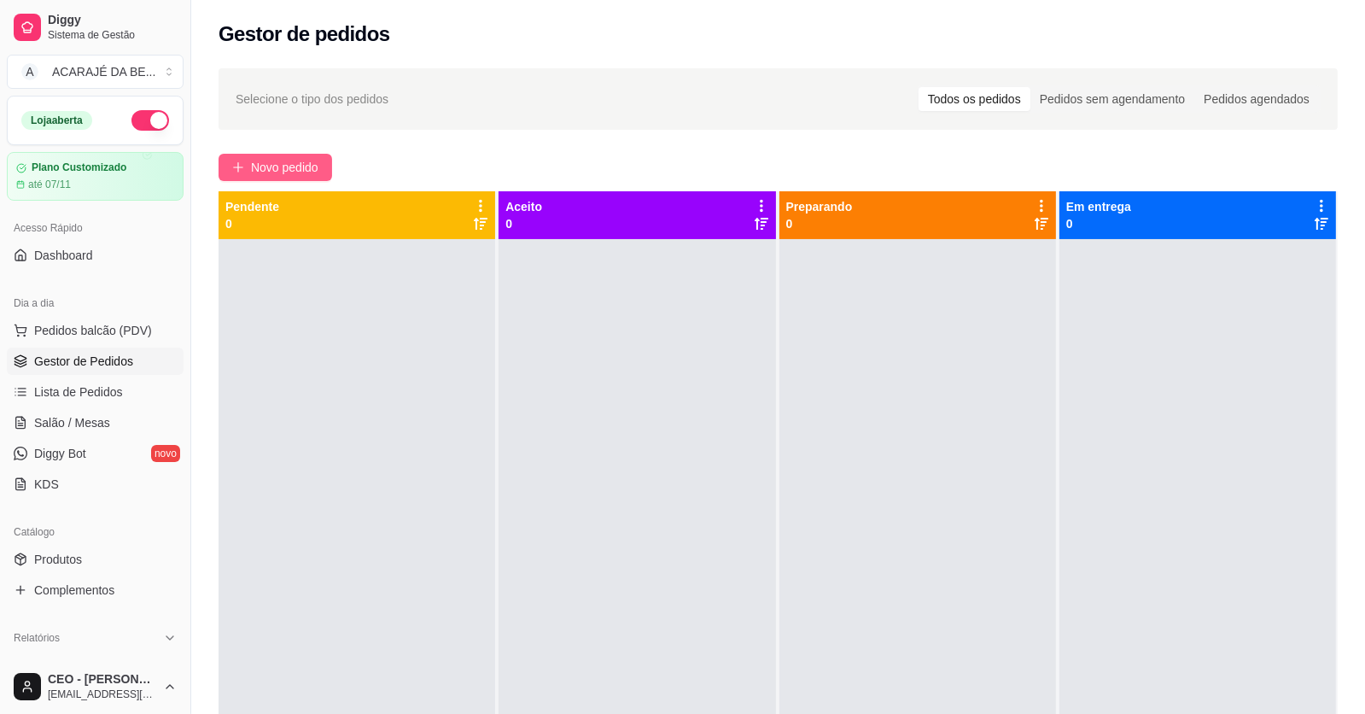
click at [259, 158] on span "Novo pedido" at bounding box center [284, 167] width 67 height 19
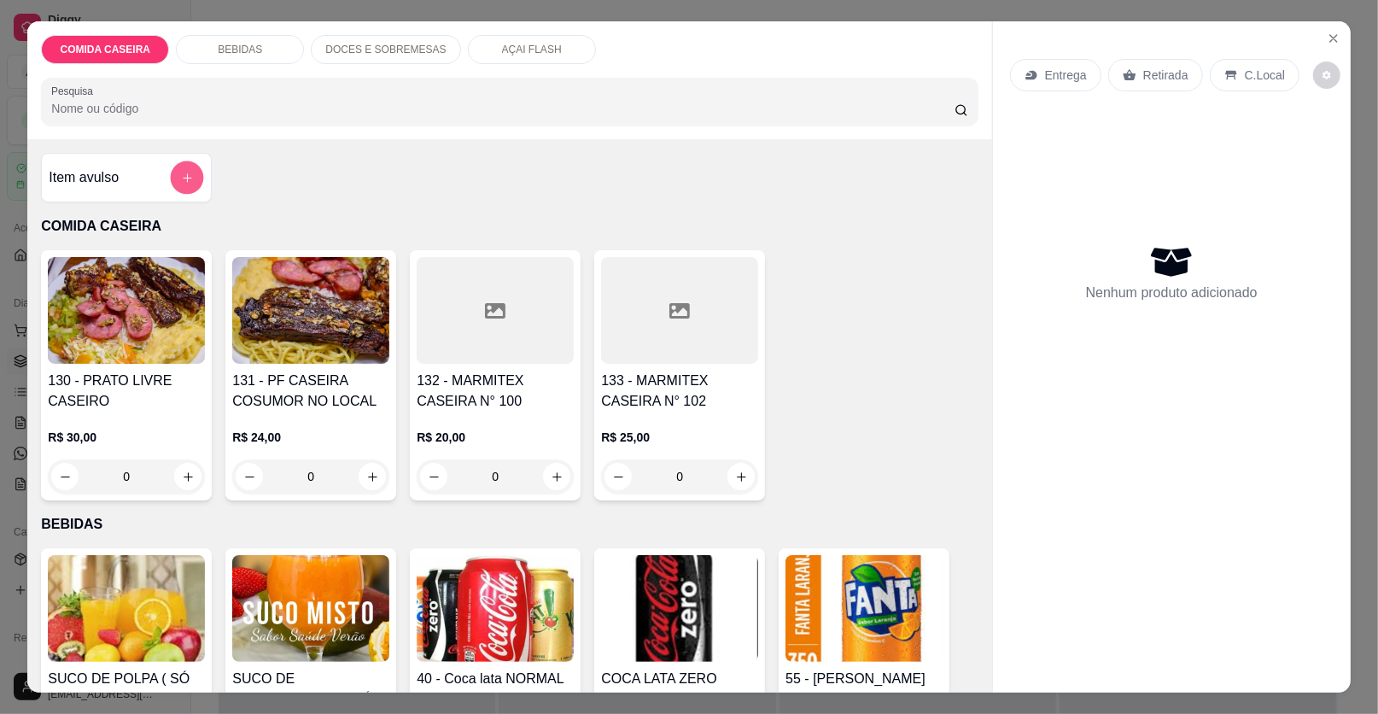
click at [171, 188] on button "add-separate-item" at bounding box center [187, 177] width 33 height 33
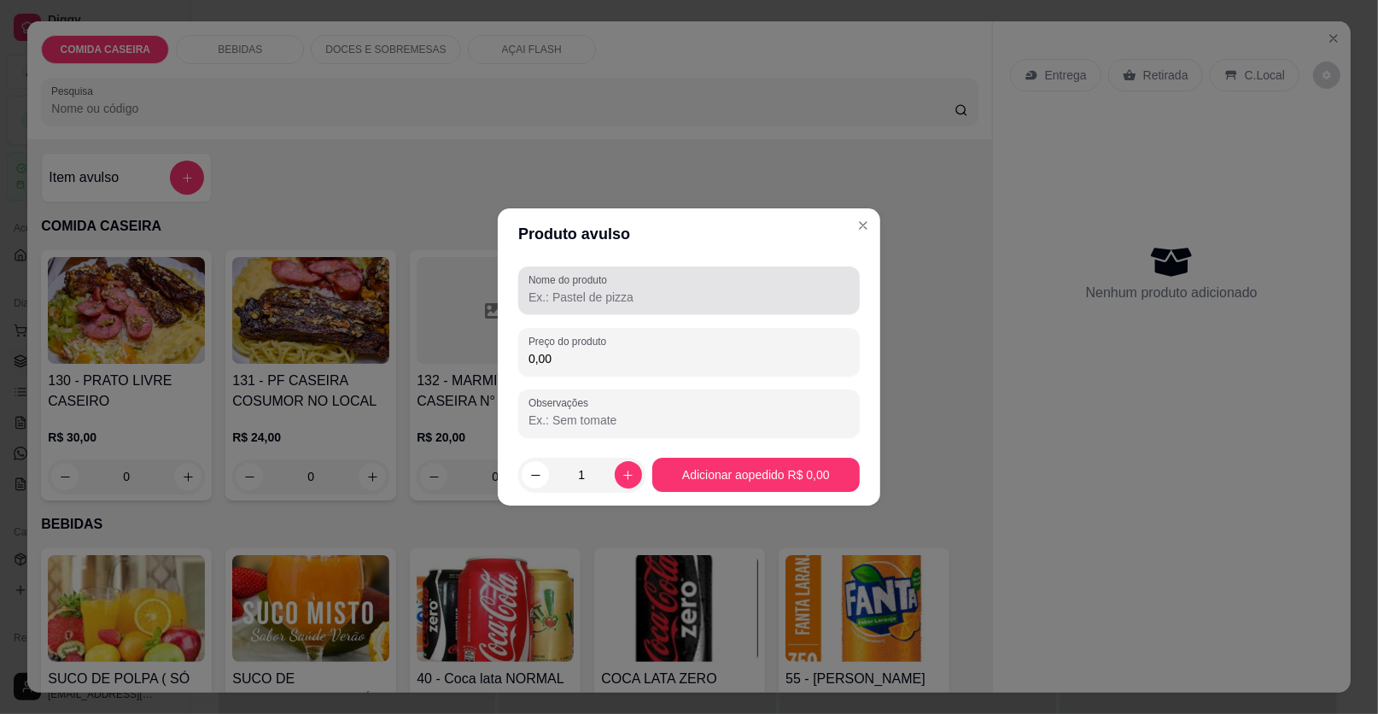
click at [586, 283] on label "Nome do produto" at bounding box center [570, 279] width 85 height 15
click at [586, 289] on input "Nome do produto" at bounding box center [688, 297] width 321 height 17
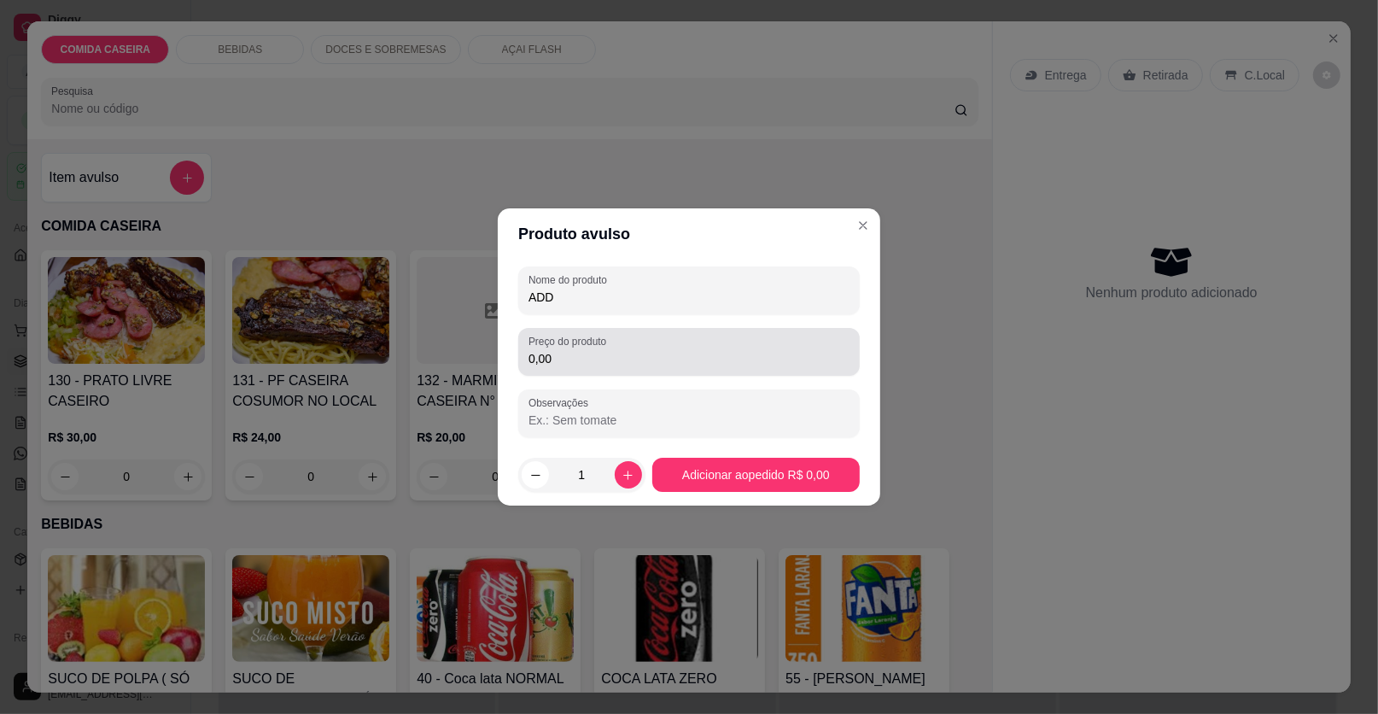
type input "ADD"
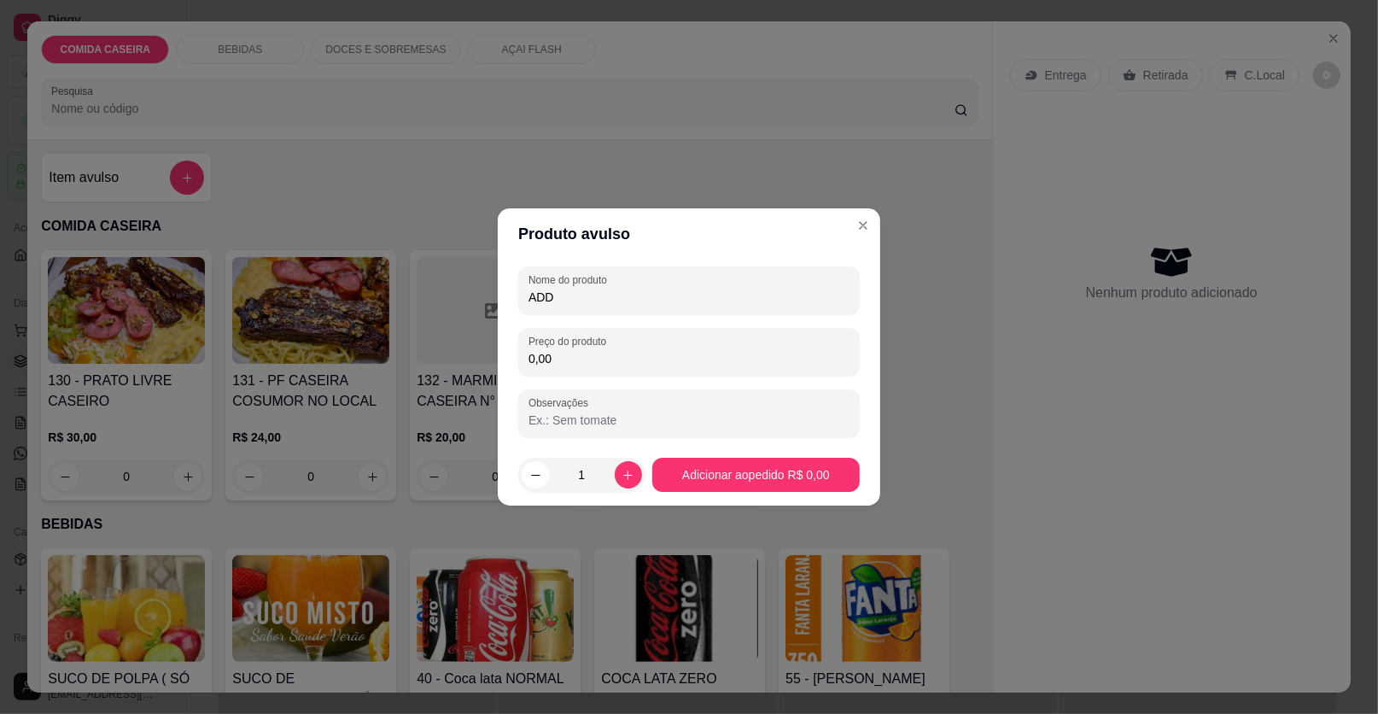
click at [632, 360] on input "0,00" at bounding box center [688, 358] width 321 height 17
type input "22,00"
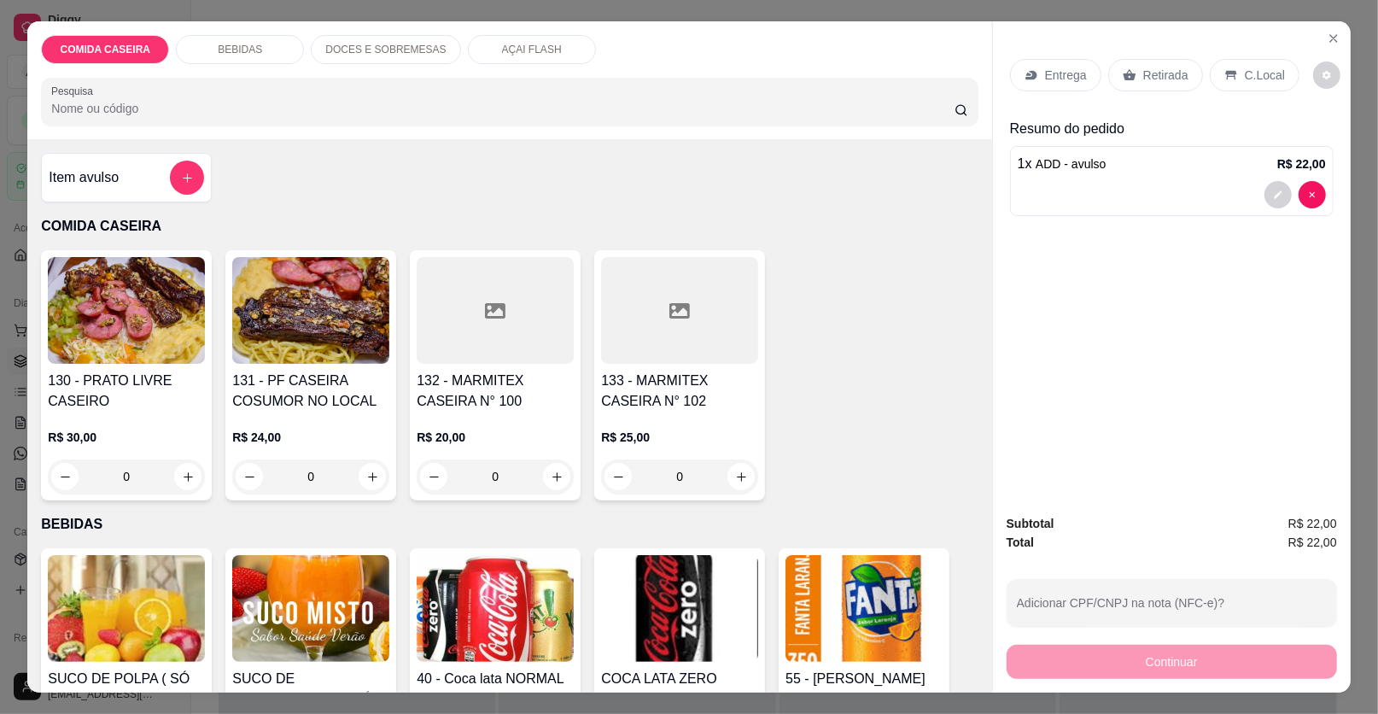
drag, startPoint x: 1165, startPoint y: 72, endPoint x: 1086, endPoint y: 237, distance: 183.6
click at [1162, 73] on p "Retirada" at bounding box center [1165, 75] width 45 height 17
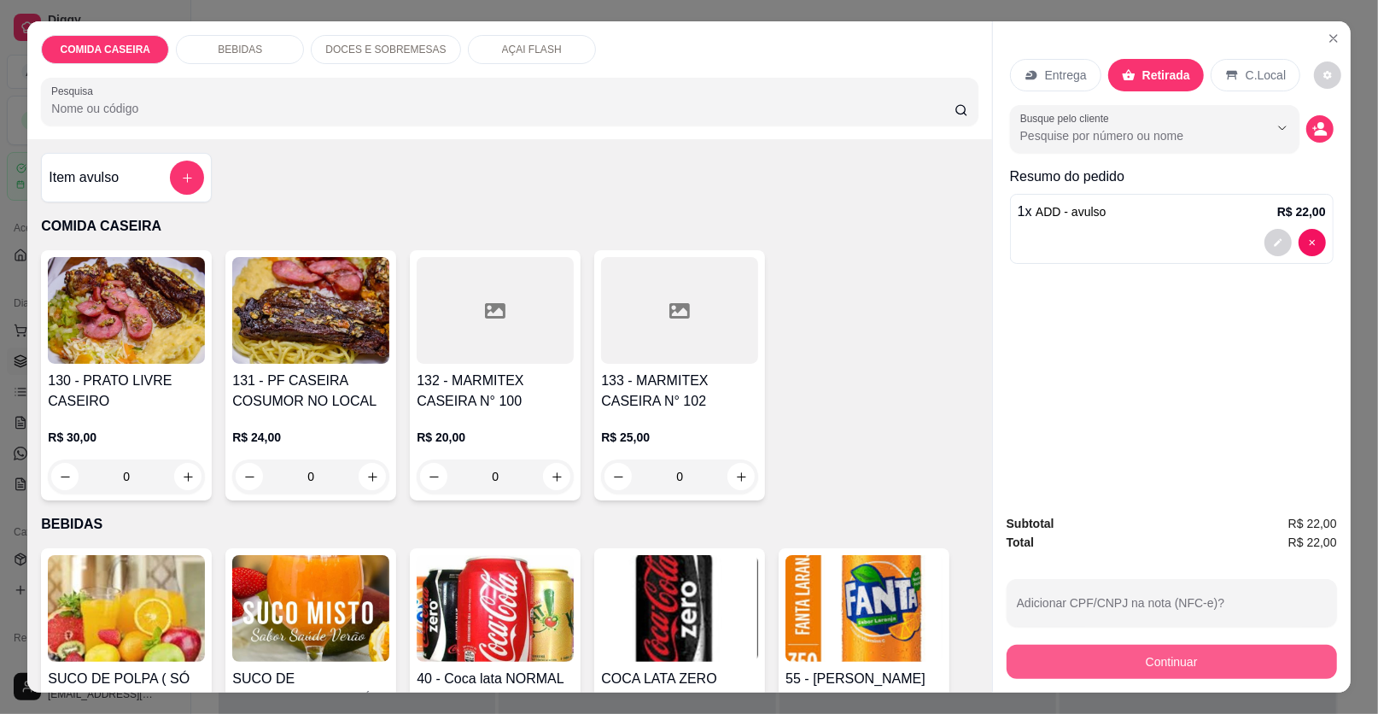
click at [1060, 673] on button "Continuar" at bounding box center [1171, 661] width 330 height 34
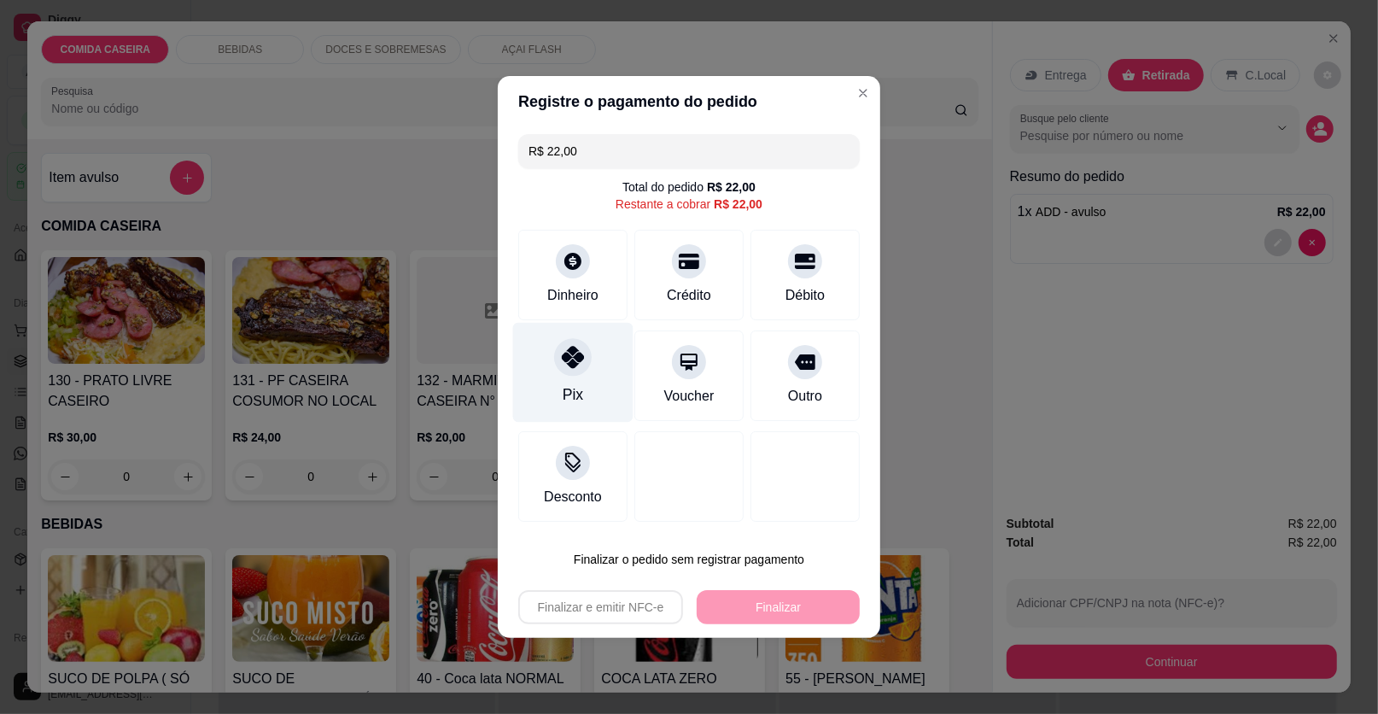
click at [591, 383] on div "Pix" at bounding box center [573, 373] width 120 height 100
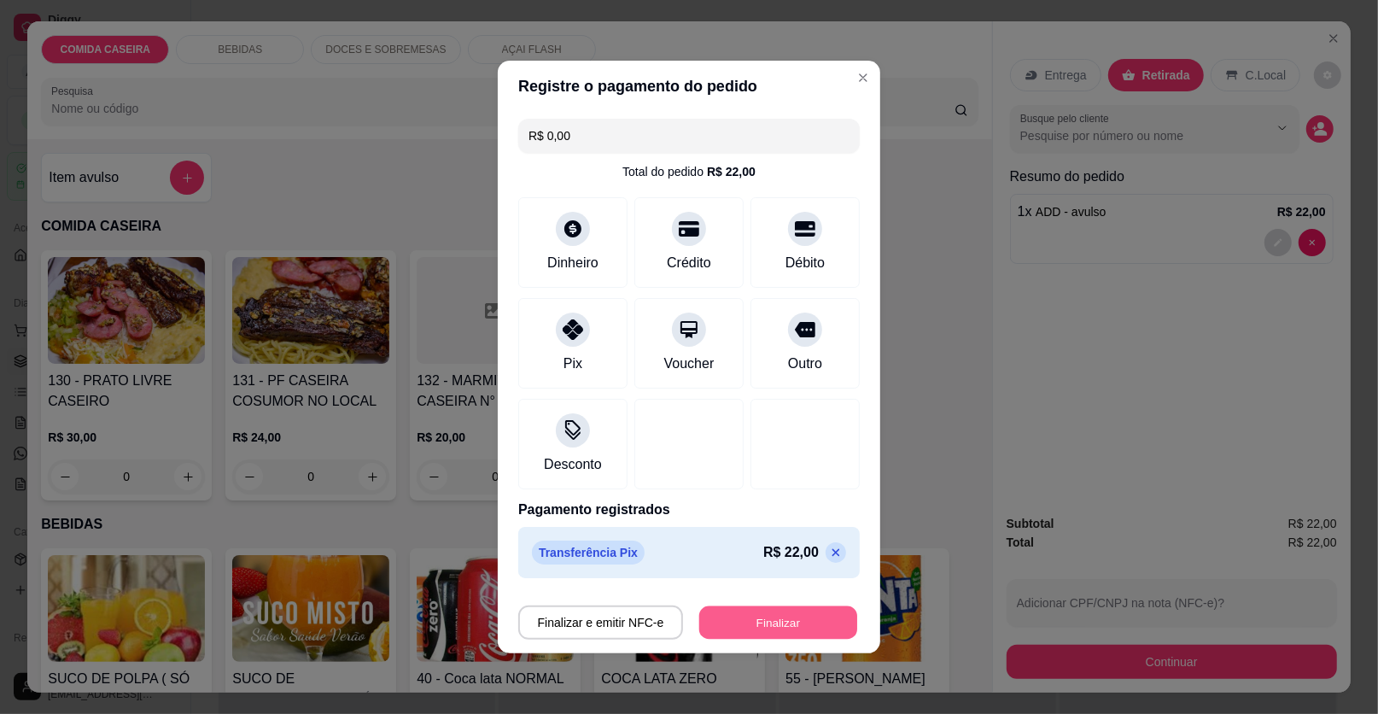
click at [785, 623] on button "Finalizar" at bounding box center [778, 622] width 158 height 33
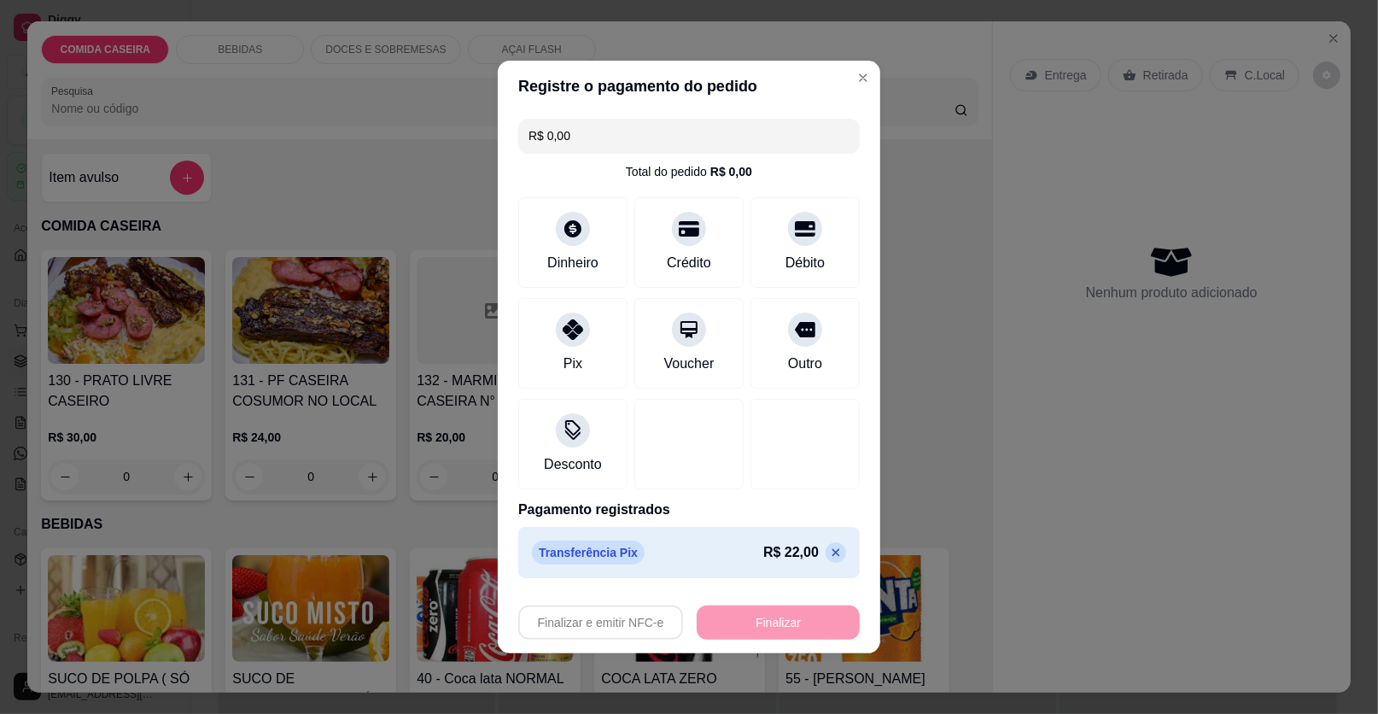
type input "-R$ 22,00"
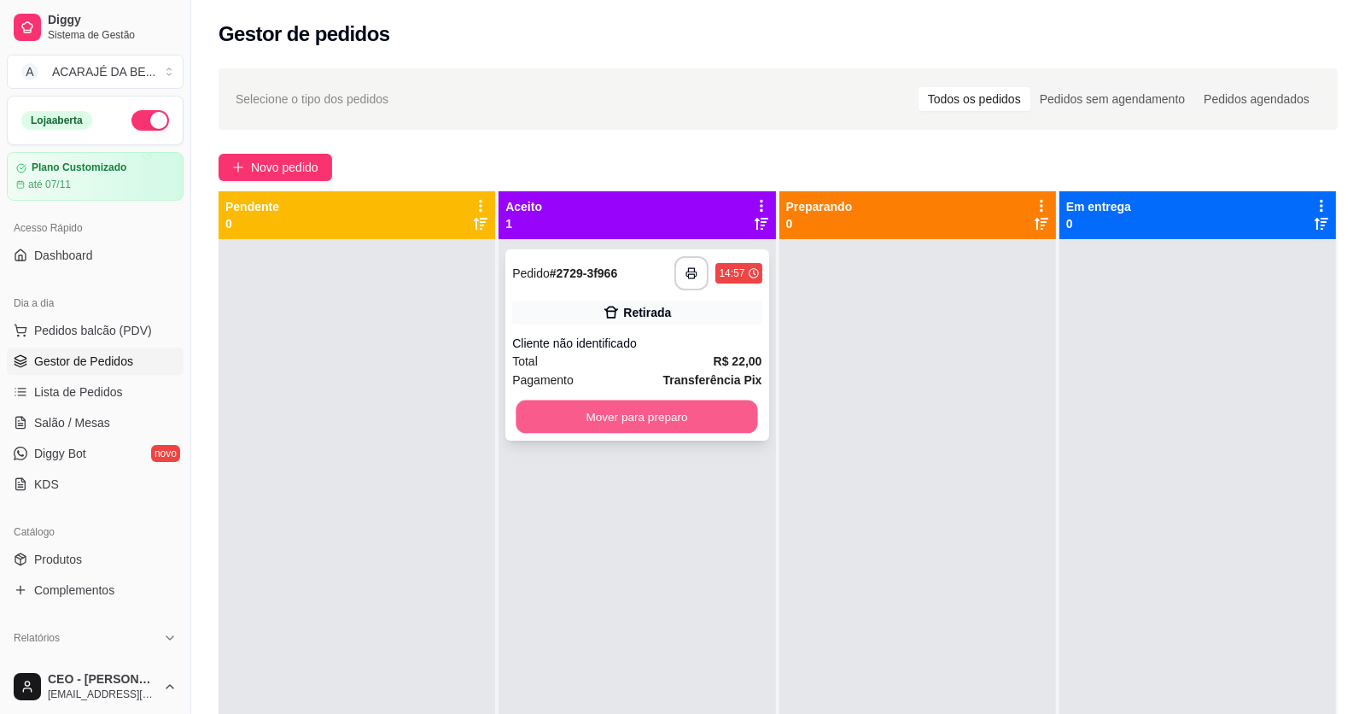
click at [729, 410] on button "Mover para preparo" at bounding box center [637, 416] width 242 height 33
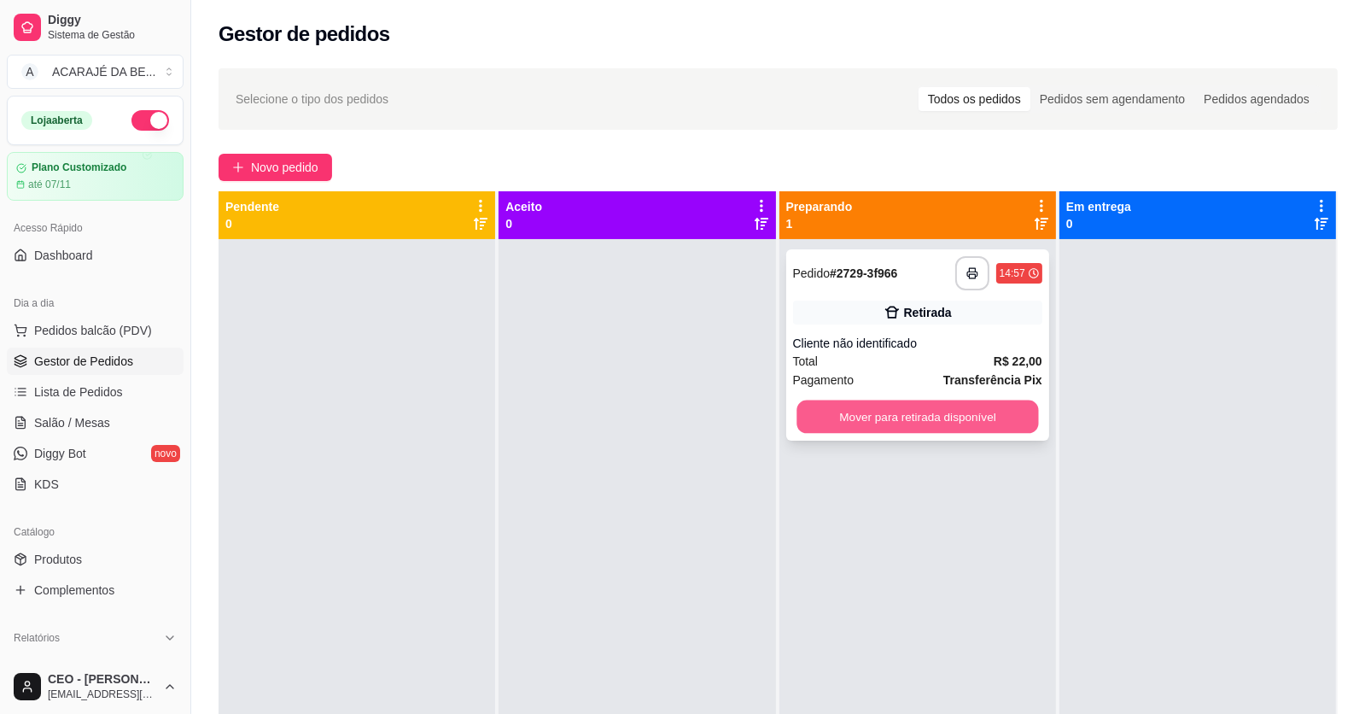
click at [836, 420] on button "Mover para retirada disponível" at bounding box center [917, 416] width 242 height 33
click at [836, 420] on div "Mover para retirada disponível" at bounding box center [917, 416] width 249 height 34
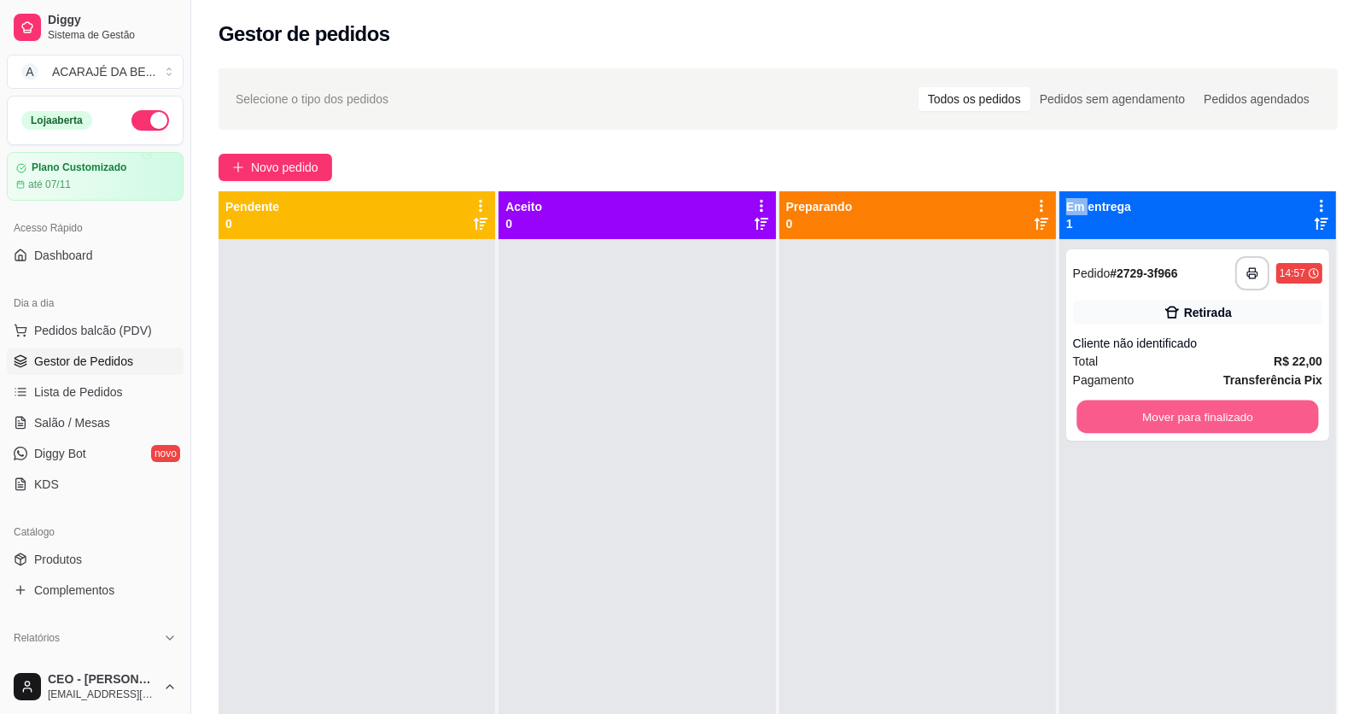
click at [1151, 419] on button "Mover para finalizado" at bounding box center [1197, 416] width 242 height 33
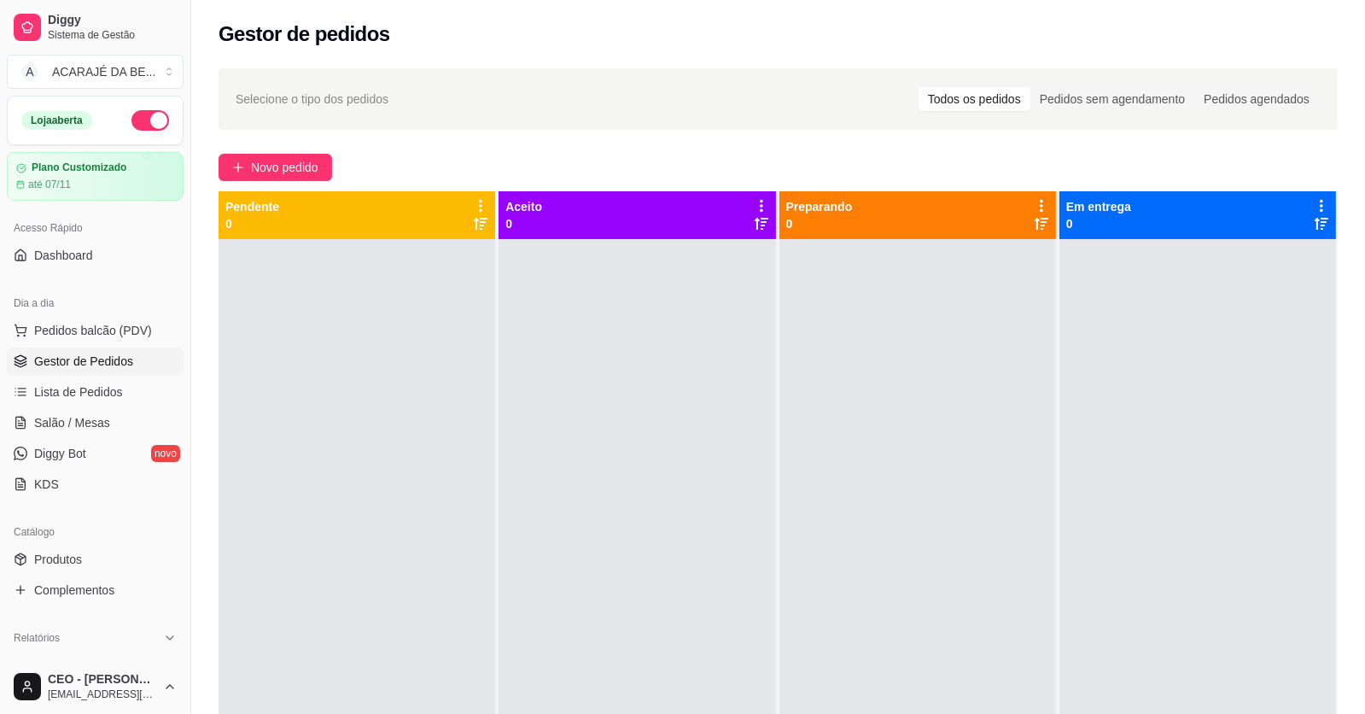
click at [895, 685] on div at bounding box center [917, 596] width 277 height 714
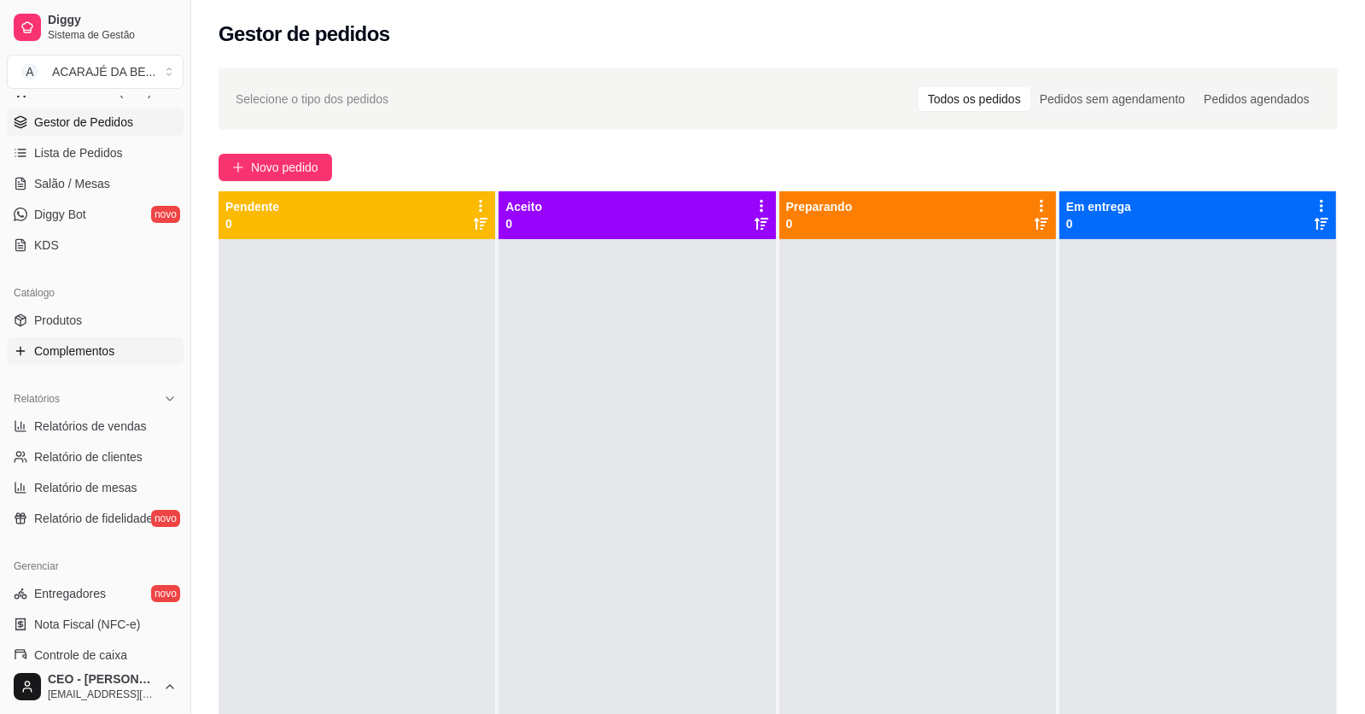
scroll to position [256, 0]
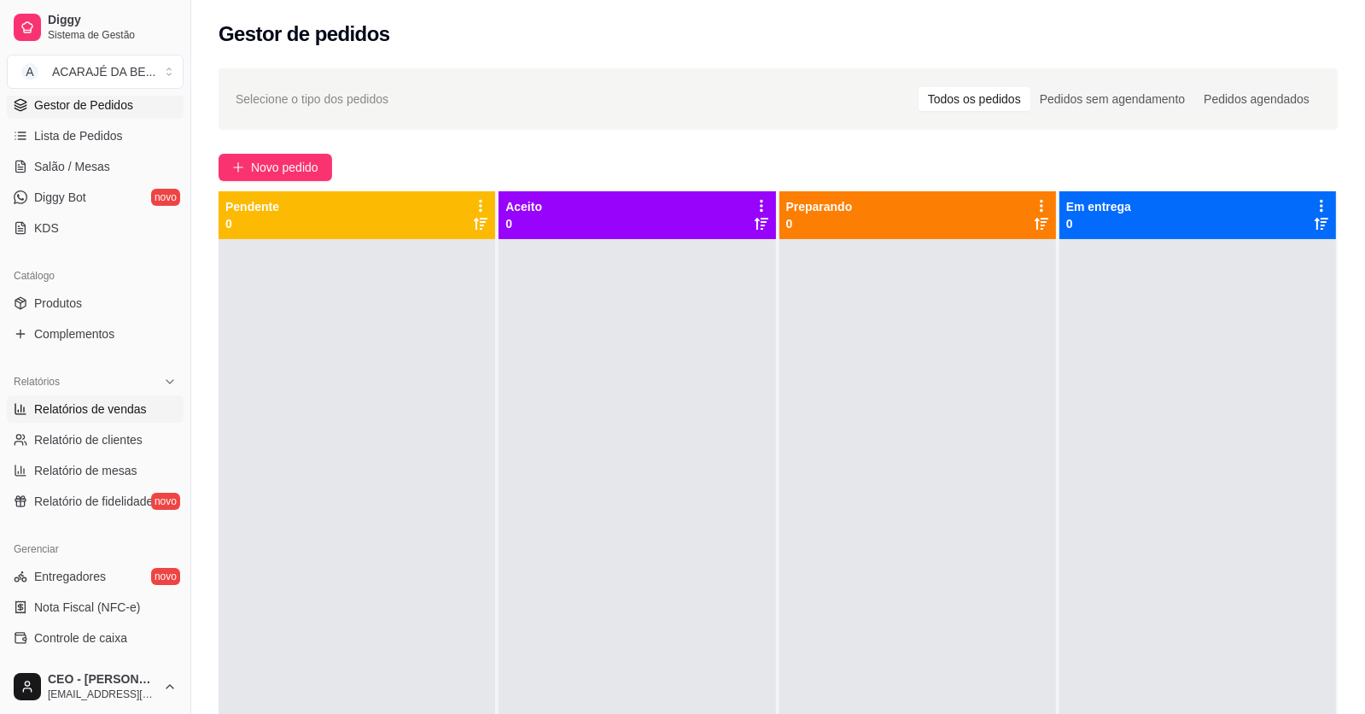
click at [107, 404] on span "Relatórios de vendas" at bounding box center [90, 408] width 113 height 17
select select "ALL"
select select "0"
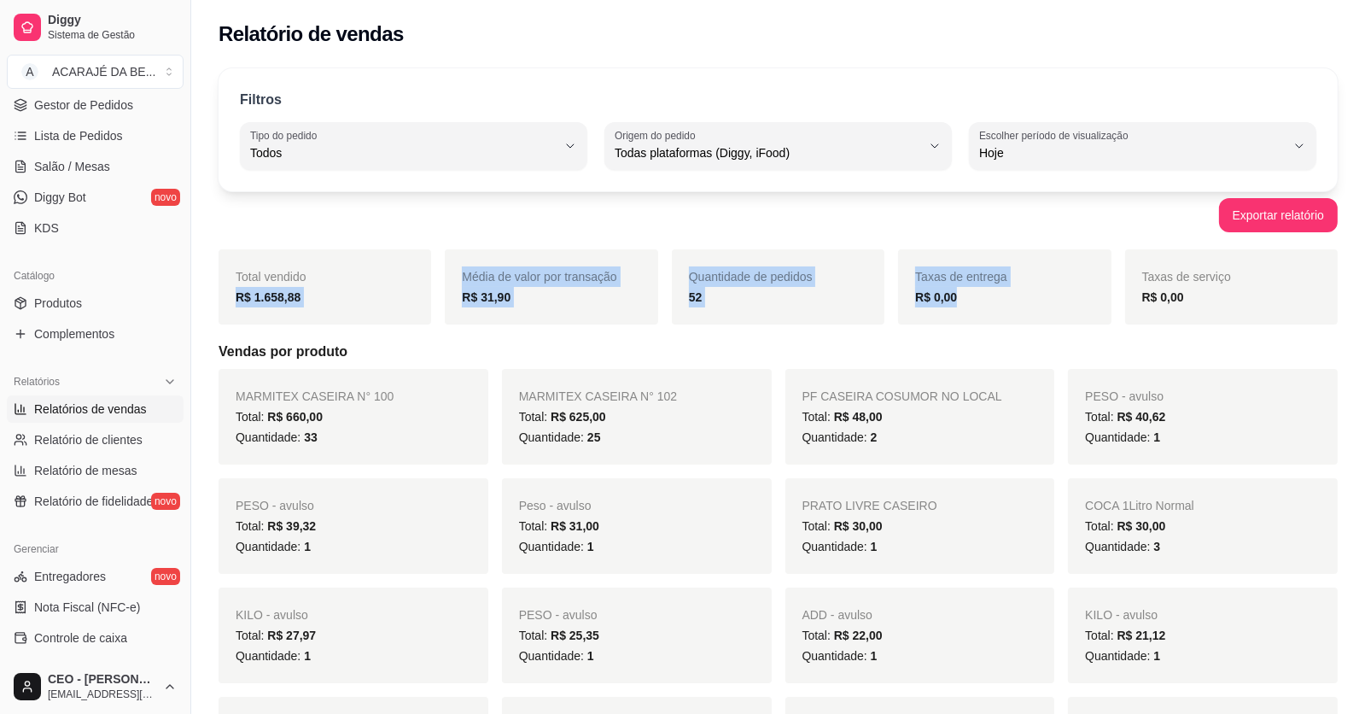
drag, startPoint x: 220, startPoint y: 305, endPoint x: 1048, endPoint y: 300, distance: 828.0
click at [1048, 300] on div "Total vendido R$ 1.658,88 Média de valor por transação R$ 31,90 Quantidade de p…" at bounding box center [778, 286] width 1119 height 75
copy div "R$ 1.658,88 Média de valor por transação R$ 31,90 Quantidade de pedidos 52 Taxa…"
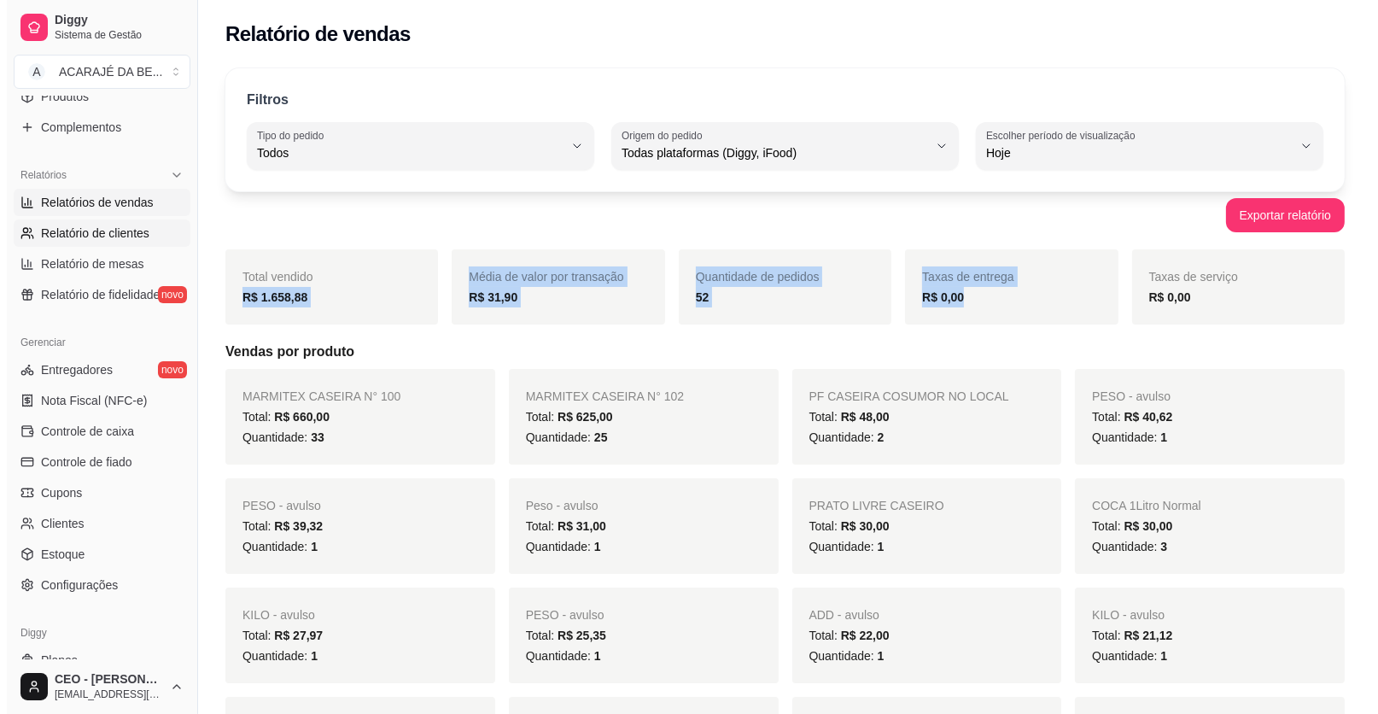
scroll to position [512, 0]
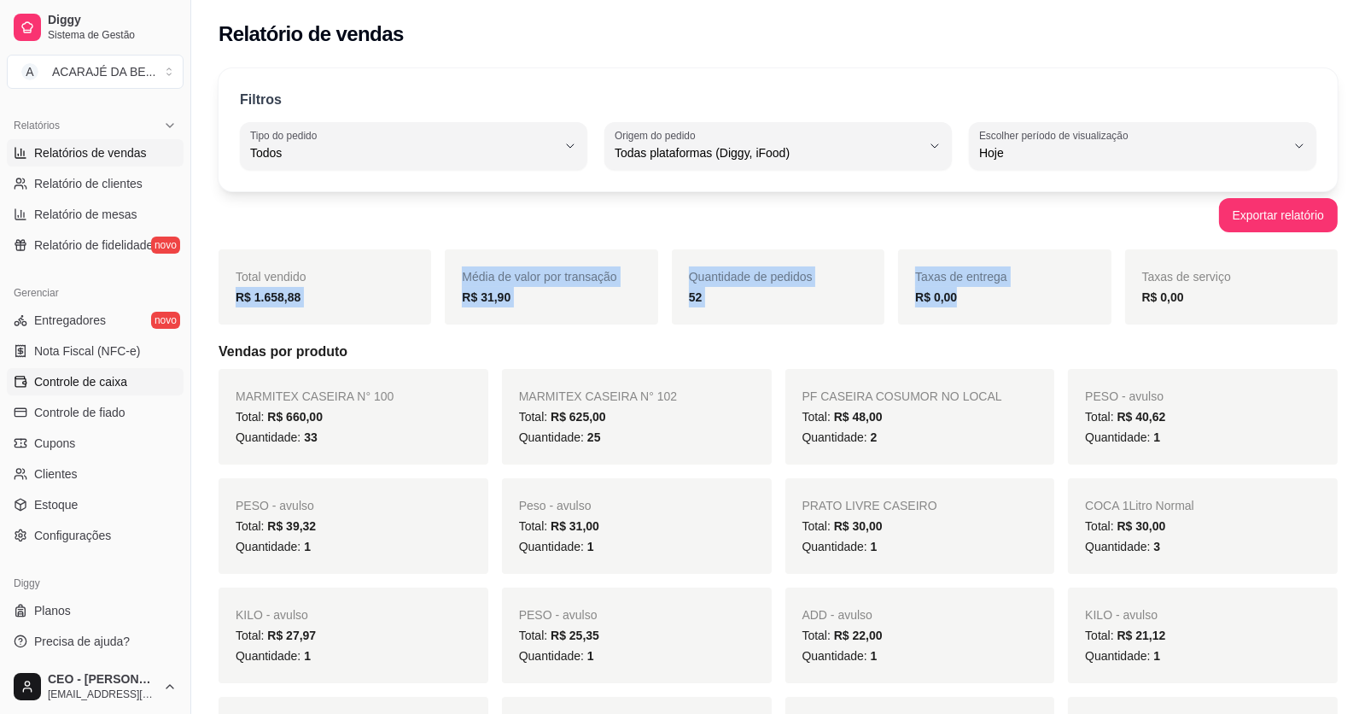
click at [67, 382] on span "Controle de caixa" at bounding box center [80, 381] width 93 height 17
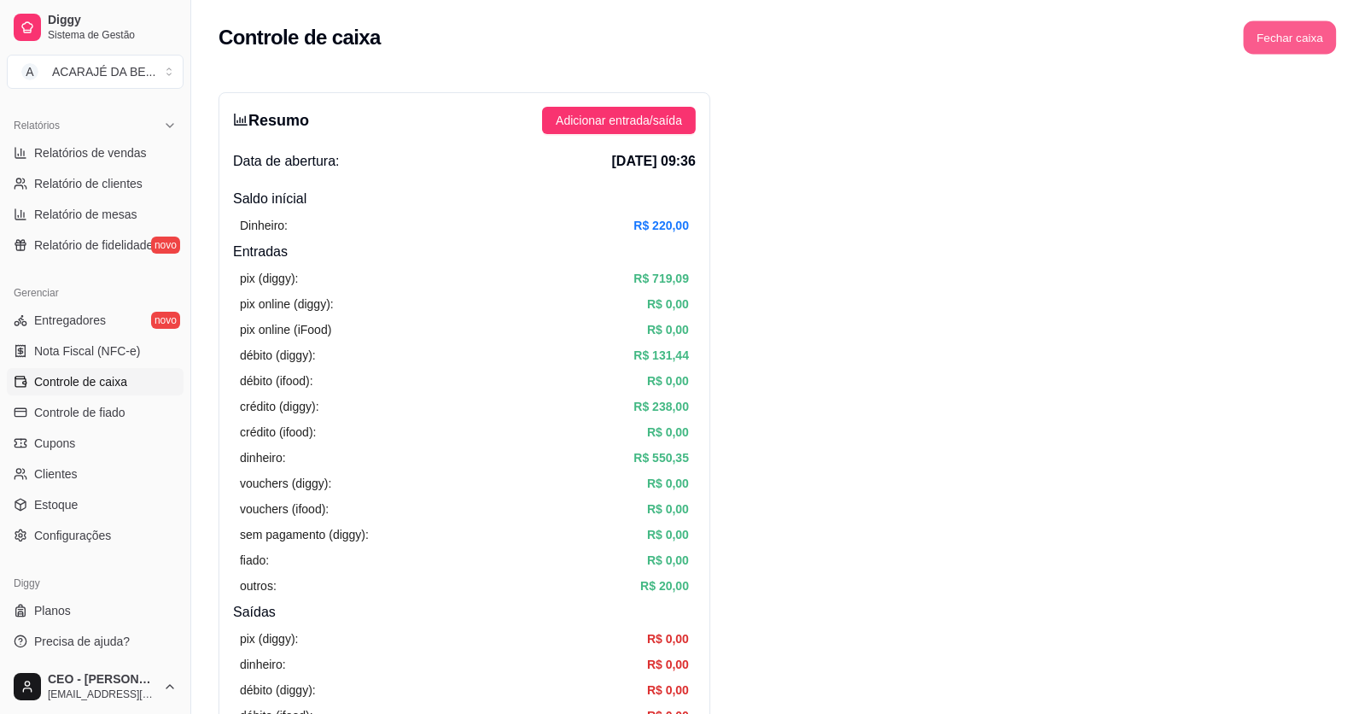
click at [1294, 41] on button "Fechar caixa" at bounding box center [1290, 37] width 93 height 33
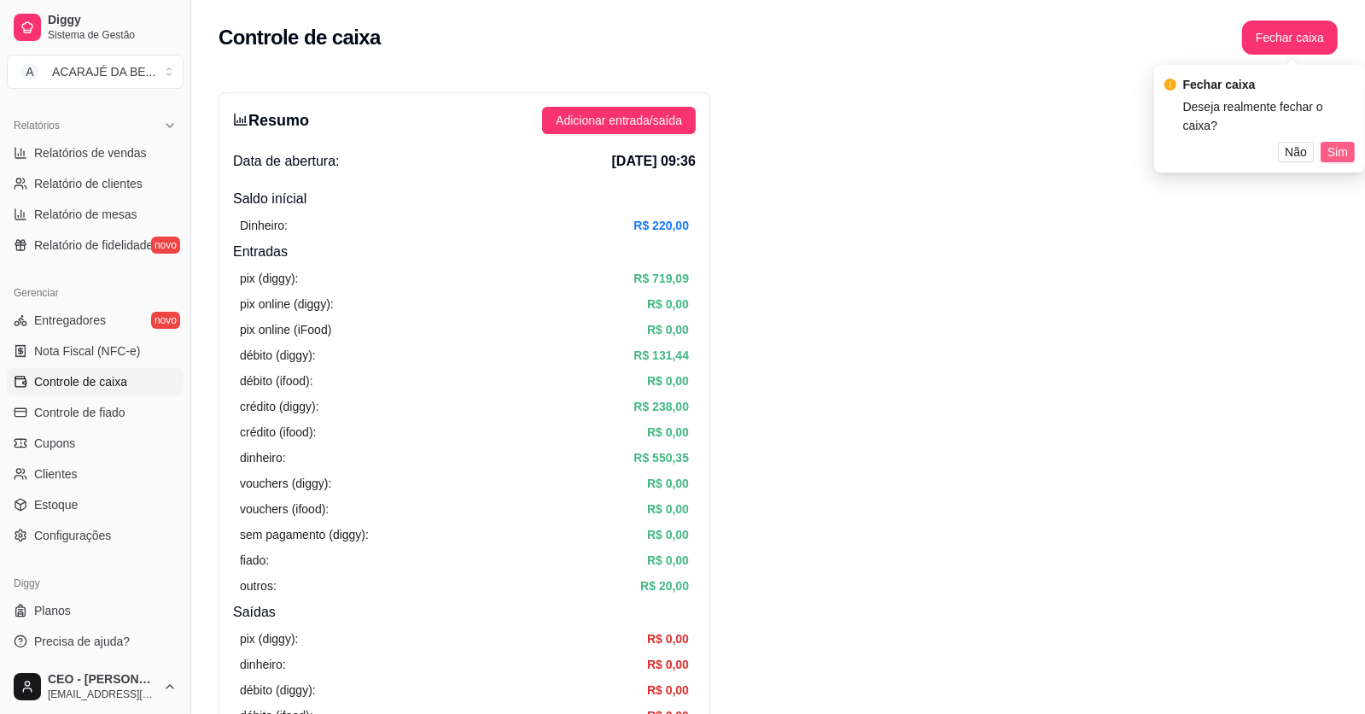
click at [1334, 143] on span "Sim" at bounding box center [1337, 152] width 20 height 19
